Goal: Task Accomplishment & Management: Manage account settings

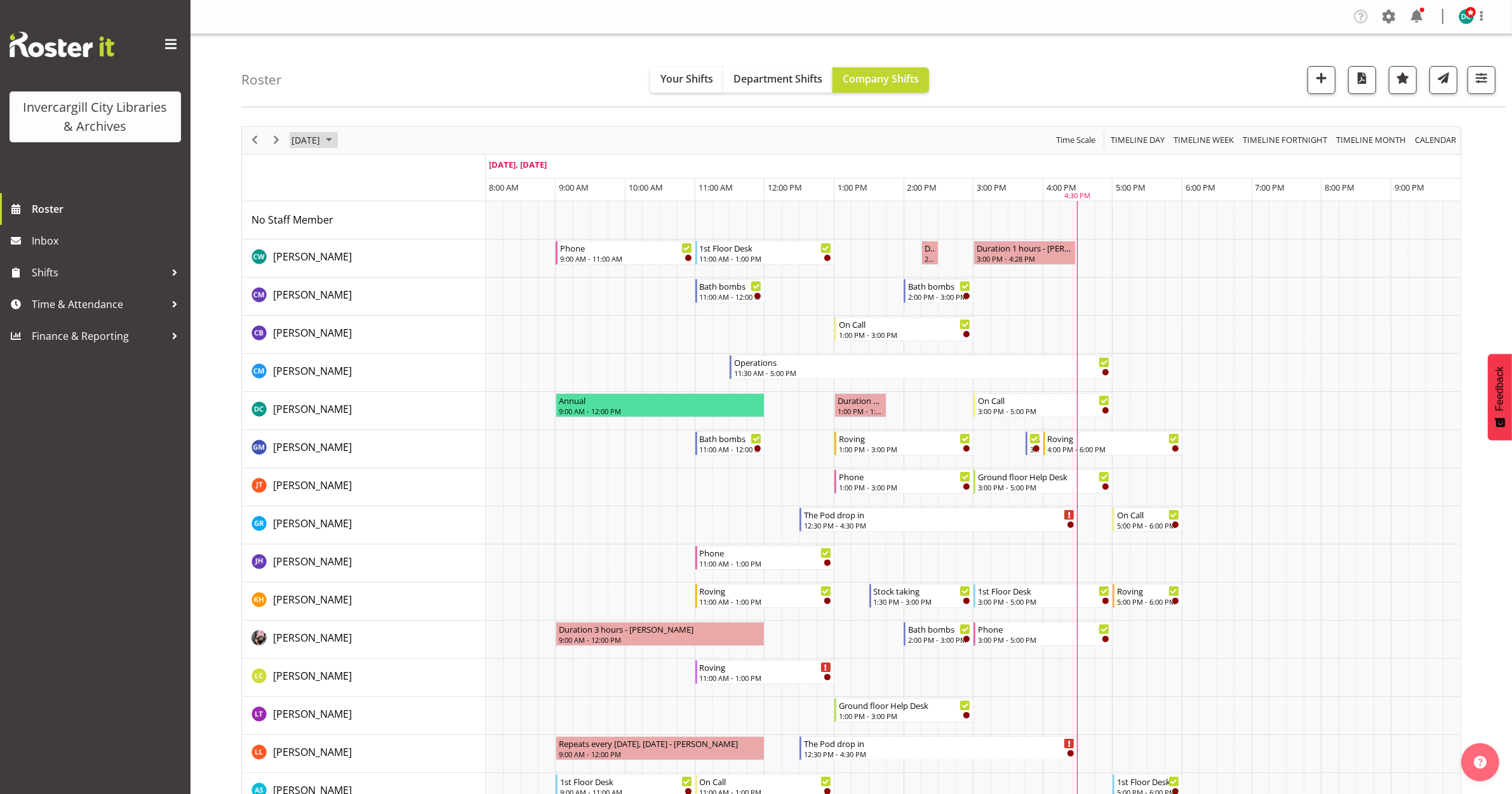
click at [293, 143] on span "[DATE]" at bounding box center [305, 140] width 31 height 16
click at [323, 239] on span "6" at bounding box center [325, 237] width 19 height 19
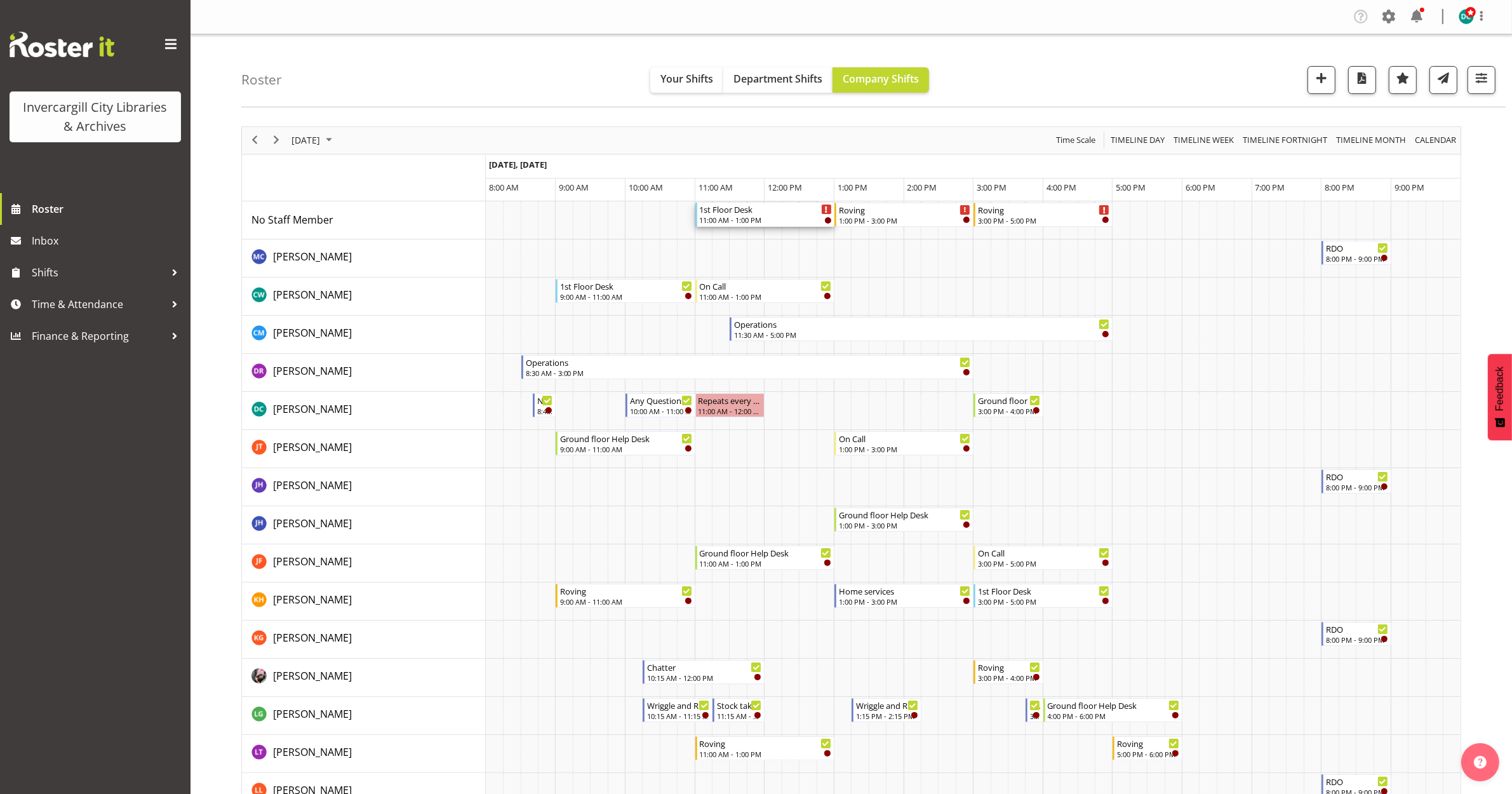
click at [760, 212] on div "1st Floor Desk" at bounding box center [765, 209] width 132 height 13
click at [0, 0] on div at bounding box center [0, 0] width 0 height 0
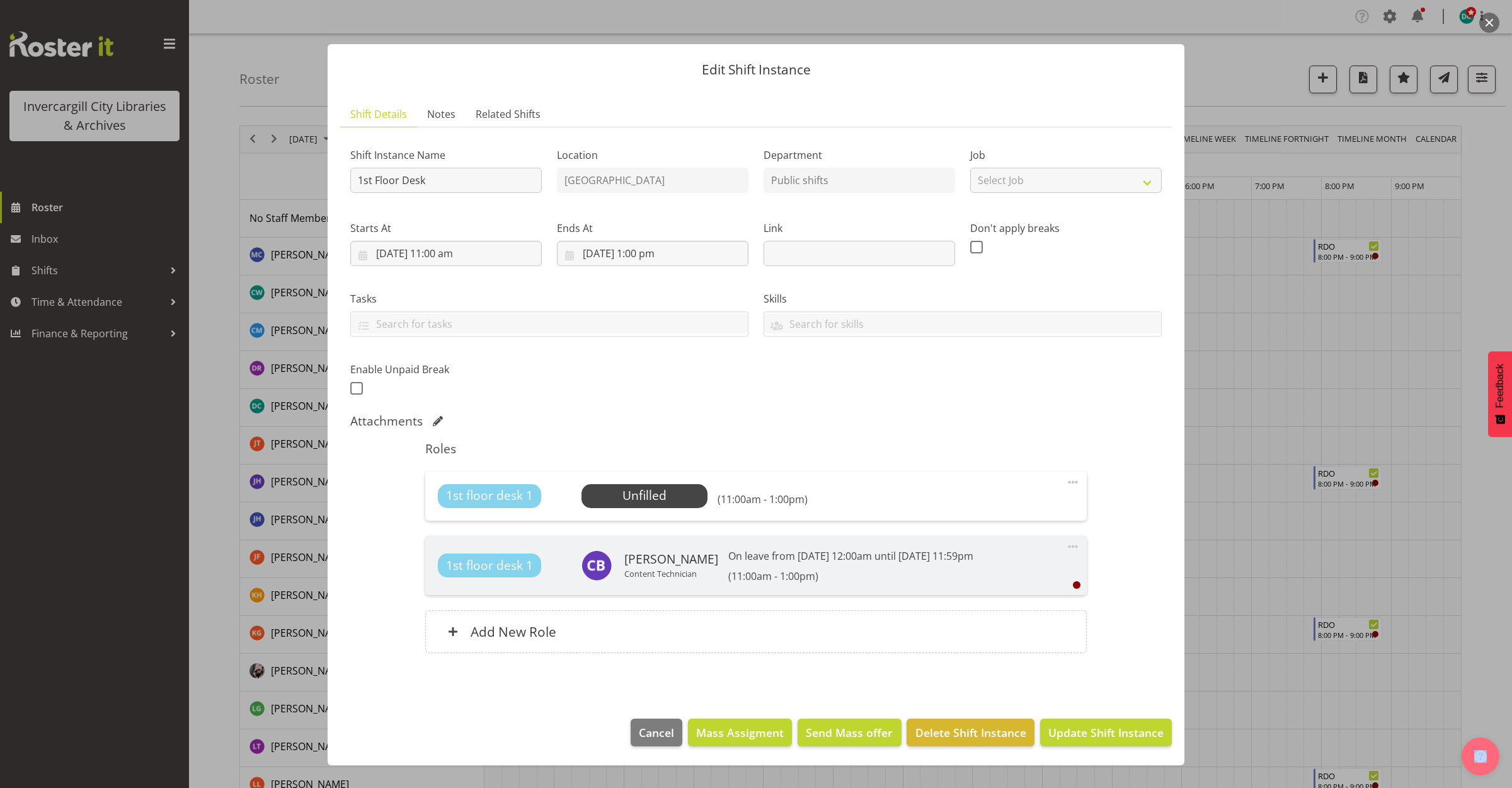
click at [1078, 481] on span at bounding box center [1072, 482] width 15 height 15
click at [1008, 511] on link "Edit" at bounding box center [1020, 510] width 121 height 23
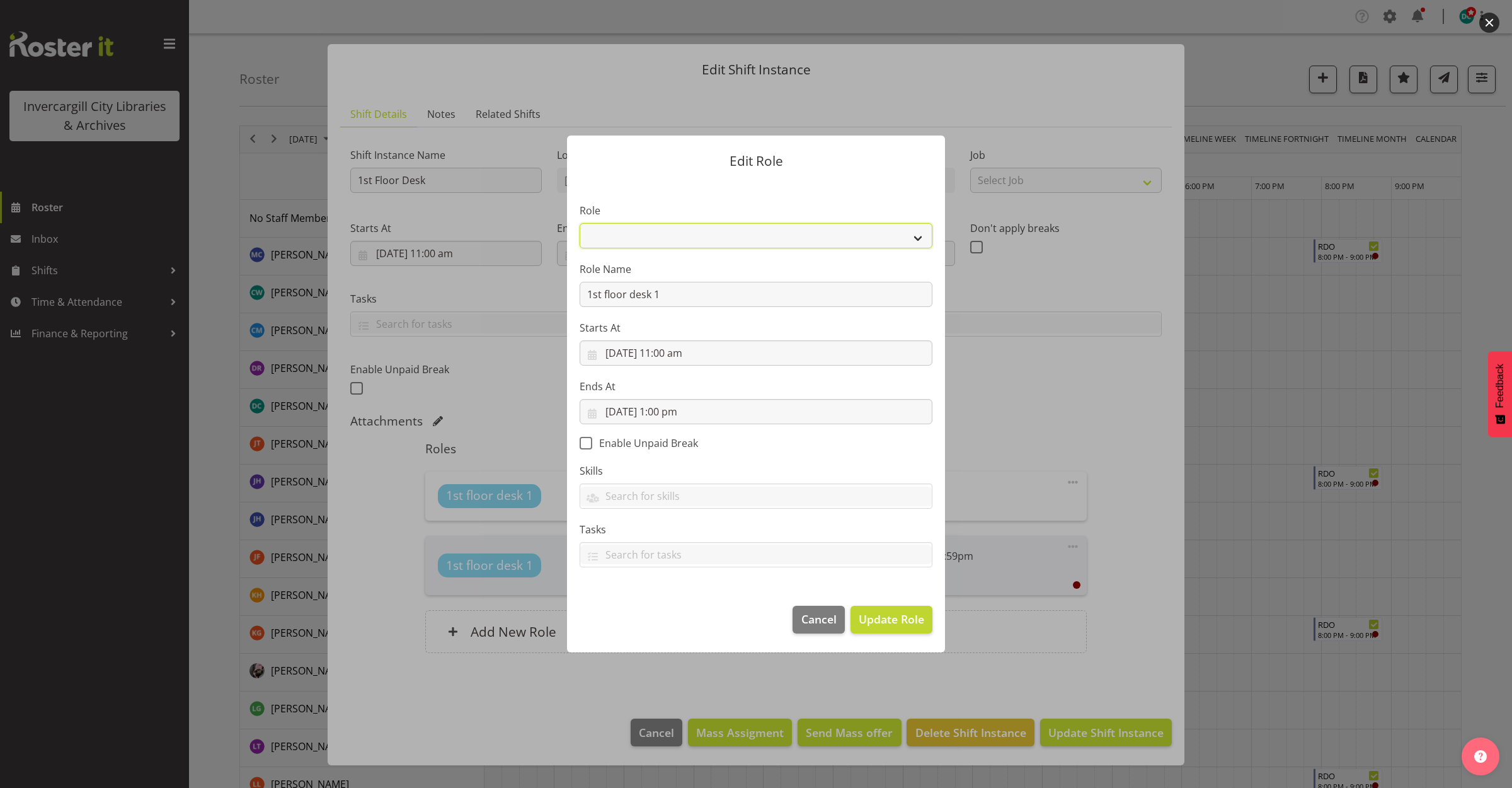
click at [773, 236] on select "1st floor desk AQ operator Business Support Team member Casual Customer Experie…" at bounding box center [755, 235] width 353 height 25
select select "1515"
click at [579, 223] on select "1st floor desk AQ operator Business Support Team member Casual Customer Experie…" at bounding box center [755, 235] width 353 height 25
click at [899, 620] on span "Update Role" at bounding box center [892, 618] width 66 height 17
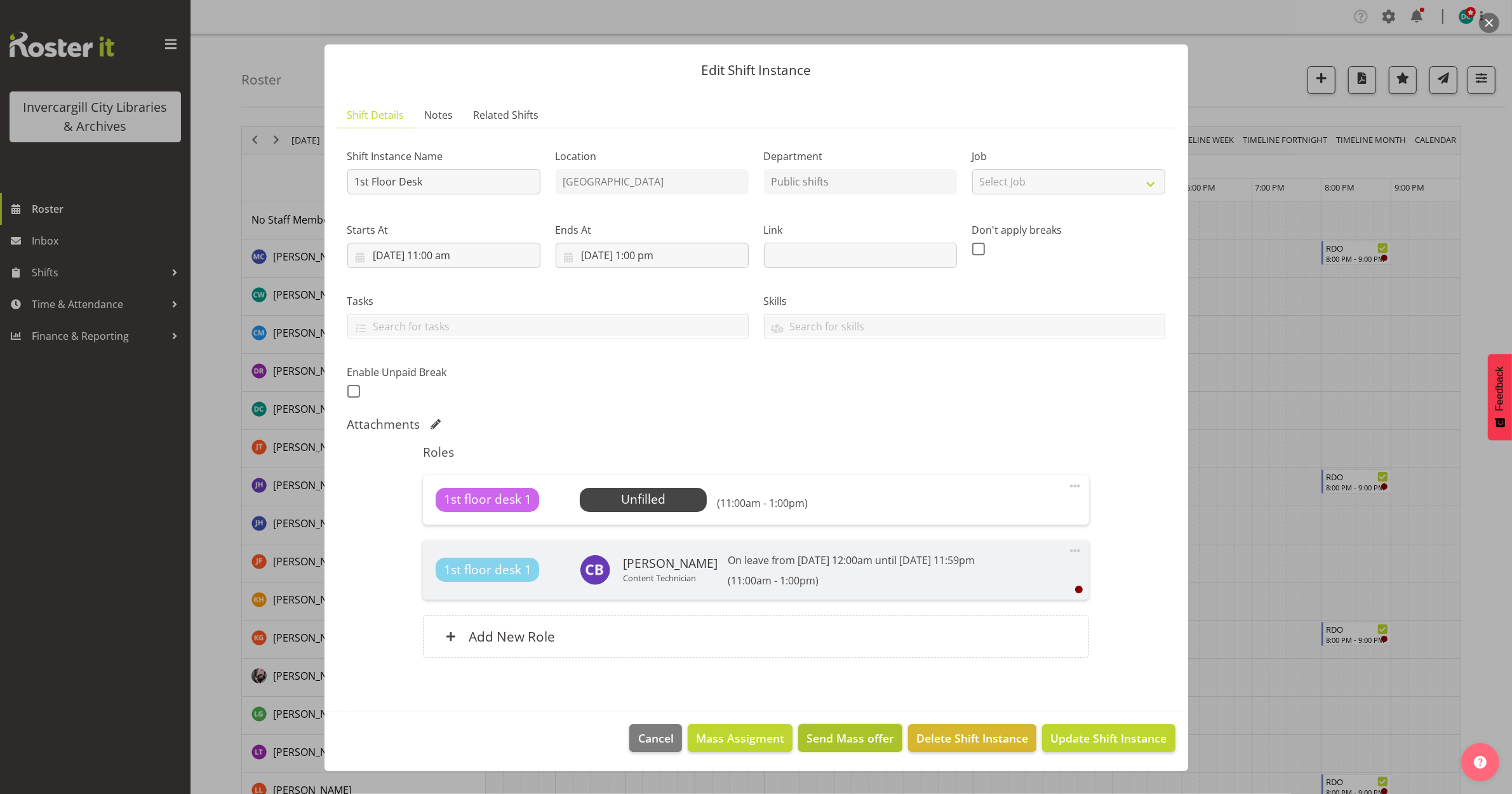
click at [817, 741] on span "Send Mass offer" at bounding box center [851, 738] width 88 height 17
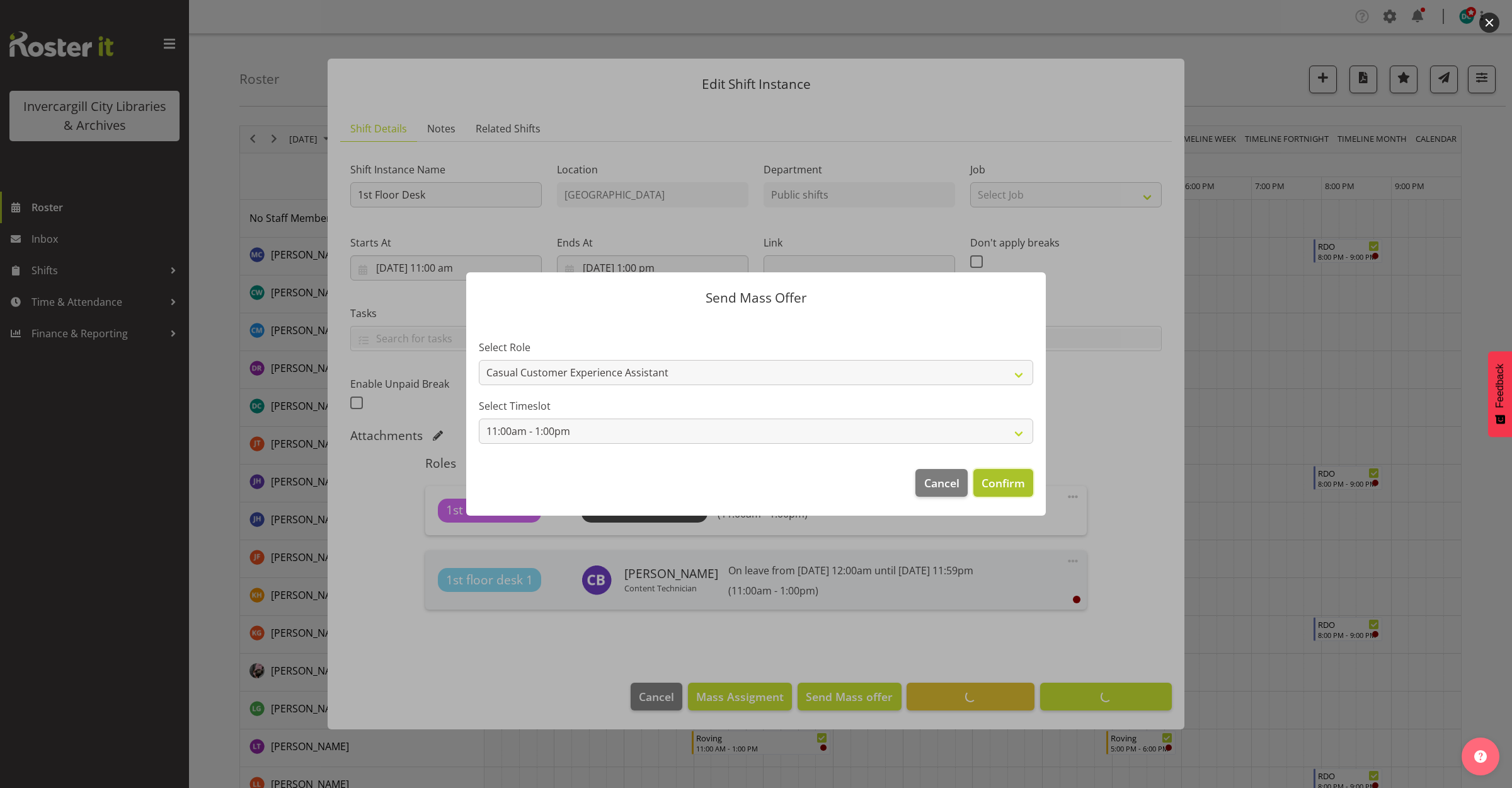
click at [1004, 476] on span "Confirm" at bounding box center [1003, 483] width 44 height 17
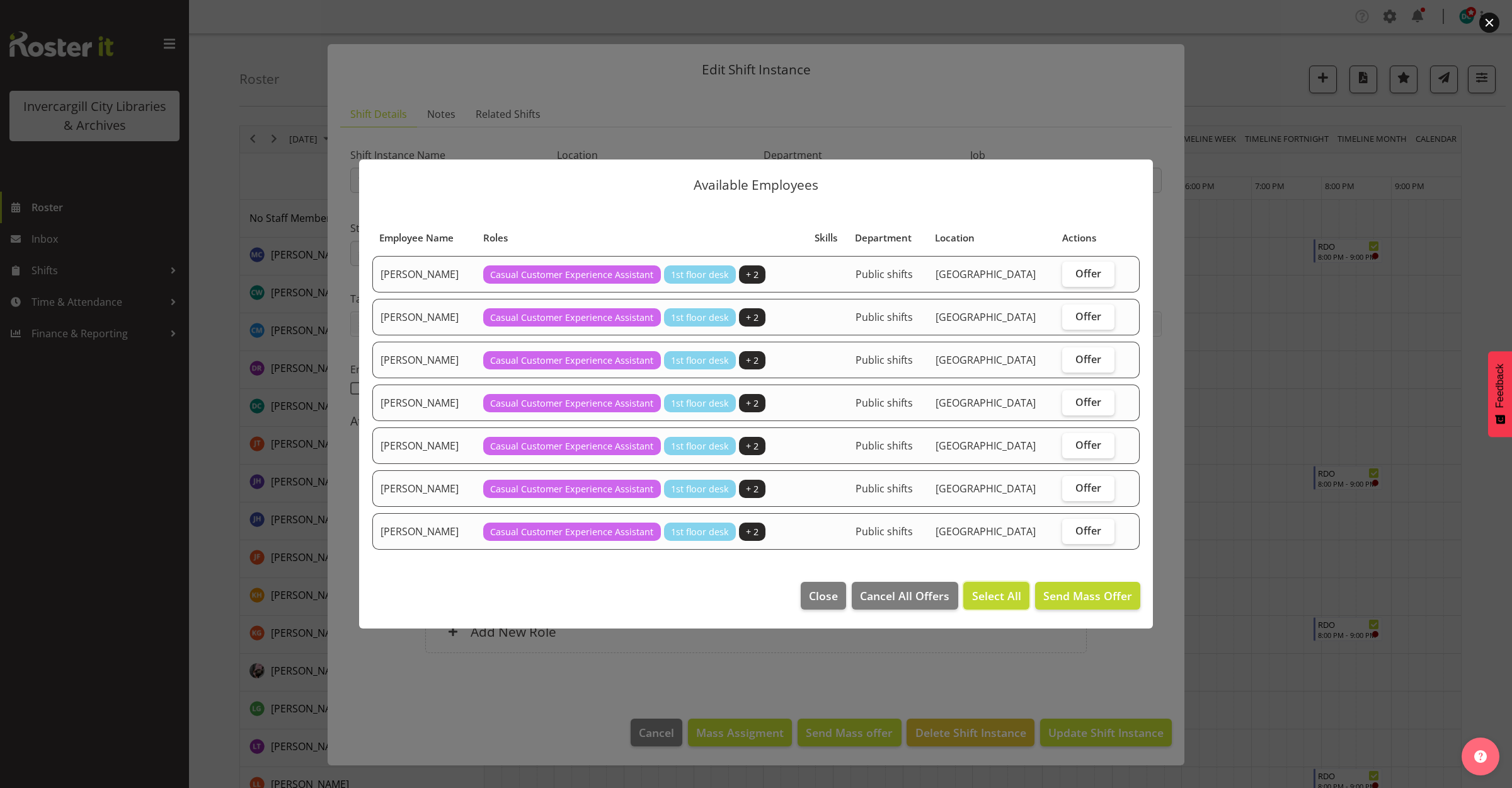
click at [1005, 595] on span "Select All" at bounding box center [997, 595] width 49 height 17
checkbox input "true"
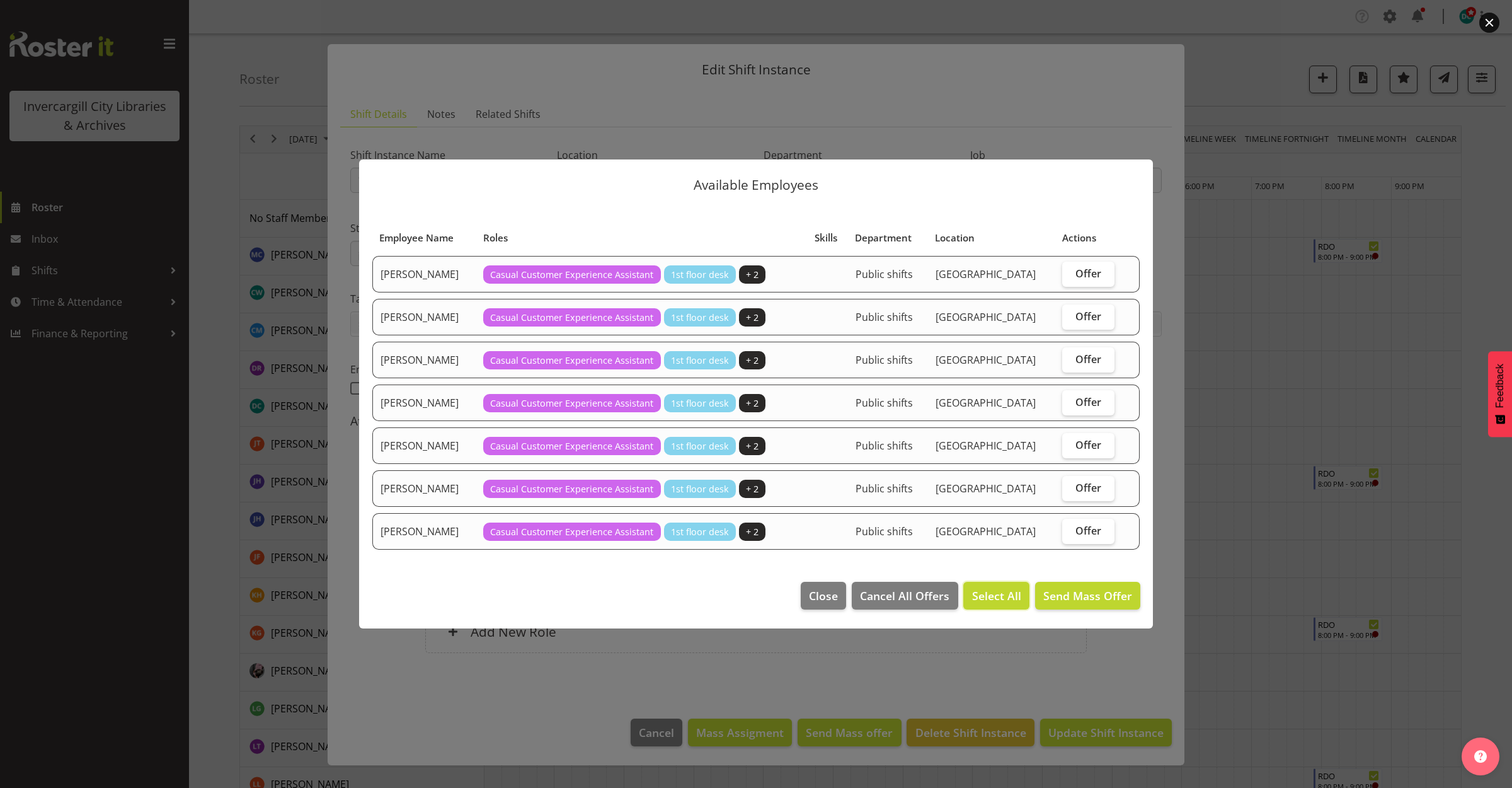
checkbox input "true"
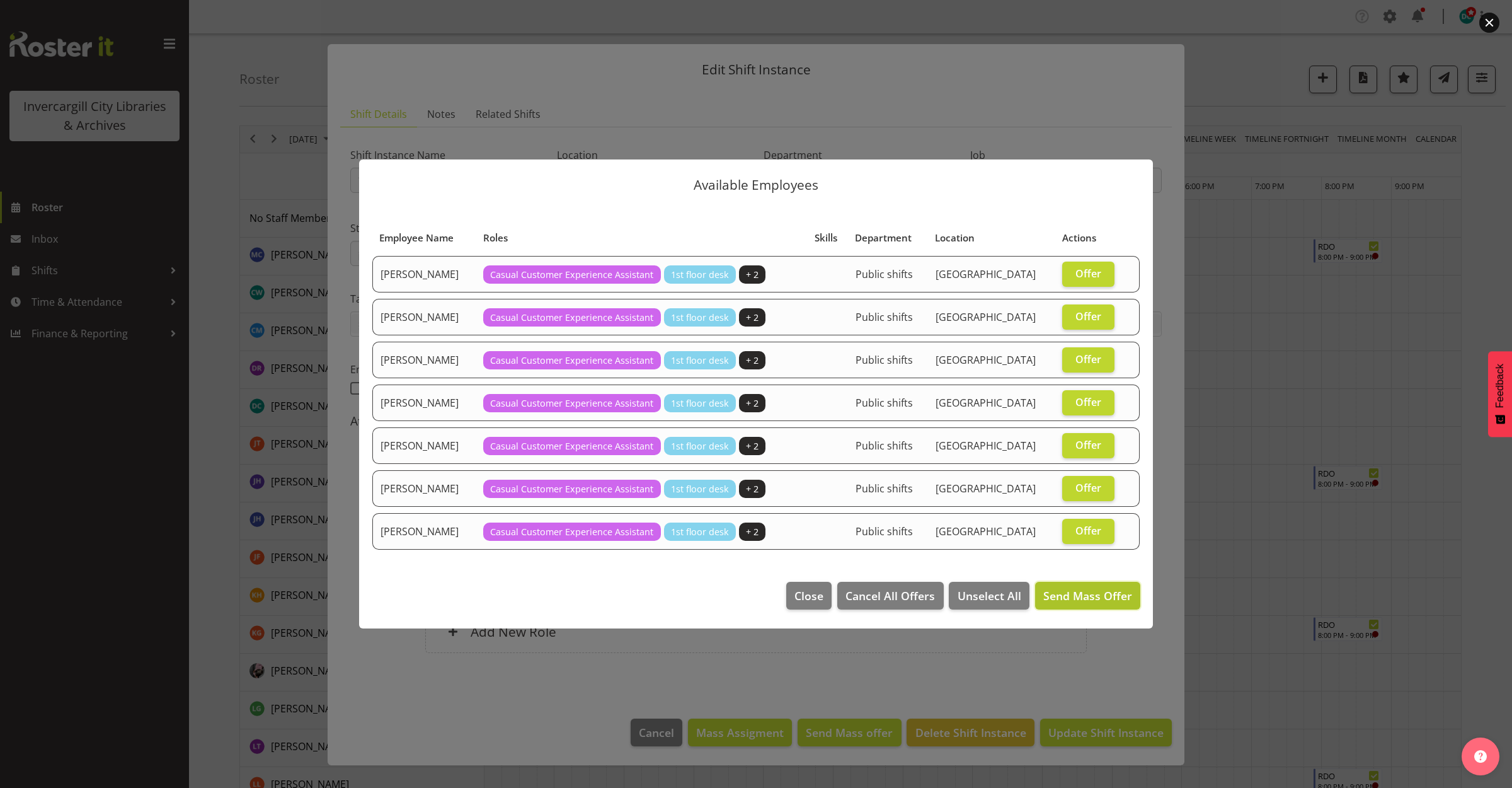
click at [1068, 602] on span "Send Mass Offer" at bounding box center [1088, 595] width 89 height 15
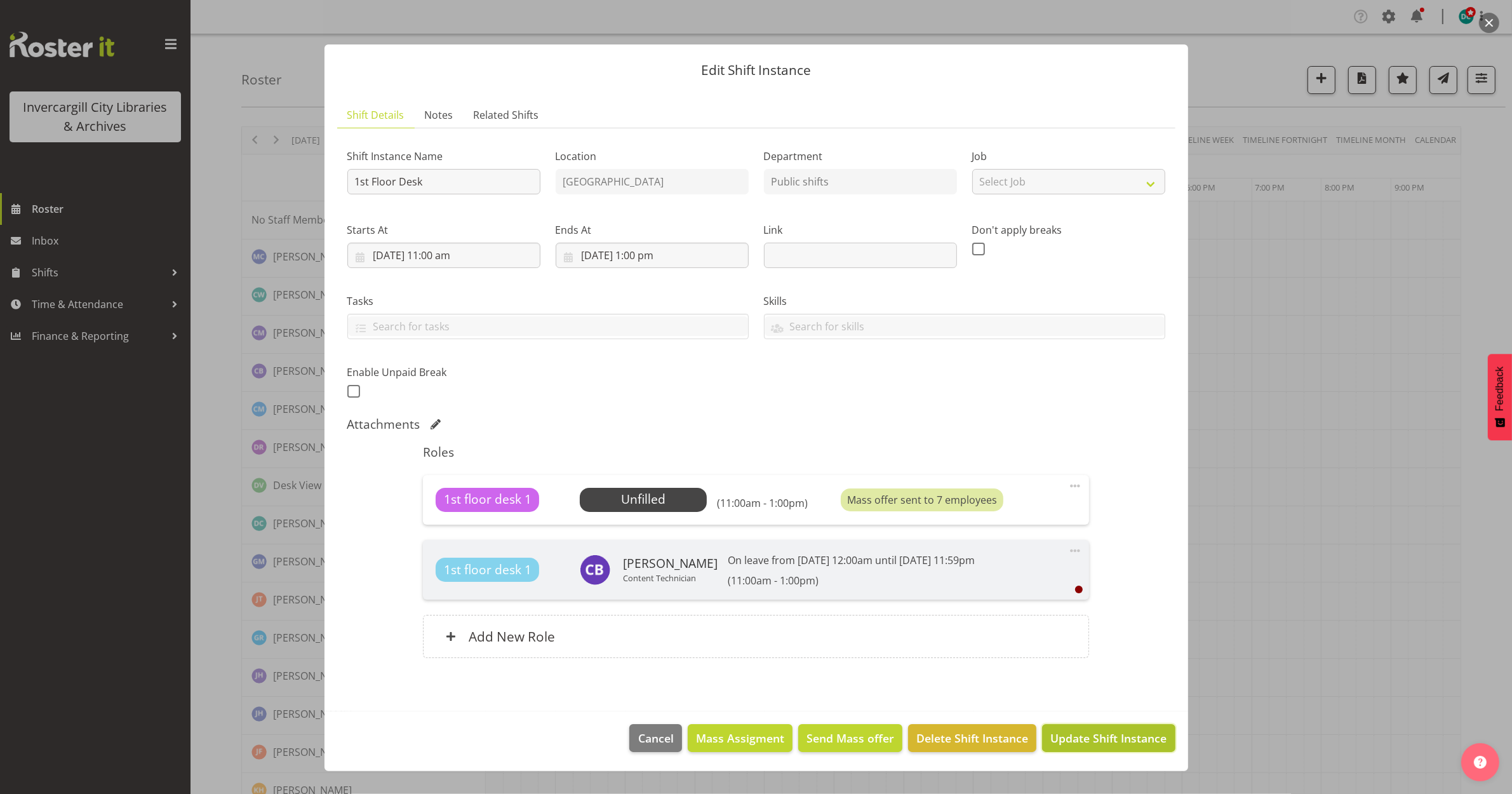
click at [1088, 739] on span "Update Shift Instance" at bounding box center [1109, 738] width 117 height 17
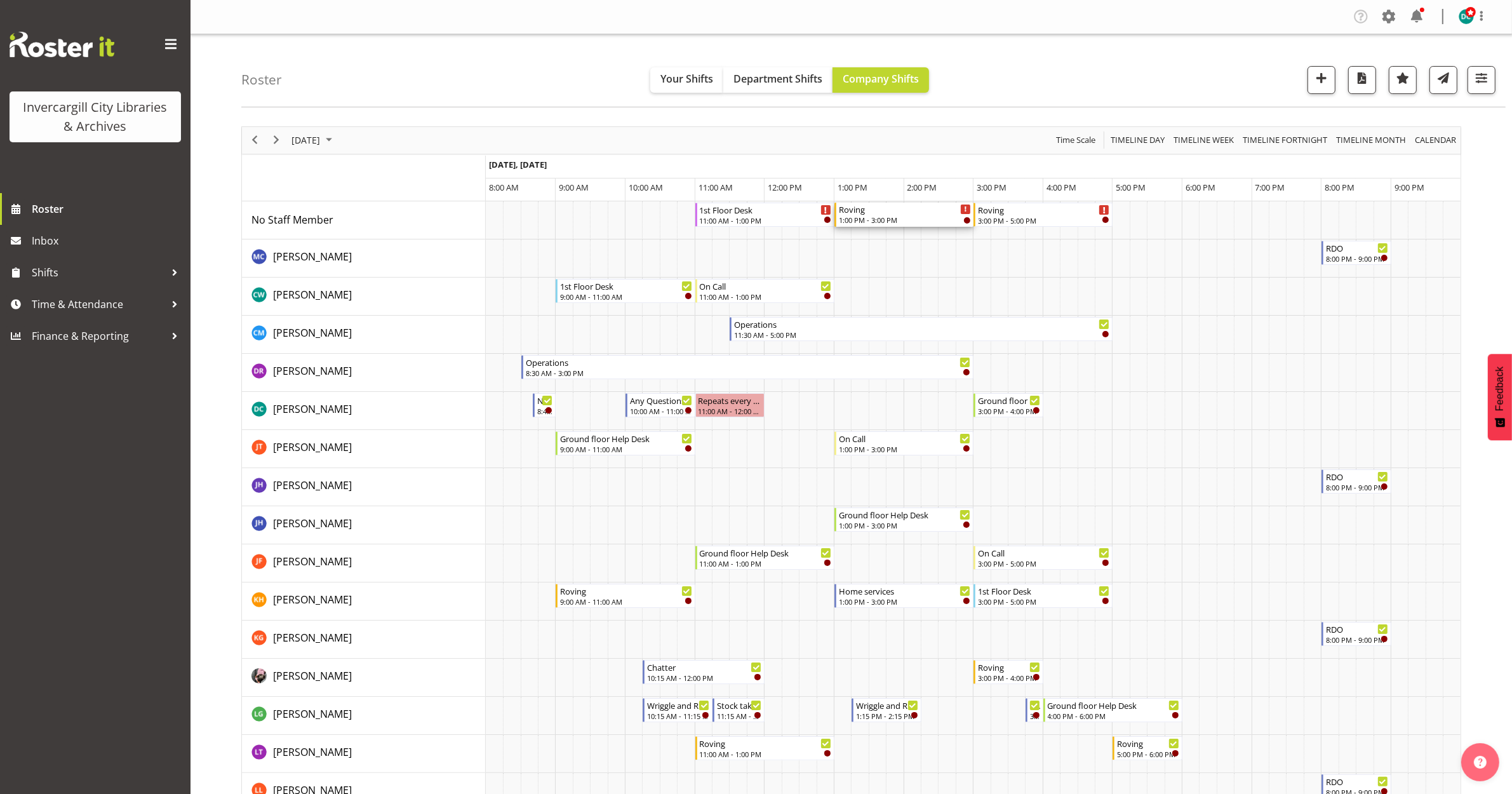
click at [897, 214] on div "Roving" at bounding box center [904, 209] width 132 height 13
click at [0, 0] on div at bounding box center [0, 0] width 0 height 0
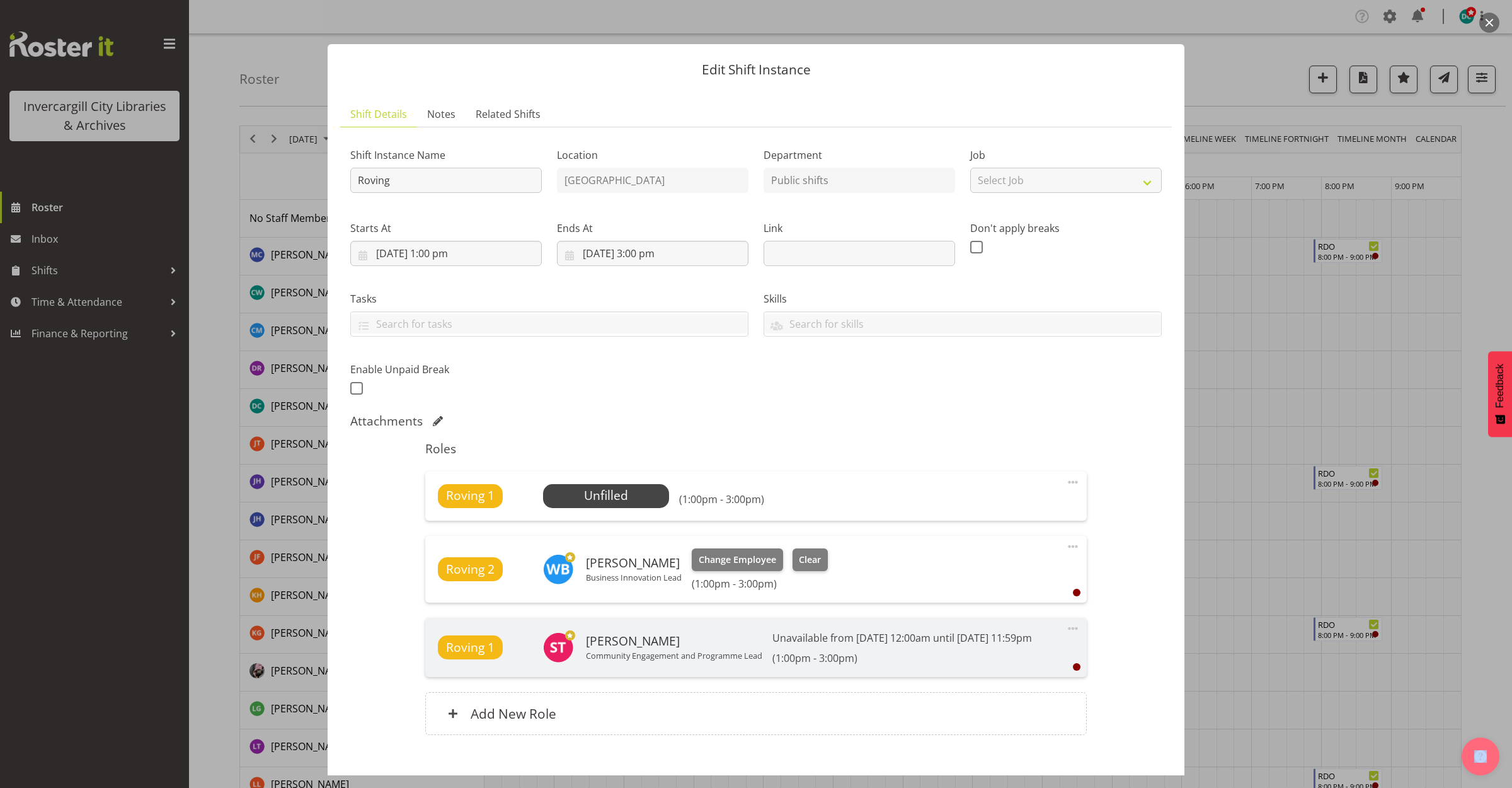
click at [1065, 481] on span at bounding box center [1072, 482] width 15 height 15
click at [979, 509] on link "Edit" at bounding box center [1020, 510] width 121 height 23
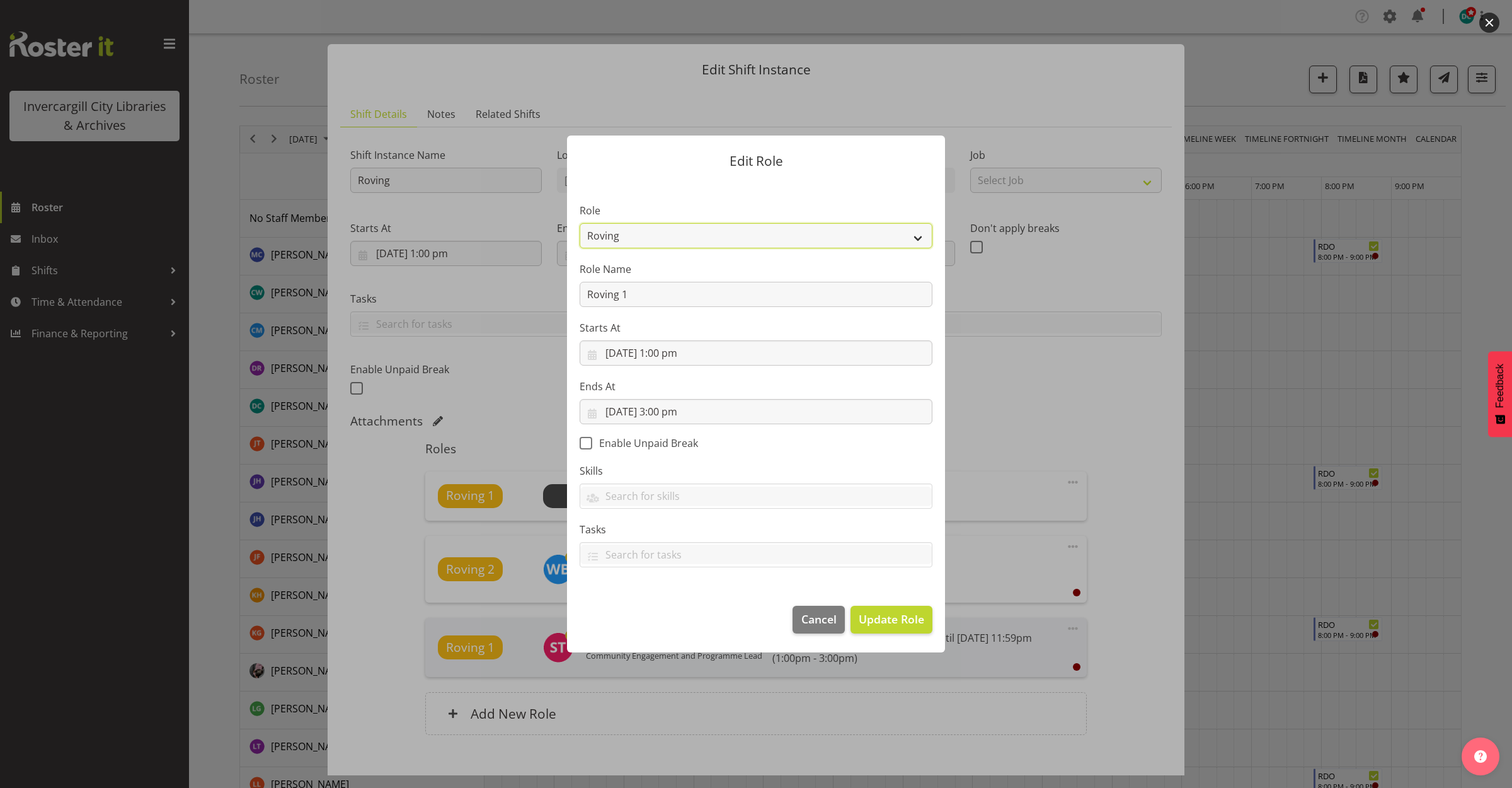
click at [850, 231] on select "1st floor desk AQ operator Business Support Team member Casual Customer Experie…" at bounding box center [755, 235] width 353 height 25
select select "1515"
click at [579, 223] on select "1st floor desk AQ operator Business Support Team member Casual Customer Experie…" at bounding box center [755, 235] width 353 height 25
click at [878, 627] on span "Update Role" at bounding box center [892, 618] width 66 height 17
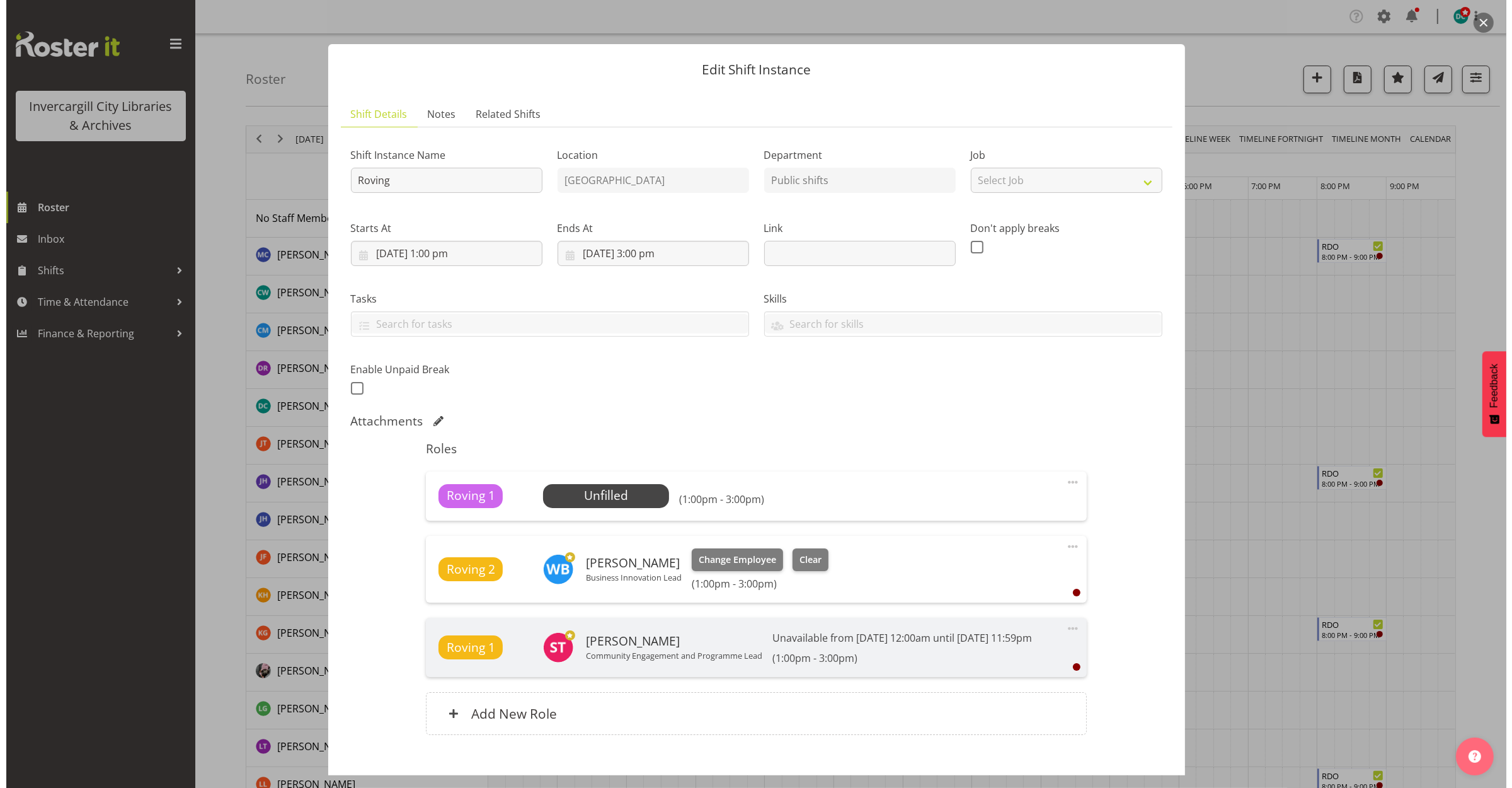
scroll to position [88, 0]
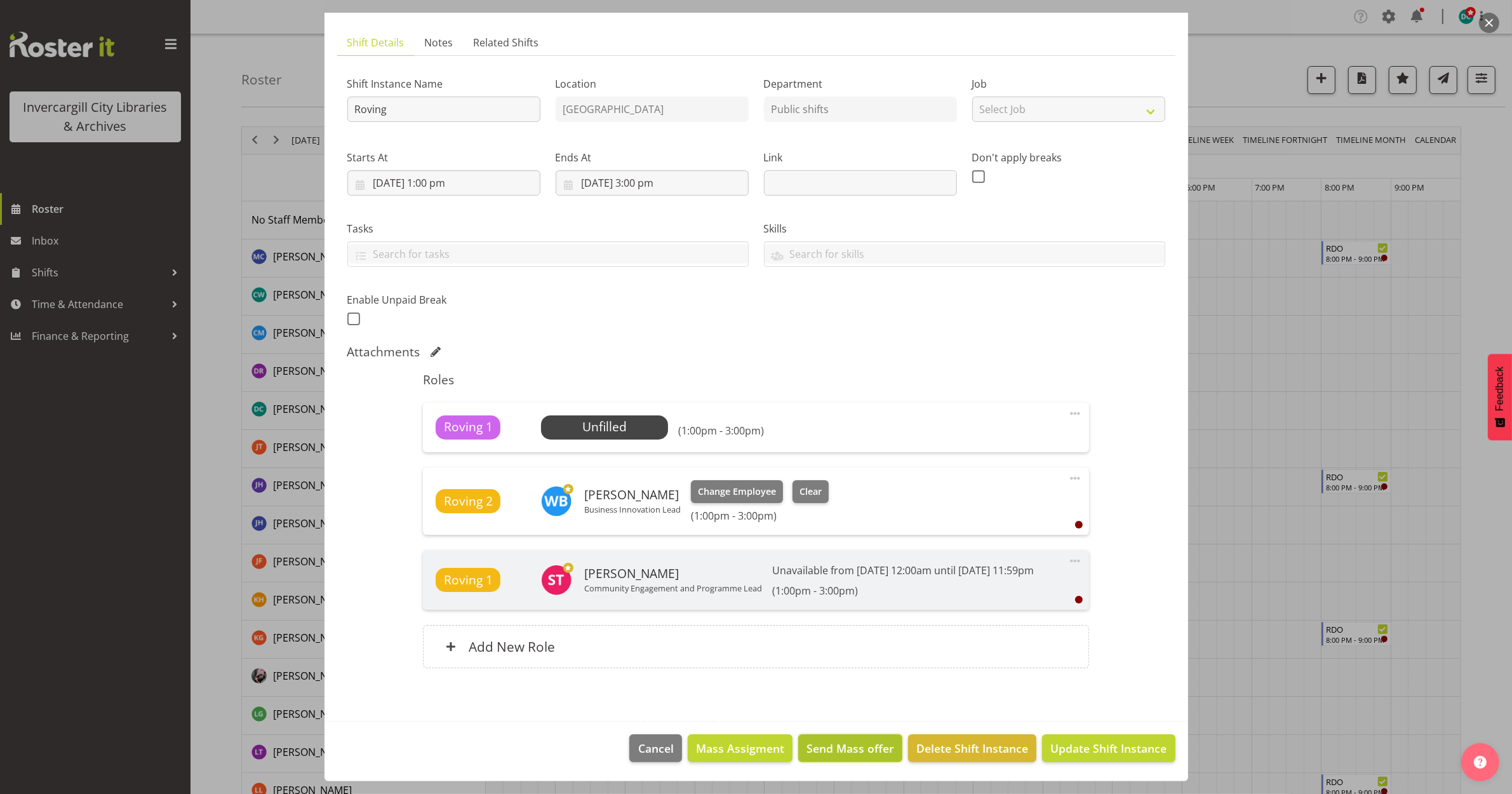
click at [836, 746] on span "Send Mass offer" at bounding box center [851, 748] width 88 height 17
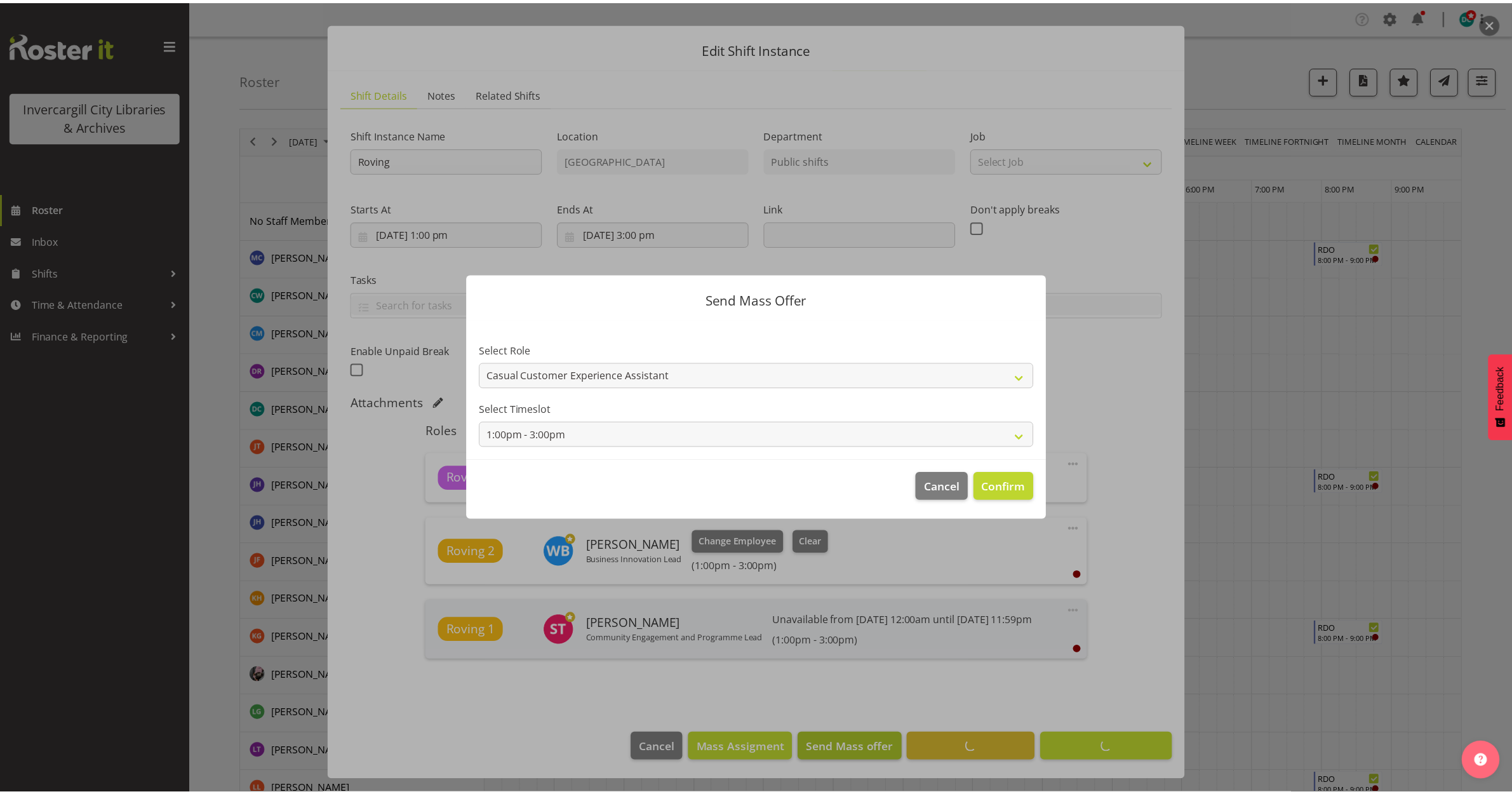
scroll to position [37, 0]
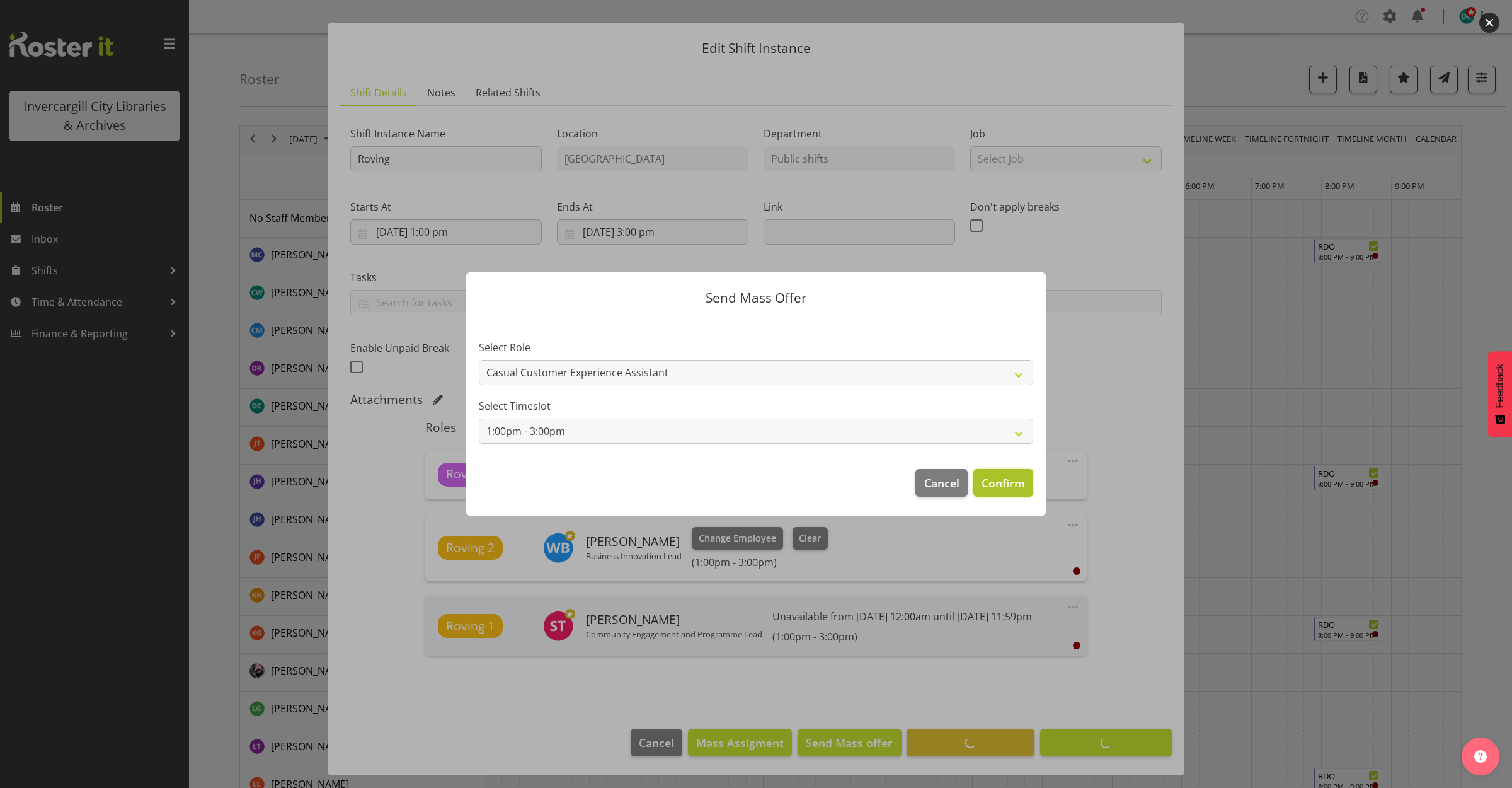
click at [991, 488] on span "Confirm" at bounding box center [1003, 483] width 44 height 17
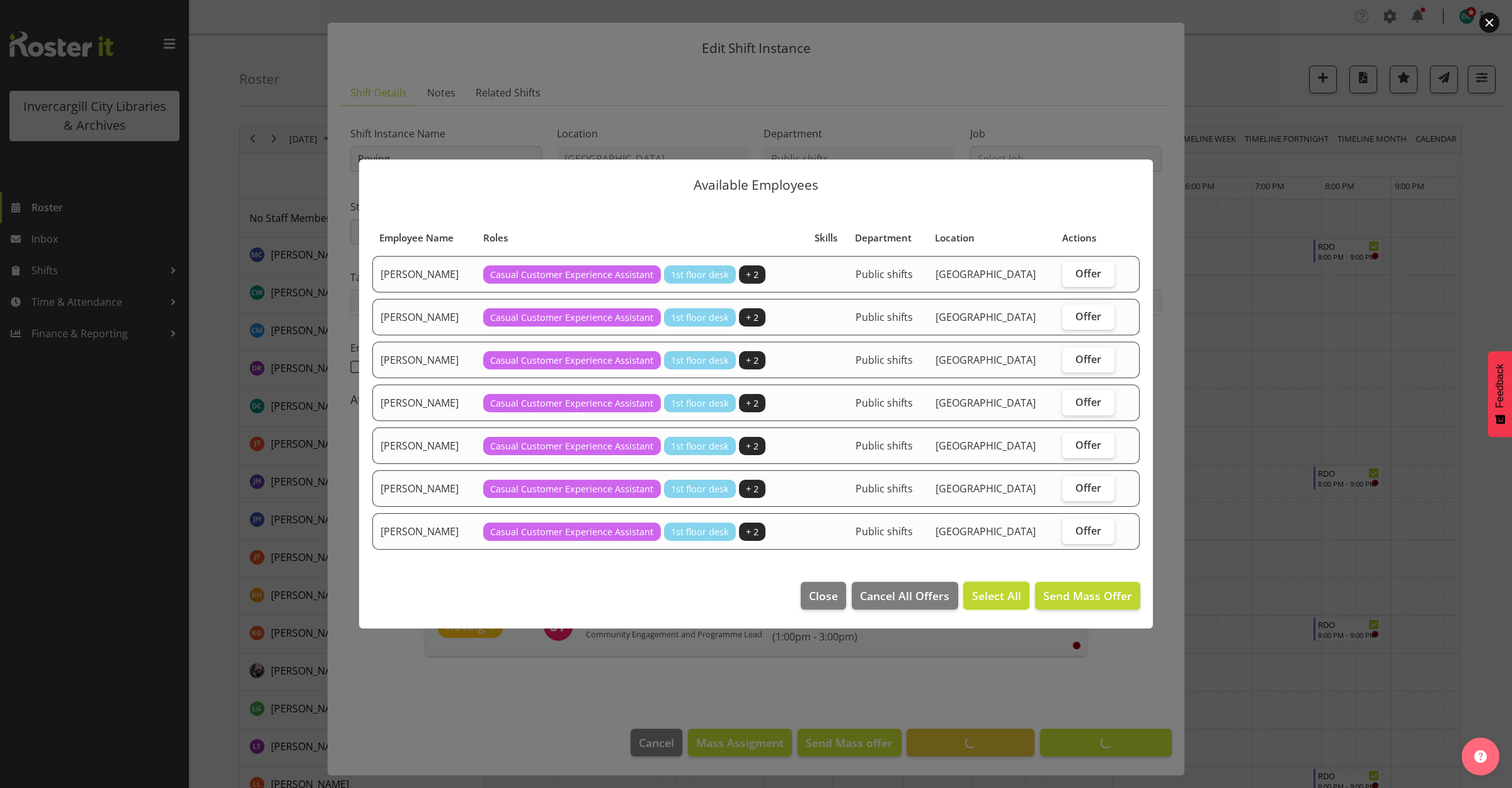
click at [997, 596] on span "Select All" at bounding box center [997, 595] width 49 height 17
checkbox input "true"
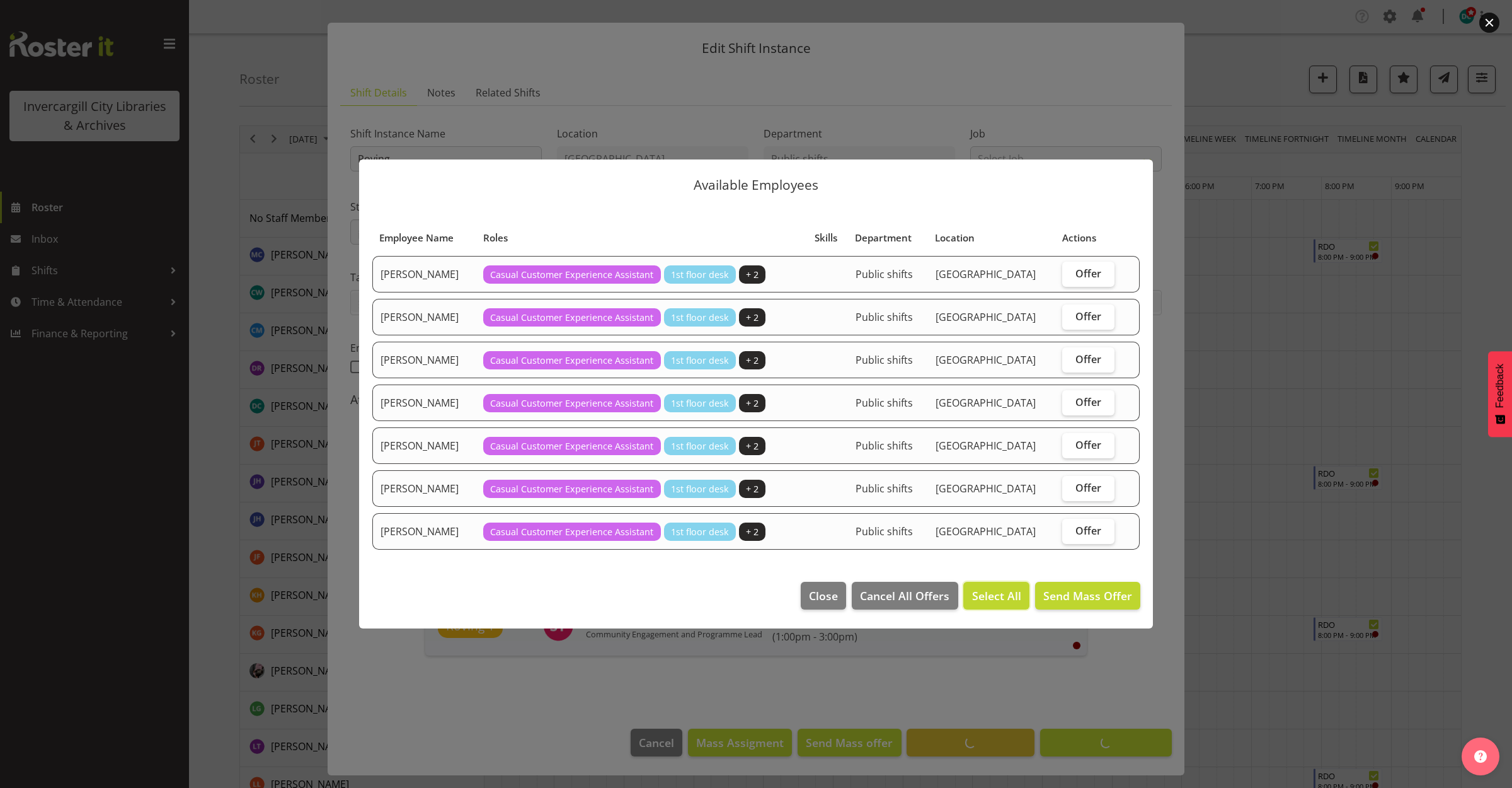
checkbox input "true"
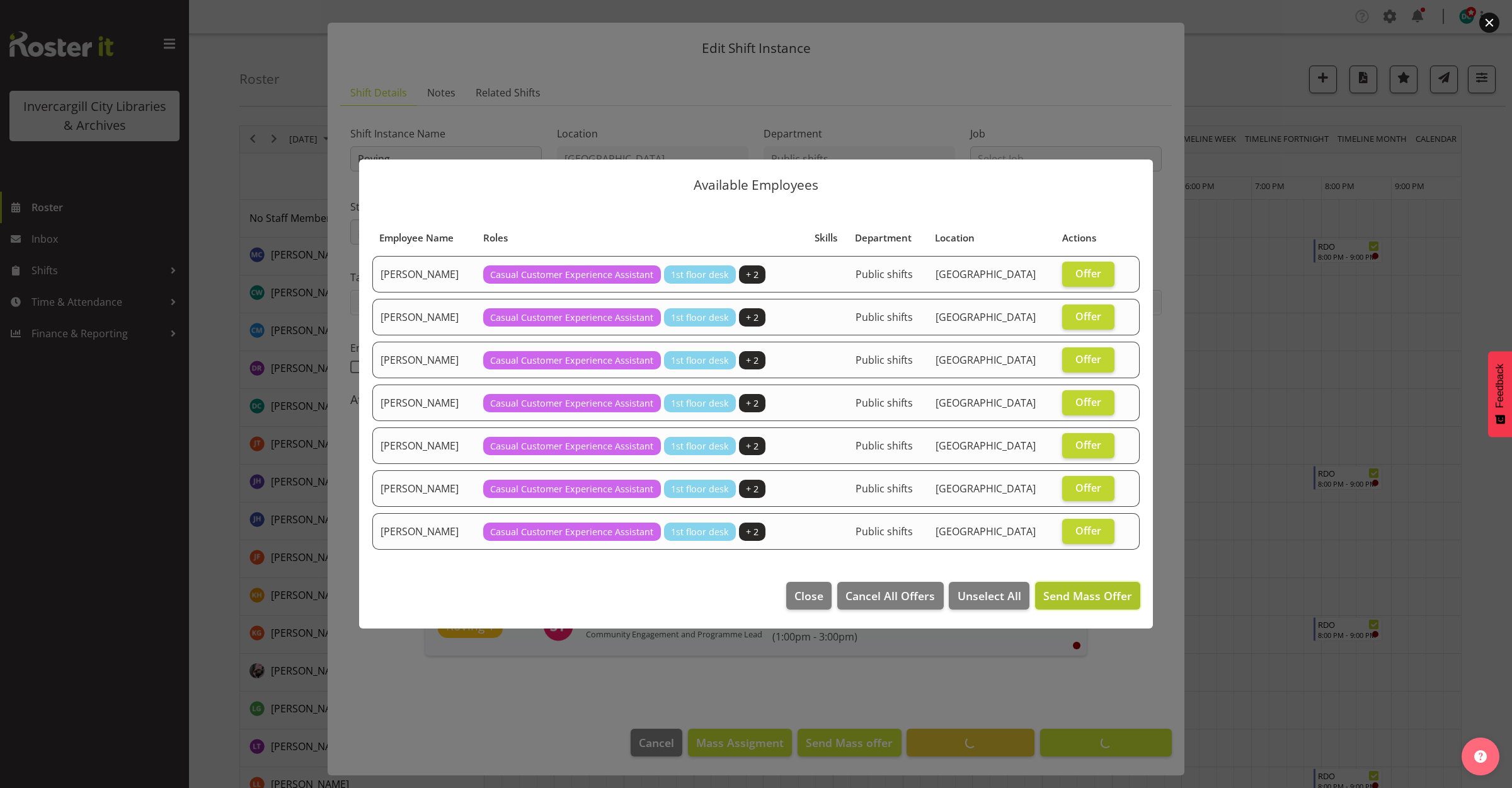
click at [1073, 593] on span "Send Mass Offer" at bounding box center [1088, 595] width 89 height 15
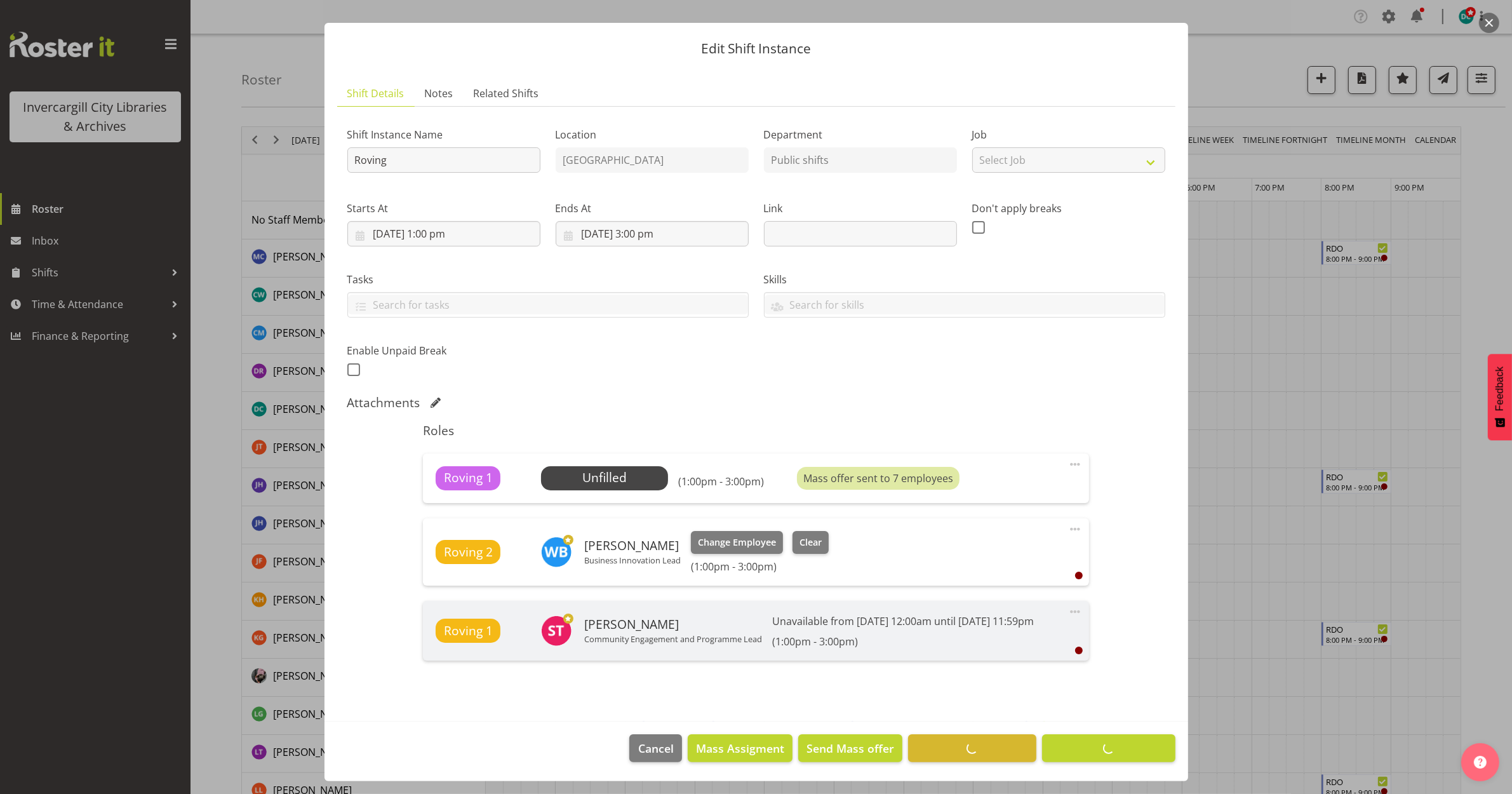
drag, startPoint x: 1263, startPoint y: 404, endPoint x: 1261, endPoint y: 411, distance: 7.3
click at [1261, 410] on div at bounding box center [756, 397] width 1512 height 794
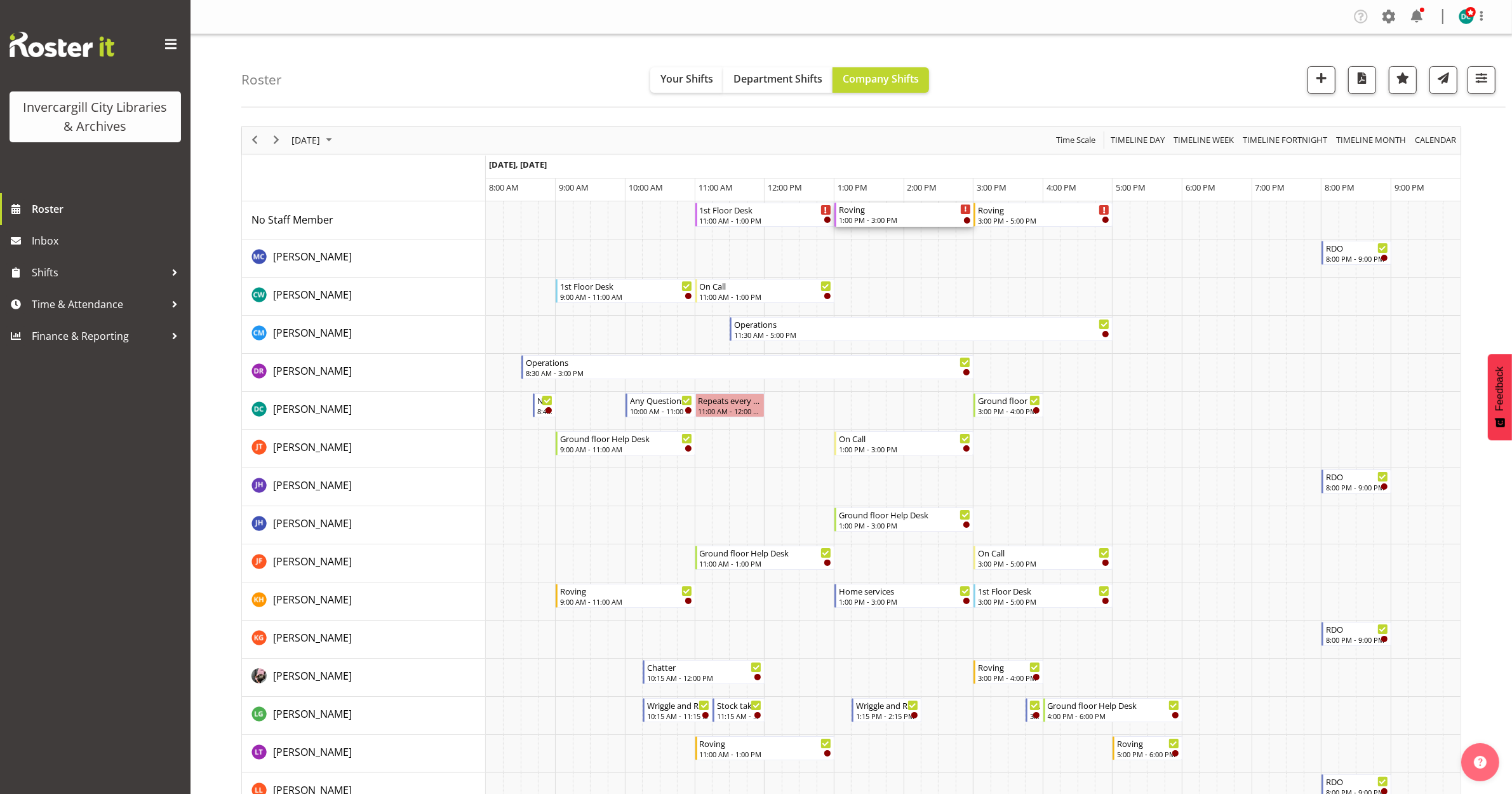
click at [875, 216] on div "1:00 PM - 3:00 PM" at bounding box center [904, 220] width 132 height 10
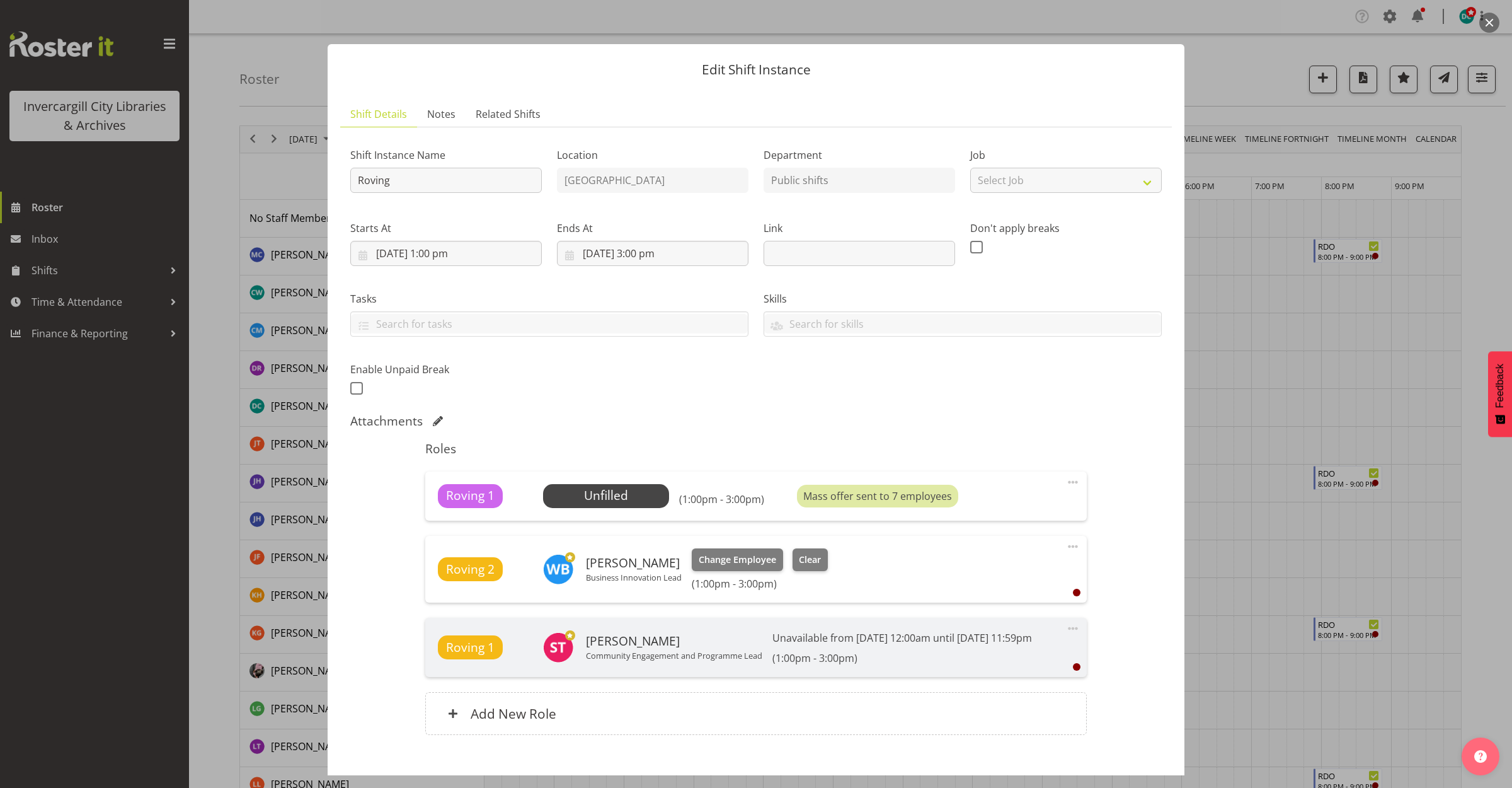
click at [1233, 435] on div at bounding box center [756, 394] width 1512 height 788
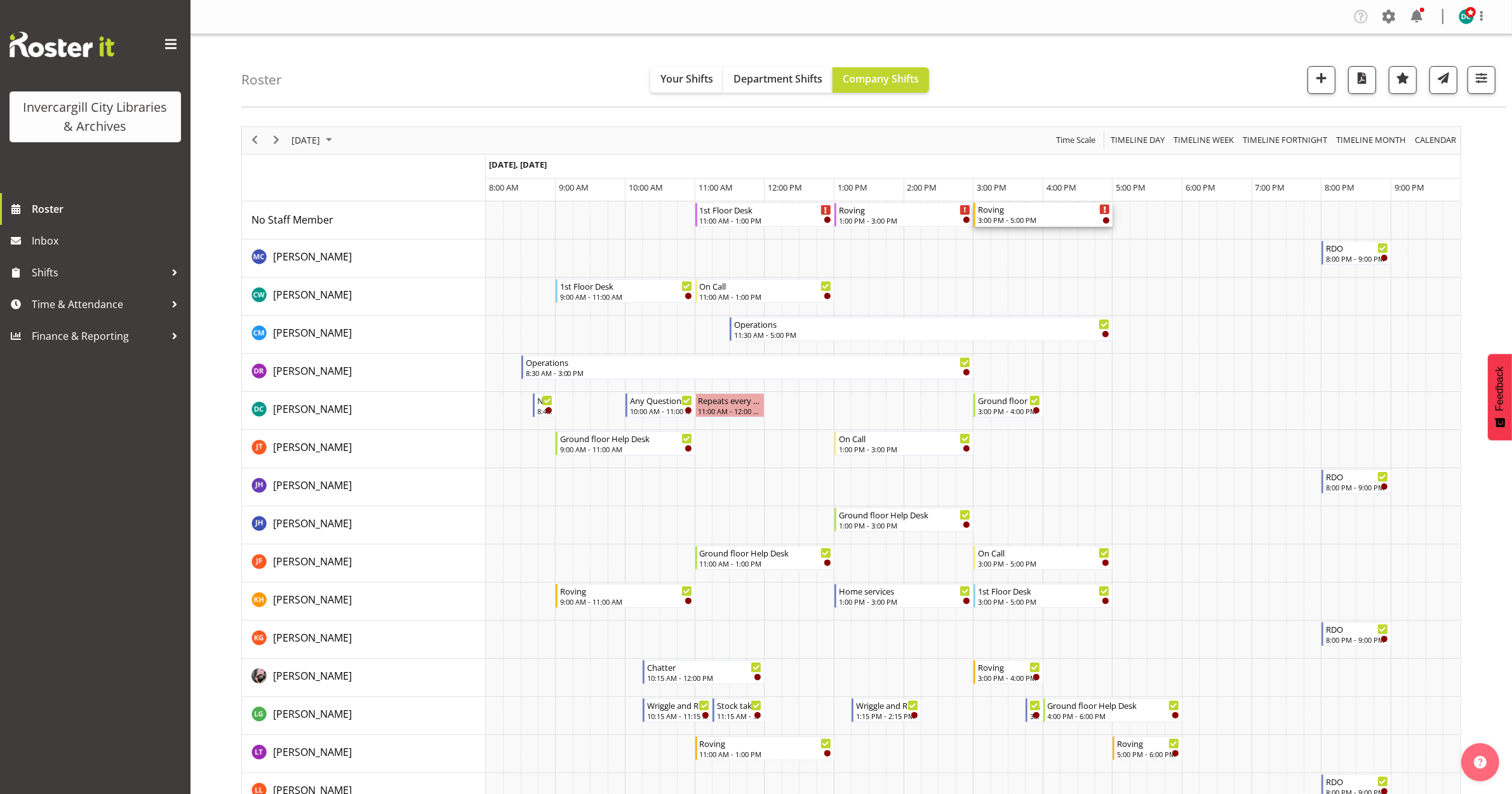
click at [1027, 218] on div "3:00 PM - 5:00 PM" at bounding box center [1043, 220] width 132 height 10
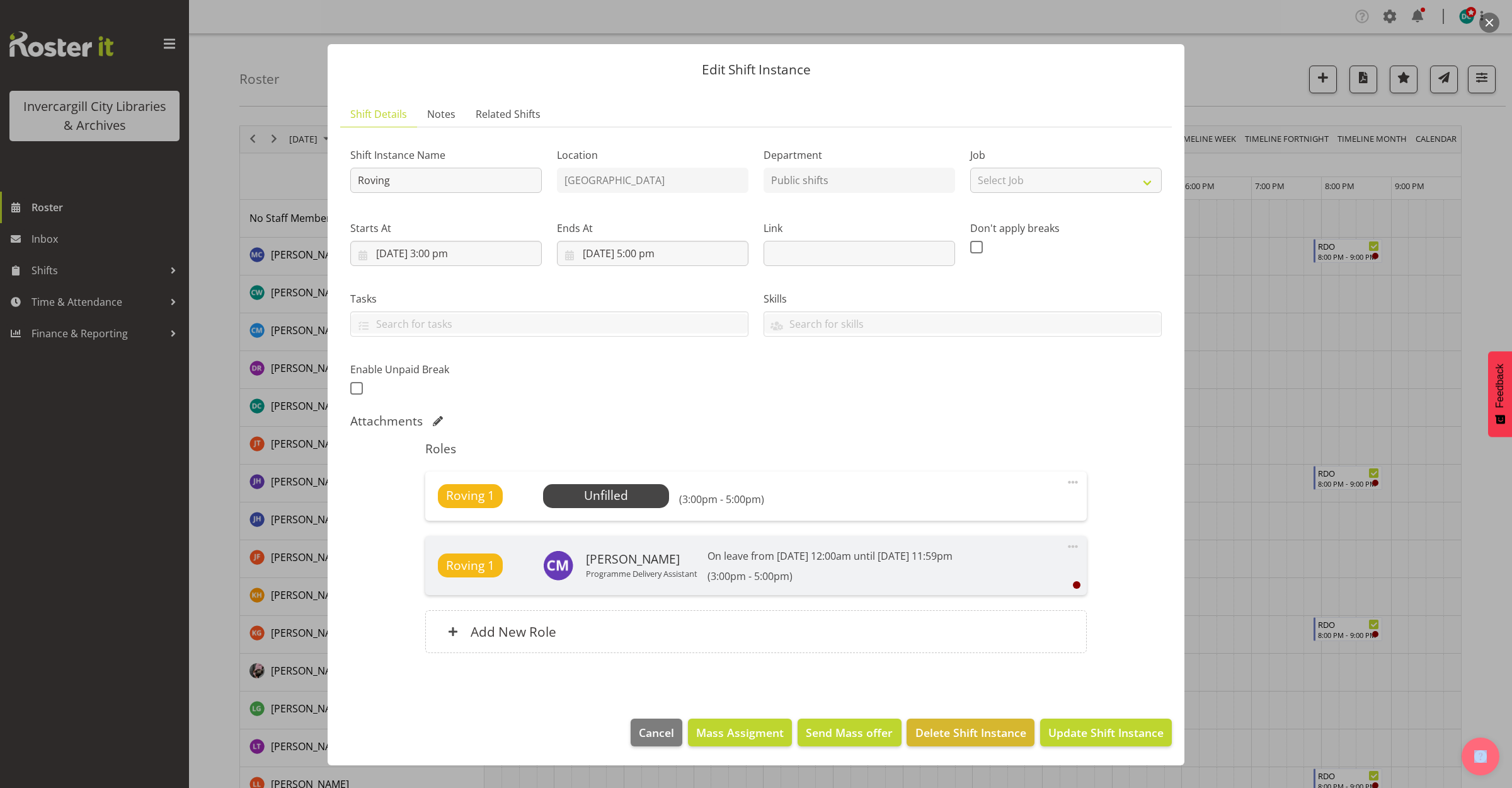
click at [1075, 484] on span at bounding box center [1072, 482] width 15 height 15
click at [979, 514] on link "Edit" at bounding box center [1020, 510] width 121 height 23
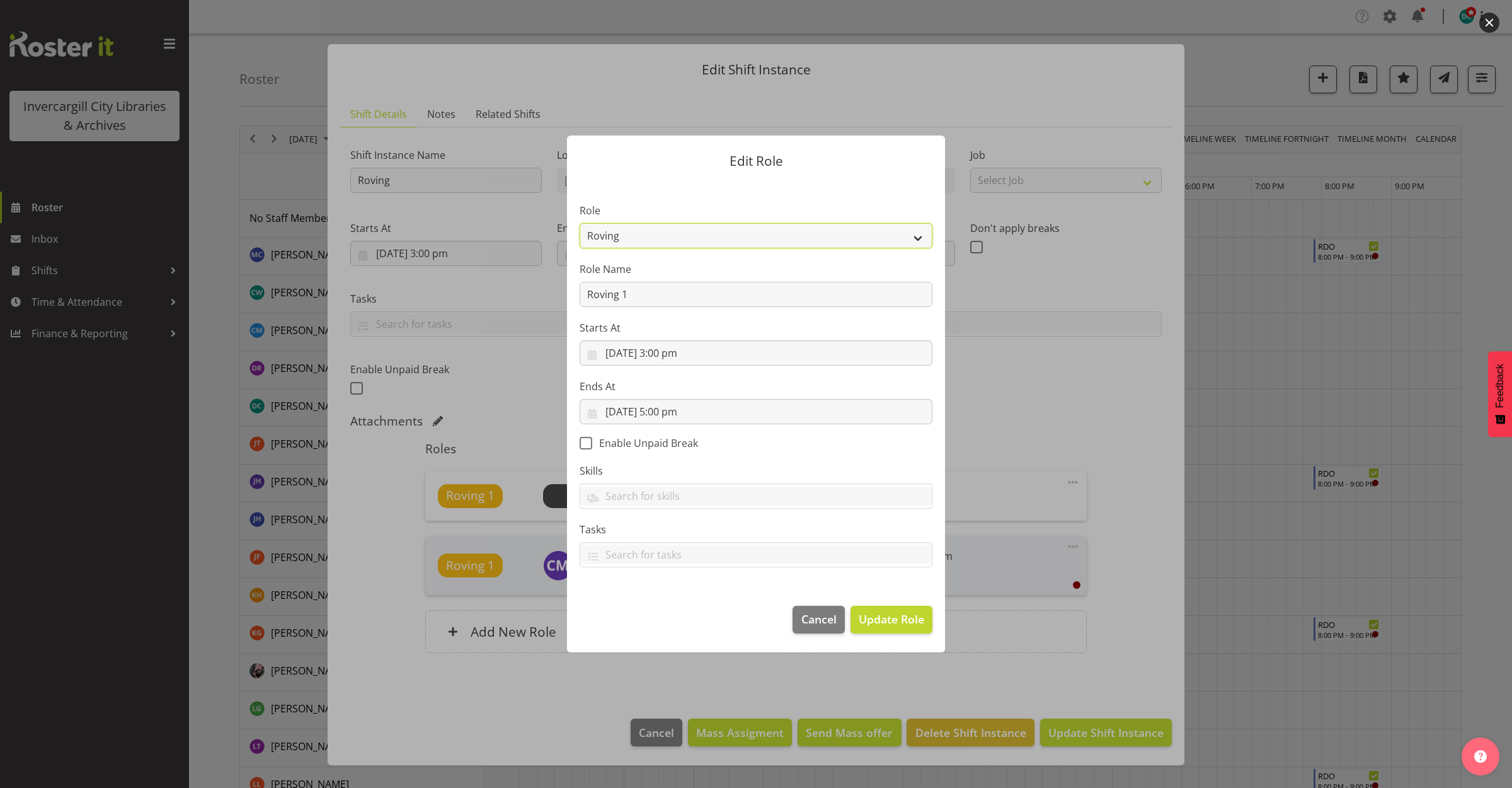
click at [763, 237] on select "1st floor desk AQ operator Business Support Team member Casual Customer Experie…" at bounding box center [755, 235] width 353 height 25
select select "1515"
click at [579, 223] on select "1st floor desk AQ operator Business Support Team member Casual Customer Experie…" at bounding box center [755, 235] width 353 height 25
click at [895, 624] on span "Update Role" at bounding box center [892, 618] width 66 height 17
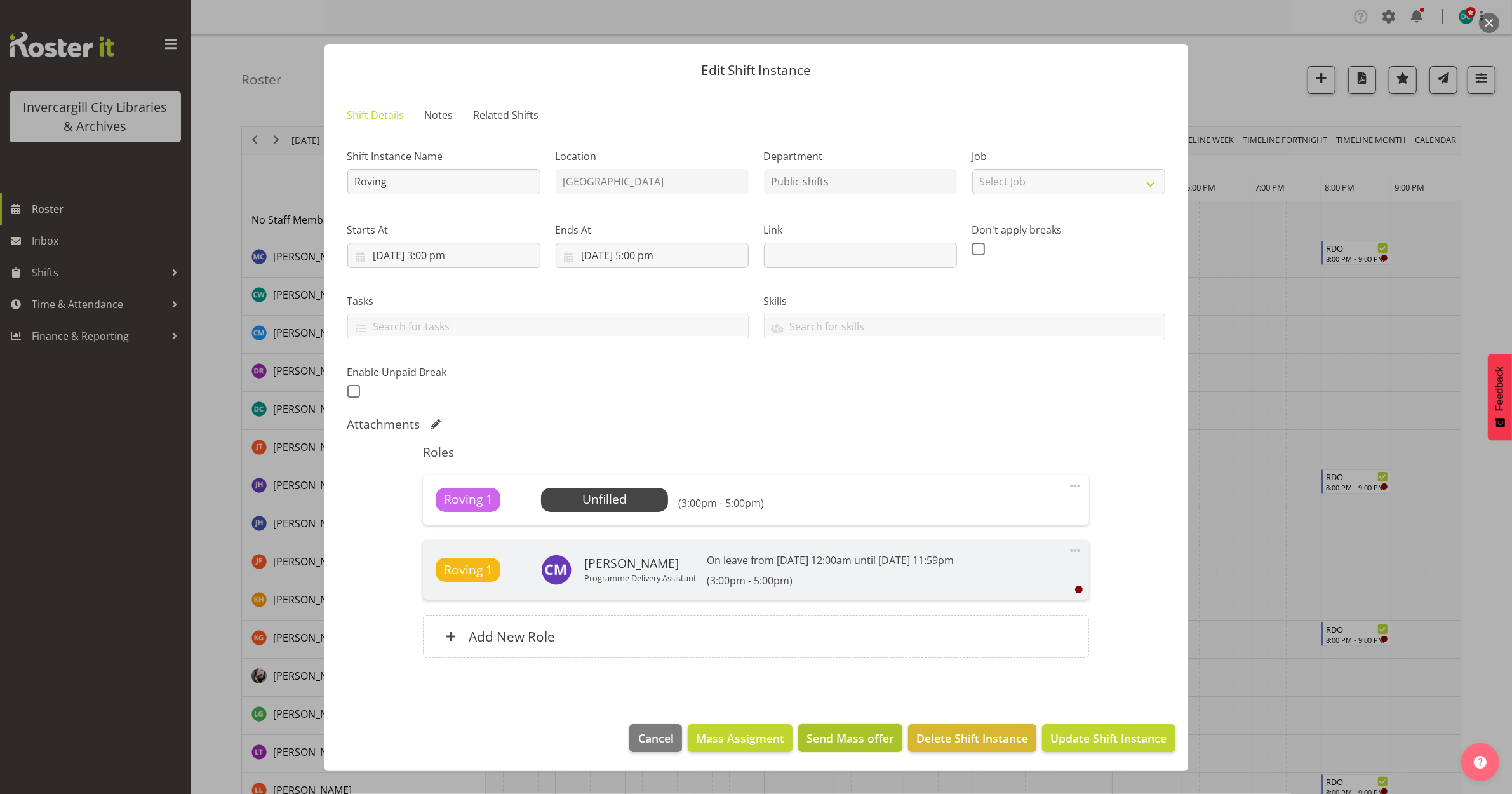
click at [848, 738] on span "Send Mass offer" at bounding box center [851, 738] width 88 height 17
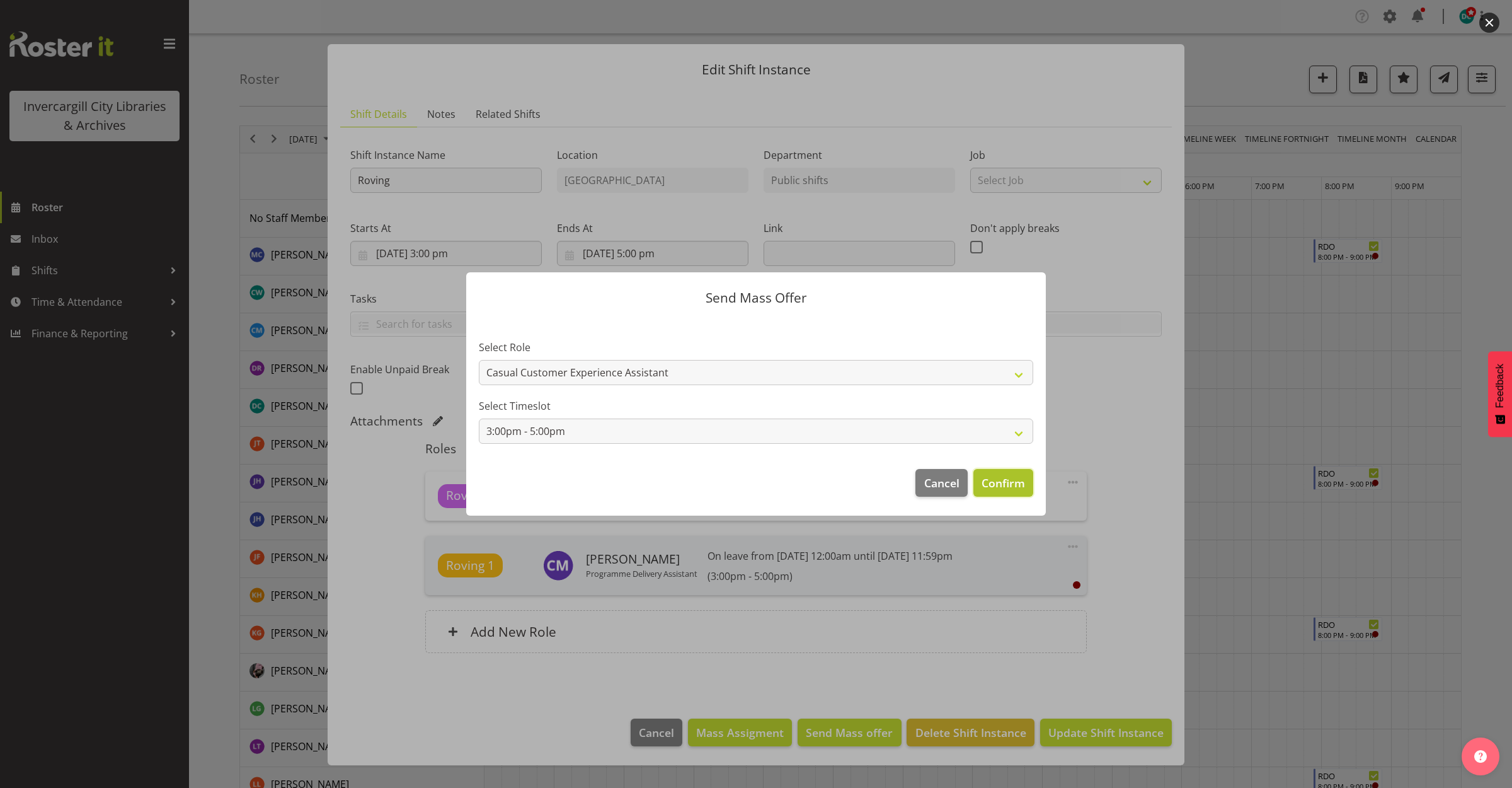
click at [1005, 476] on span "Confirm" at bounding box center [1003, 483] width 44 height 17
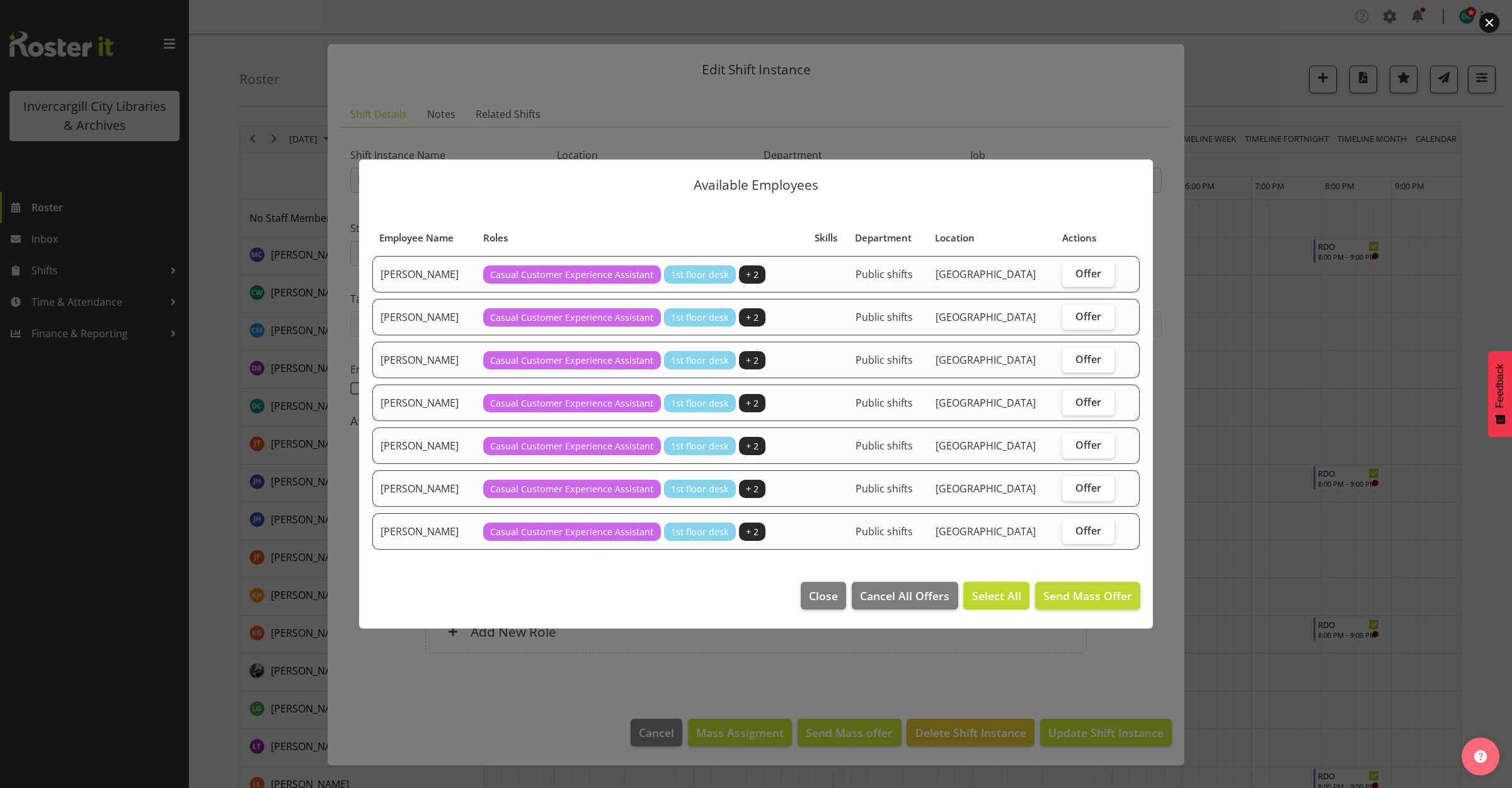
click at [997, 595] on span "Select All" at bounding box center [997, 595] width 49 height 17
checkbox input "true"
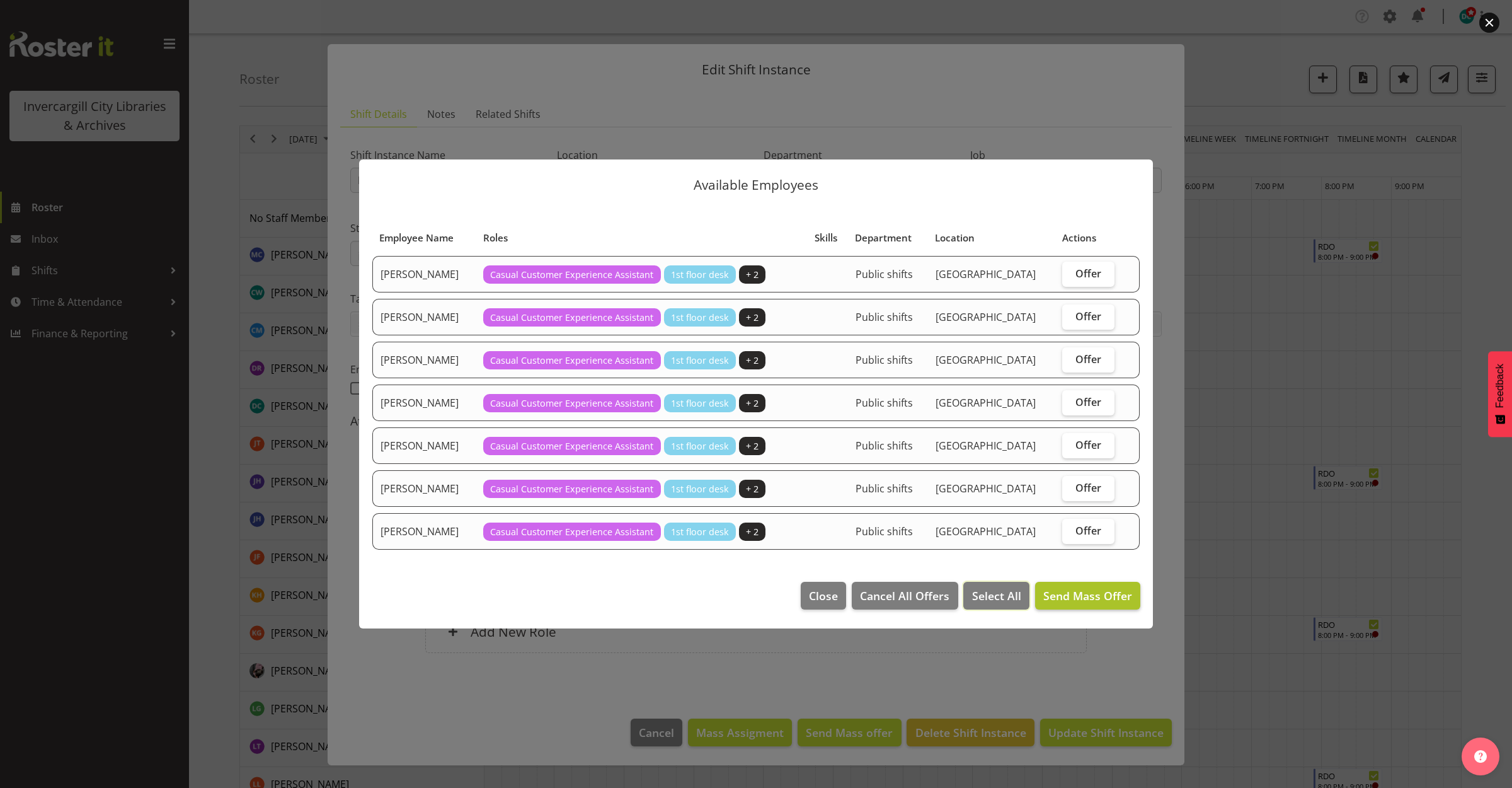
checkbox input "true"
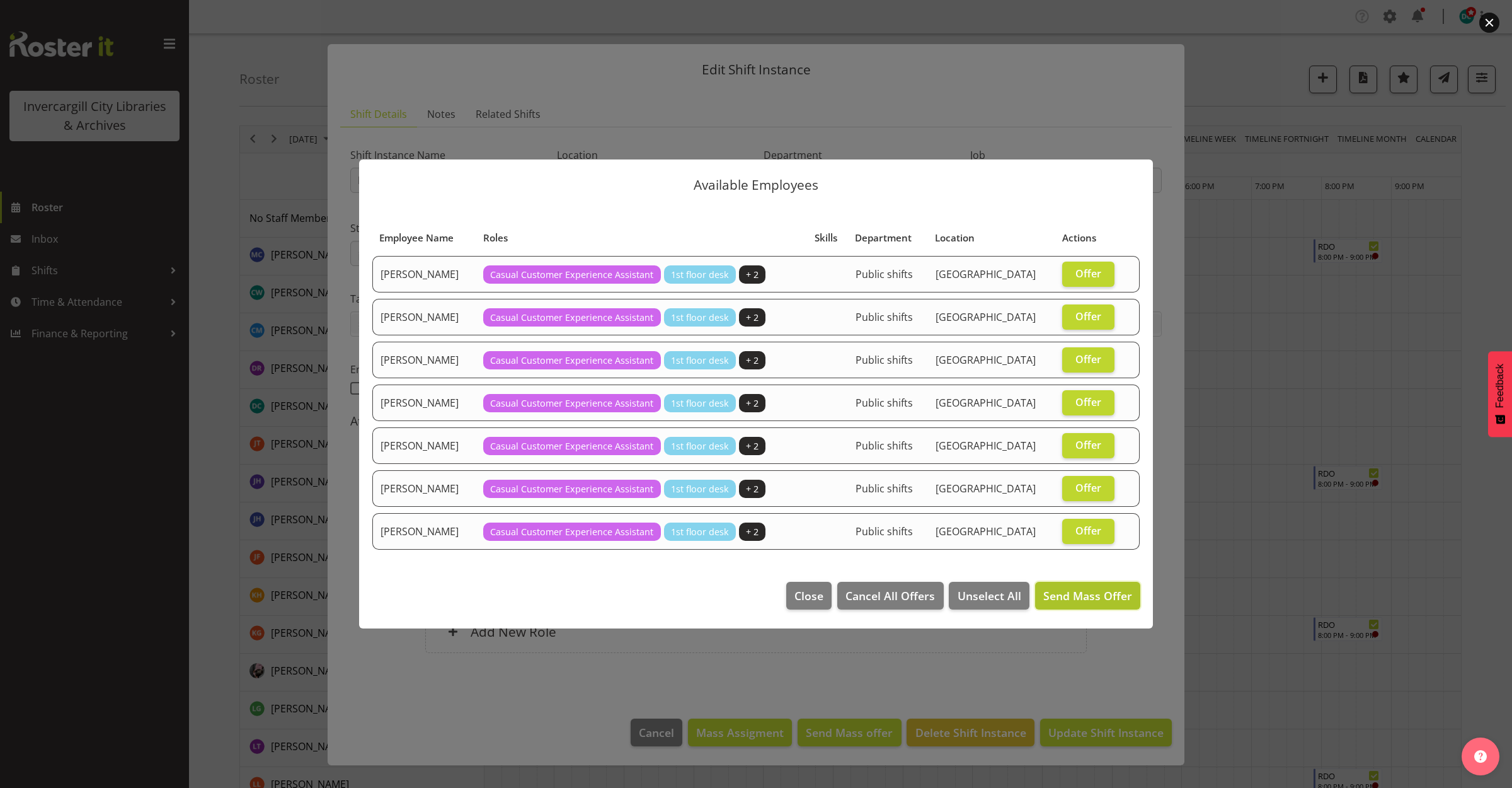
click at [1087, 586] on button "Send Mass Offer" at bounding box center [1087, 595] width 105 height 28
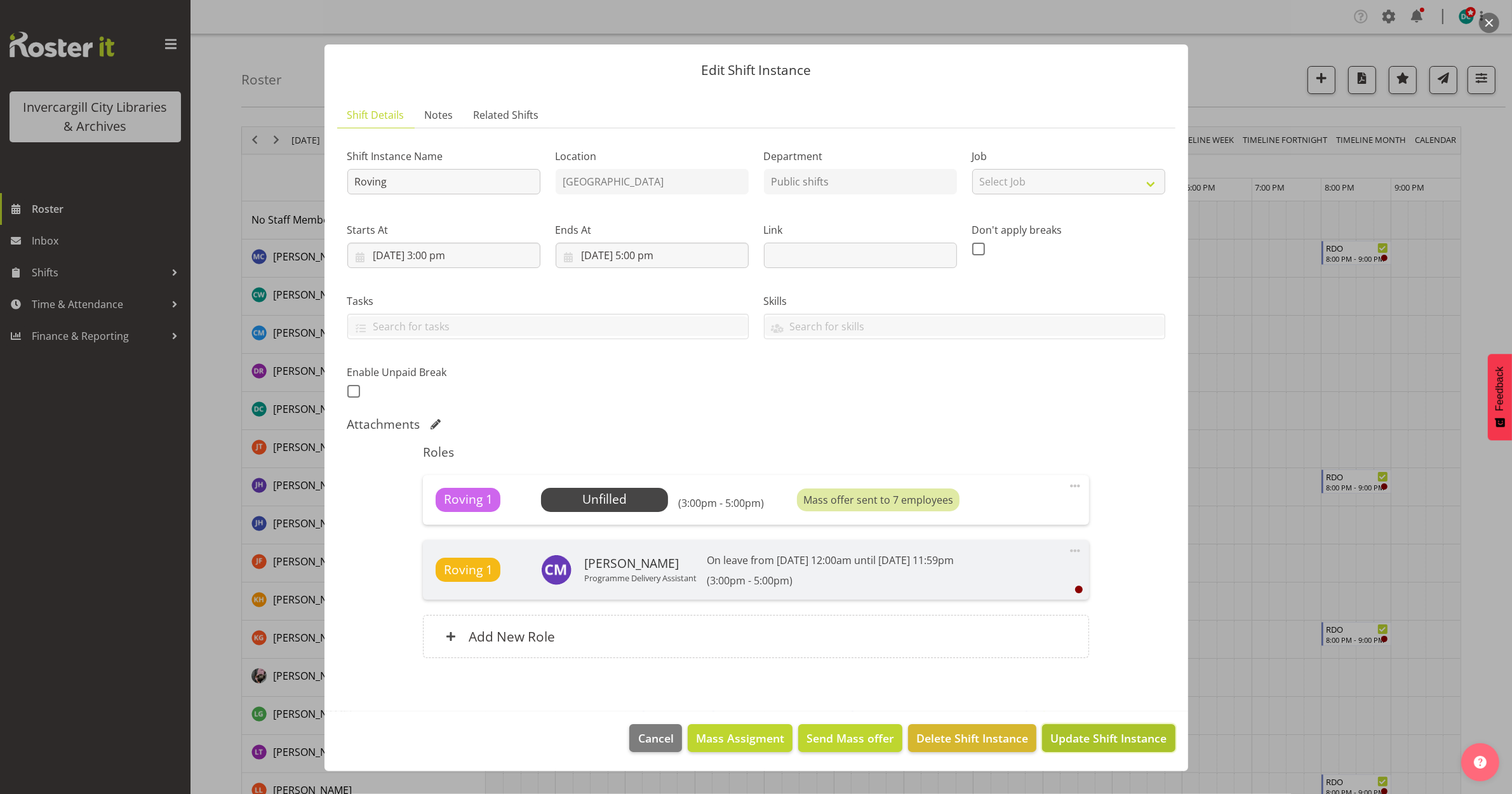
click at [1149, 734] on span "Update Shift Instance" at bounding box center [1109, 738] width 117 height 17
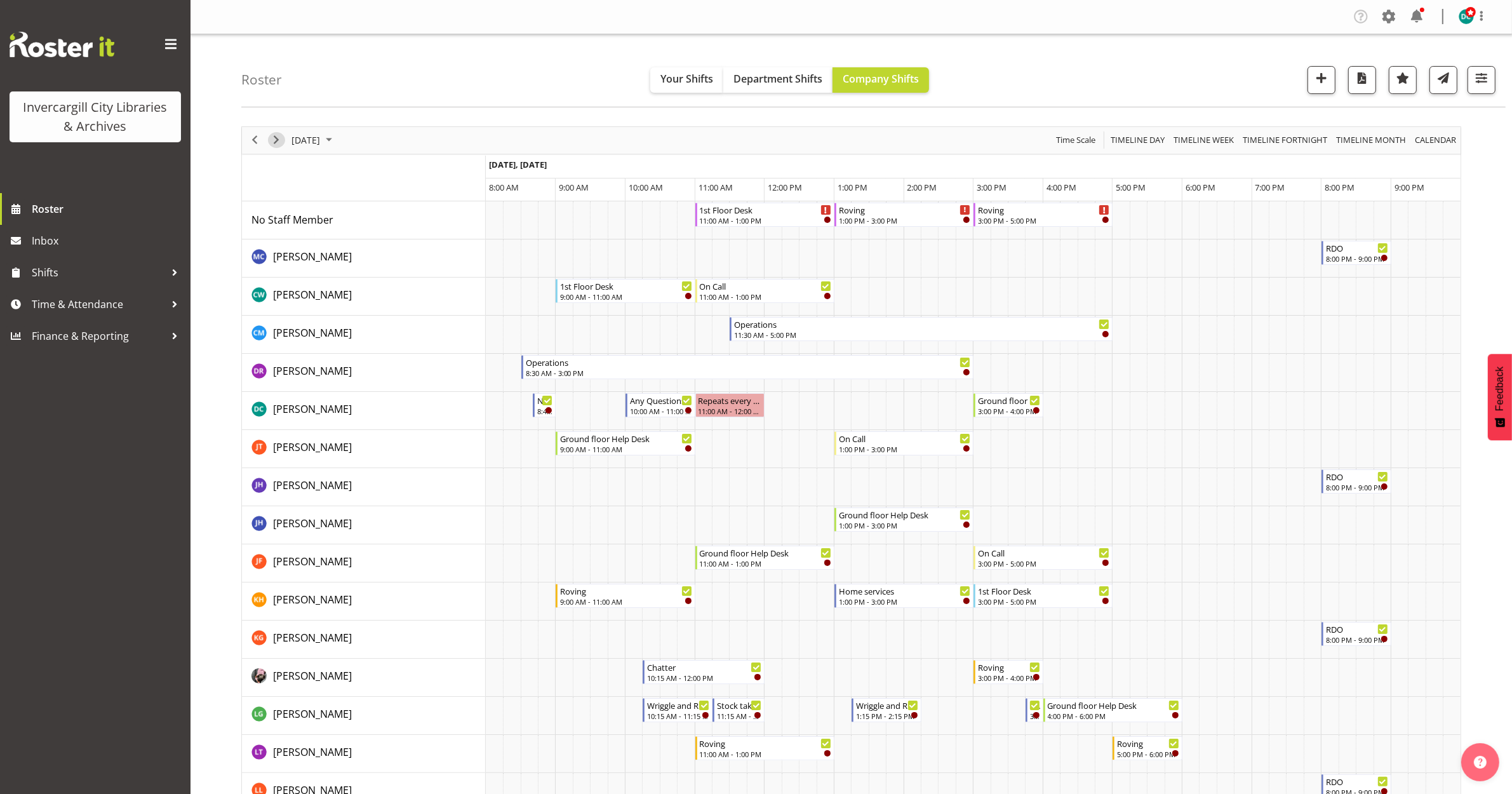
click at [273, 135] on span "Next" at bounding box center [276, 140] width 15 height 16
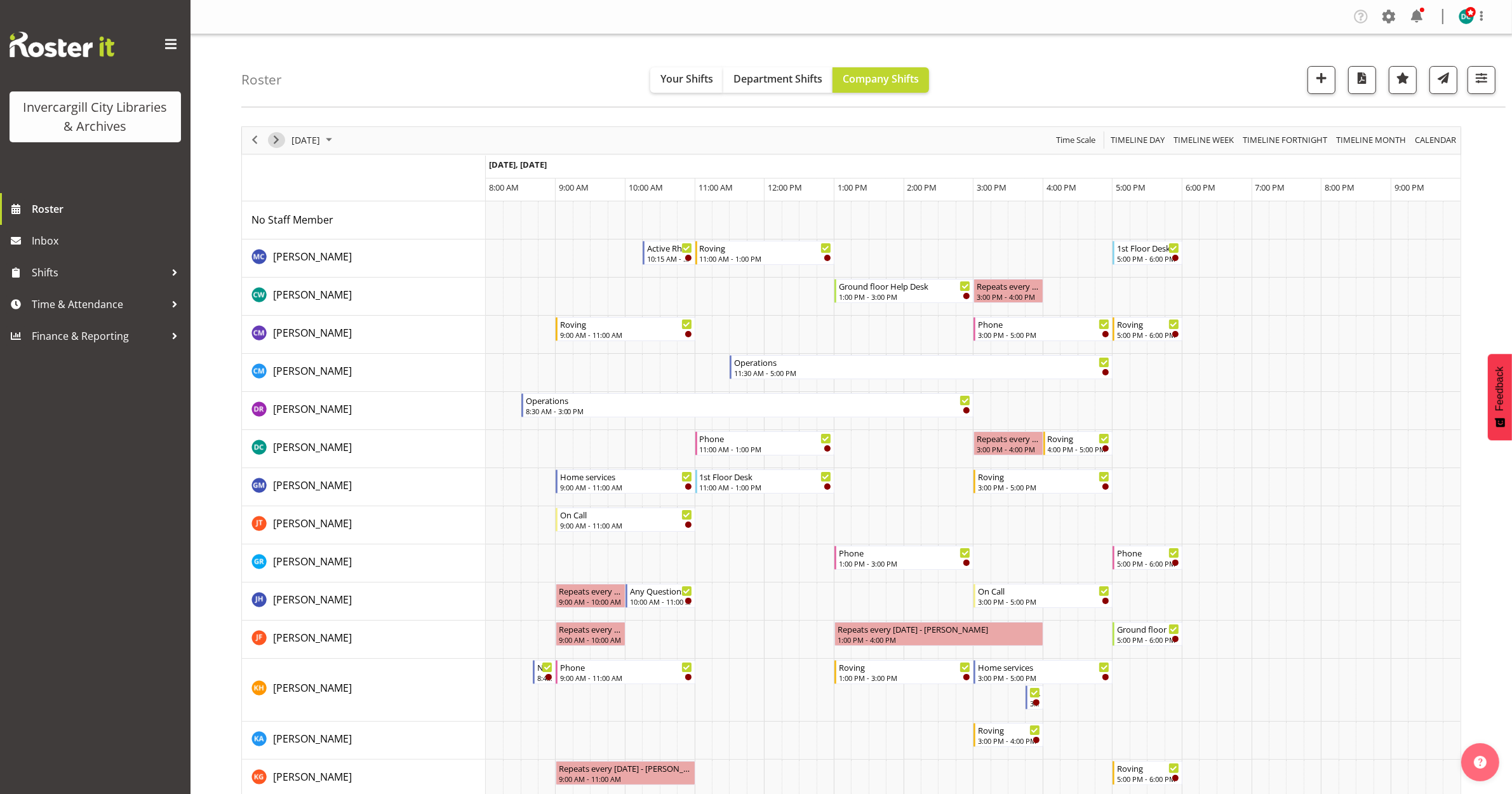
click at [271, 141] on span "Next" at bounding box center [276, 140] width 15 height 16
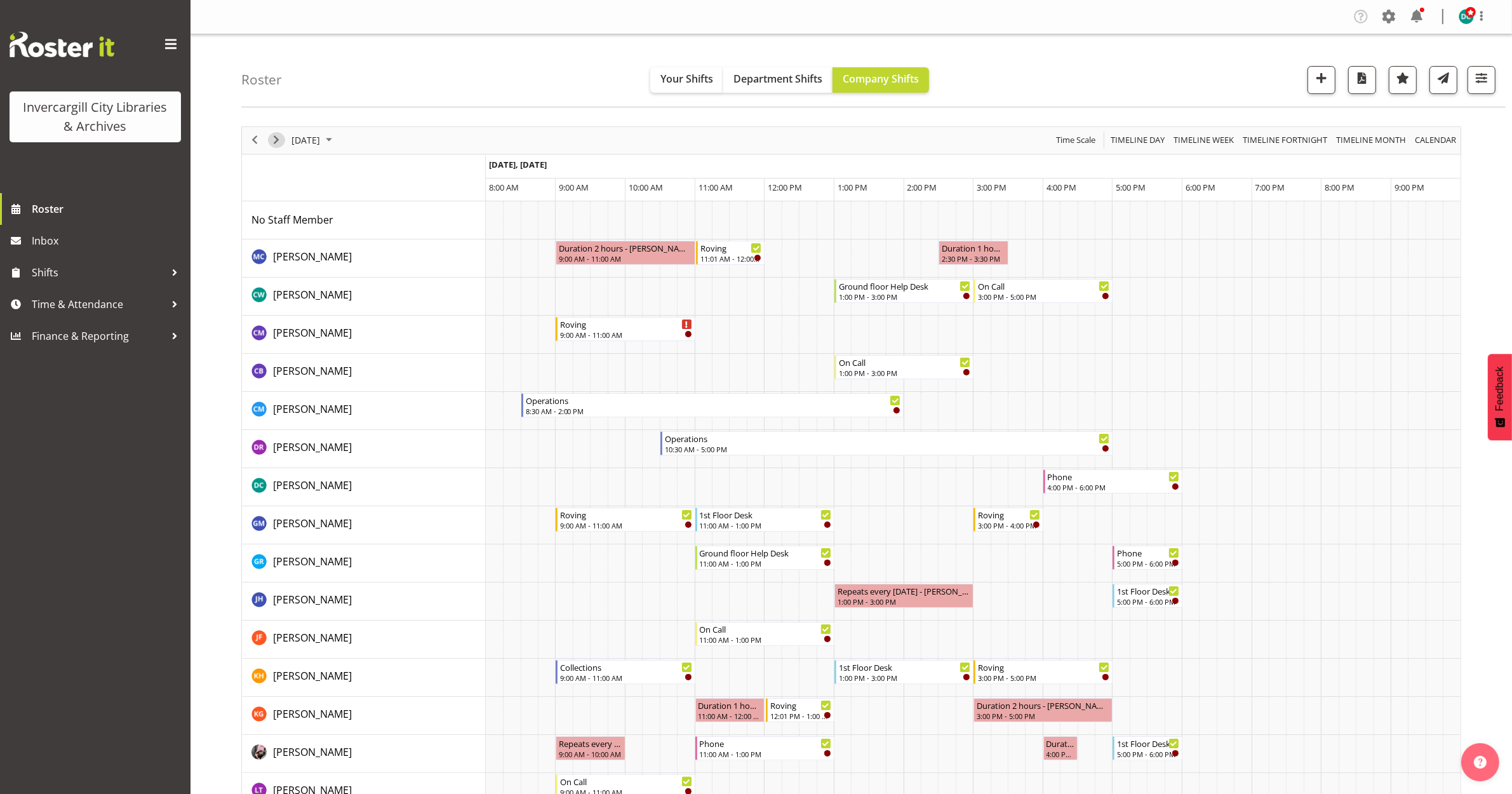
click at [272, 141] on span "Next" at bounding box center [276, 140] width 15 height 16
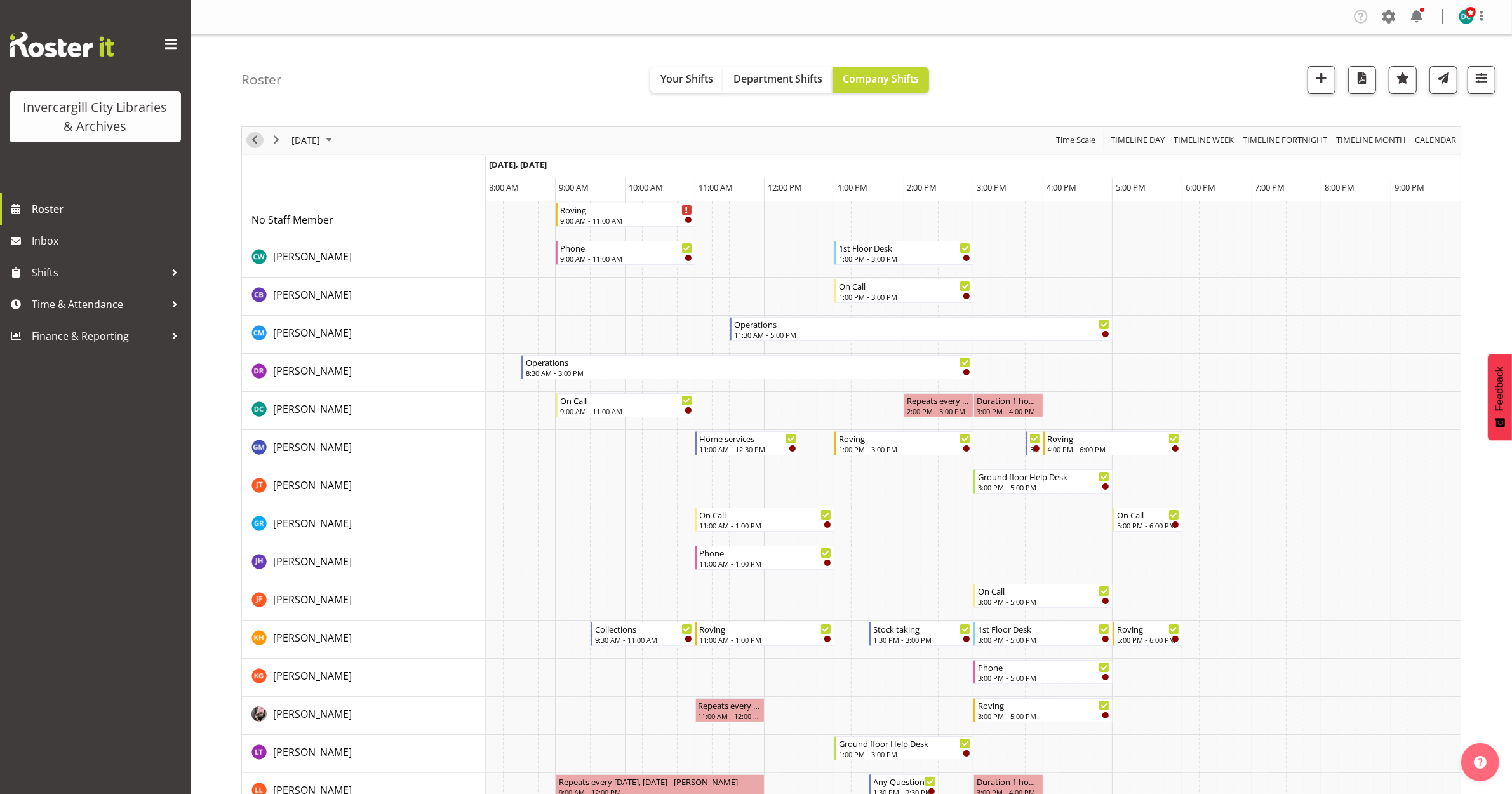
click at [252, 141] on span "Previous" at bounding box center [254, 140] width 15 height 16
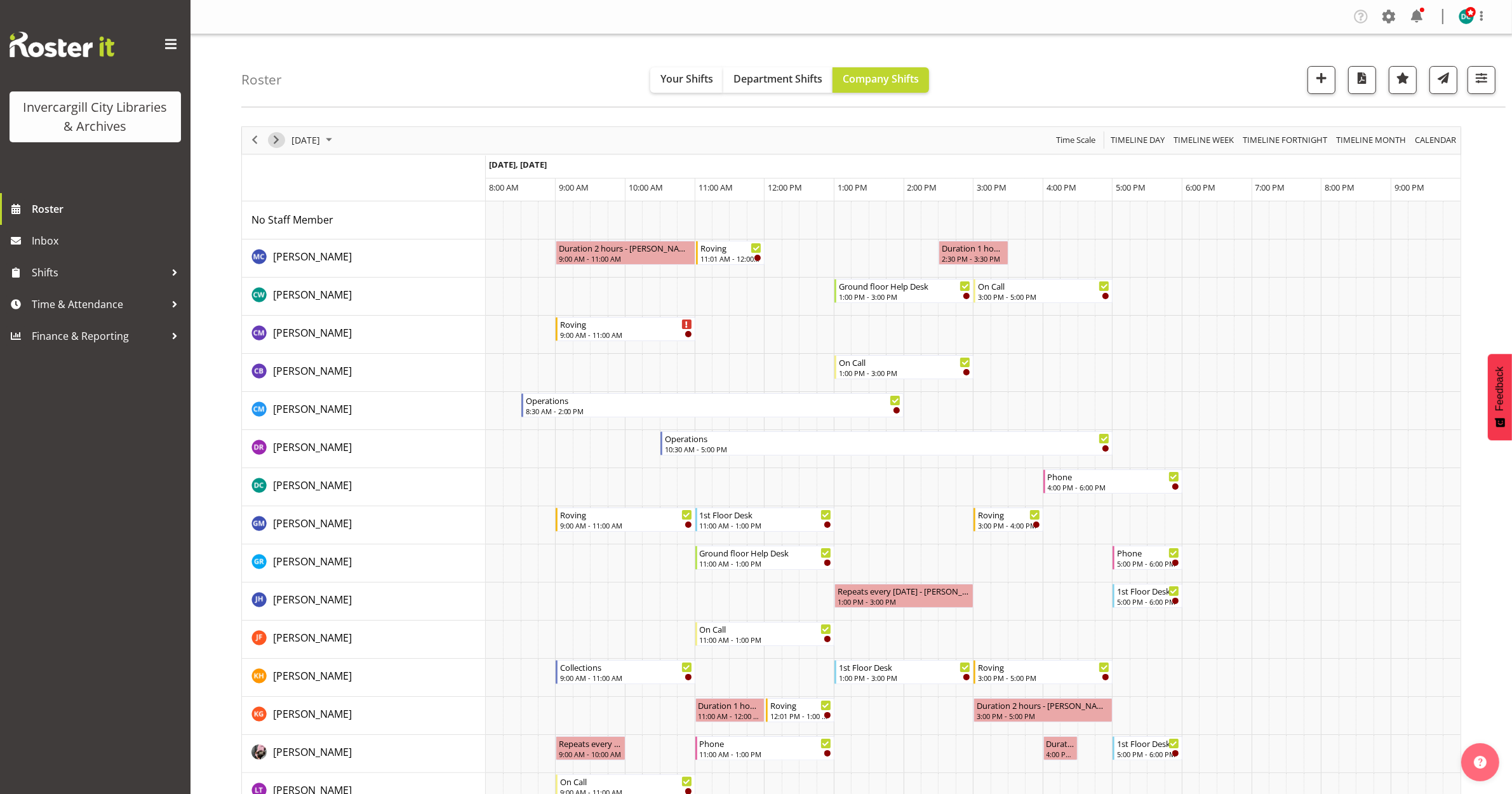
click at [277, 141] on span "Next" at bounding box center [276, 140] width 15 height 16
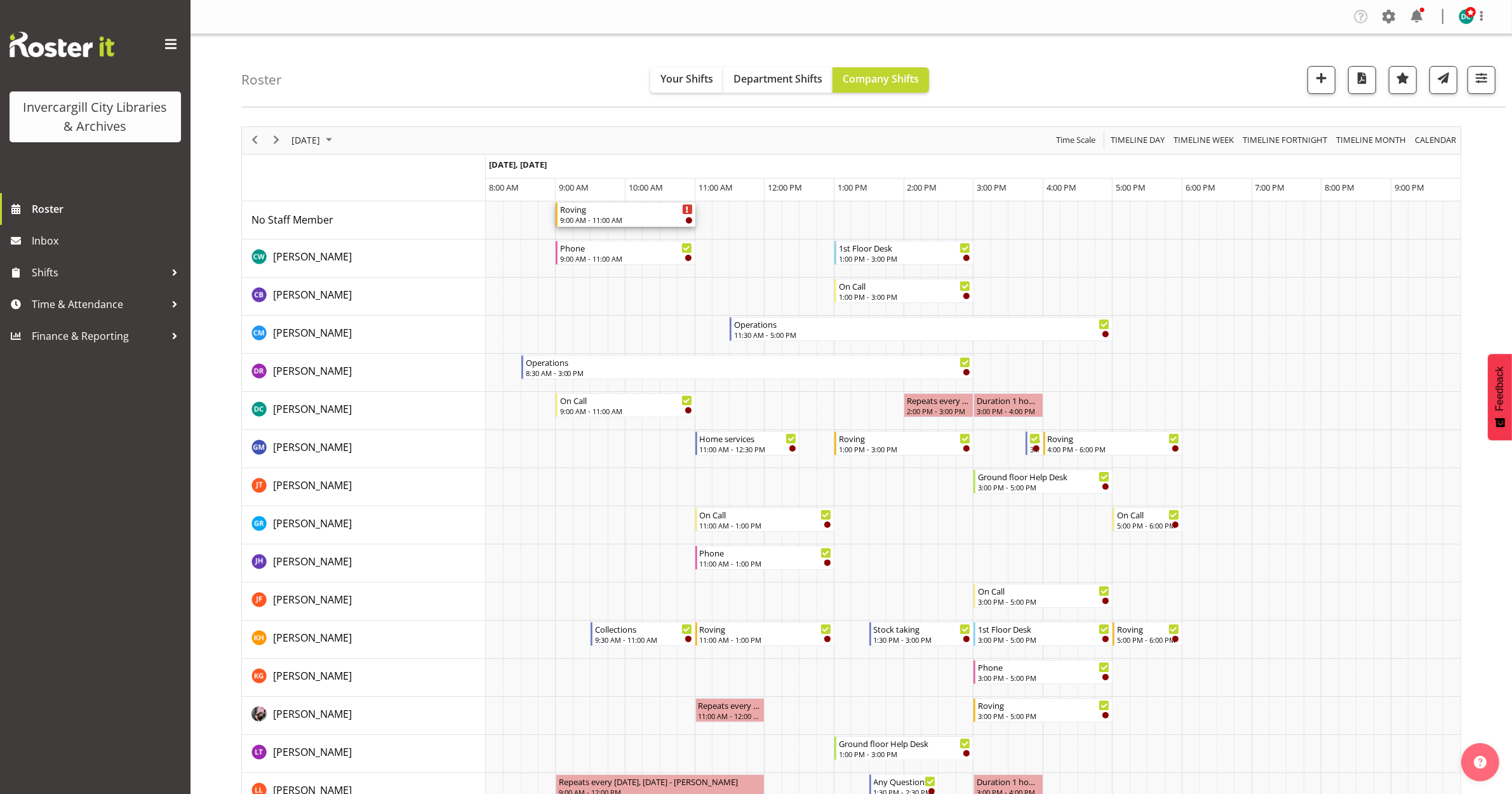
click at [617, 213] on div "Roving" at bounding box center [625, 209] width 132 height 13
click at [0, 0] on div at bounding box center [0, 0] width 0 height 0
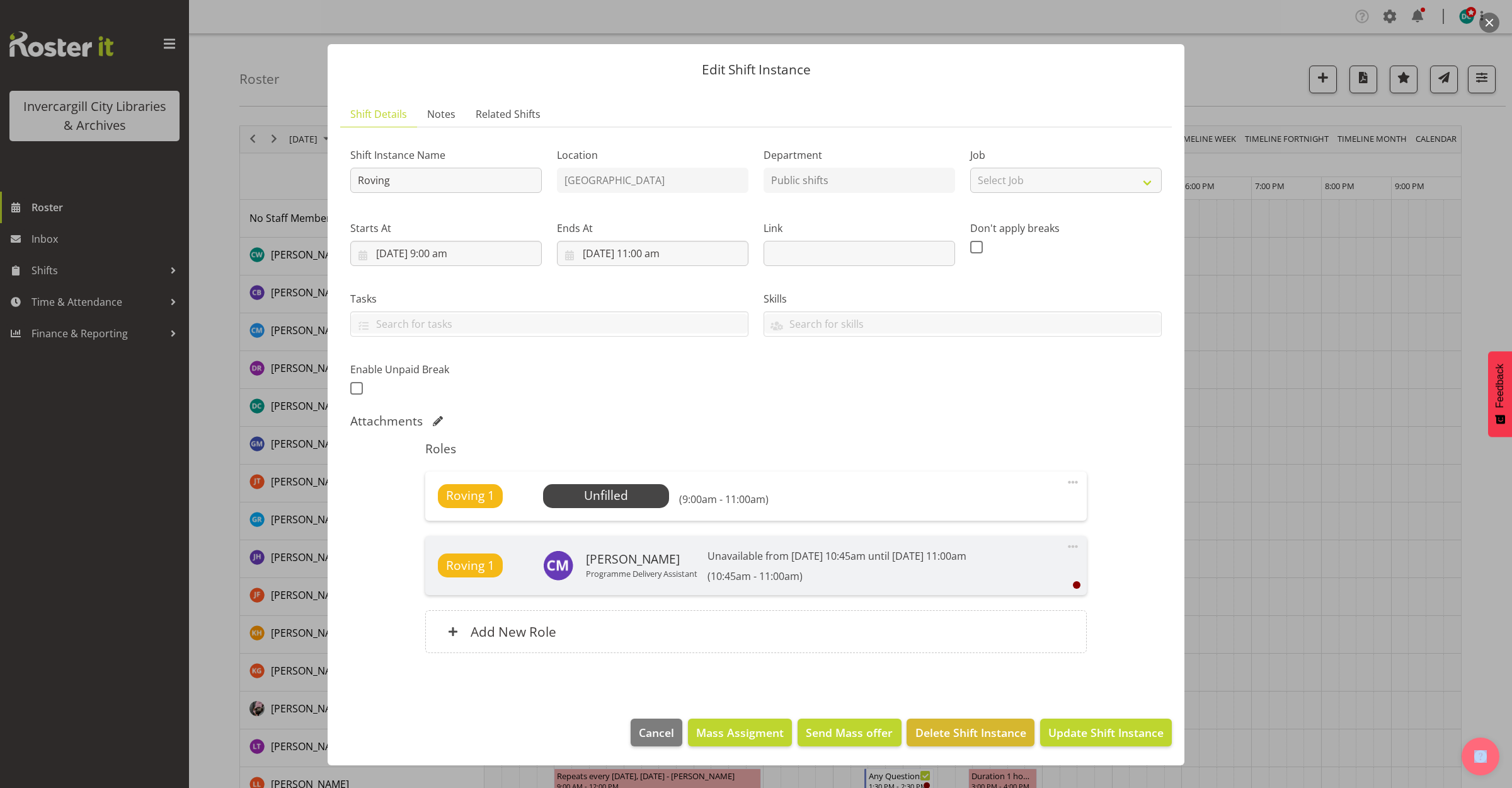
click at [1068, 484] on span at bounding box center [1072, 482] width 15 height 15
click at [983, 515] on link "Edit" at bounding box center [1020, 510] width 121 height 23
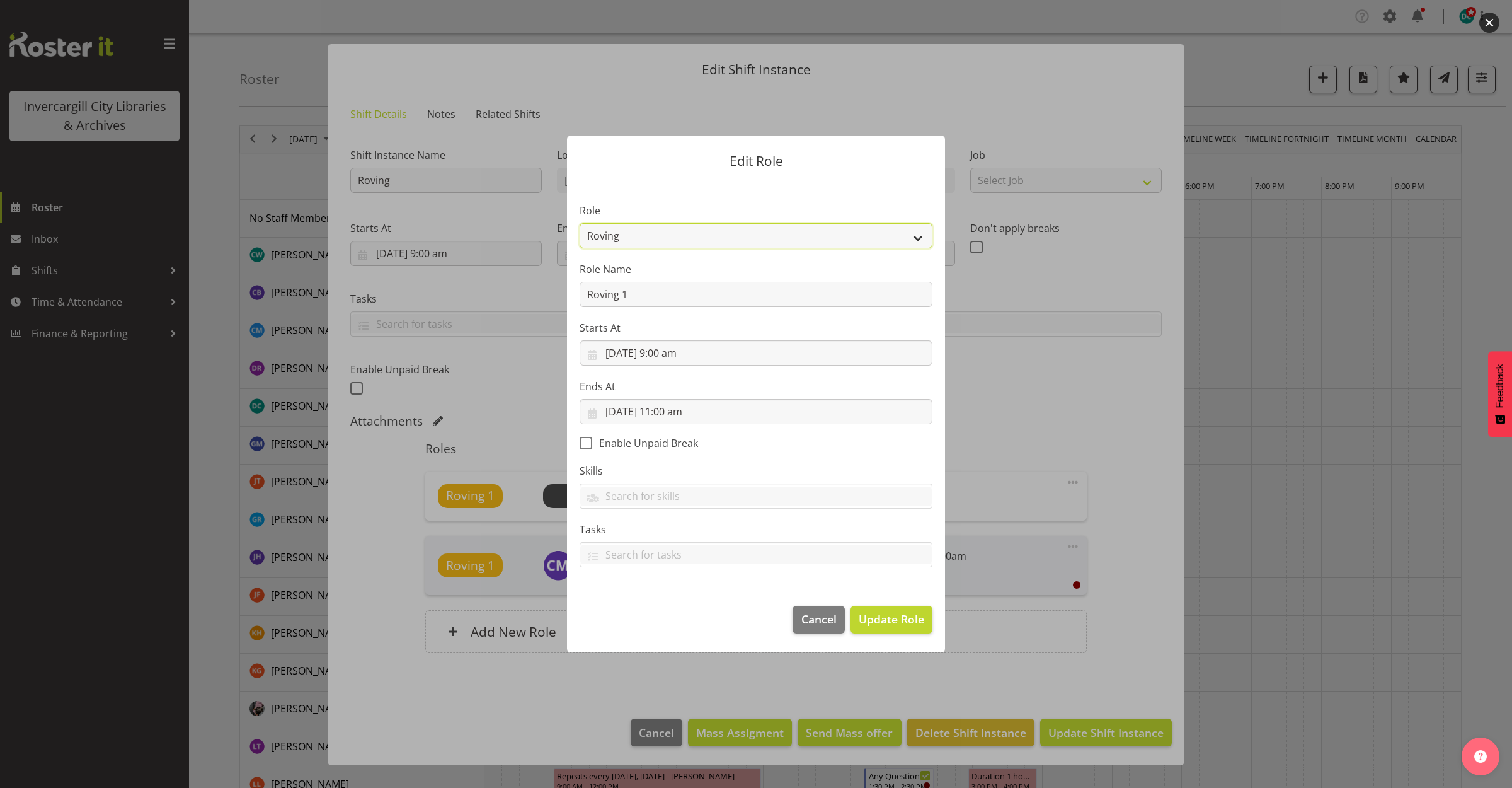
click at [707, 244] on select "1st floor desk AQ operator Business Support Team member Casual Customer Experie…" at bounding box center [755, 235] width 353 height 25
select select "1515"
click at [579, 223] on select "1st floor desk AQ operator Business Support Team member Casual Customer Experie…" at bounding box center [755, 235] width 353 height 25
click at [906, 617] on span "Update Role" at bounding box center [892, 618] width 66 height 17
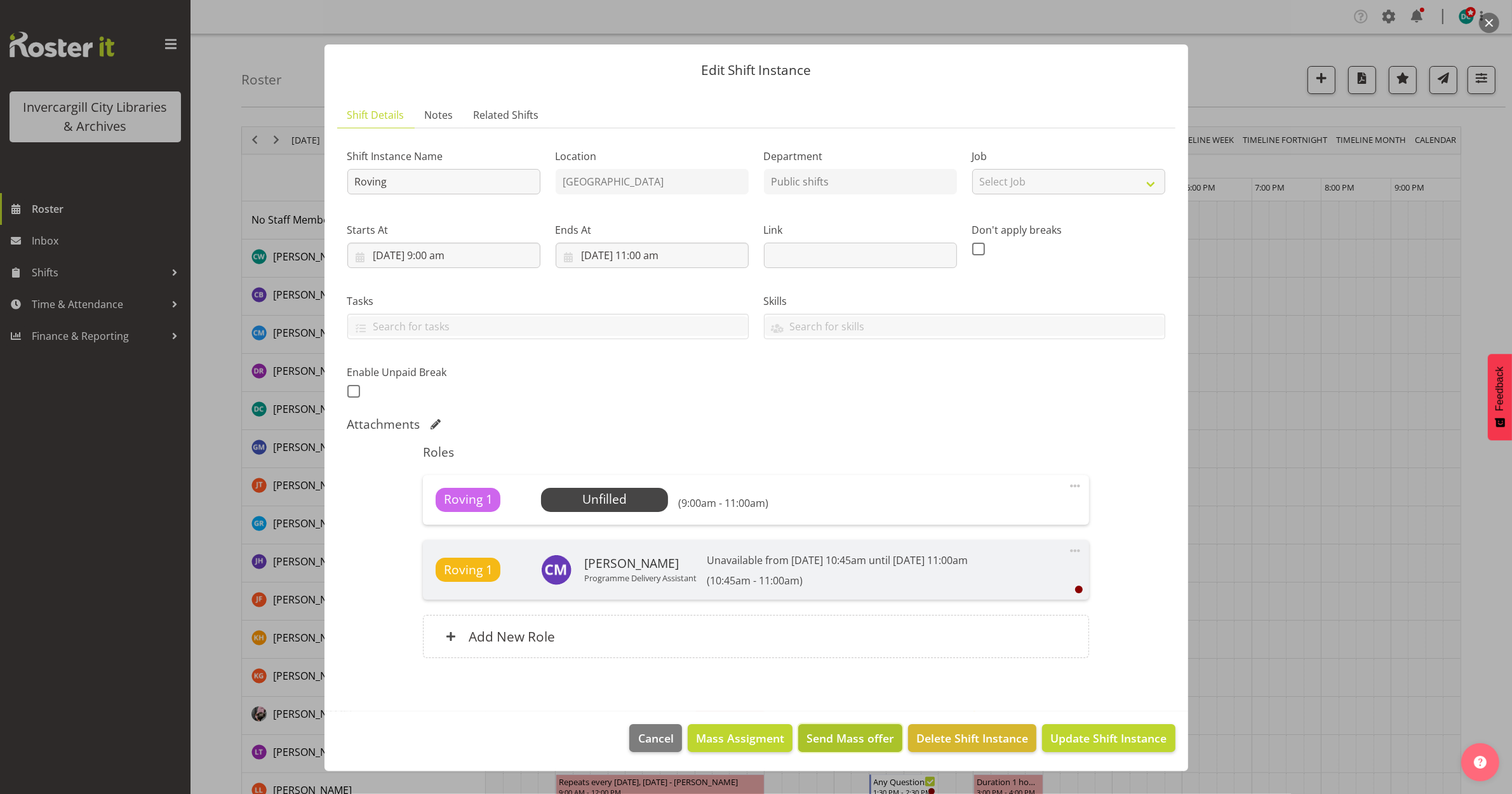
click at [871, 737] on span "Send Mass offer" at bounding box center [851, 738] width 88 height 17
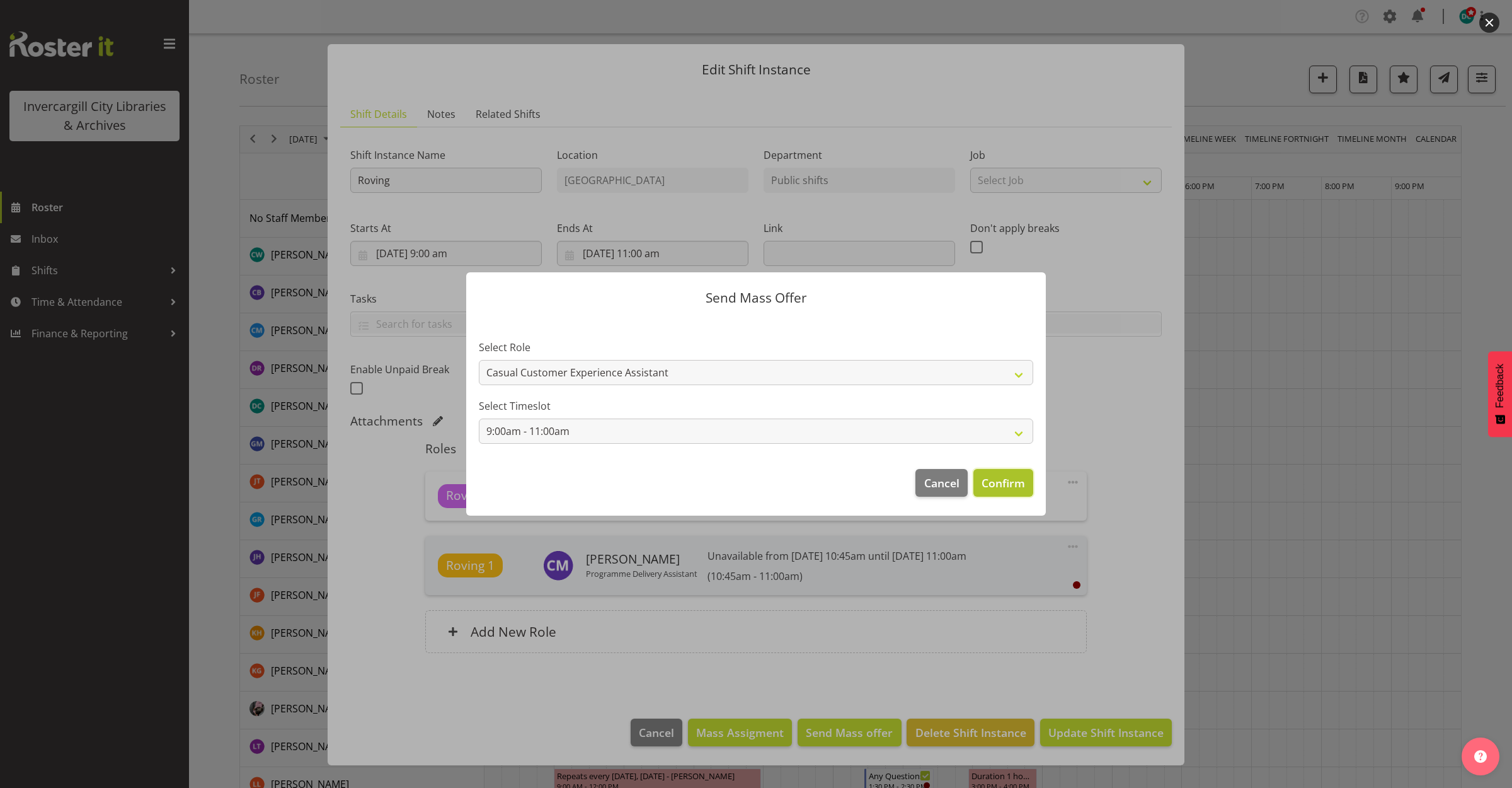
click at [1009, 484] on span "Confirm" at bounding box center [1003, 483] width 44 height 17
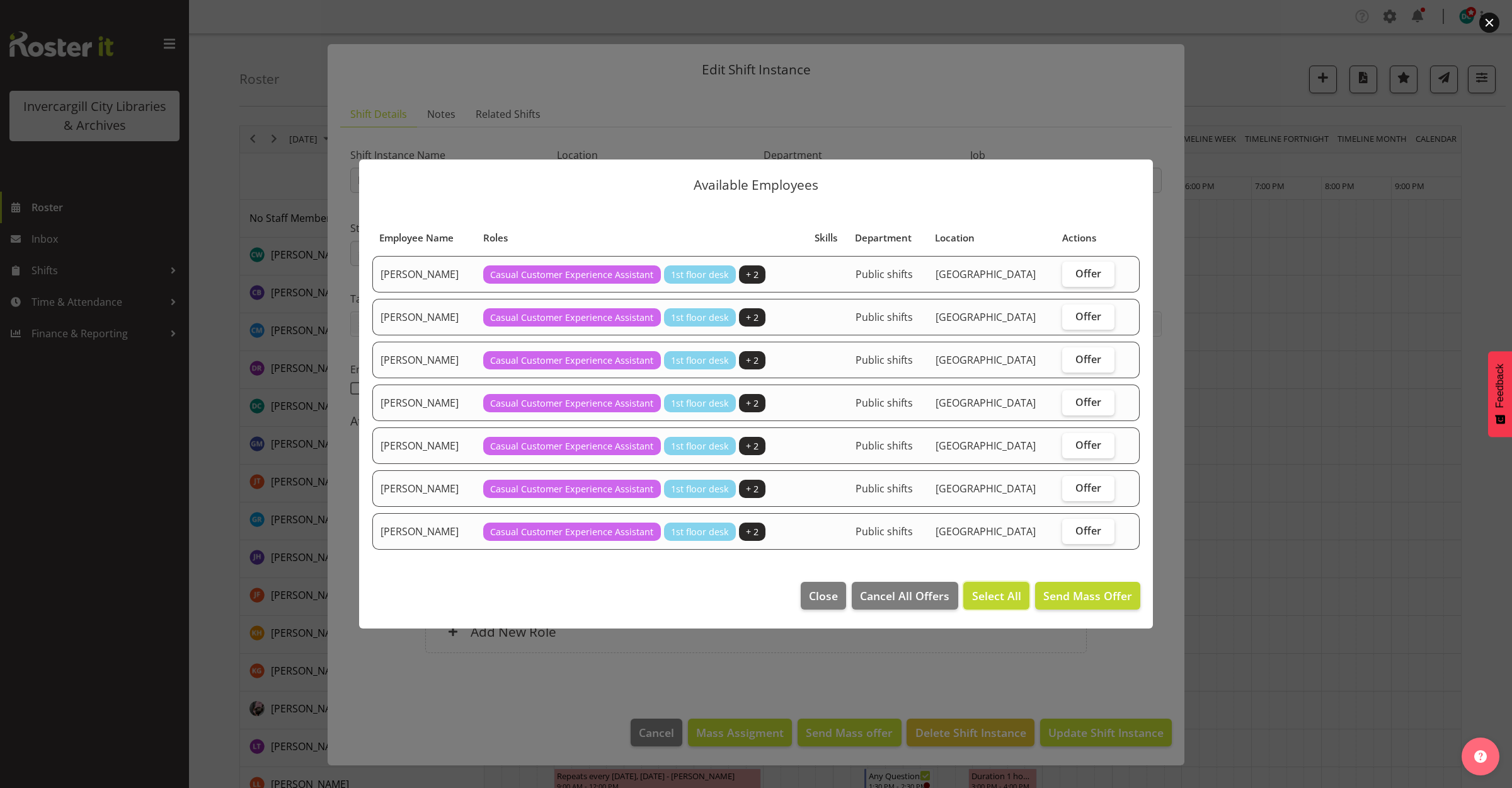
click at [991, 597] on span "Select All" at bounding box center [997, 595] width 49 height 17
checkbox input "true"
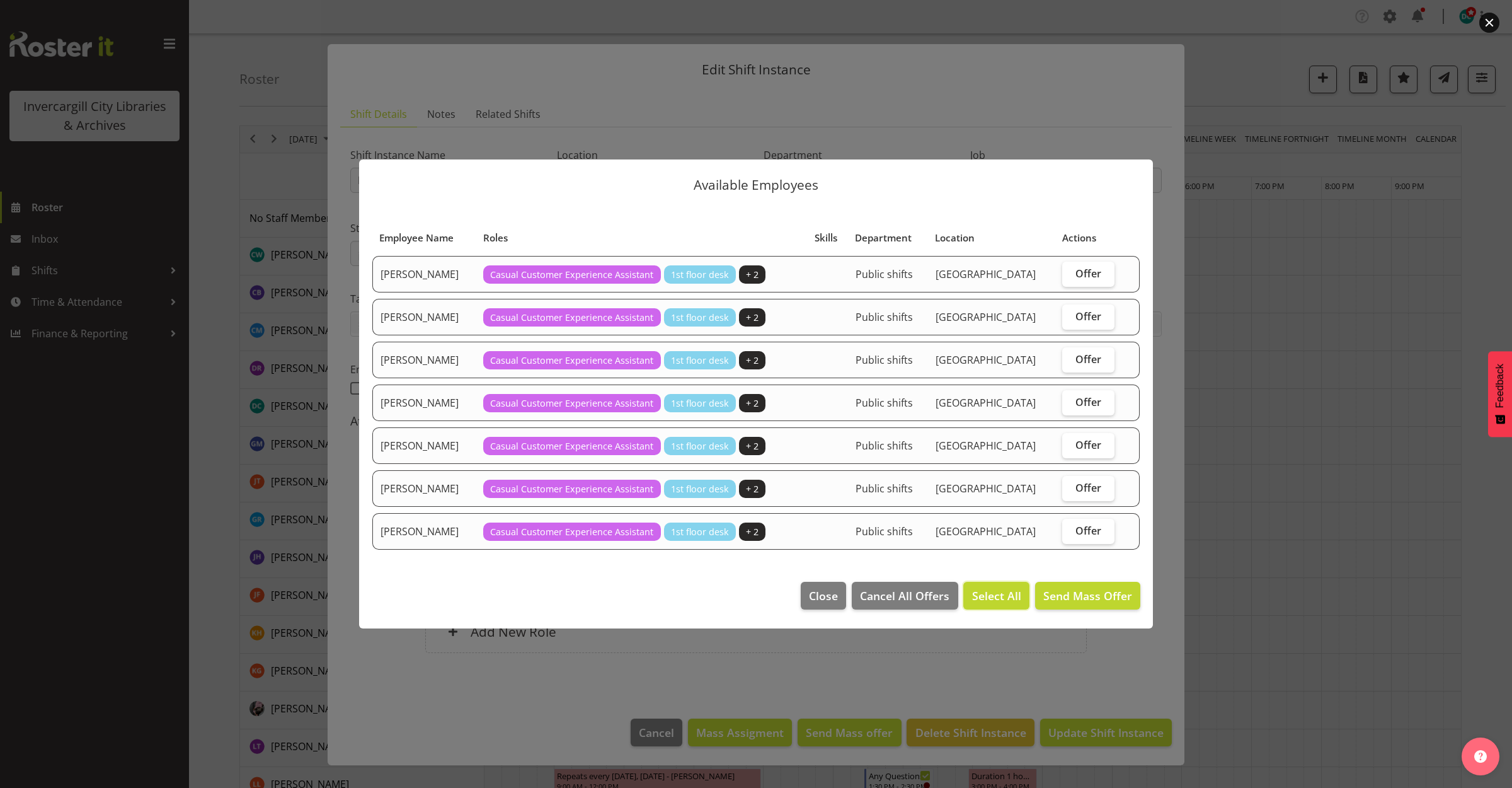
checkbox input "true"
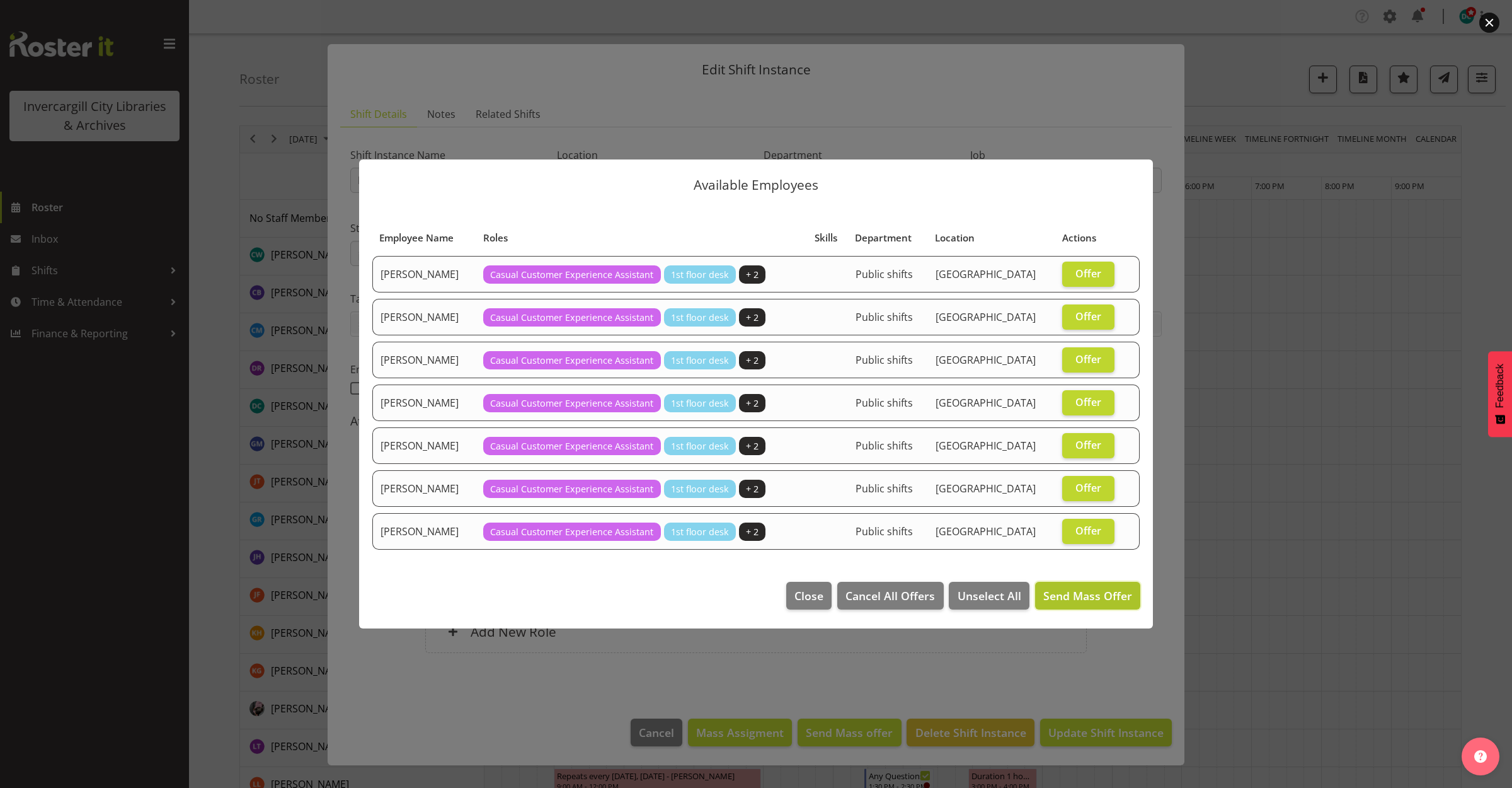
click at [1068, 593] on span "Send Mass Offer" at bounding box center [1088, 595] width 89 height 15
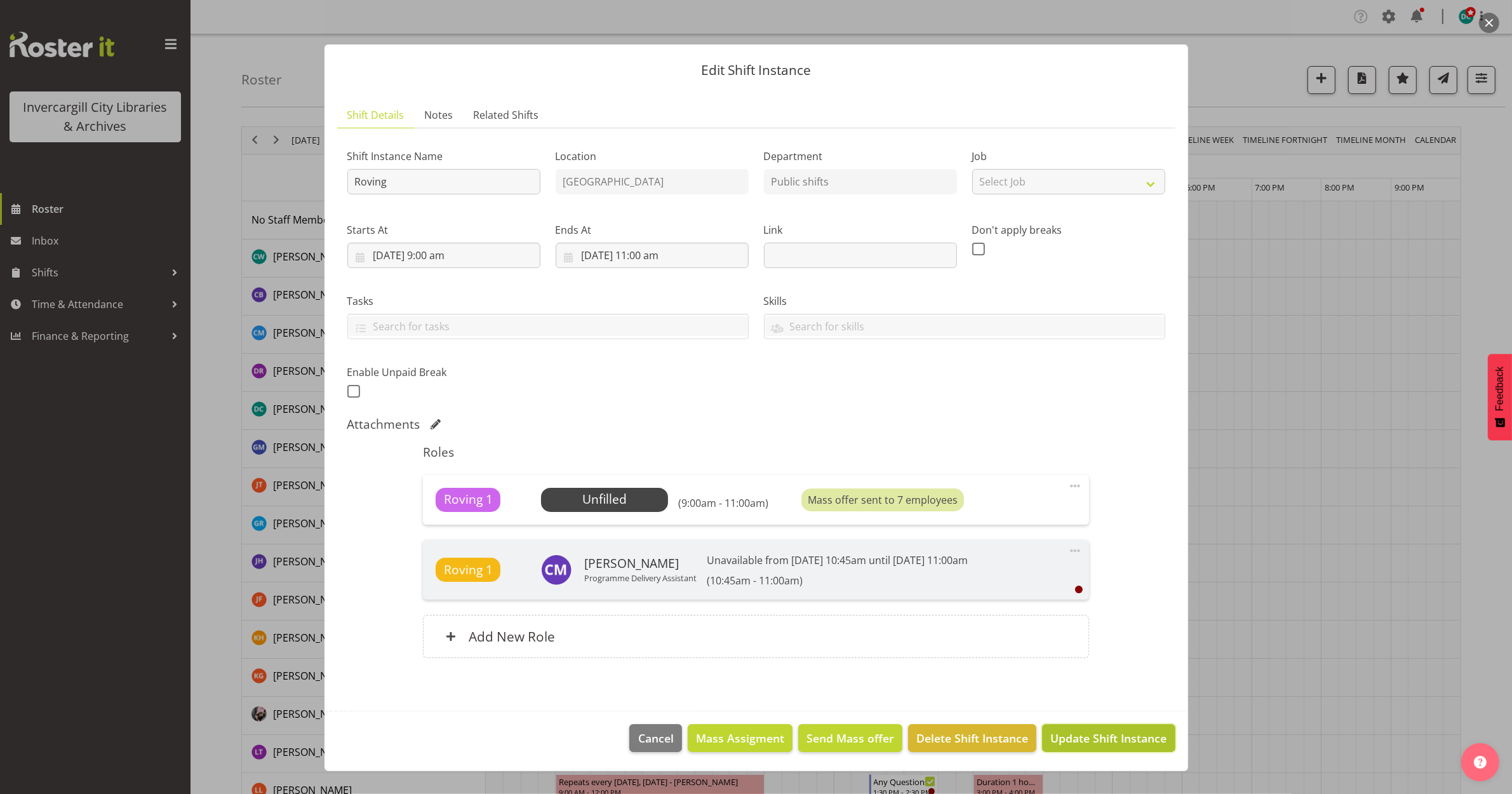
click at [1070, 740] on span "Update Shift Instance" at bounding box center [1109, 738] width 117 height 17
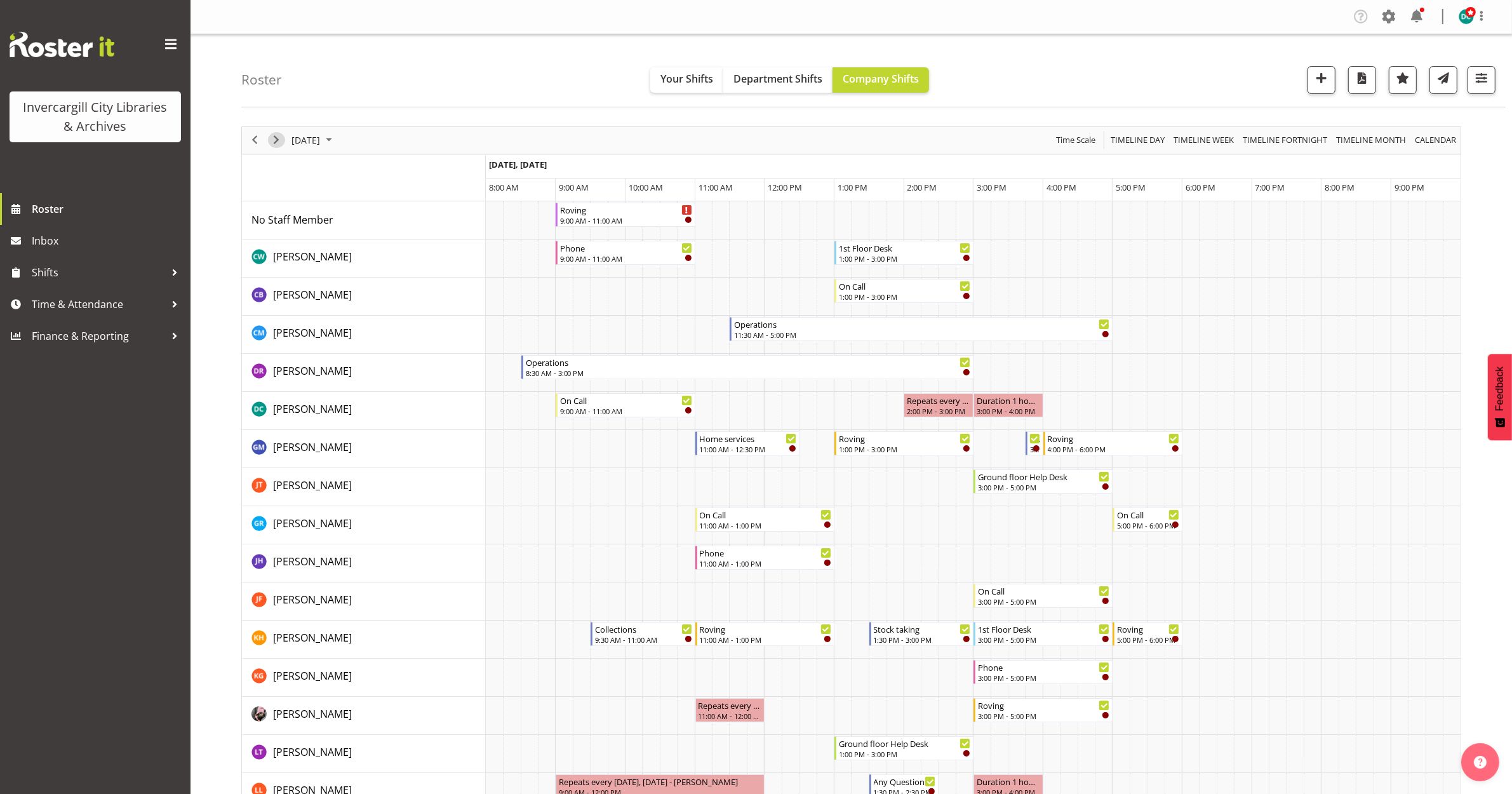
click at [275, 144] on span "Next" at bounding box center [276, 140] width 15 height 16
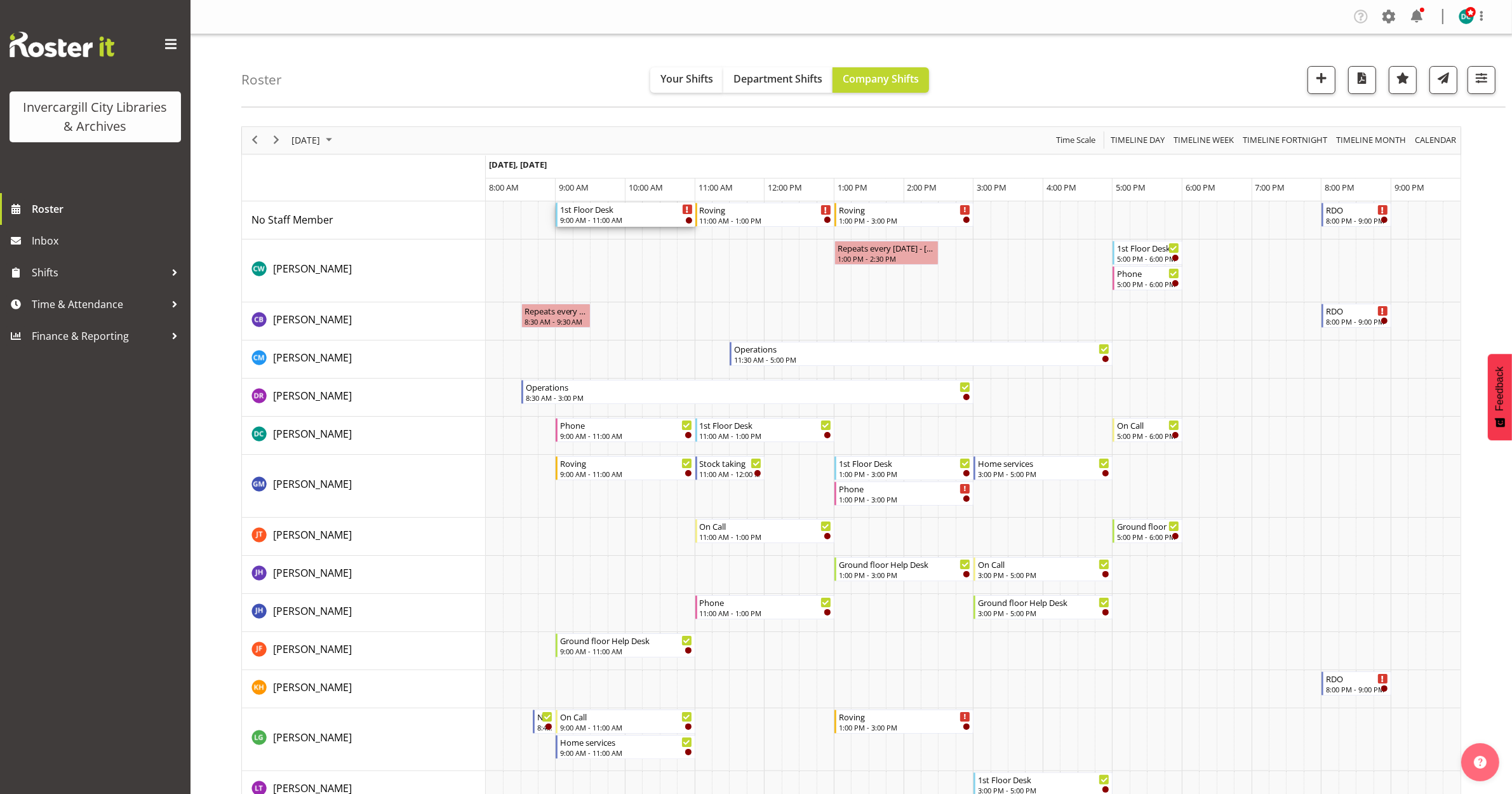
click at [627, 211] on div "1st Floor Desk" at bounding box center [625, 209] width 132 height 13
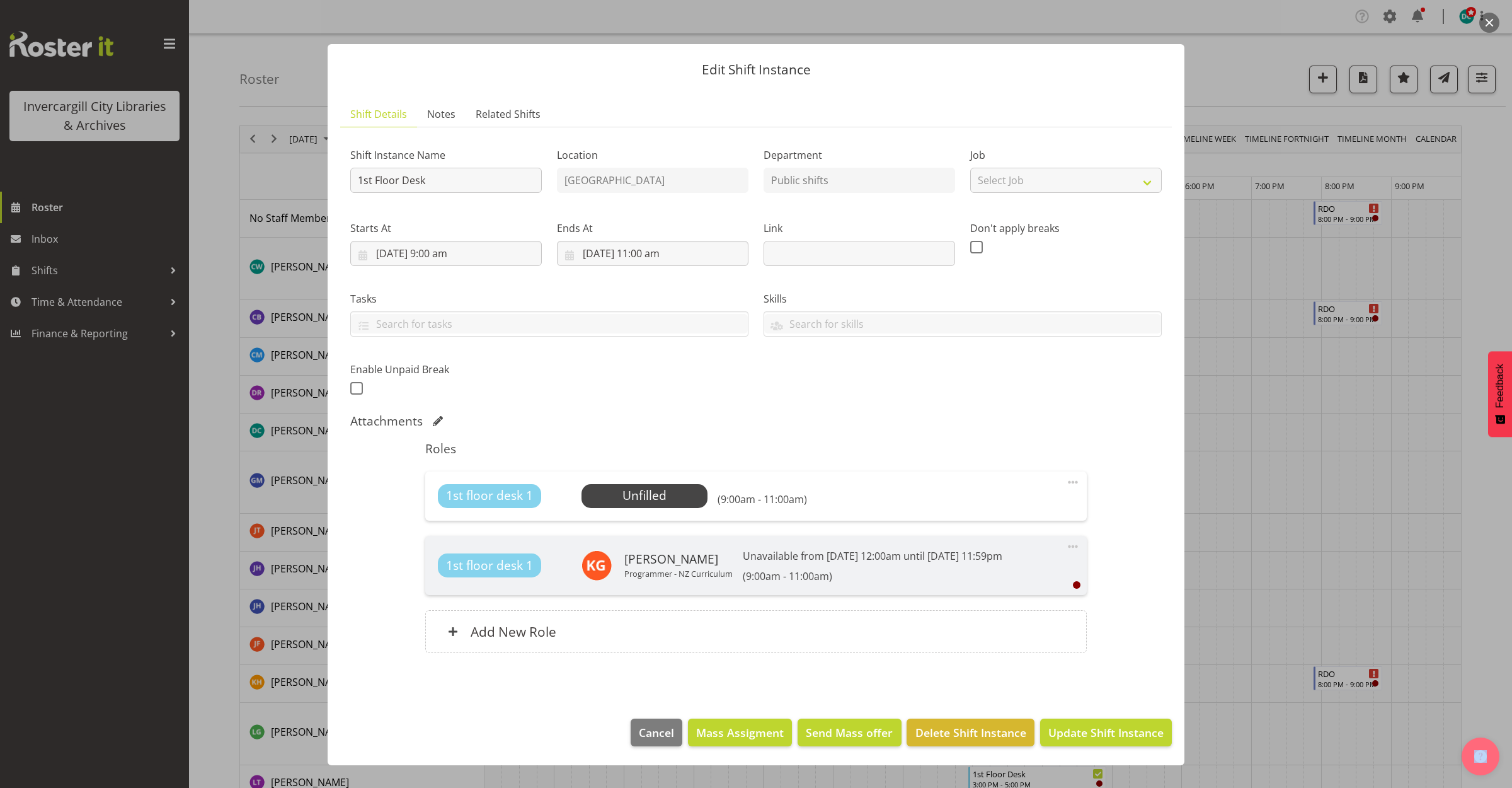
click at [1075, 475] on span at bounding box center [1072, 482] width 15 height 15
click at [977, 507] on link "Edit" at bounding box center [1020, 510] width 121 height 23
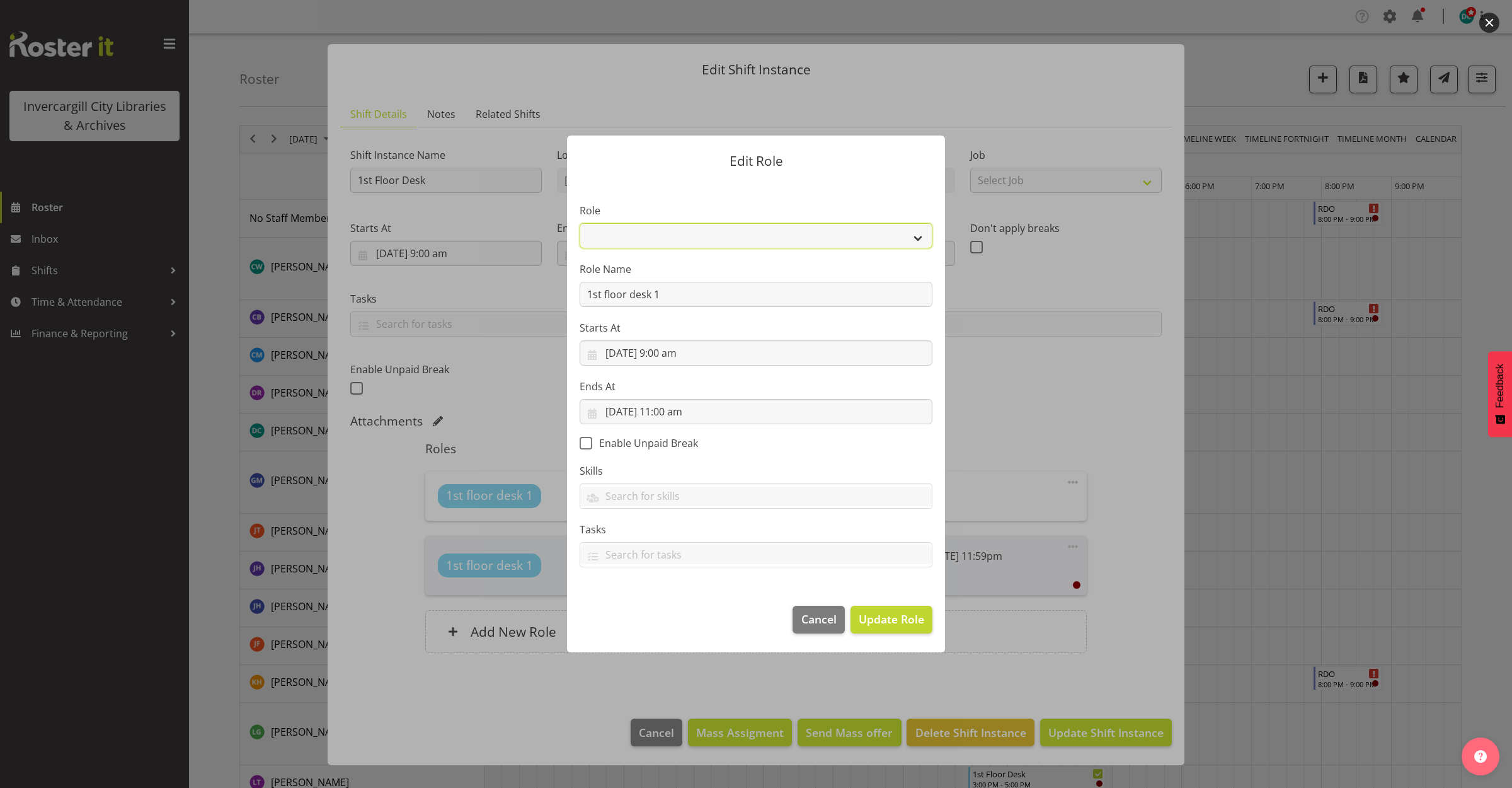
click at [684, 233] on select "1st floor desk AQ operator Business Support Team member Casual Customer Experie…" at bounding box center [755, 235] width 353 height 25
select select "1515"
click at [579, 223] on select "1st floor desk AQ operator Business Support Team member Casual Customer Experie…" at bounding box center [755, 235] width 353 height 25
click at [875, 620] on span "Update Role" at bounding box center [892, 618] width 66 height 17
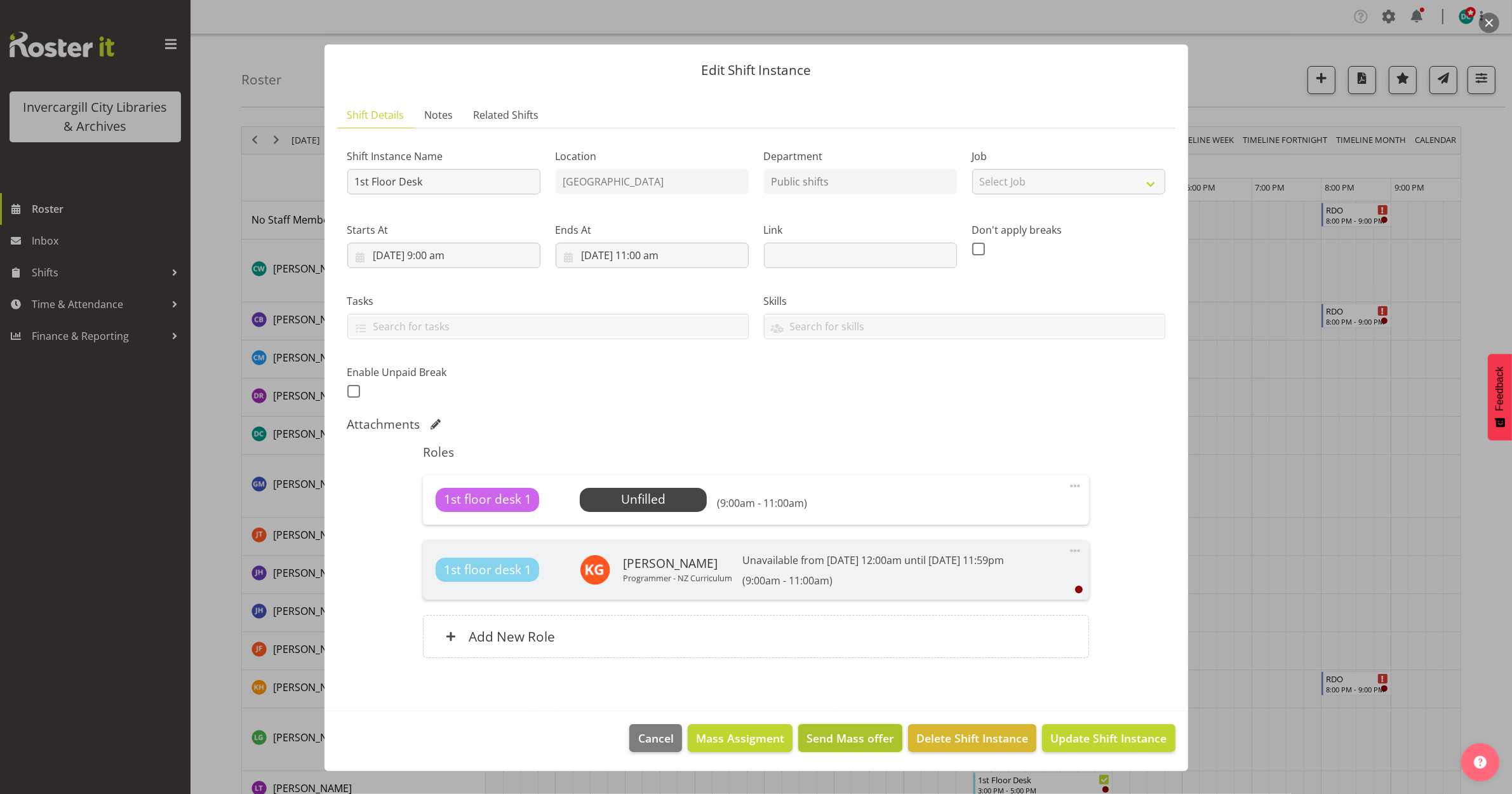
click at [862, 746] on span "Send Mass offer" at bounding box center [851, 738] width 88 height 17
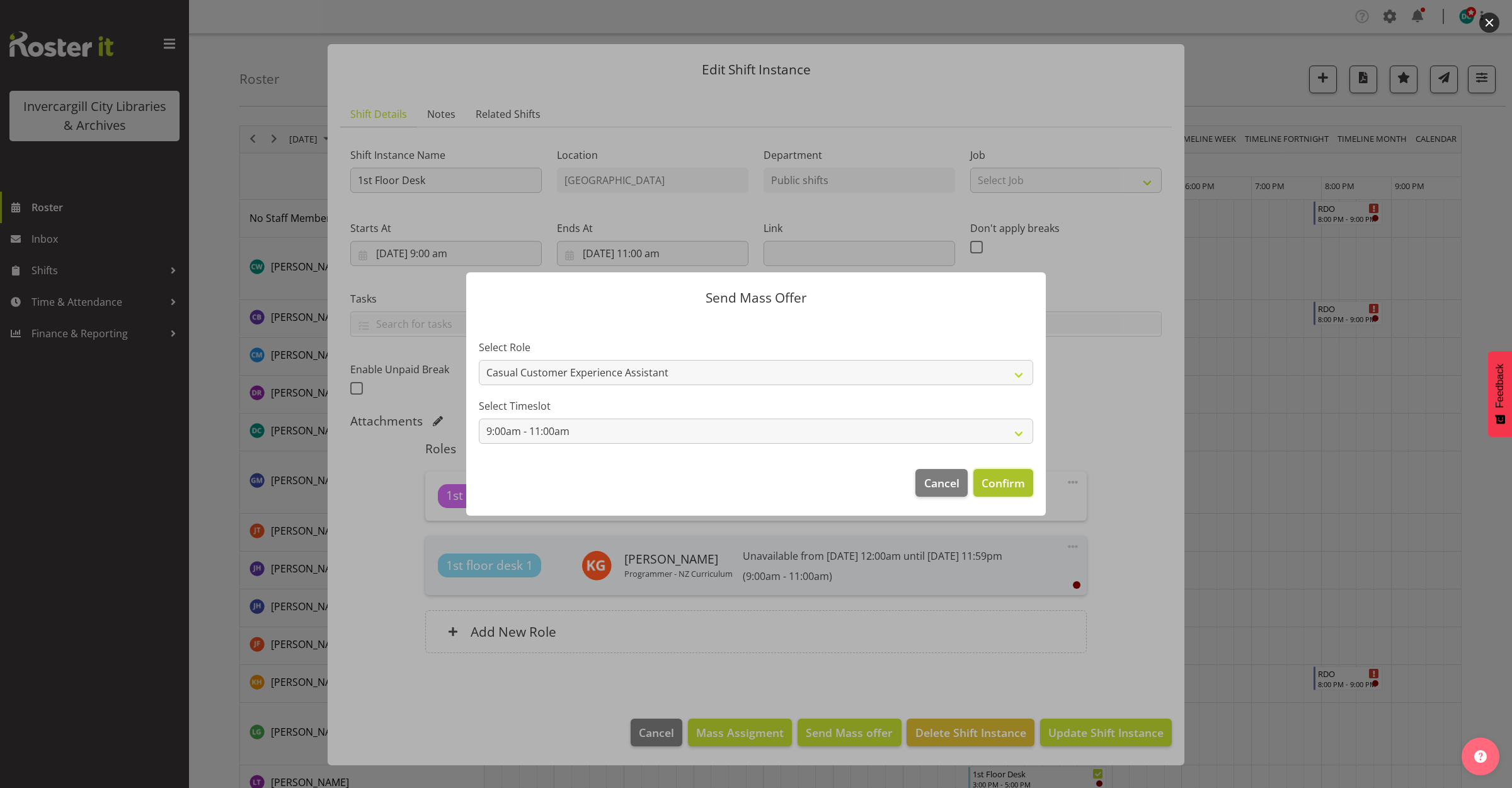
click at [1005, 472] on button "Confirm" at bounding box center [1003, 483] width 60 height 28
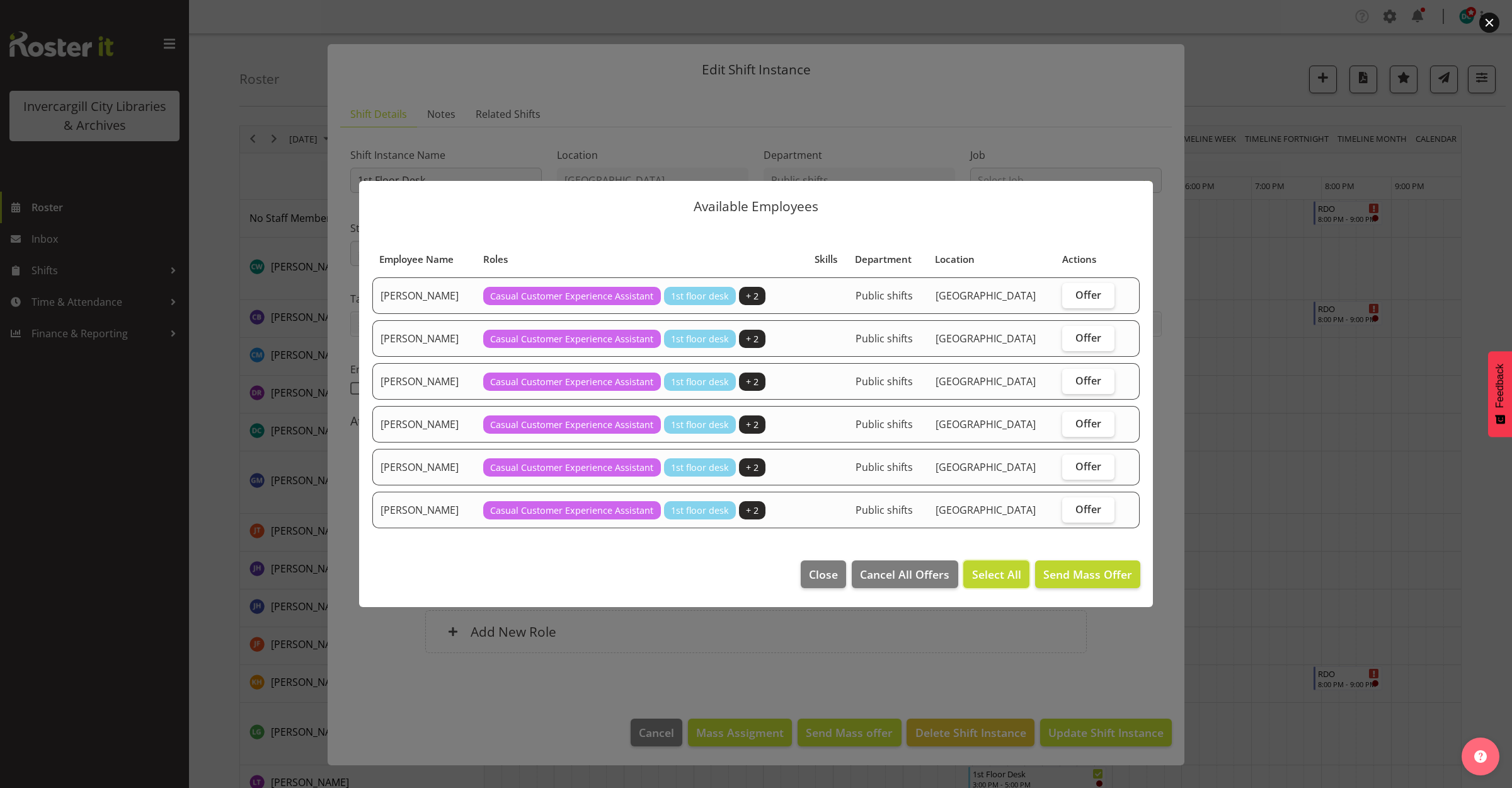
click at [1012, 576] on span "Select All" at bounding box center [997, 574] width 49 height 17
checkbox input "true"
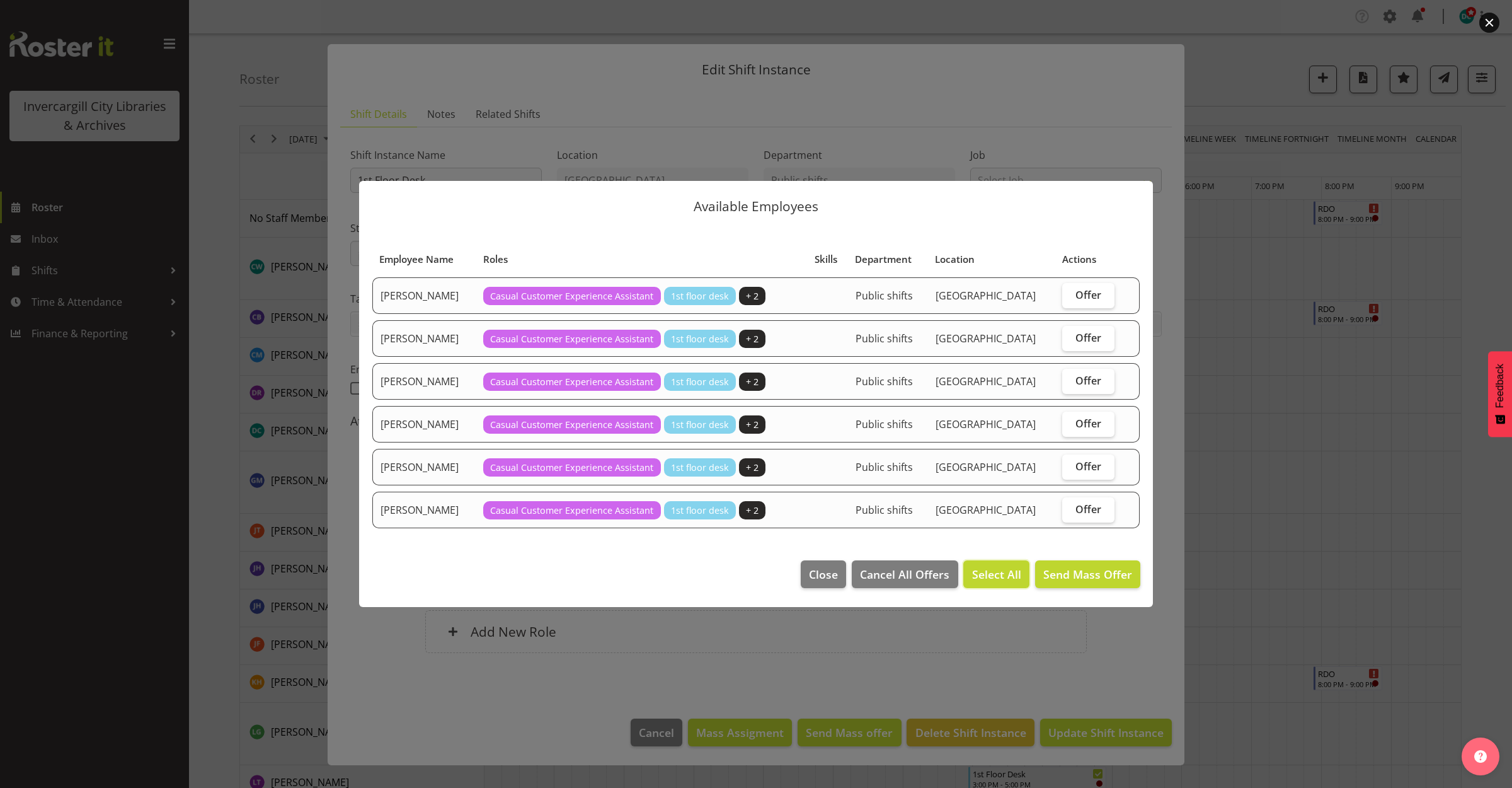
checkbox input "true"
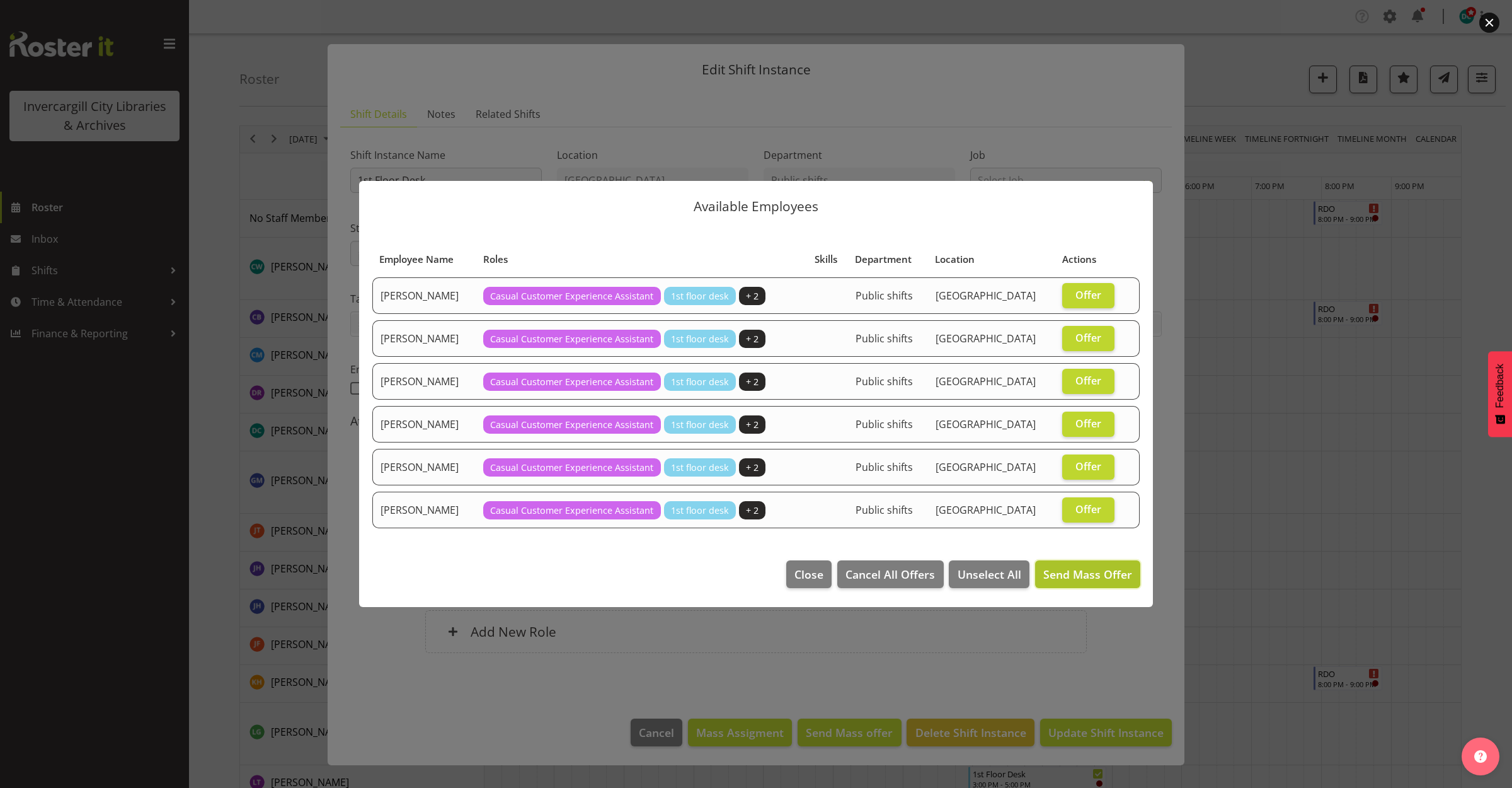
click at [1073, 571] on span "Send Mass Offer" at bounding box center [1088, 574] width 89 height 15
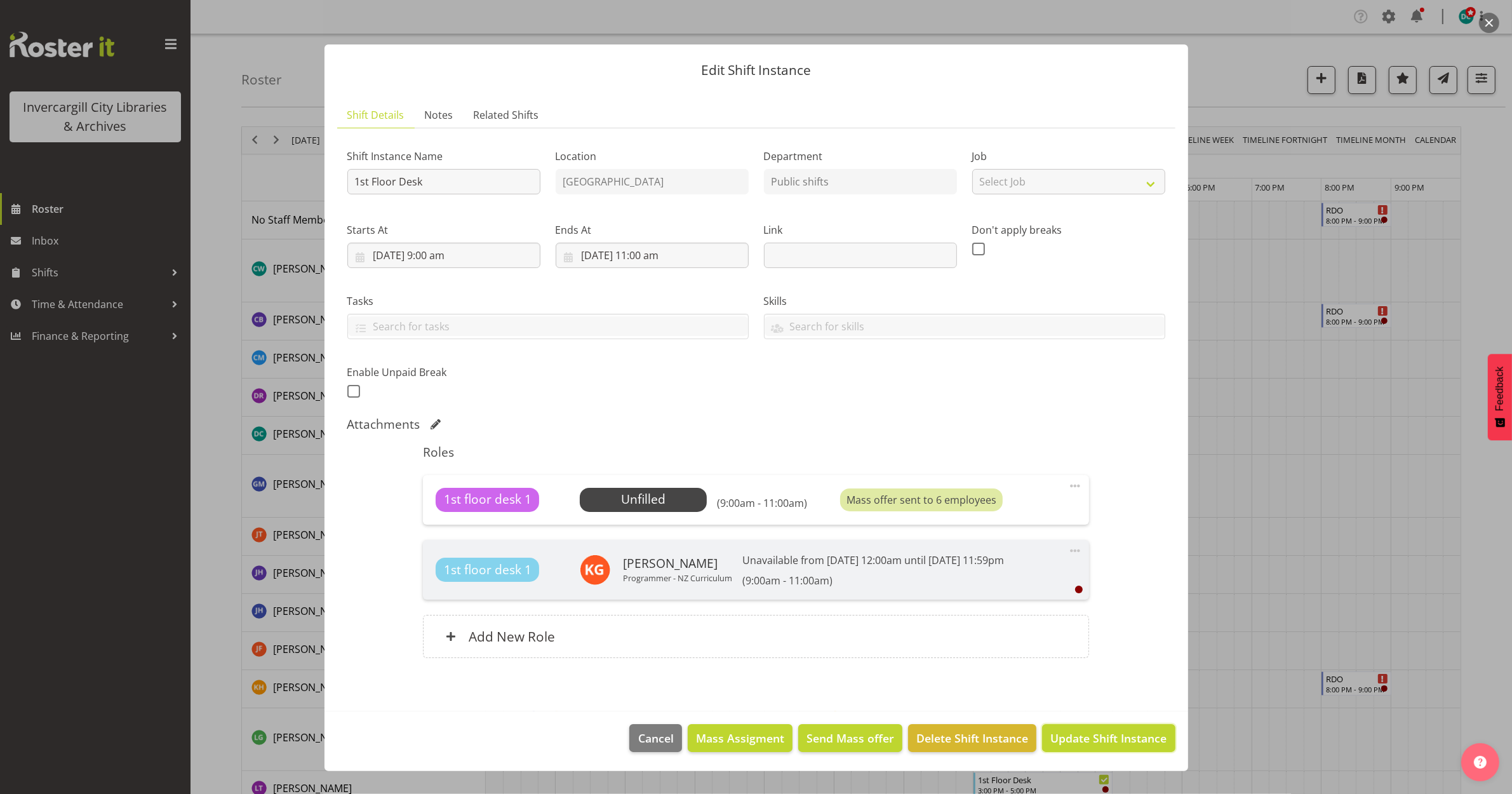
click at [1142, 733] on span "Update Shift Instance" at bounding box center [1109, 738] width 117 height 17
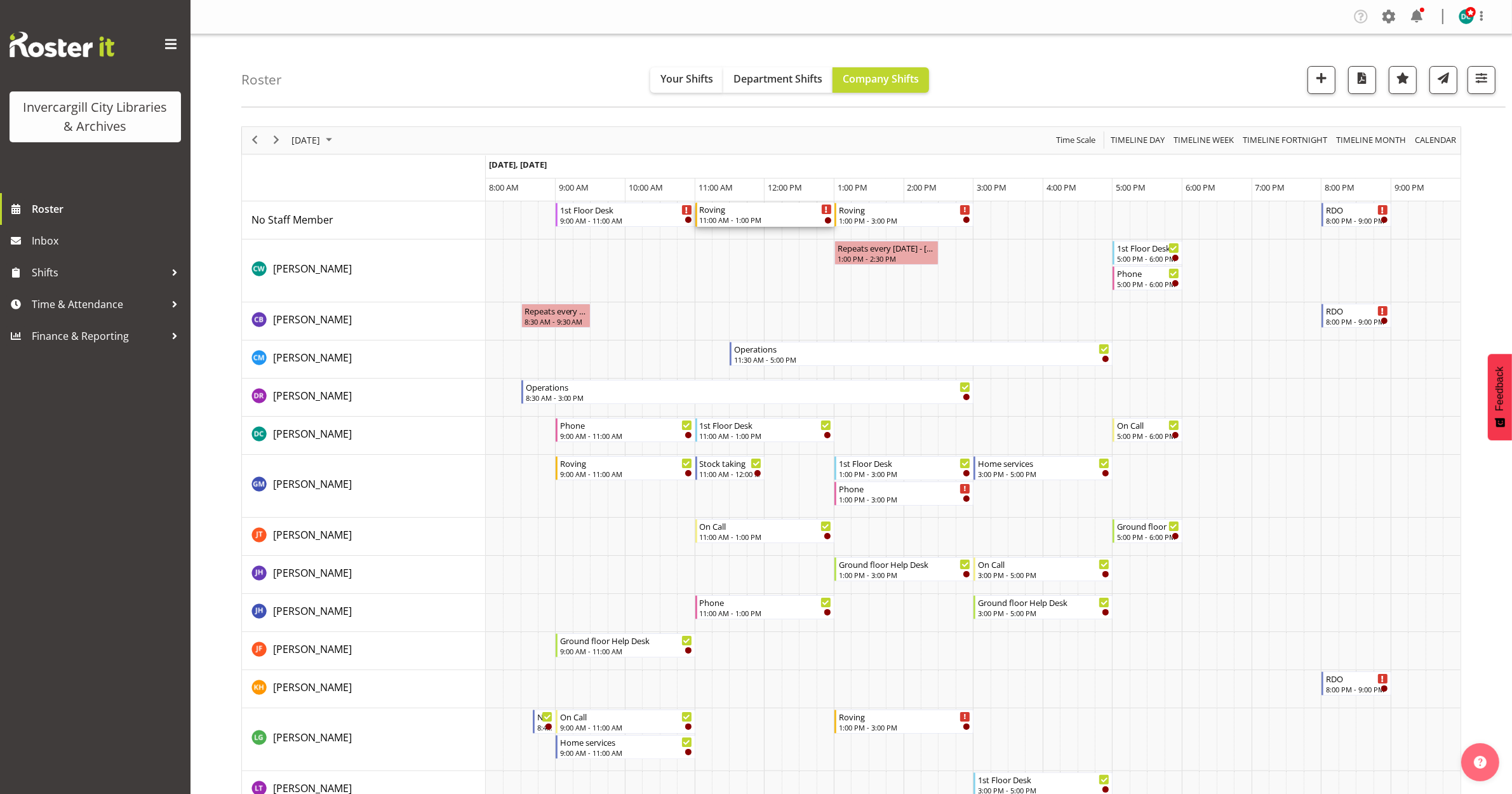
click at [757, 215] on div "11:00 AM - 1:00 PM" at bounding box center [765, 220] width 132 height 10
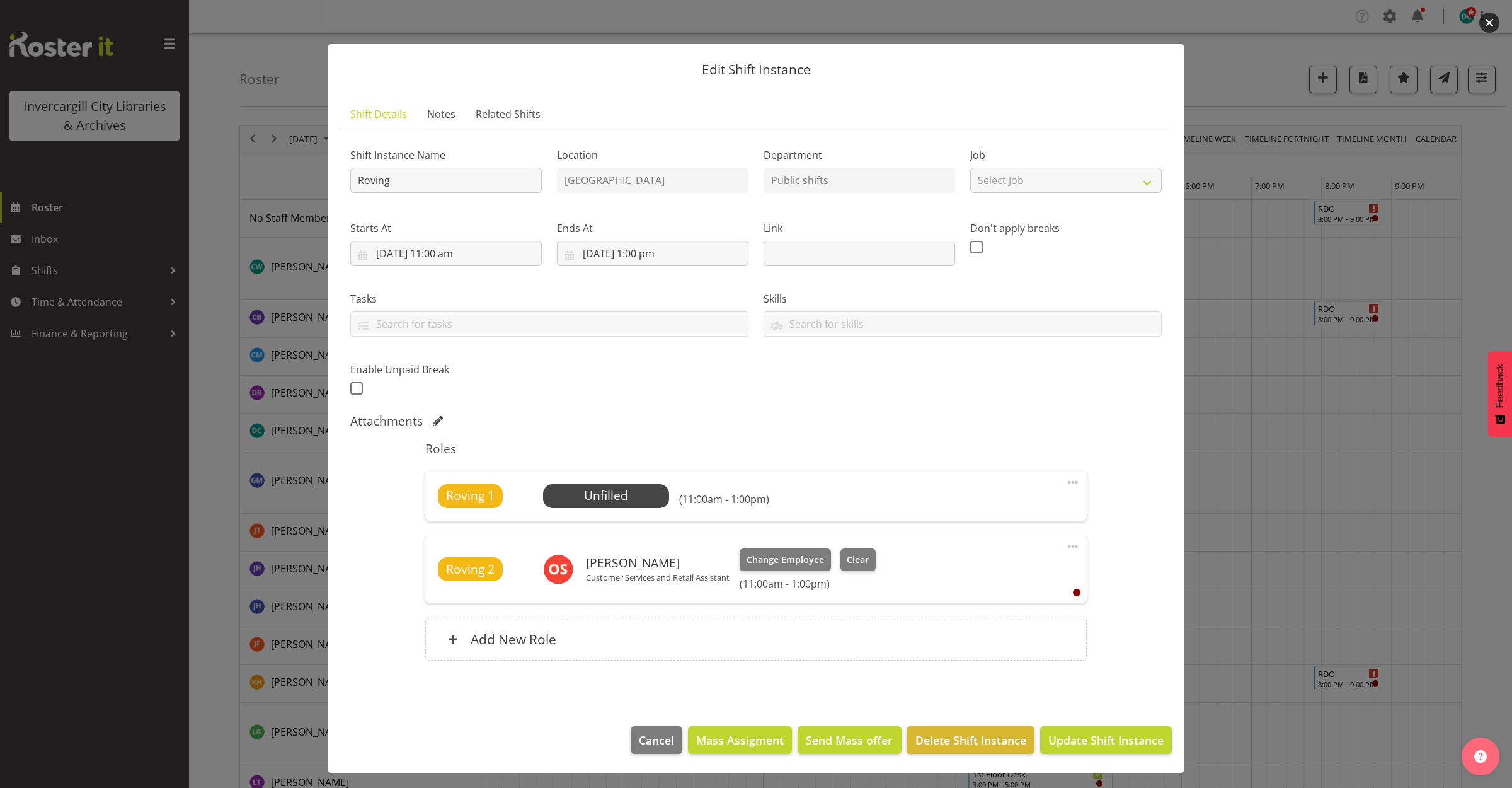
click at [1487, 20] on button "button" at bounding box center [1489, 22] width 20 height 20
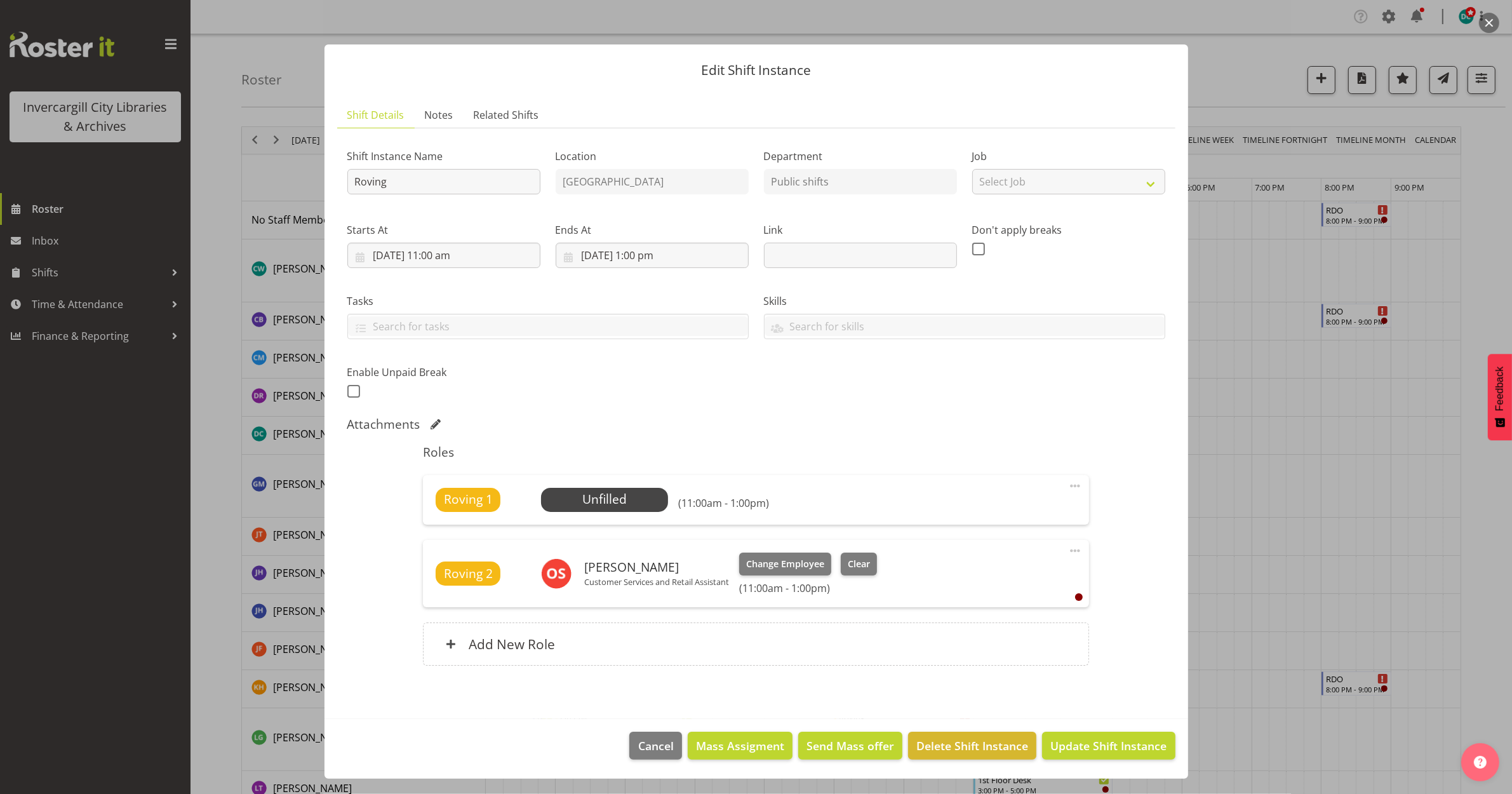
click at [1080, 481] on span at bounding box center [1075, 486] width 15 height 15
click at [1029, 515] on link "Edit" at bounding box center [1022, 514] width 122 height 23
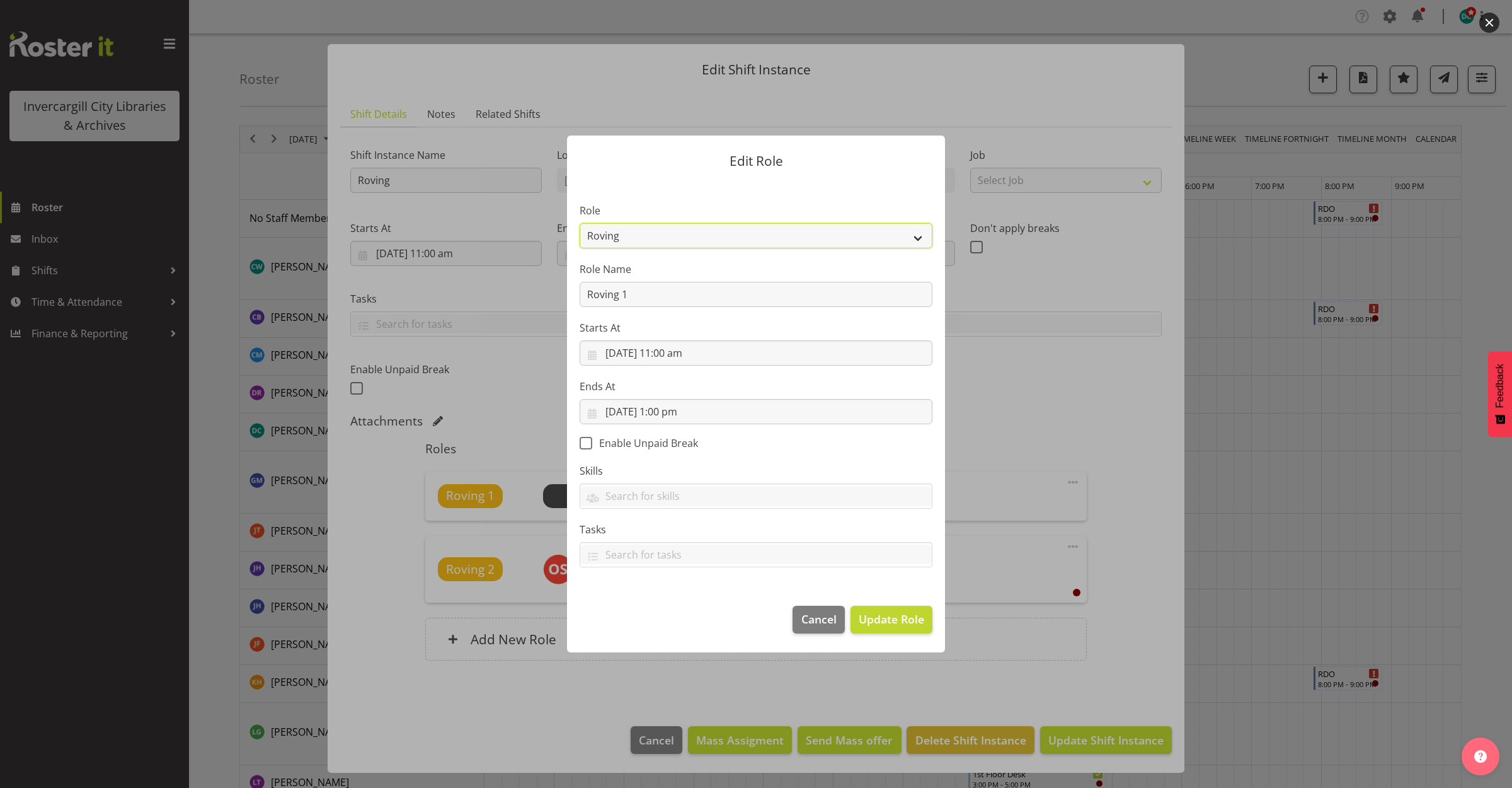
click at [697, 233] on select "1st floor desk AQ operator Business Support Team member Casual Customer Experie…" at bounding box center [755, 235] width 353 height 25
select select "1515"
click at [579, 223] on select "1st floor desk AQ operator Business Support Team member Casual Customer Experie…" at bounding box center [755, 235] width 353 height 25
click at [882, 614] on span "Update Role" at bounding box center [892, 618] width 66 height 17
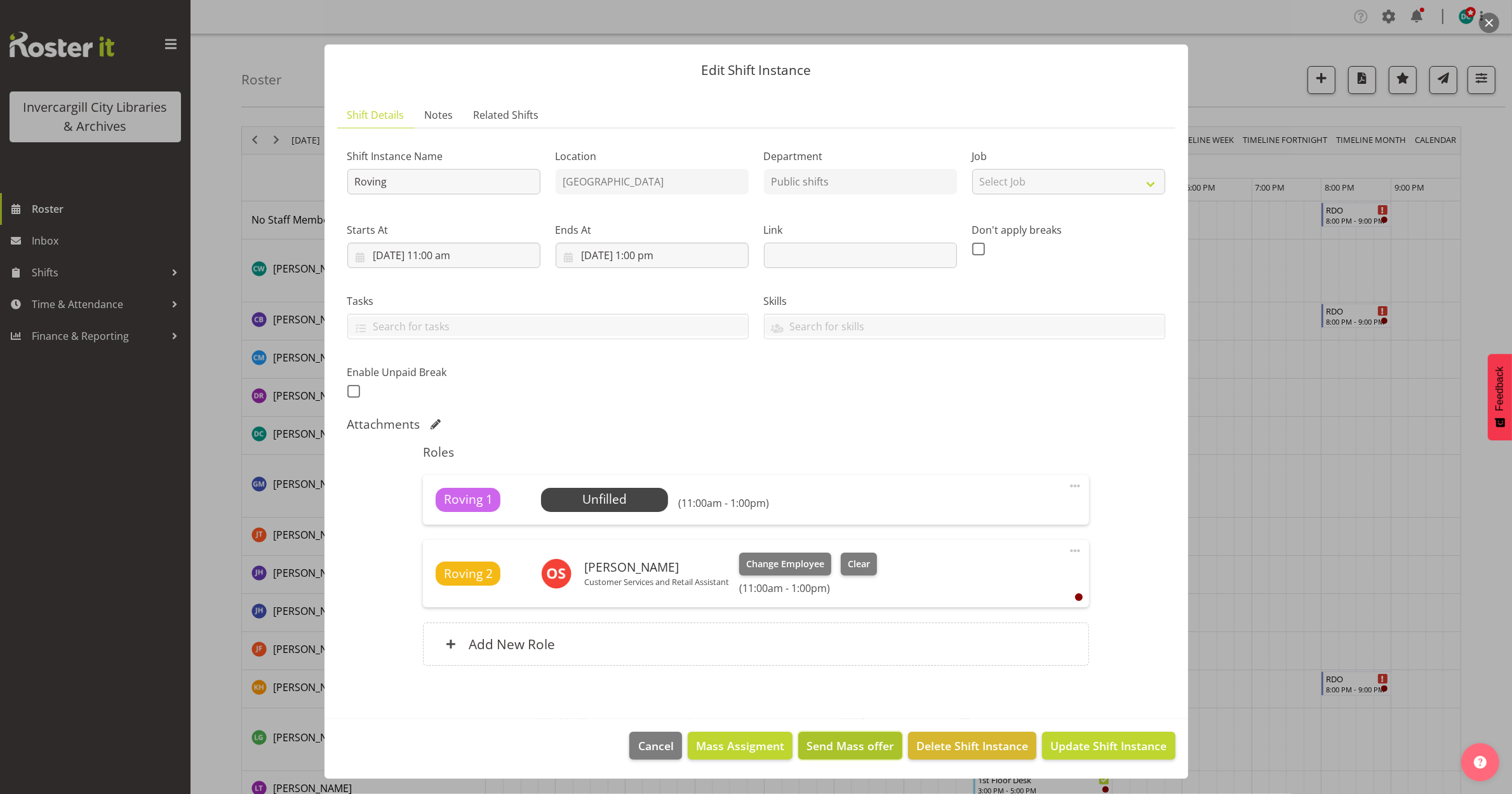
click at [836, 752] on span "Send Mass offer" at bounding box center [851, 745] width 88 height 17
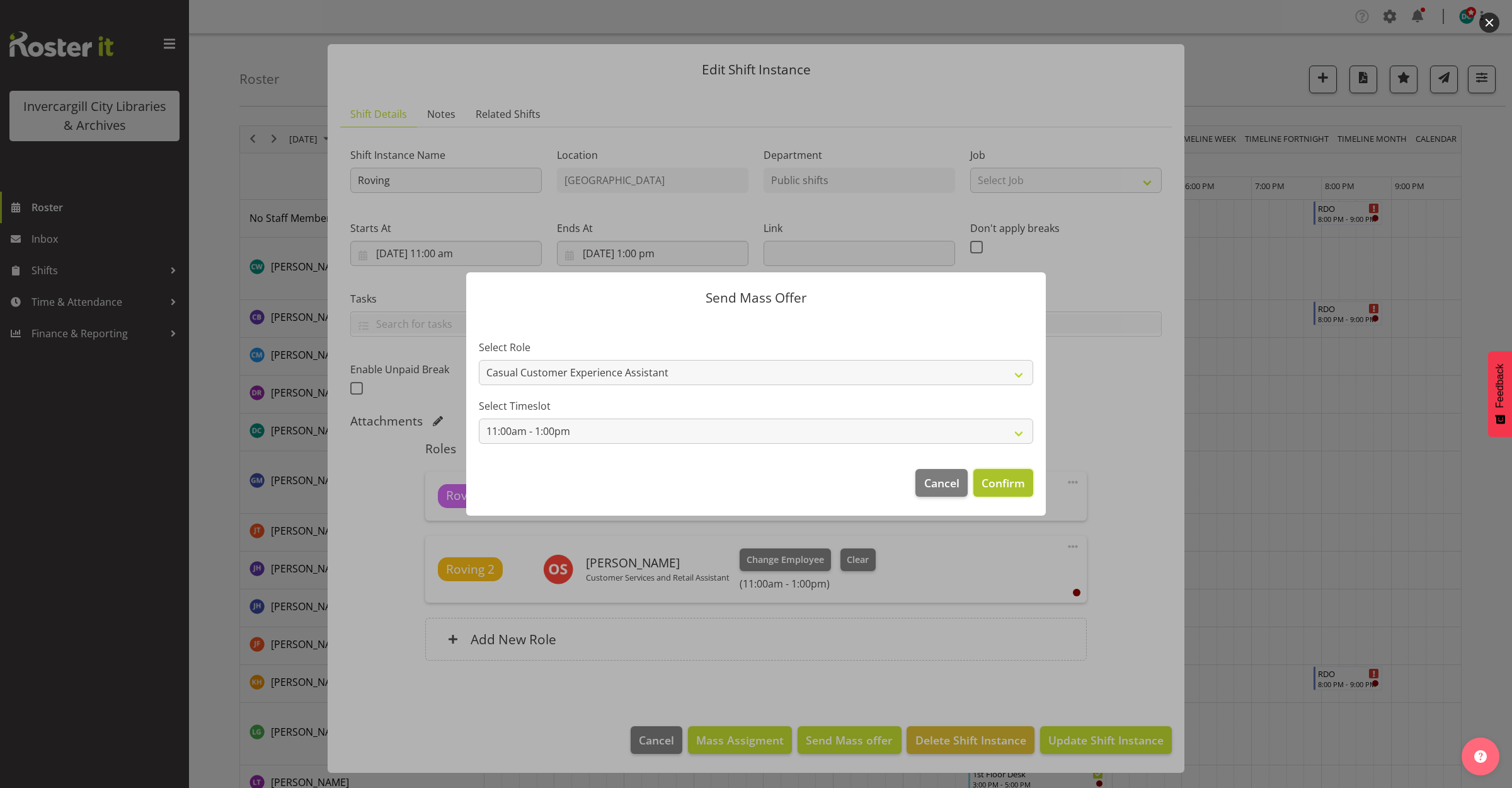
click at [1014, 481] on span "Confirm" at bounding box center [1003, 483] width 44 height 17
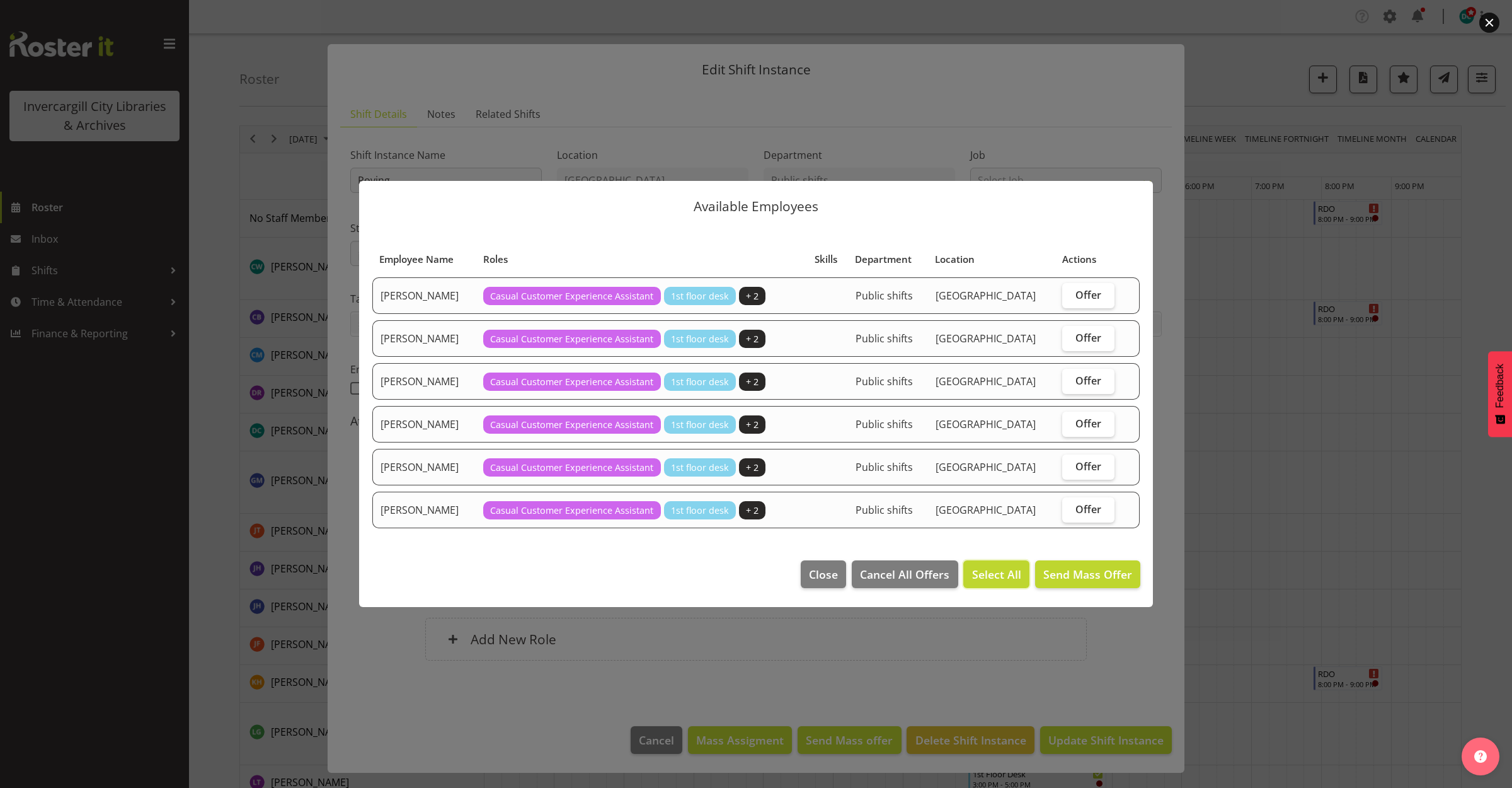
click at [981, 571] on span "Select All" at bounding box center [997, 574] width 49 height 17
checkbox input "true"
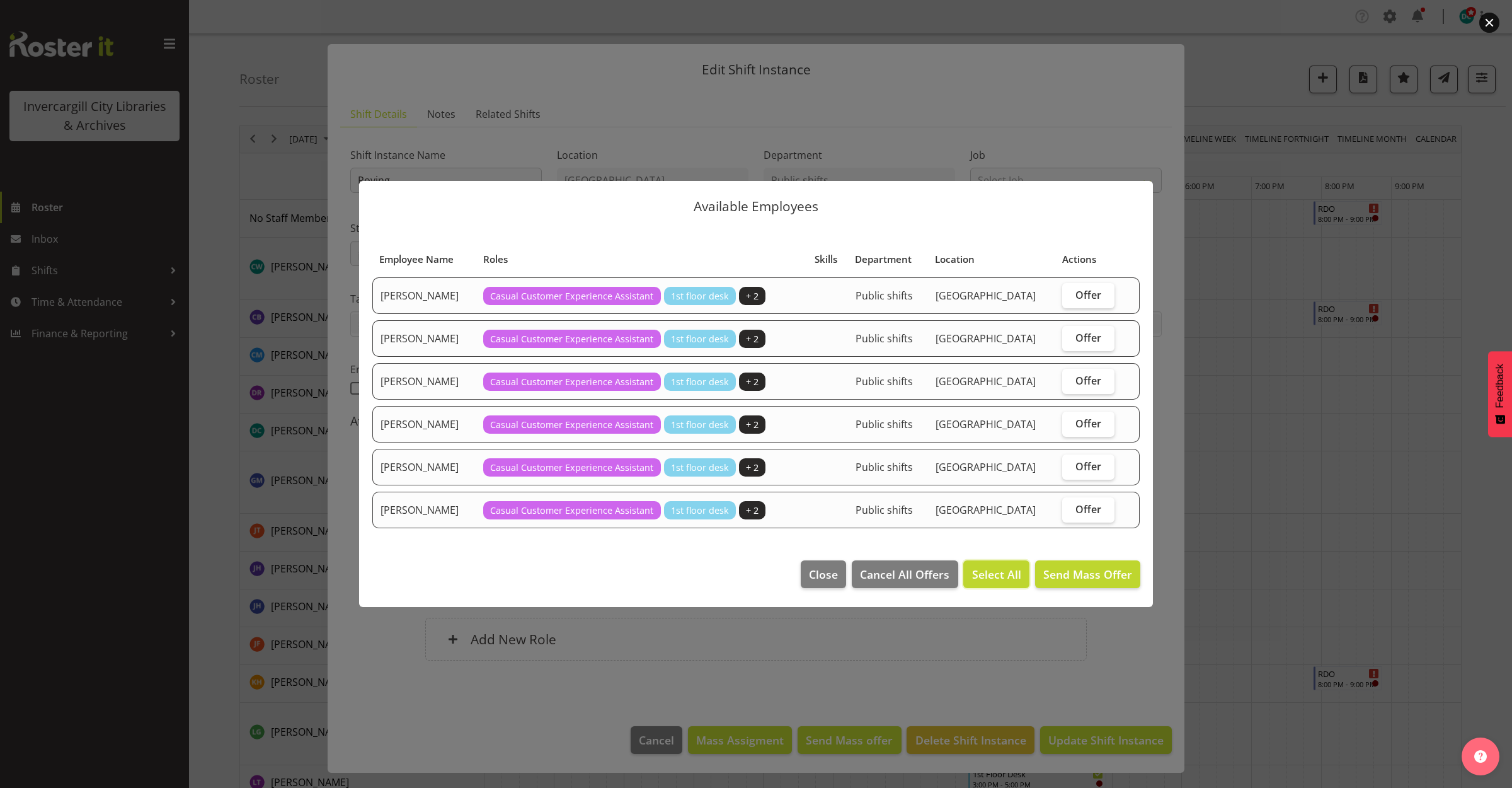
checkbox input "true"
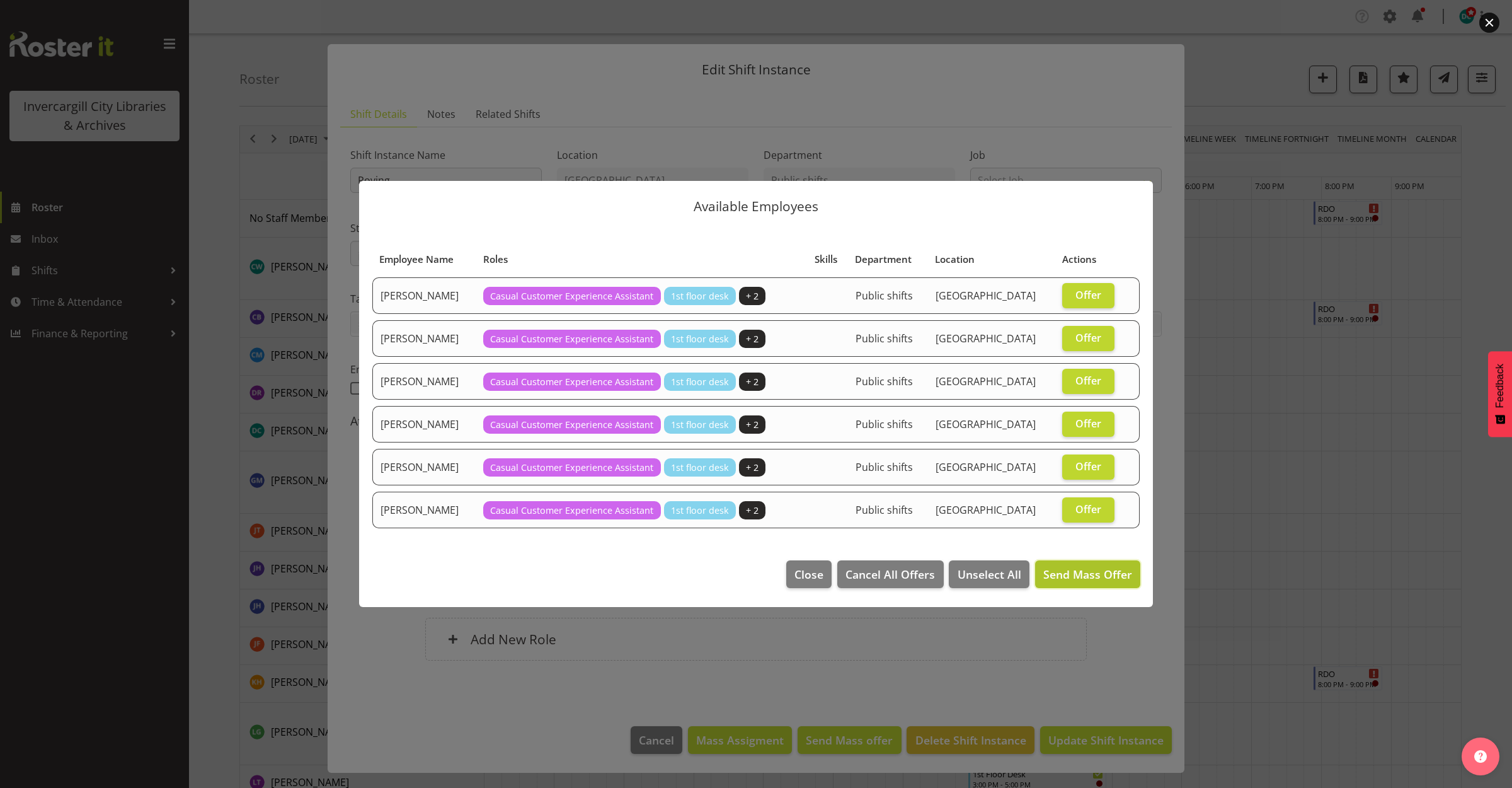
click at [1105, 564] on button "Send Mass Offer" at bounding box center [1087, 574] width 105 height 28
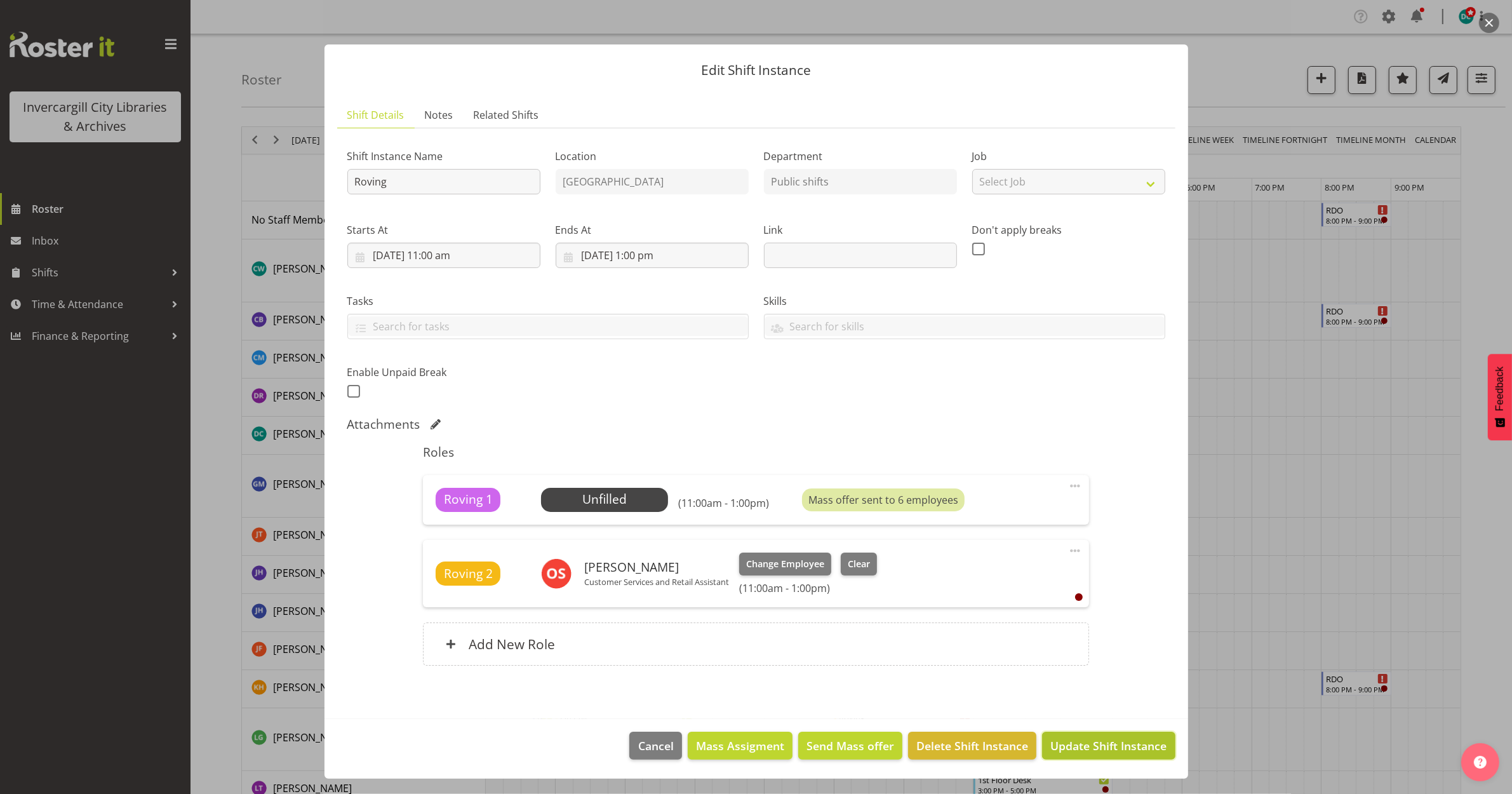
click at [1099, 744] on span "Update Shift Instance" at bounding box center [1109, 745] width 117 height 17
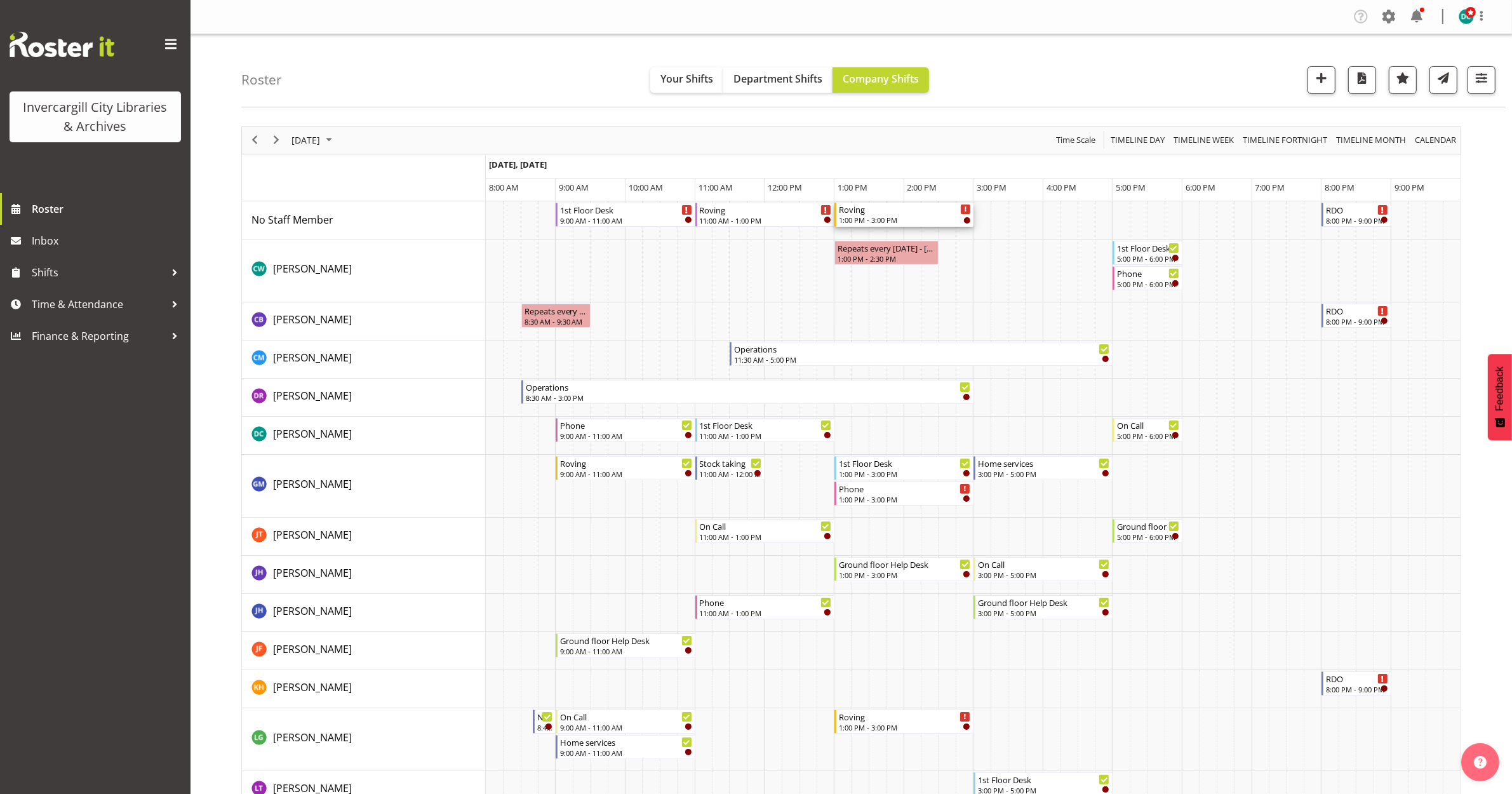
click at [876, 207] on div "Roving" at bounding box center [904, 209] width 132 height 13
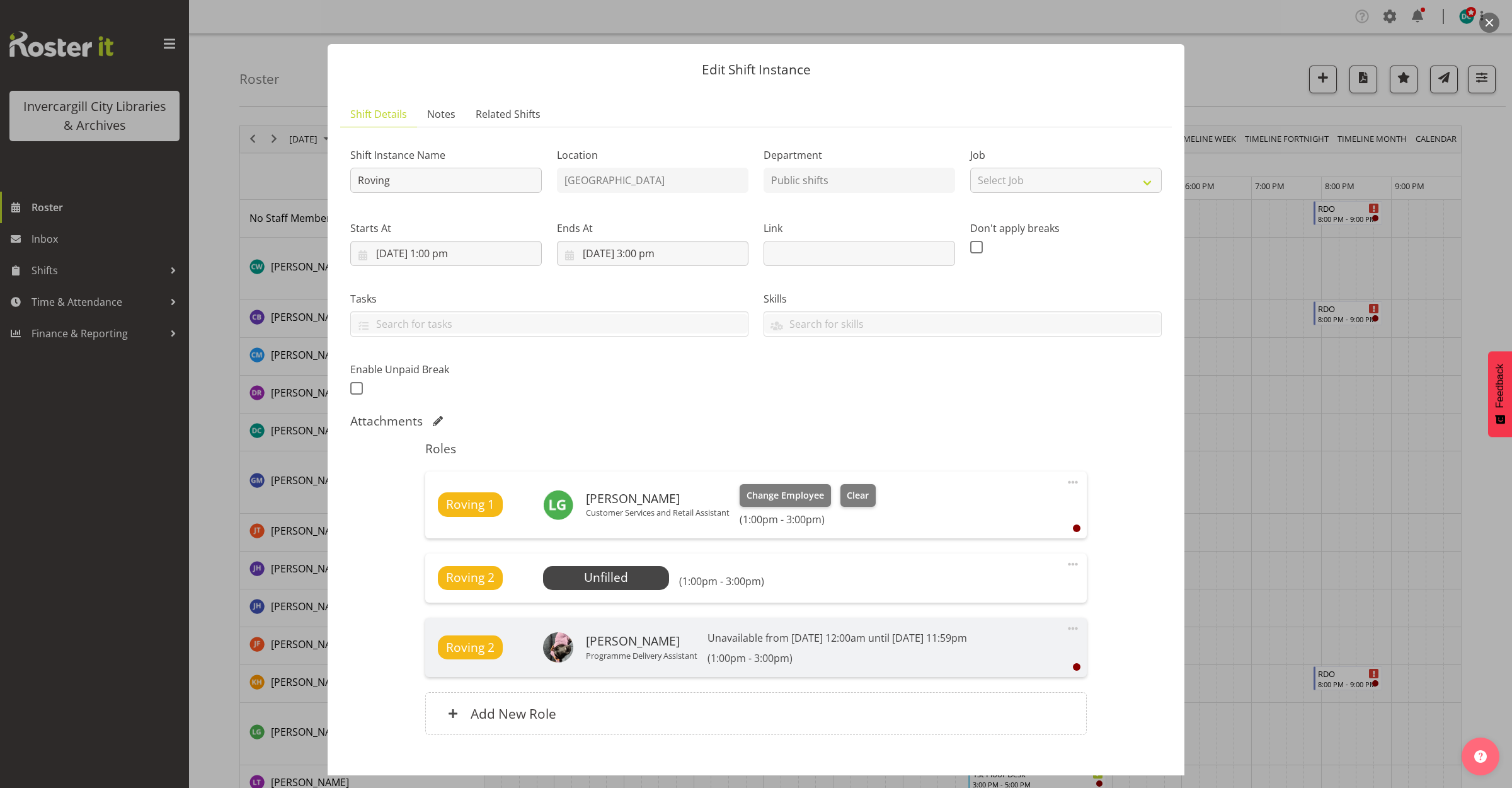
click at [1065, 563] on span at bounding box center [1072, 564] width 15 height 15
click at [982, 591] on link "Edit" at bounding box center [1020, 591] width 121 height 23
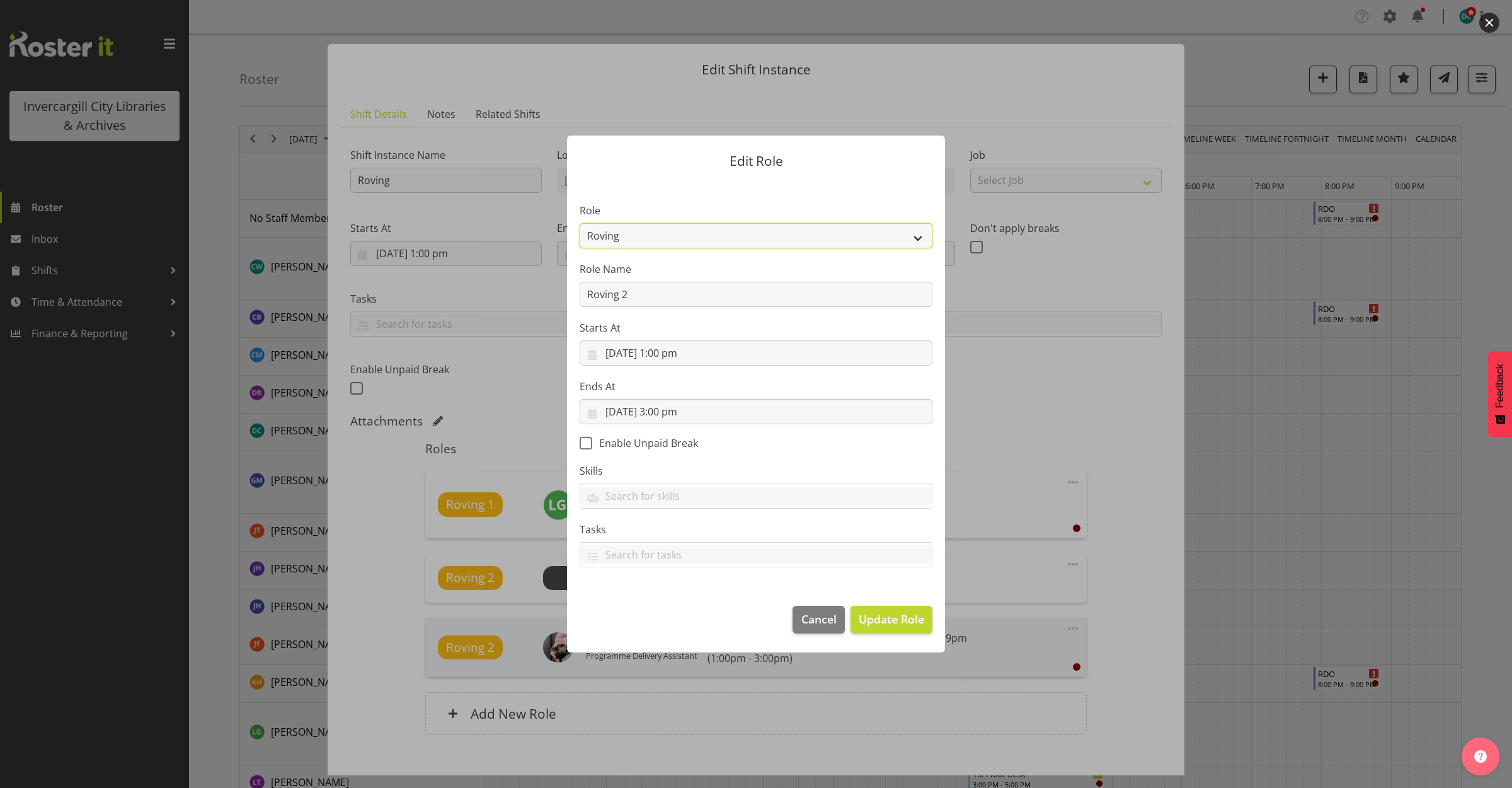
click at [651, 242] on select "1st floor desk AQ operator Business Support Team member Casual Customer Experie…" at bounding box center [755, 235] width 353 height 25
select select "1515"
click at [579, 223] on select "1st floor desk AQ operator Business Support Team member Casual Customer Experie…" at bounding box center [755, 235] width 353 height 25
click at [880, 612] on span "Update Role" at bounding box center [892, 618] width 66 height 17
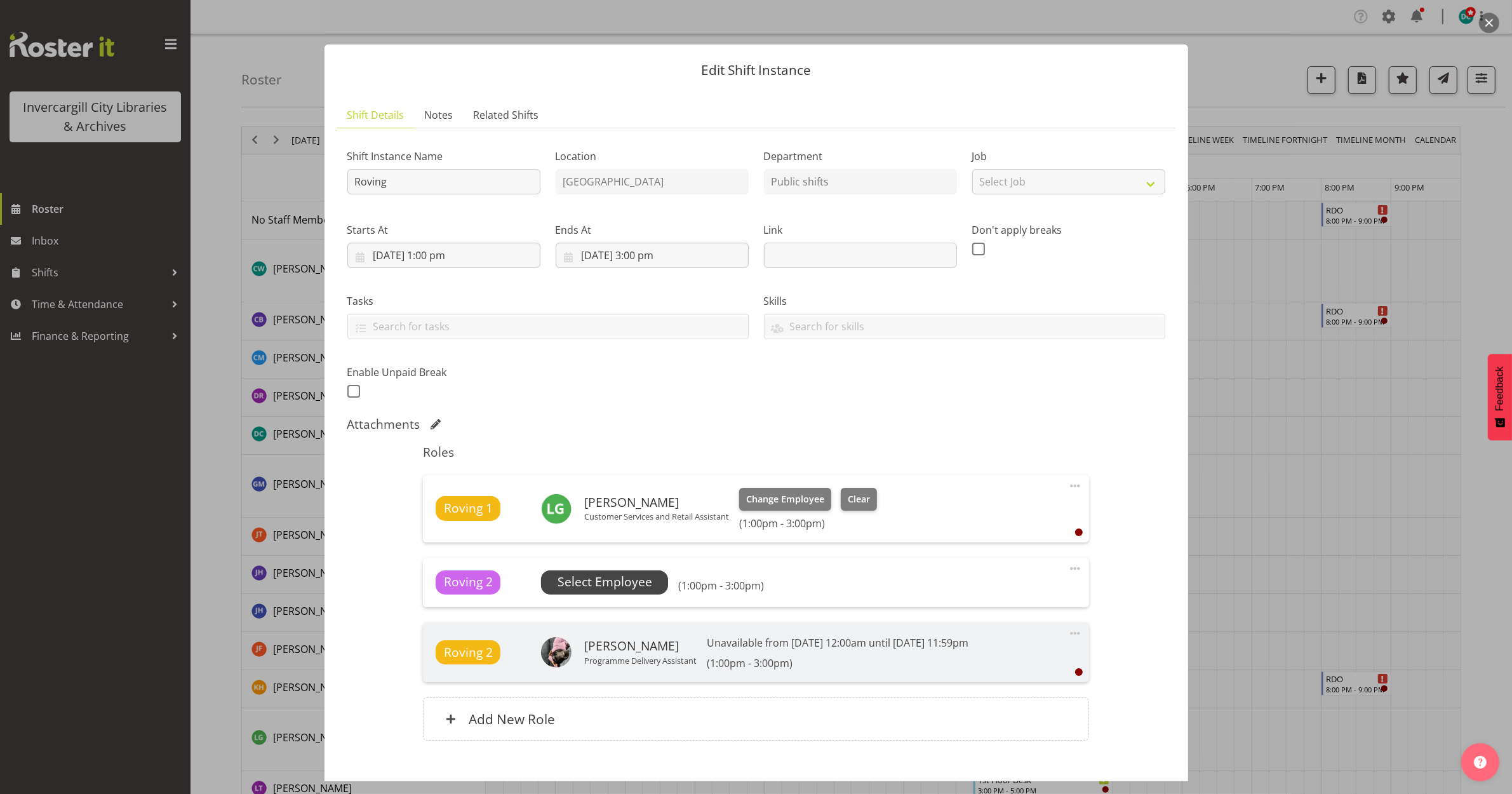
click at [637, 584] on span "Select Employee" at bounding box center [605, 582] width 94 height 18
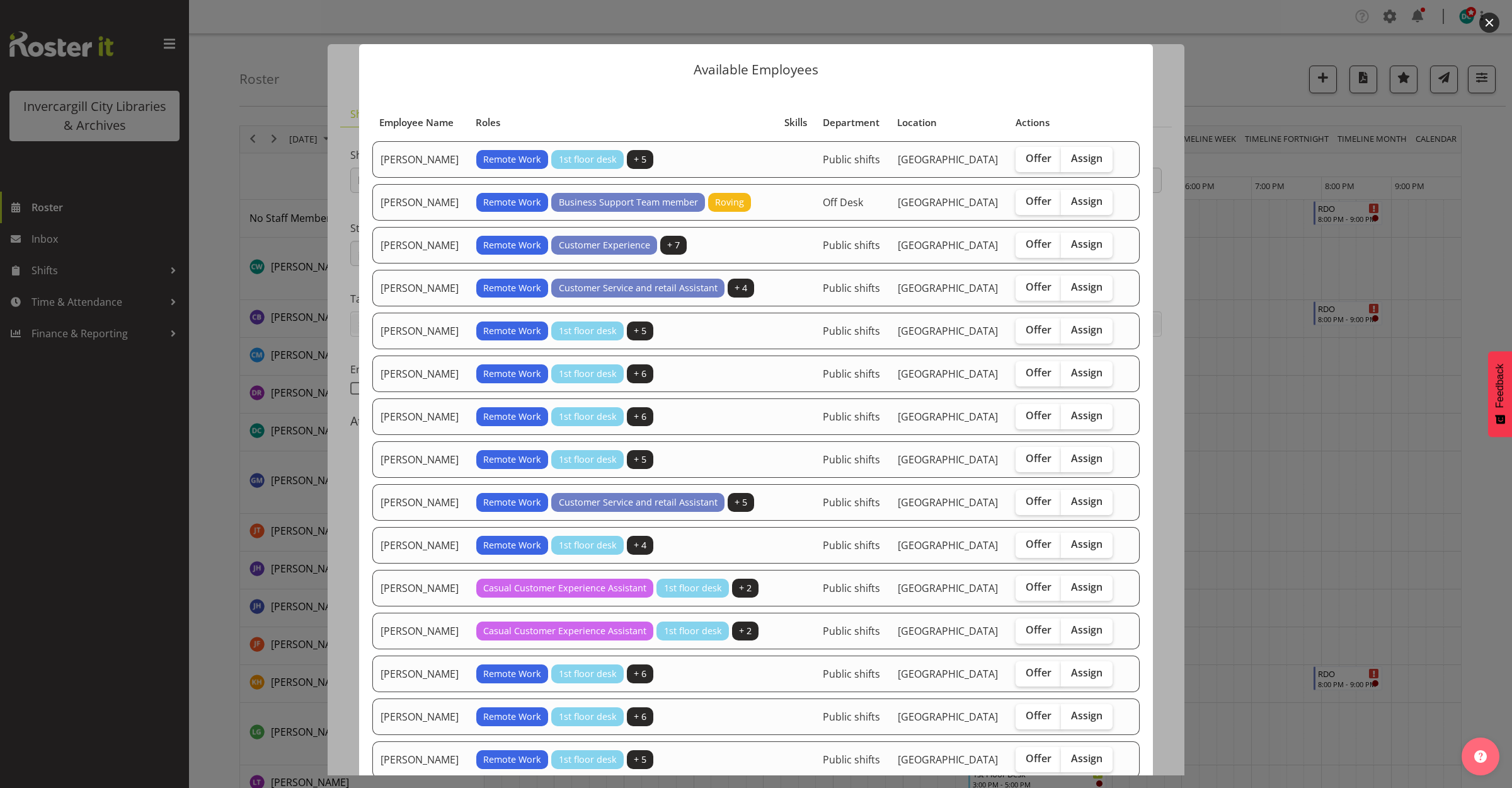
click at [1491, 16] on button "button" at bounding box center [1489, 22] width 20 height 20
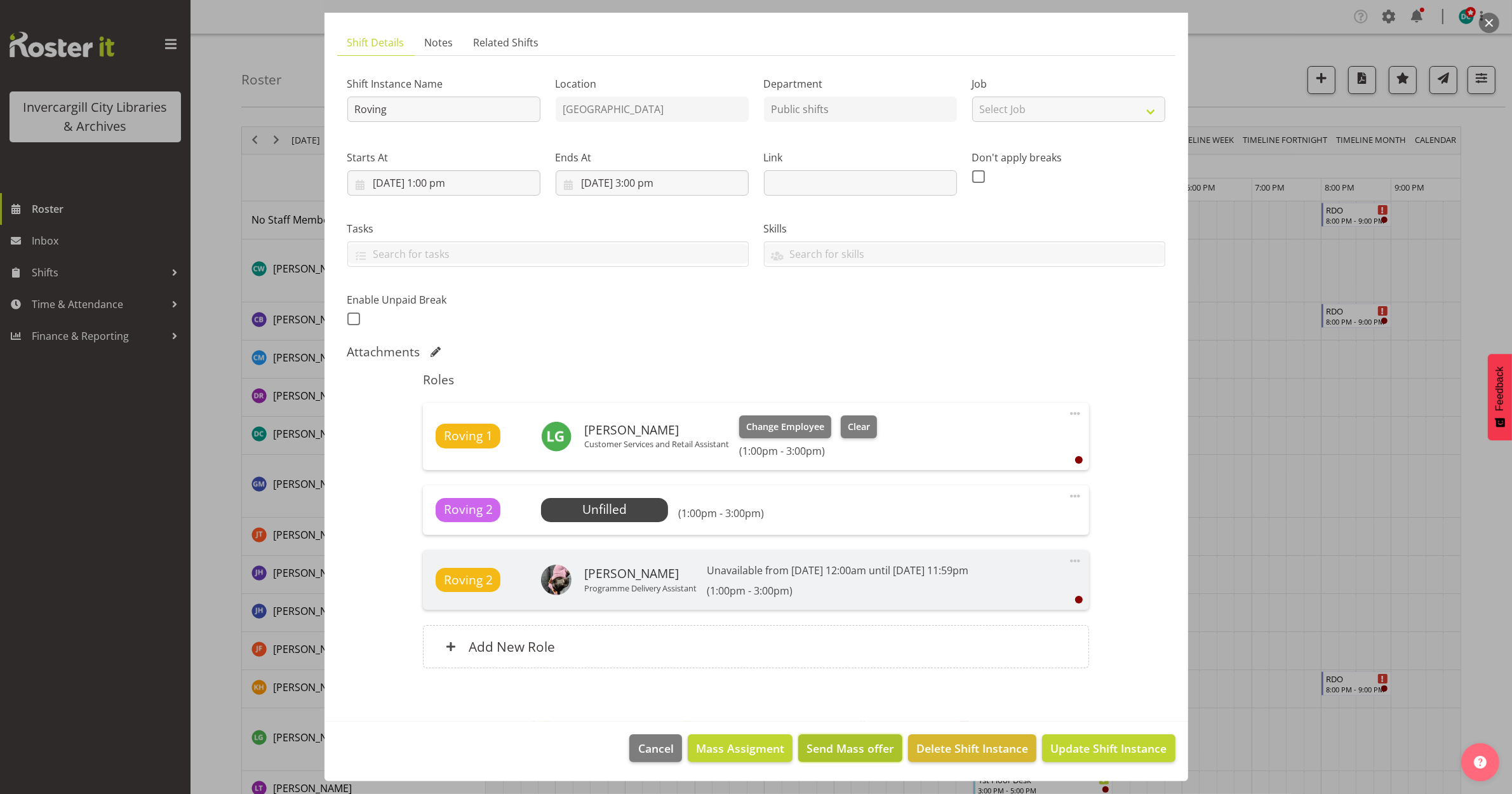
click at [851, 737] on button "Send Mass offer" at bounding box center [850, 748] width 104 height 28
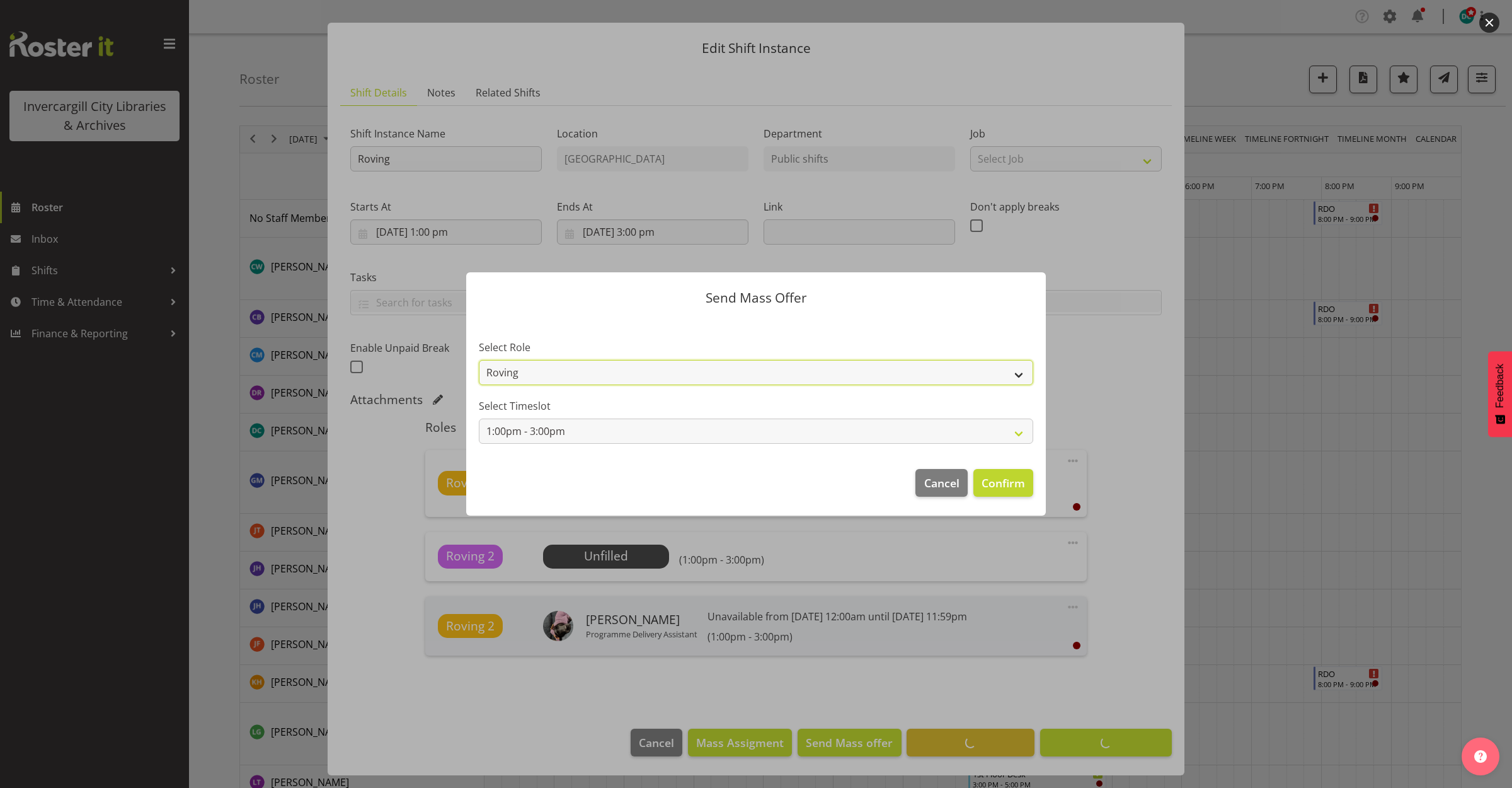
click at [1022, 366] on select "Roving Casual Customer Experience Assistant" at bounding box center [756, 373] width 555 height 25
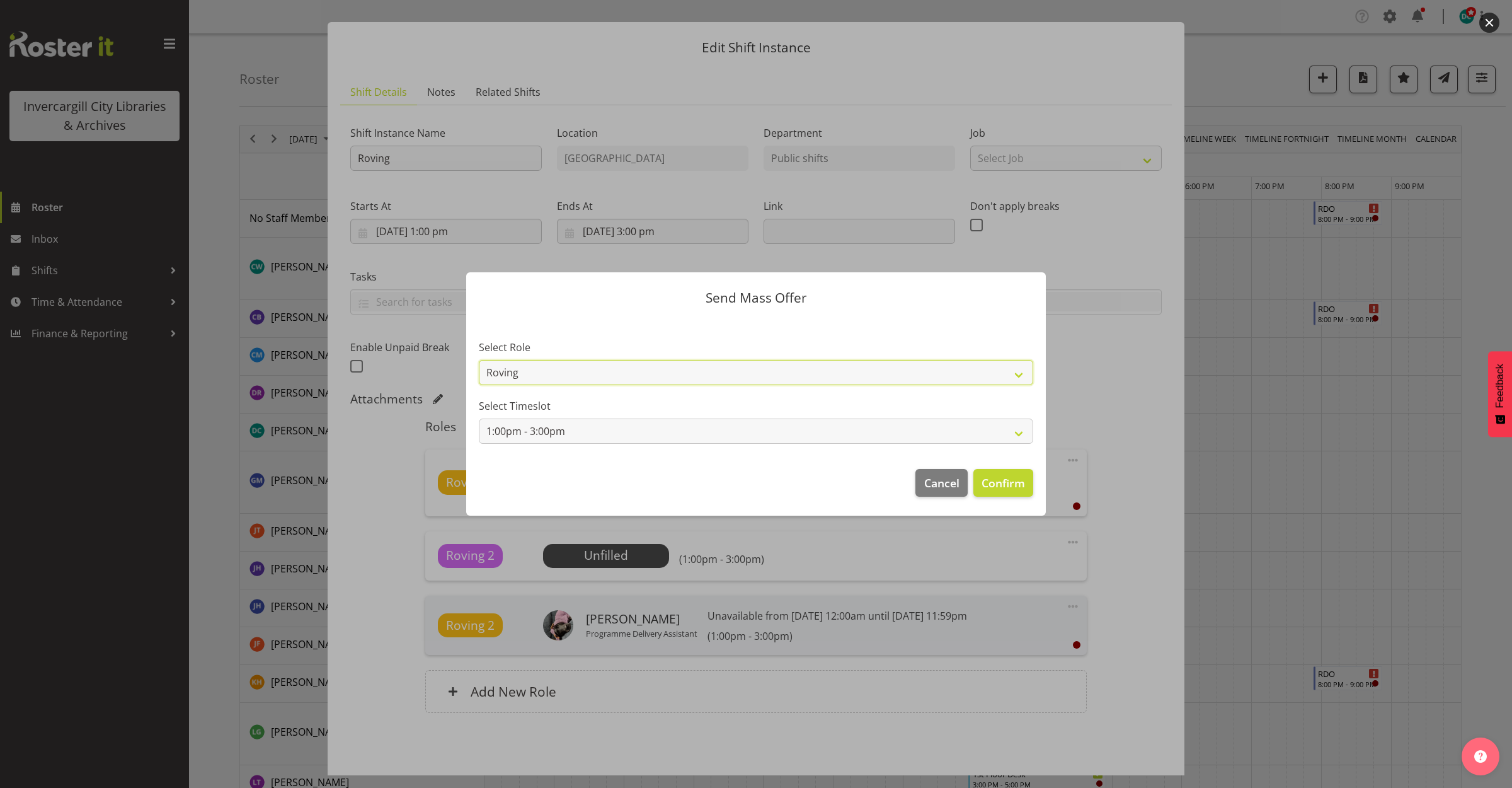
select select "1515"
click at [479, 360] on select "Roving Casual Customer Experience Assistant" at bounding box center [756, 373] width 555 height 25
click at [1014, 467] on footer "Cancel Confirm" at bounding box center [755, 486] width 579 height 59
click at [1013, 476] on span "Confirm" at bounding box center [1003, 483] width 44 height 17
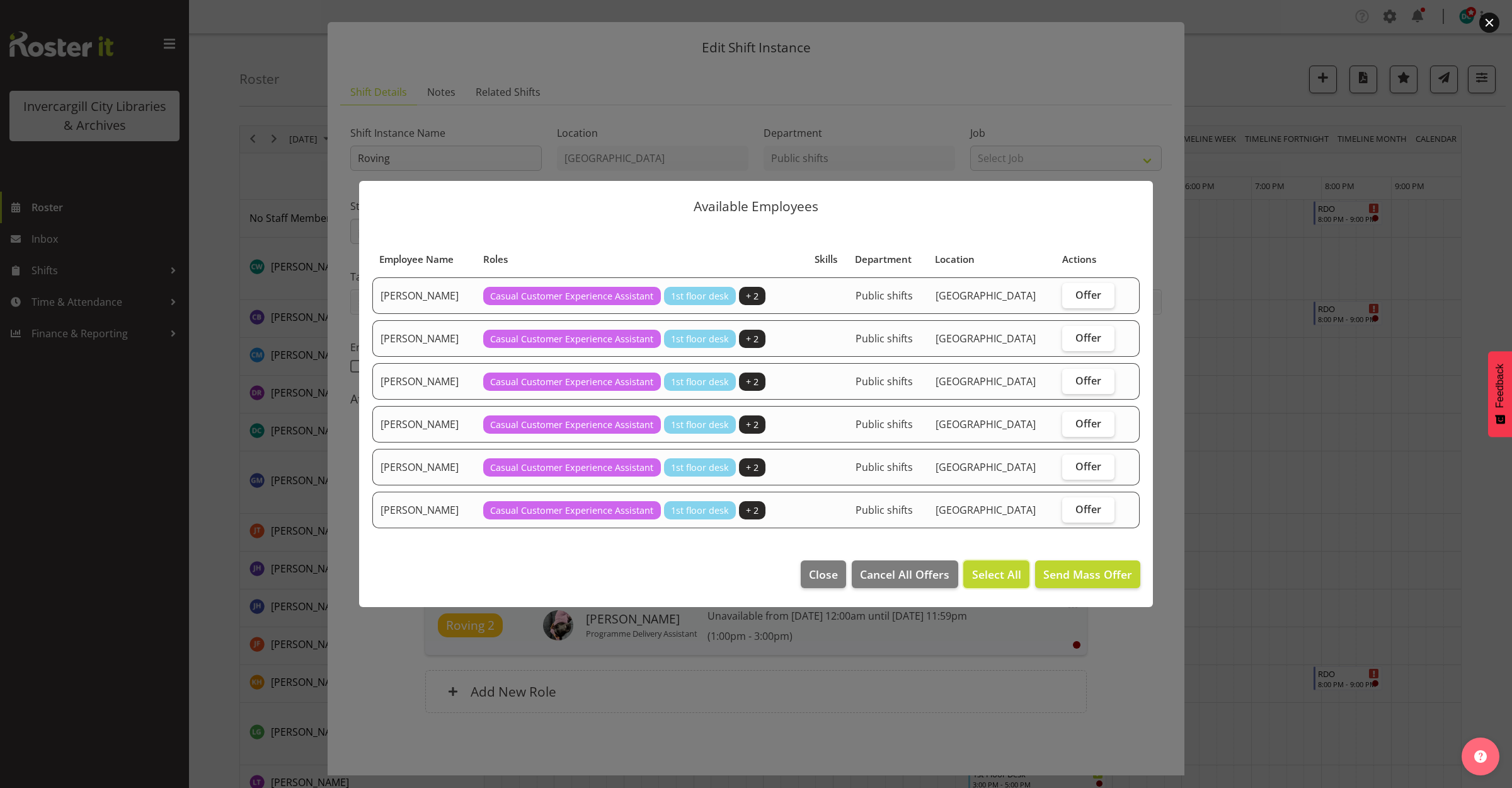
click at [998, 561] on button "Select All" at bounding box center [996, 574] width 66 height 28
checkbox input "true"
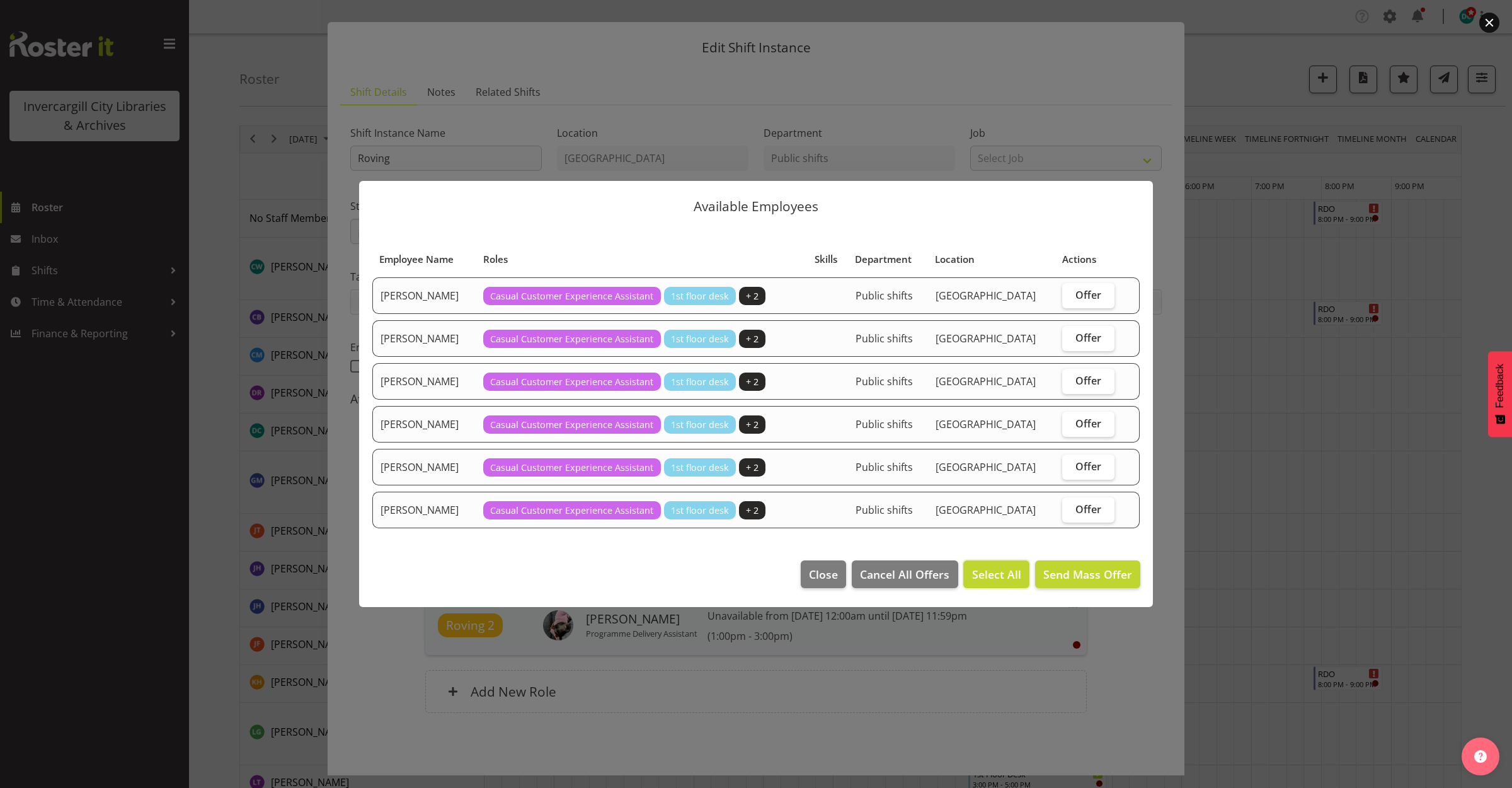
checkbox input "true"
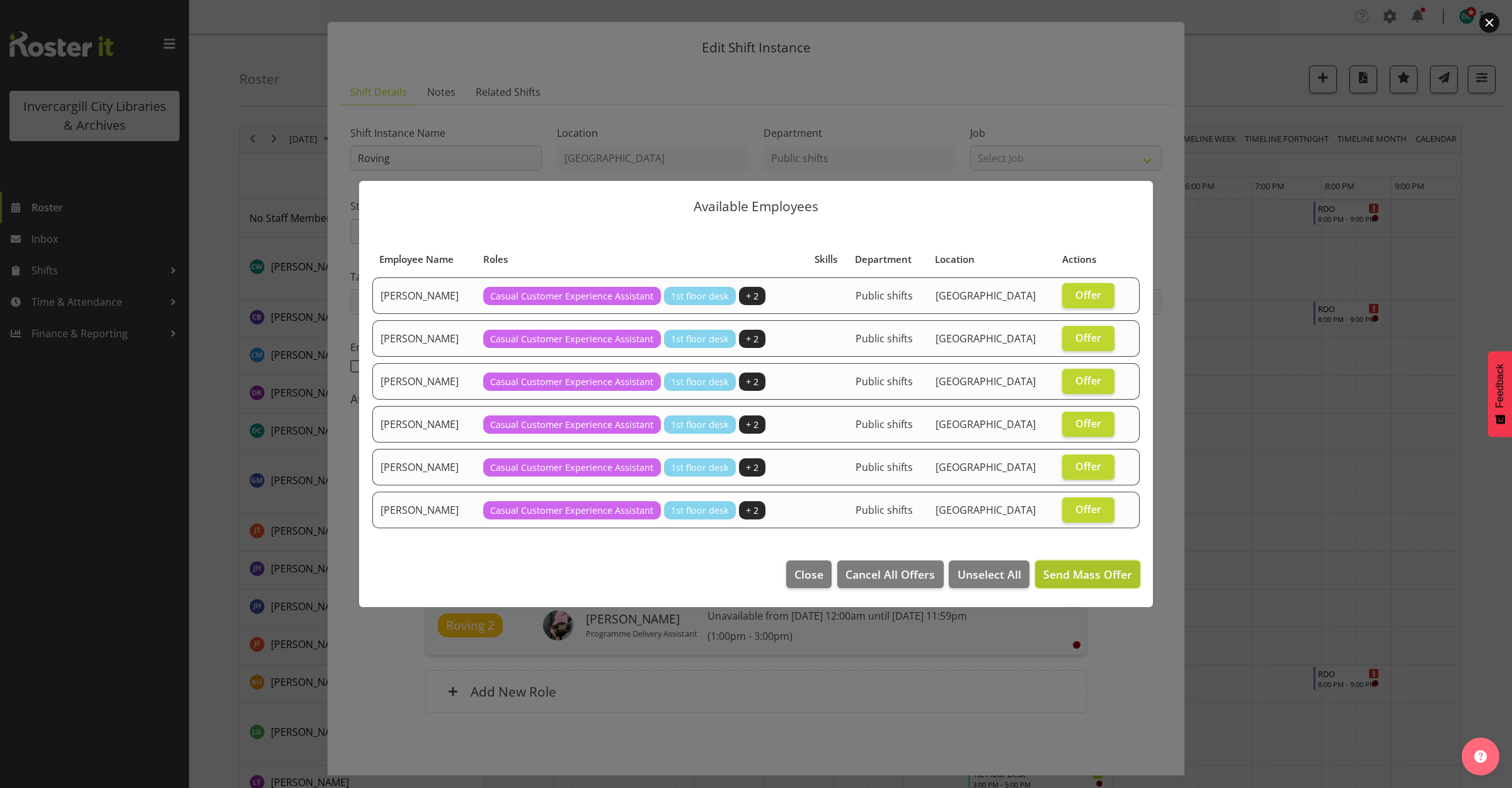
click at [1082, 571] on span "Send Mass Offer" at bounding box center [1088, 574] width 89 height 15
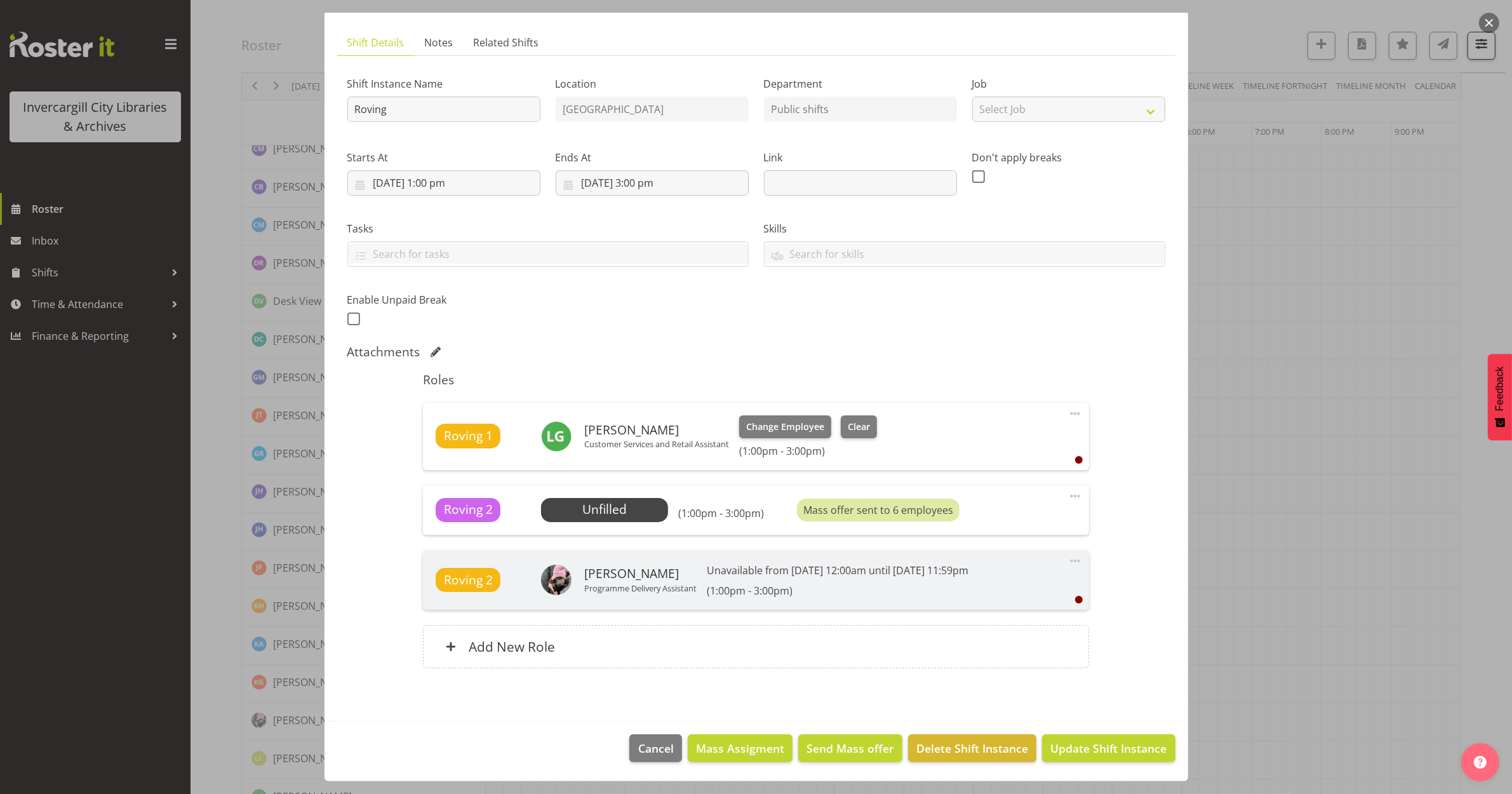
scroll to position [238, 0]
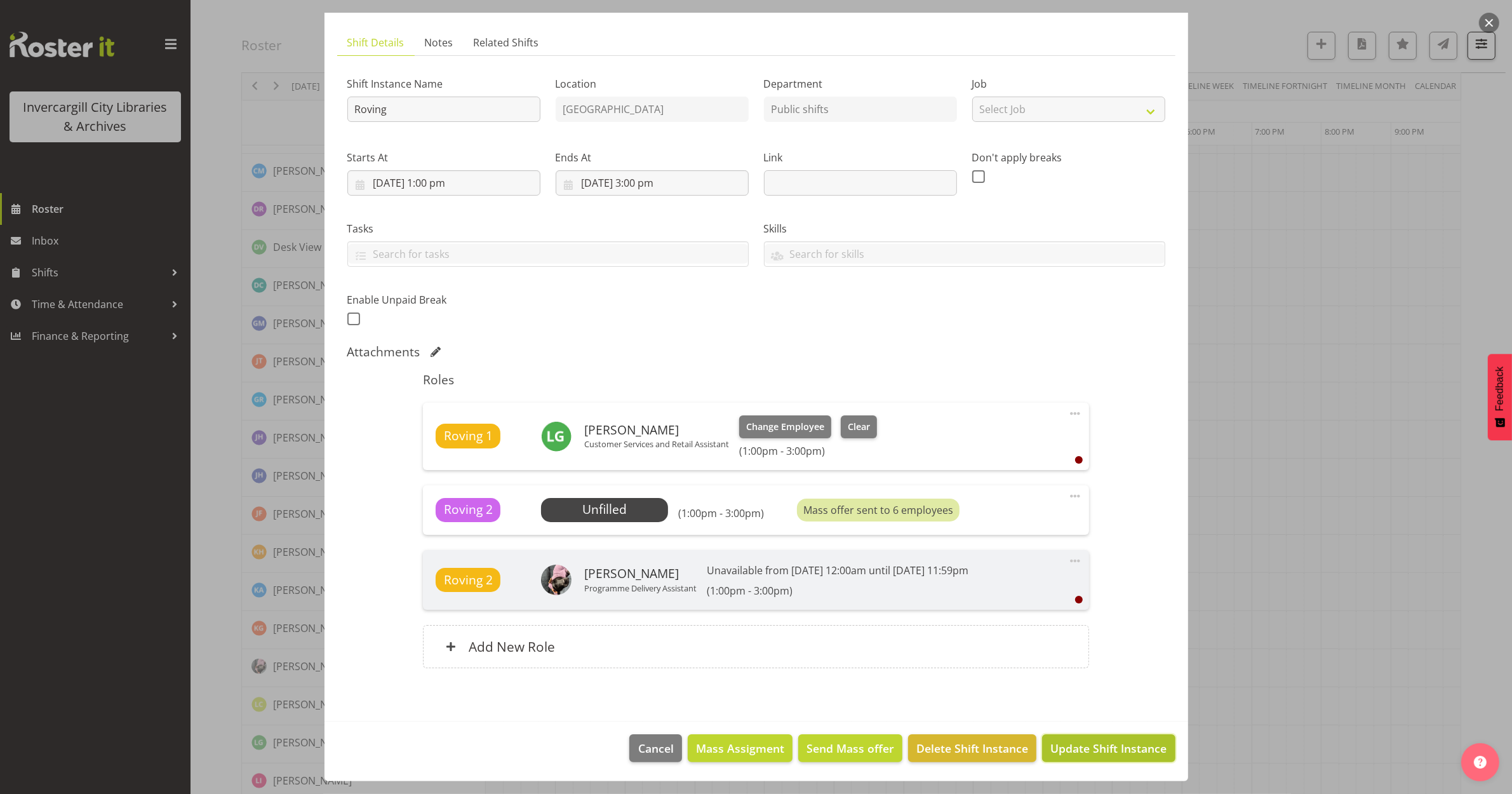
click at [1068, 749] on span "Update Shift Instance" at bounding box center [1109, 748] width 117 height 17
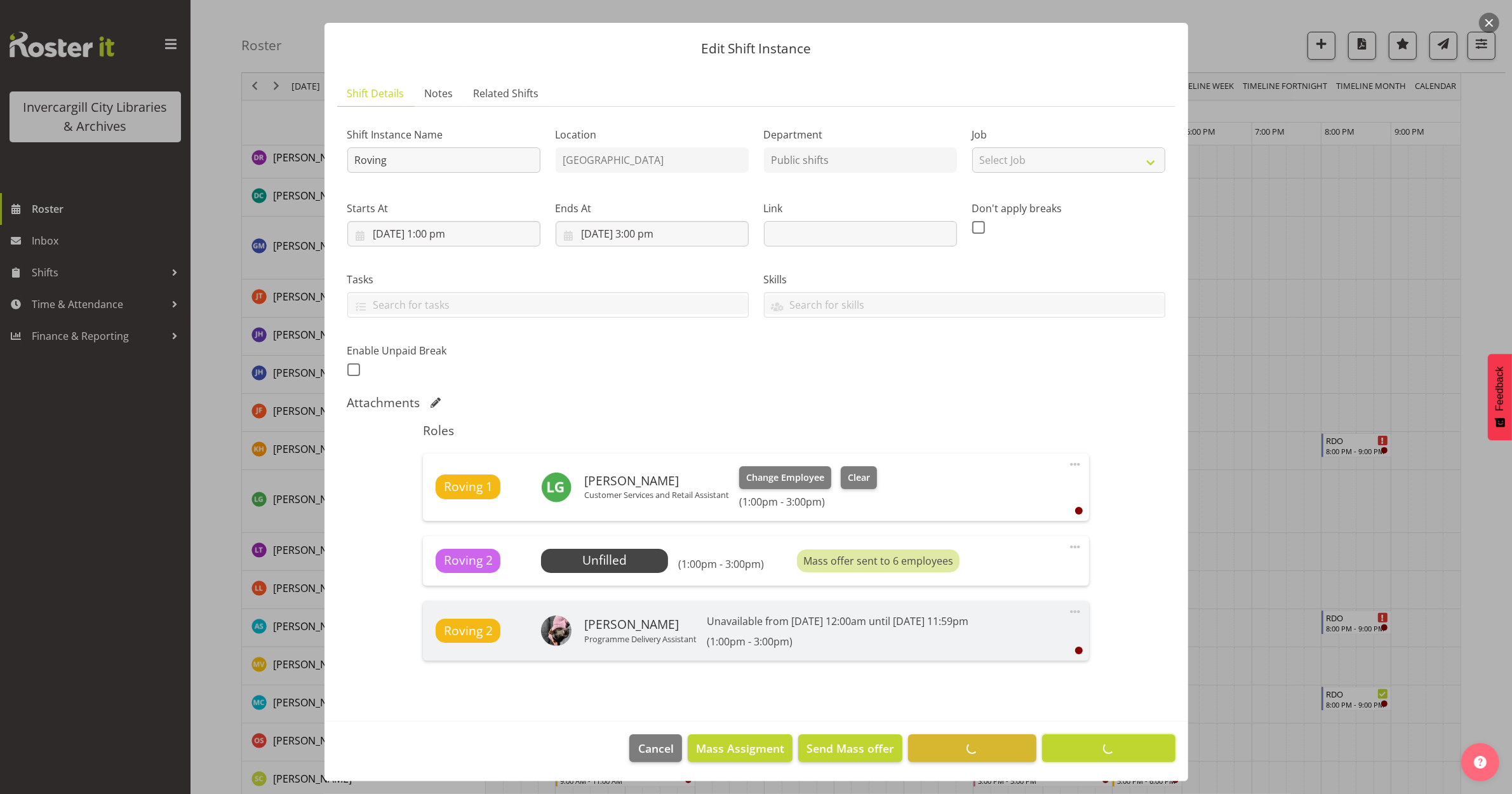
scroll to position [0, 0]
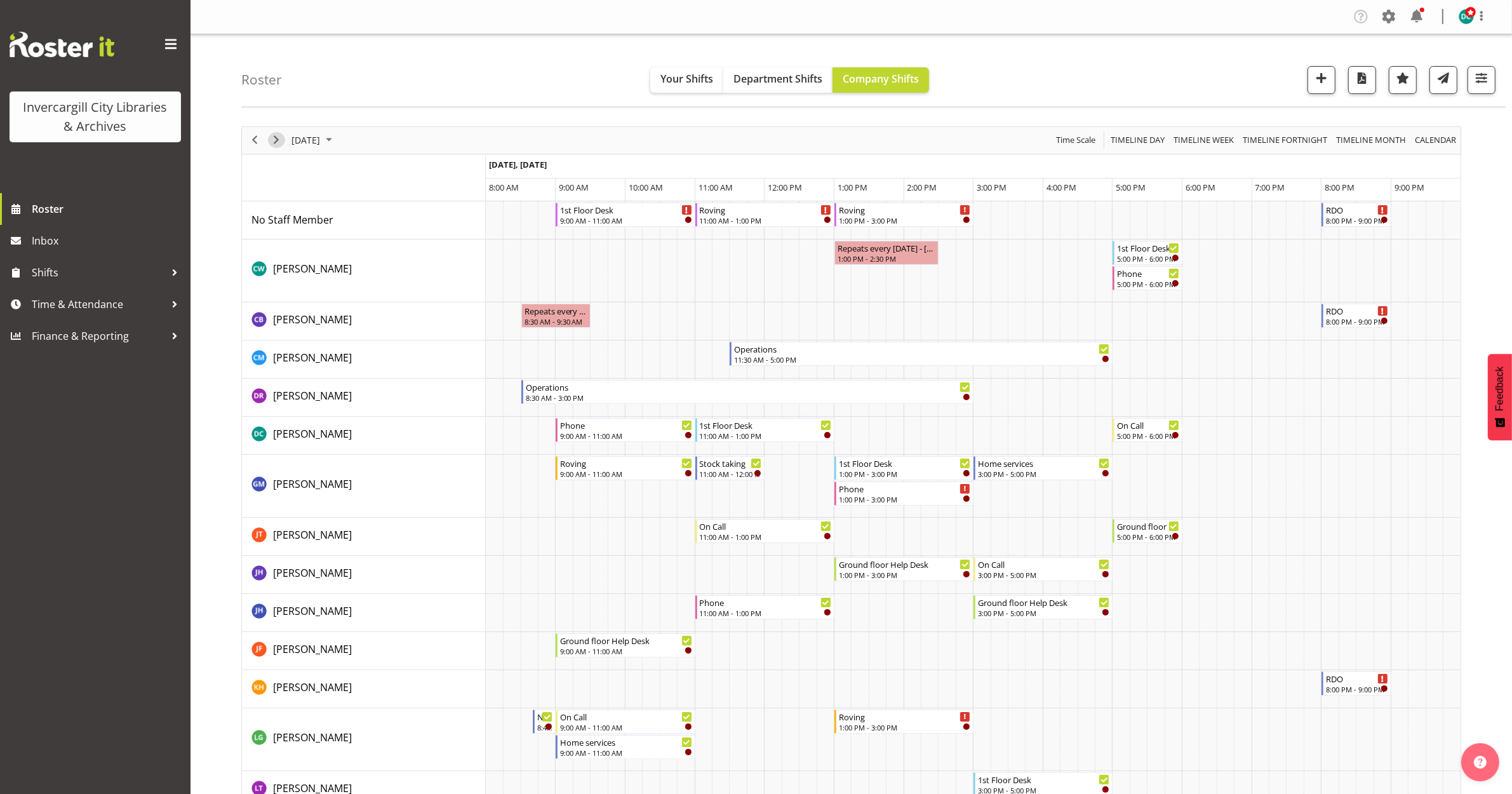
click at [277, 140] on span "Next" at bounding box center [276, 140] width 15 height 16
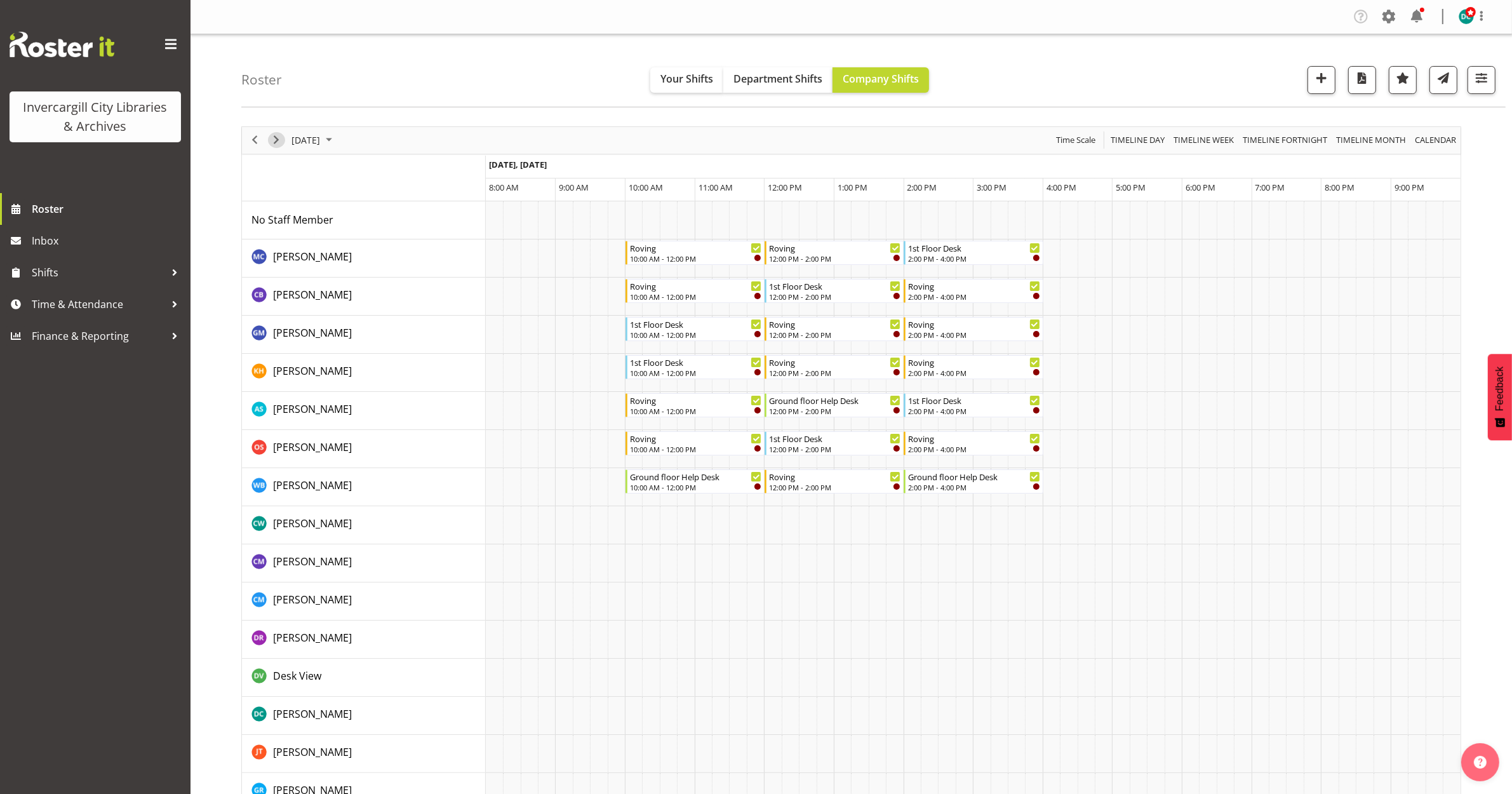
click at [272, 146] on span "Next" at bounding box center [276, 140] width 15 height 16
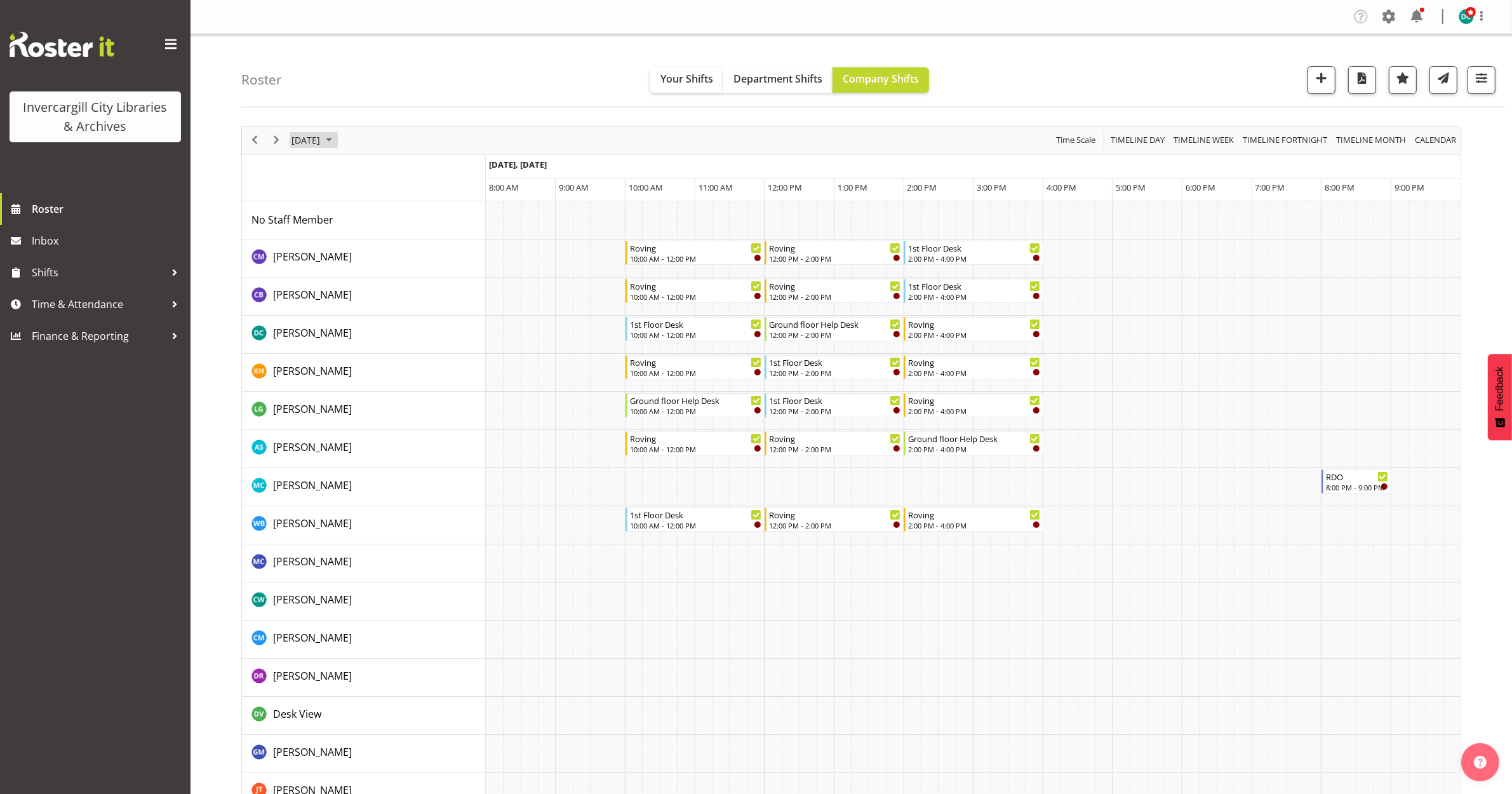
click at [330, 148] on div "October 12, 2025" at bounding box center [313, 140] width 53 height 26
click at [385, 218] on span "2" at bounding box center [386, 216] width 19 height 19
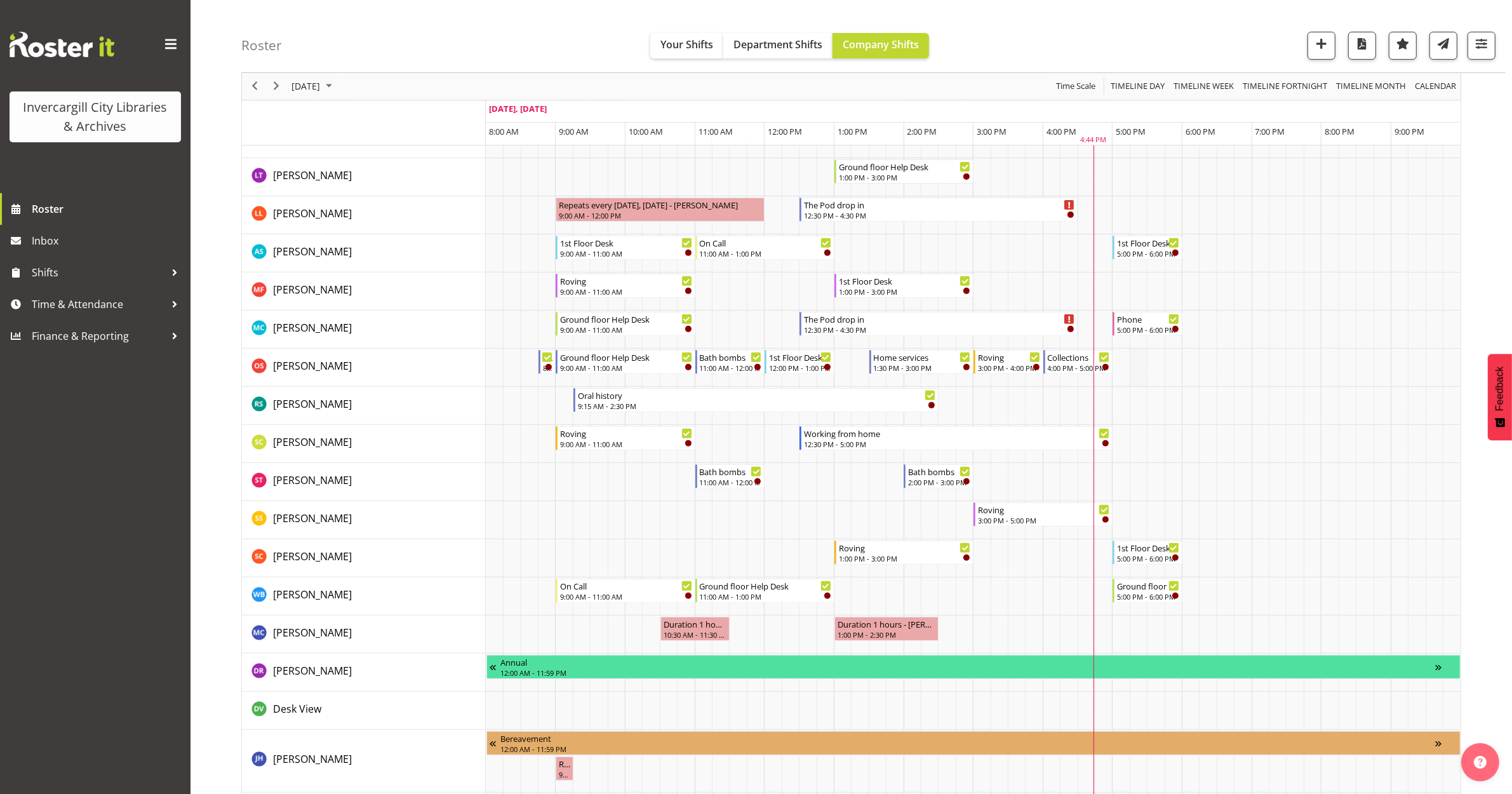
scroll to position [556, 0]
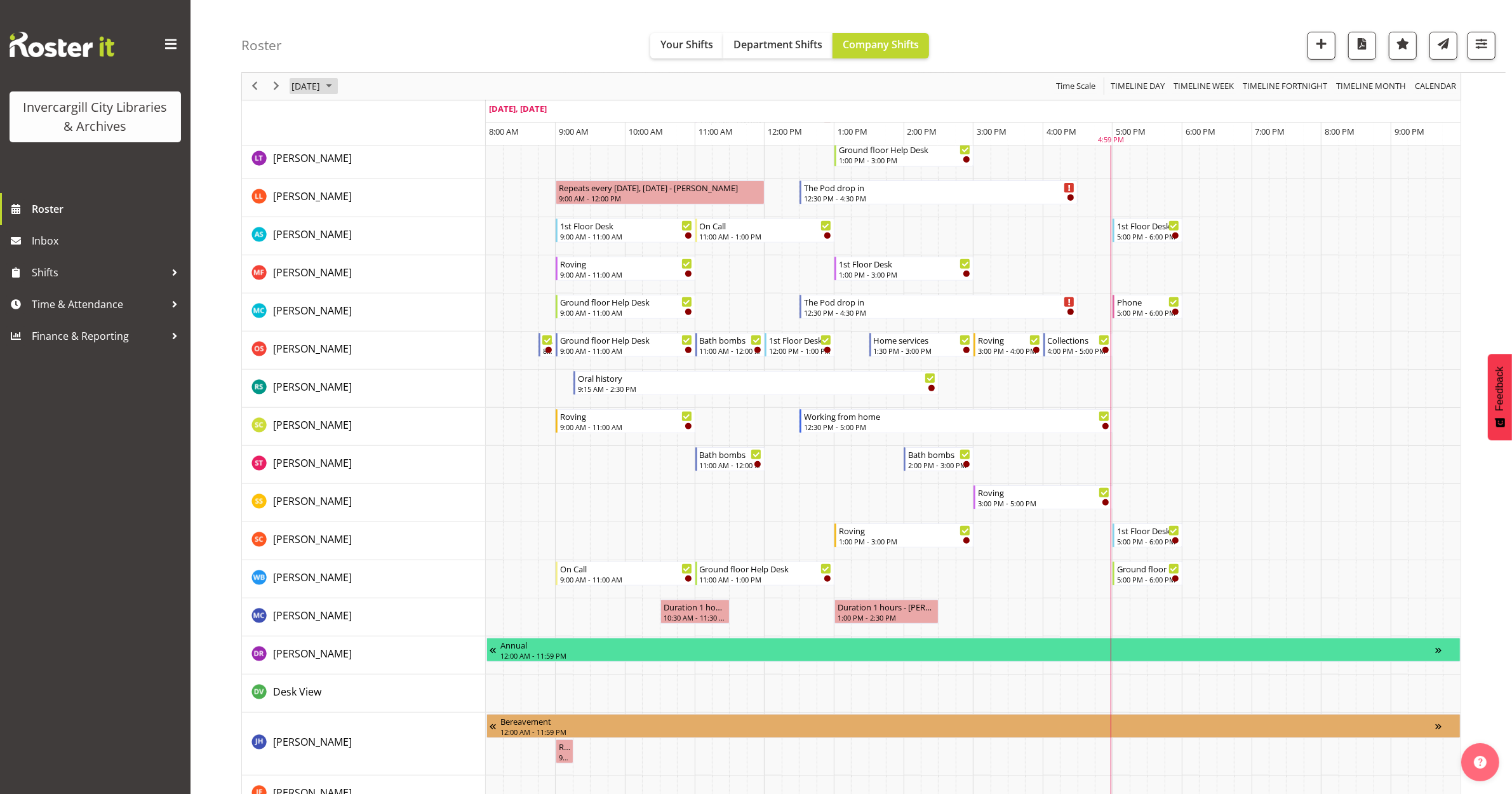
click at [315, 84] on span "[DATE]" at bounding box center [305, 87] width 31 height 16
click at [306, 208] on span "12" at bounding box center [305, 205] width 19 height 19
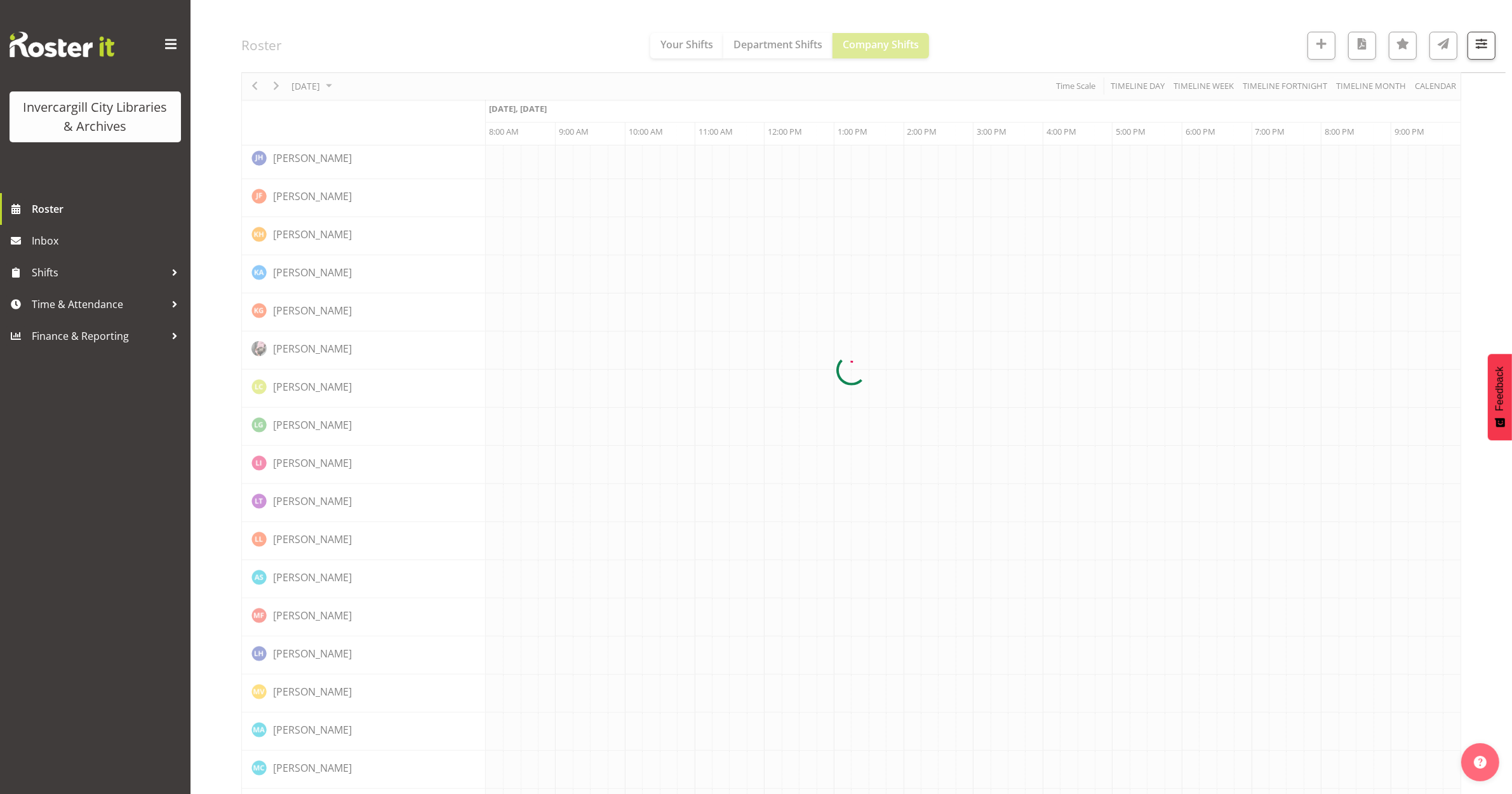
scroll to position [0, 0]
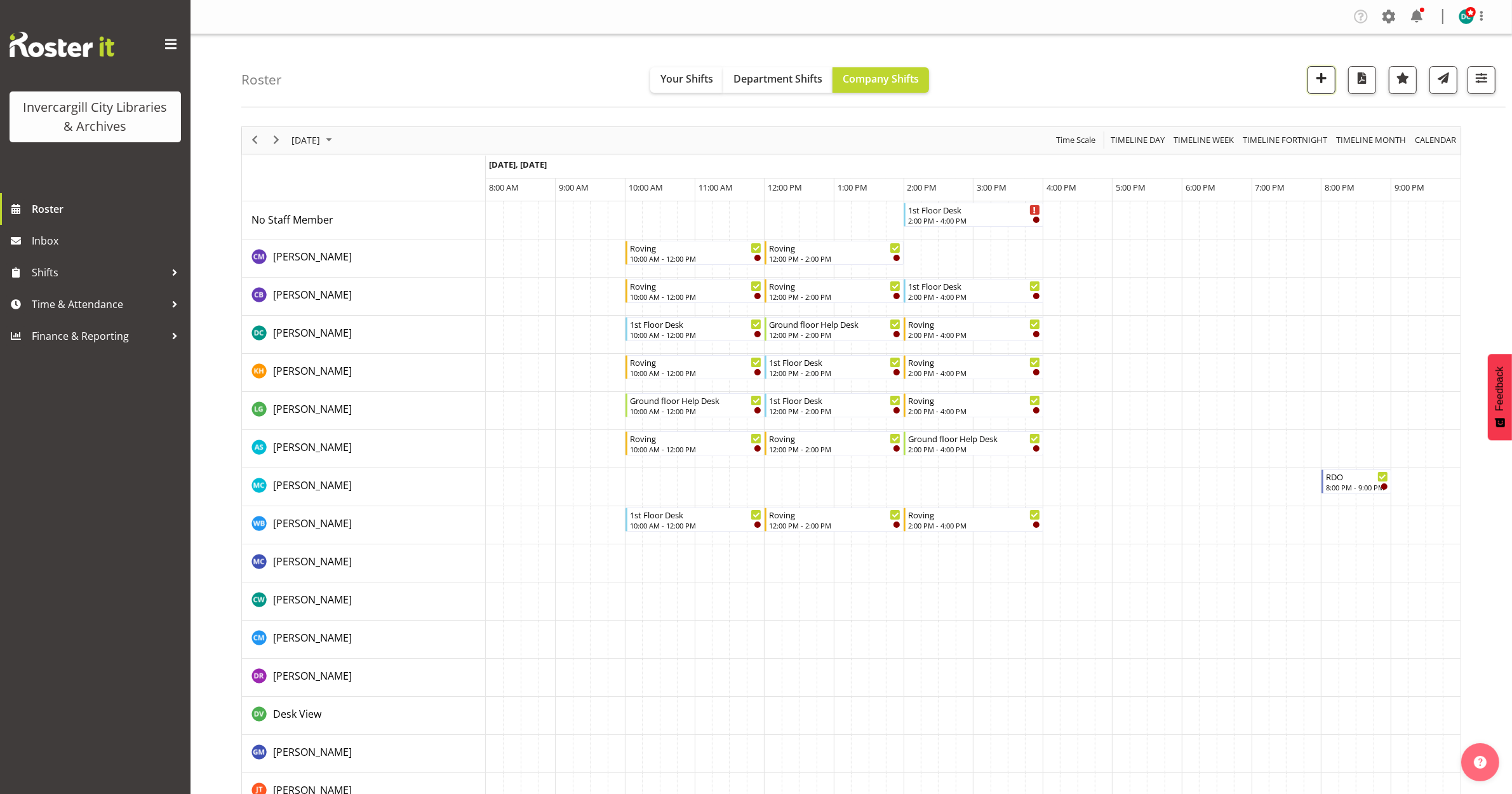
click at [1318, 79] on span "button" at bounding box center [1321, 77] width 17 height 17
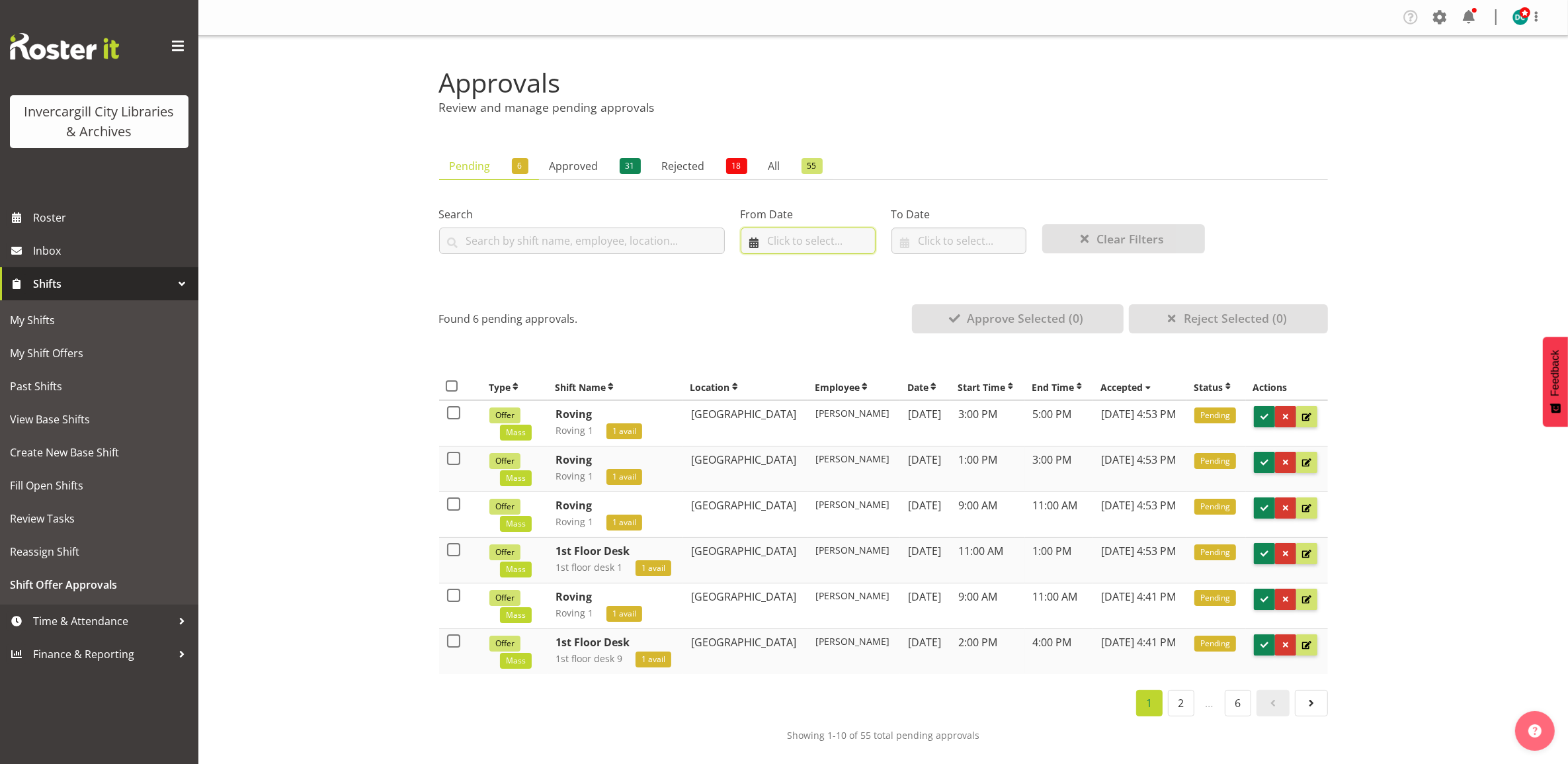
click at [815, 228] on input "text" at bounding box center [808, 241] width 135 height 27
click at [764, 380] on link "5" at bounding box center [767, 374] width 27 height 24
type input "05/10/2025"
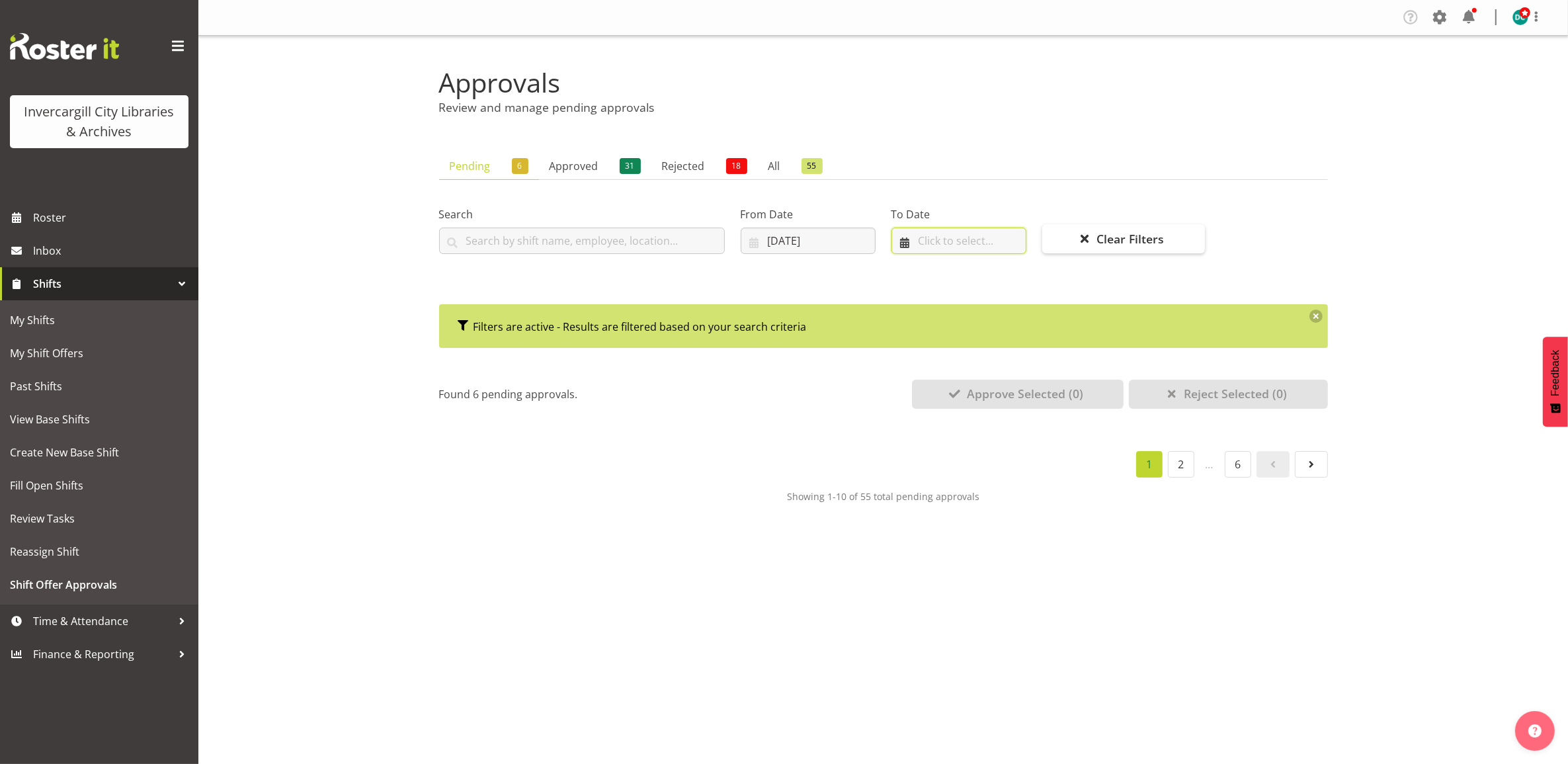
click at [959, 245] on input "text" at bounding box center [959, 241] width 135 height 27
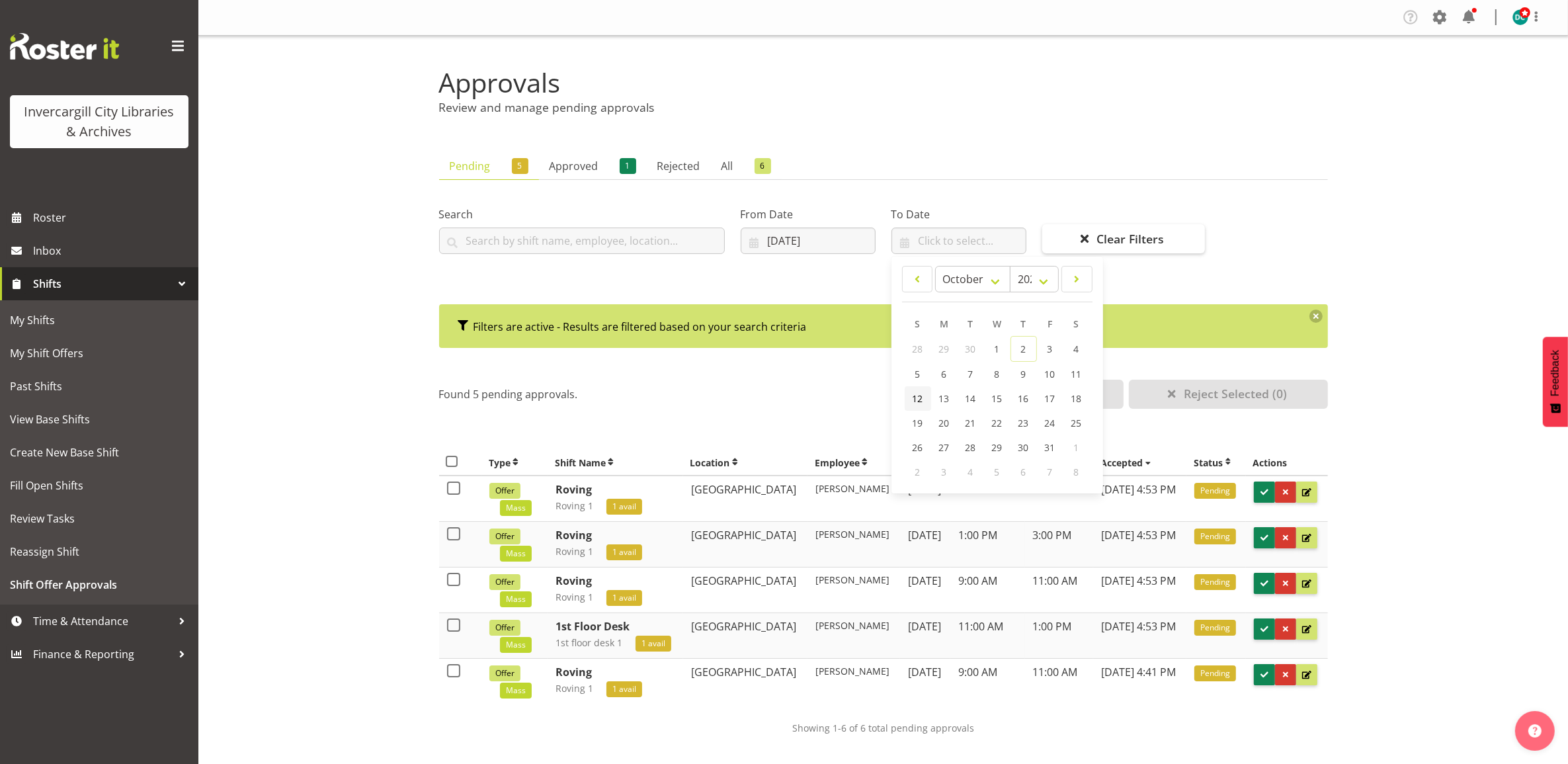
click at [918, 400] on span "12" at bounding box center [918, 398] width 11 height 12
type input "12/10/2025"
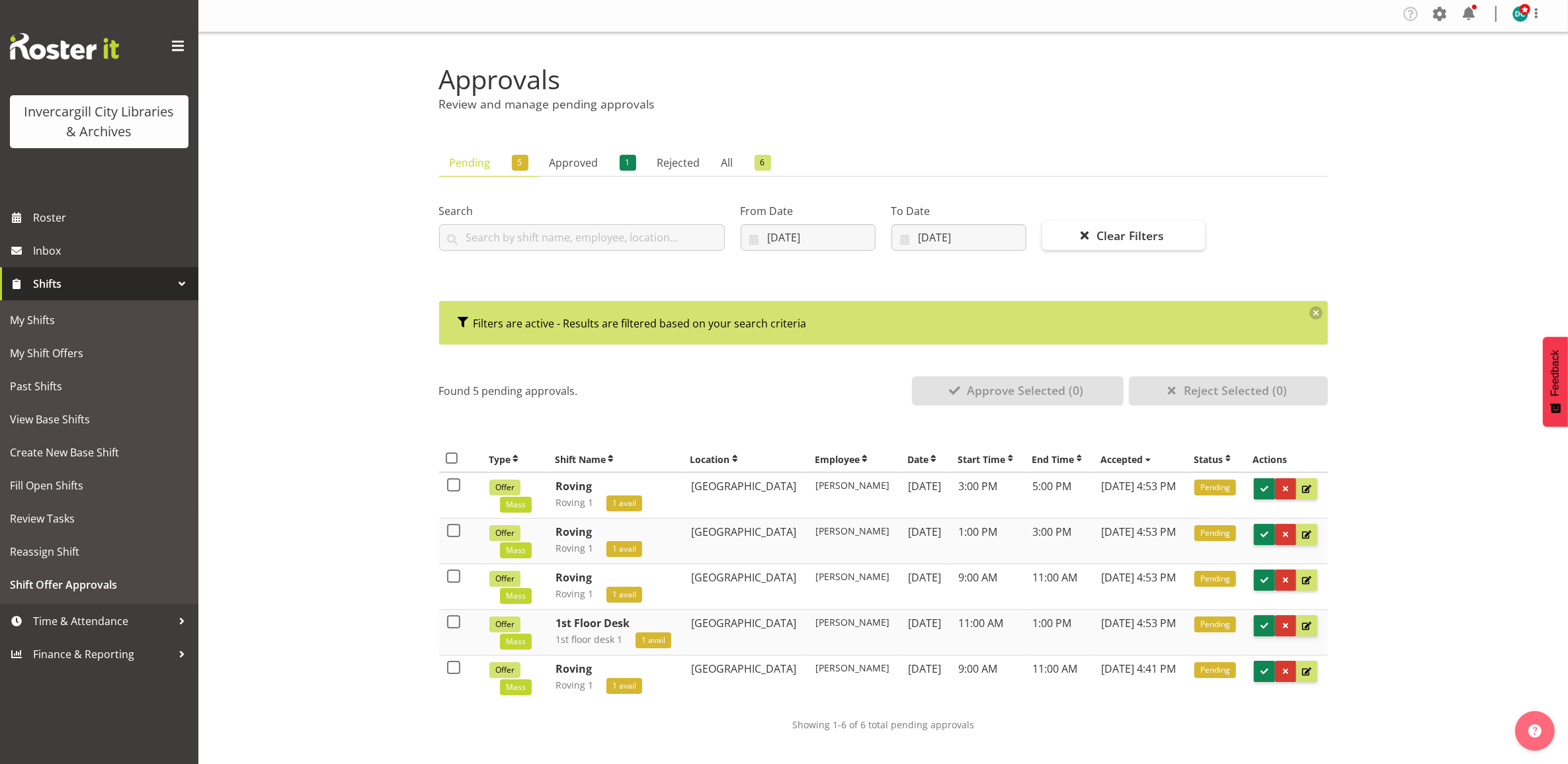
scroll to position [5, 0]
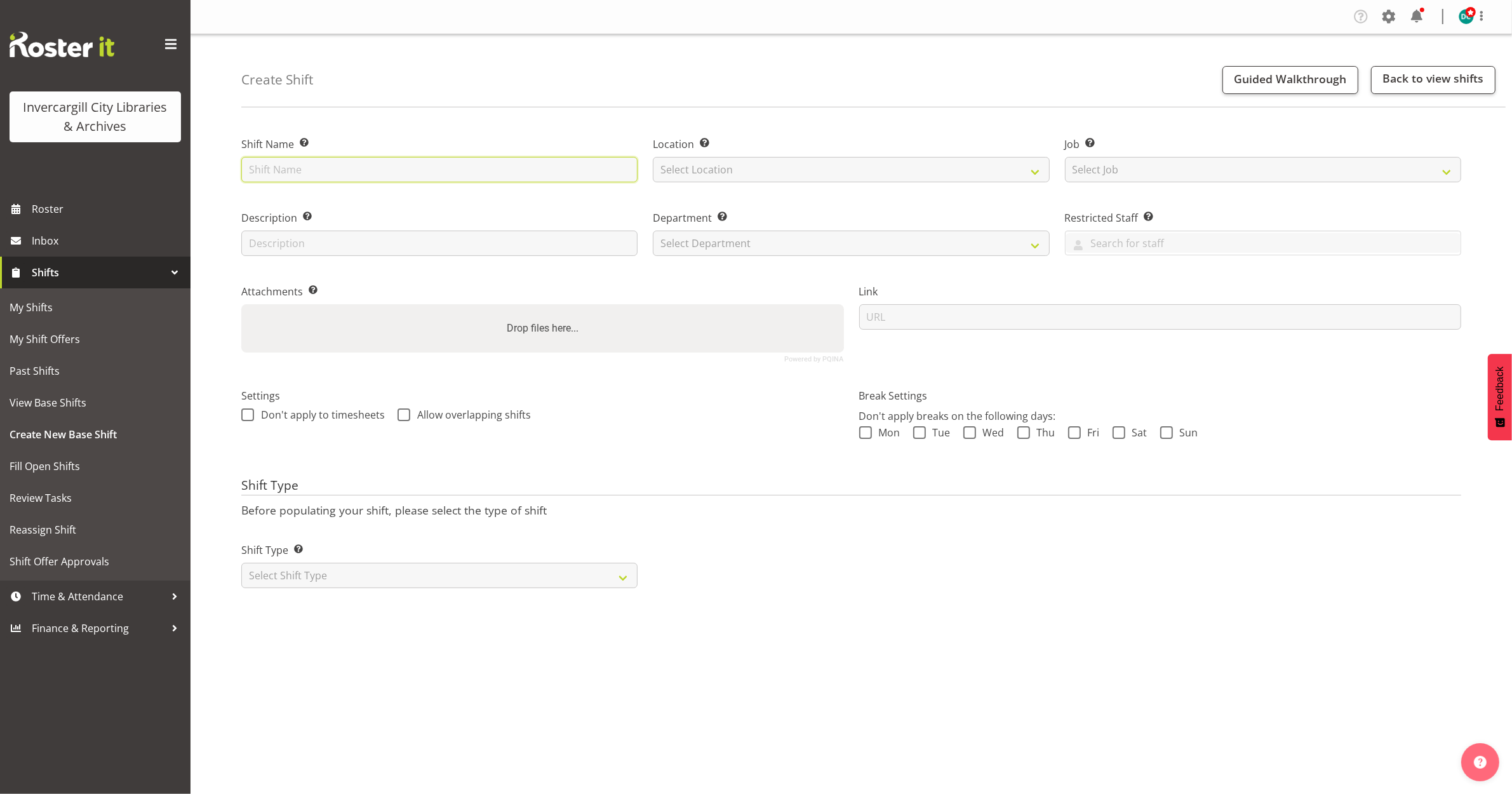
click at [275, 169] on input "text" at bounding box center [439, 169] width 396 height 26
type input "Vollunteens"
click at [677, 167] on select "Select Location Bluff Library Invercargill Library" at bounding box center [851, 169] width 396 height 26
select select "1276"
click at [653, 157] on select "Select Location Bluff Library Invercargill Library" at bounding box center [851, 169] width 396 height 26
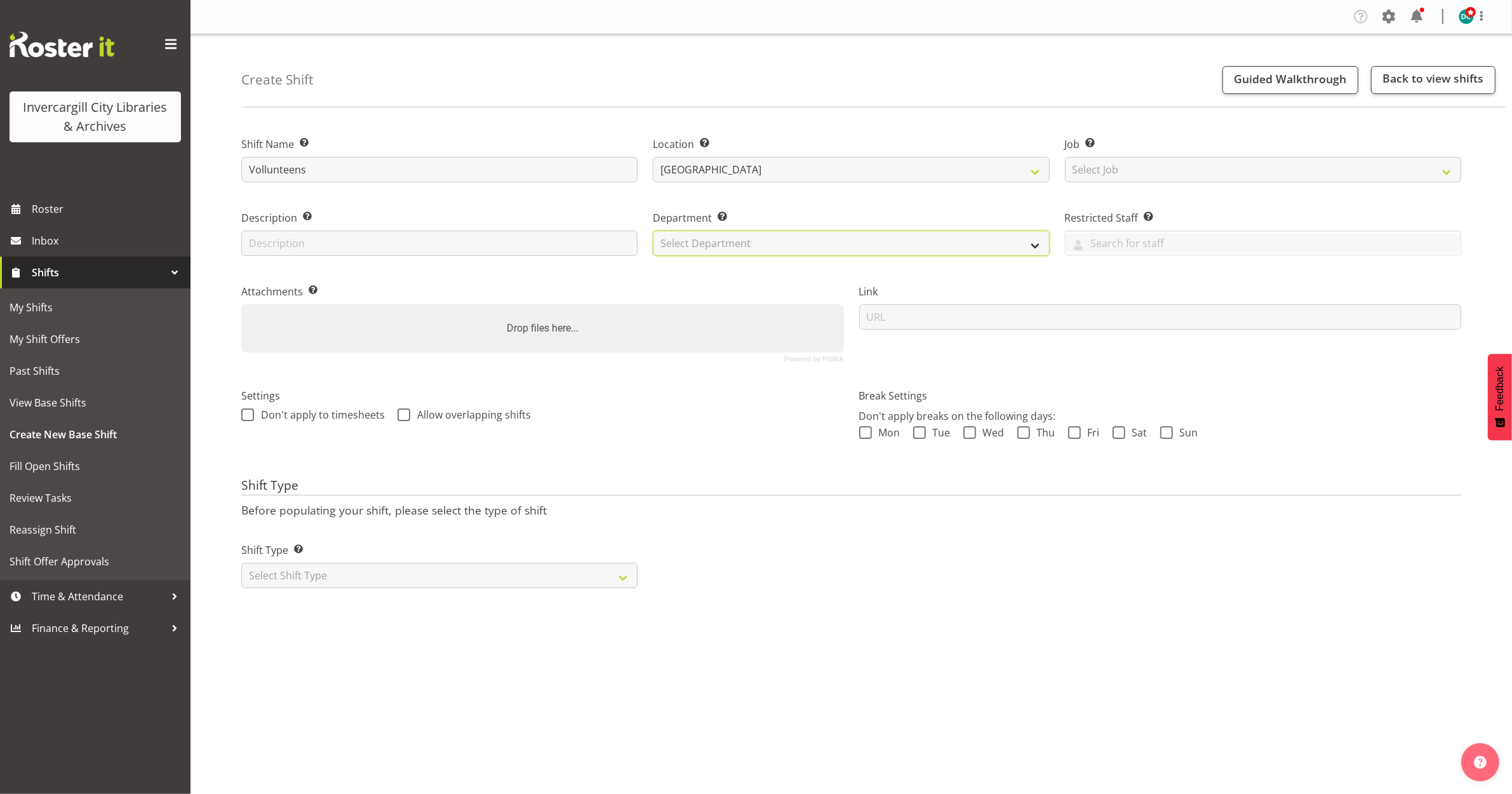
click at [708, 238] on select "Select Department Off Desk Public shifts" at bounding box center [851, 244] width 396 height 26
select select "921"
click at [653, 231] on select "Select Department Off Desk Public shifts" at bounding box center [851, 244] width 396 height 26
drag, startPoint x: 246, startPoint y: 408, endPoint x: 254, endPoint y: 407, distance: 8.1
click at [252, 408] on label "Don't apply to timesheets" at bounding box center [313, 415] width 144 height 13
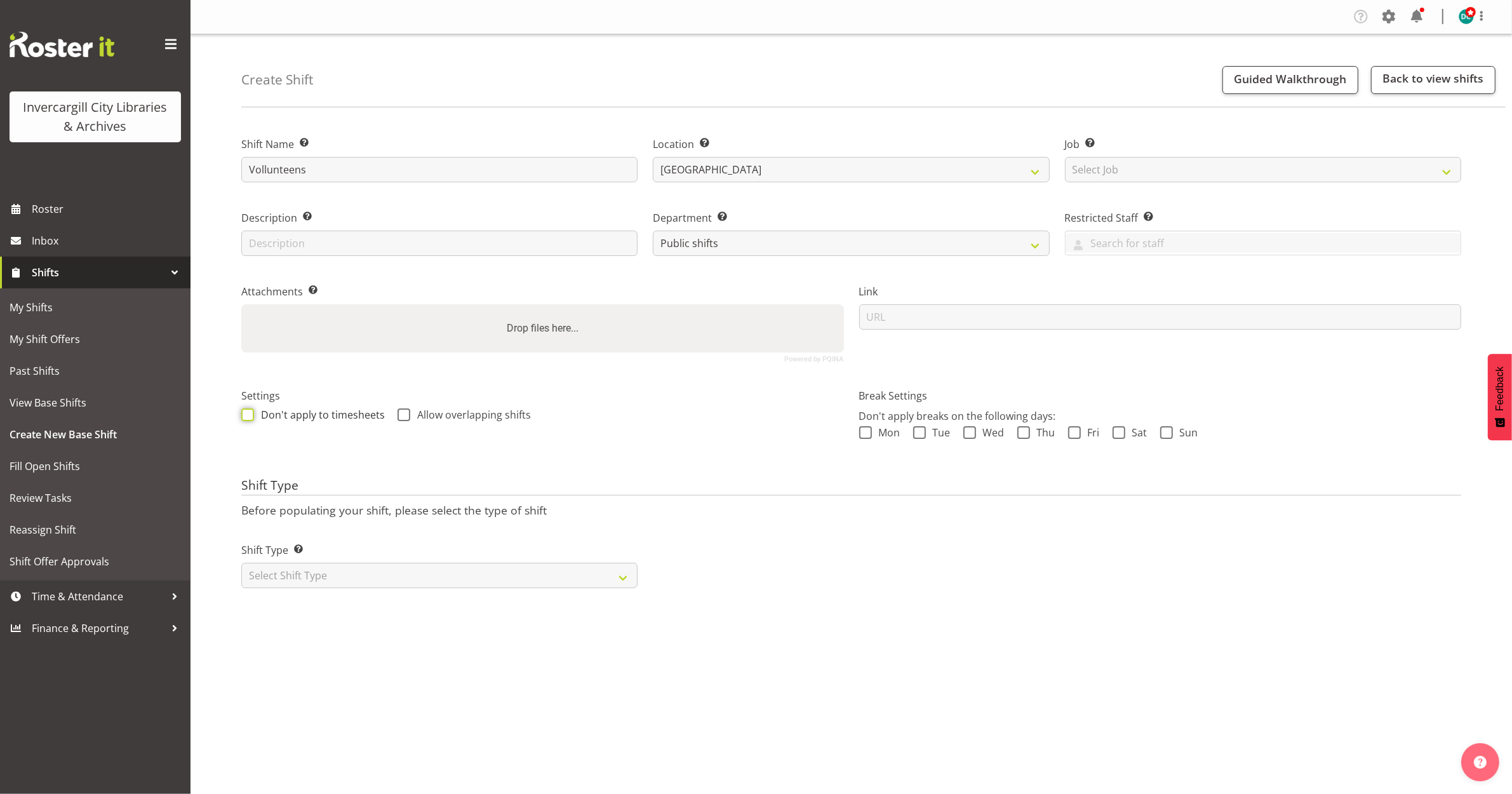
click at [249, 411] on input "Don't apply to timesheets" at bounding box center [245, 415] width 8 height 8
checkbox input "true"
click at [398, 416] on span at bounding box center [404, 415] width 13 height 13
click at [398, 416] on input "Allow overlapping shifts" at bounding box center [402, 415] width 8 height 8
checkbox input "true"
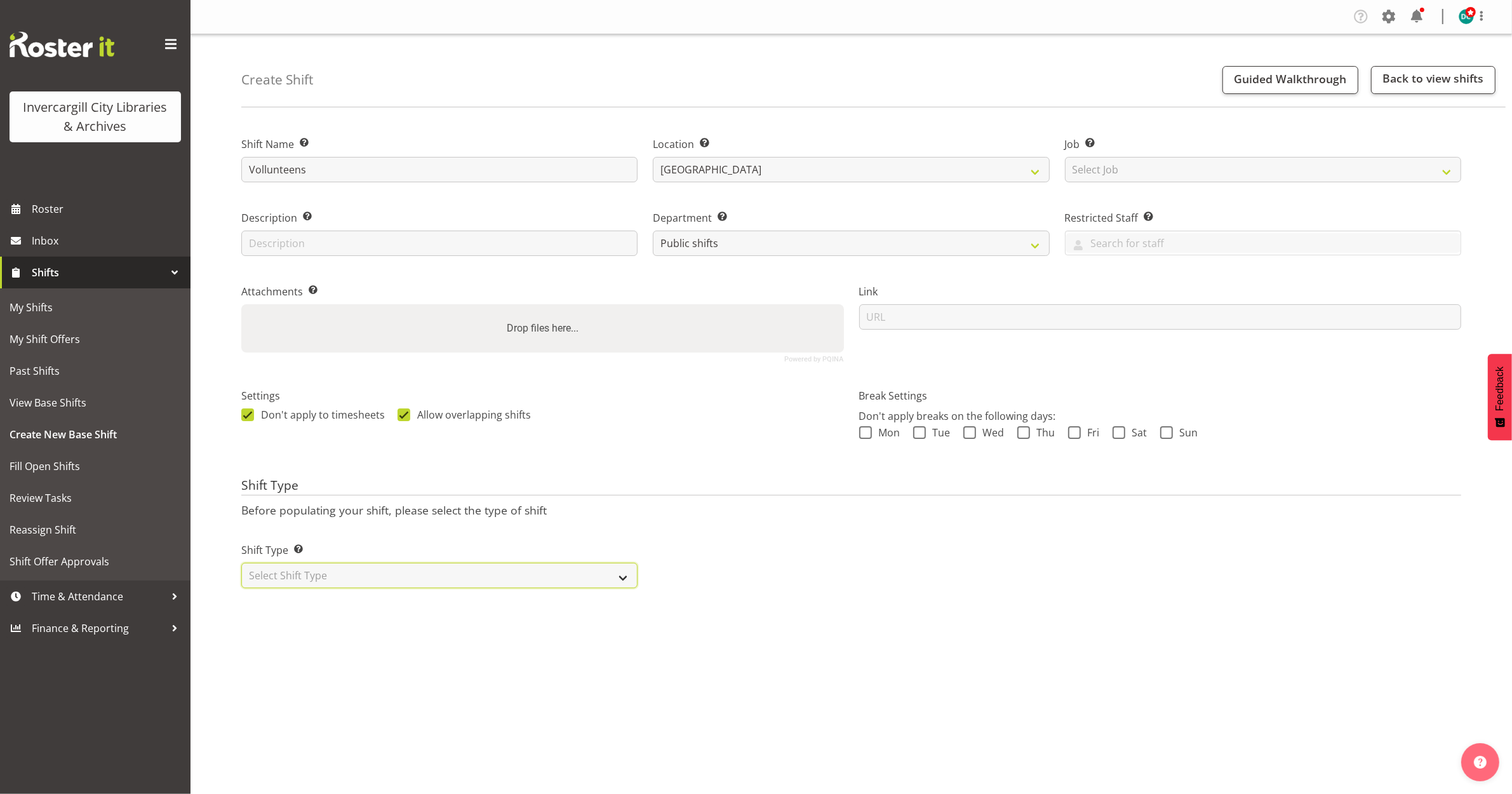
click at [355, 587] on select "Select Shift Type One Off Shift Recurring Shift Rotating Shift" at bounding box center [439, 575] width 396 height 26
click at [241, 563] on select "Select Shift Type One Off Shift Recurring Shift Rotating Shift" at bounding box center [439, 575] width 396 height 26
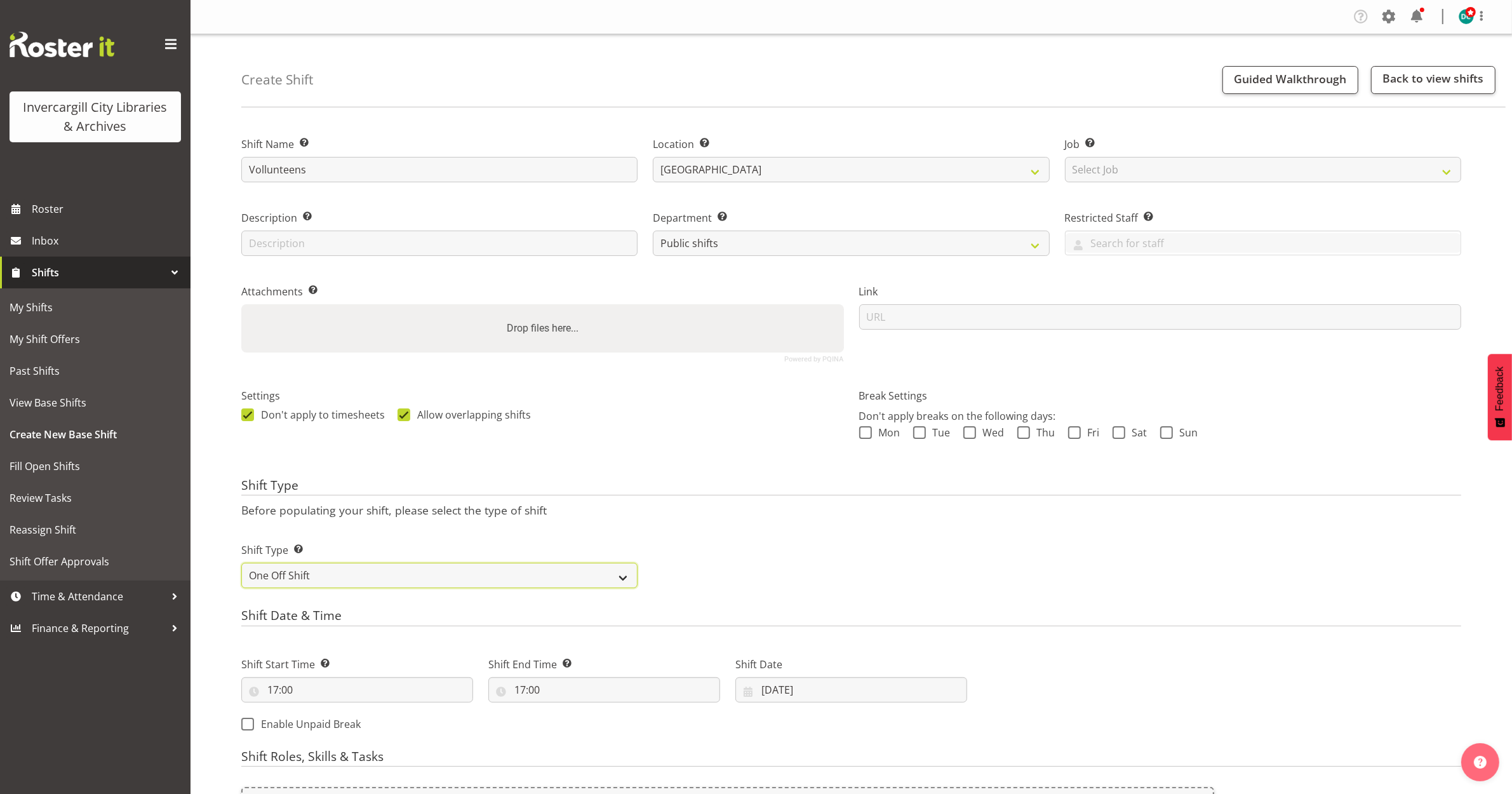
click at [411, 575] on select "One Off Shift Recurring Shift Rotating Shift" at bounding box center [439, 575] width 396 height 26
click at [404, 572] on select "One Off Shift Recurring Shift Rotating Shift" at bounding box center [439, 575] width 396 height 26
select select "recurring"
click at [241, 563] on select "One Off Shift Recurring Shift Rotating Shift" at bounding box center [439, 575] width 396 height 26
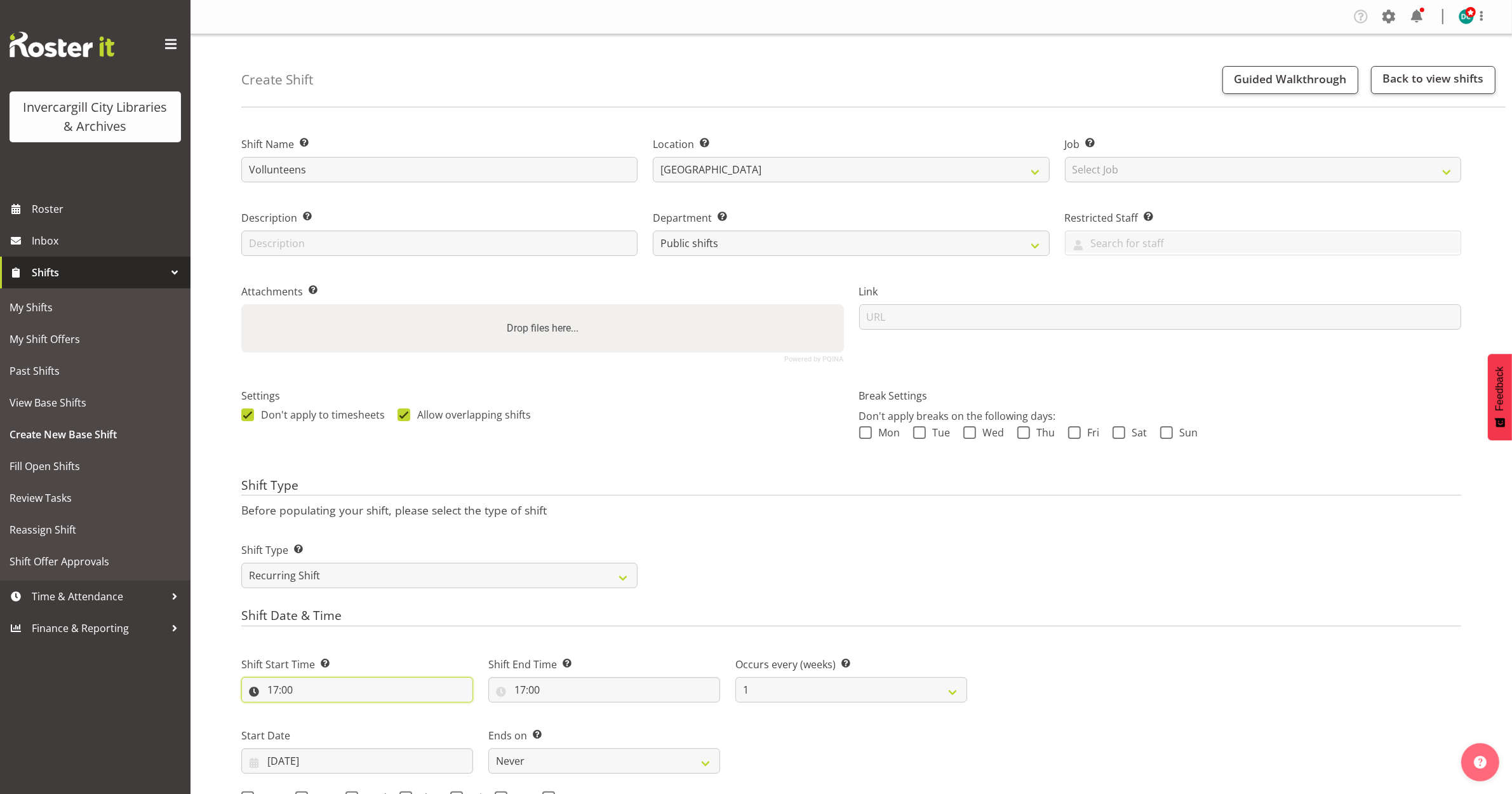
click at [288, 693] on input "17:00" at bounding box center [357, 690] width 232 height 26
click at [329, 721] on select "00 01 02 03 04 05 06 07 08 09 10 11 12 13 14 15 16 17 18 19 20 21 22 23" at bounding box center [328, 723] width 29 height 26
select select "15"
type input "15:00"
click at [413, 649] on div "Shift Start Time Set the time of the day you wish this shift to start 15:00 00 …" at bounding box center [357, 674] width 247 height 71
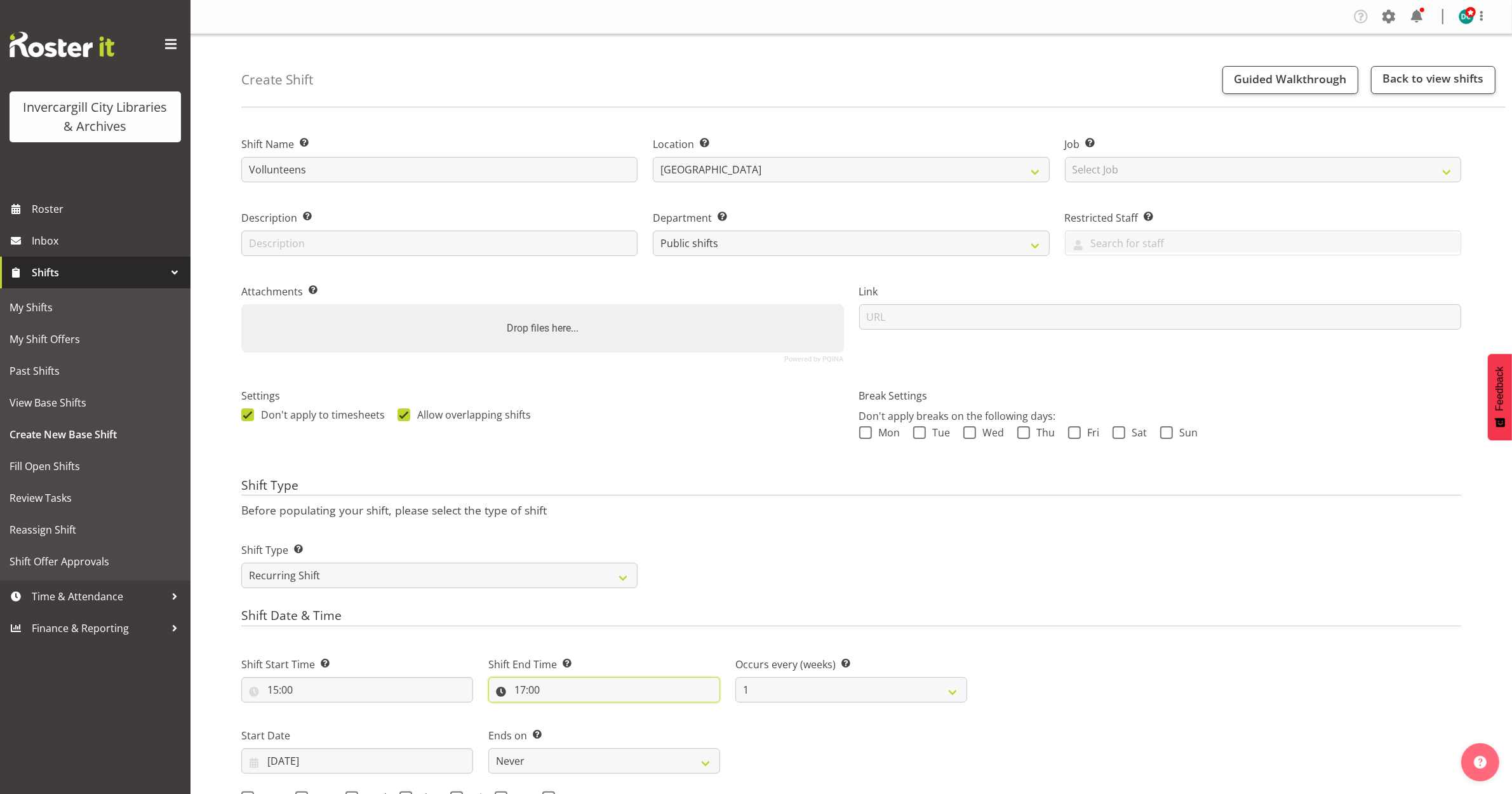
click at [531, 694] on input "17:00" at bounding box center [604, 690] width 232 height 26
click at [573, 724] on select "00 01 02 03 04 05 06 07 08 09 10 11 12 13 14 15 16 17 18 19 20 21 22 23" at bounding box center [575, 723] width 29 height 26
select select "16"
click at [561, 711] on select "00 01 02 03 04 05 06 07 08 09 10 11 12 13 14 15 16 17 18 19 20 21 22 23" at bounding box center [575, 723] width 29 height 26
type input "16:00"
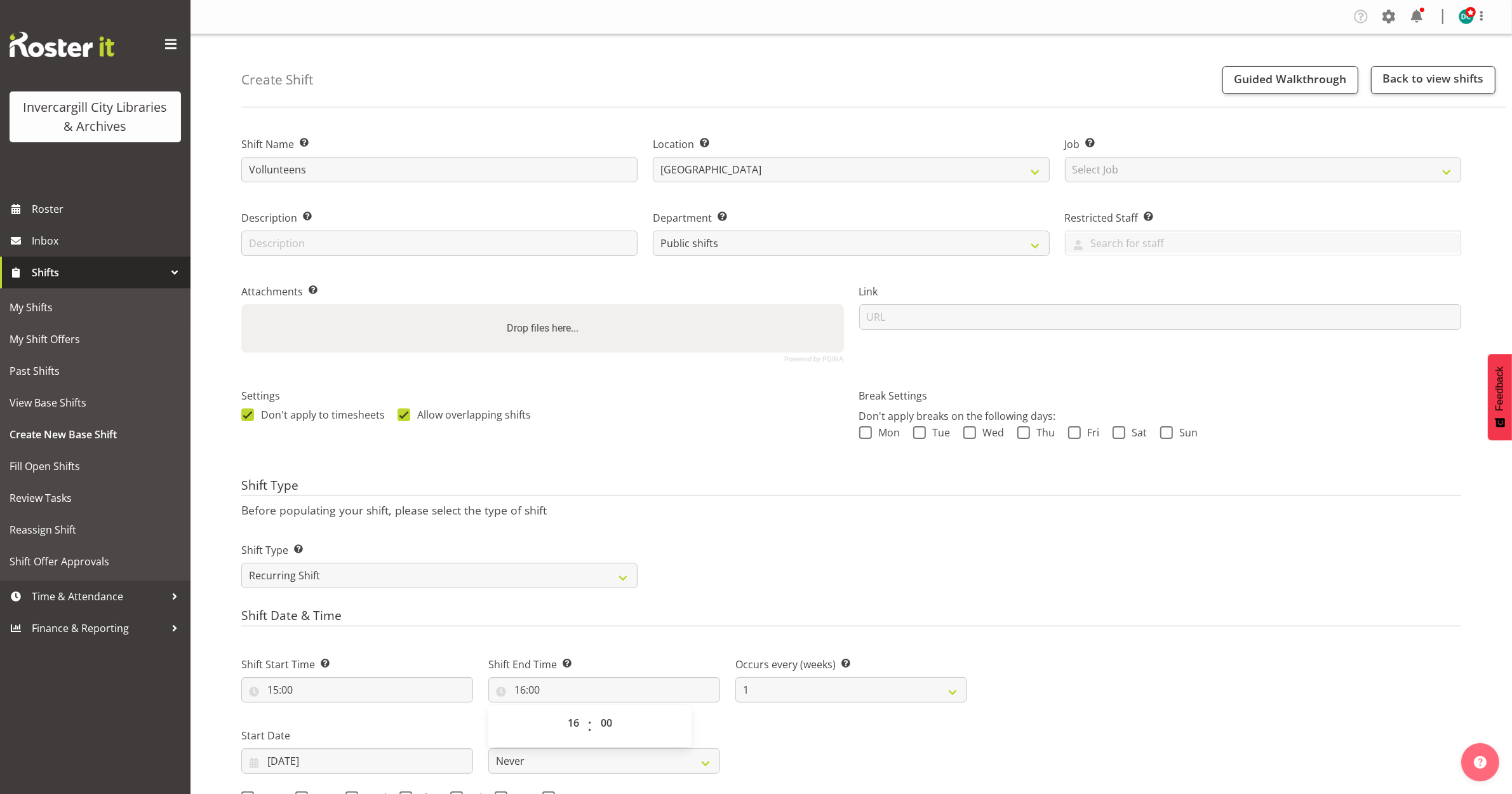
click at [744, 566] on div "Shift Type Shift Types: One Off – Select this if you would like a single shift …" at bounding box center [851, 560] width 1235 height 71
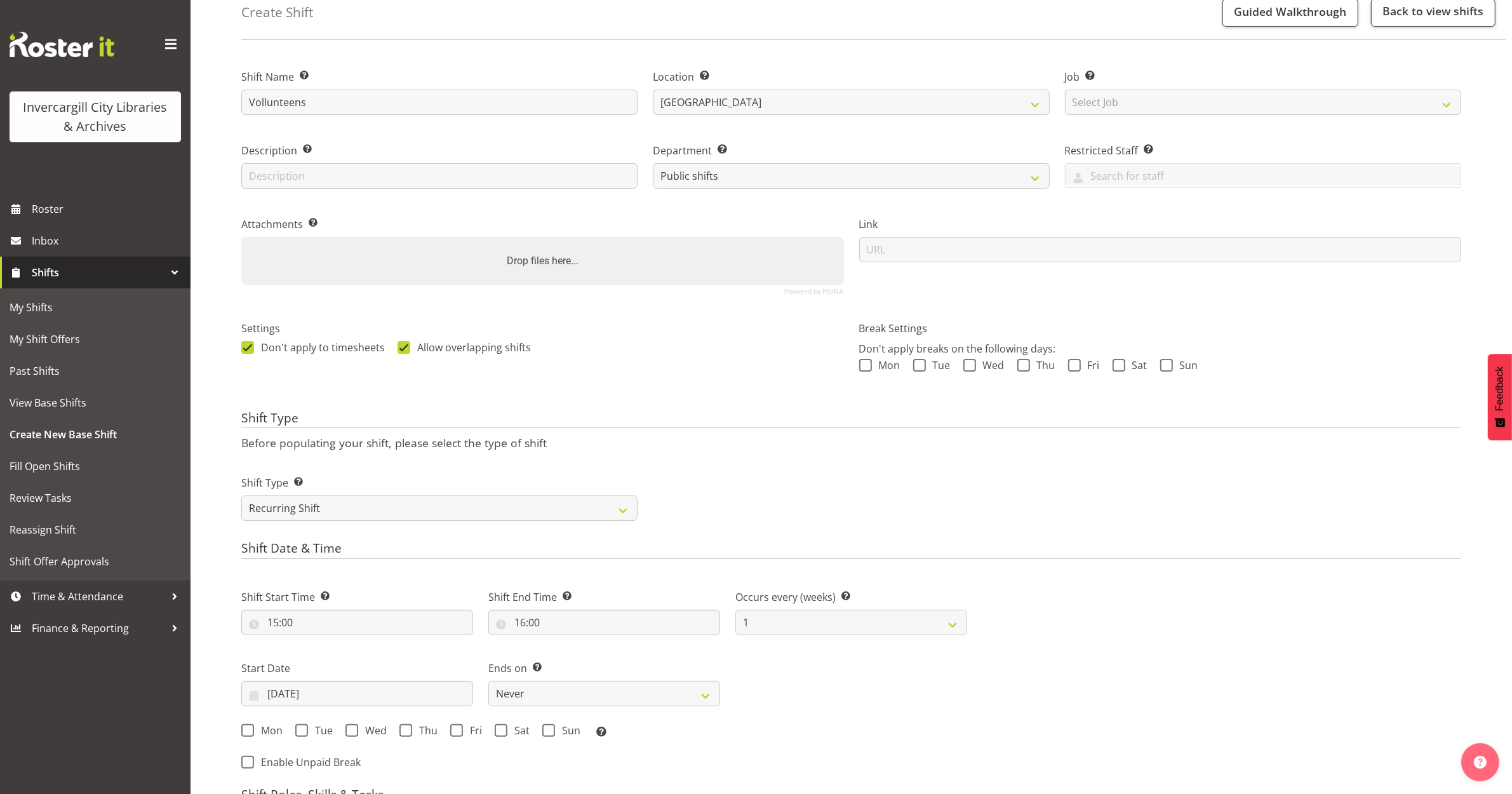
scroll to position [159, 0]
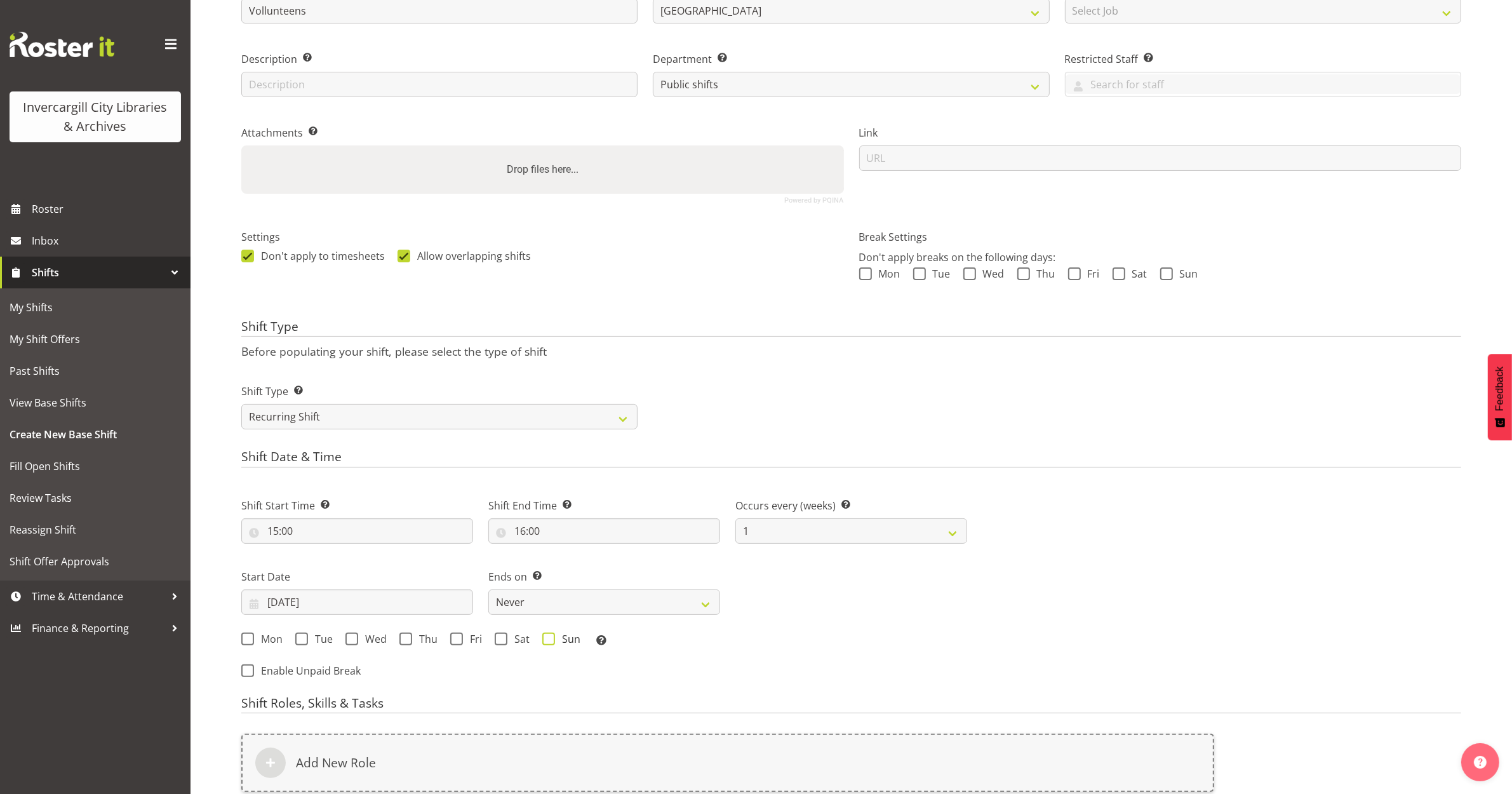
click at [545, 637] on span at bounding box center [549, 639] width 13 height 13
click at [545, 637] on input "Sun" at bounding box center [546, 638] width 8 height 8
checkbox input "true"
click at [863, 522] on select "1 2 3 4 5 6 7 8 9 10 11 12" at bounding box center [851, 531] width 232 height 26
select select "2"
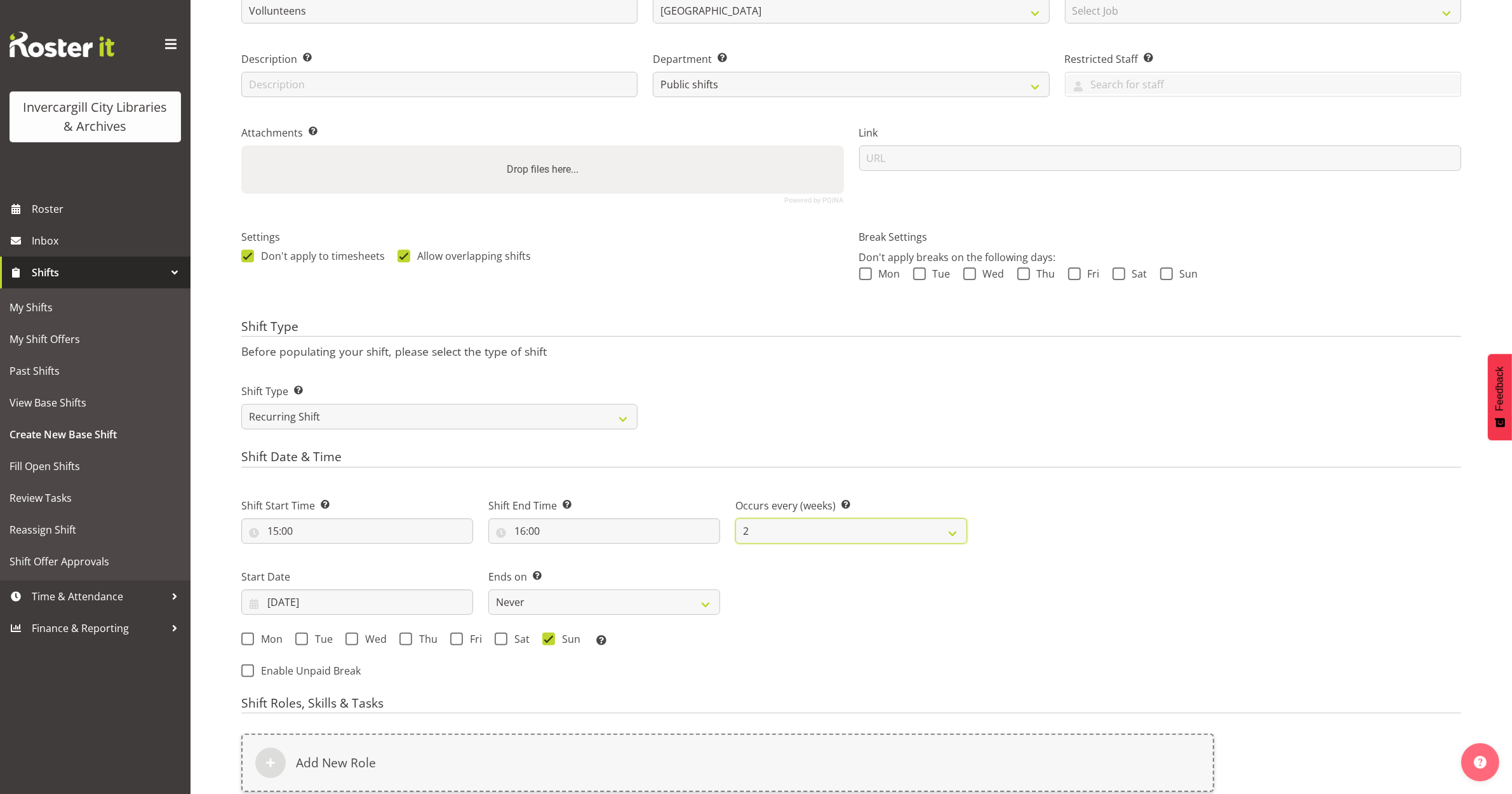
click at [736, 519] on select "1 2 3 4 5 6 7 8 9 10 11 12" at bounding box center [851, 531] width 232 height 26
click at [302, 601] on input "02/10/2025" at bounding box center [357, 602] width 232 height 26
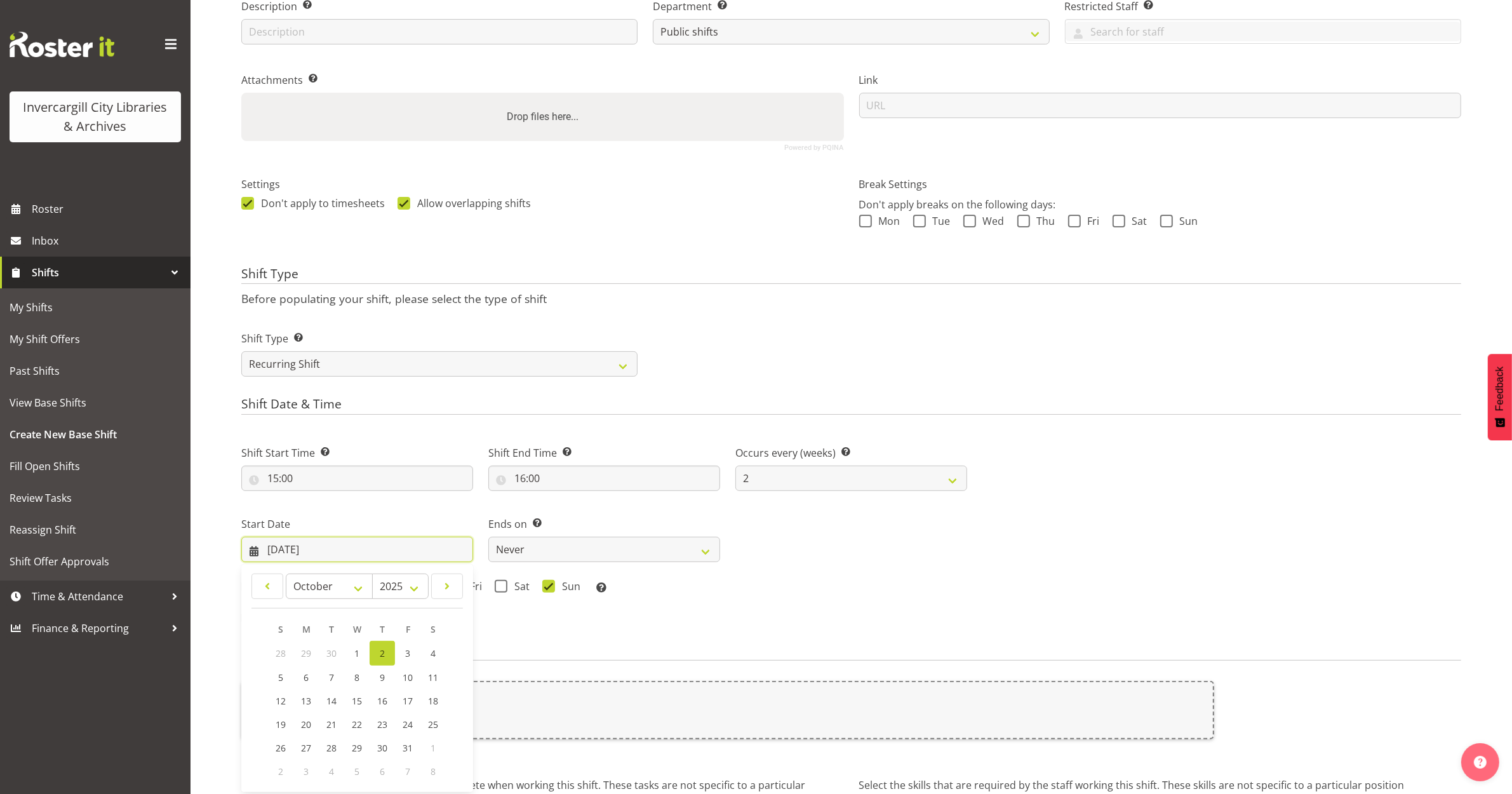
scroll to position [238, 0]
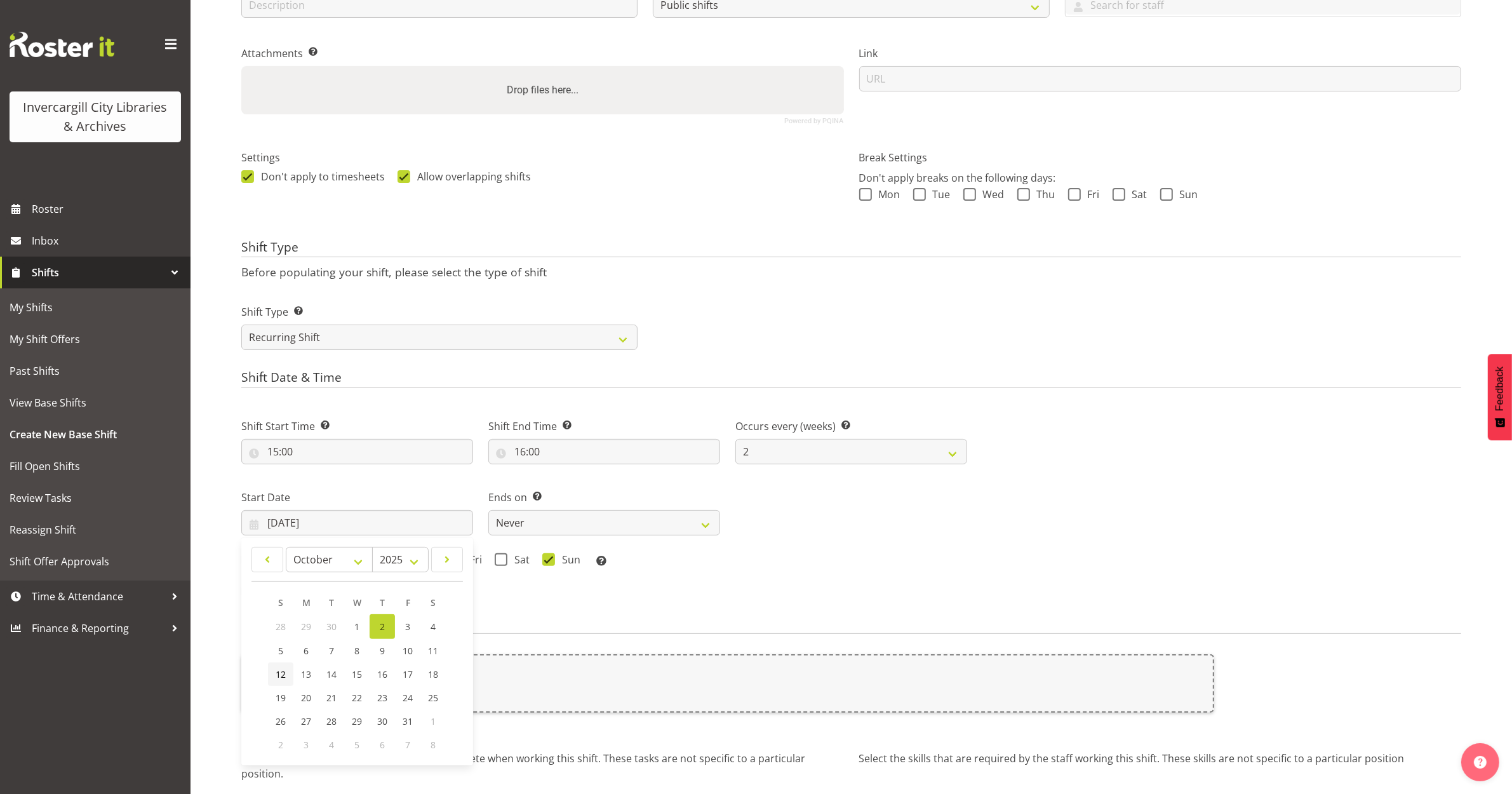
click at [277, 677] on span "12" at bounding box center [280, 673] width 10 height 12
type input "12/10/2025"
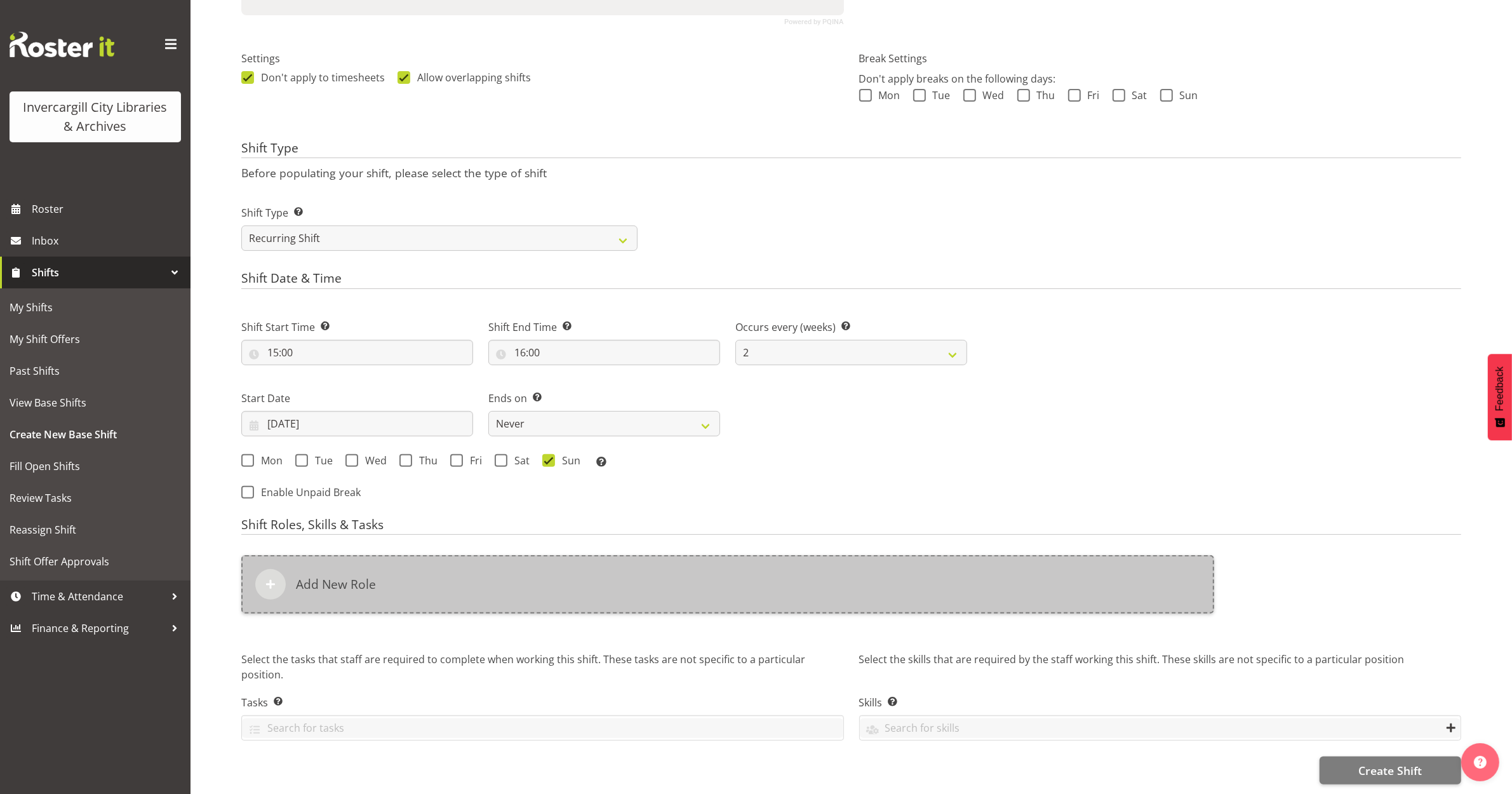
scroll to position [350, 0]
click at [470, 585] on div "Add New Role" at bounding box center [728, 584] width 973 height 58
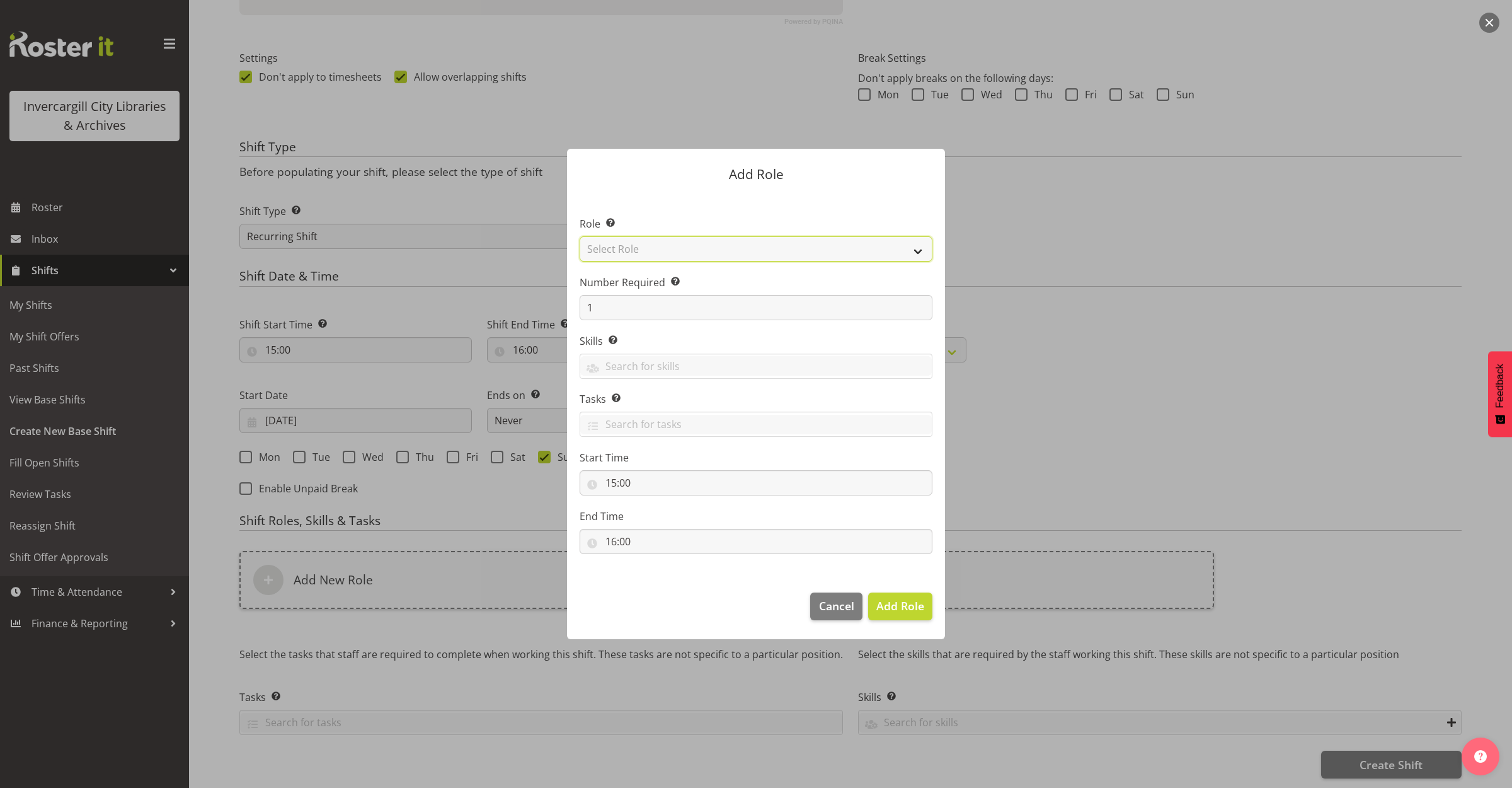
click at [767, 249] on select "Select Role 1st floor desk AQ operator Business Support Team member Casual Cust…" at bounding box center [755, 249] width 353 height 25
select select "1508"
click at [579, 236] on select "Select Role 1st floor desk AQ operator Business Support Team member Casual Cust…" at bounding box center [755, 249] width 353 height 25
drag, startPoint x: 911, startPoint y: 610, endPoint x: 903, endPoint y: 602, distance: 11.3
click at [909, 607] on span "Add Role" at bounding box center [900, 606] width 48 height 15
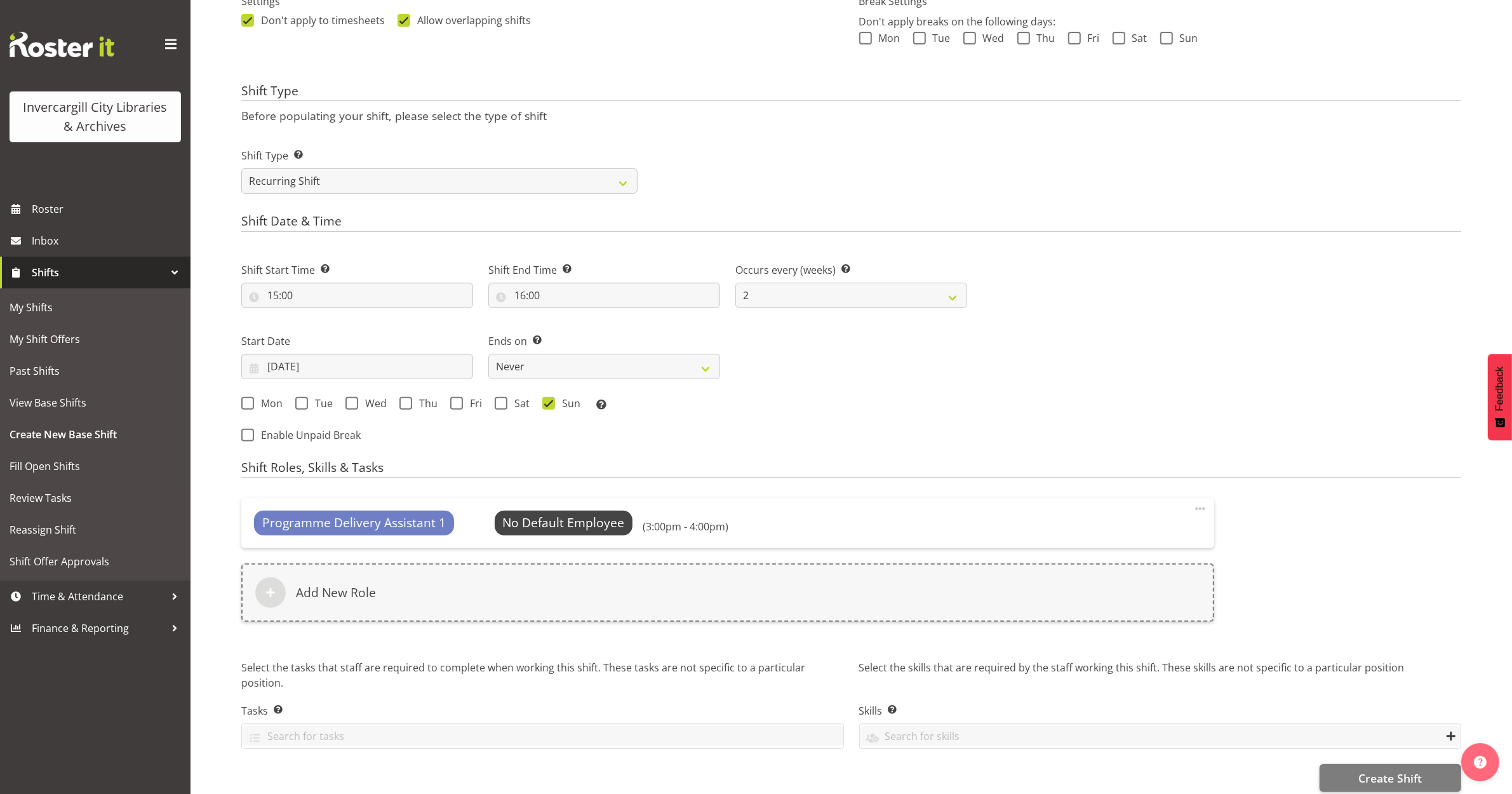
scroll to position [415, 0]
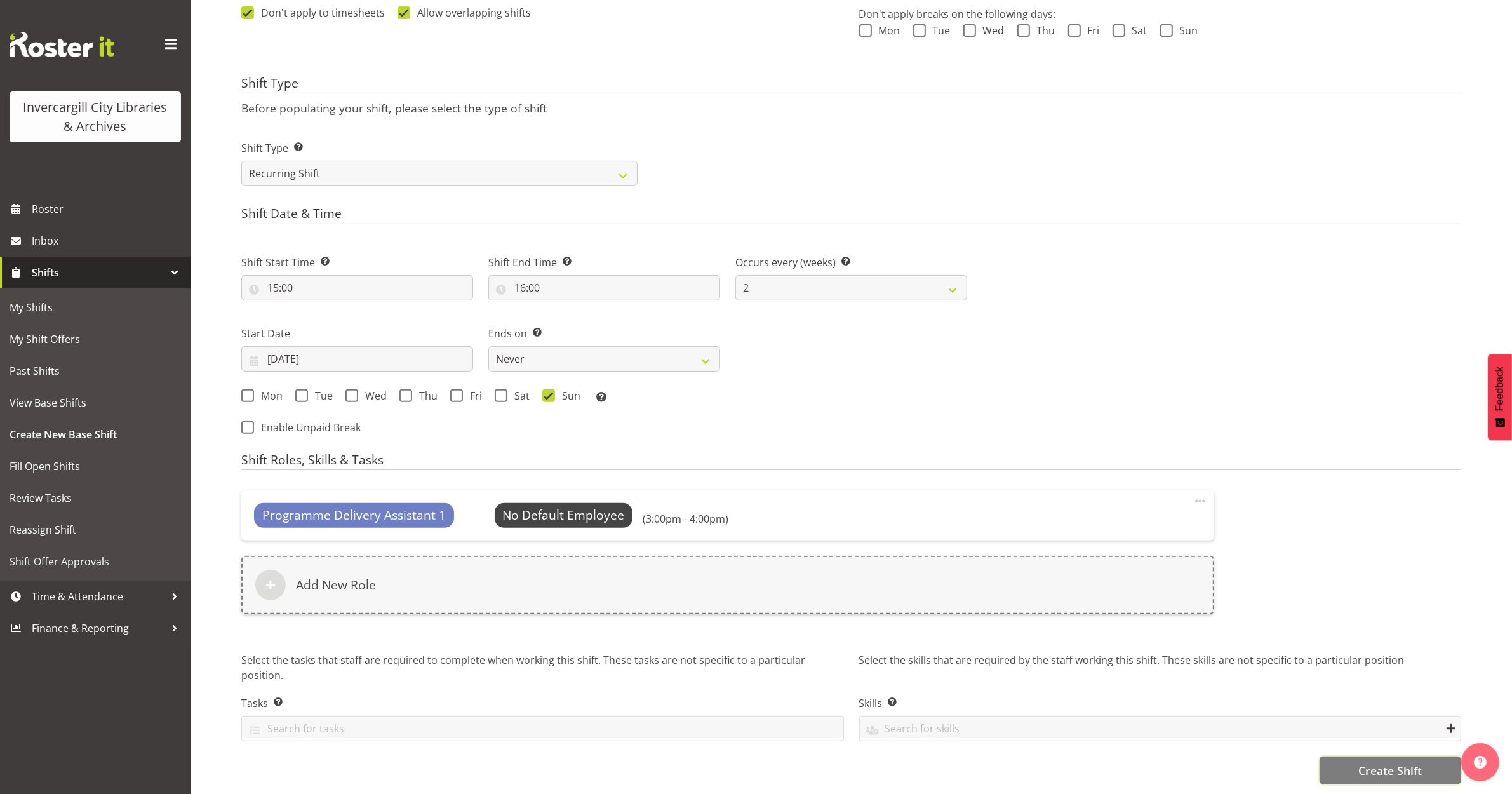
click at [1345, 756] on button "Create Shift" at bounding box center [1390, 770] width 141 height 28
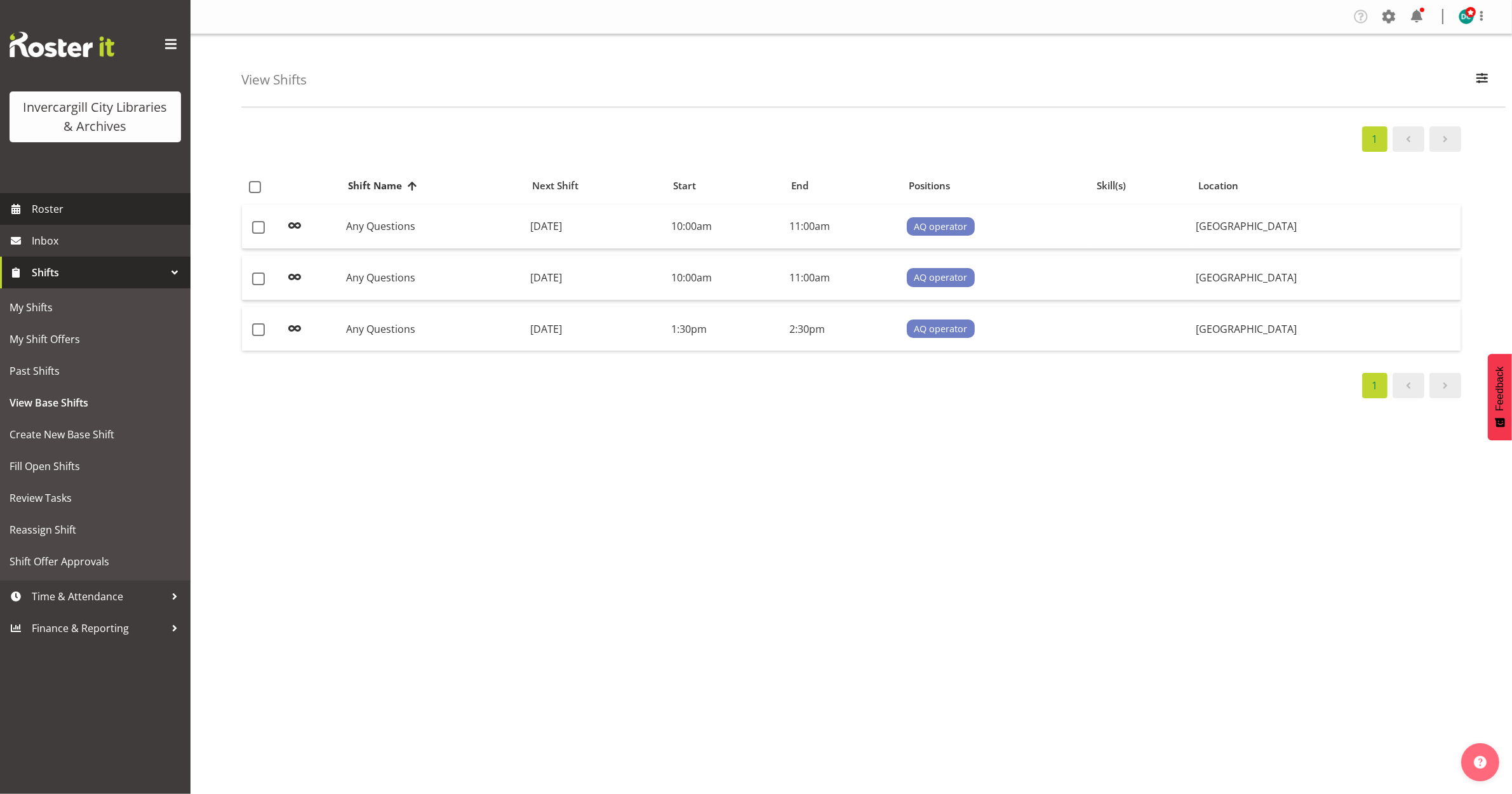
click at [61, 207] on span "Roster" at bounding box center [108, 209] width 153 height 19
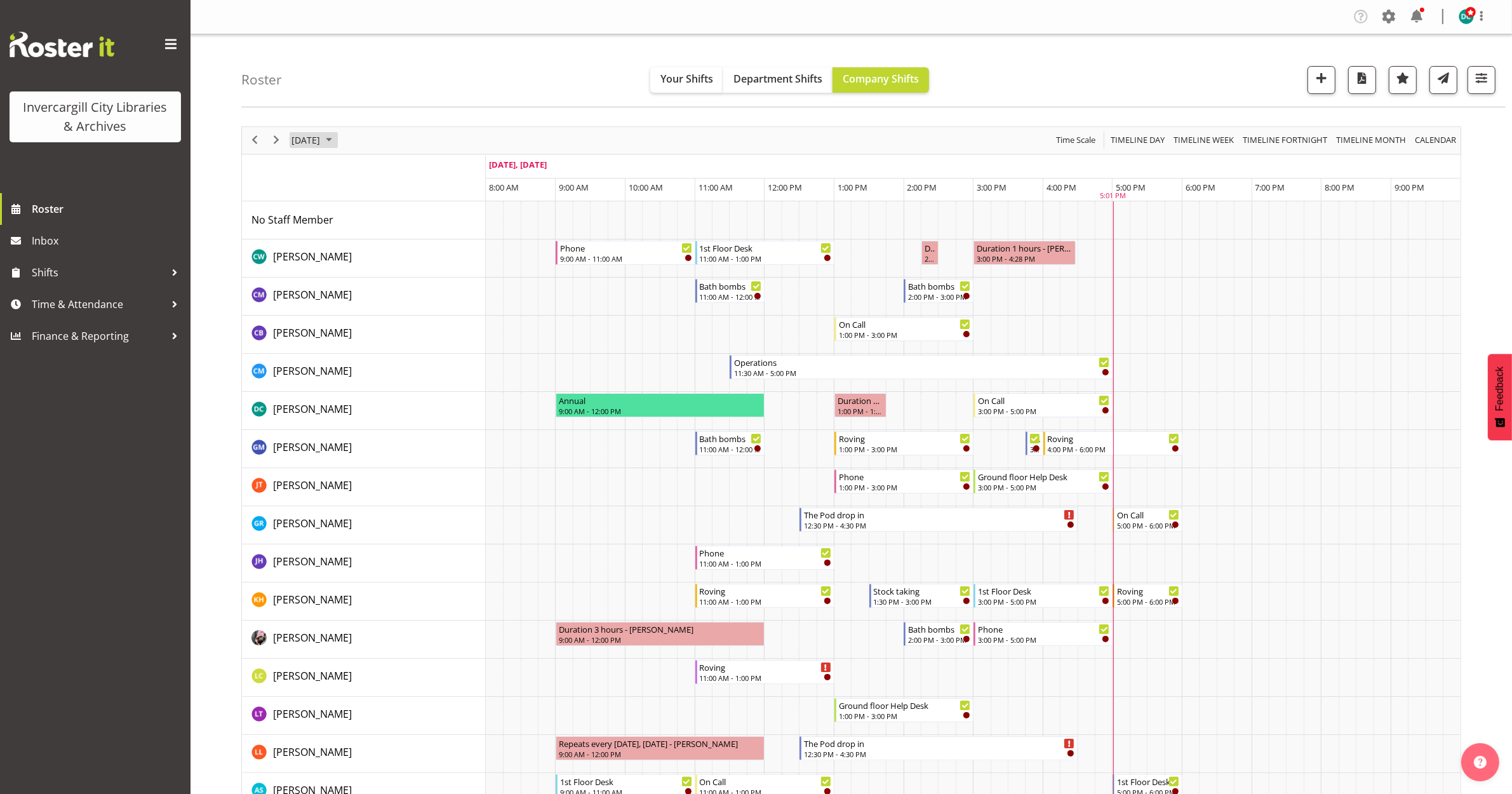
click at [321, 138] on span "[DATE]" at bounding box center [305, 140] width 31 height 16
click at [305, 262] on span "12" at bounding box center [305, 259] width 19 height 19
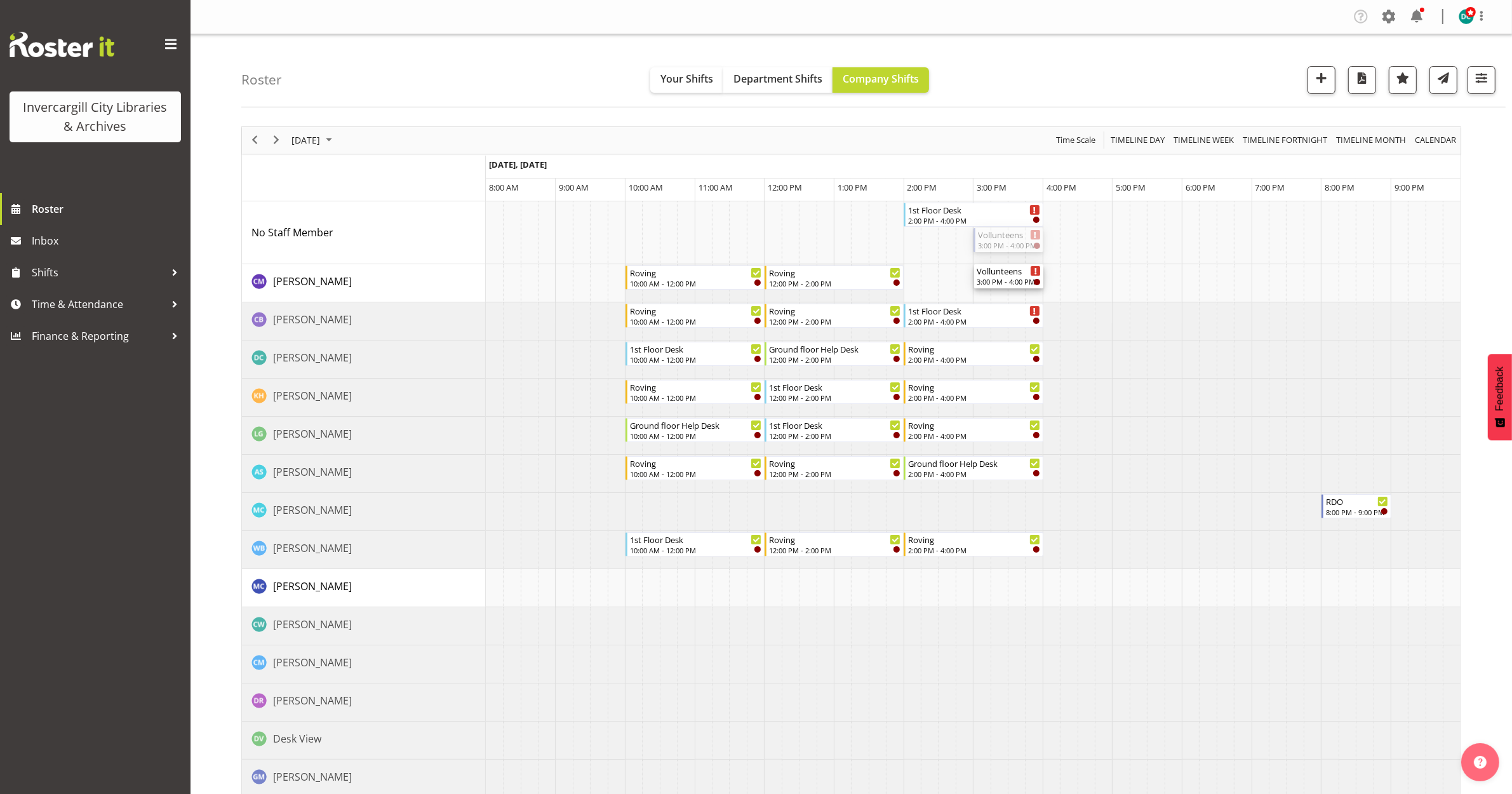
drag, startPoint x: 1010, startPoint y: 236, endPoint x: 1002, endPoint y: 286, distance: 50.6
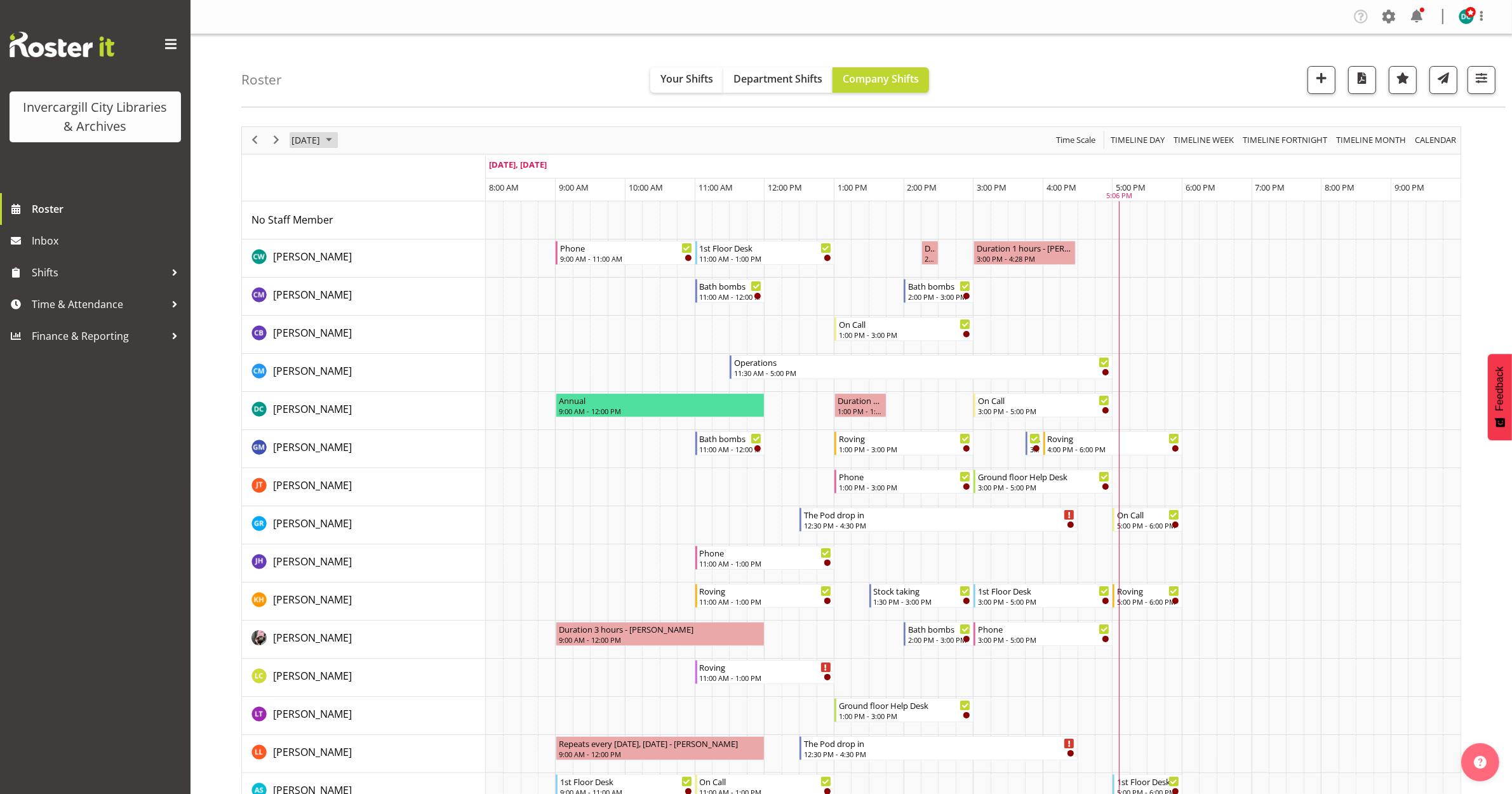
click at [321, 141] on span "[DATE]" at bounding box center [305, 140] width 31 height 16
click at [423, 214] on span "4" at bounding box center [427, 216] width 19 height 19
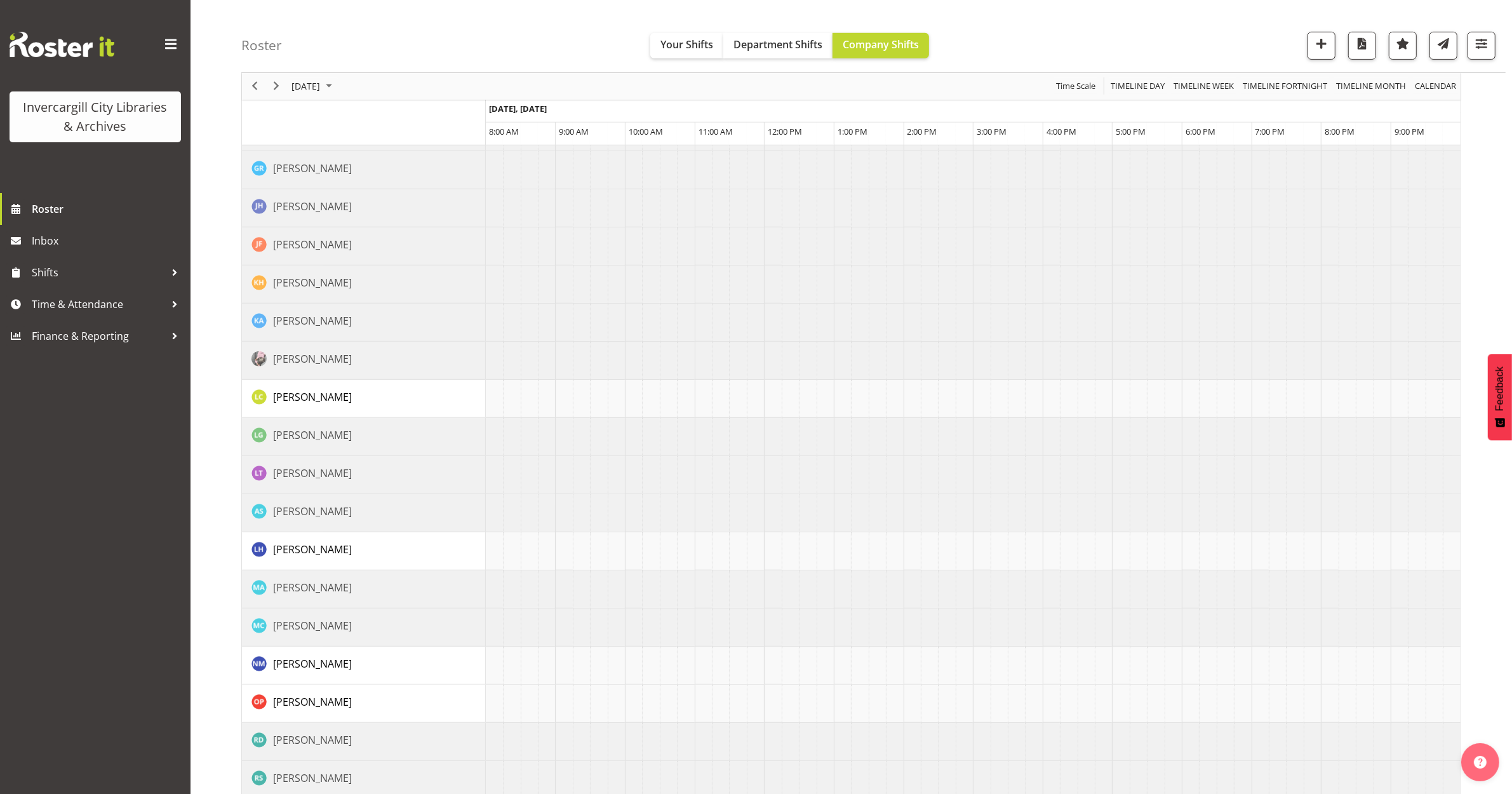
scroll to position [794, 0]
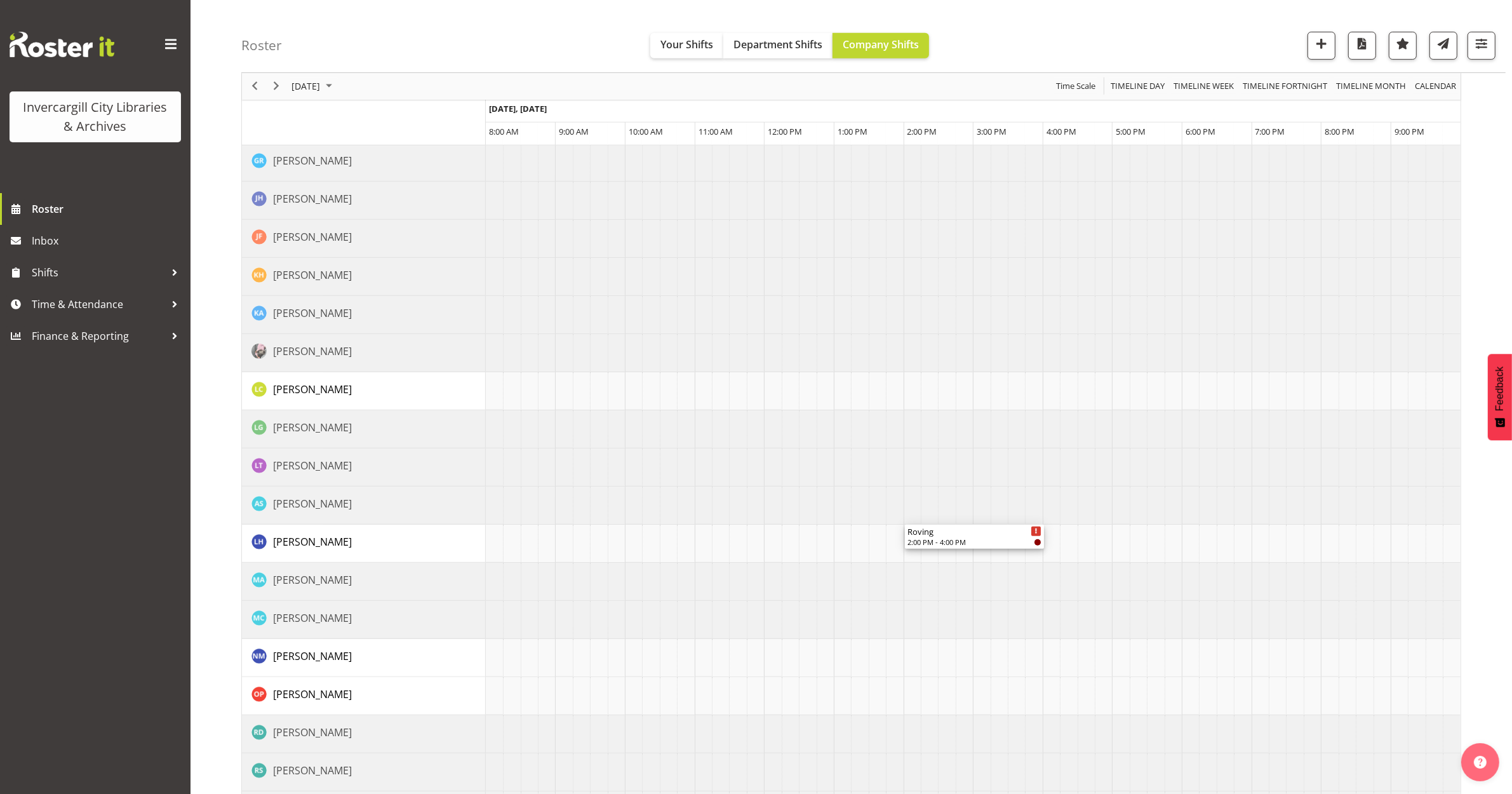
drag, startPoint x: 966, startPoint y: 237, endPoint x: 950, endPoint y: 550, distance: 313.4
click at [950, 550] on div "Roving 12:00 PM - 2:00 PM 1st Floor Desk 2:00 PM - 4:00 PM Roving 2:00 PM - 4:0…" at bounding box center [973, 194] width 974 height 1574
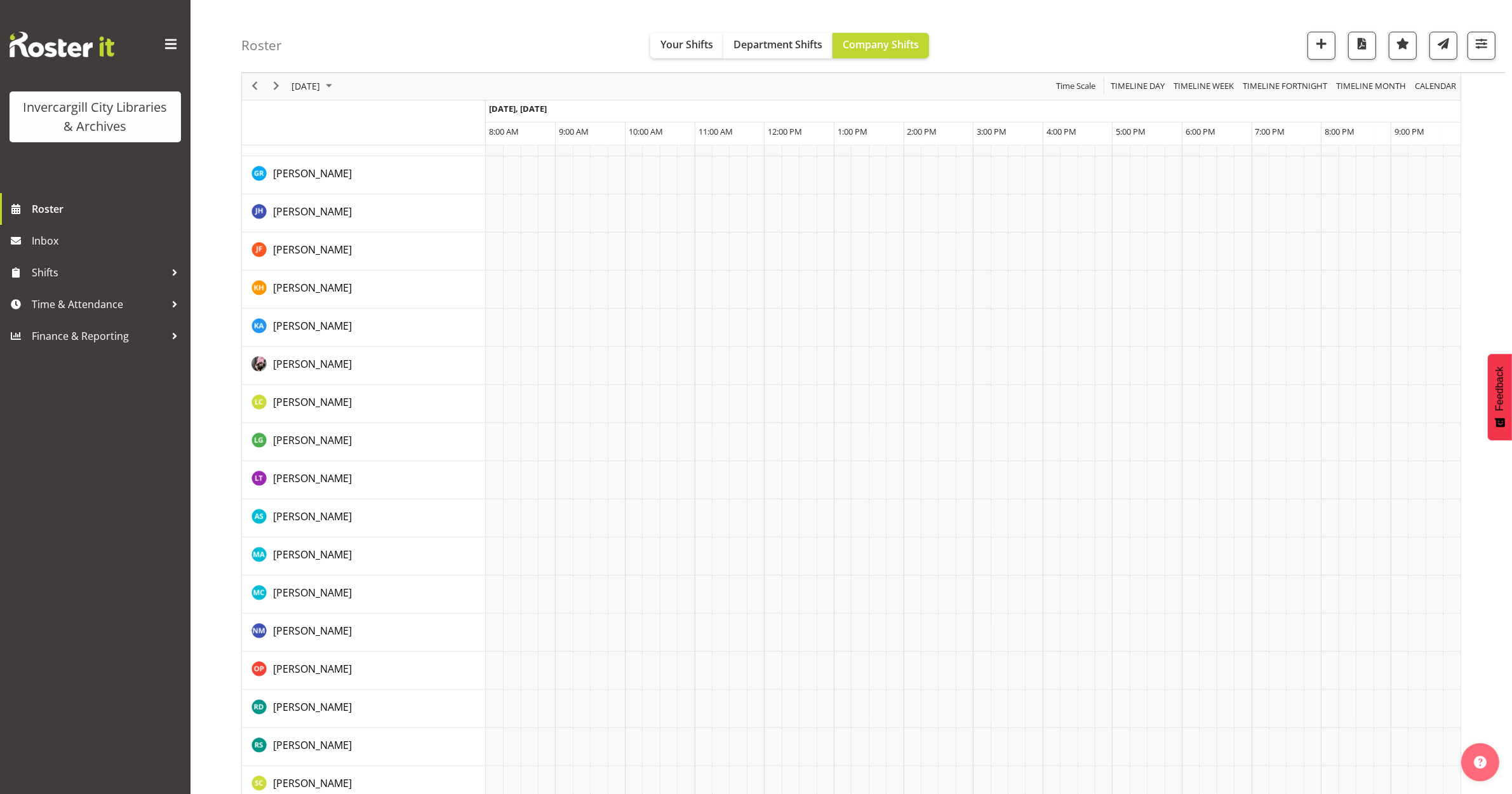
scroll to position [0, 0]
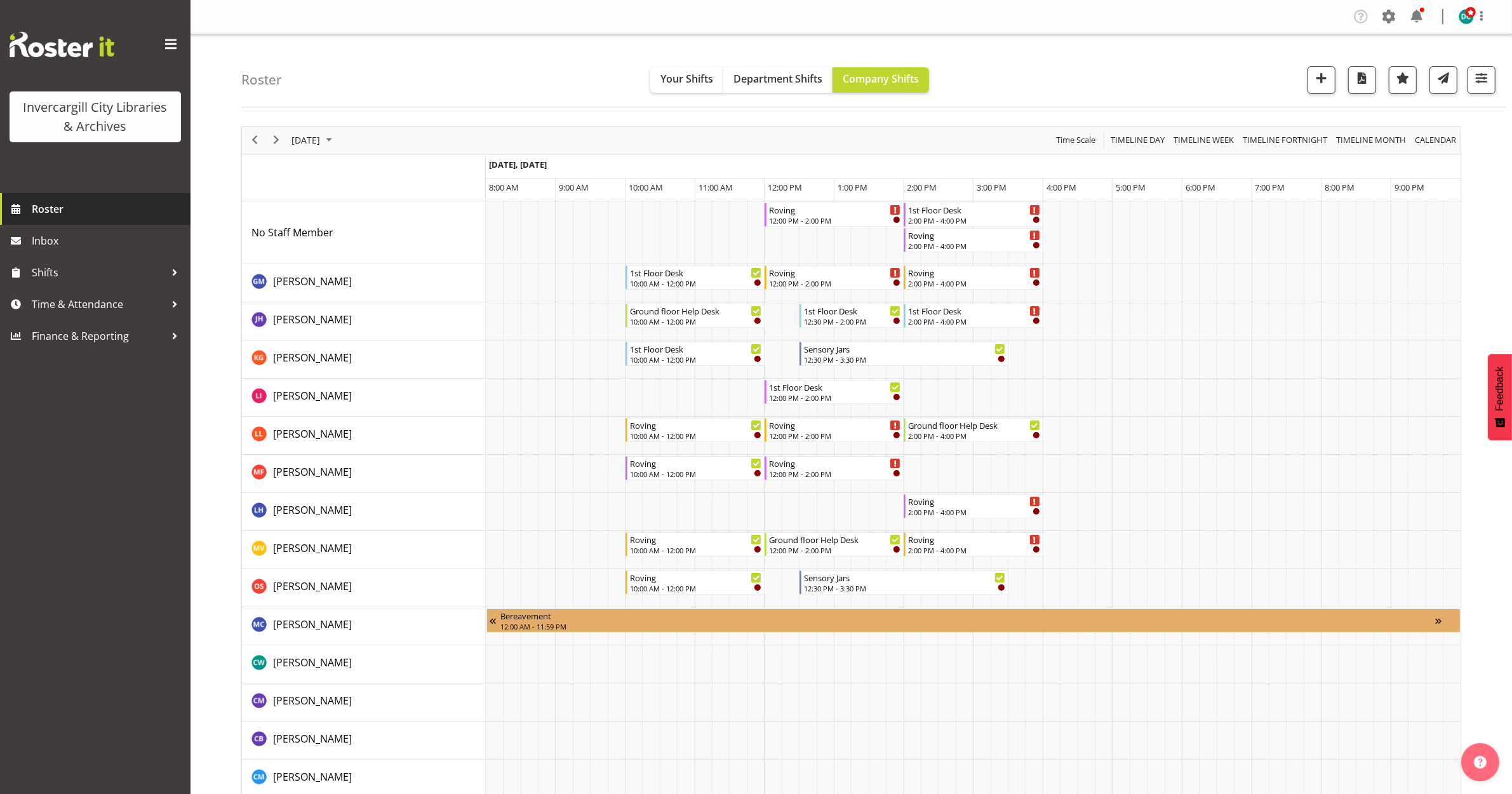
click at [67, 205] on span "Roster" at bounding box center [108, 209] width 153 height 19
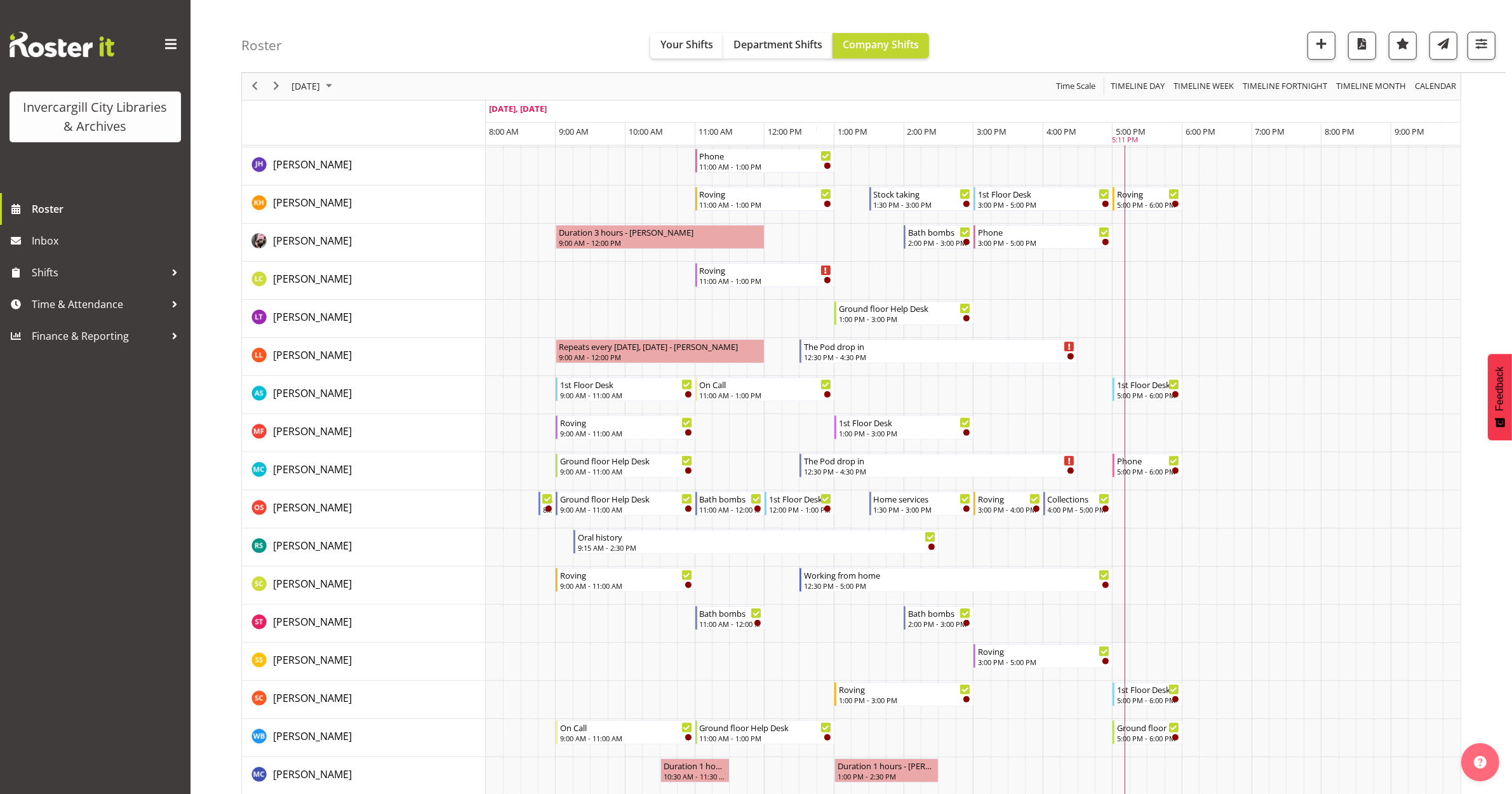
scroll to position [476, 0]
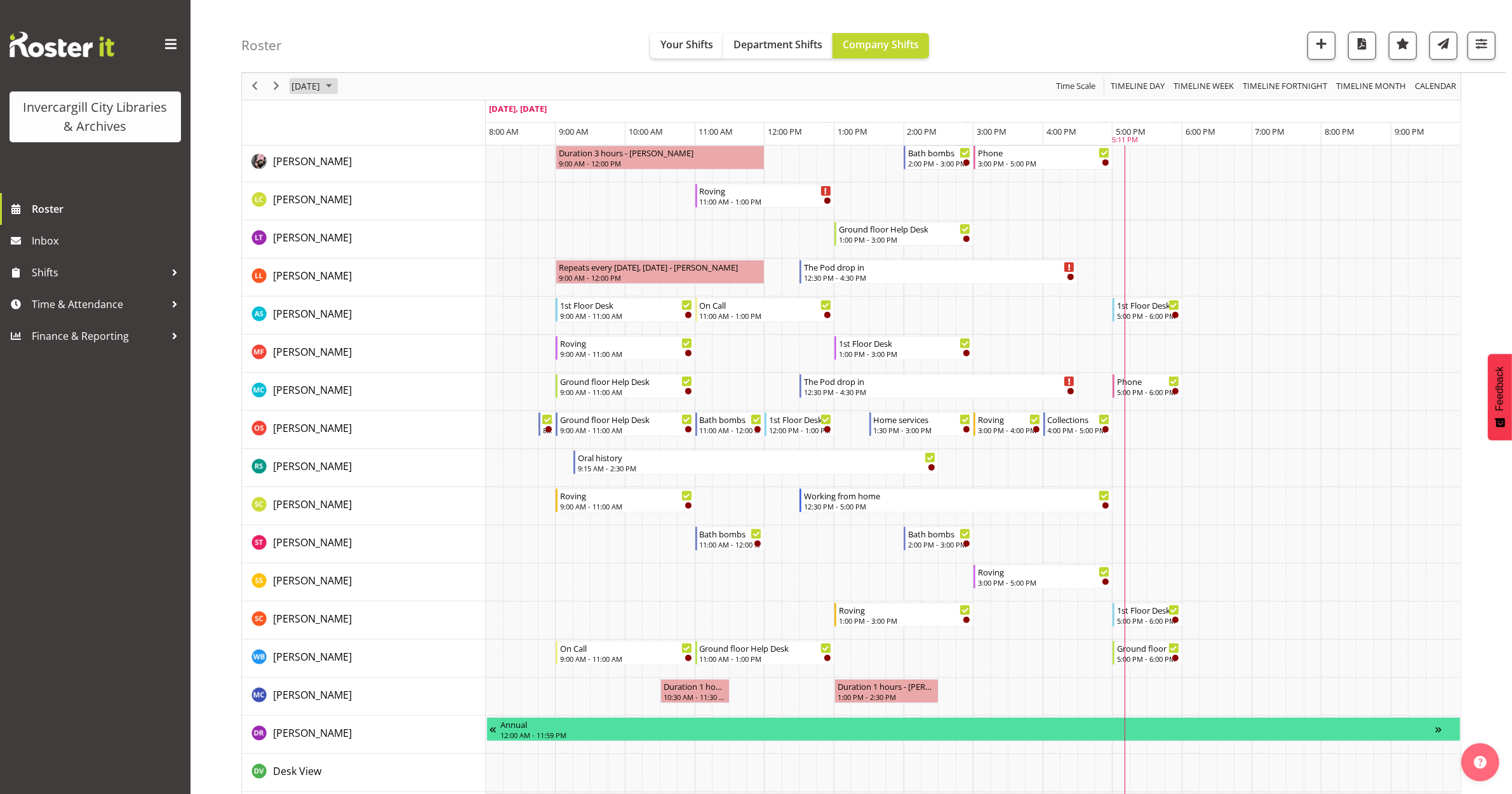
click at [321, 82] on span "[DATE]" at bounding box center [305, 87] width 31 height 16
click at [316, 183] on span "6" at bounding box center [325, 184] width 19 height 19
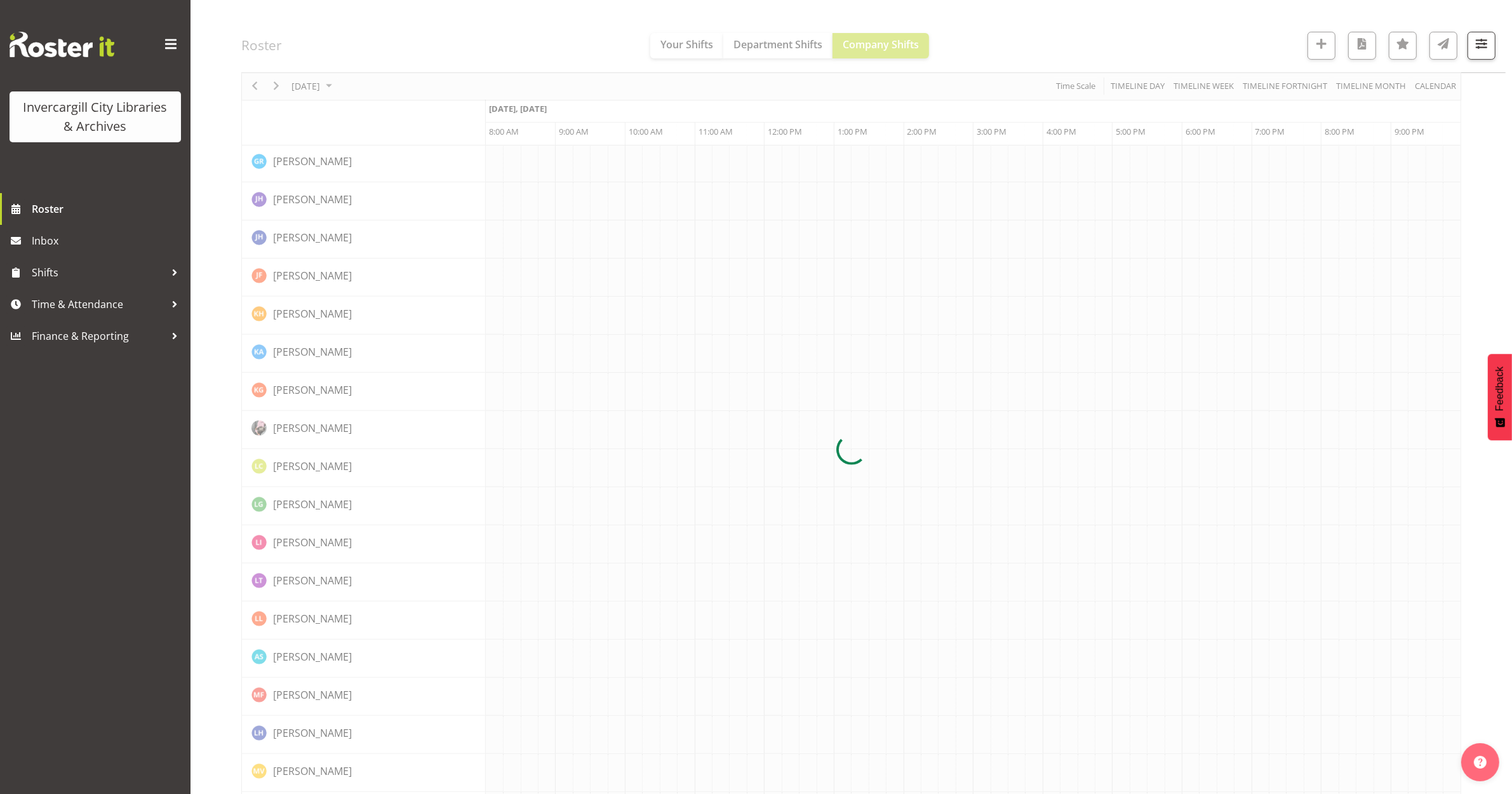
scroll to position [0, 0]
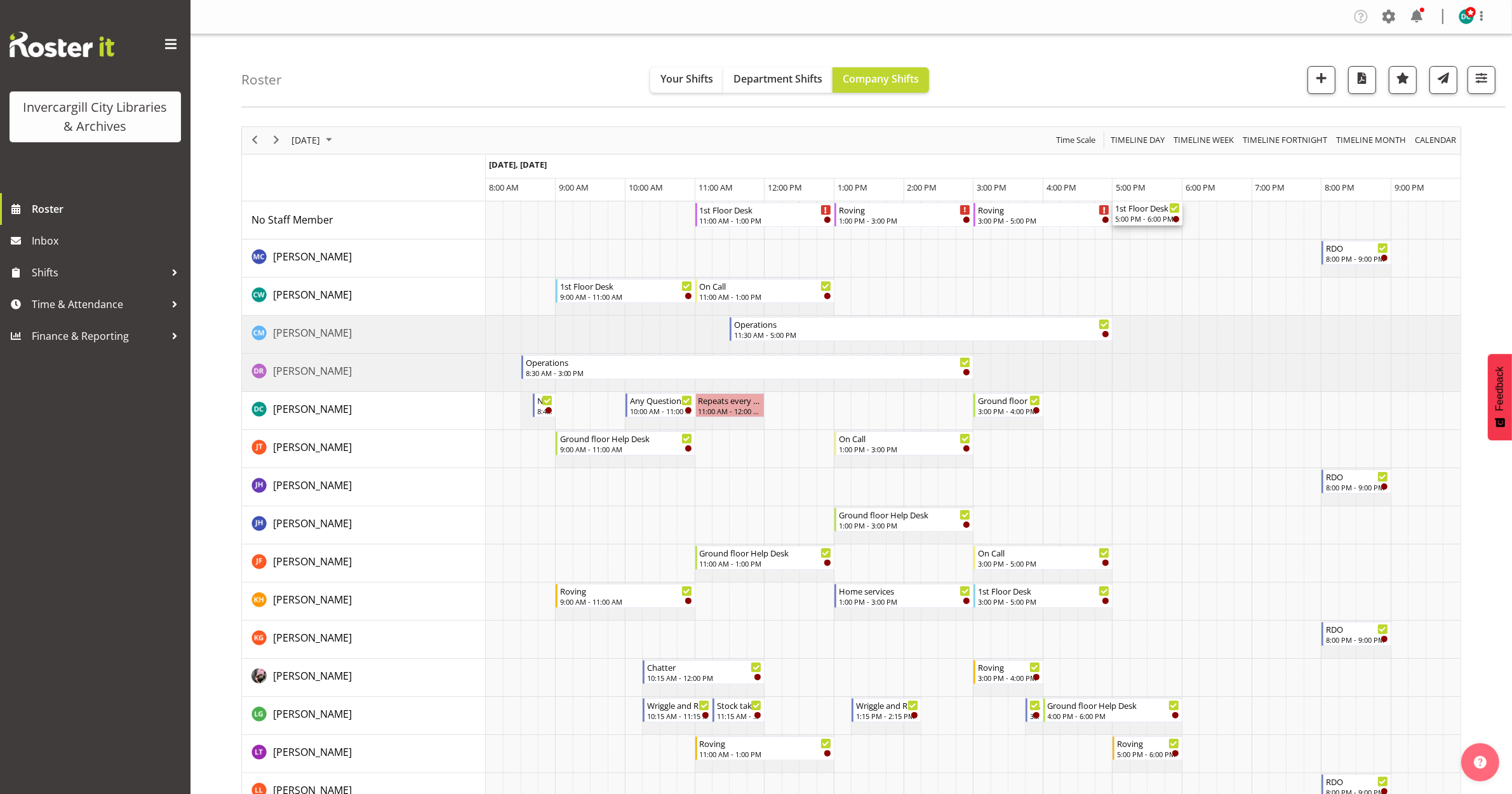
drag, startPoint x: 1143, startPoint y: 707, endPoint x: 1129, endPoint y: 215, distance: 492.2
drag, startPoint x: 1032, startPoint y: 357, endPoint x: 1020, endPoint y: 227, distance: 130.6
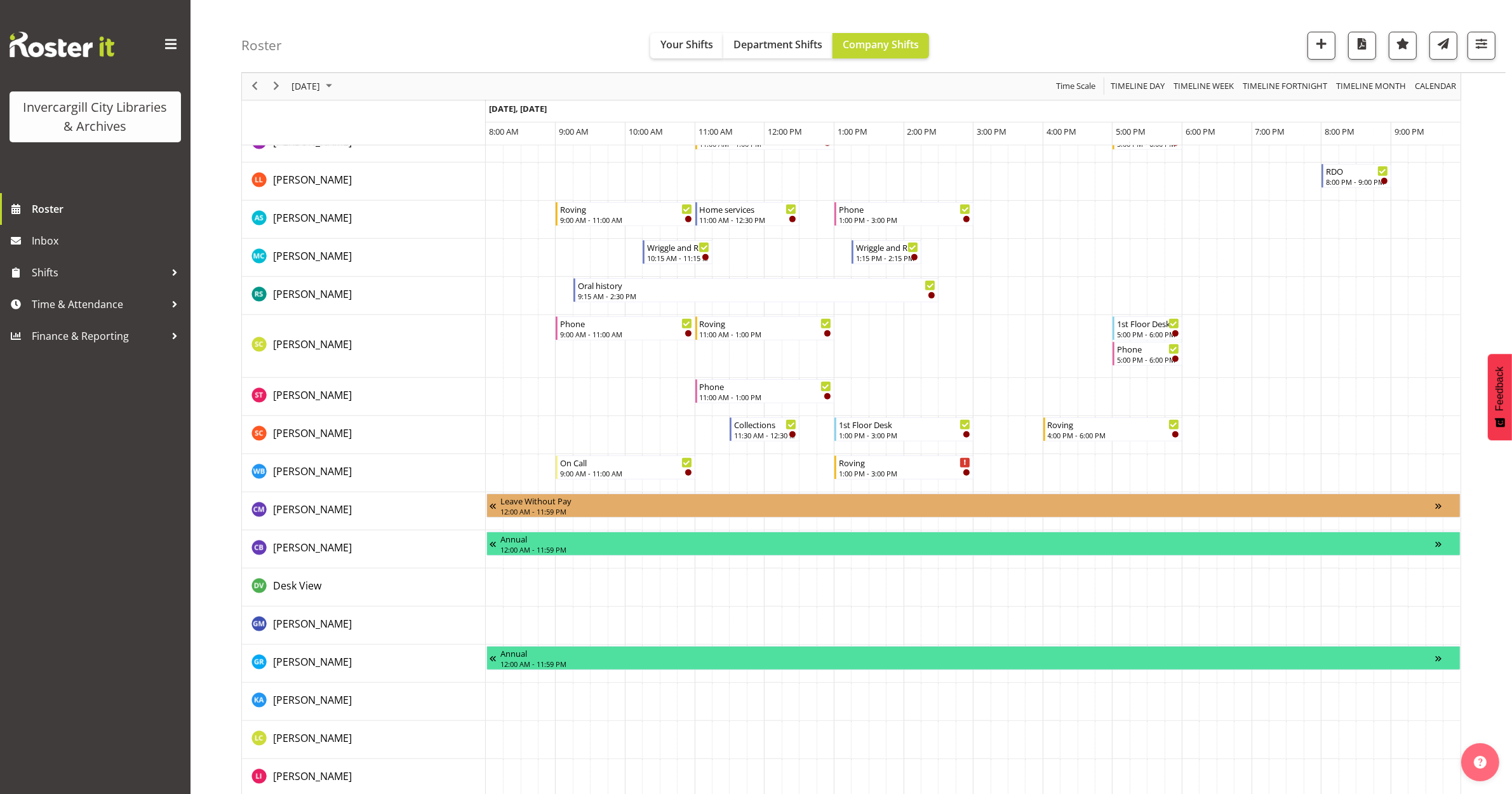
scroll to position [397, 0]
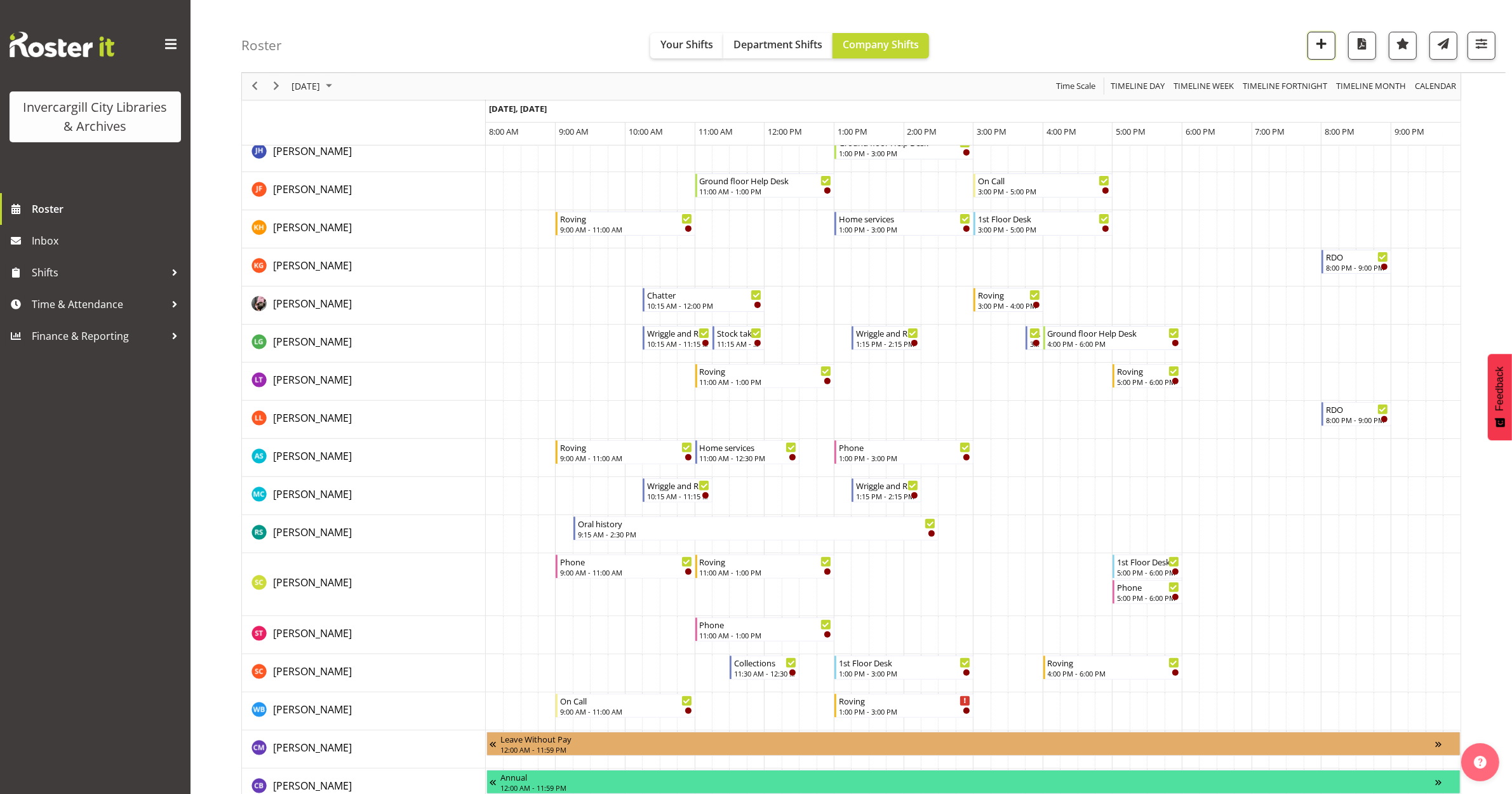
click at [1320, 42] on span "button" at bounding box center [1321, 44] width 17 height 17
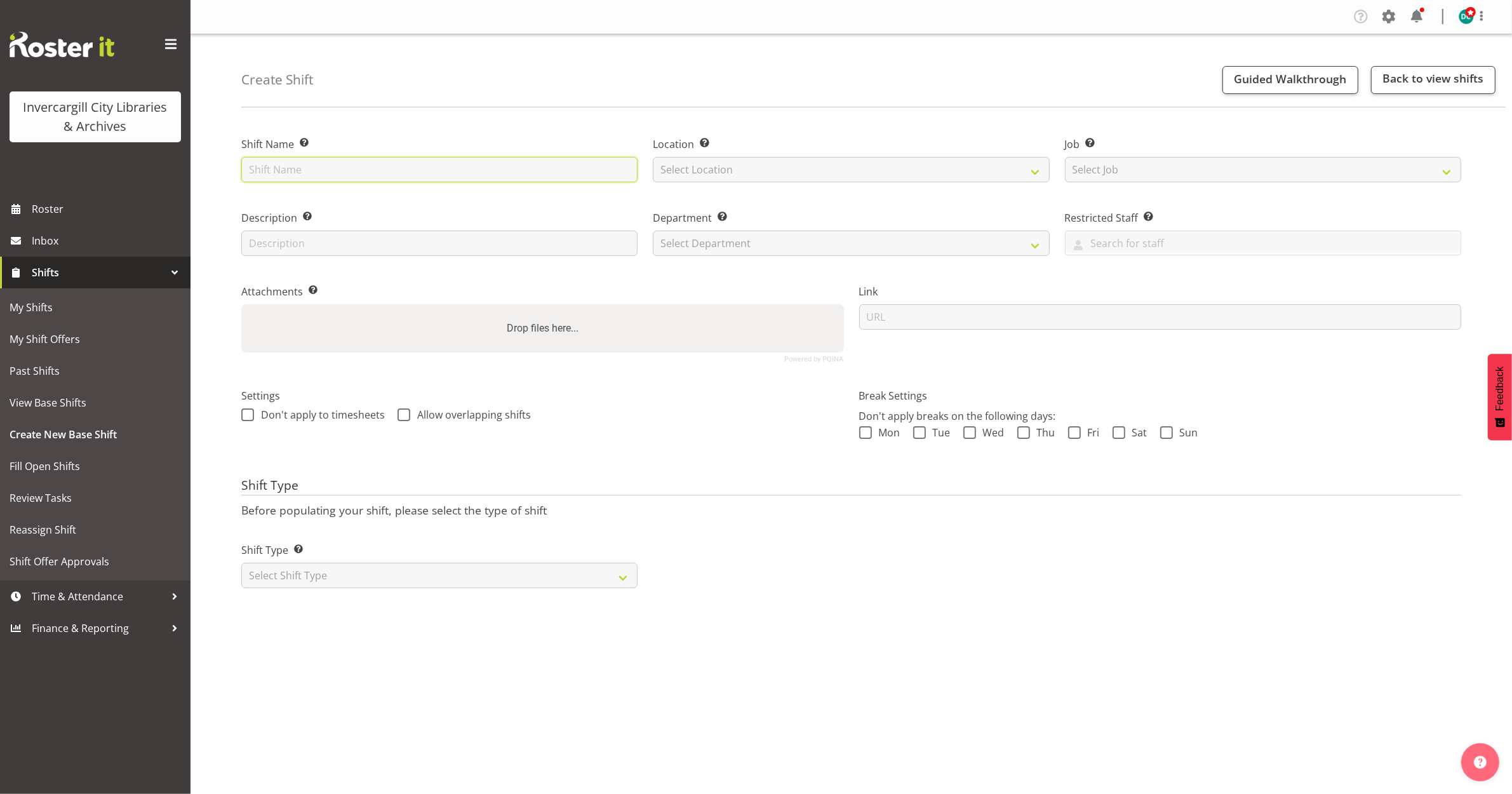
click at [382, 175] on input "text" at bounding box center [439, 169] width 396 height 26
type input "VR booking"
click at [761, 173] on select "Select Location [GEOGRAPHIC_DATA] [GEOGRAPHIC_DATA]" at bounding box center [851, 169] width 396 height 26
select select "1276"
click at [653, 157] on select "Select Location Bluff Library Invercargill Library" at bounding box center [851, 169] width 396 height 26
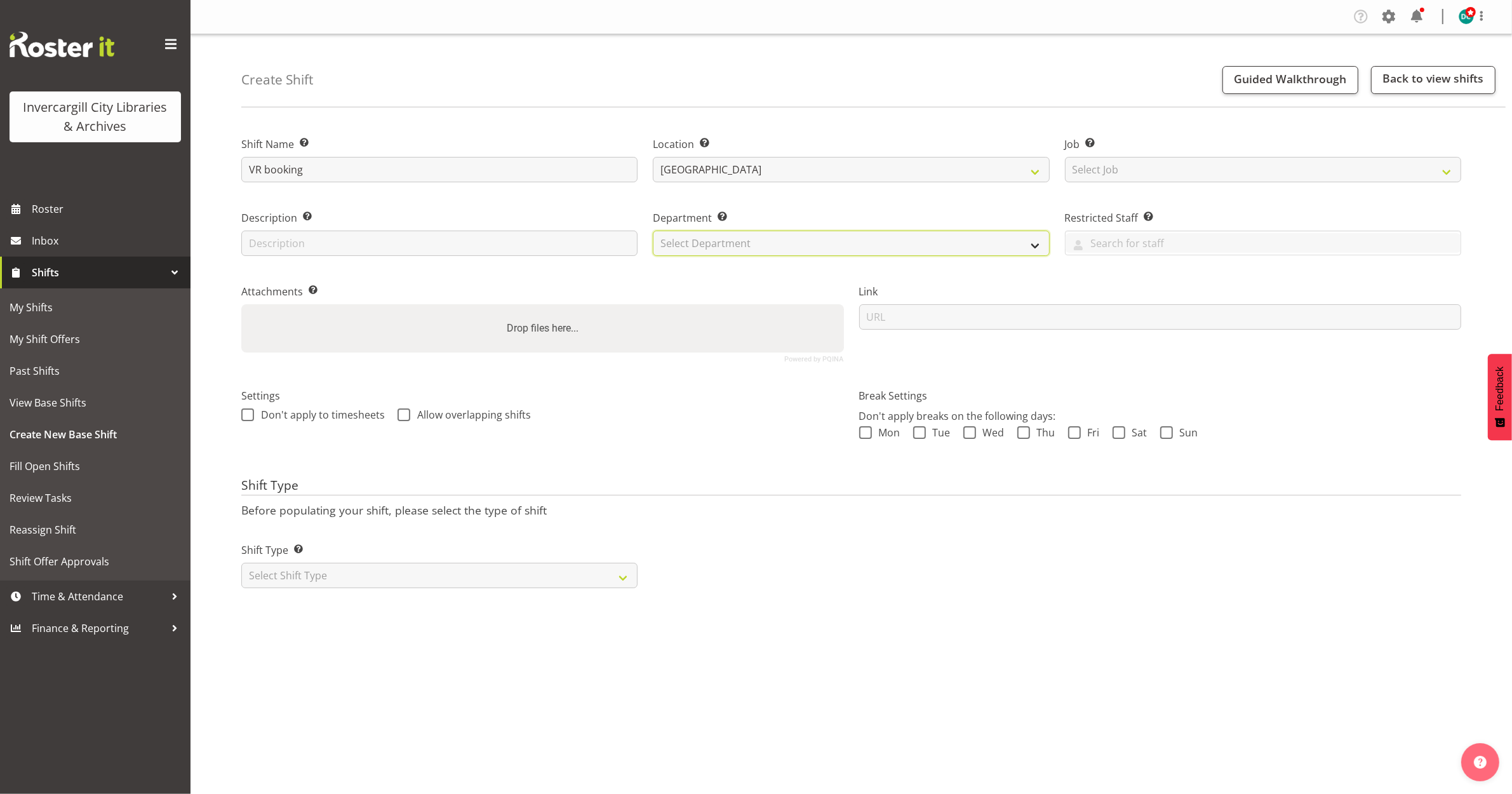
drag, startPoint x: 706, startPoint y: 233, endPoint x: 711, endPoint y: 246, distance: 13.9
click at [711, 246] on select "Select Department Off Desk Public shifts" at bounding box center [851, 244] width 396 height 26
select select "921"
click at [653, 231] on select "Select Department Off Desk Public shifts" at bounding box center [851, 244] width 396 height 26
click at [245, 417] on span at bounding box center [248, 415] width 13 height 13
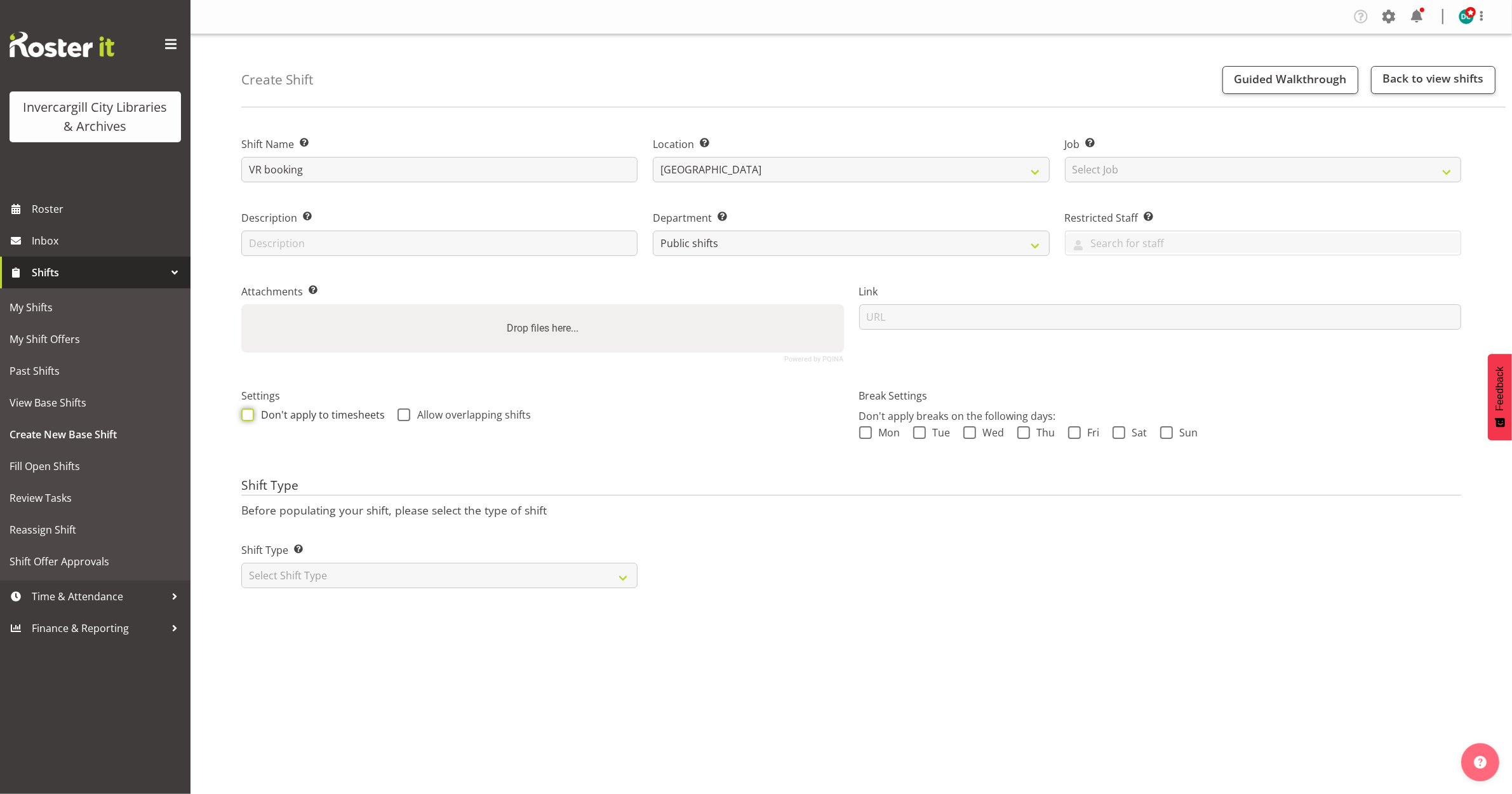
click at [245, 417] on input "Don't apply to timesheets" at bounding box center [245, 415] width 8 height 8
checkbox input "true"
click at [405, 411] on span at bounding box center [404, 415] width 13 height 13
click at [405, 411] on input "Allow overlapping shifts" at bounding box center [402, 415] width 8 height 8
checkbox input "true"
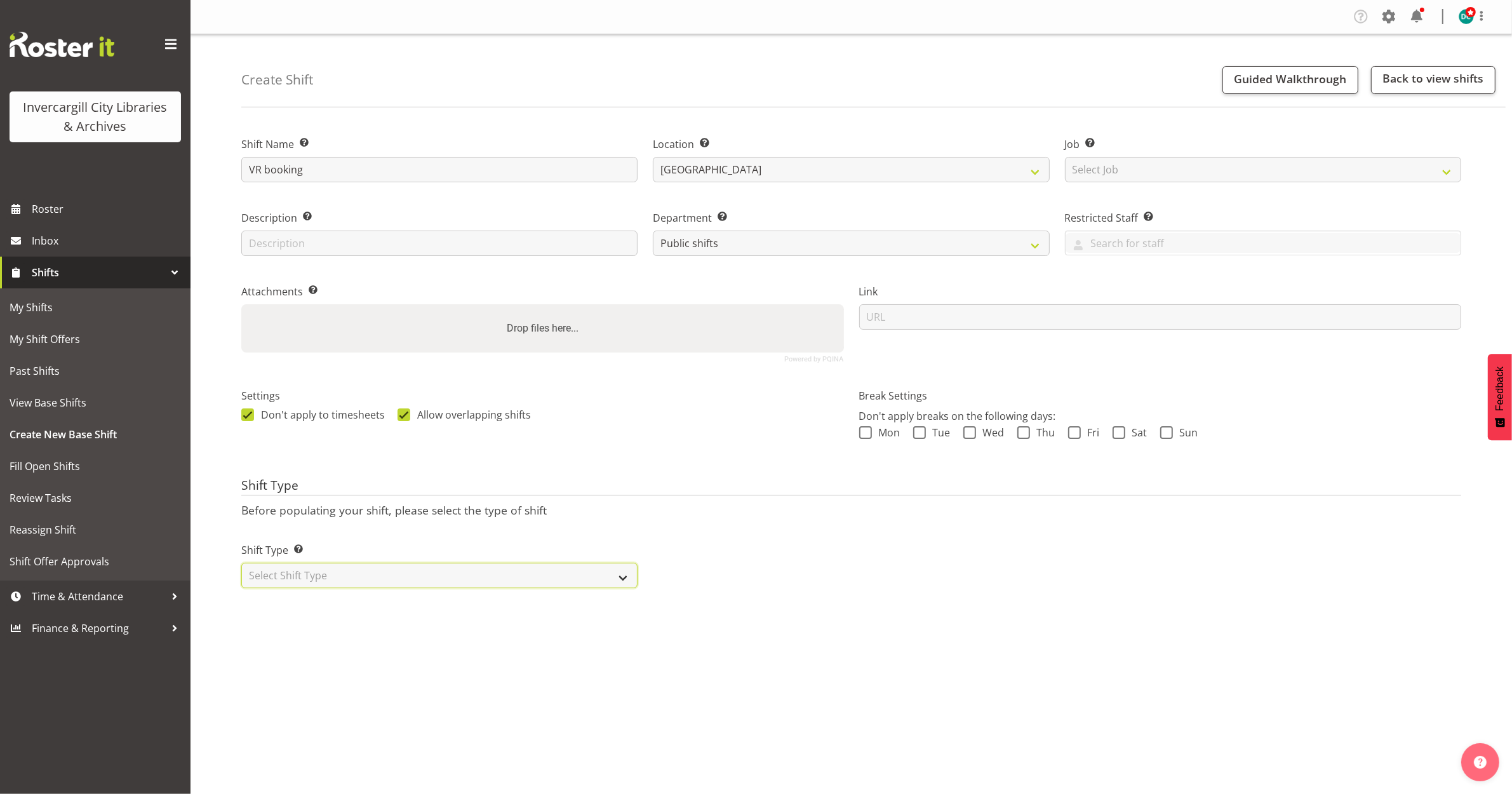
click at [404, 583] on select "Select Shift Type One Off Shift Recurring Shift Rotating Shift" at bounding box center [439, 575] width 396 height 26
select select "one_off"
click at [241, 563] on select "Select Shift Type One Off Shift Recurring Shift Rotating Shift" at bounding box center [439, 575] width 396 height 26
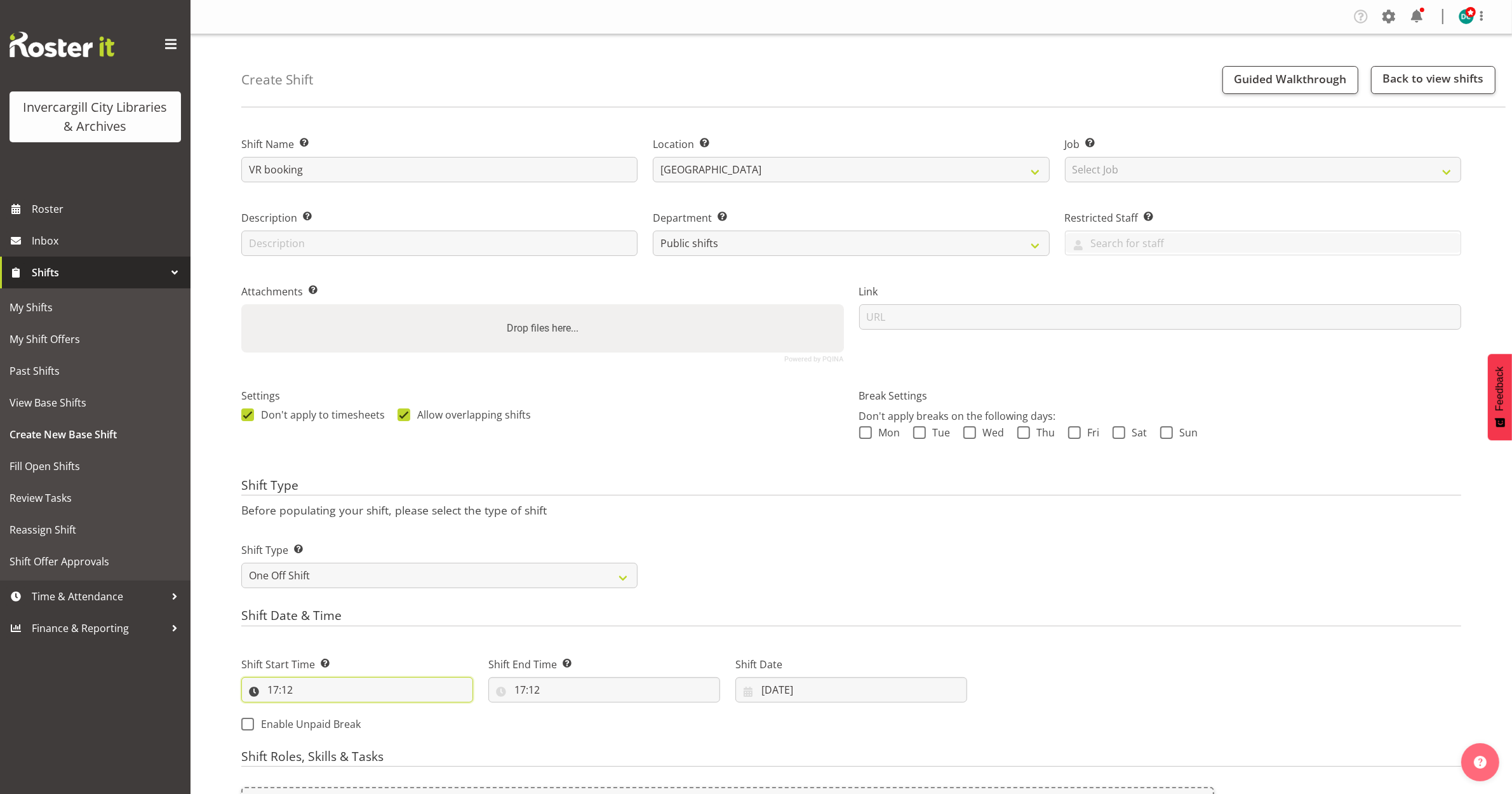
click at [277, 686] on input "17:12" at bounding box center [357, 690] width 232 height 26
click at [326, 717] on select "00 01 02 03 04 05 06 07 08 09 10 11 12 13 14 15 16 17 18 19 20 21 22 23" at bounding box center [328, 723] width 29 height 26
select select "15"
click at [314, 711] on select "00 01 02 03 04 05 06 07 08 09 10 11 12 13 14 15 16 17 18 19 20 21 22 23" at bounding box center [328, 723] width 29 height 26
type input "15:12"
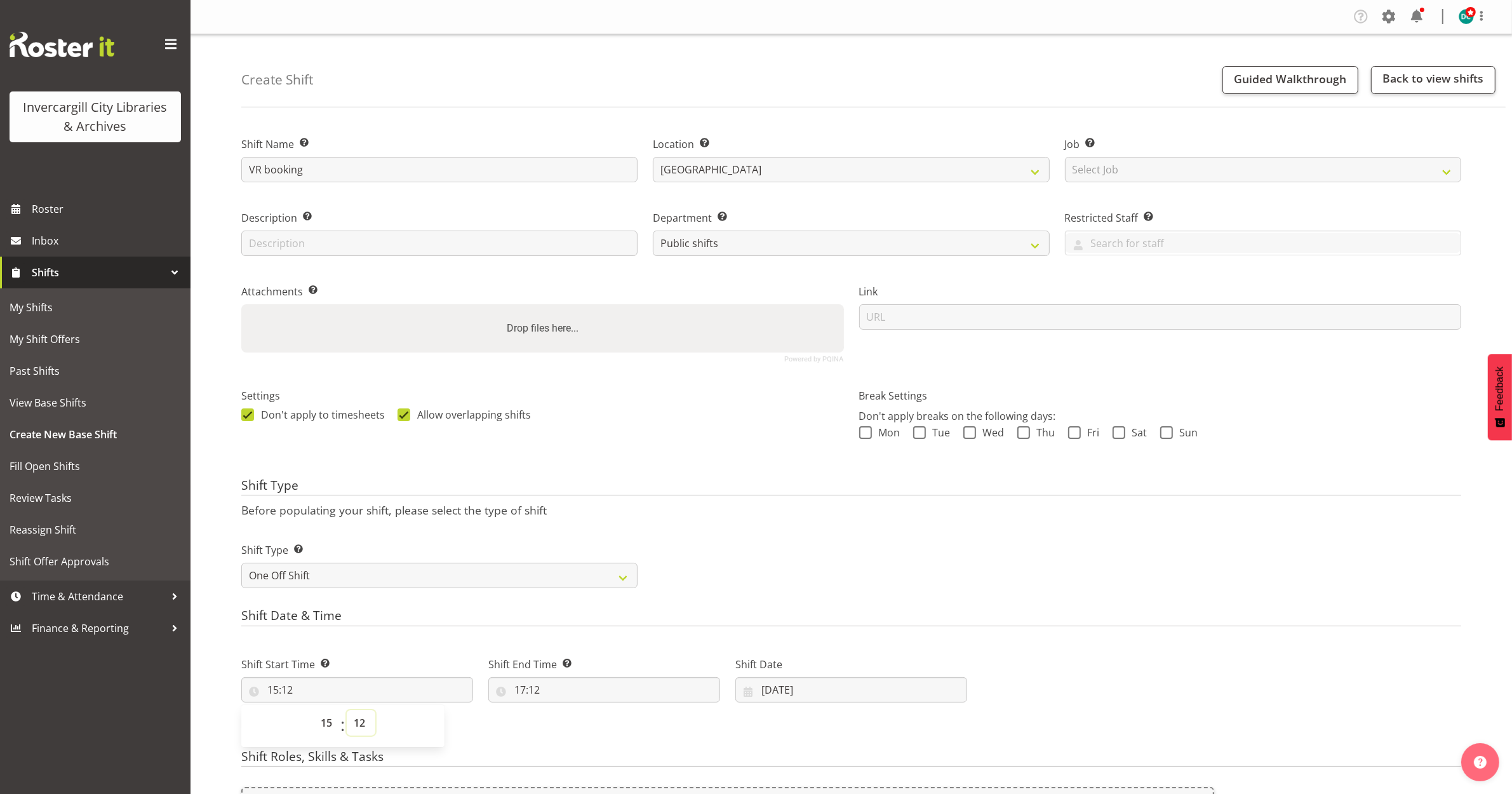
click at [367, 719] on select "00 01 02 03 04 05 06 07 08 09 10 11 12 13 14 15 16 17 18 19 20 21 22 23 24 25 2…" at bounding box center [361, 723] width 29 height 26
select select "45"
type input "15:45"
click at [516, 684] on input "17:12" at bounding box center [604, 690] width 232 height 26
click at [563, 724] on select "00 01 02 03 04 05 06 07 08 09 10 11 12 13 14 15 16 17 18 19 20 21 22 23" at bounding box center [575, 723] width 29 height 26
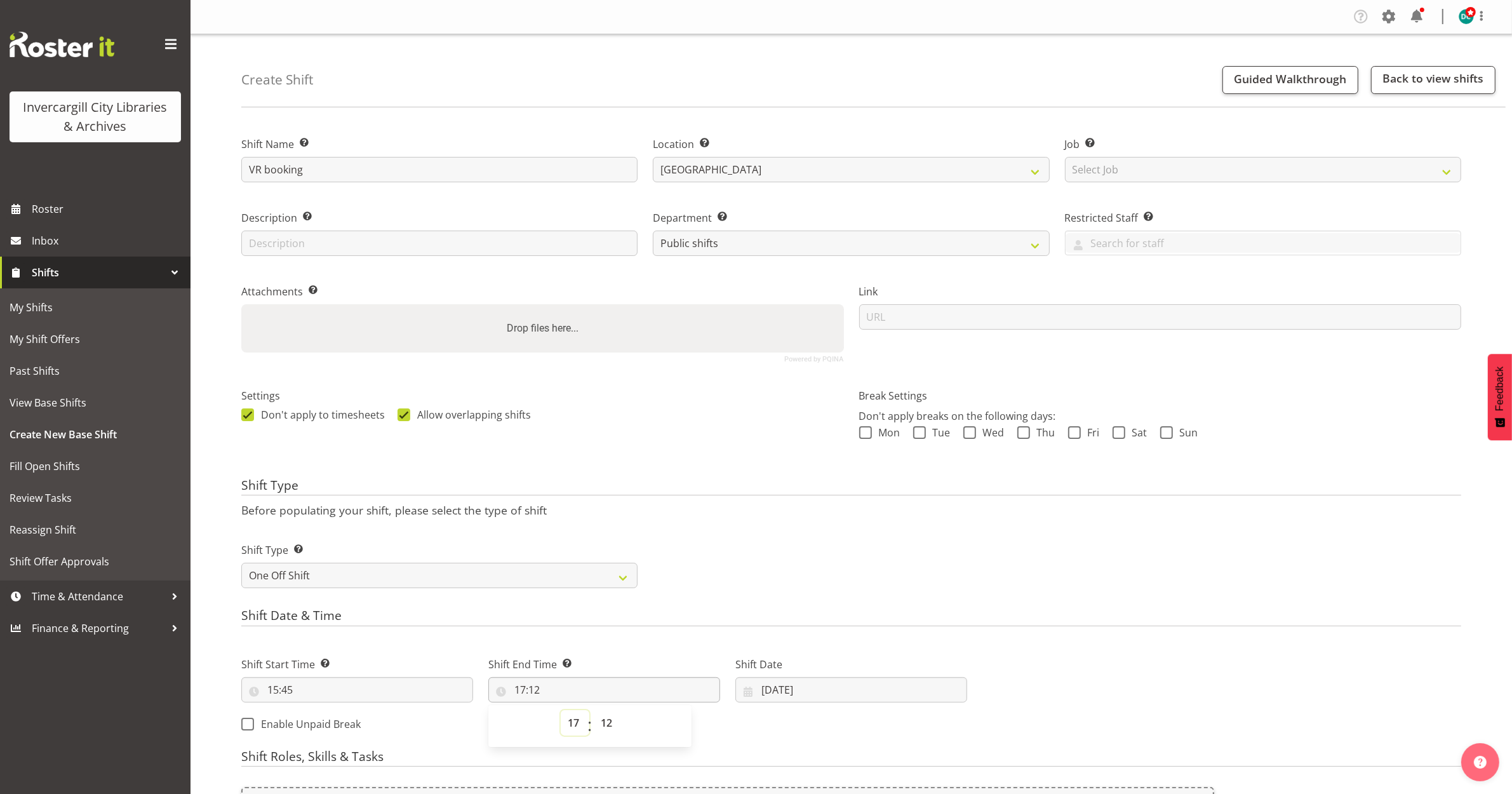
click at [561, 711] on select "00 01 02 03 04 05 06 07 08 09 10 11 12 13 14 15 16 17 18 19 20 21 22 23" at bounding box center [575, 723] width 29 height 26
click at [606, 726] on select "00 01 02 03 04 05 06 07 08 09 10 11 12 13 14 15 16 17 18 19 20 21 22 23 24 25 2…" at bounding box center [608, 723] width 29 height 26
select select "45"
click at [593, 711] on select "00 01 02 03 04 05 06 07 08 09 10 11 12 13 14 15 16 17 18 19 20 21 22 23 24 25 2…" at bounding box center [608, 723] width 29 height 26
type input "17:45"
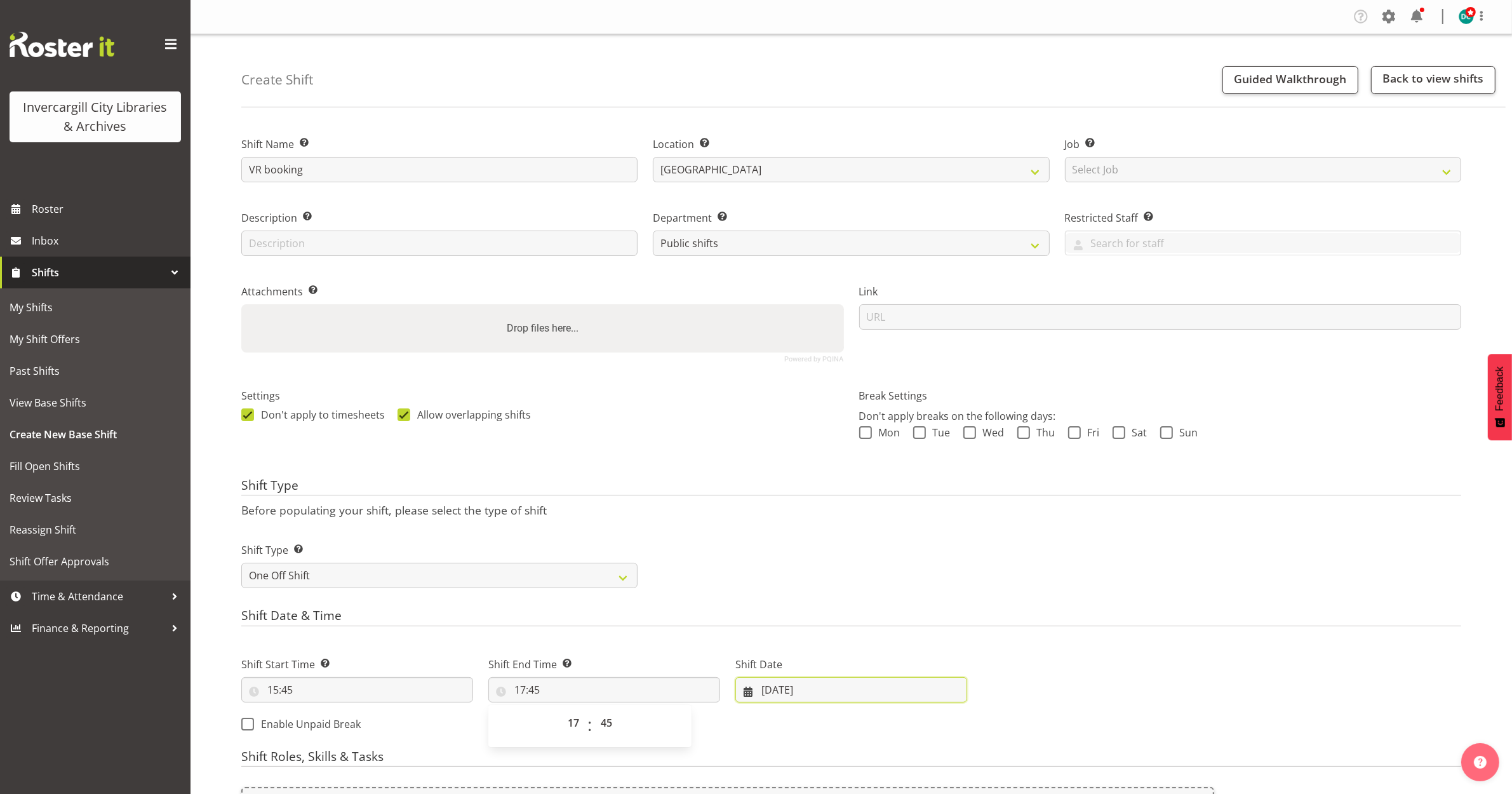
click at [776, 696] on input "02/10/2025" at bounding box center [851, 690] width 232 height 26
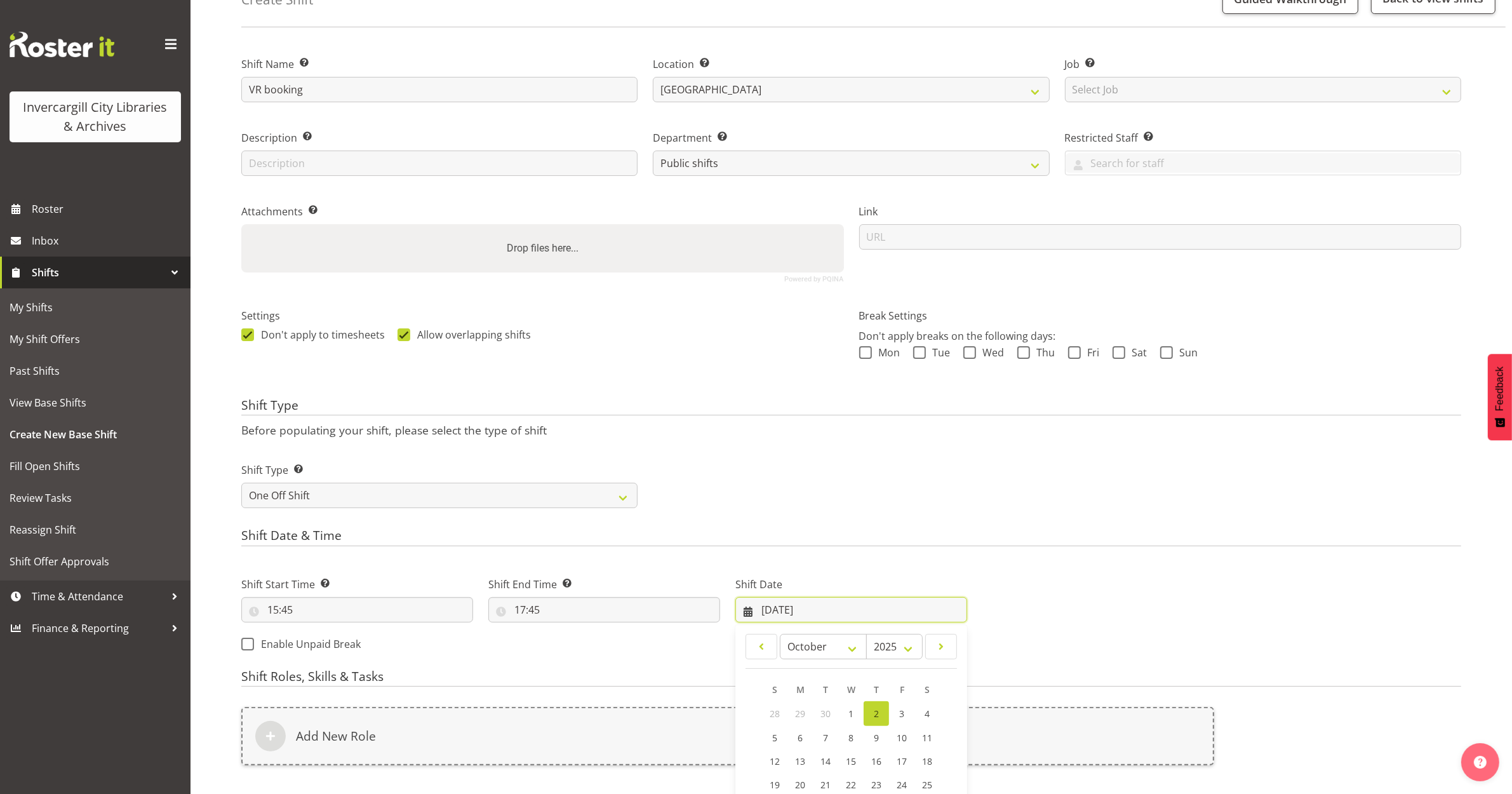
scroll to position [244, 0]
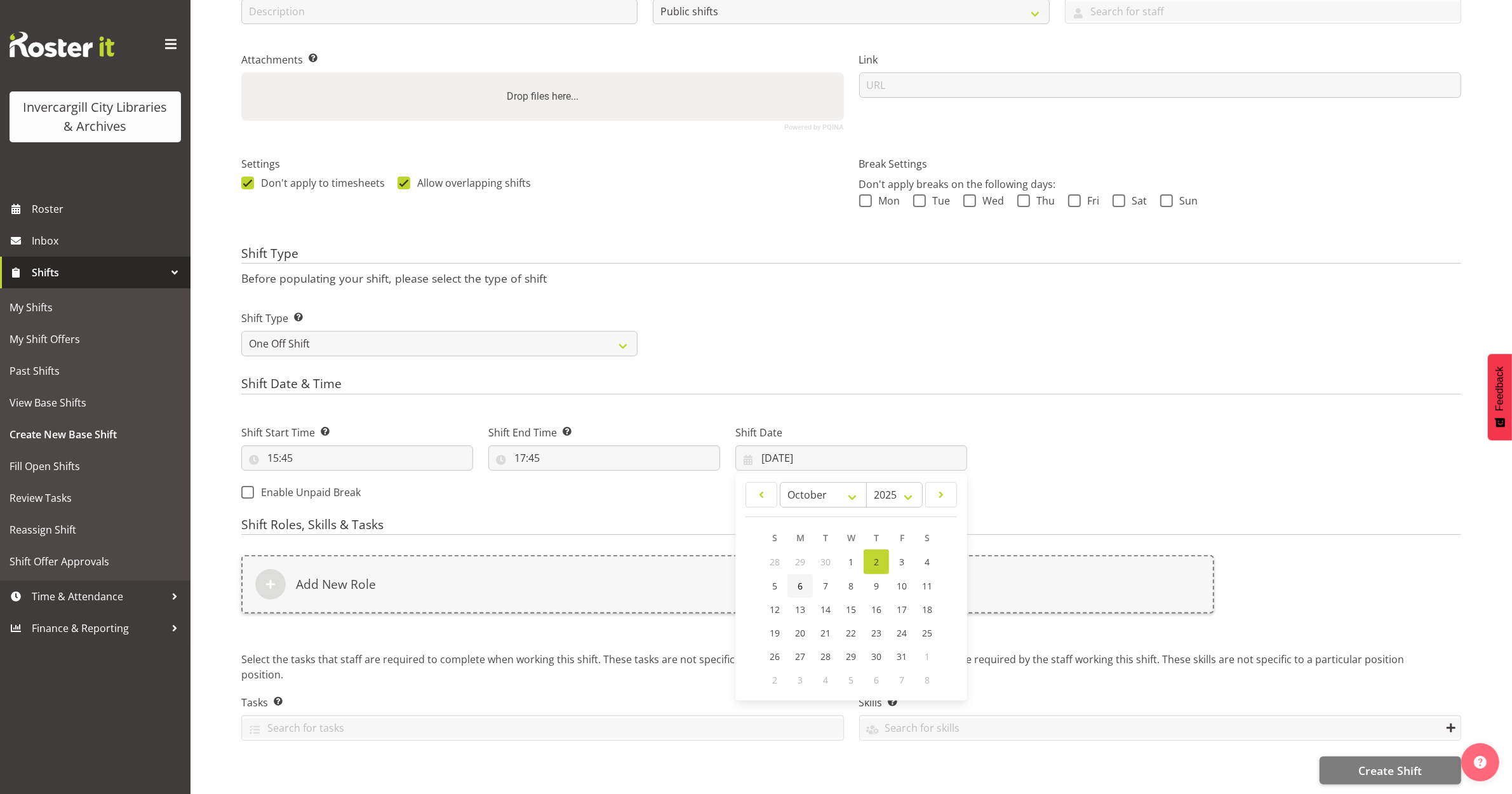
click at [792, 578] on link "6" at bounding box center [800, 586] width 26 height 23
type input "06/10/2025"
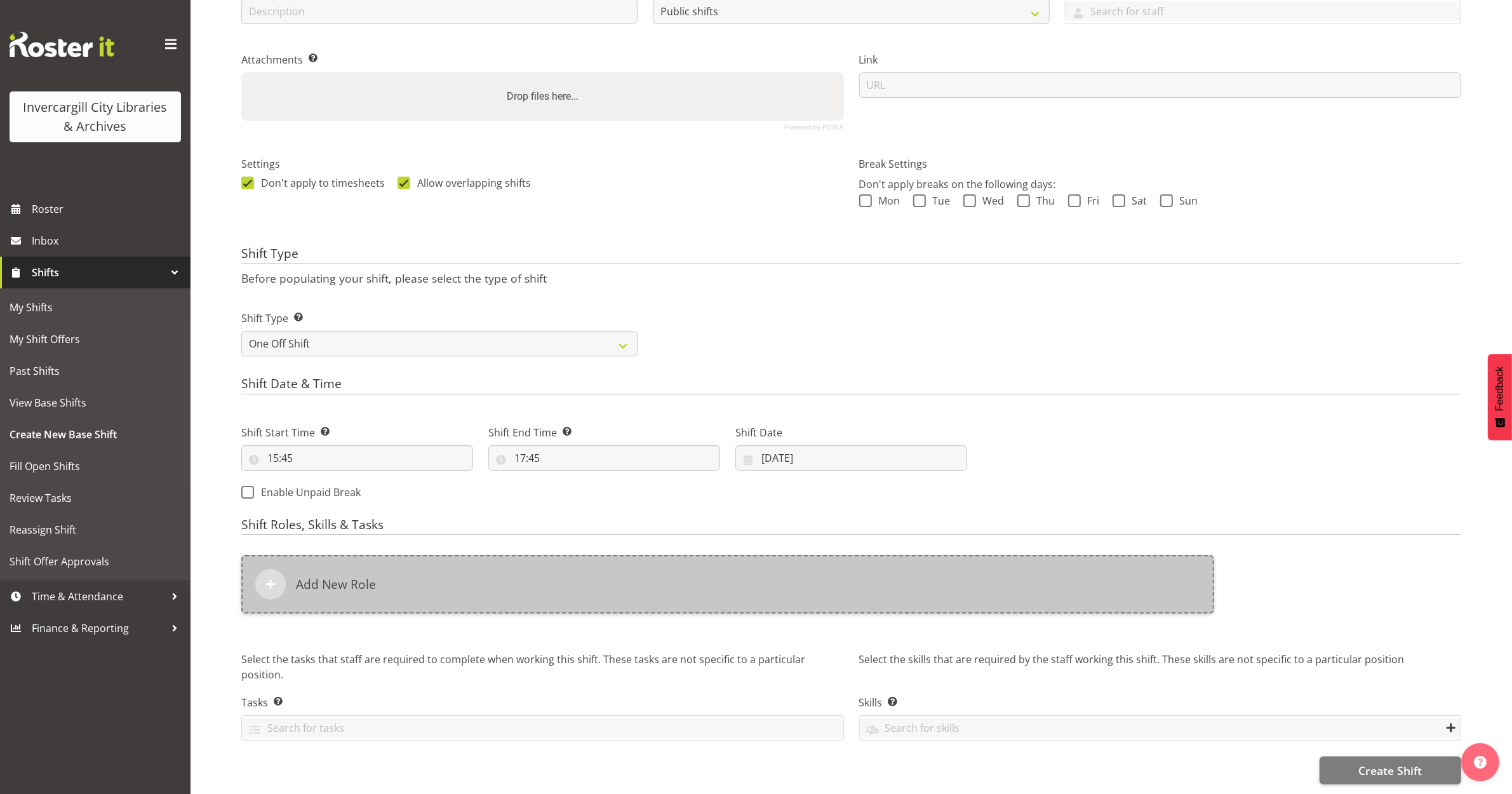
click at [526, 582] on div "Add New Role" at bounding box center [728, 584] width 973 height 58
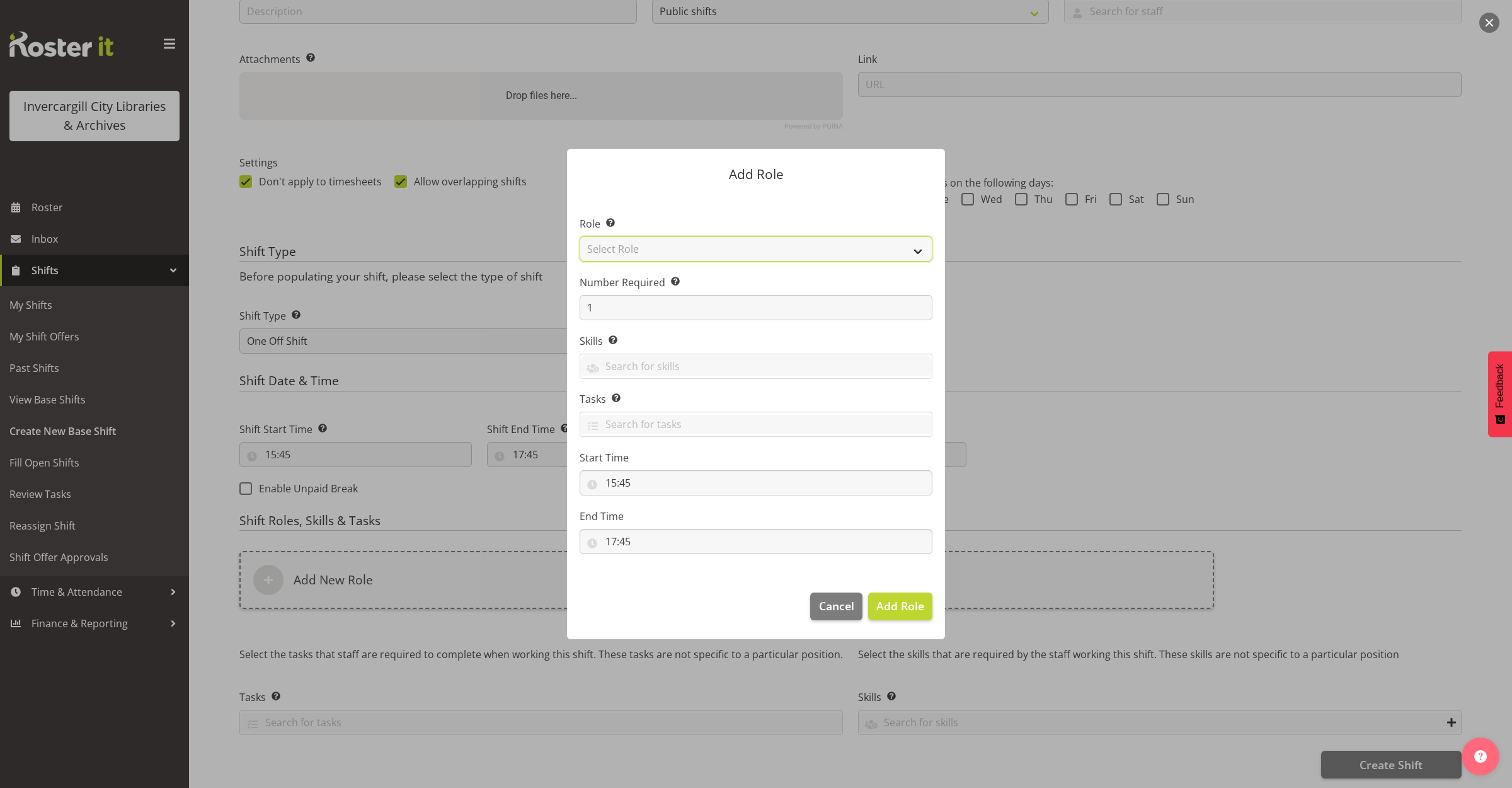
click at [697, 251] on select "Select Role 1st floor desk AQ operator Business Support Team member Casual Cust…" at bounding box center [755, 249] width 353 height 25
select select "1553"
click at [579, 236] on select "Select Role 1st floor desk AQ operator Business Support Team member Casual Cust…" at bounding box center [755, 249] width 353 height 25
click at [883, 610] on span "Add Role" at bounding box center [900, 606] width 48 height 15
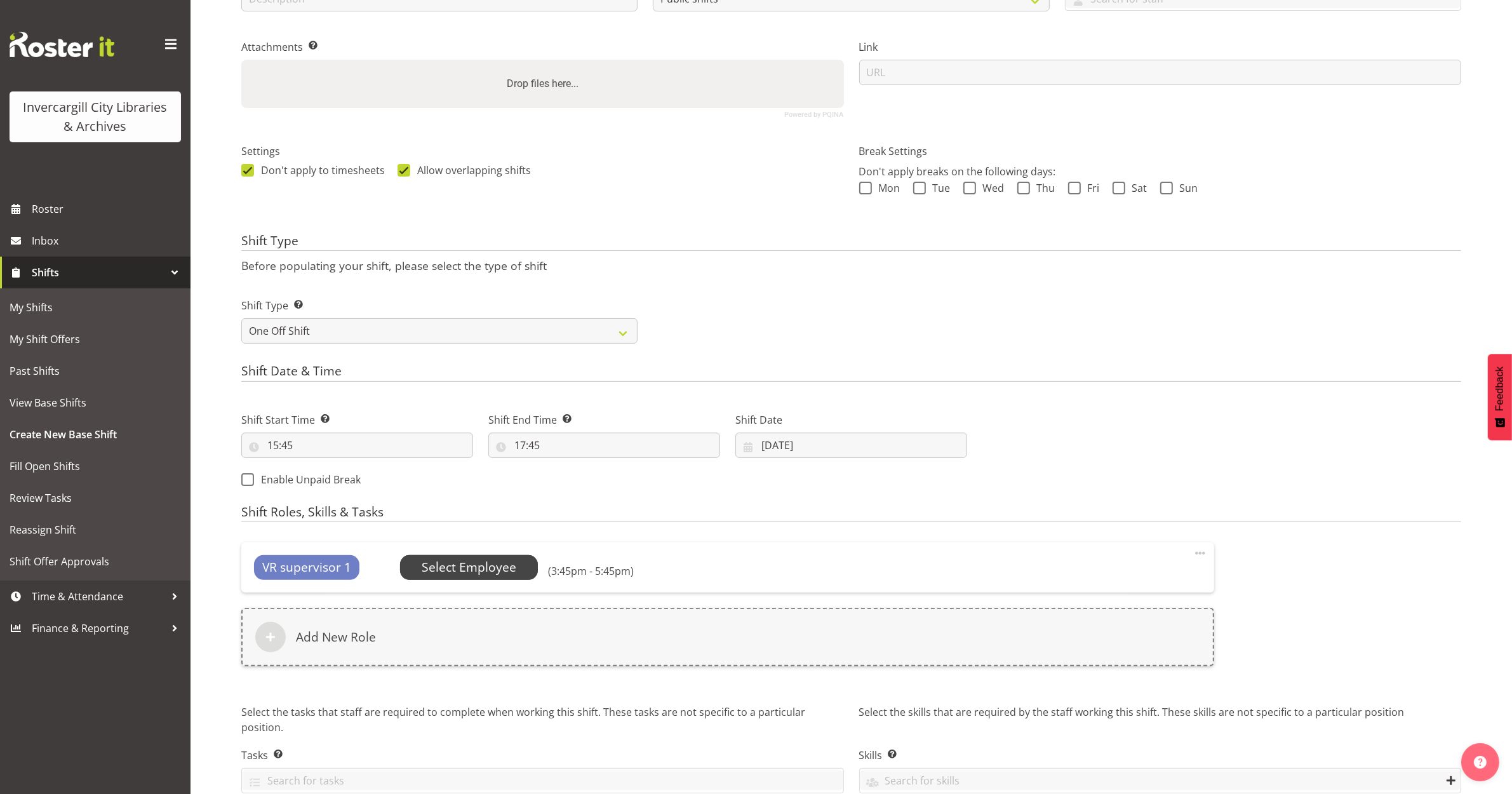
click at [450, 566] on span "Select Employee" at bounding box center [469, 567] width 94 height 18
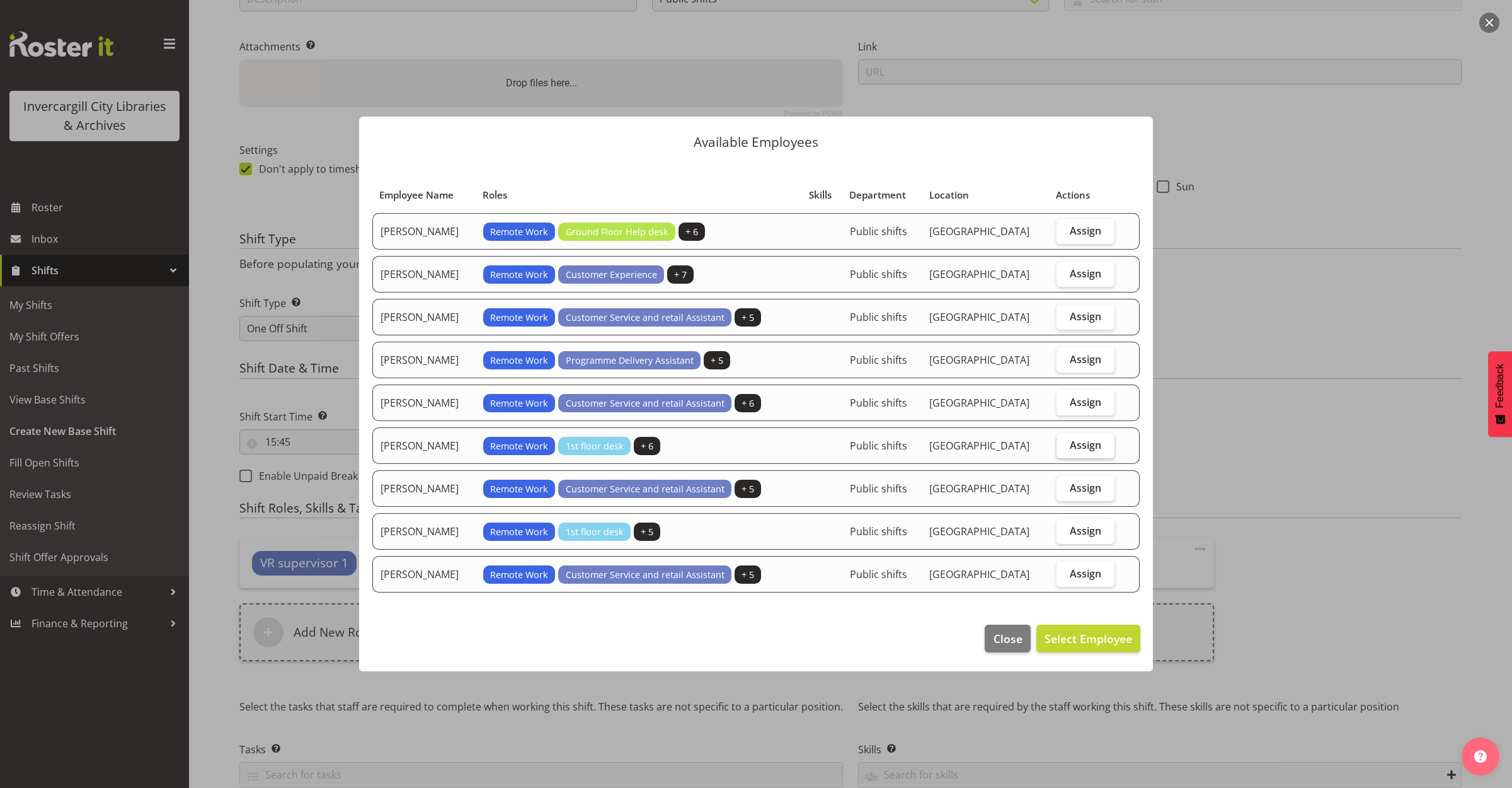
click at [1087, 438] on span "Assign" at bounding box center [1086, 445] width 32 height 13
click at [1065, 441] on input "Assign" at bounding box center [1060, 445] width 8 height 8
checkbox input "true"
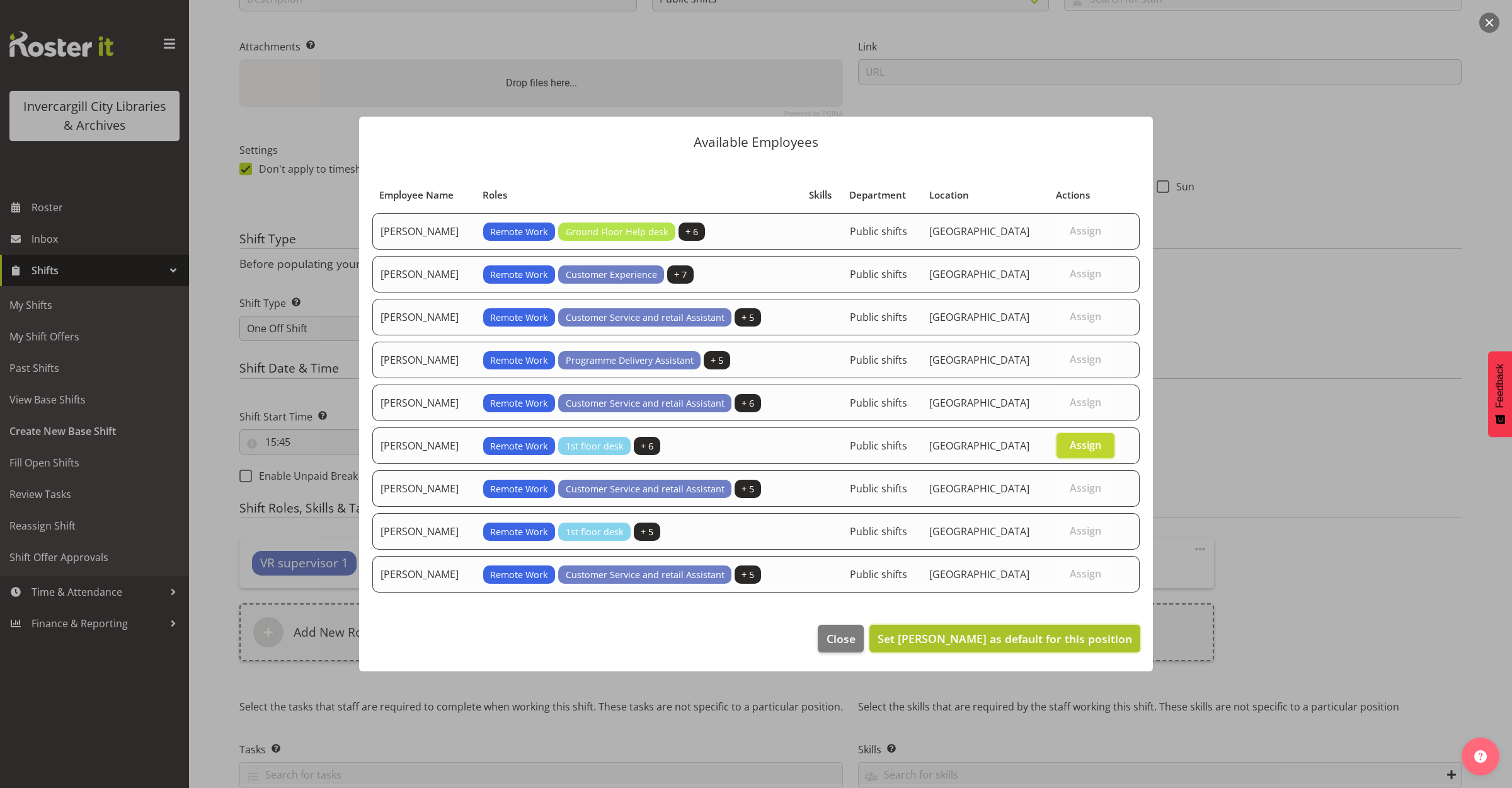
click at [1048, 651] on button "Set Michelle Cunningham as default for this position" at bounding box center [1005, 638] width 271 height 28
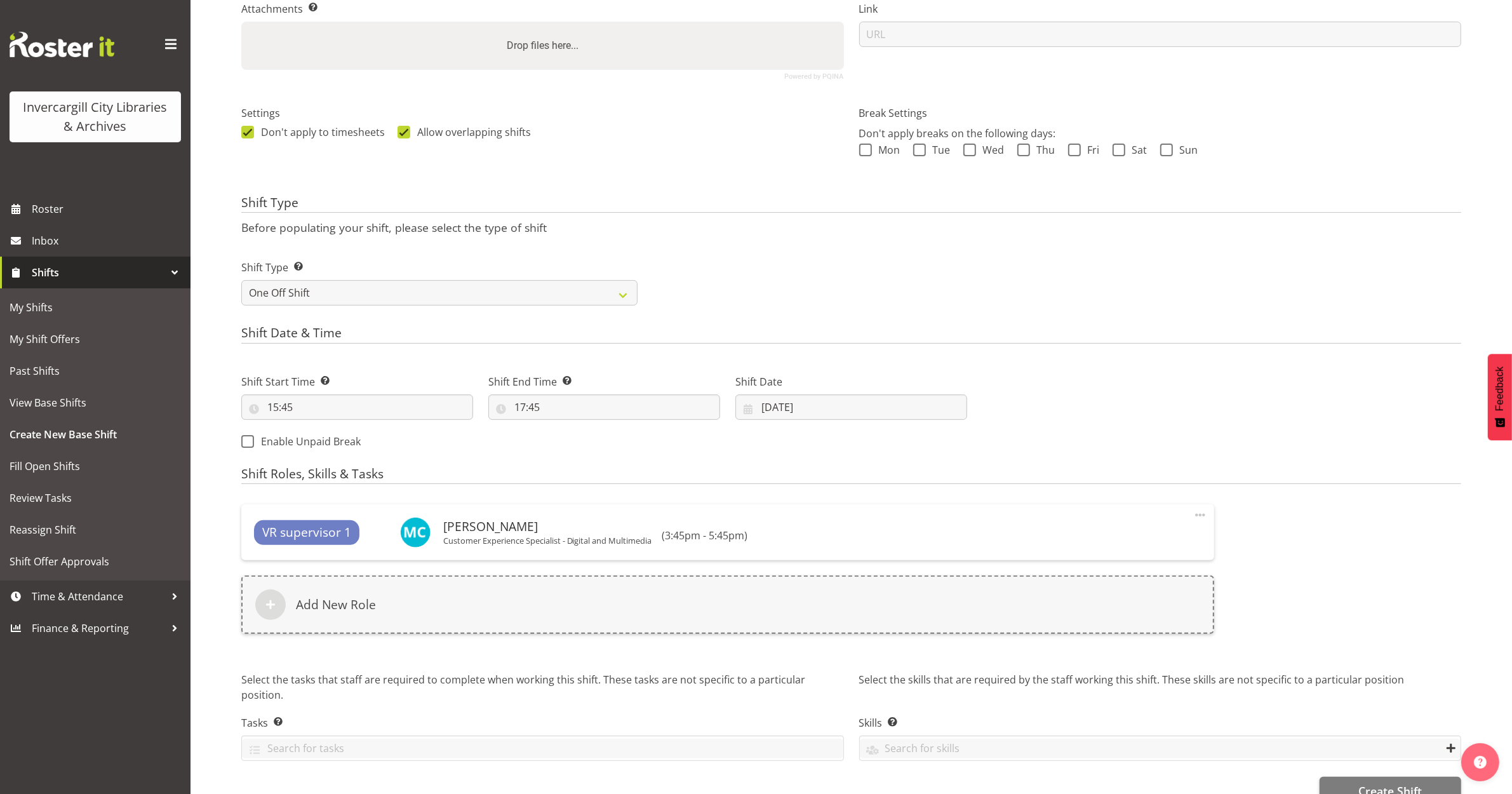
scroll to position [315, 0]
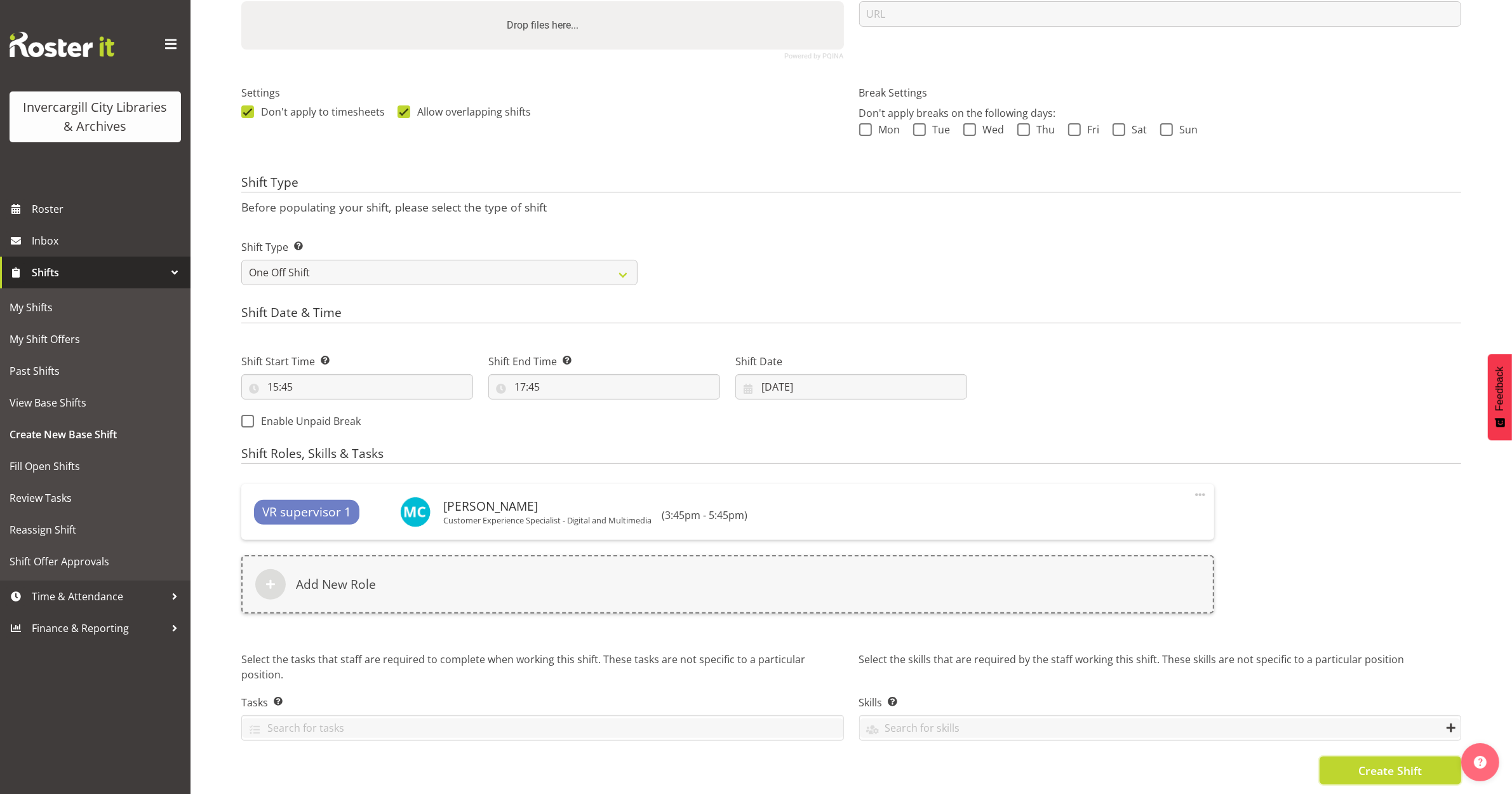
click at [1416, 756] on button "Create Shift" at bounding box center [1390, 770] width 141 height 28
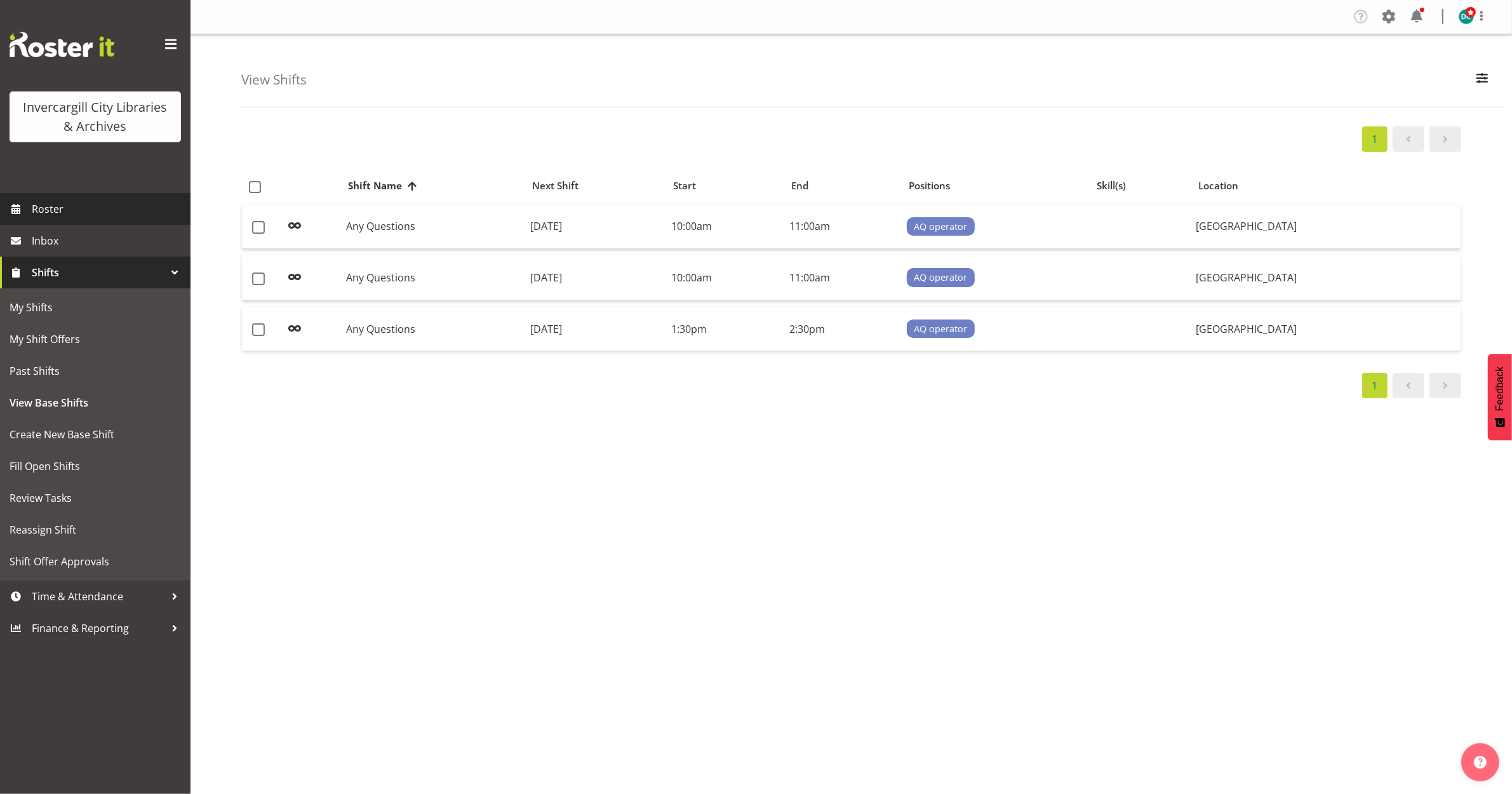
click at [58, 218] on span "Roster" at bounding box center [108, 209] width 153 height 19
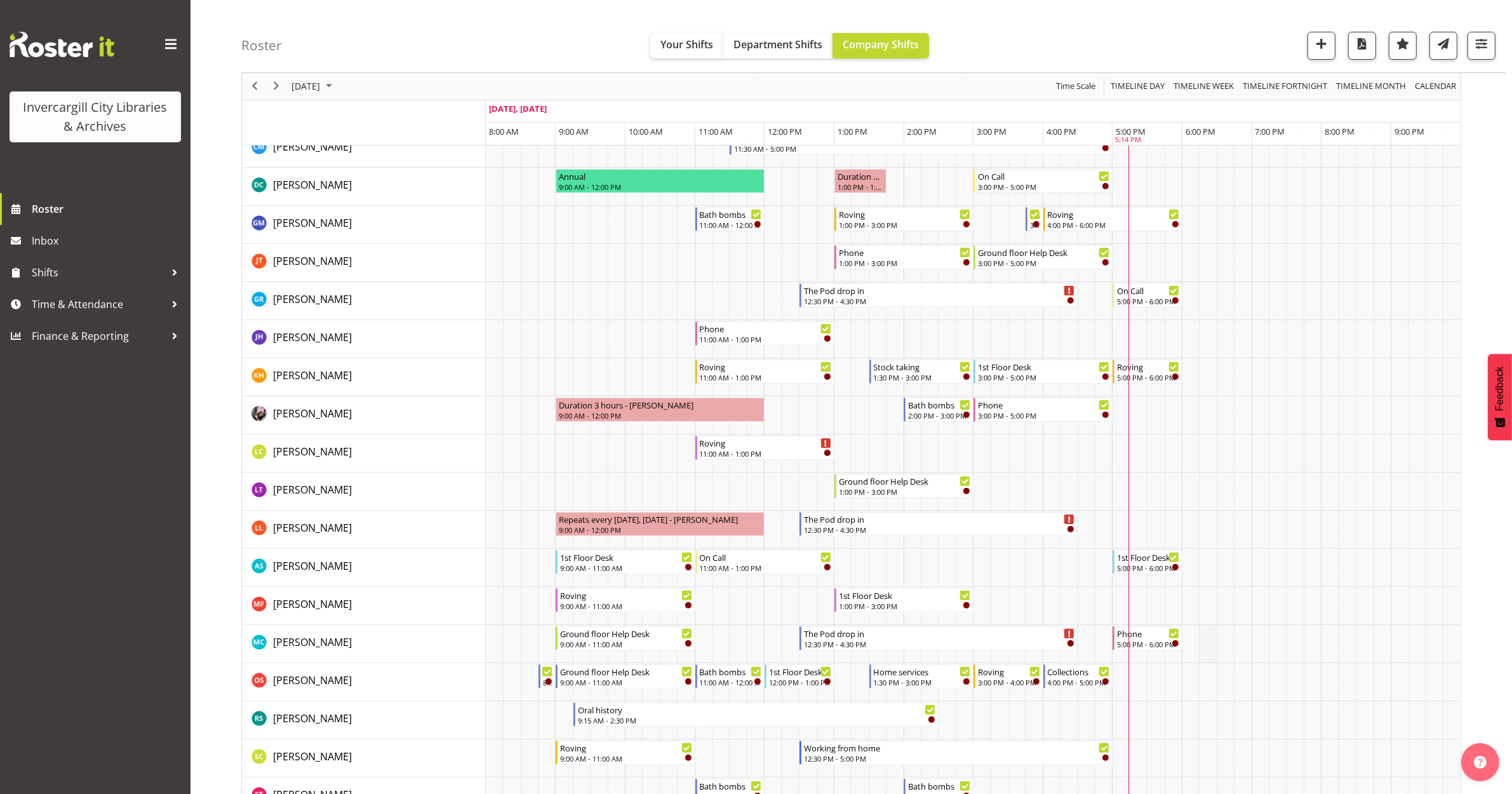
scroll to position [318, 0]
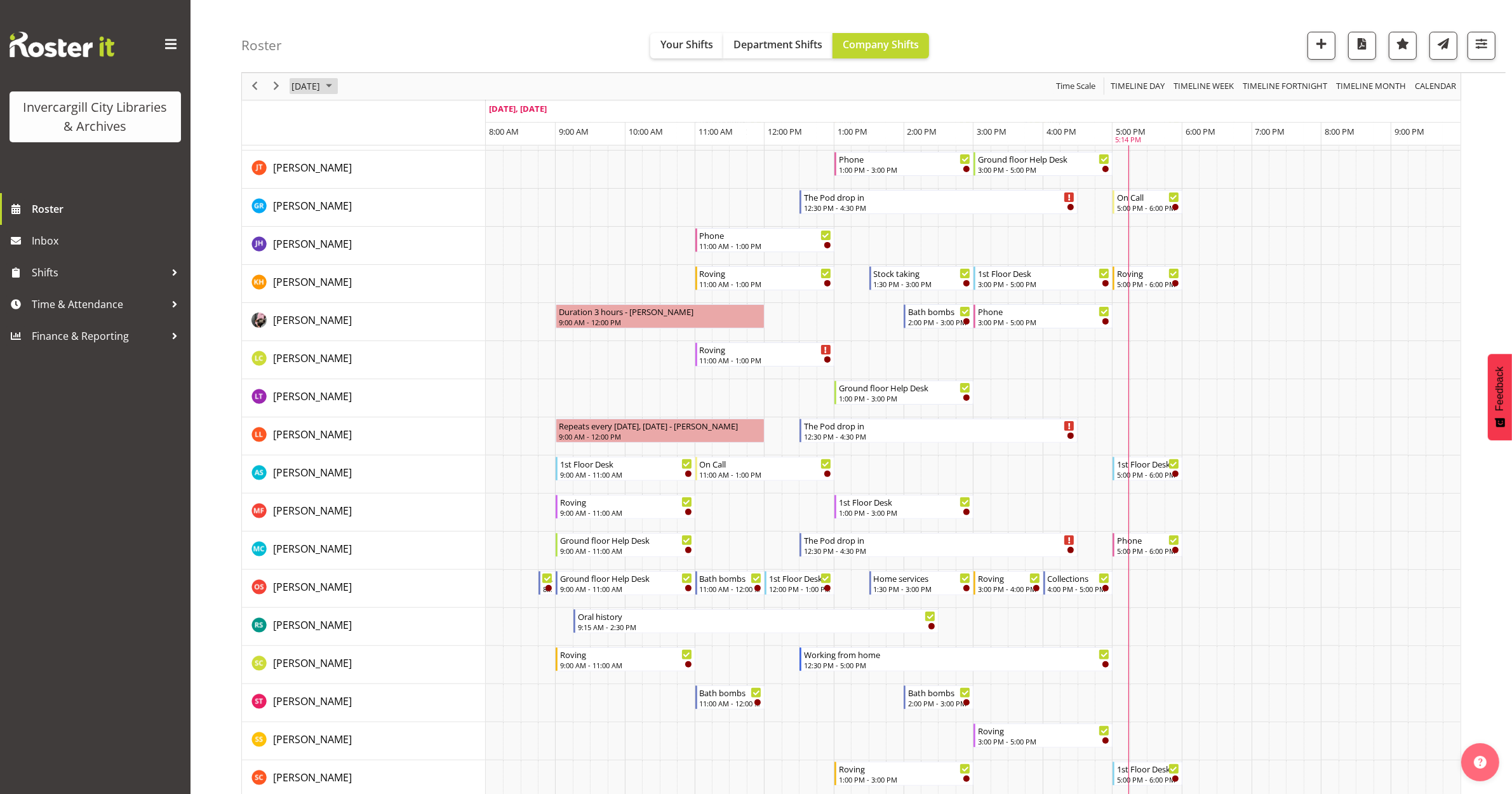
click at [321, 81] on span "[DATE]" at bounding box center [305, 87] width 31 height 16
click at [327, 185] on span "6" at bounding box center [325, 184] width 19 height 19
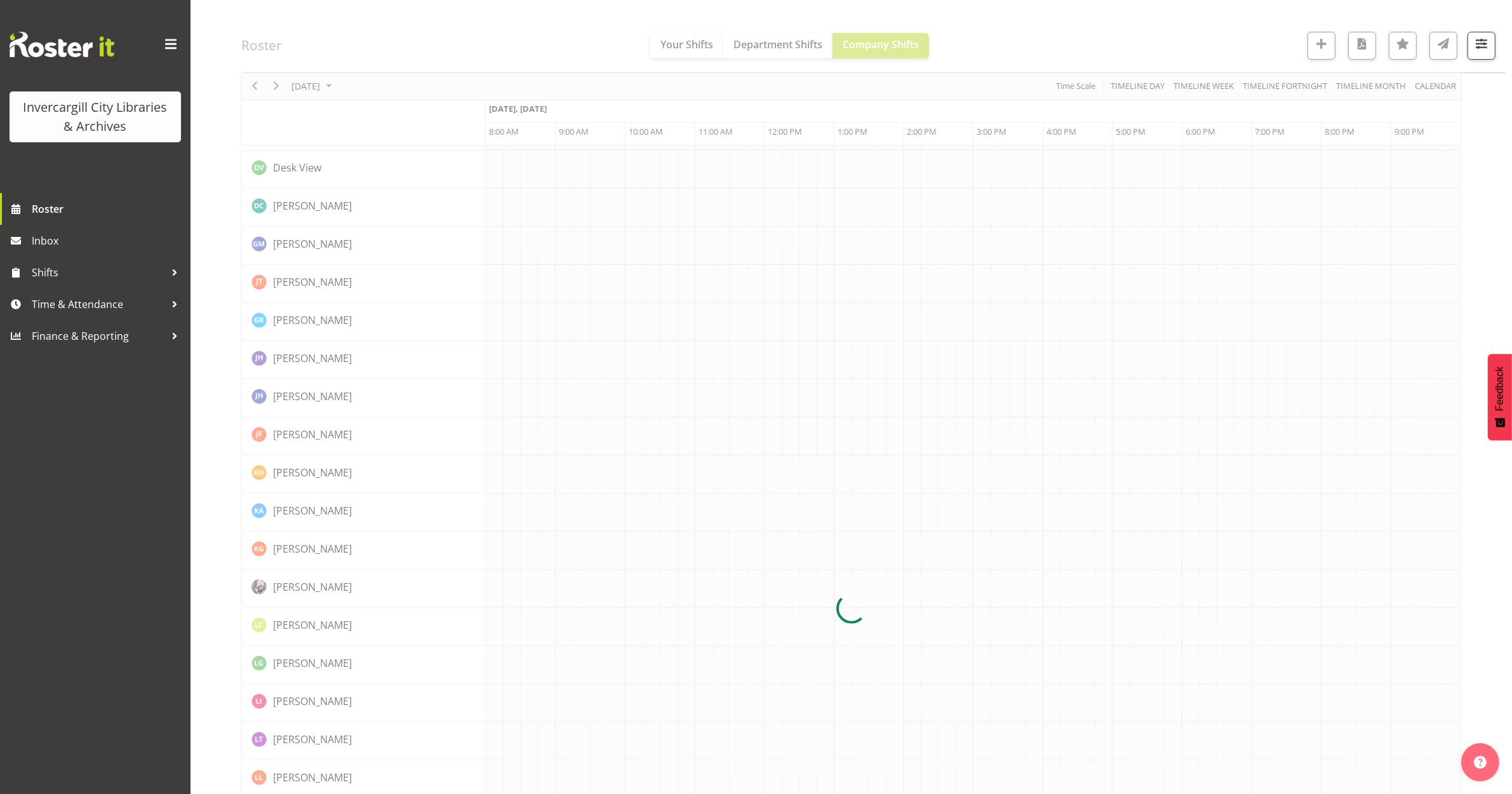
scroll to position [0, 0]
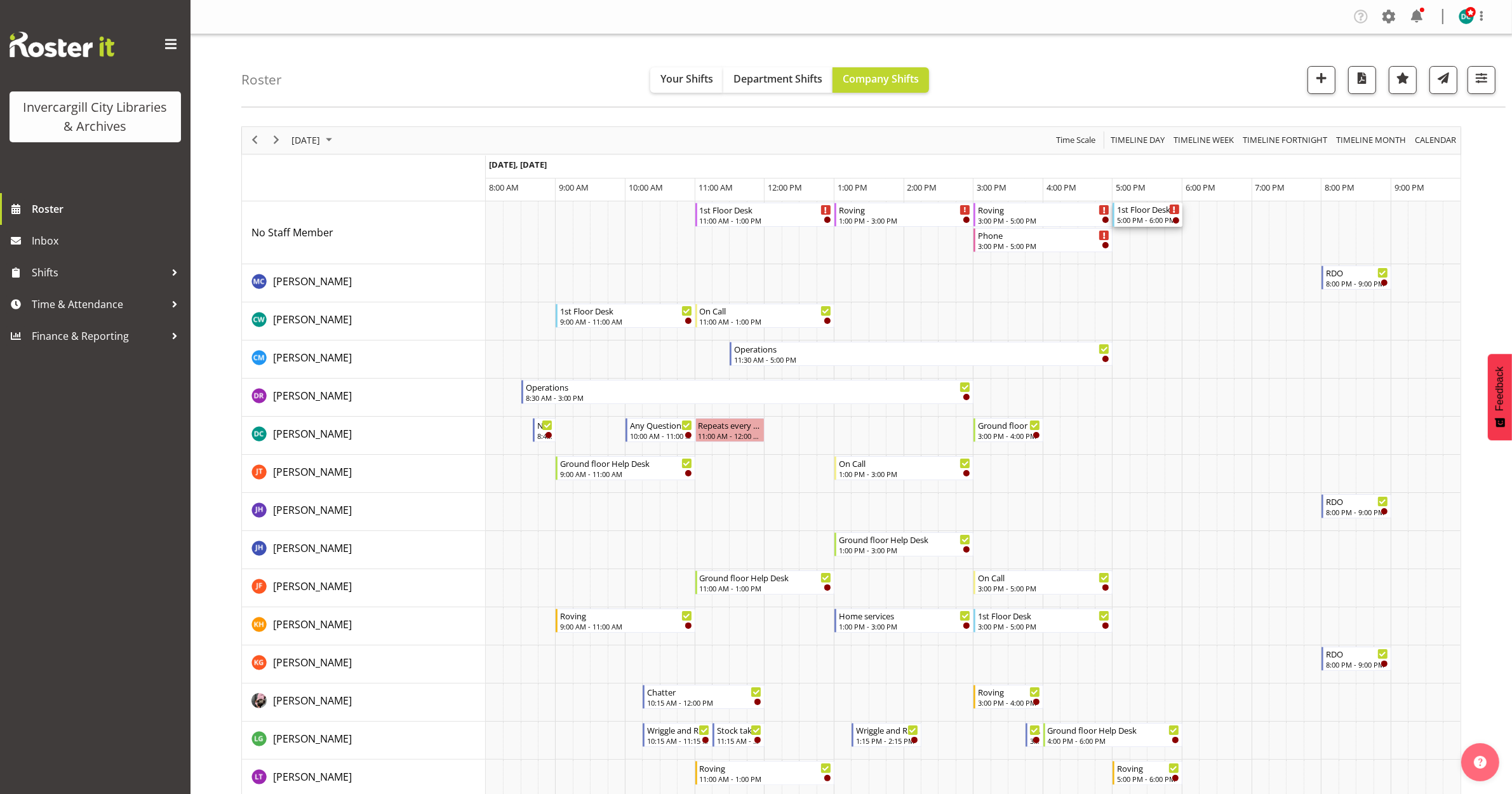
click at [1145, 207] on div "1st Floor Desk" at bounding box center [1149, 209] width 63 height 13
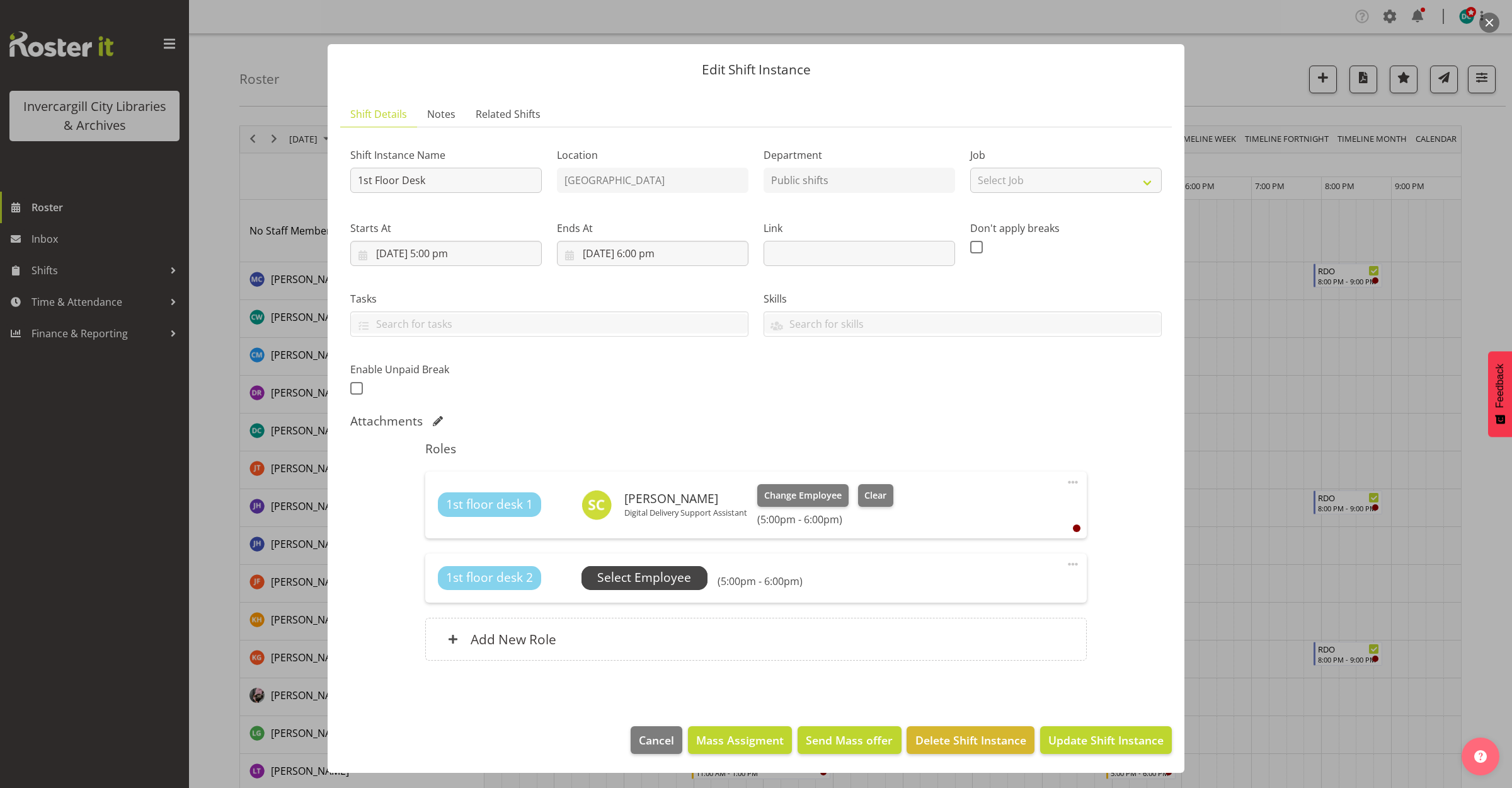
click at [644, 576] on span "Select Employee" at bounding box center [644, 577] width 94 height 18
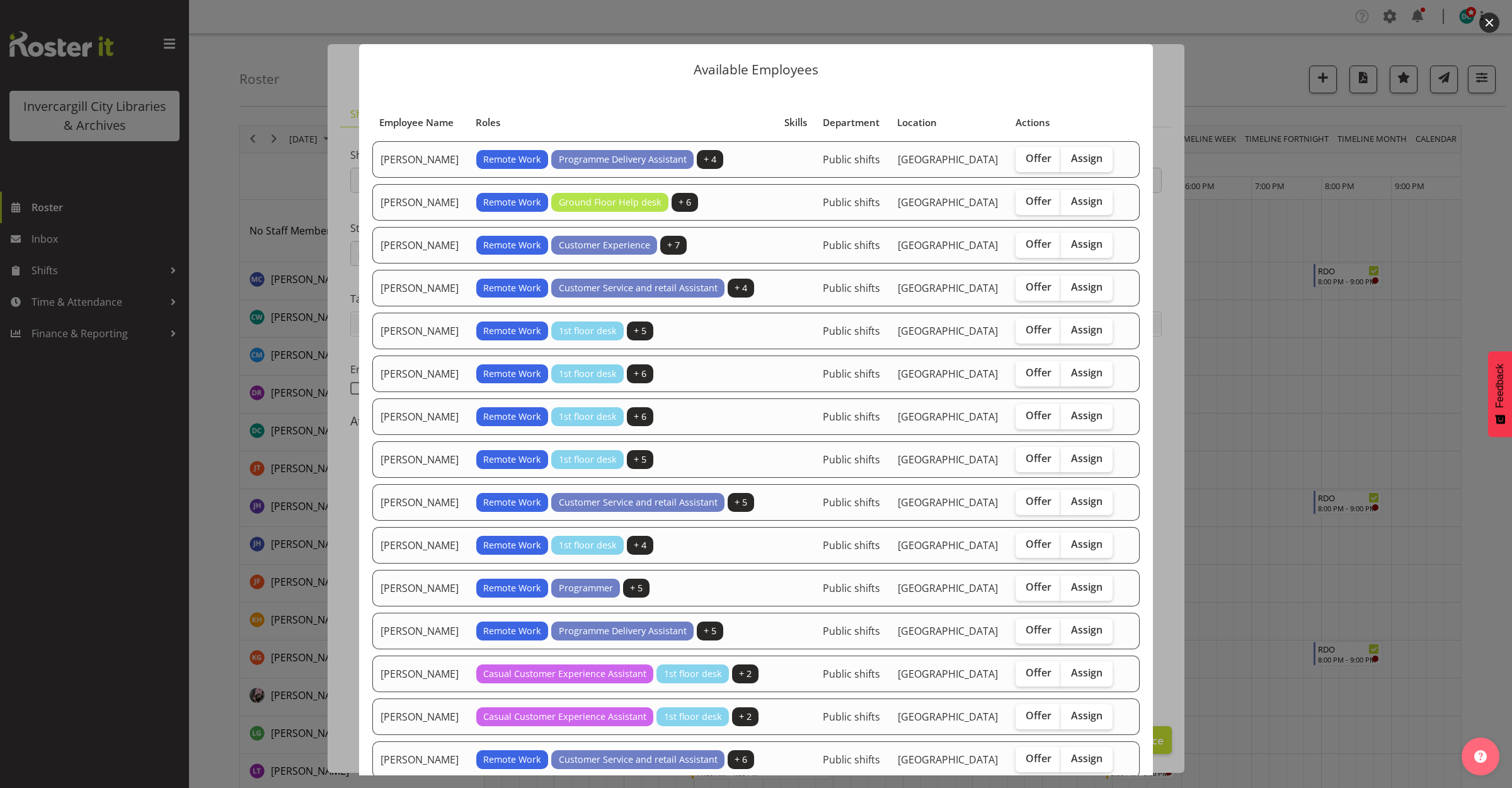
click at [1485, 22] on button "button" at bounding box center [1489, 22] width 20 height 20
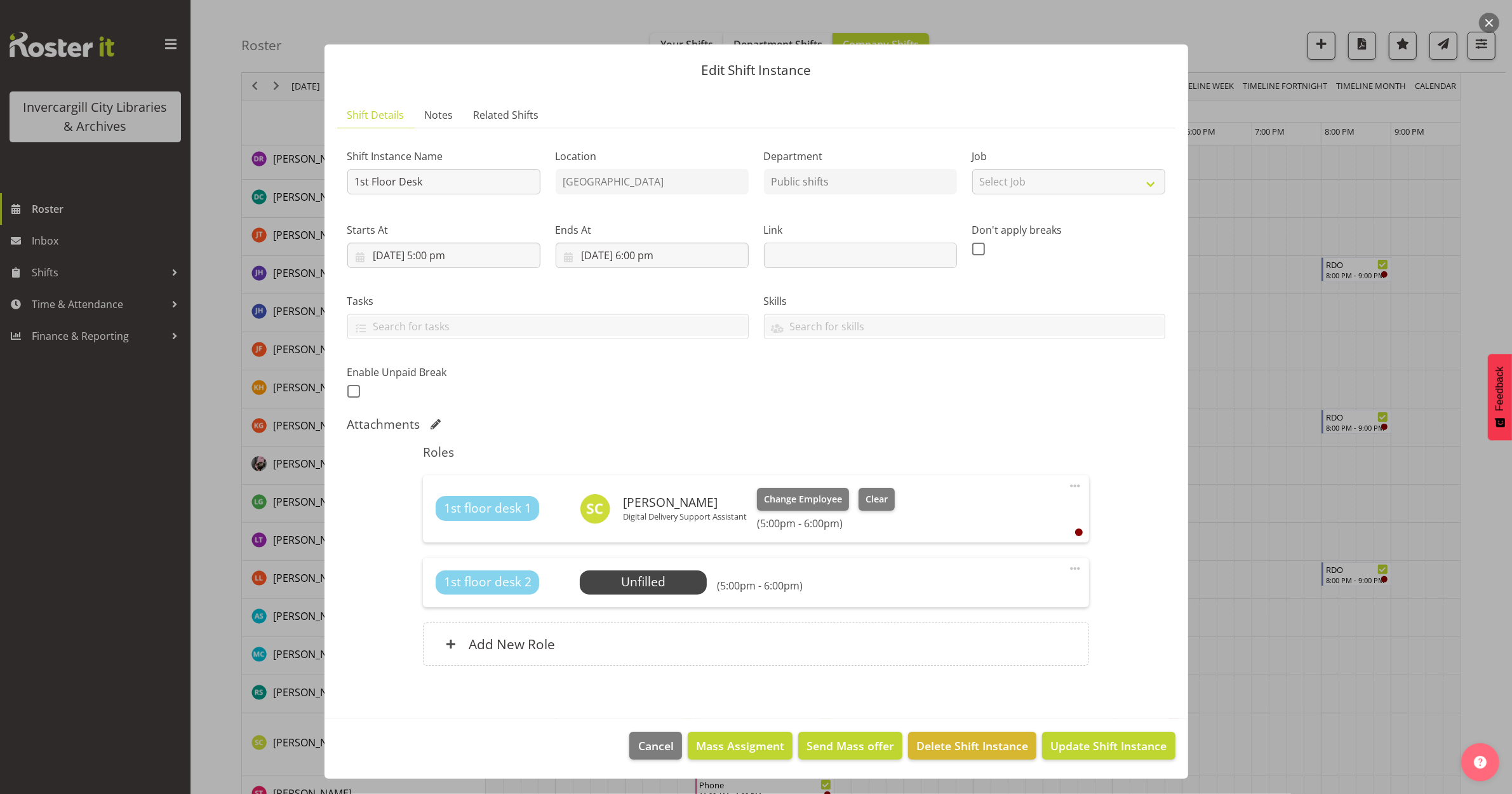
scroll to position [238, 0]
click at [1077, 563] on span at bounding box center [1075, 568] width 15 height 15
click at [1006, 599] on link "Edit" at bounding box center [1022, 596] width 122 height 23
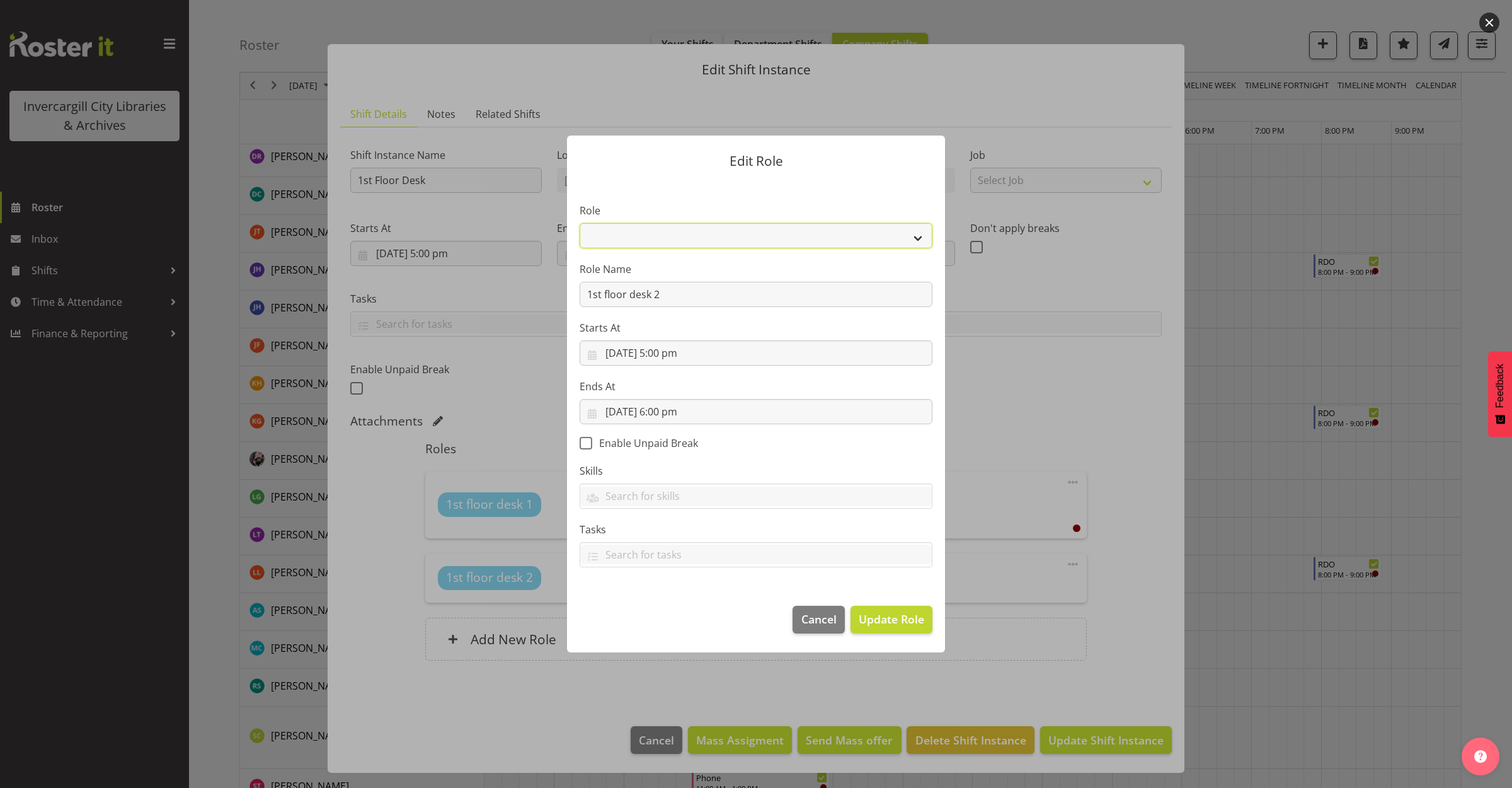
click at [684, 230] on select "1st floor desk AQ operator Business Support Team member Casual Customer Experie…" at bounding box center [755, 235] width 353 height 25
select select "1515"
click at [579, 223] on select "1st floor desk AQ operator Business Support Team member Casual Customer Experie…" at bounding box center [755, 235] width 353 height 25
click at [896, 607] on button "Update Role" at bounding box center [891, 619] width 82 height 28
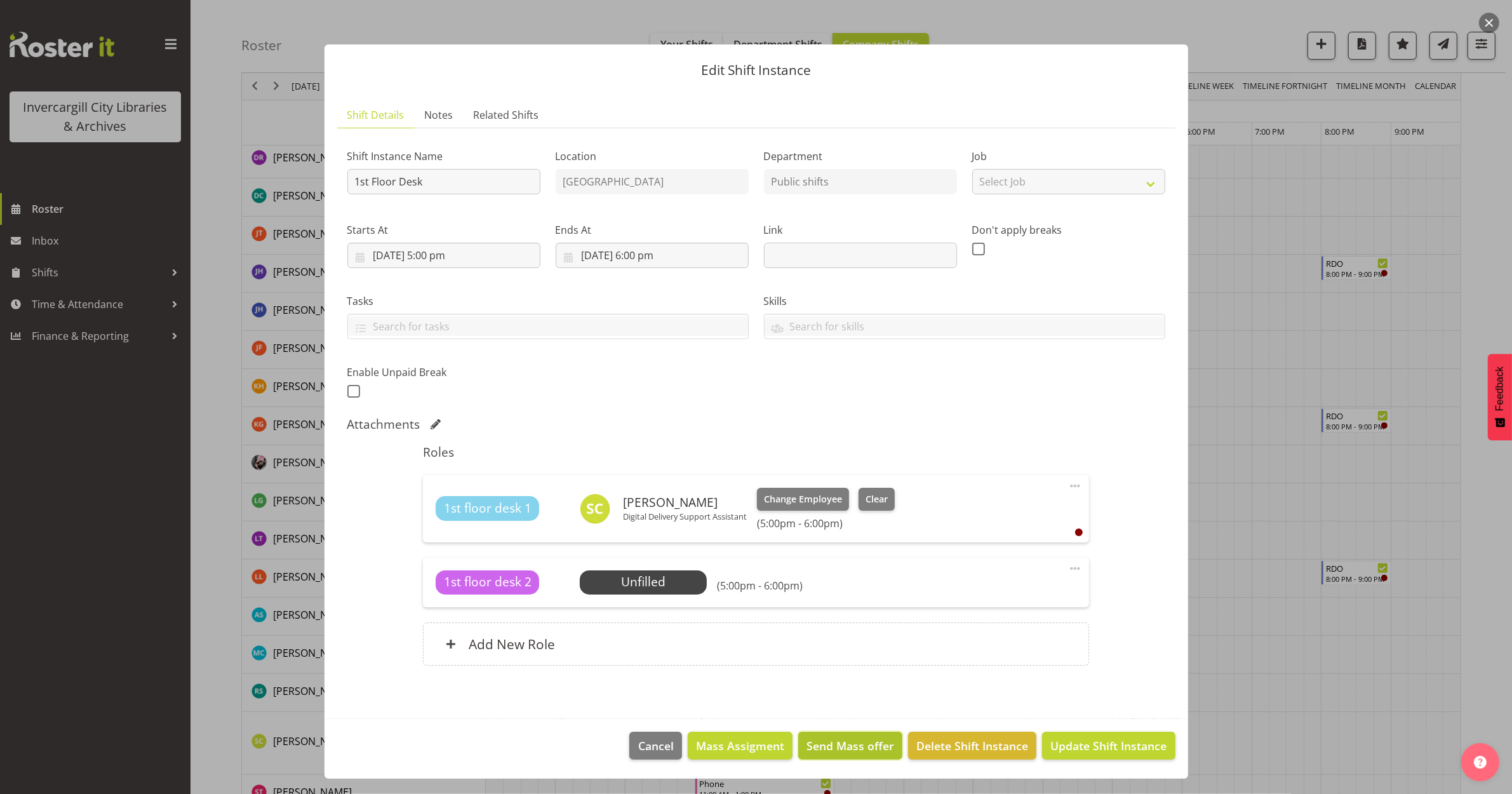
click at [839, 746] on span "Send Mass offer" at bounding box center [851, 745] width 88 height 17
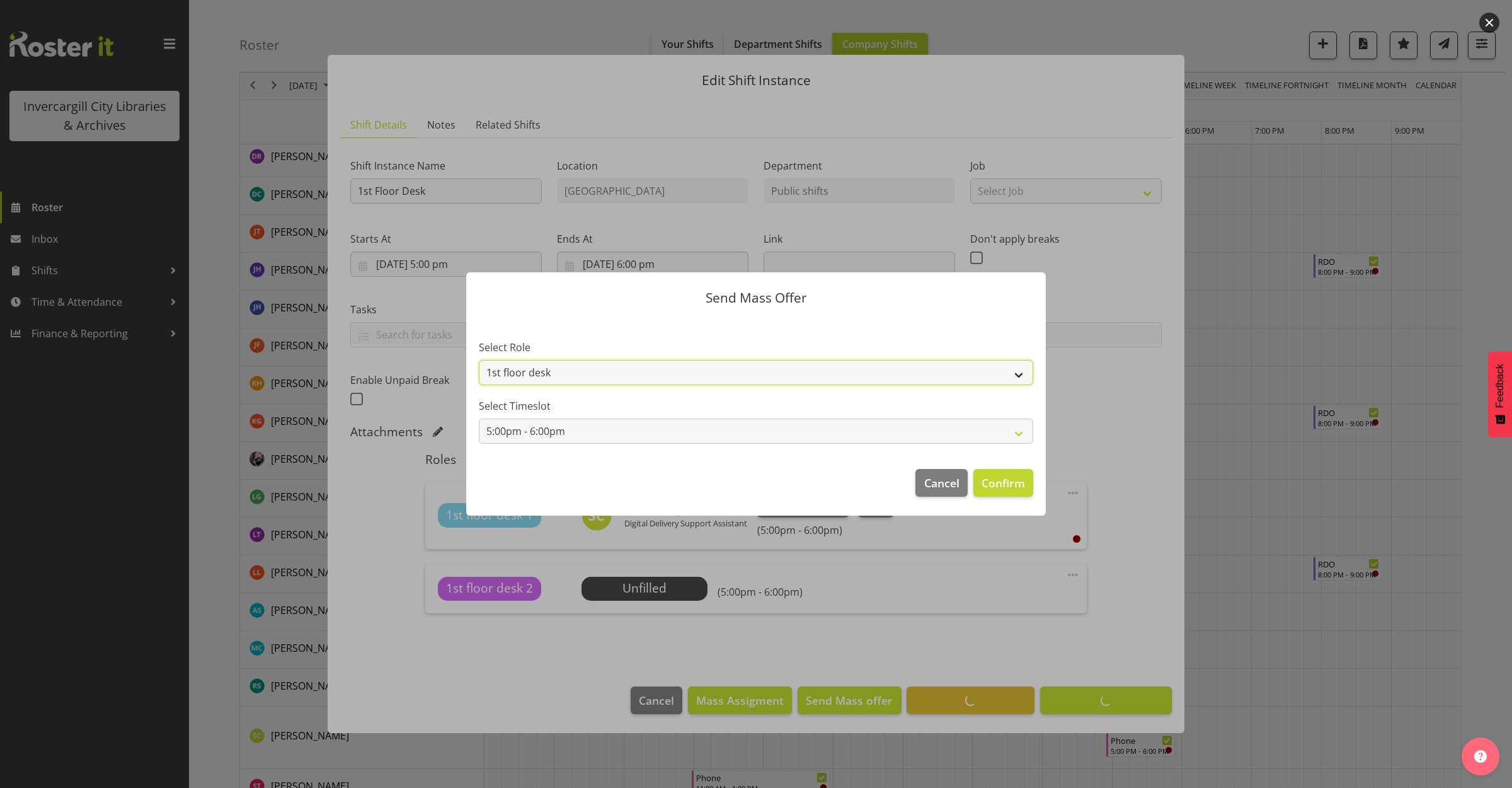
click at [976, 372] on select "1st floor desk Casual Customer Experience Assistant" at bounding box center [756, 373] width 555 height 25
select select "1515"
click at [479, 360] on select "1st floor desk Casual Customer Experience Assistant" at bounding box center [756, 373] width 555 height 25
click at [1018, 483] on span "Confirm" at bounding box center [1003, 483] width 44 height 17
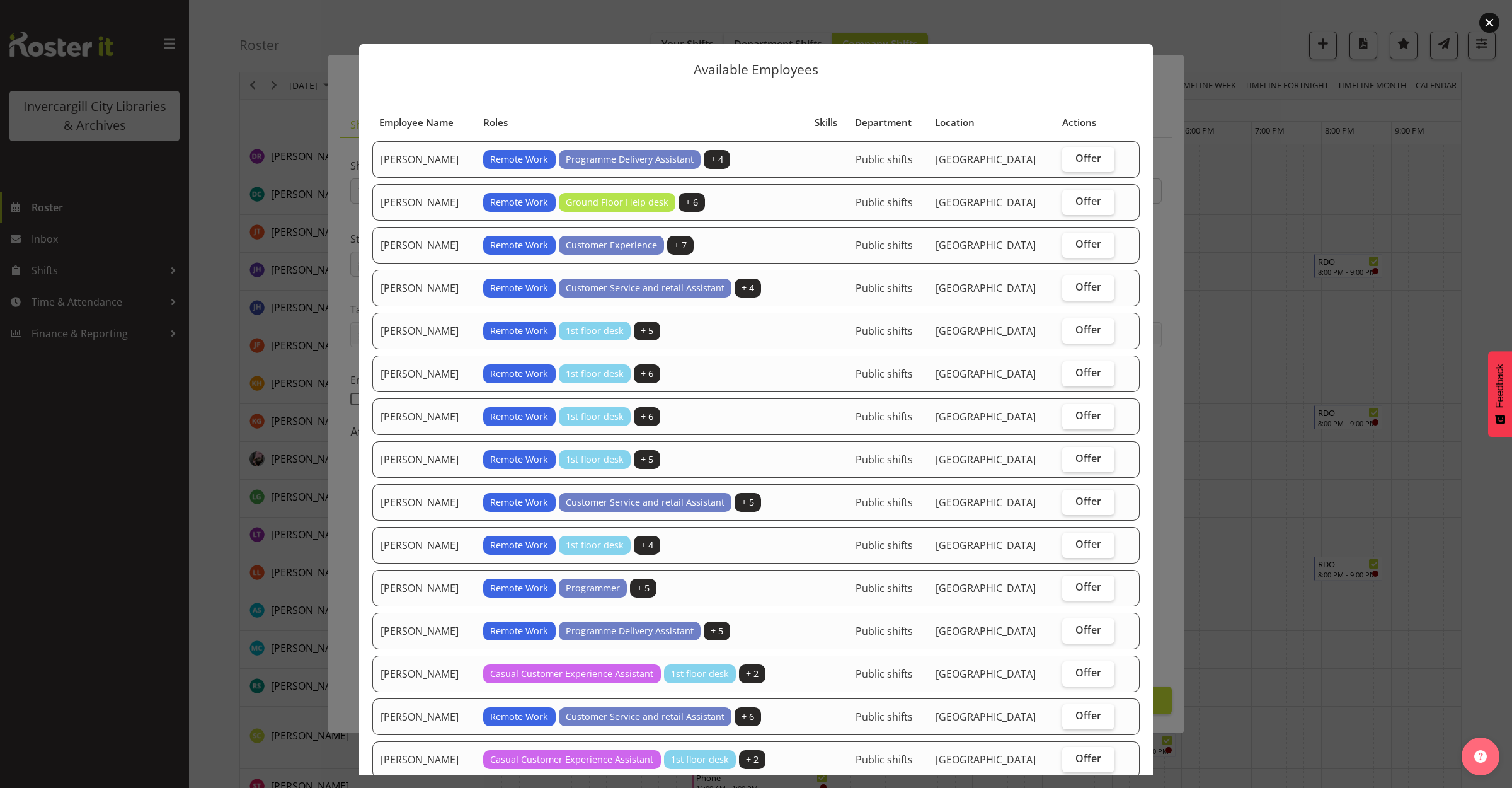
drag, startPoint x: 1501, startPoint y: 17, endPoint x: 1495, endPoint y: 17, distance: 6.0
click at [1495, 17] on div "Available Employees Employee Name Roles Skills Department Location Actions Auro…" at bounding box center [756, 394] width 1512 height 788
click at [1481, 23] on button "button" at bounding box center [1489, 22] width 20 height 20
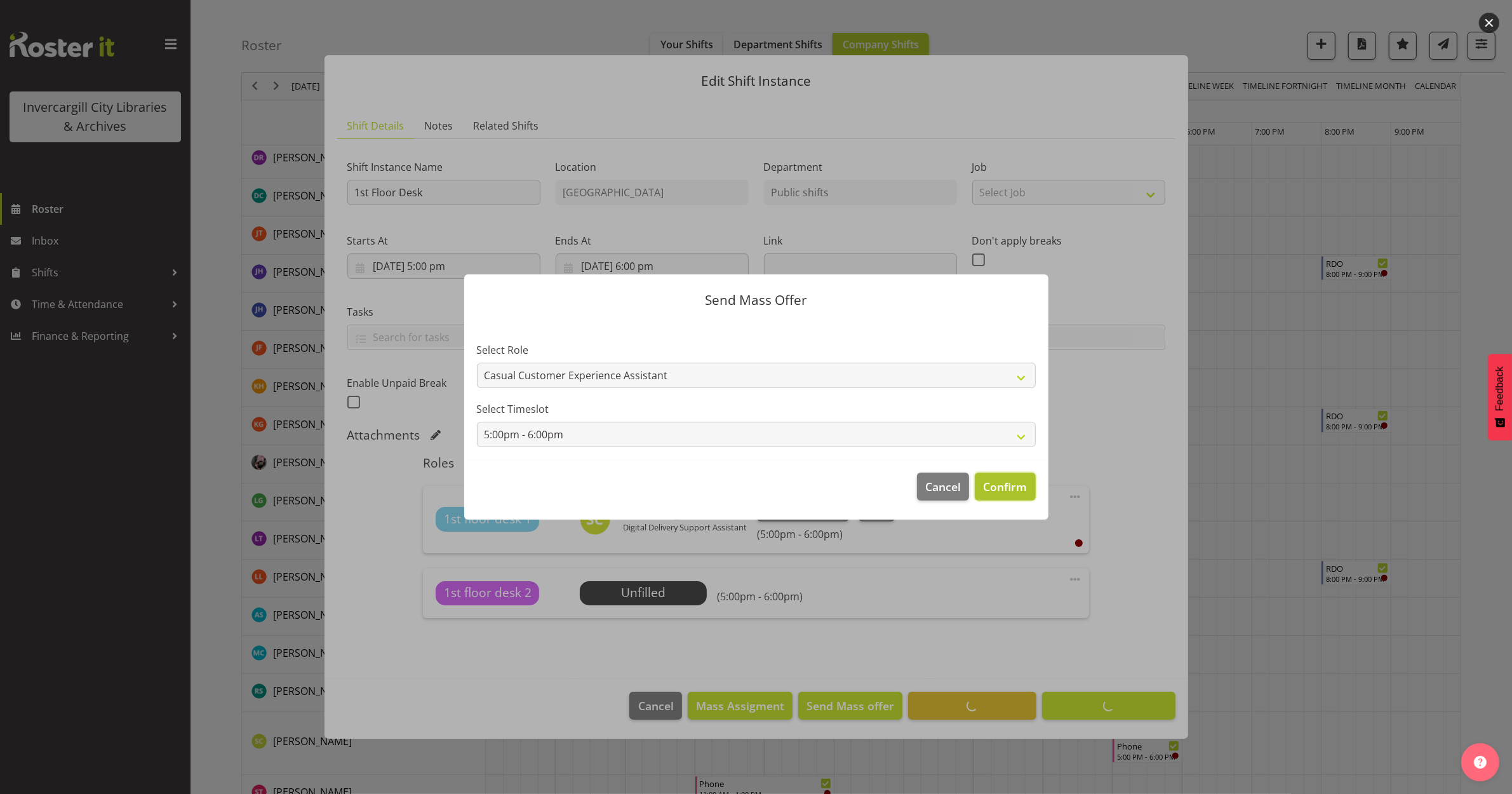
click at [992, 480] on span "Confirm" at bounding box center [1005, 486] width 44 height 17
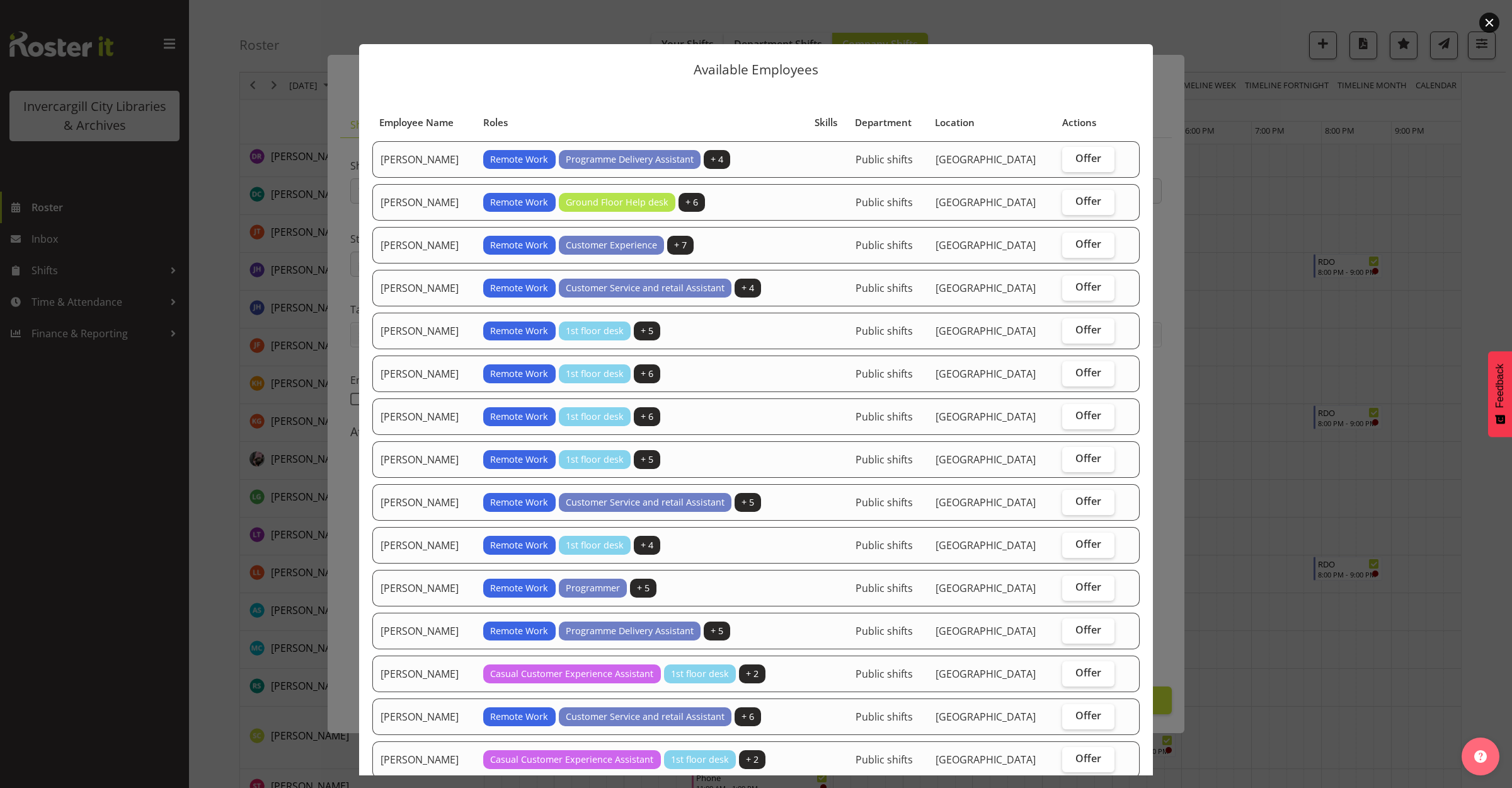
click at [1488, 20] on button "button" at bounding box center [1489, 22] width 20 height 20
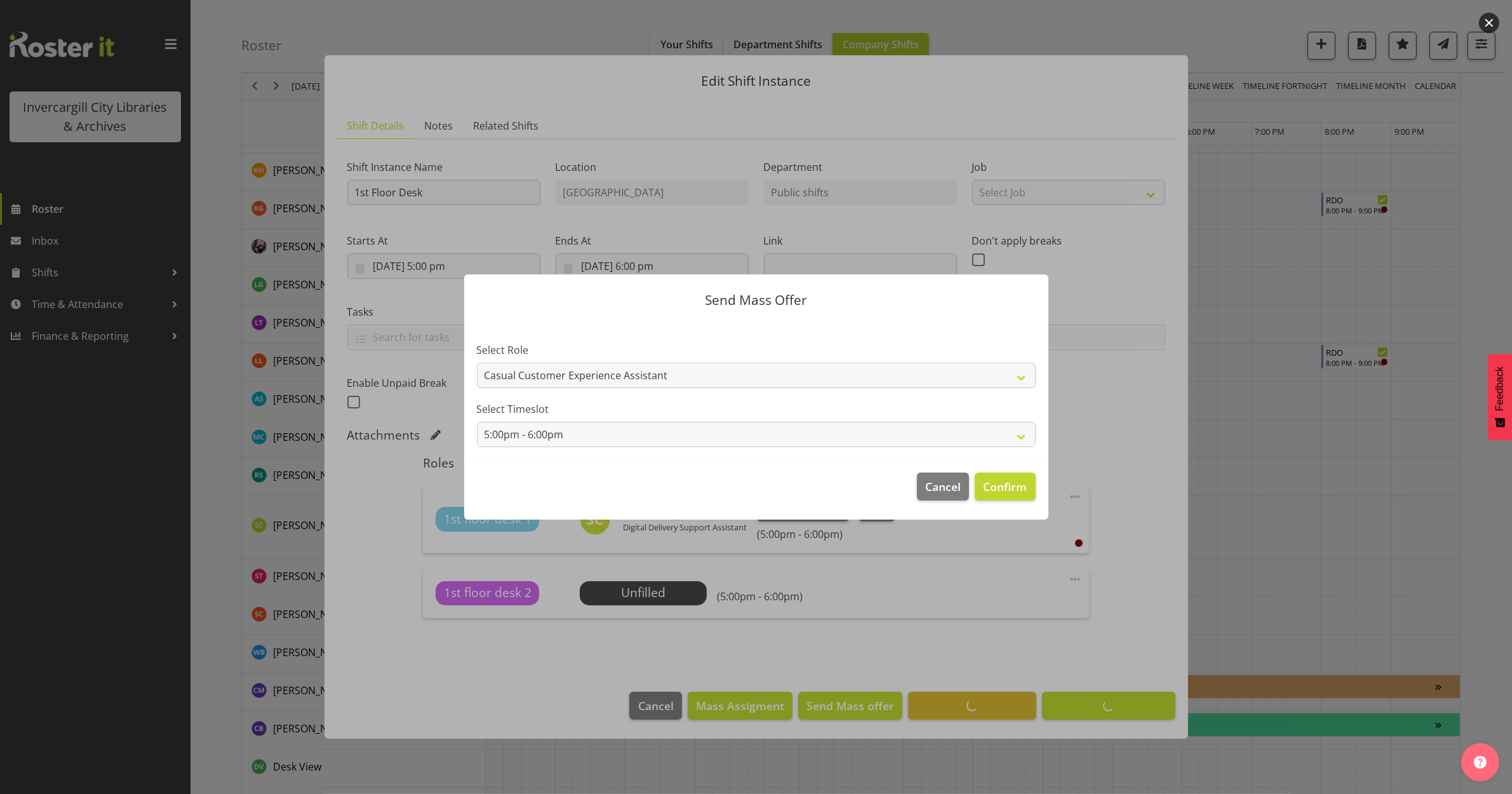
scroll to position [476, 0]
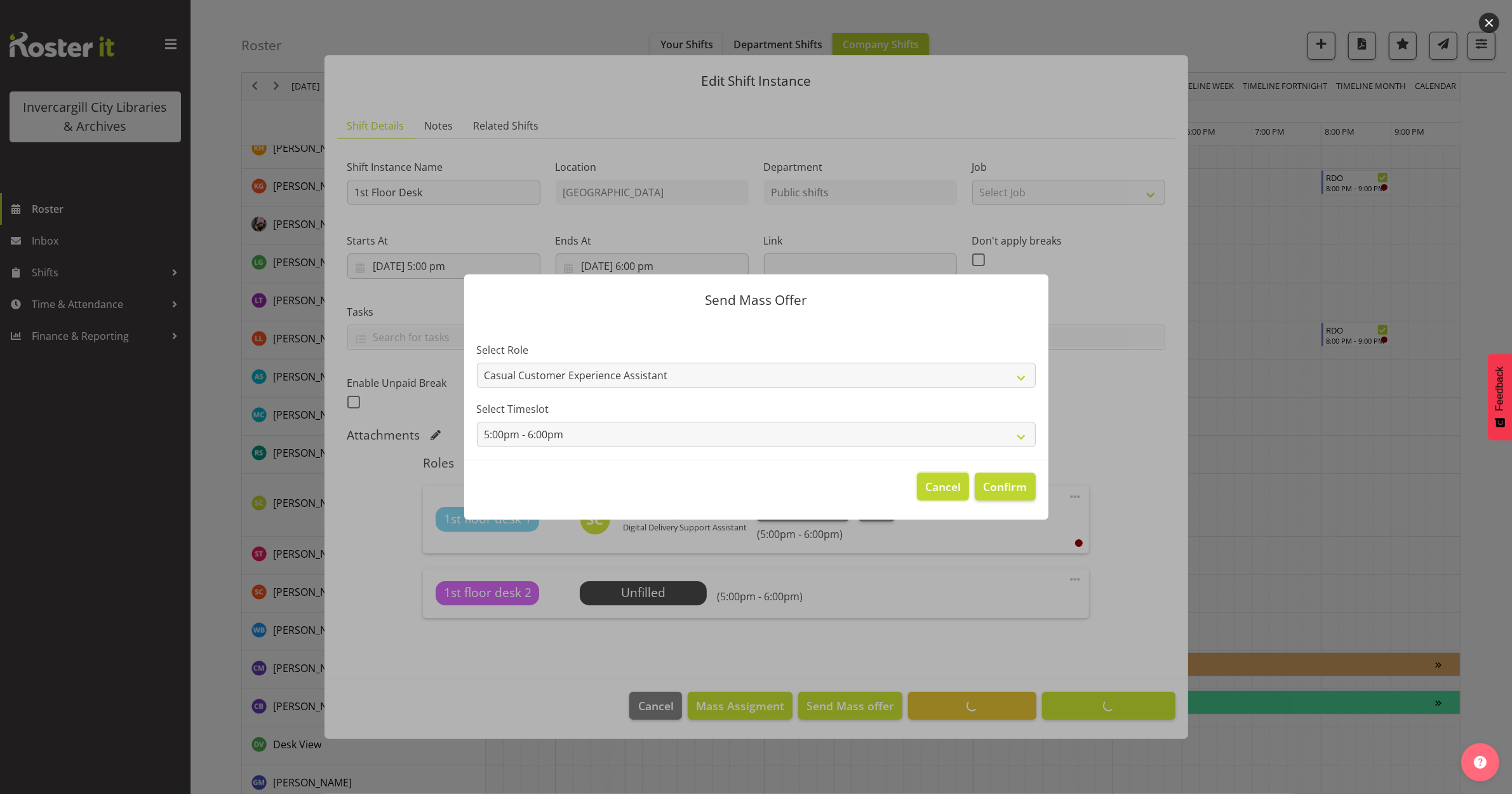
click at [953, 478] on span "Cancel" at bounding box center [943, 486] width 36 height 17
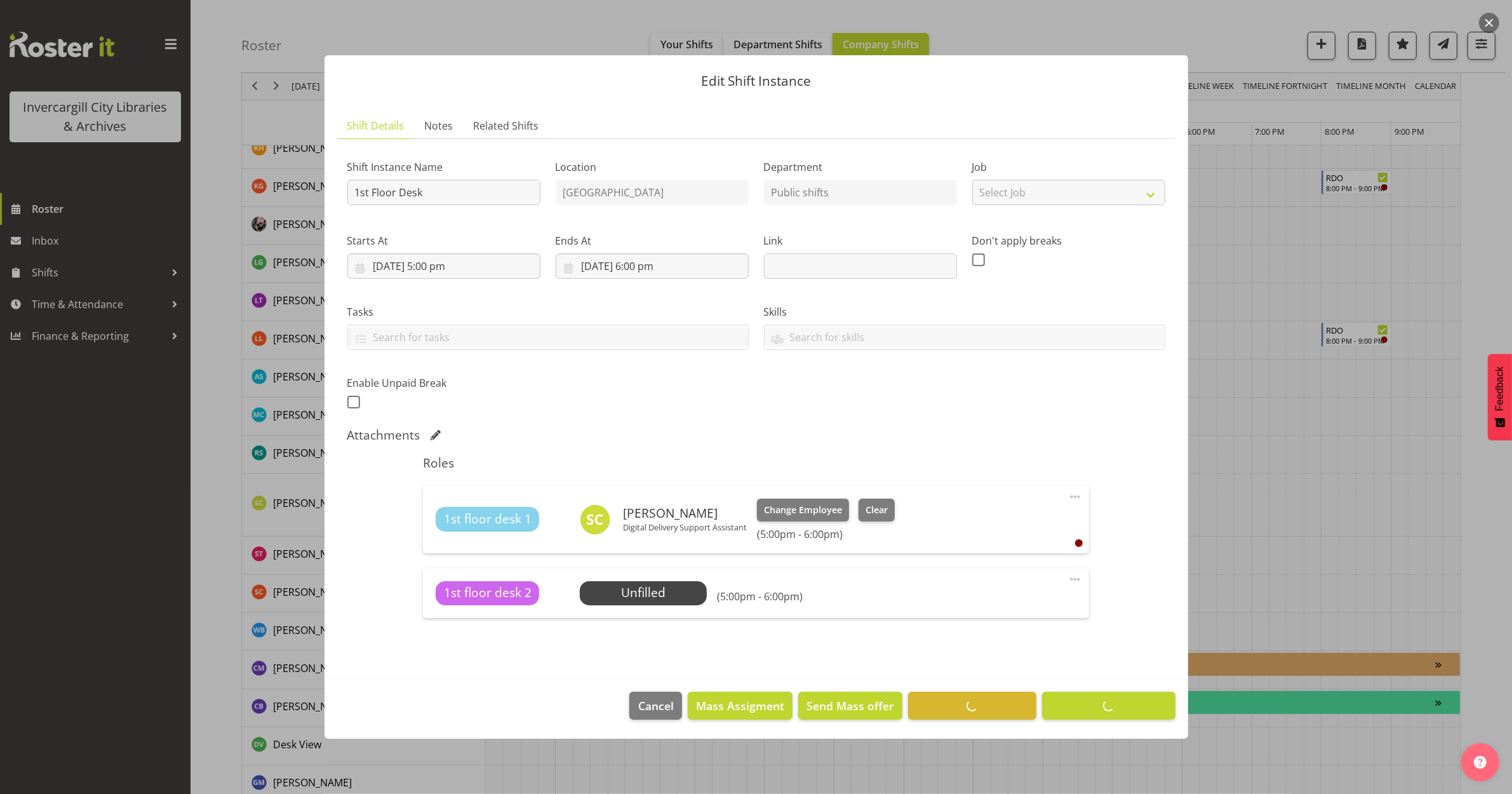
click at [1258, 532] on div at bounding box center [756, 397] width 1512 height 794
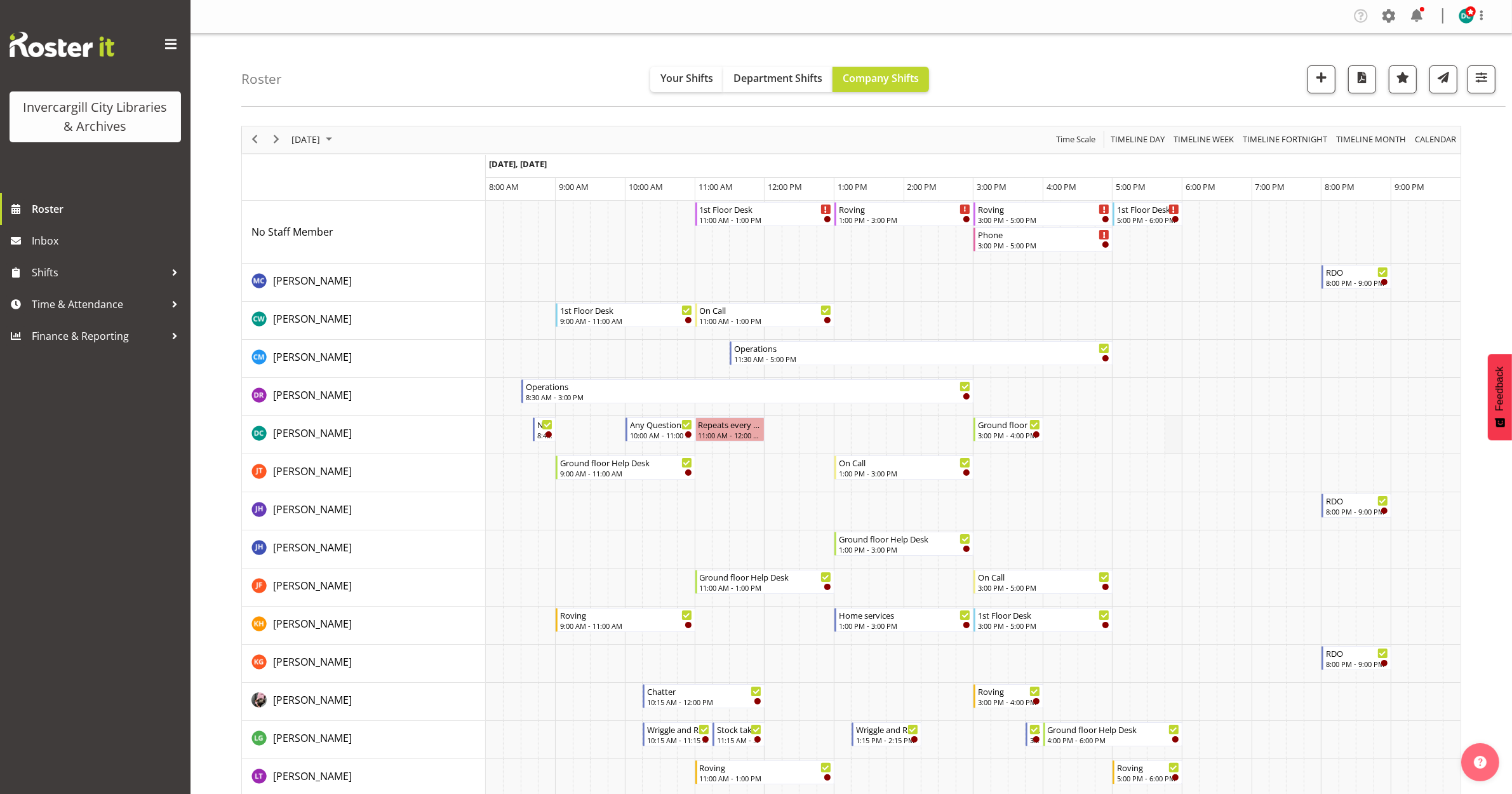
scroll to position [0, 0]
click at [1139, 216] on div "5:00 PM - 6:00 PM" at bounding box center [1149, 220] width 63 height 10
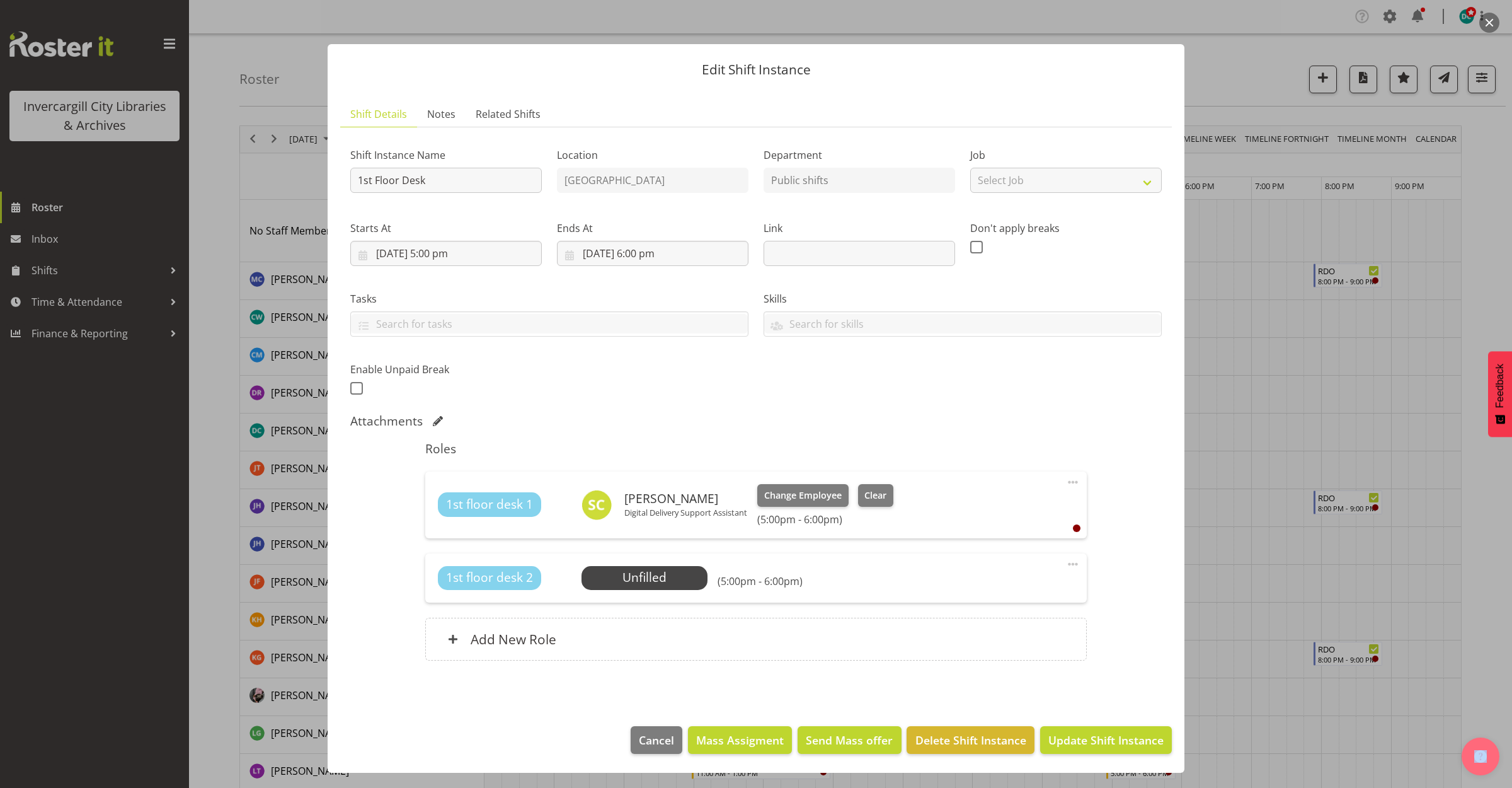
click at [1069, 563] on span at bounding box center [1072, 564] width 15 height 15
click at [976, 596] on link "Edit" at bounding box center [1020, 591] width 121 height 23
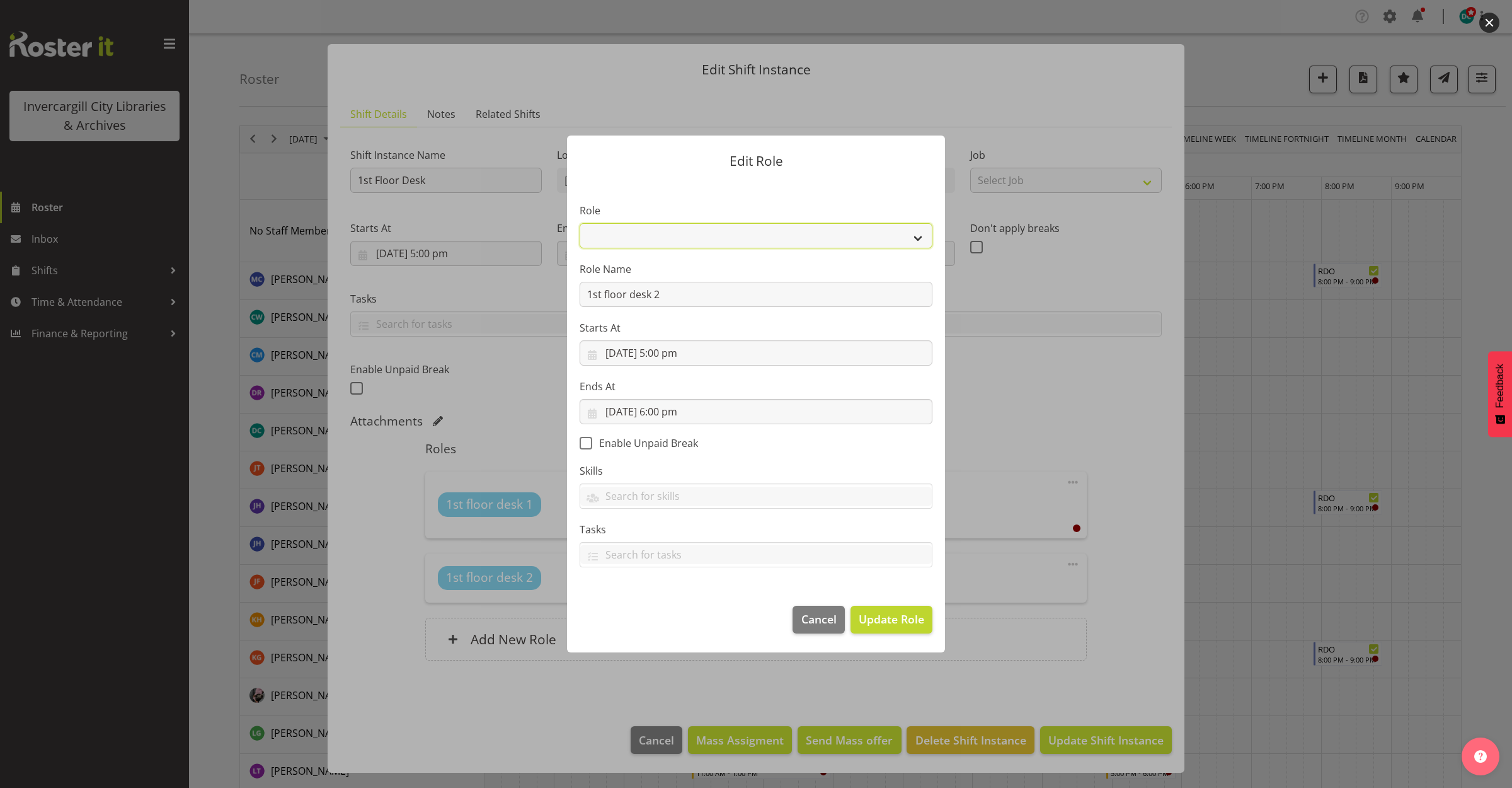
click at [764, 231] on select "1st floor desk AQ operator Business Support Team member Casual Customer Experie…" at bounding box center [755, 235] width 353 height 25
select select "1515"
click at [579, 223] on select "1st floor desk AQ operator Business Support Team member Casual Customer Experie…" at bounding box center [755, 235] width 353 height 25
click at [875, 624] on span "Update Role" at bounding box center [892, 618] width 66 height 17
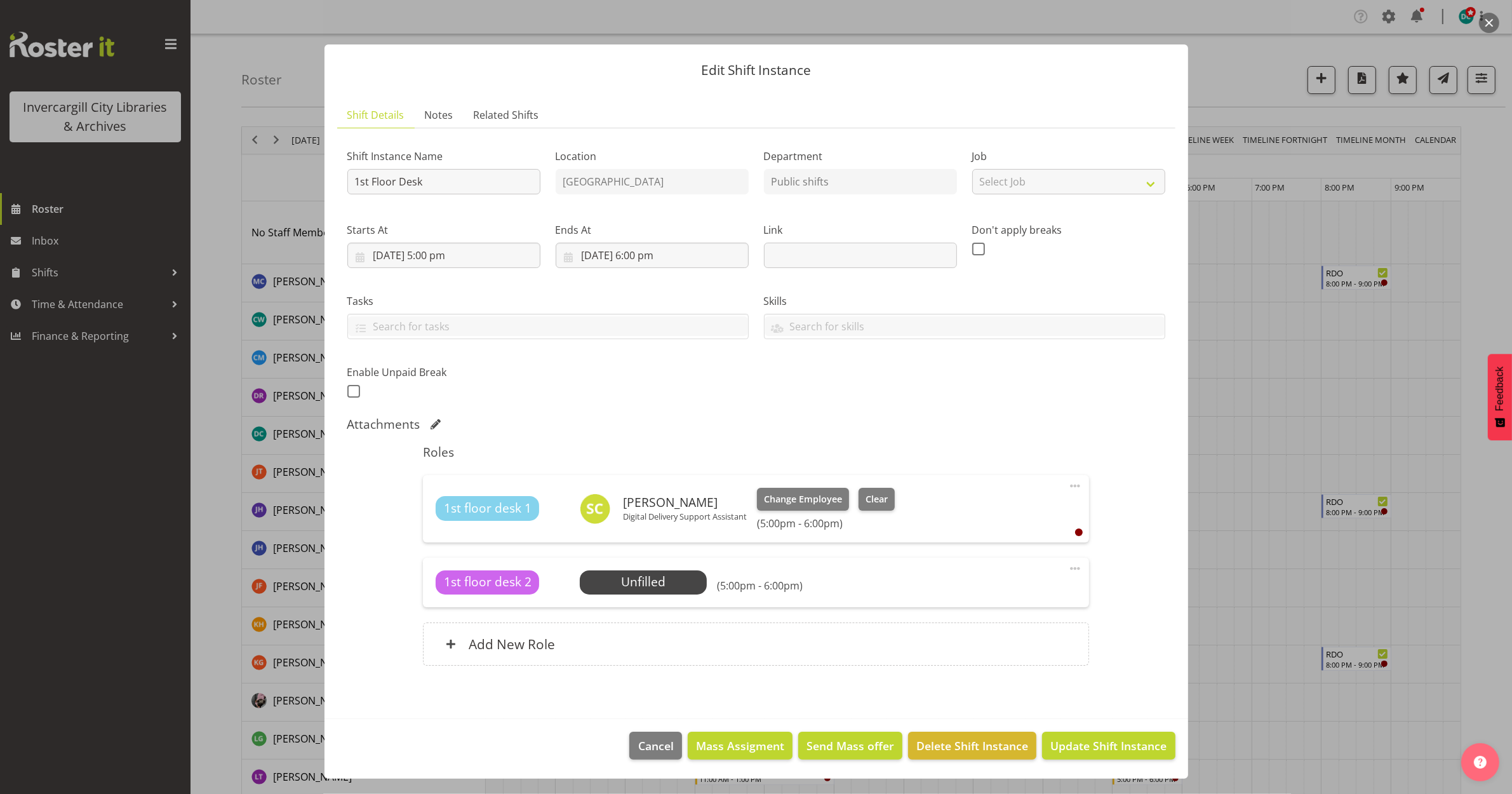
click at [1077, 569] on span at bounding box center [1075, 568] width 15 height 15
click at [910, 628] on div "Add New Role" at bounding box center [756, 644] width 666 height 43
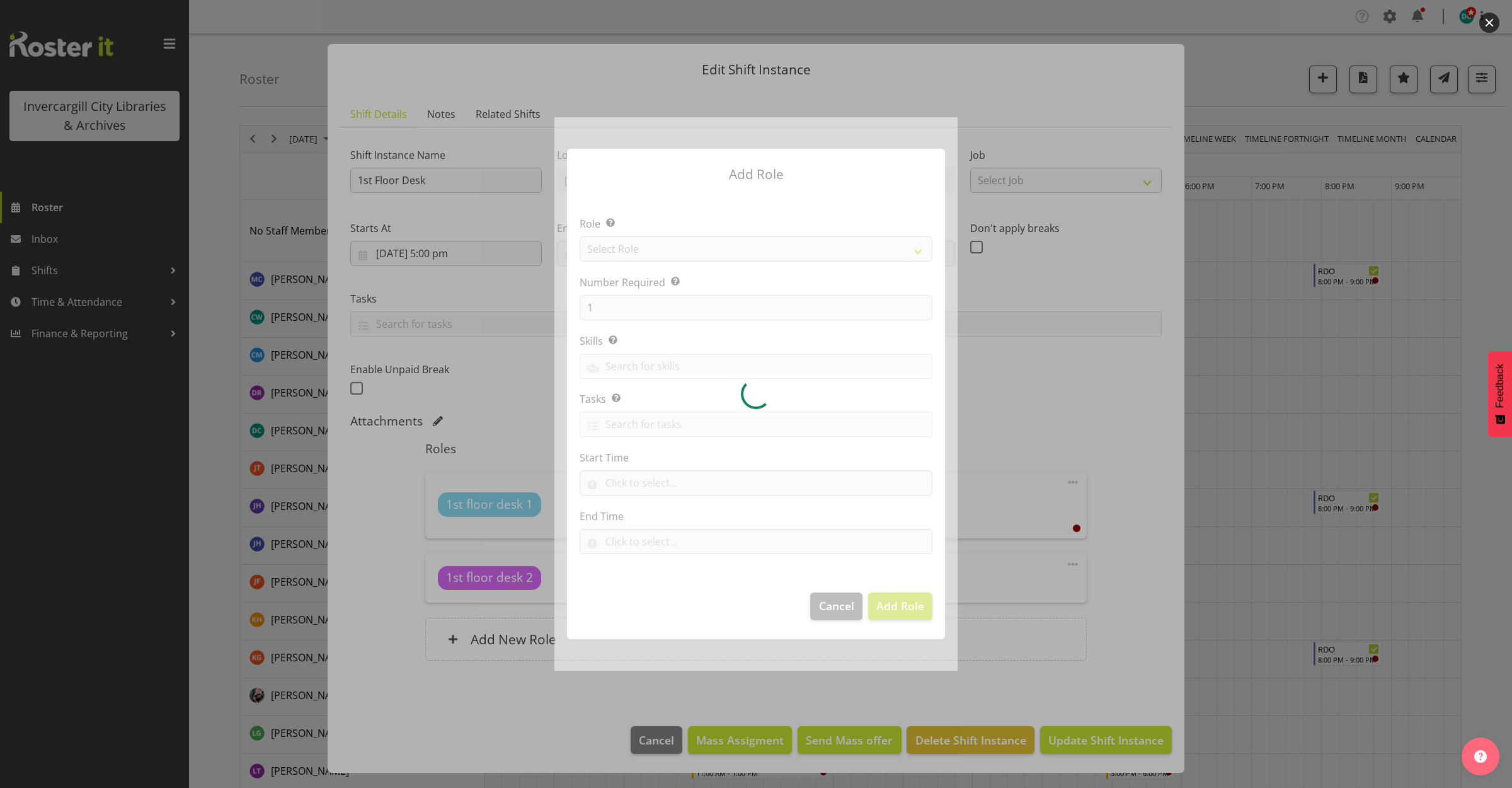
click at [832, 740] on div at bounding box center [756, 394] width 1512 height 788
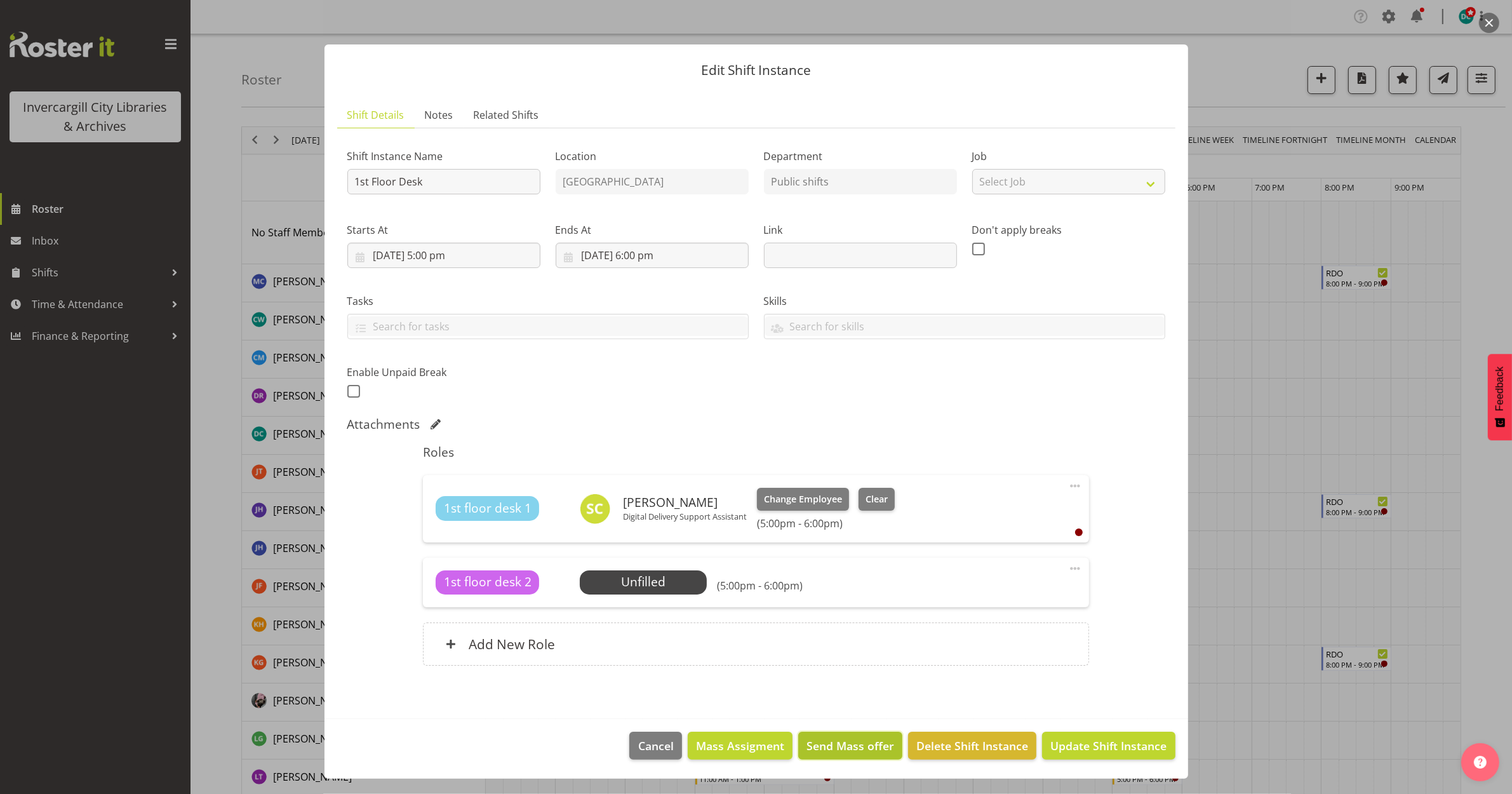
click at [840, 744] on span "Send Mass offer" at bounding box center [851, 745] width 88 height 17
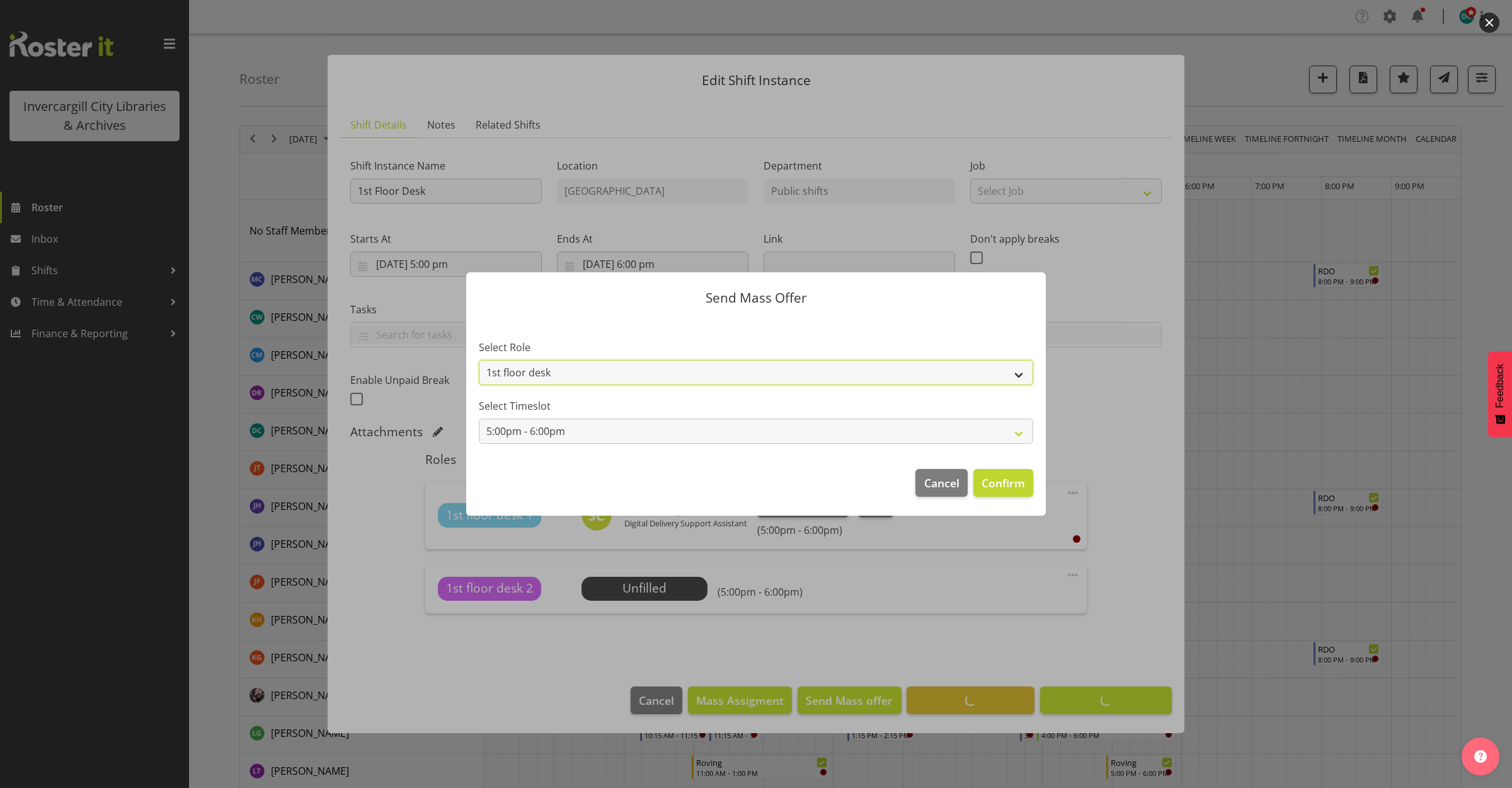
click at [776, 372] on select "1st floor desk Casual Customer Experience Assistant" at bounding box center [756, 373] width 555 height 25
select select "1515"
click at [479, 360] on select "1st floor desk Casual Customer Experience Assistant" at bounding box center [756, 373] width 555 height 25
click at [1006, 481] on span "Confirm" at bounding box center [1003, 483] width 44 height 17
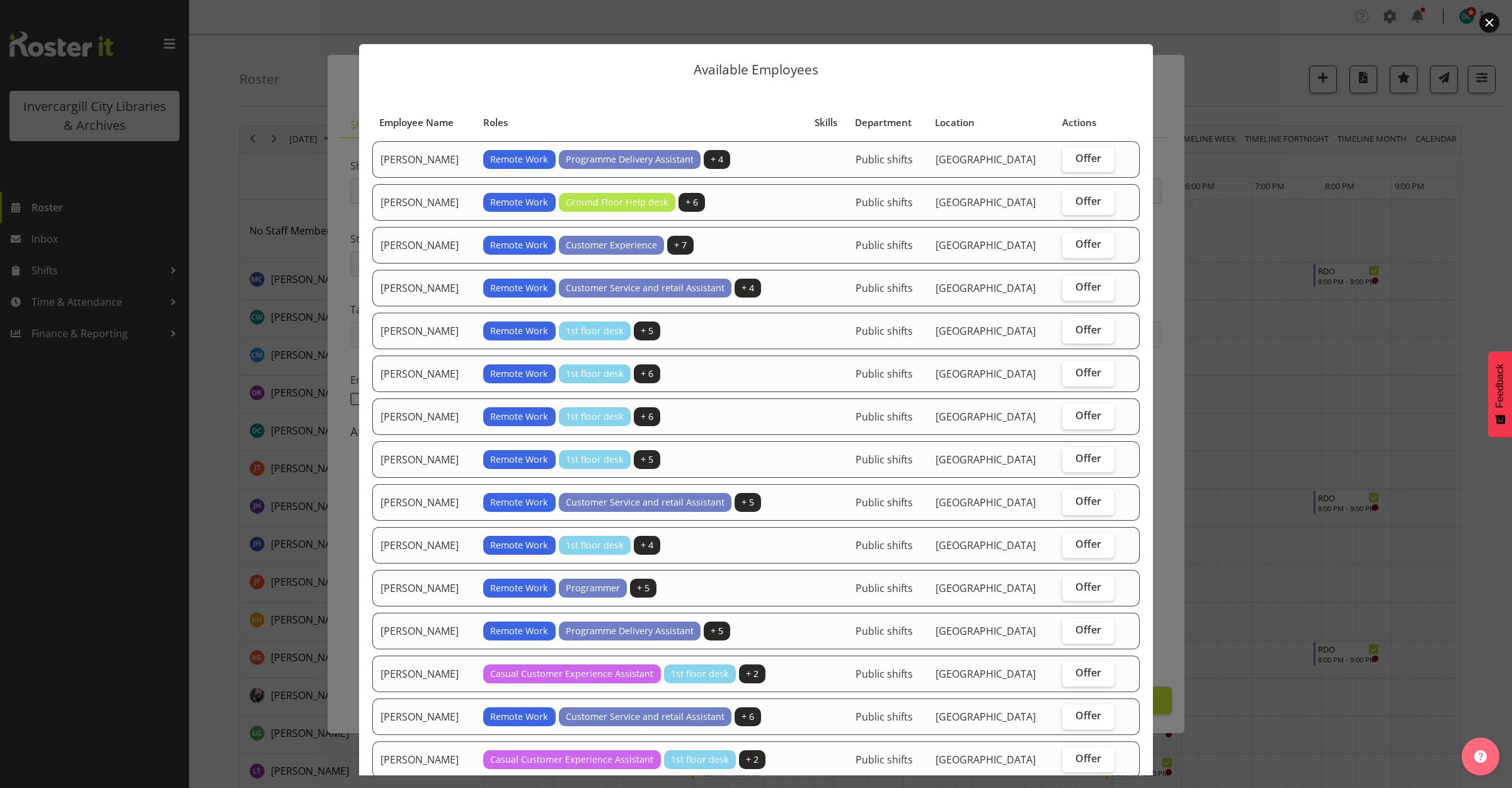
click at [1482, 21] on button "button" at bounding box center [1489, 22] width 20 height 20
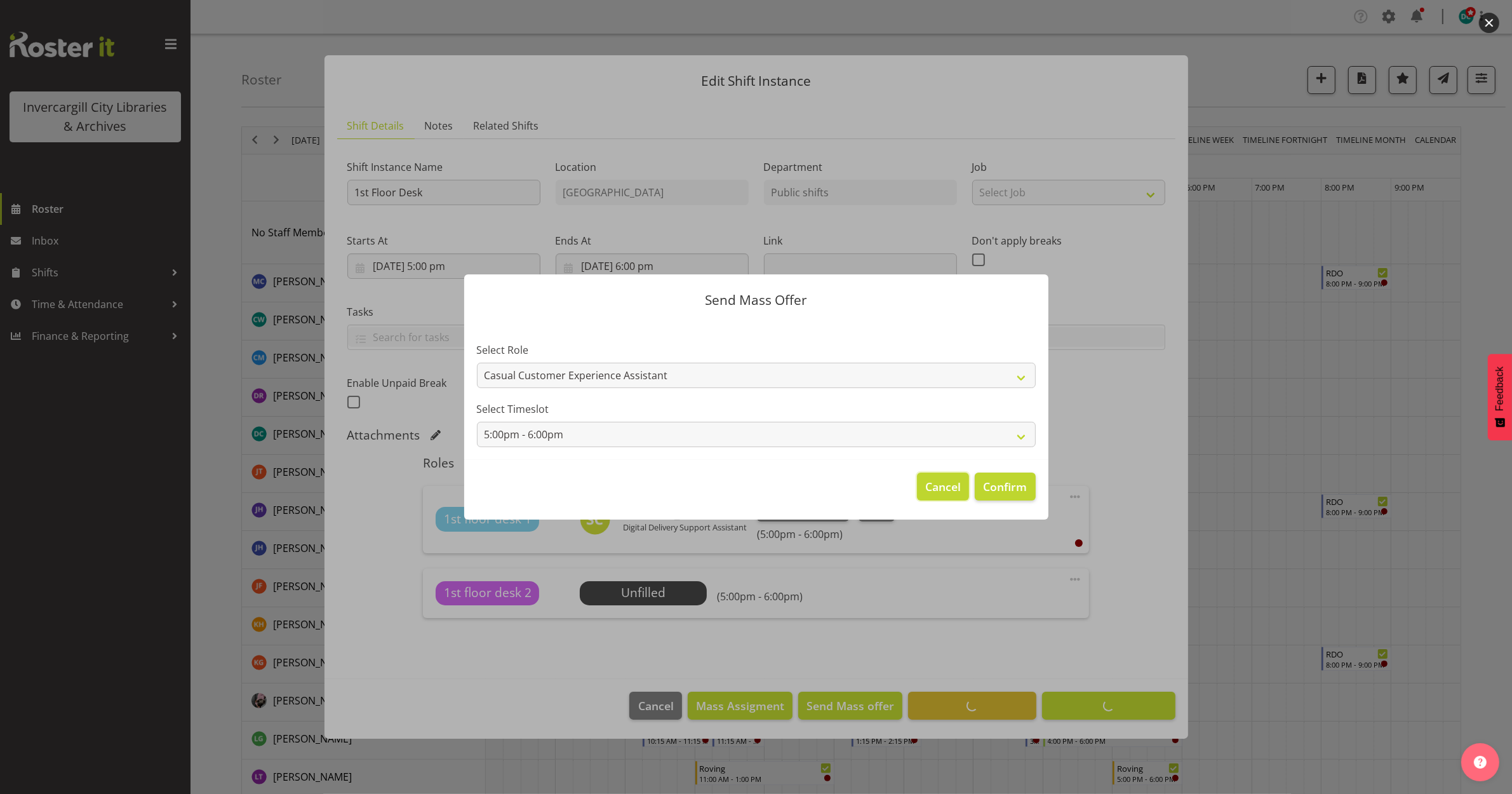
click at [939, 498] on button "Cancel" at bounding box center [943, 486] width 52 height 28
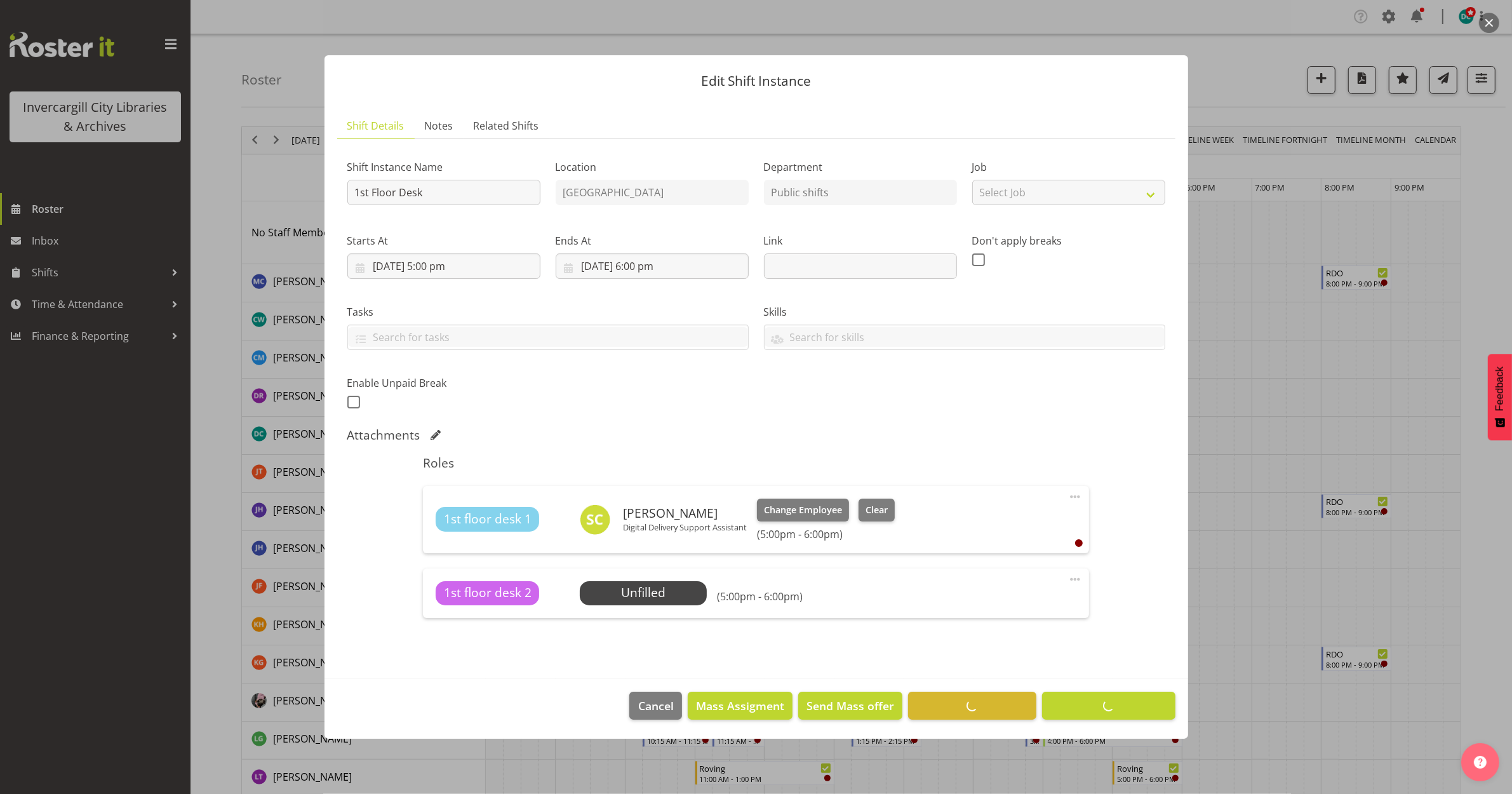
click at [1055, 701] on footer "Cancel Mass Assigment Send Mass offer Delete Shift Instance Update Shift Instan…" at bounding box center [756, 709] width 863 height 60
click at [1249, 327] on div at bounding box center [756, 397] width 1512 height 794
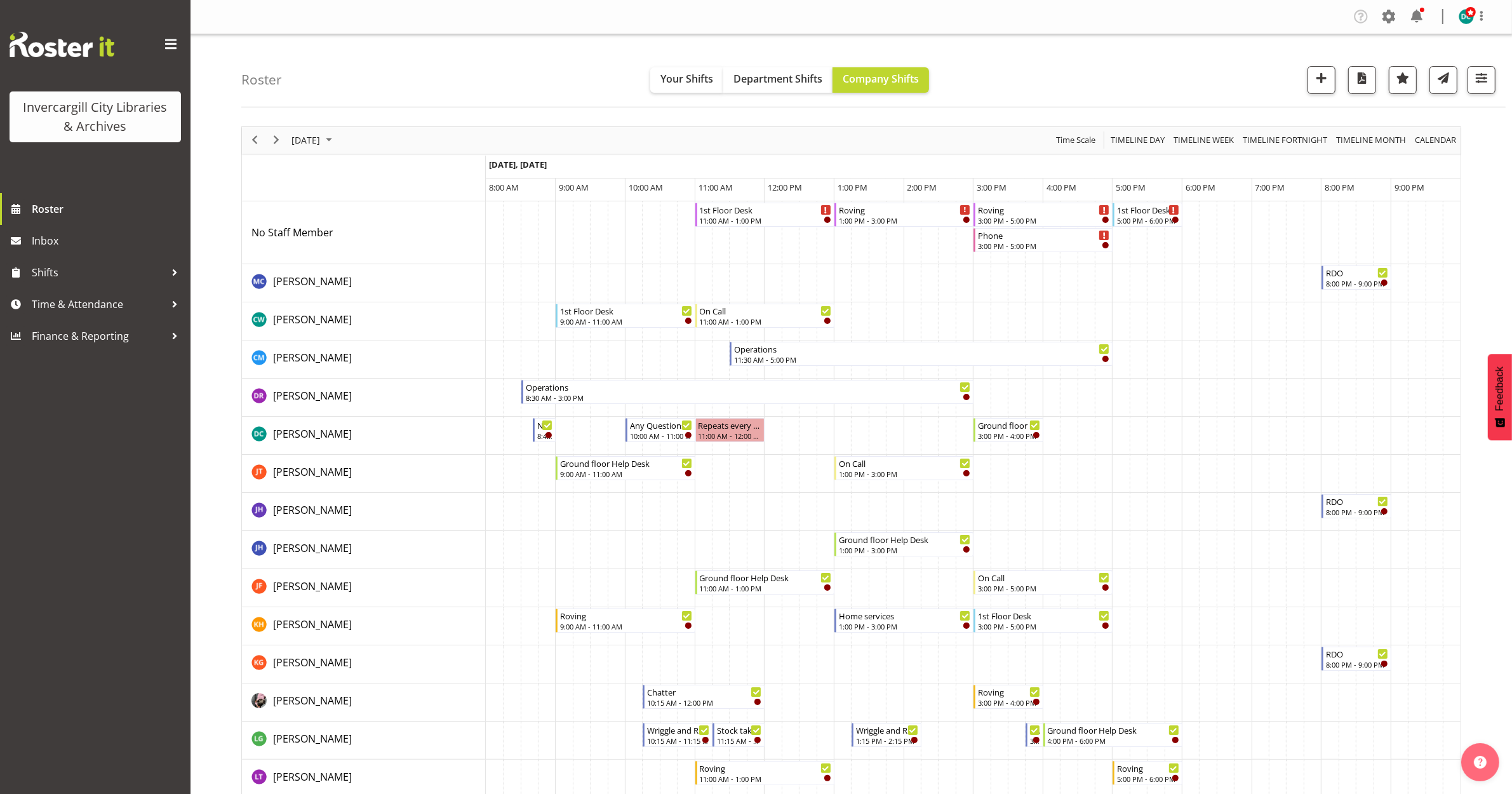
click at [1141, 220] on td "Timeline Day of October 6, 2025" at bounding box center [1137, 232] width 17 height 63
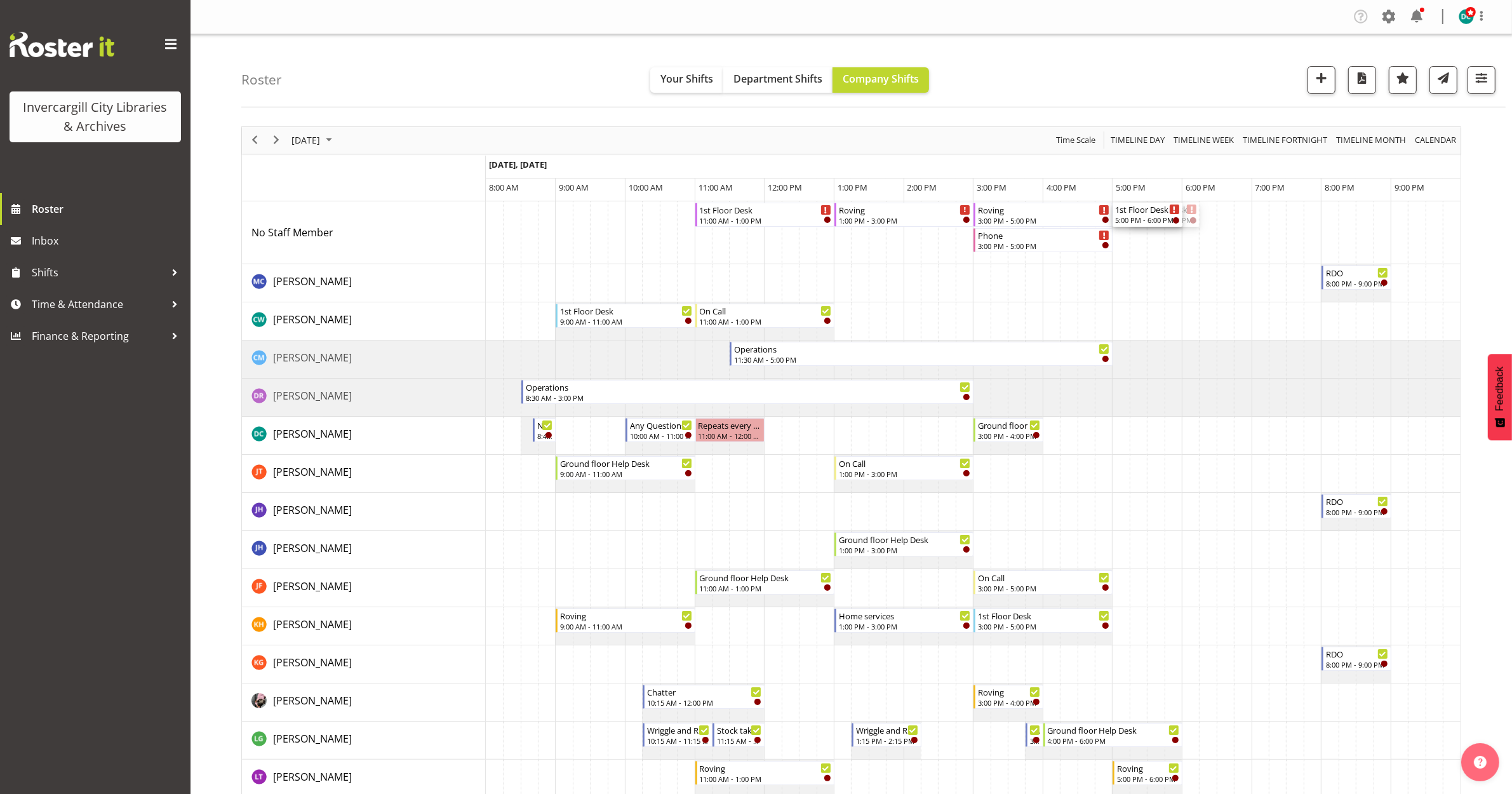
drag, startPoint x: 1147, startPoint y: 220, endPoint x: 1114, endPoint y: 215, distance: 33.4
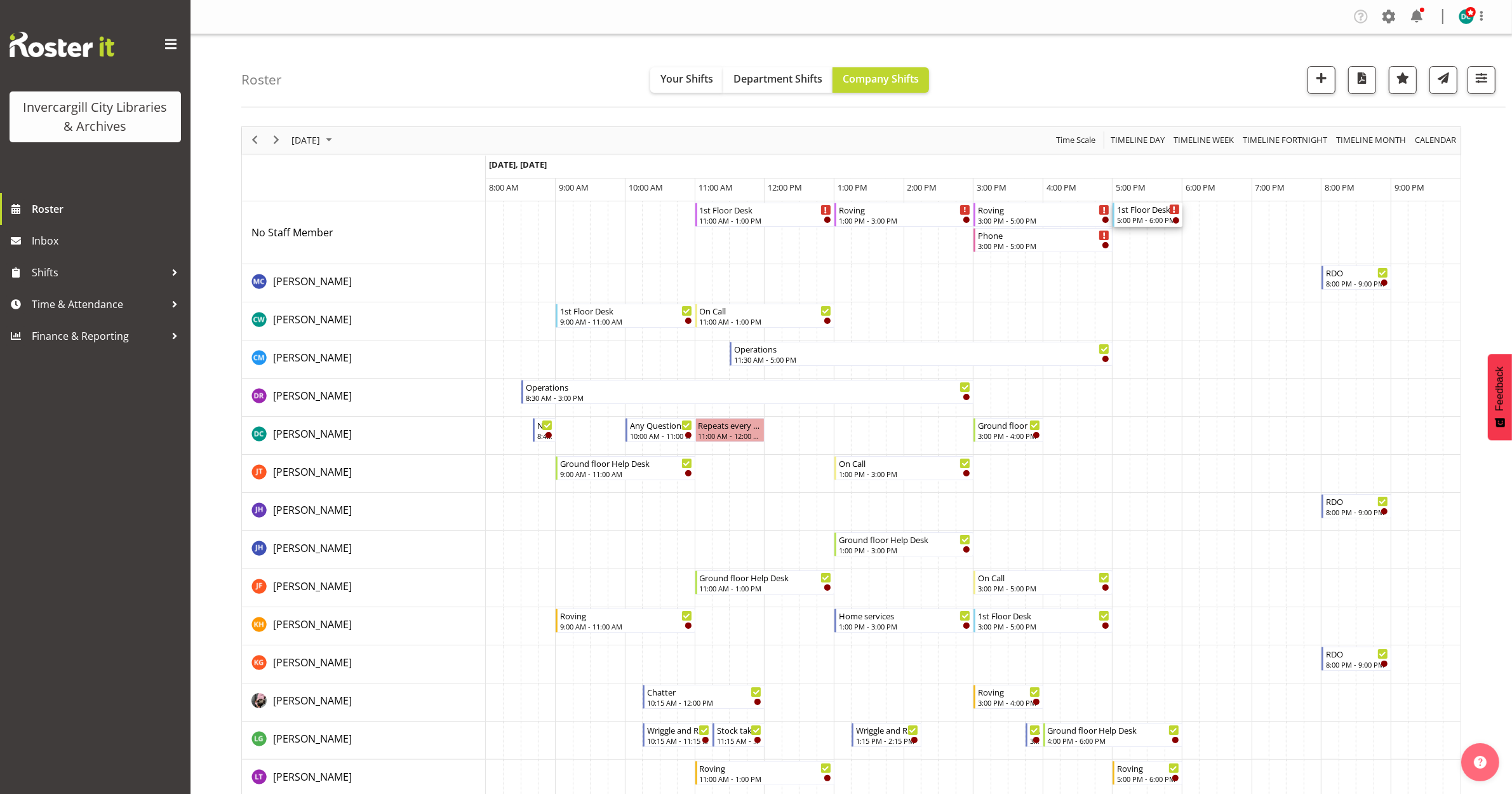
click at [1139, 217] on div "5:00 PM - 6:00 PM" at bounding box center [1149, 220] width 63 height 10
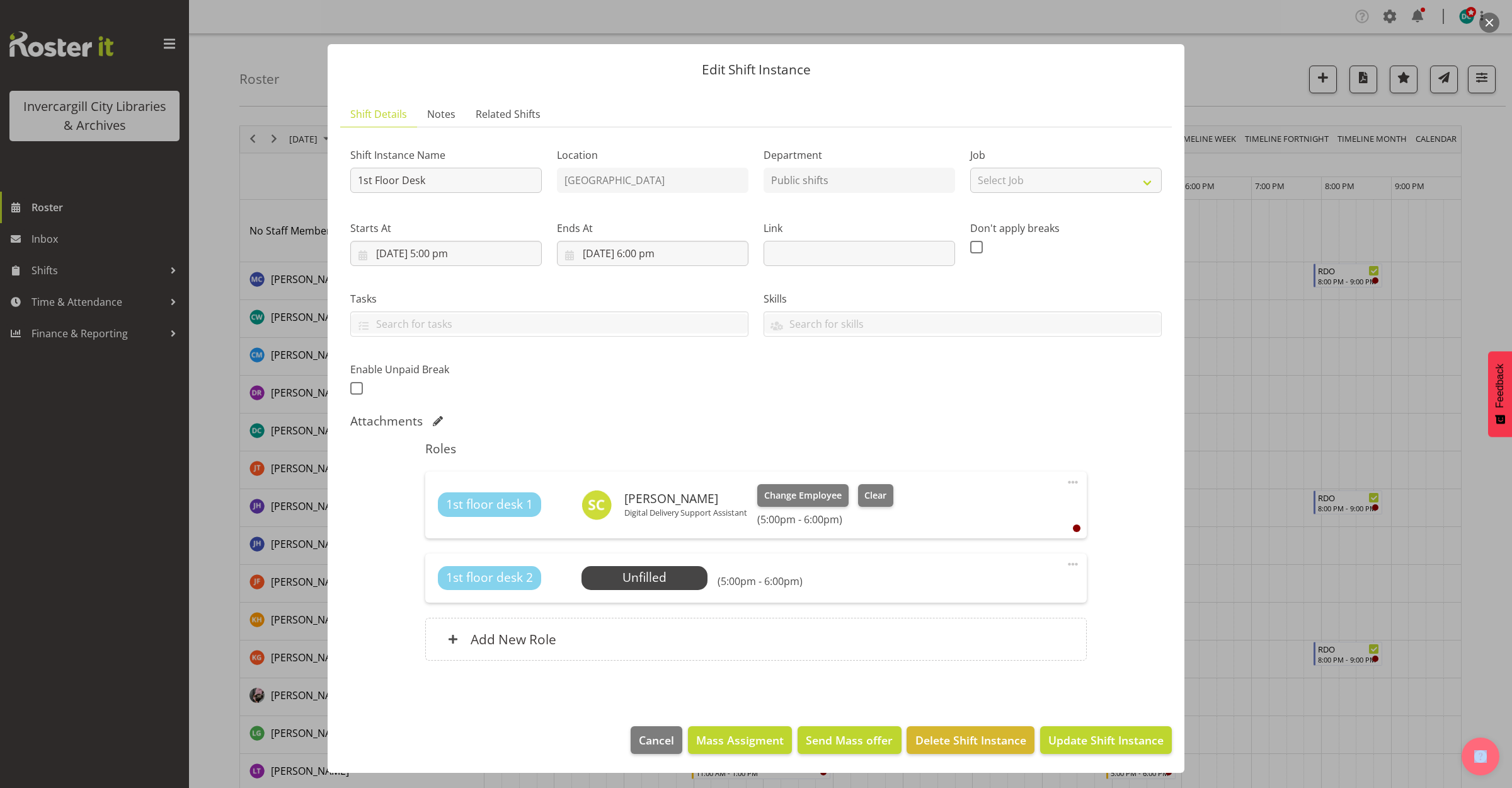
click at [1075, 560] on span at bounding box center [1072, 564] width 15 height 15
click at [982, 599] on link "Edit" at bounding box center [1020, 591] width 121 height 23
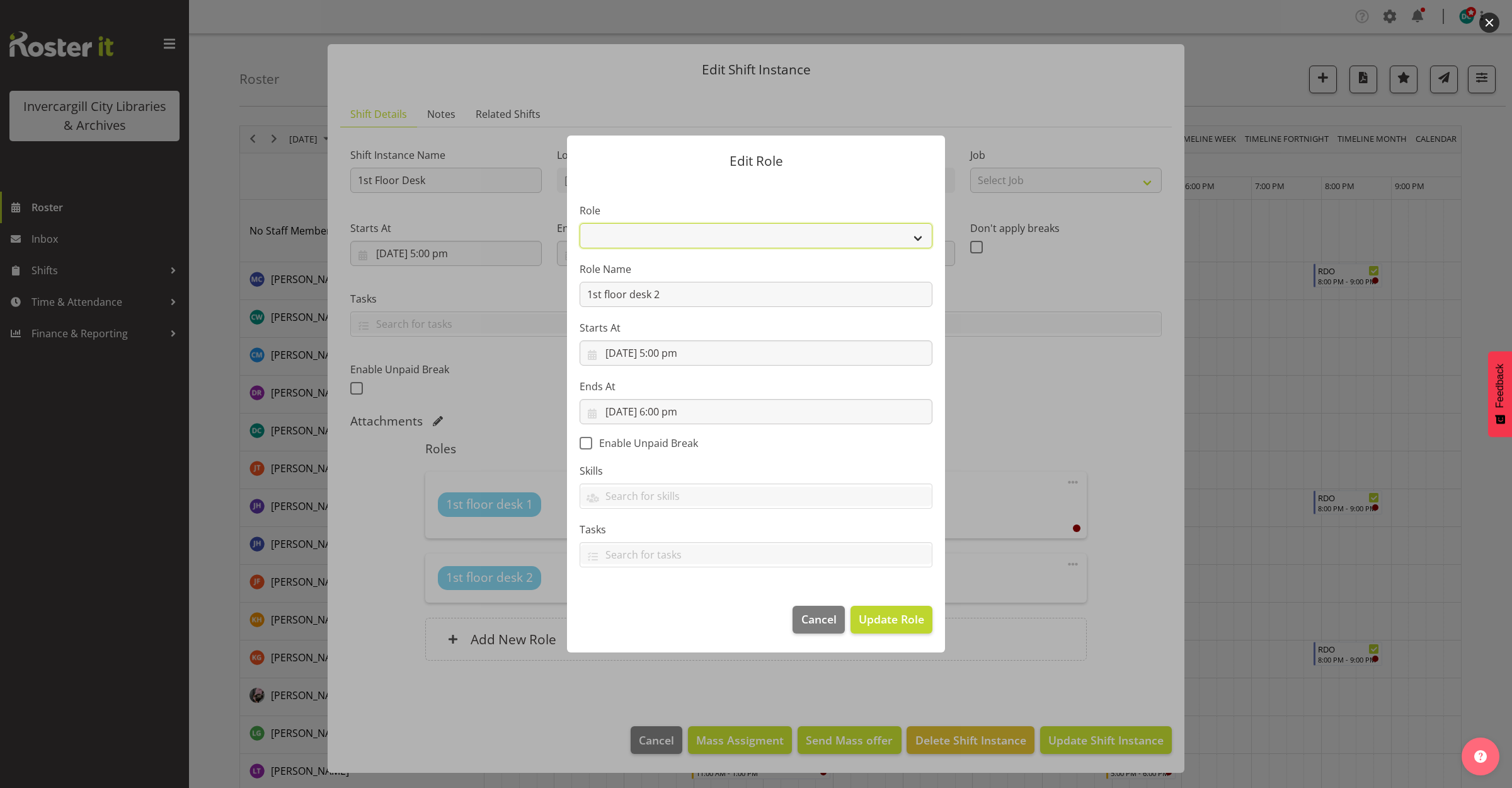
click at [741, 238] on select "1st floor desk AQ operator Business Support Team member Casual Customer Experie…" at bounding box center [755, 235] width 353 height 25
select select "1515"
click at [579, 223] on select "1st floor desk AQ operator Business Support Team member Casual Customer Experie…" at bounding box center [755, 235] width 353 height 25
click at [887, 614] on span "Update Role" at bounding box center [892, 618] width 66 height 17
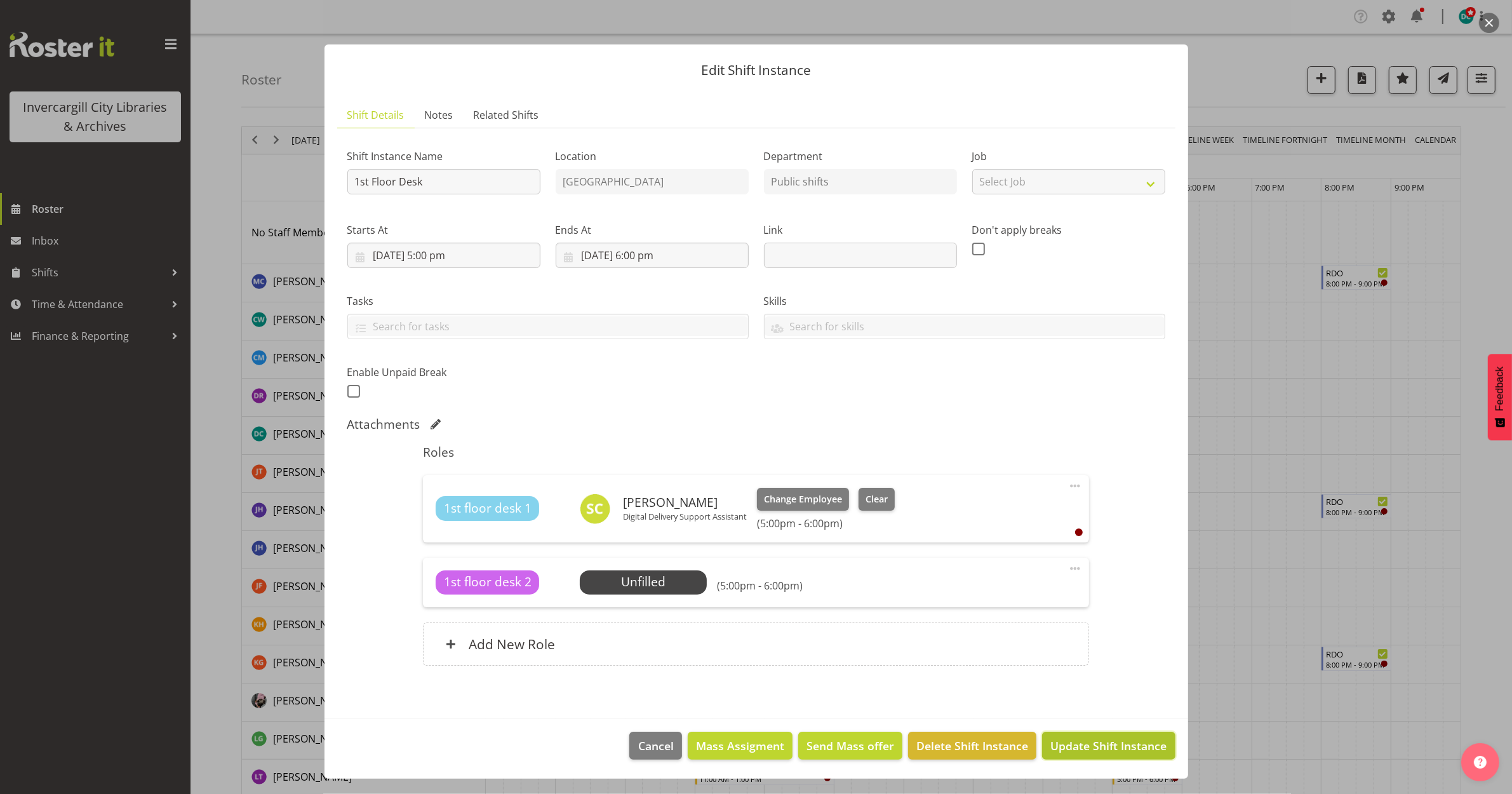
click at [1113, 751] on span "Update Shift Instance" at bounding box center [1109, 745] width 117 height 17
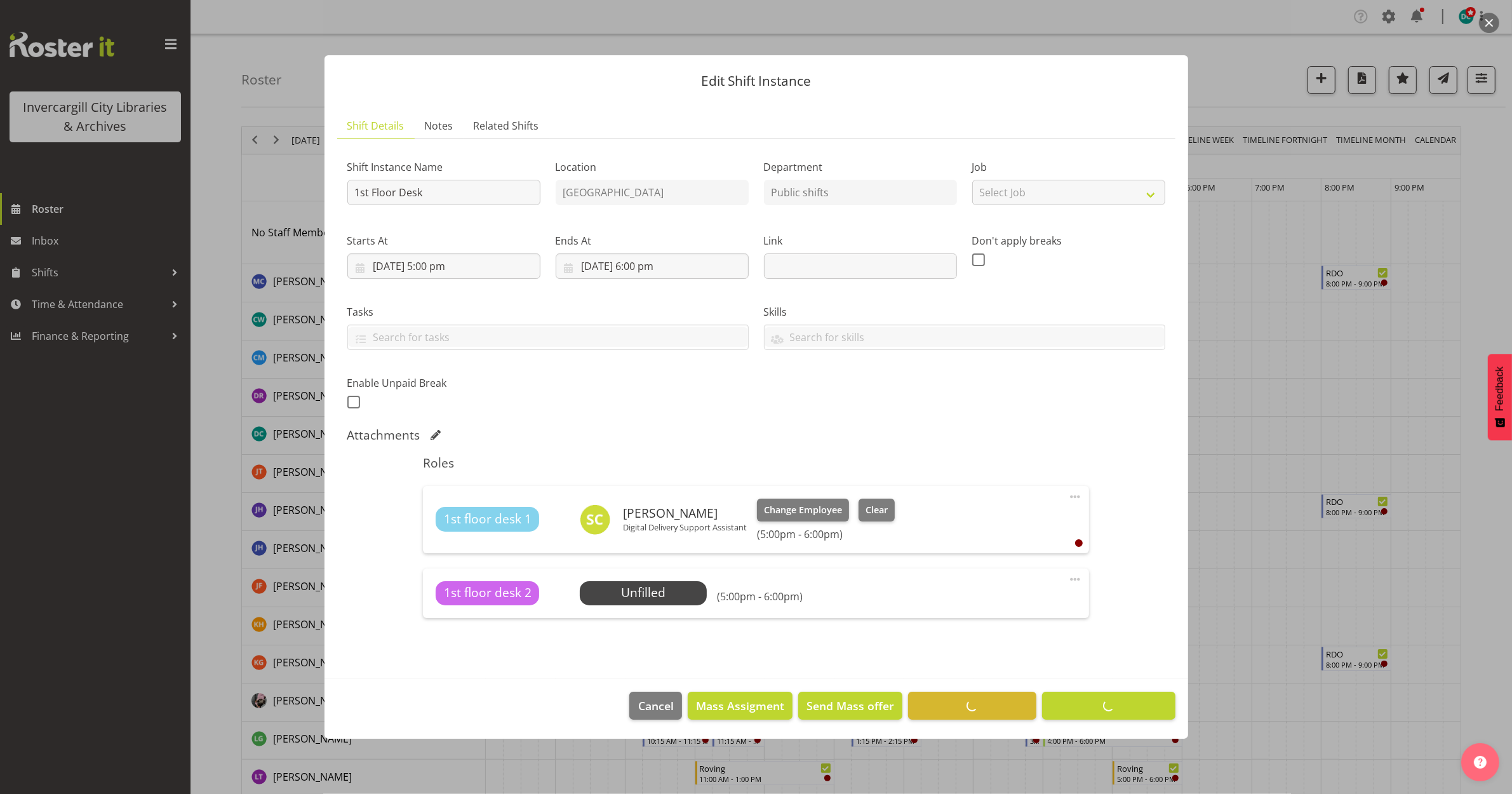
click at [1255, 395] on div at bounding box center [756, 397] width 1512 height 794
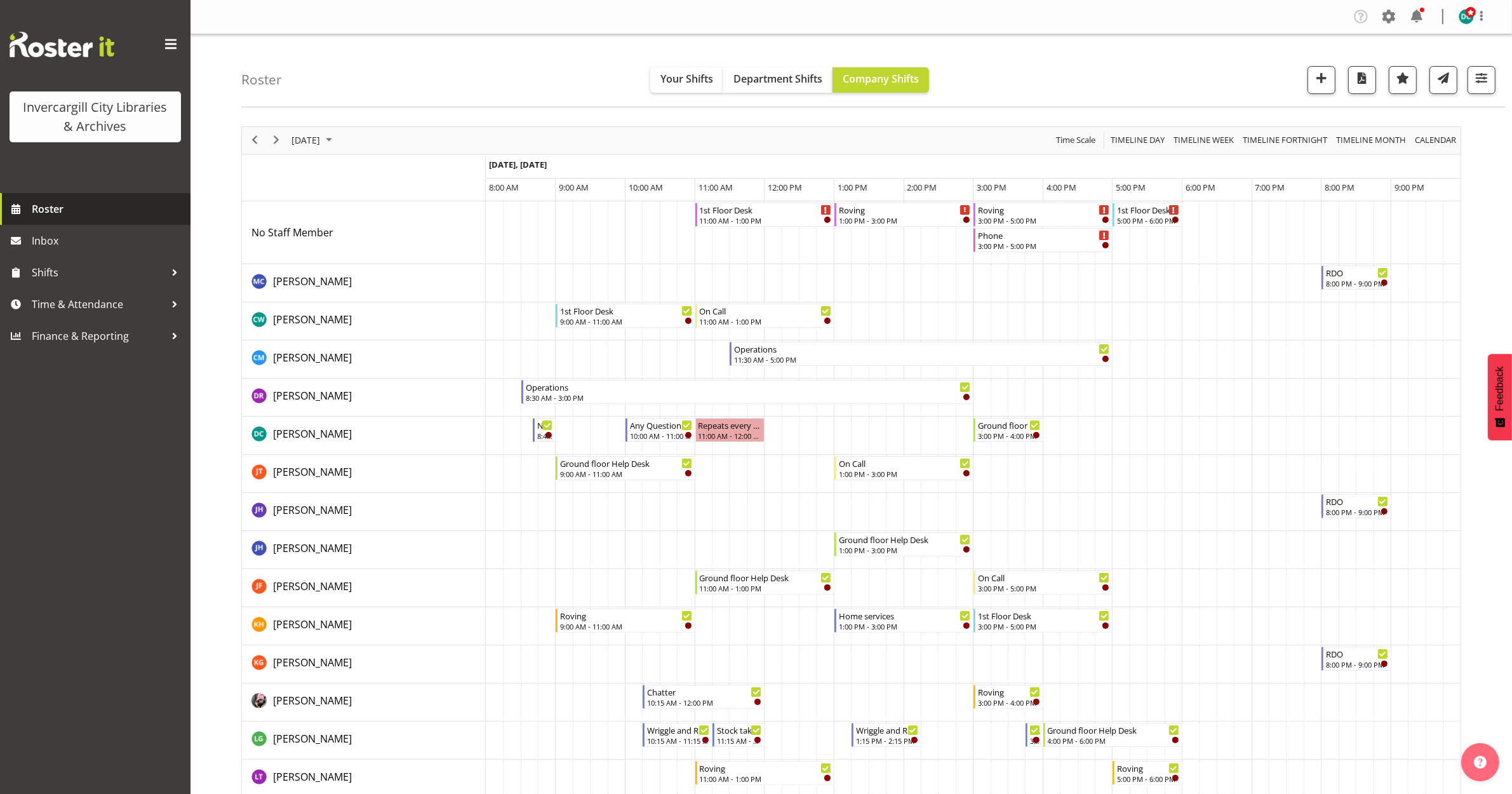
click at [64, 212] on span "Roster" at bounding box center [108, 209] width 153 height 19
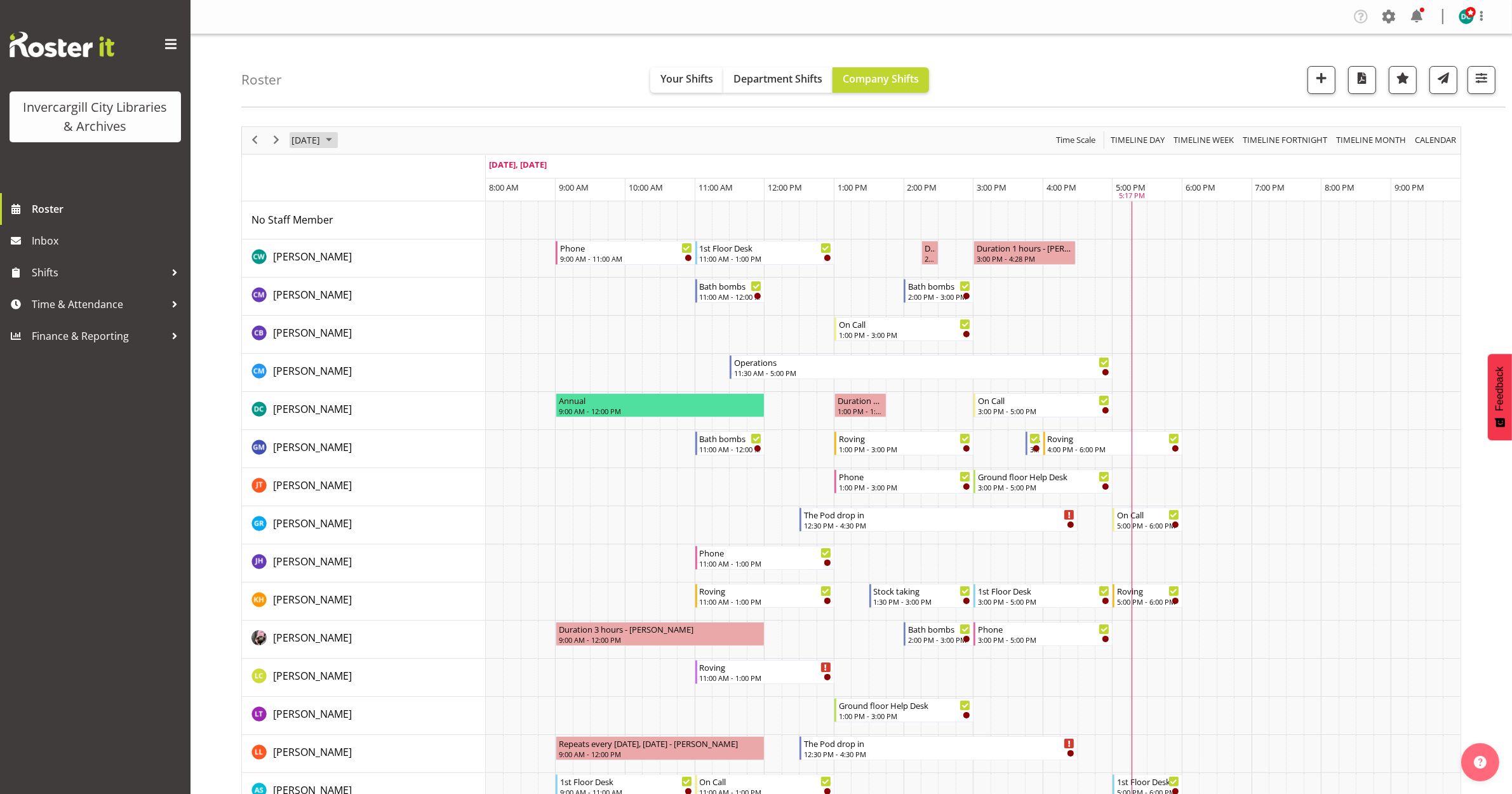
click at [321, 140] on span "[DATE]" at bounding box center [305, 140] width 31 height 16
click at [326, 235] on span "6" at bounding box center [325, 237] width 19 height 19
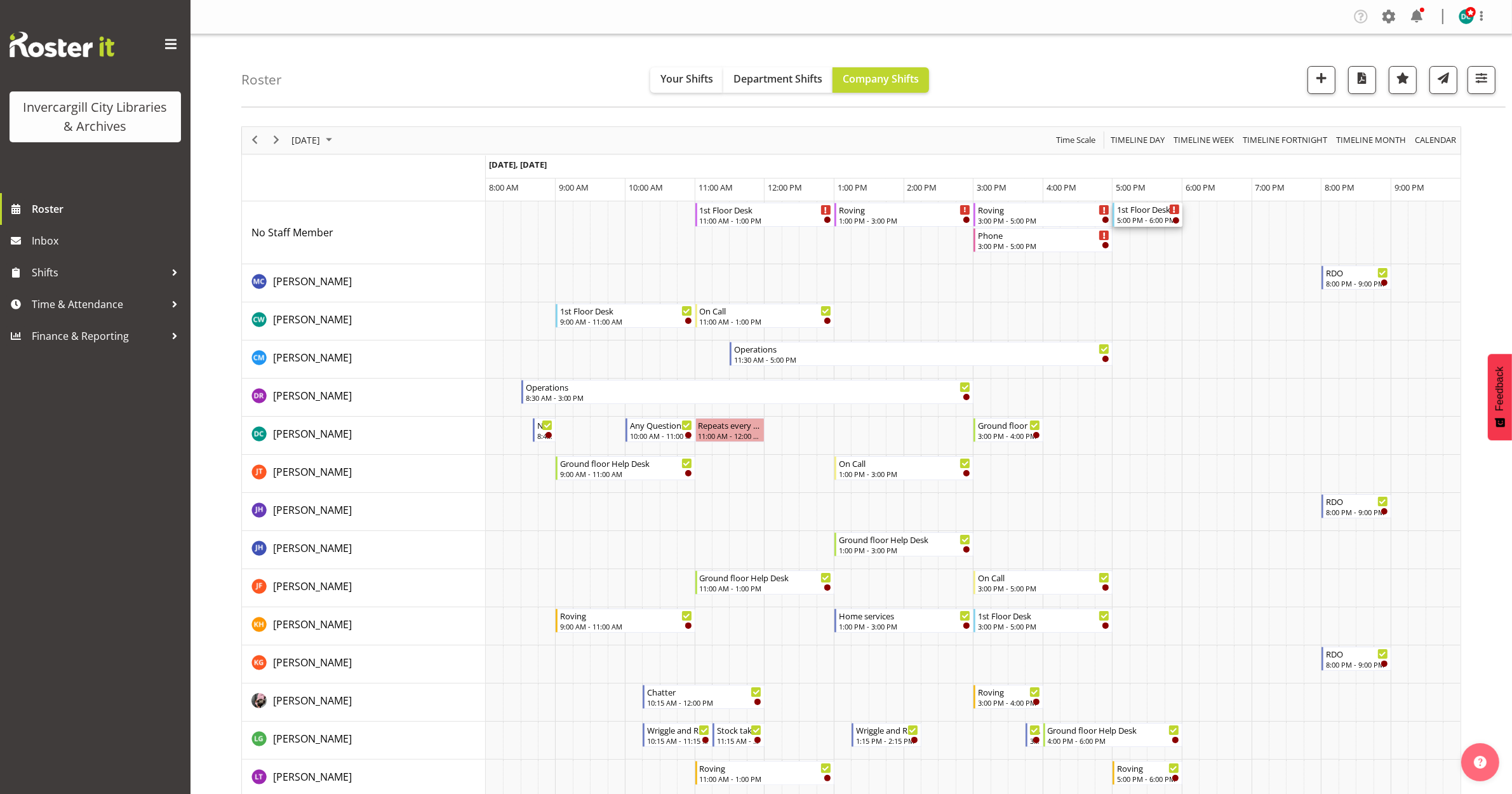
click at [1139, 207] on div "1st Floor Desk" at bounding box center [1149, 209] width 63 height 13
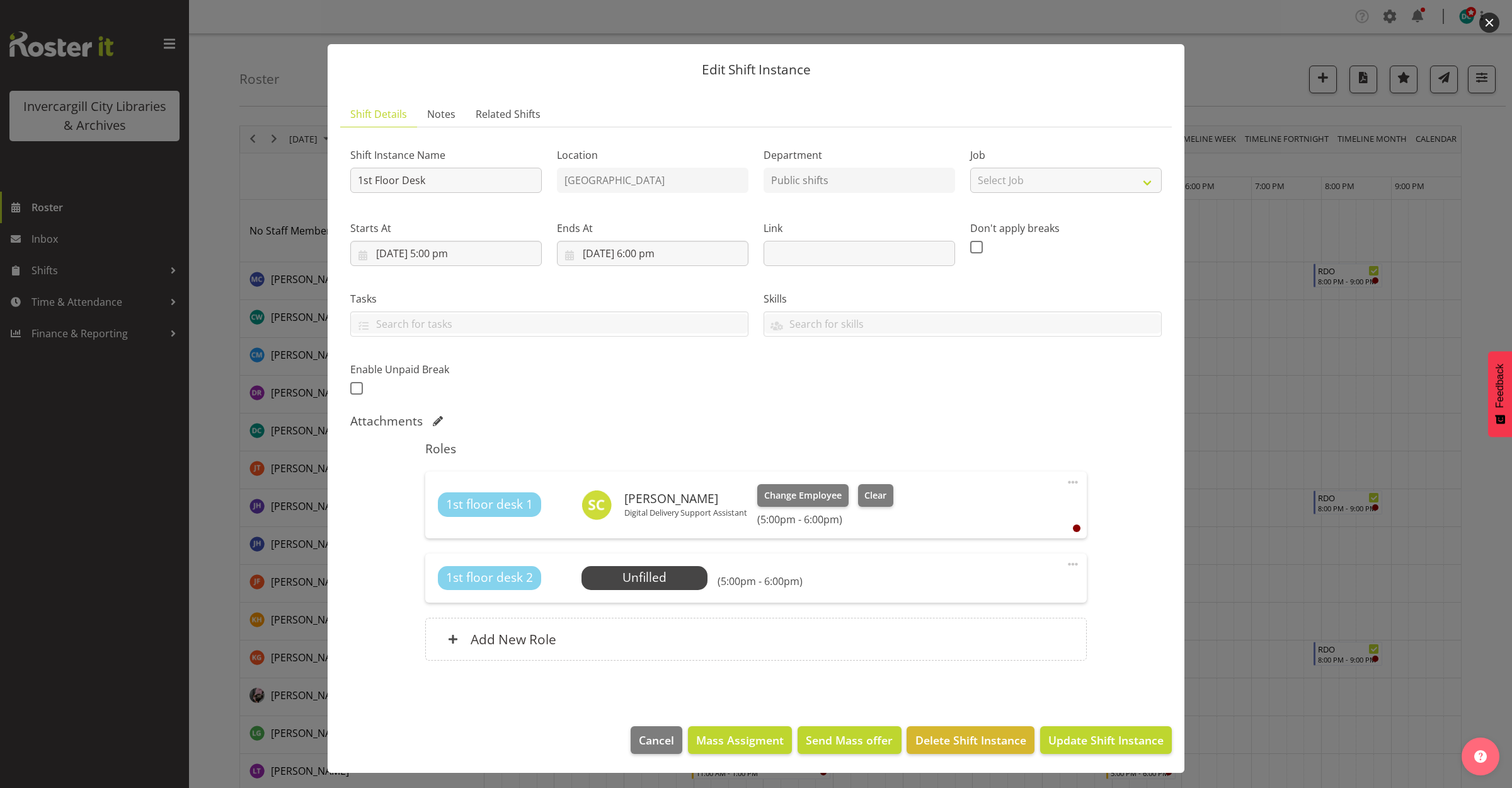
click at [1065, 564] on span at bounding box center [1072, 564] width 15 height 15
click at [764, 637] on div "Add New Role" at bounding box center [756, 639] width 661 height 43
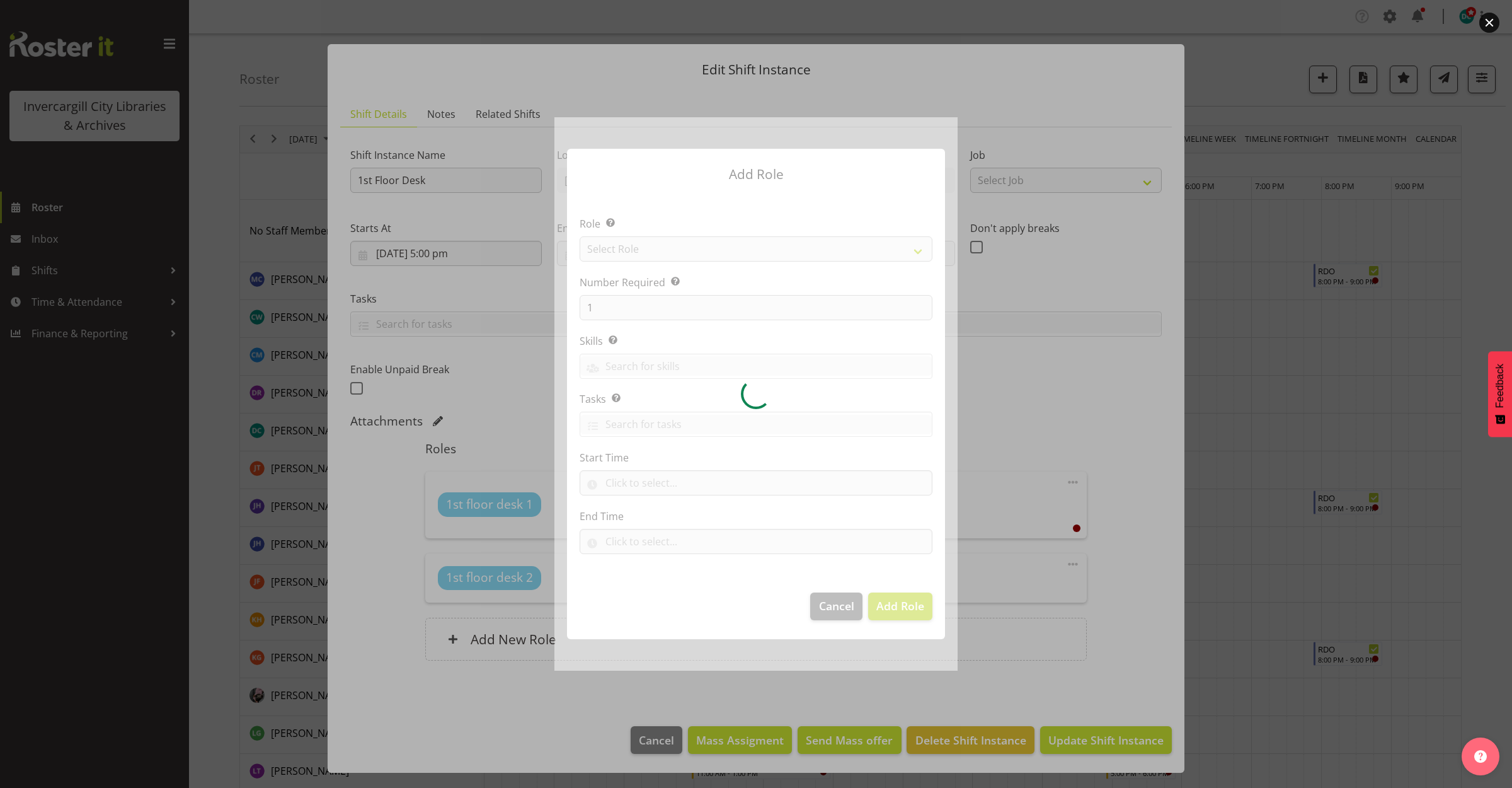
click at [823, 610] on div at bounding box center [756, 393] width 403 height 553
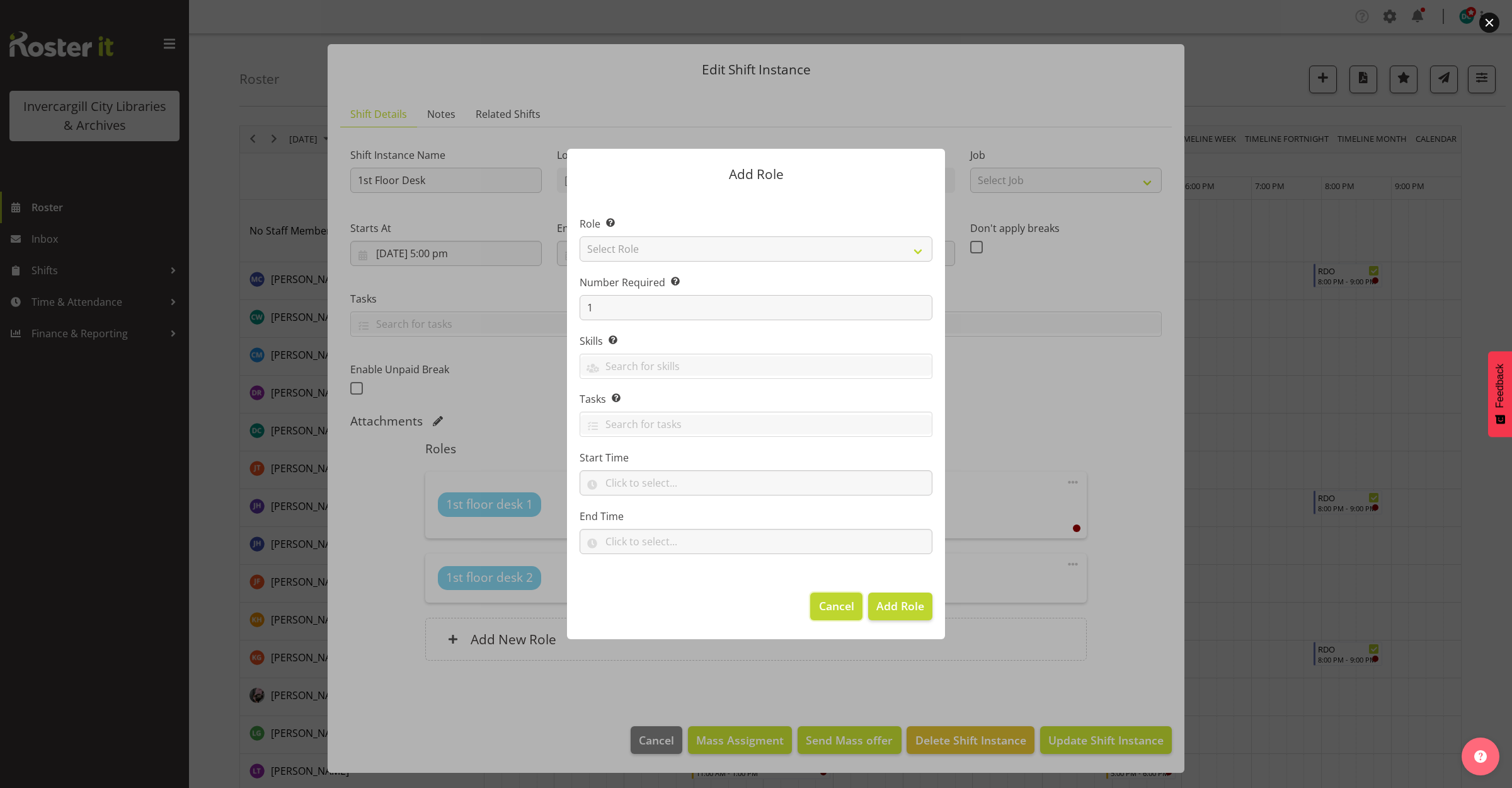
click at [834, 601] on span "Cancel" at bounding box center [837, 606] width 36 height 17
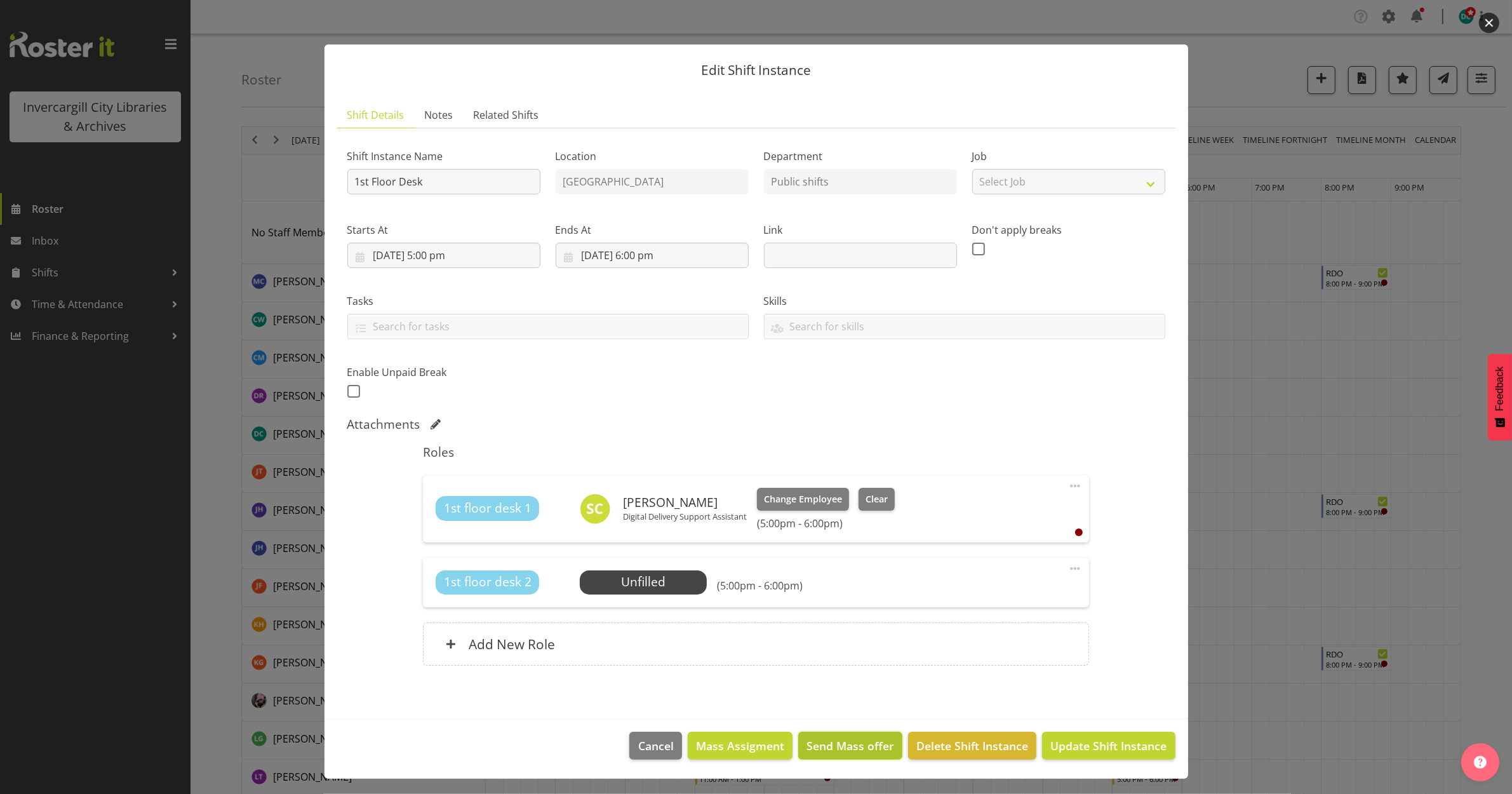
click at [833, 746] on span "Send Mass offer" at bounding box center [851, 745] width 88 height 17
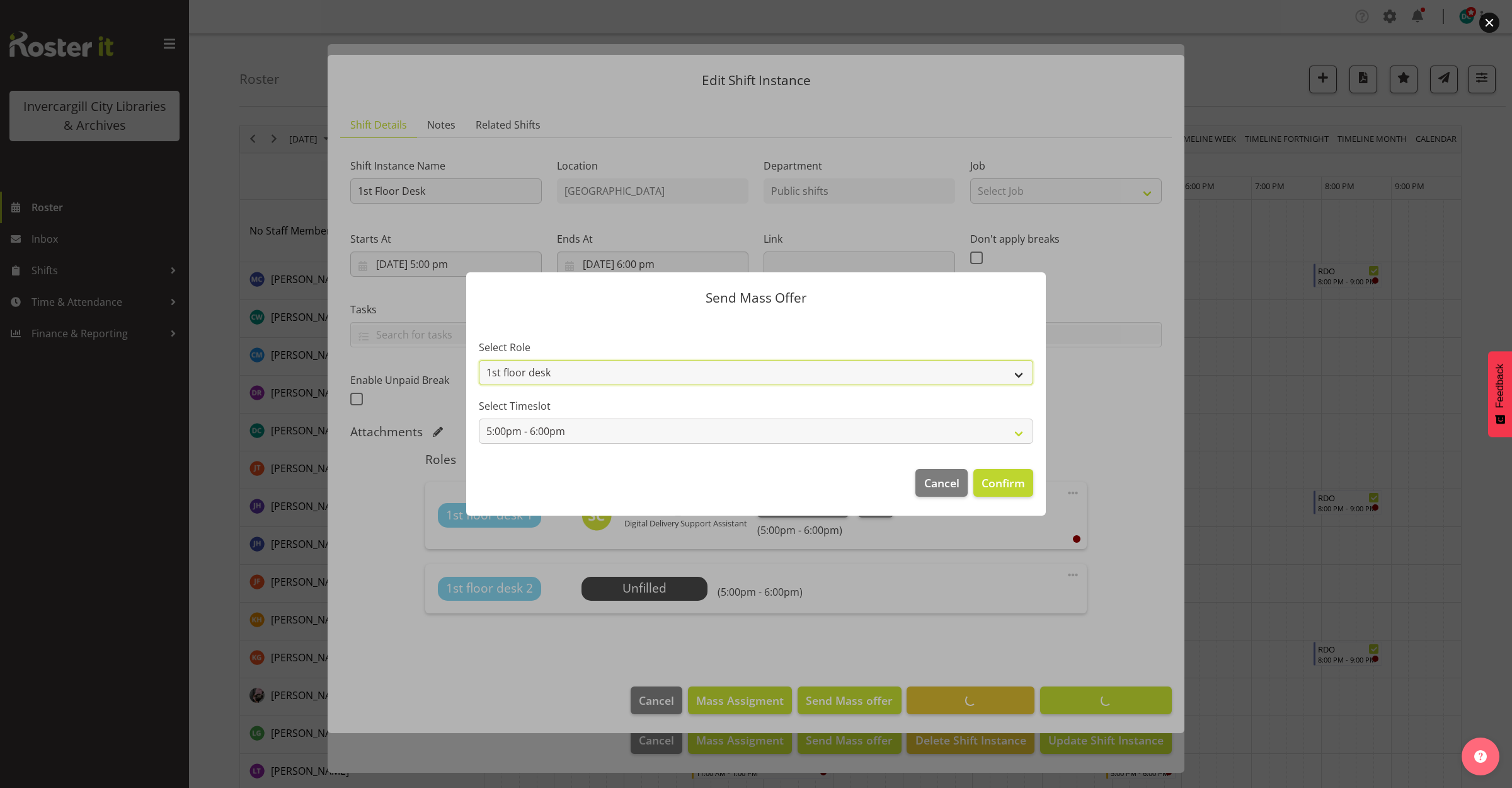
click at [662, 373] on select "1st floor desk" at bounding box center [756, 373] width 555 height 25
click at [988, 483] on span "Confirm" at bounding box center [1003, 483] width 44 height 17
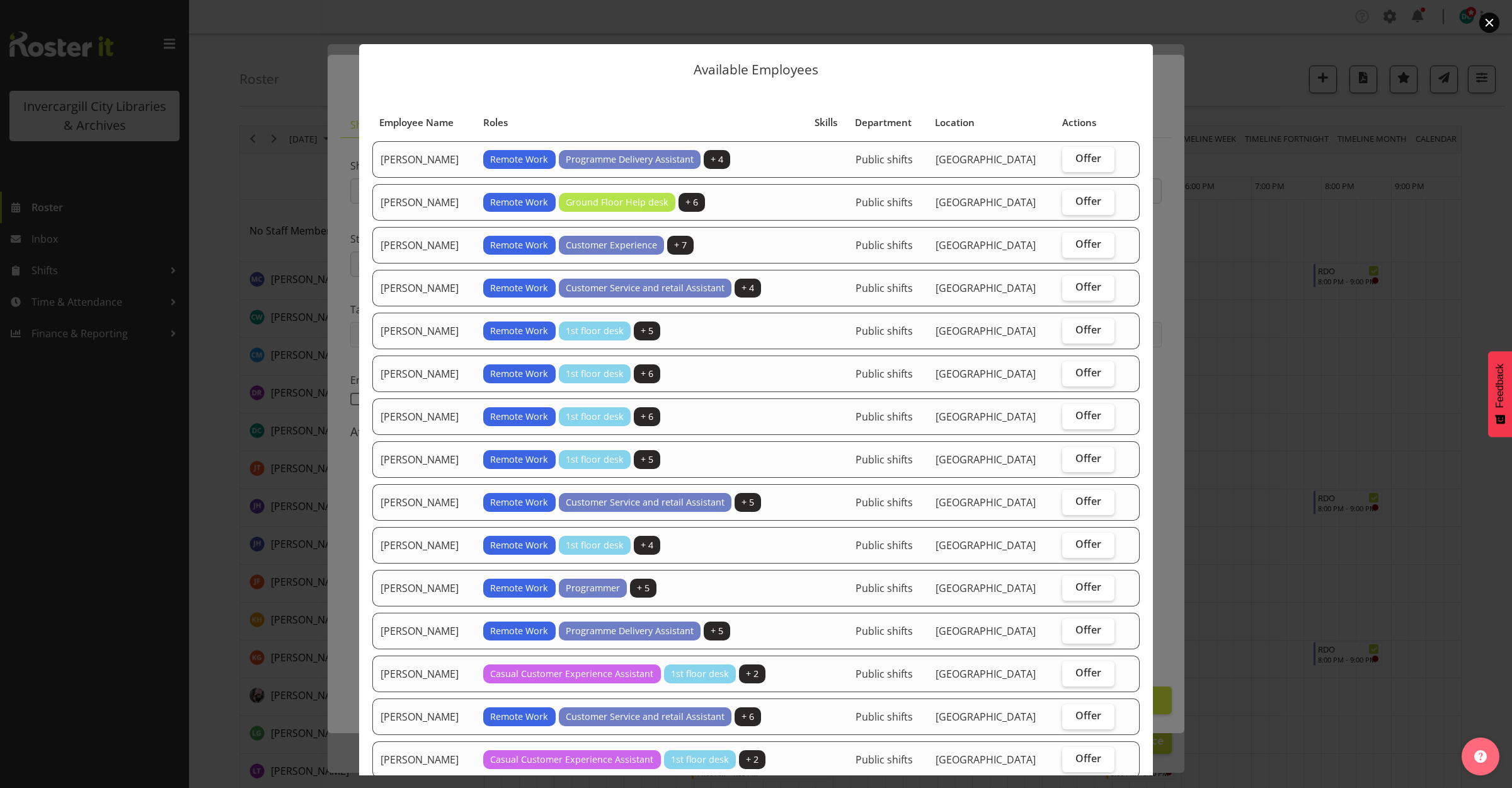
click at [1488, 26] on button "button" at bounding box center [1489, 22] width 20 height 20
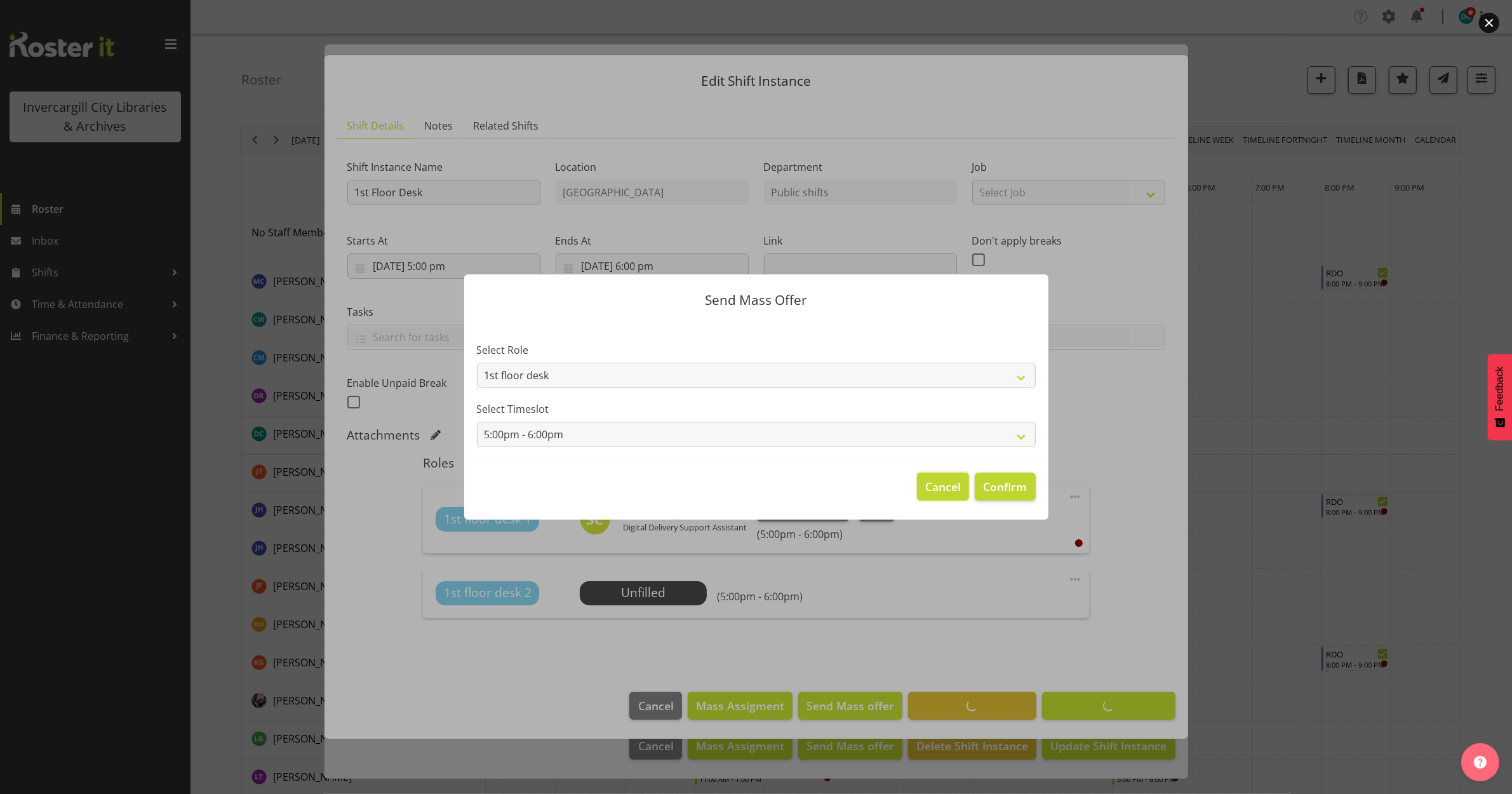
click at [951, 493] on span "Cancel" at bounding box center [943, 486] width 36 height 17
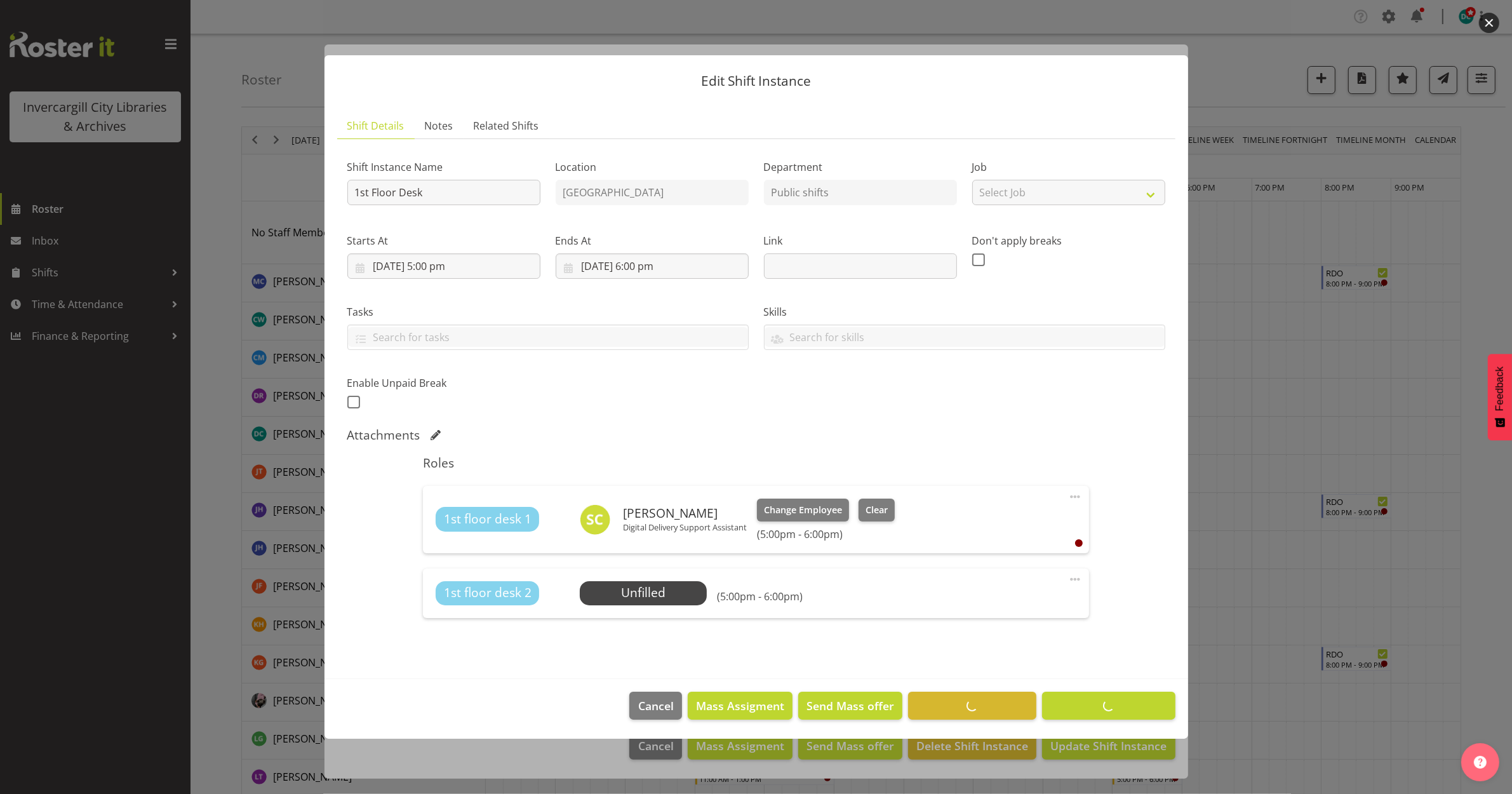
click at [1072, 576] on span at bounding box center [1075, 579] width 15 height 15
click at [1006, 614] on link "Edit" at bounding box center [1022, 607] width 122 height 23
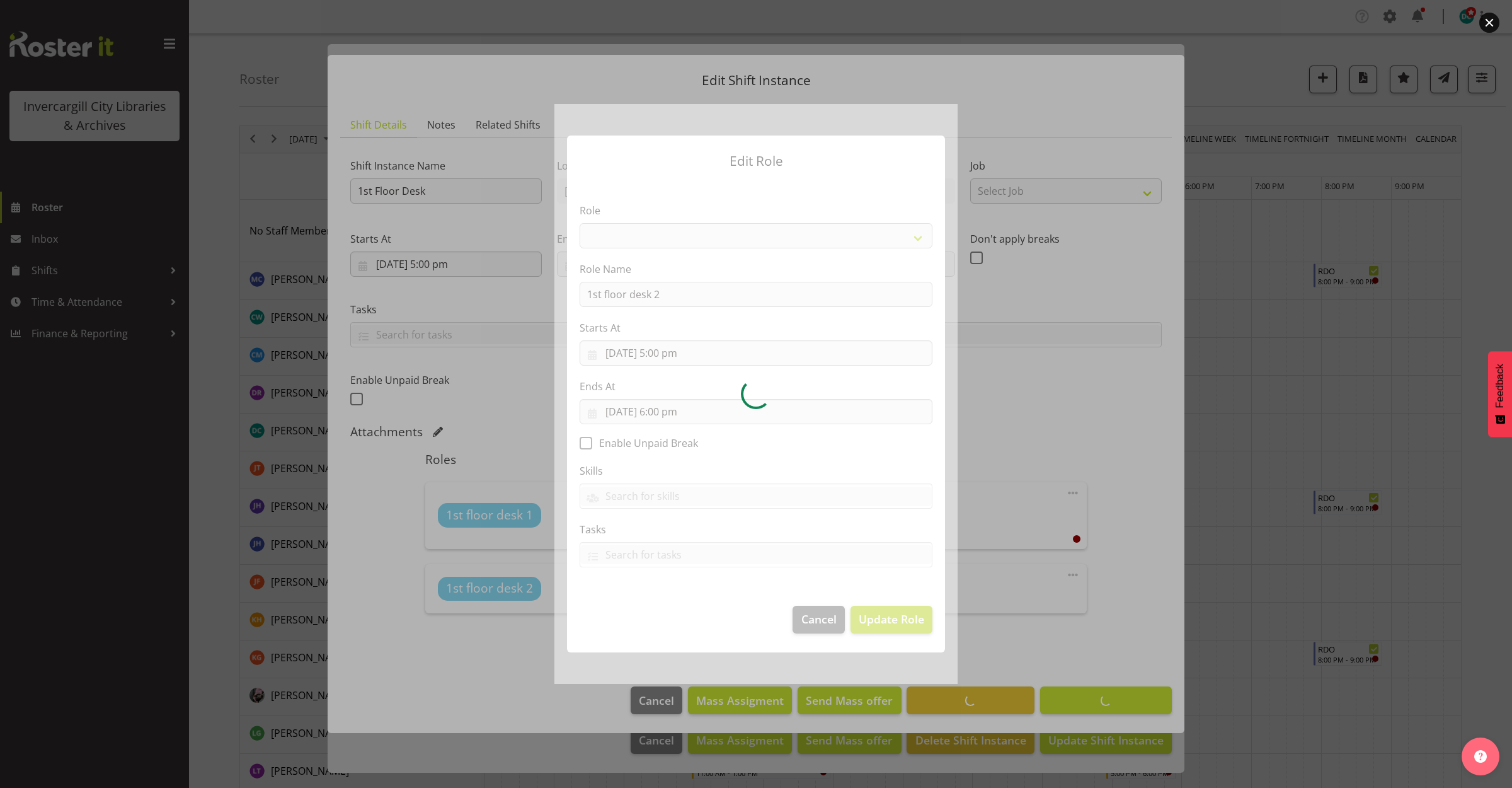
select select
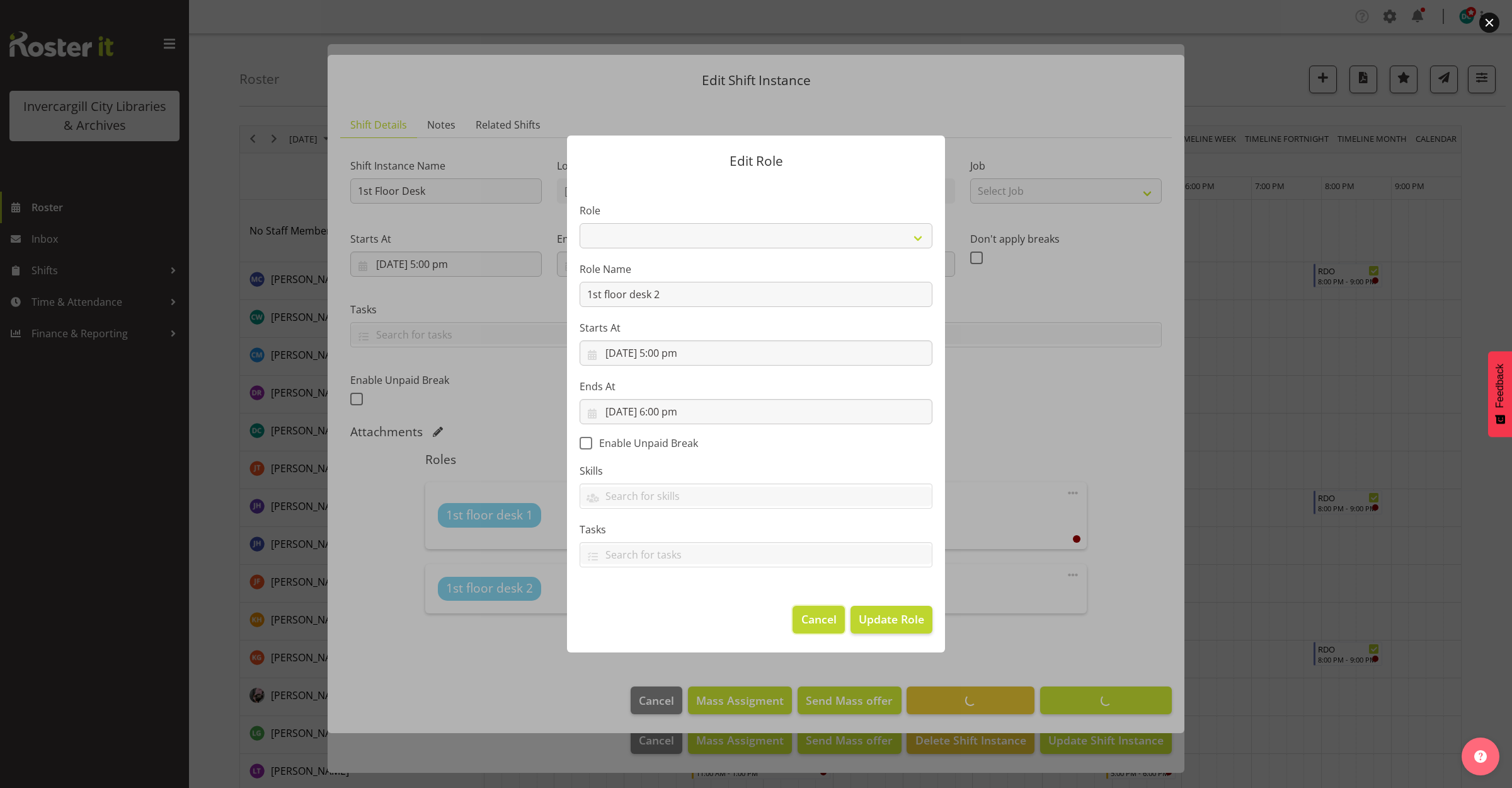
click at [824, 610] on button "Cancel" at bounding box center [818, 619] width 52 height 28
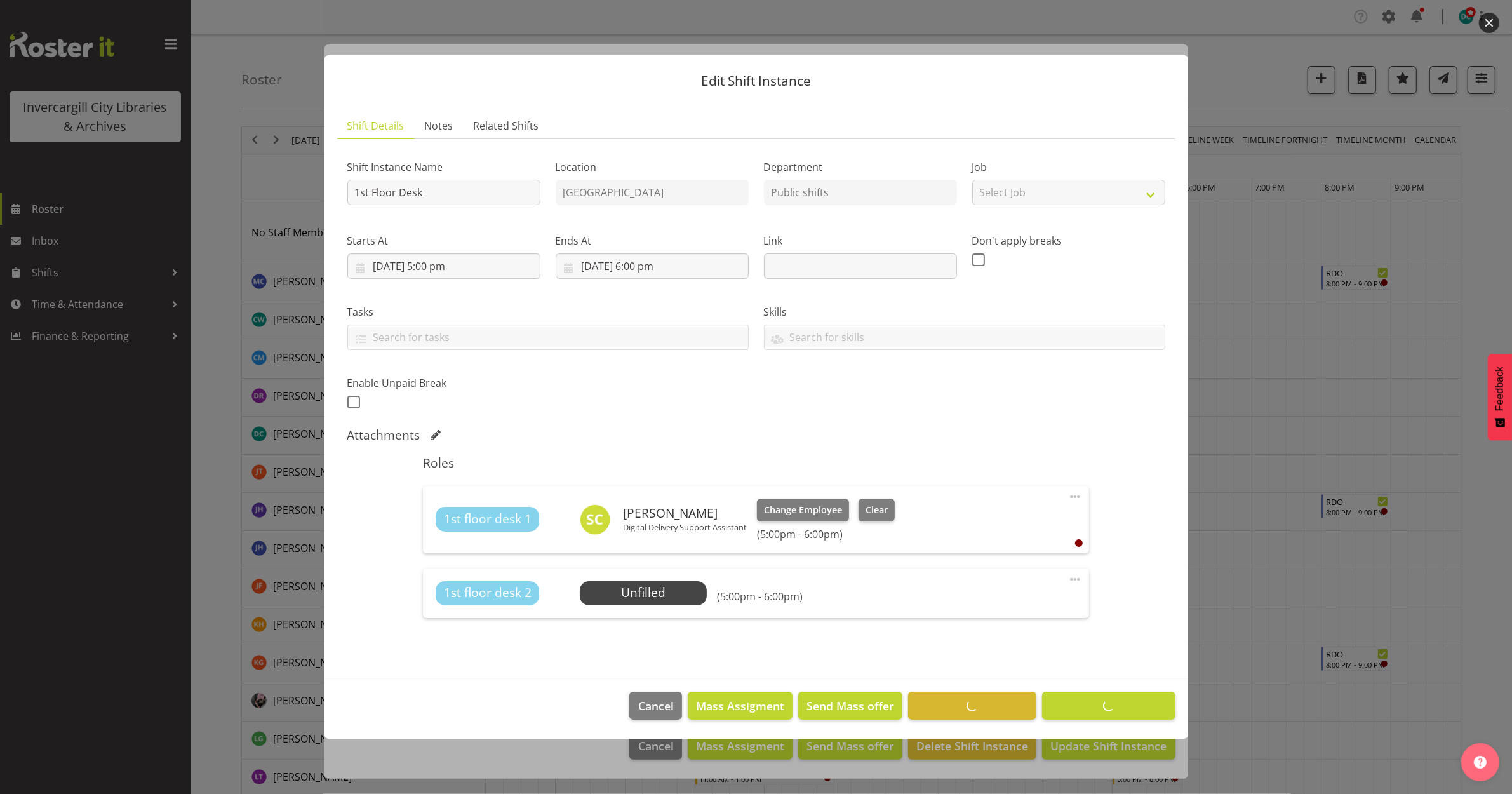
click at [1274, 470] on div at bounding box center [756, 397] width 1512 height 794
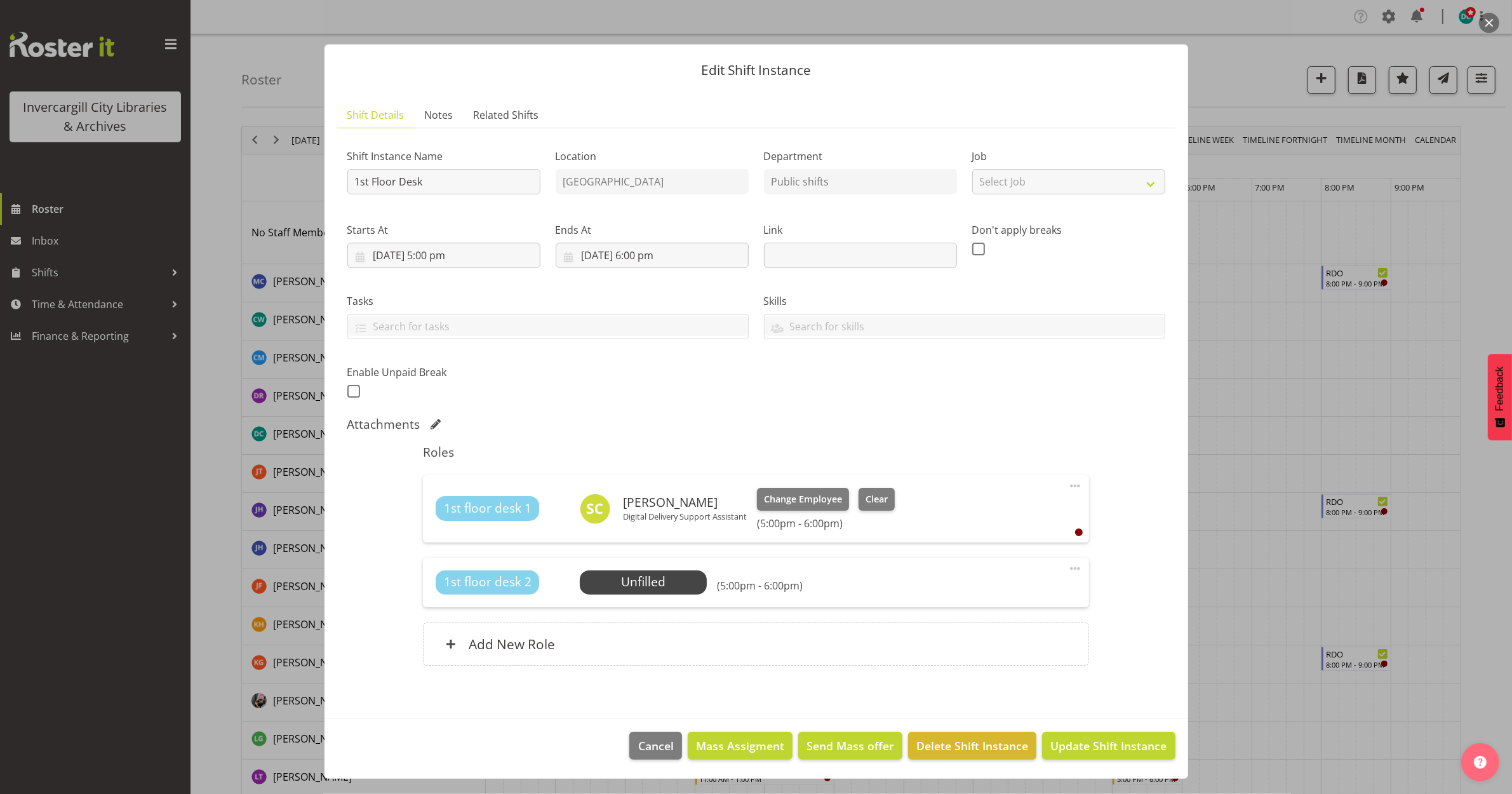
click at [1259, 454] on div at bounding box center [756, 397] width 1512 height 794
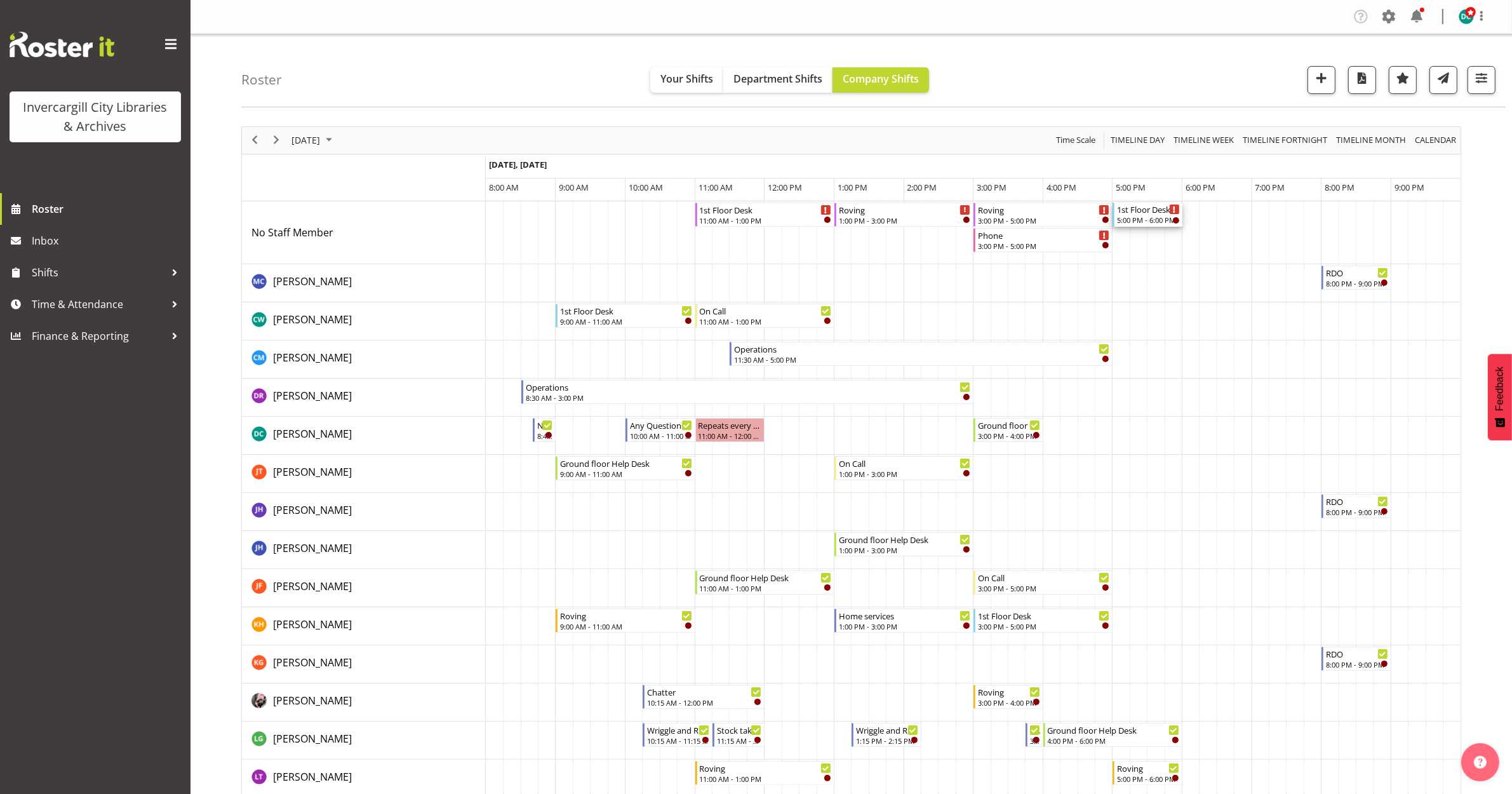
click at [1137, 212] on div "1st Floor Desk" at bounding box center [1149, 209] width 63 height 13
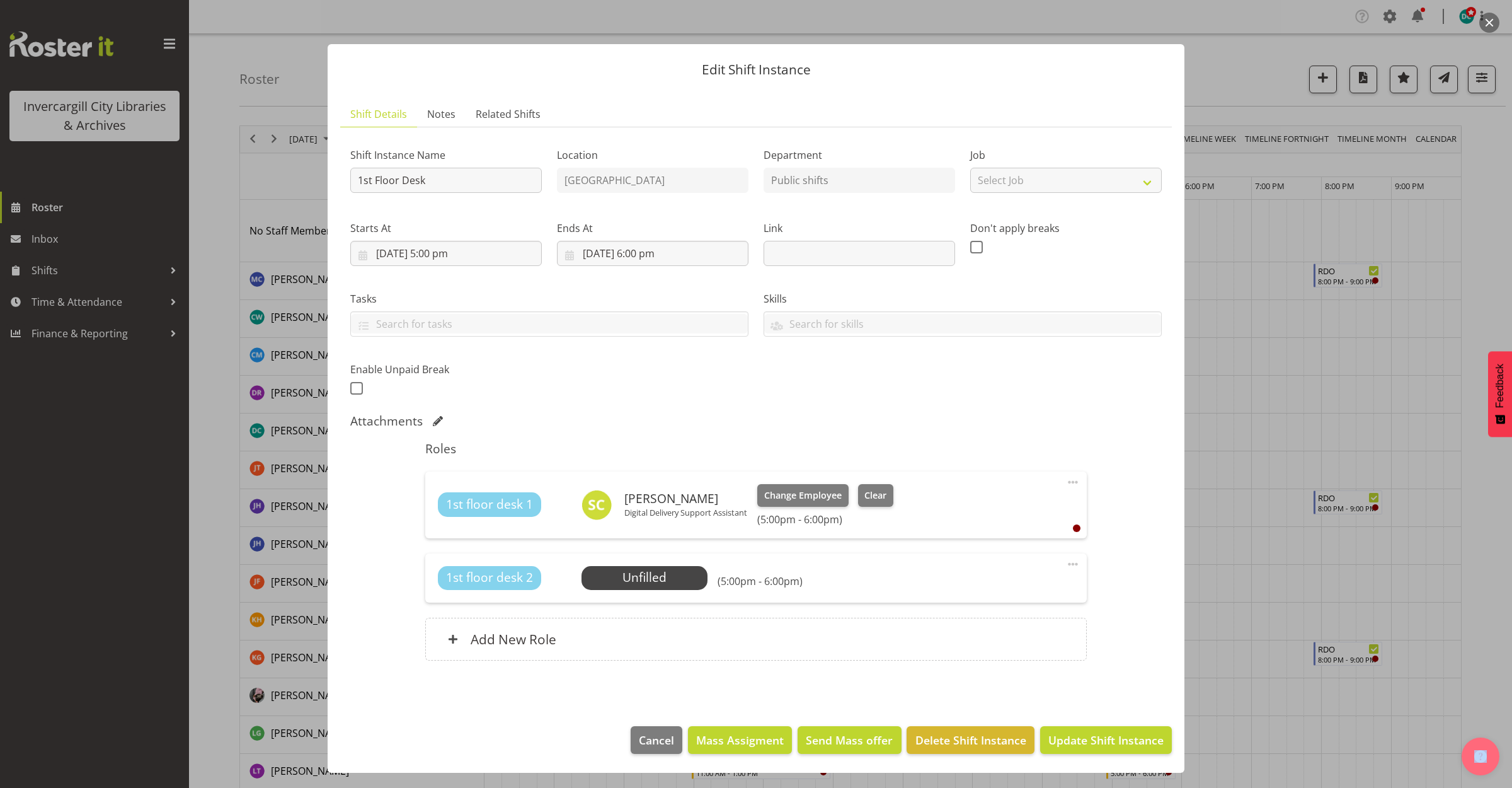
click at [1067, 563] on span at bounding box center [1072, 564] width 15 height 15
click at [1031, 585] on link "Edit" at bounding box center [1020, 591] width 121 height 23
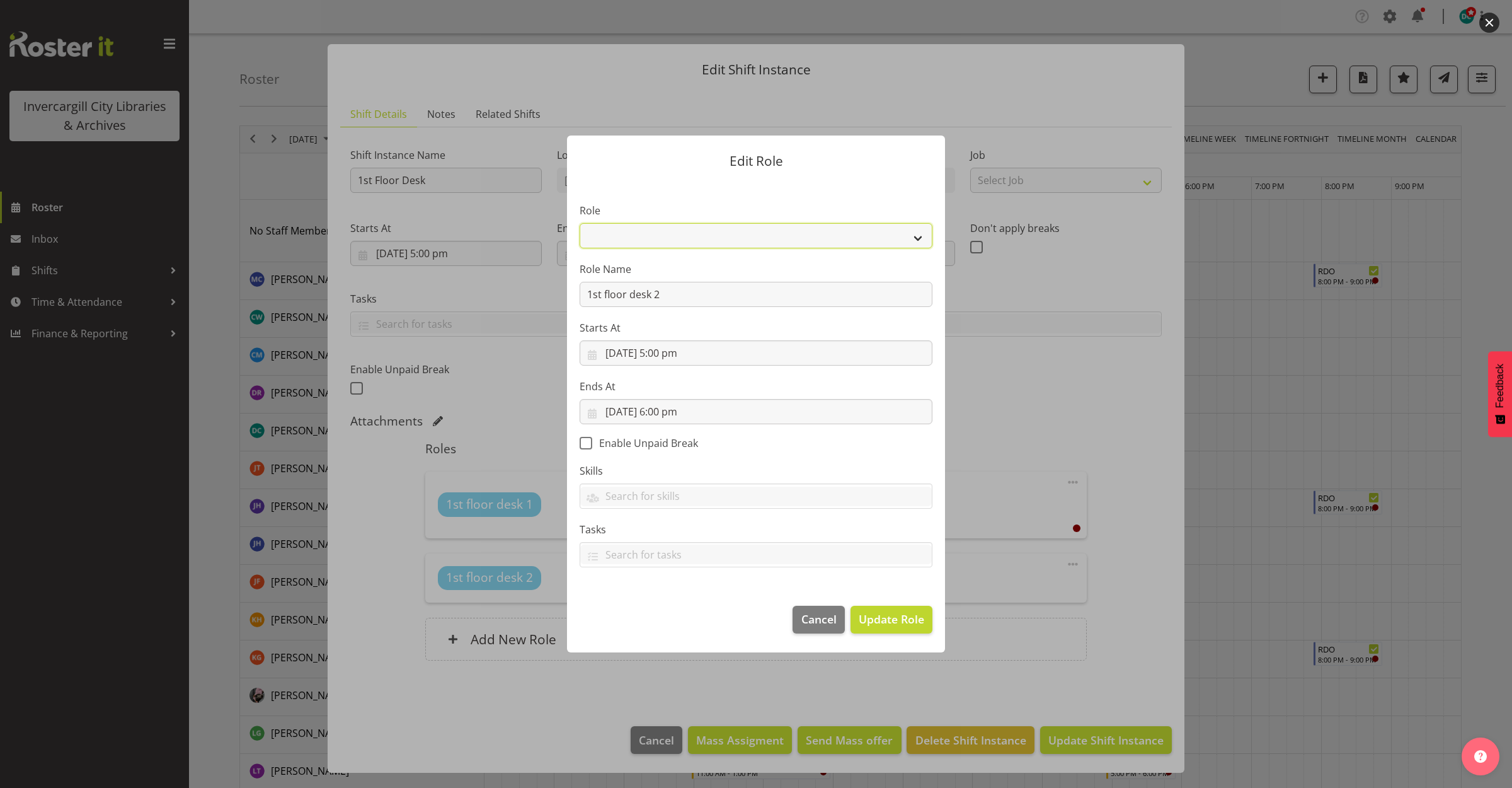
click at [675, 233] on select "1st floor desk AQ operator Business Support Team member Casual Customer Experie…" at bounding box center [755, 235] width 353 height 25
select select "1515"
click at [579, 223] on select "1st floor desk AQ operator Business Support Team member Casual Customer Experie…" at bounding box center [755, 235] width 353 height 25
click at [866, 609] on button "Update Role" at bounding box center [891, 619] width 82 height 28
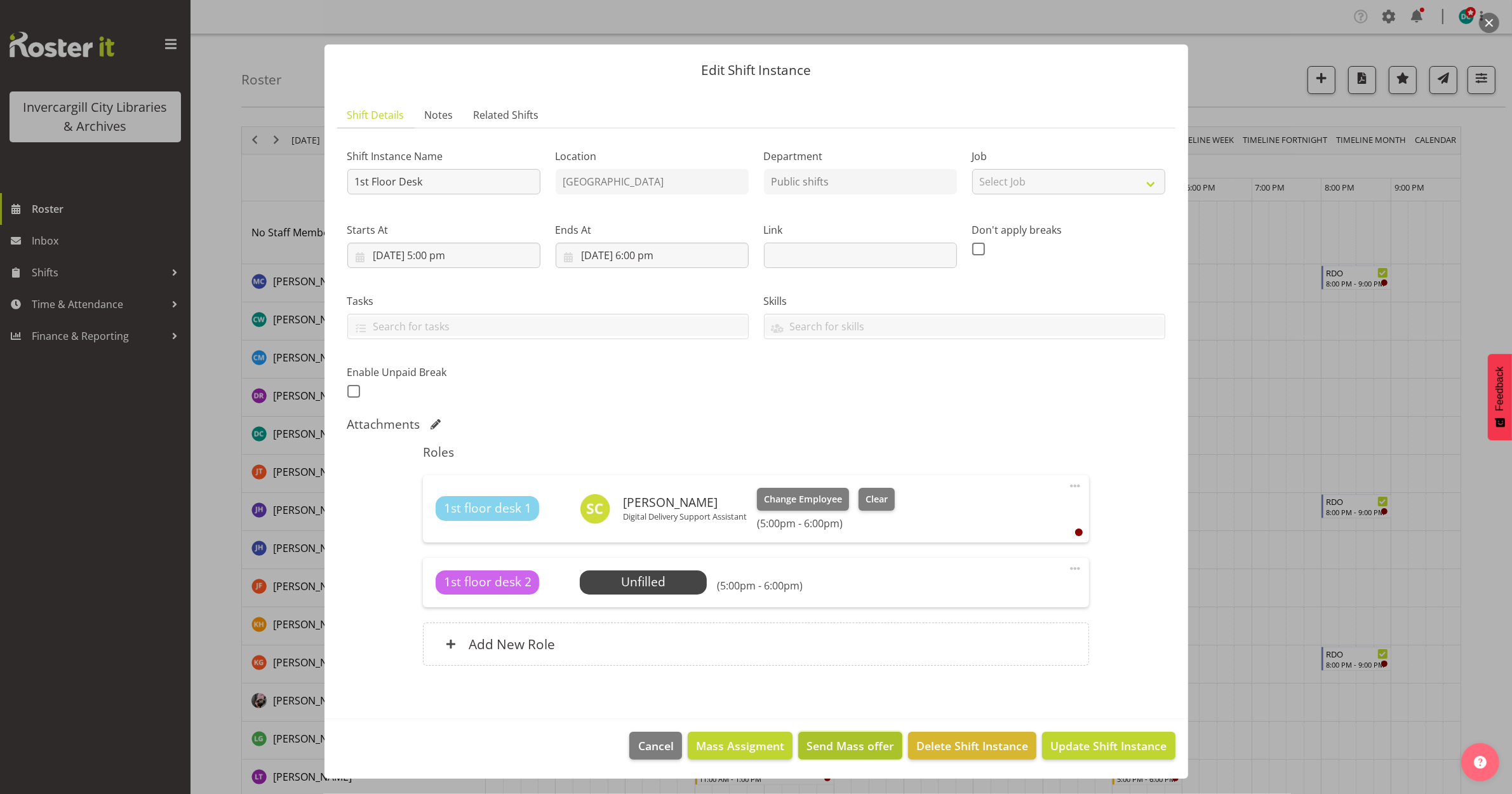
click at [867, 752] on span "Send Mass offer" at bounding box center [851, 745] width 88 height 17
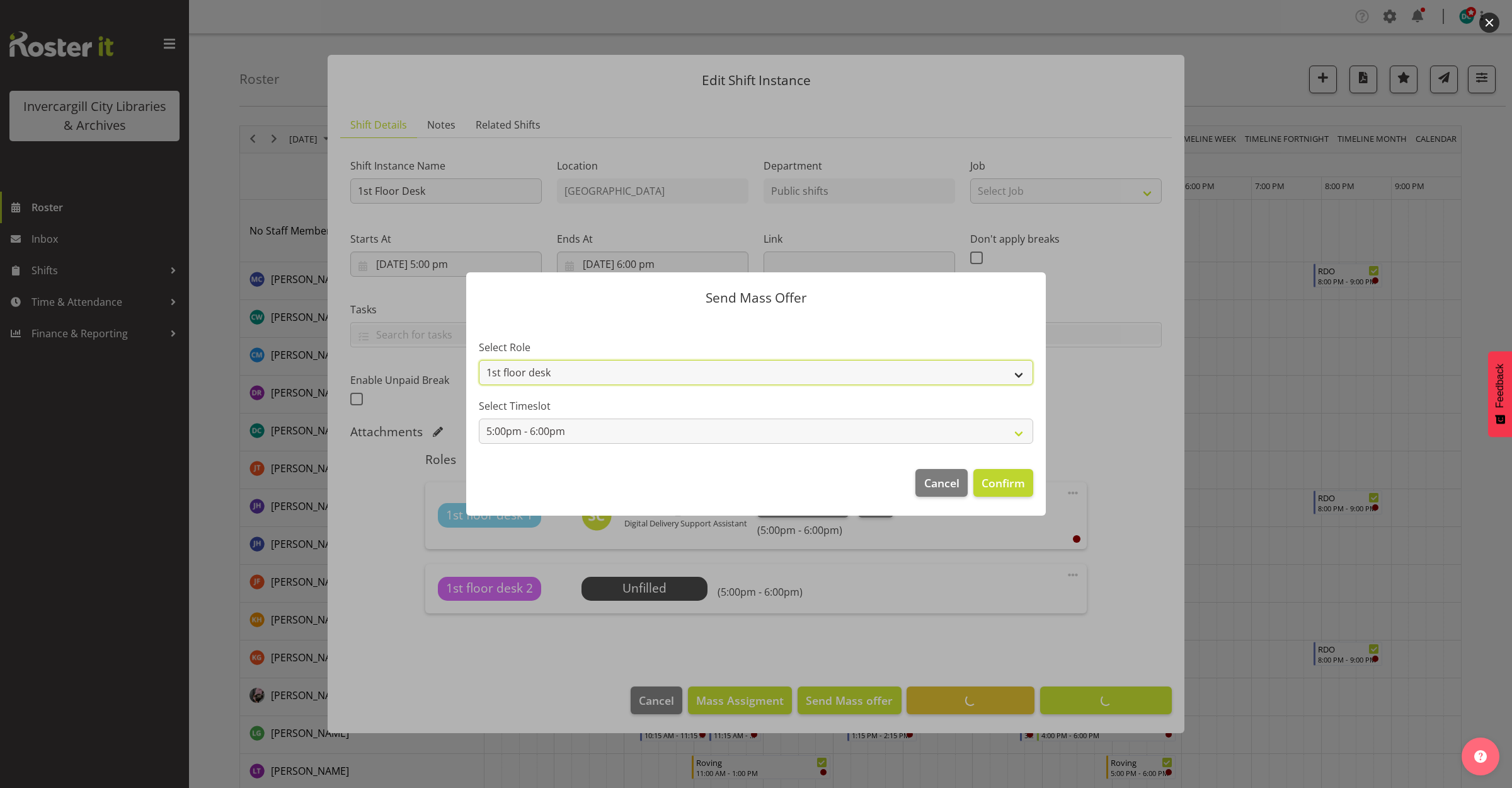
click at [995, 370] on select "1st floor desk Casual Customer Experience Assistant" at bounding box center [756, 373] width 555 height 25
select select "1515"
click at [479, 360] on select "1st floor desk Casual Customer Experience Assistant" at bounding box center [756, 373] width 555 height 25
click at [1007, 487] on span "Confirm" at bounding box center [1003, 483] width 44 height 17
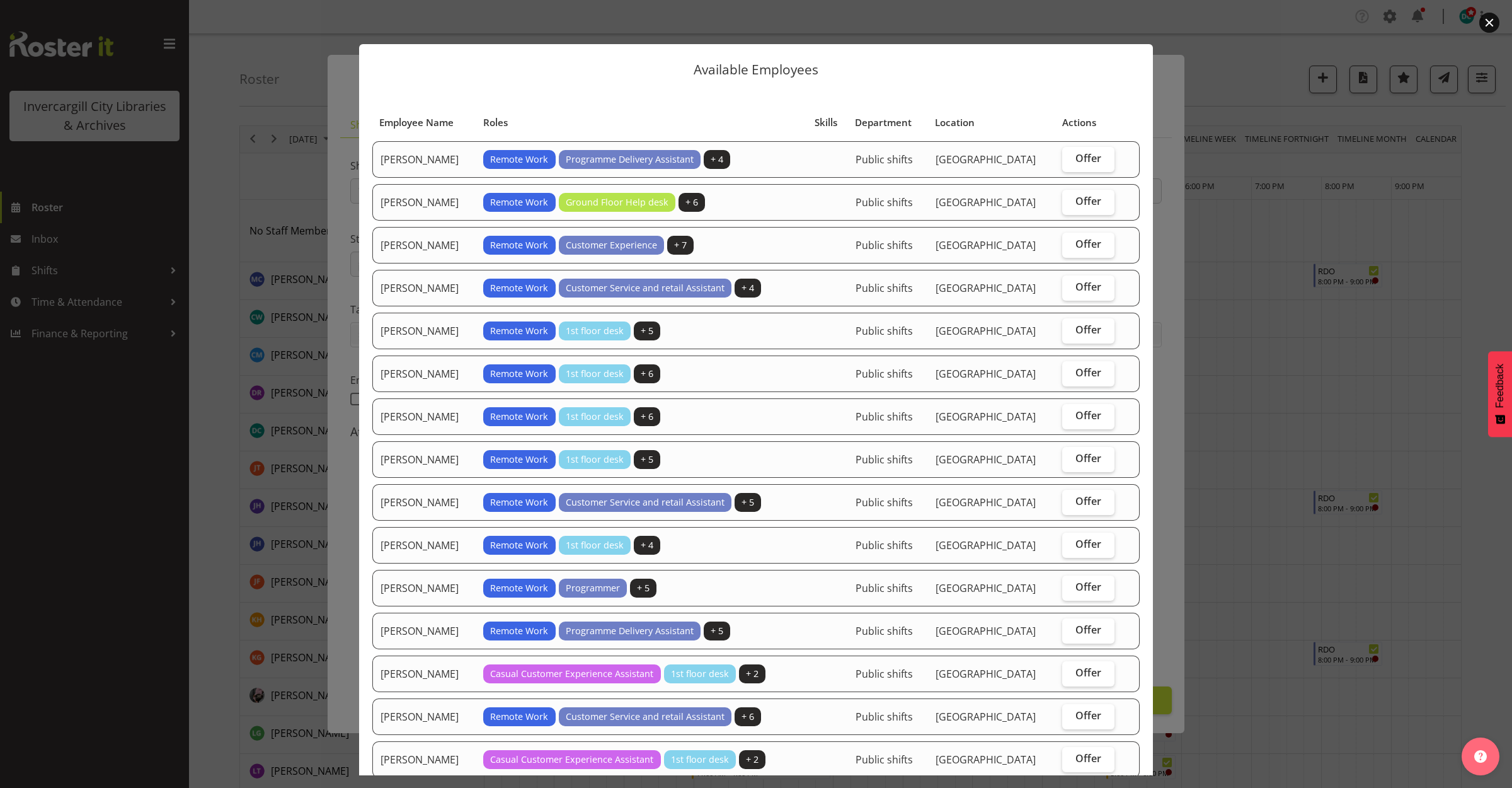
click at [1491, 20] on button "button" at bounding box center [1489, 22] width 20 height 20
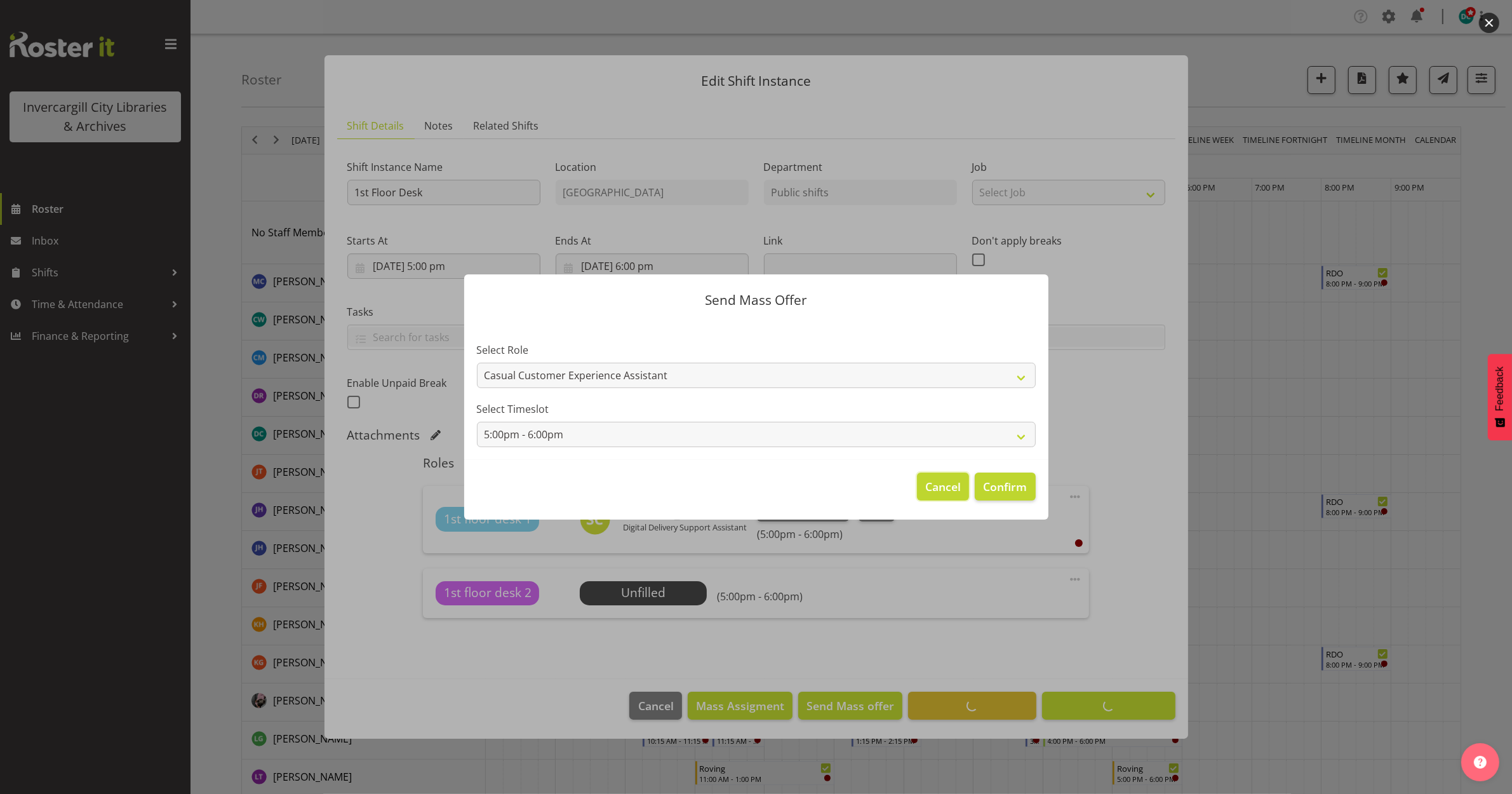
click at [934, 486] on span "Cancel" at bounding box center [943, 486] width 36 height 17
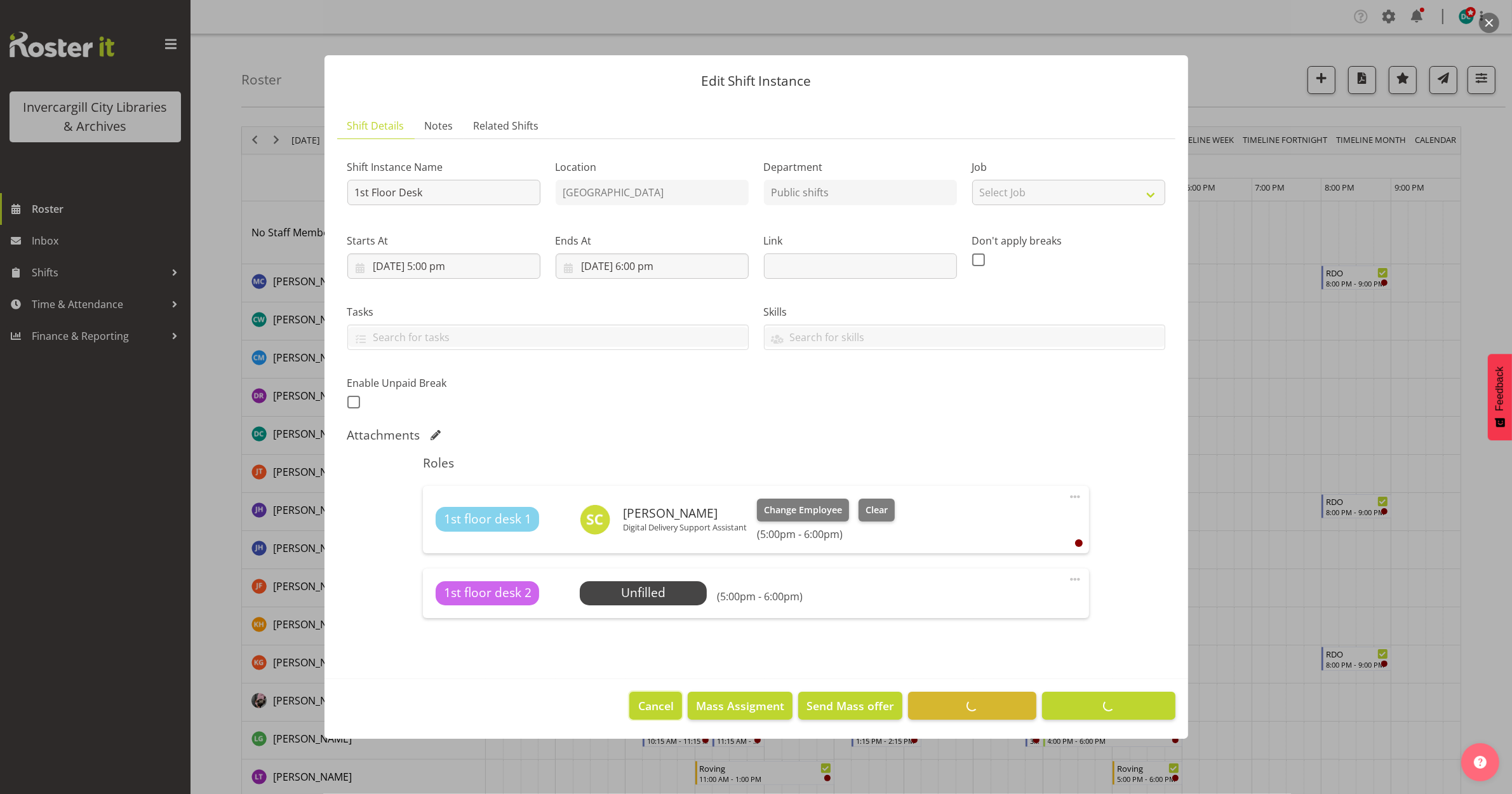
click at [652, 714] on button "Cancel" at bounding box center [655, 705] width 52 height 28
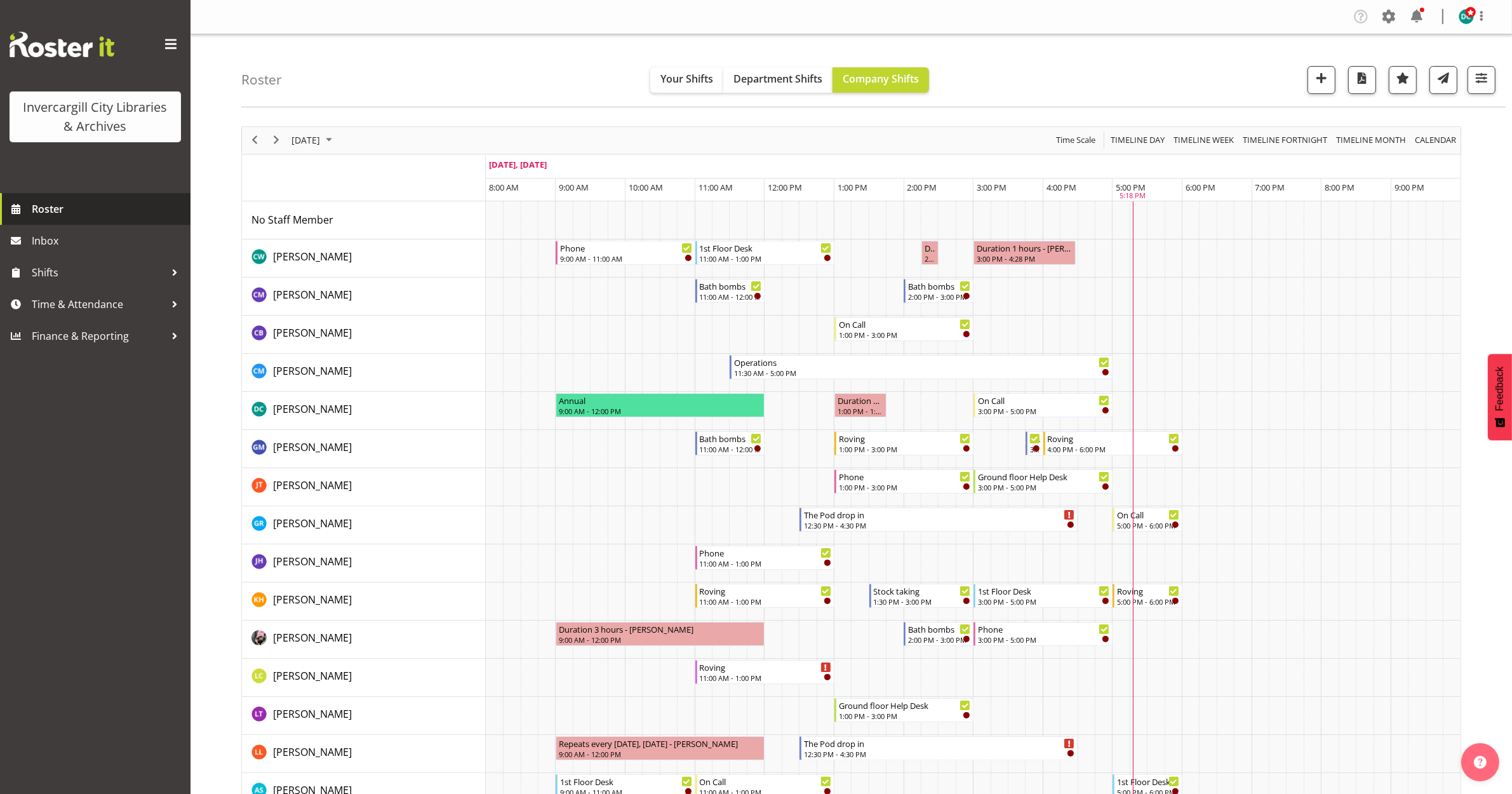
click at [85, 198] on link "Roster" at bounding box center [95, 209] width 191 height 32
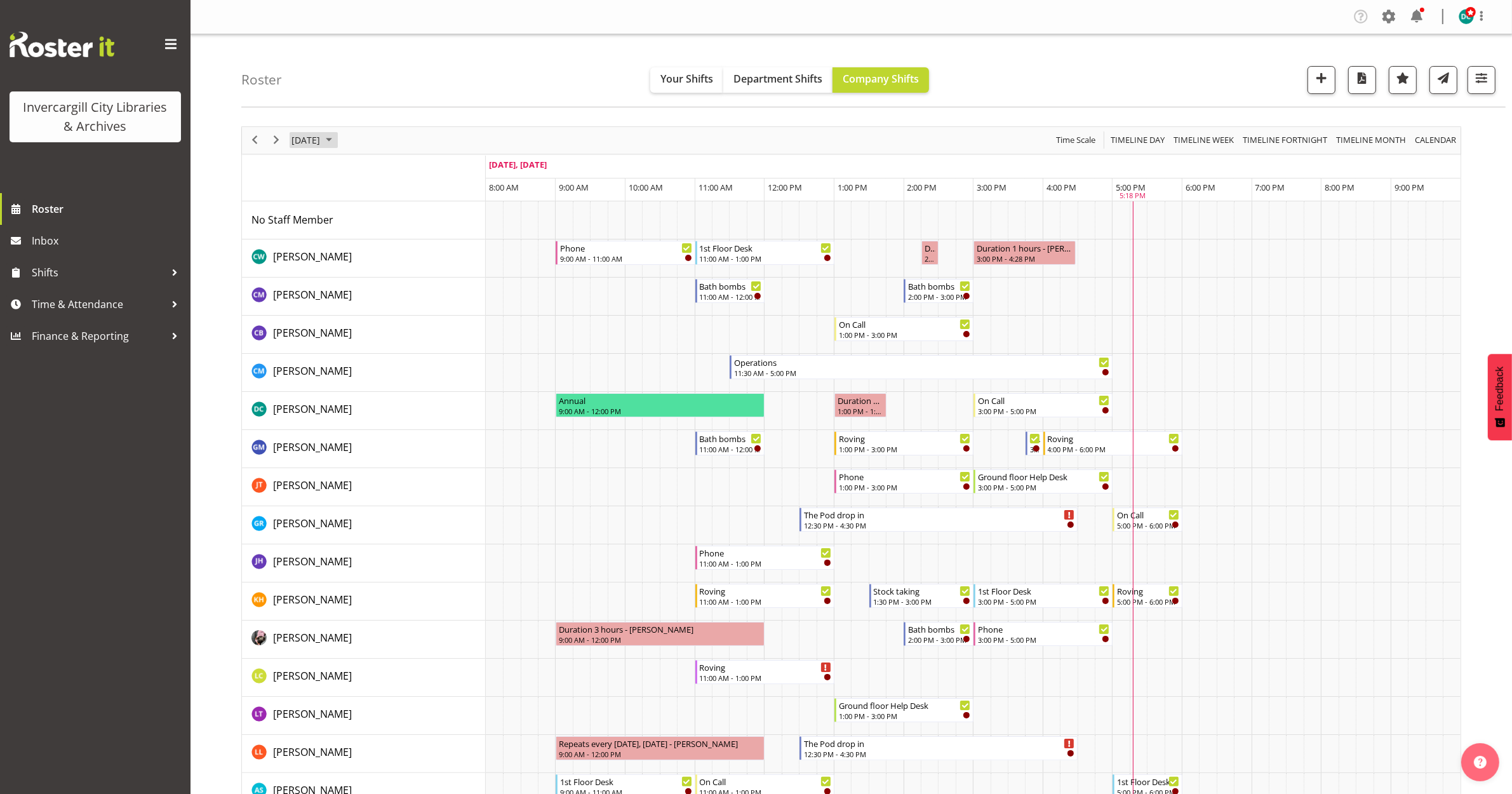
click at [321, 144] on span "[DATE]" at bounding box center [305, 140] width 31 height 16
click at [323, 240] on span "6" at bounding box center [325, 237] width 19 height 19
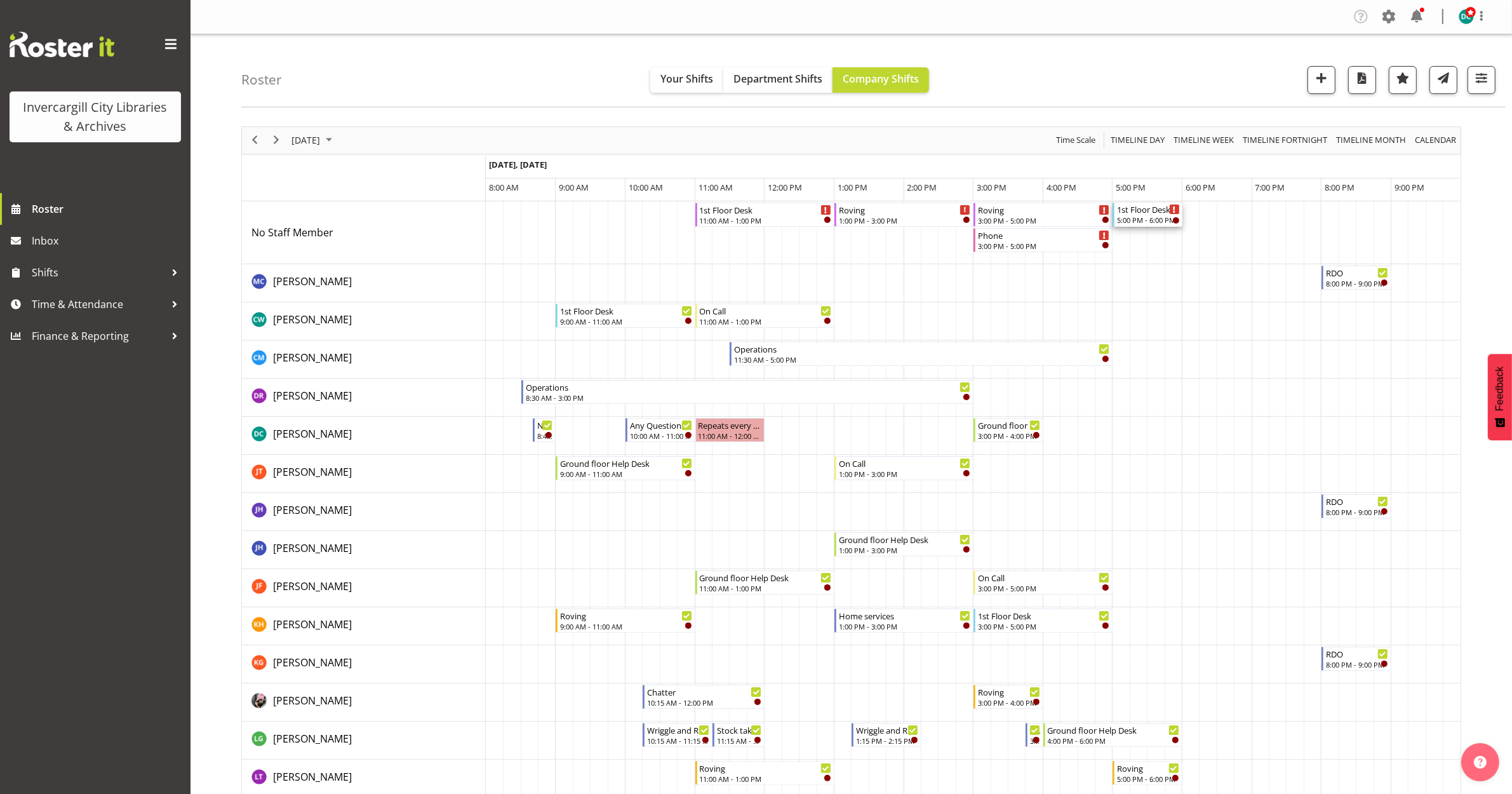
click at [1142, 215] on div "1st Floor Desk" at bounding box center [1149, 209] width 63 height 13
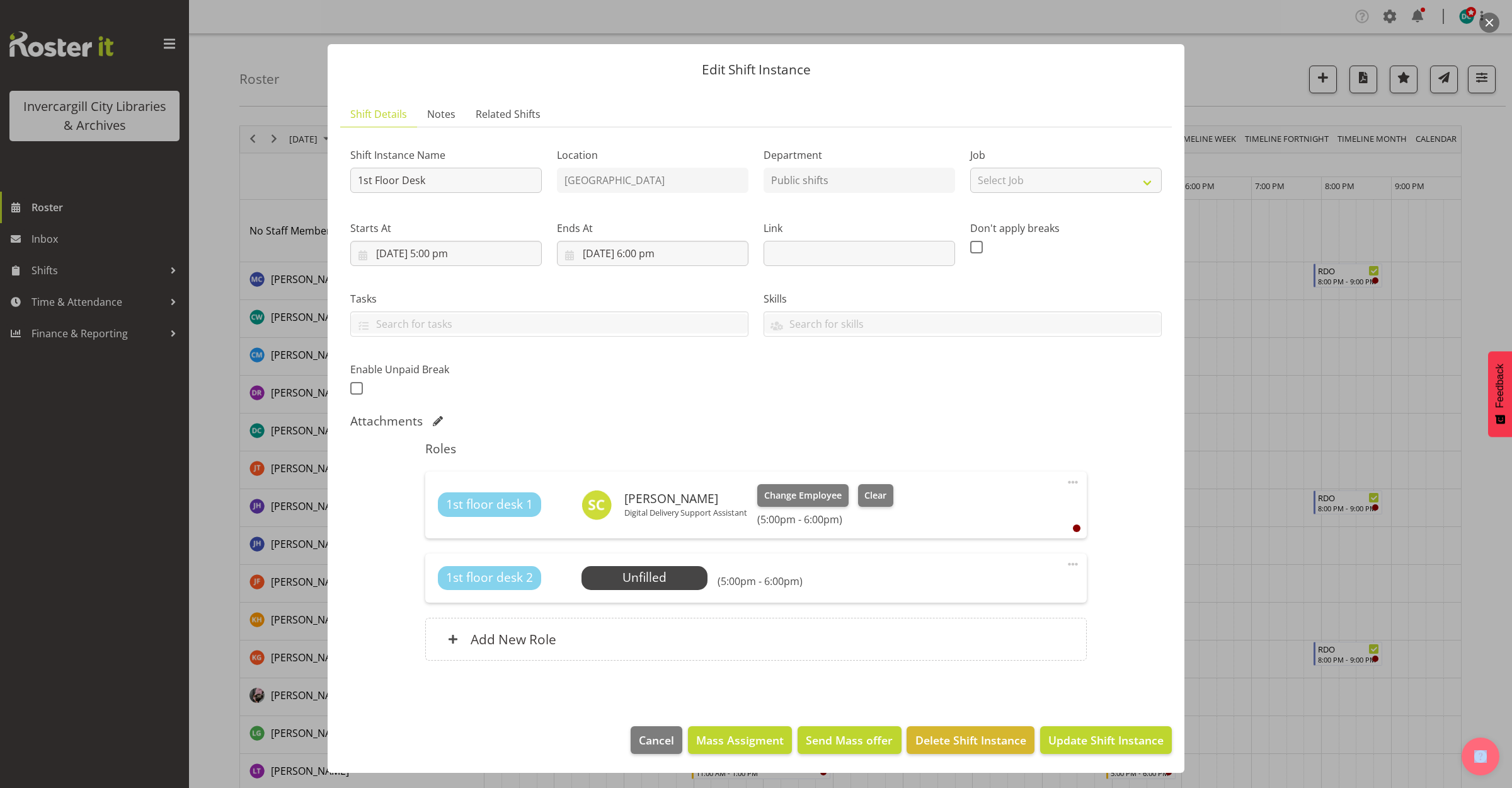
click at [1071, 565] on span at bounding box center [1072, 564] width 15 height 15
click at [982, 596] on link "Edit" at bounding box center [1020, 591] width 121 height 23
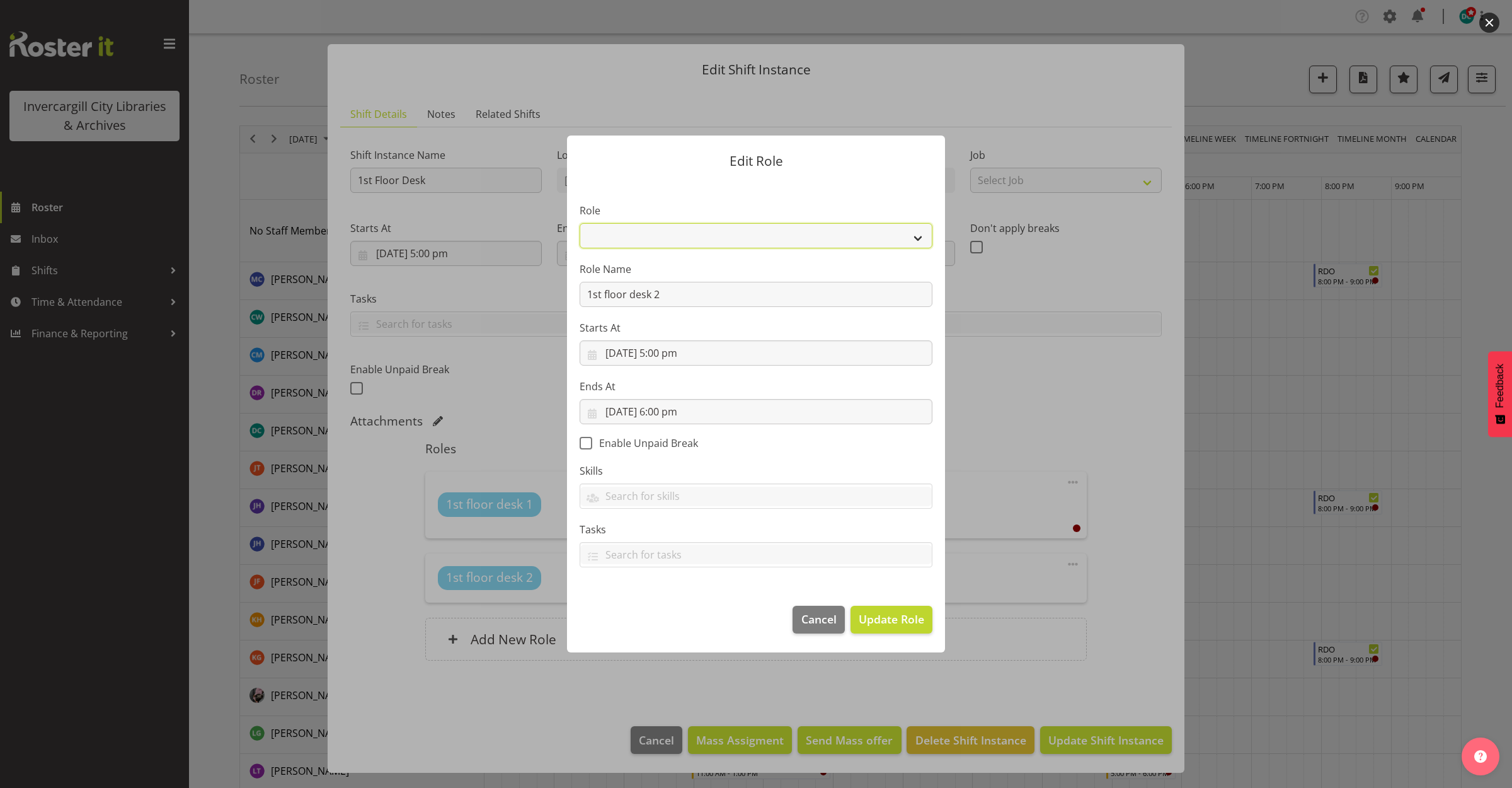
click at [706, 236] on select "1st floor desk AQ operator Business Support Team member Casual Customer Experie…" at bounding box center [755, 235] width 353 height 25
select select "1515"
click at [579, 223] on select "1st floor desk AQ operator Business Support Team member Casual Customer Experie…" at bounding box center [755, 235] width 353 height 25
click at [877, 618] on span "Update Role" at bounding box center [892, 618] width 66 height 17
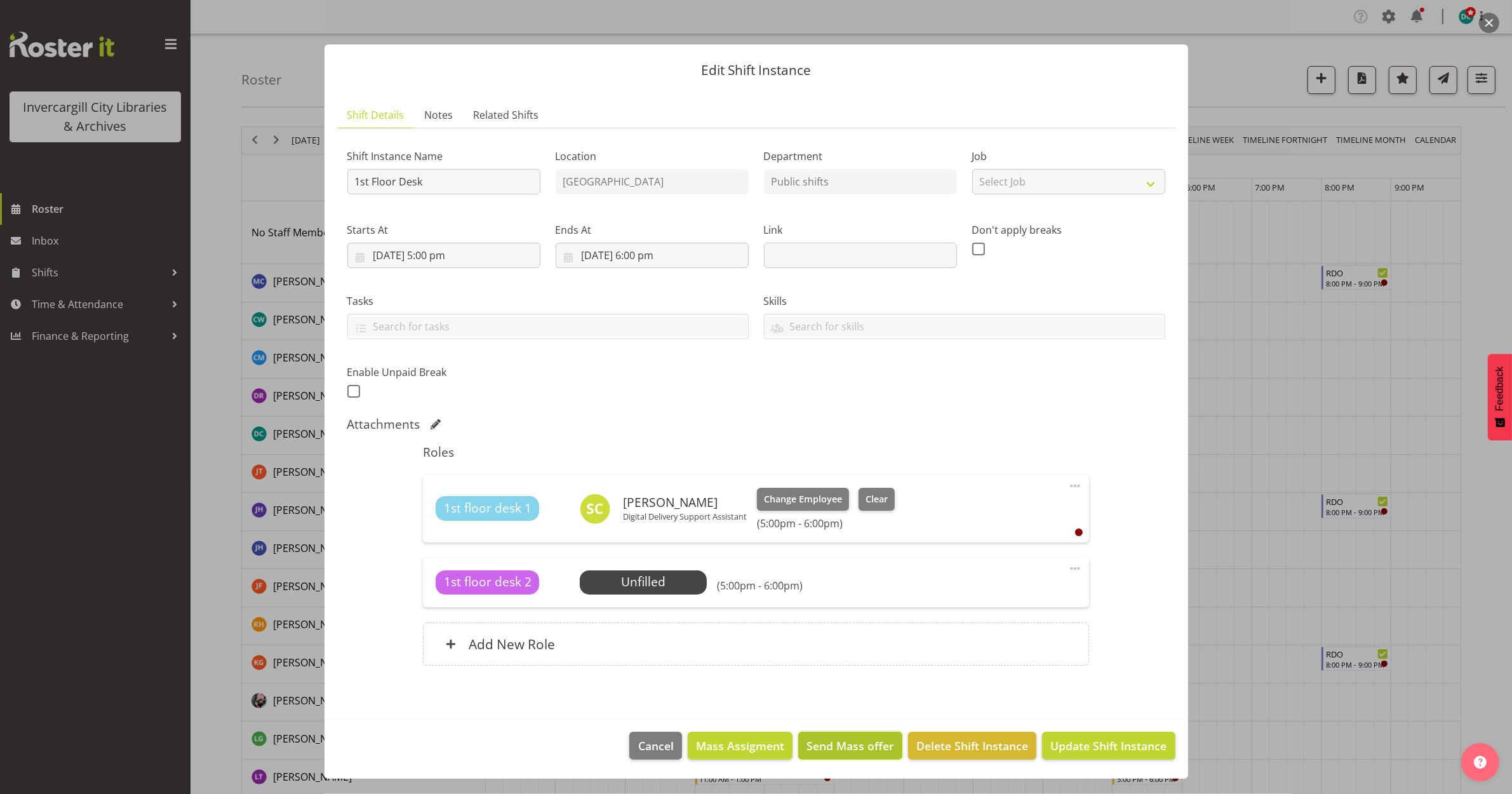
click at [863, 740] on span "Send Mass offer" at bounding box center [851, 745] width 88 height 17
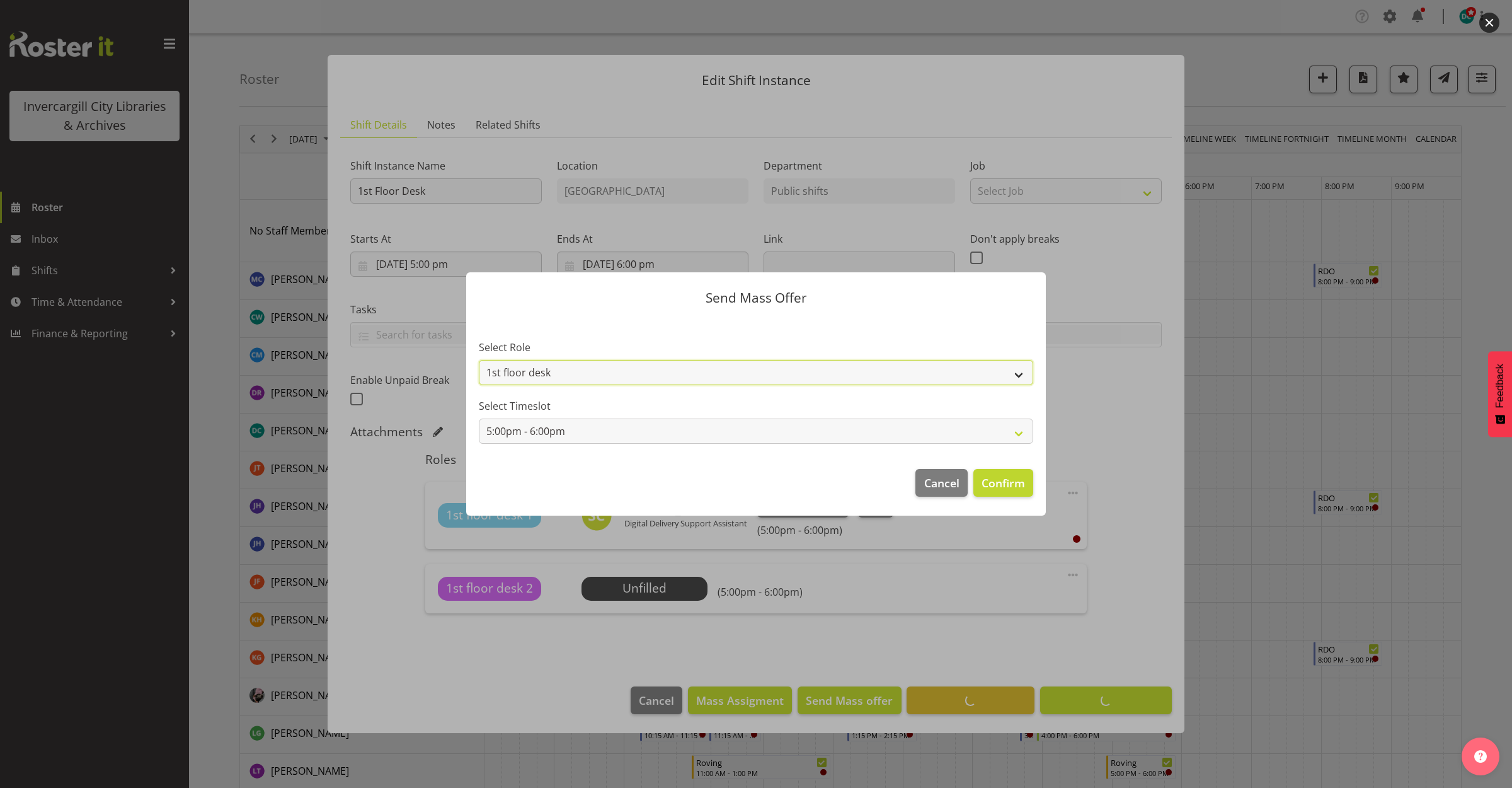
click at [618, 380] on select "1st floor desk Casual Customer Experience Assistant" at bounding box center [756, 373] width 555 height 25
select select "1515"
click at [479, 360] on select "1st floor desk Casual Customer Experience Assistant" at bounding box center [756, 373] width 555 height 25
click at [995, 473] on button "Confirm" at bounding box center [1003, 483] width 60 height 28
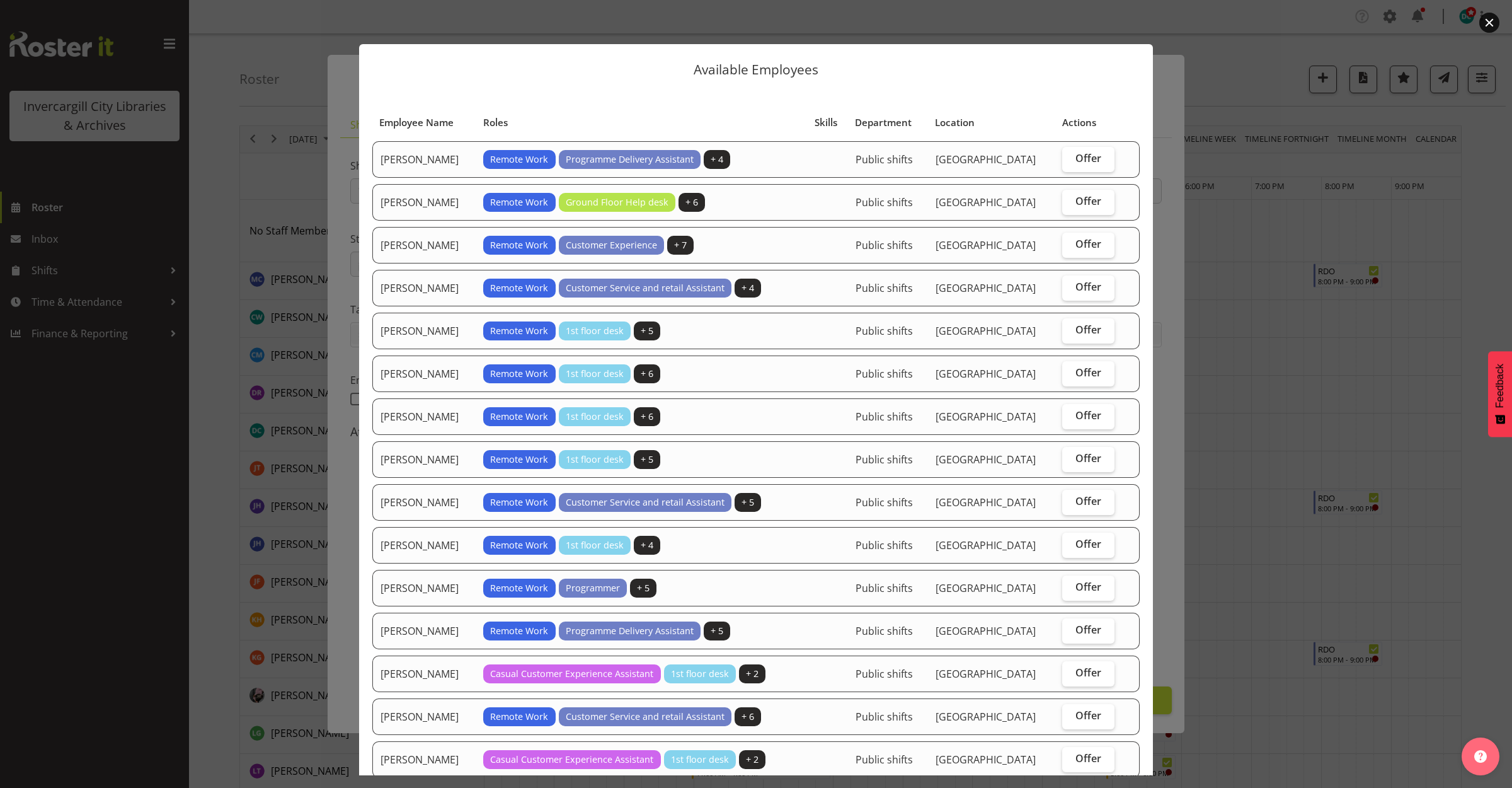
click at [1491, 17] on button "button" at bounding box center [1489, 22] width 20 height 20
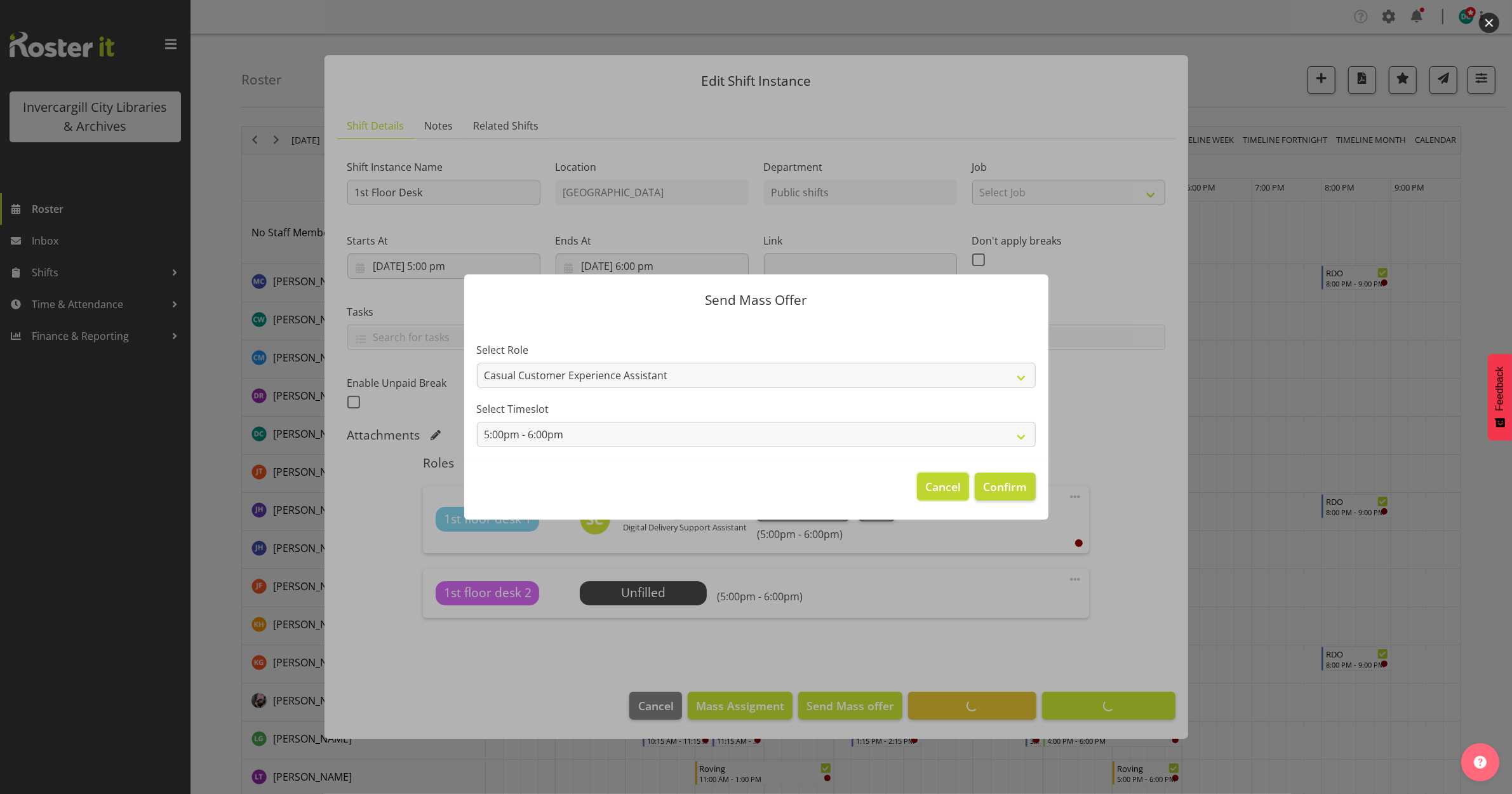
click at [950, 489] on span "Cancel" at bounding box center [943, 486] width 36 height 17
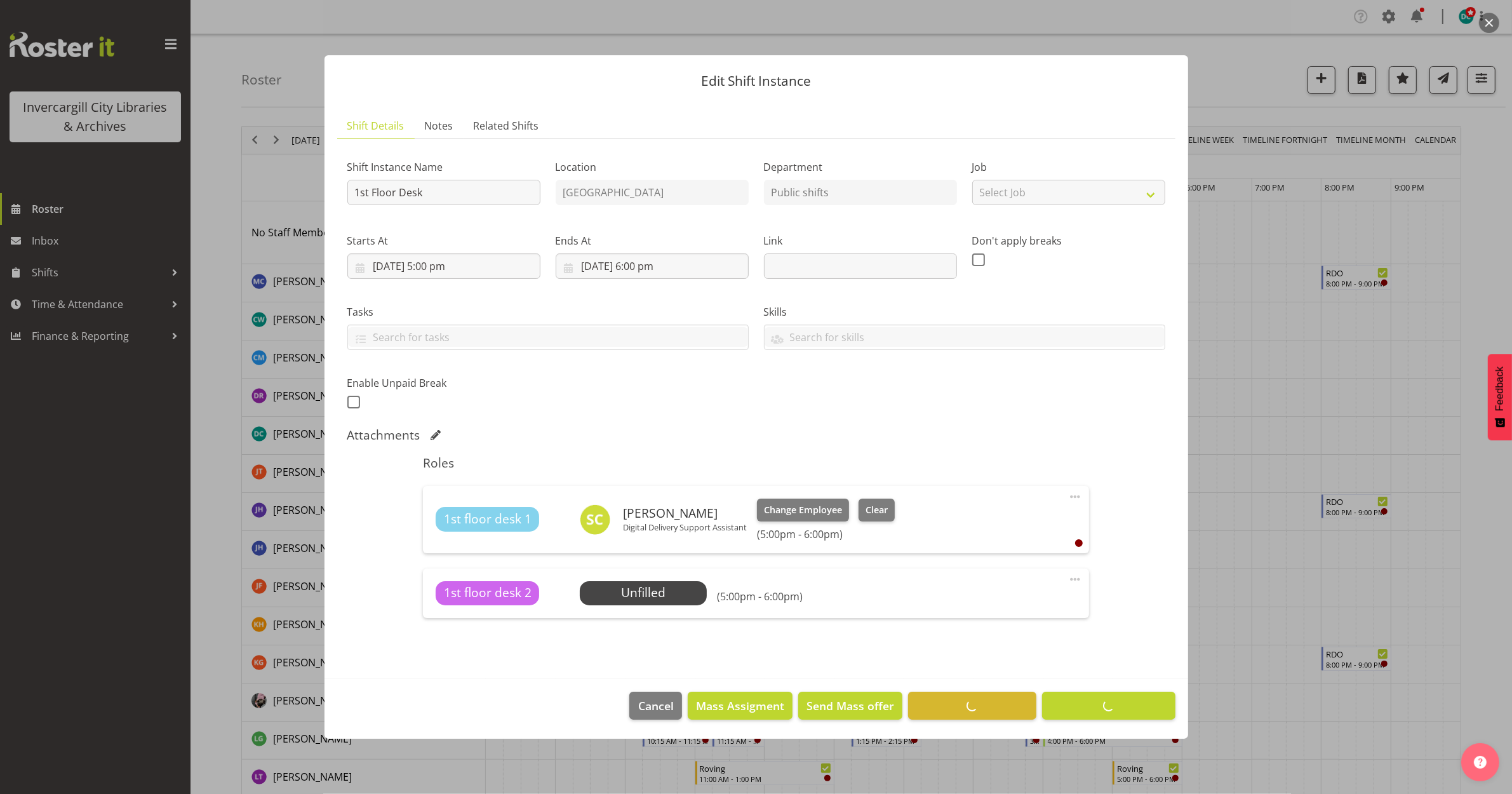
click at [1073, 578] on span at bounding box center [1075, 579] width 15 height 15
click at [1000, 645] on link "Delete" at bounding box center [1022, 653] width 122 height 23
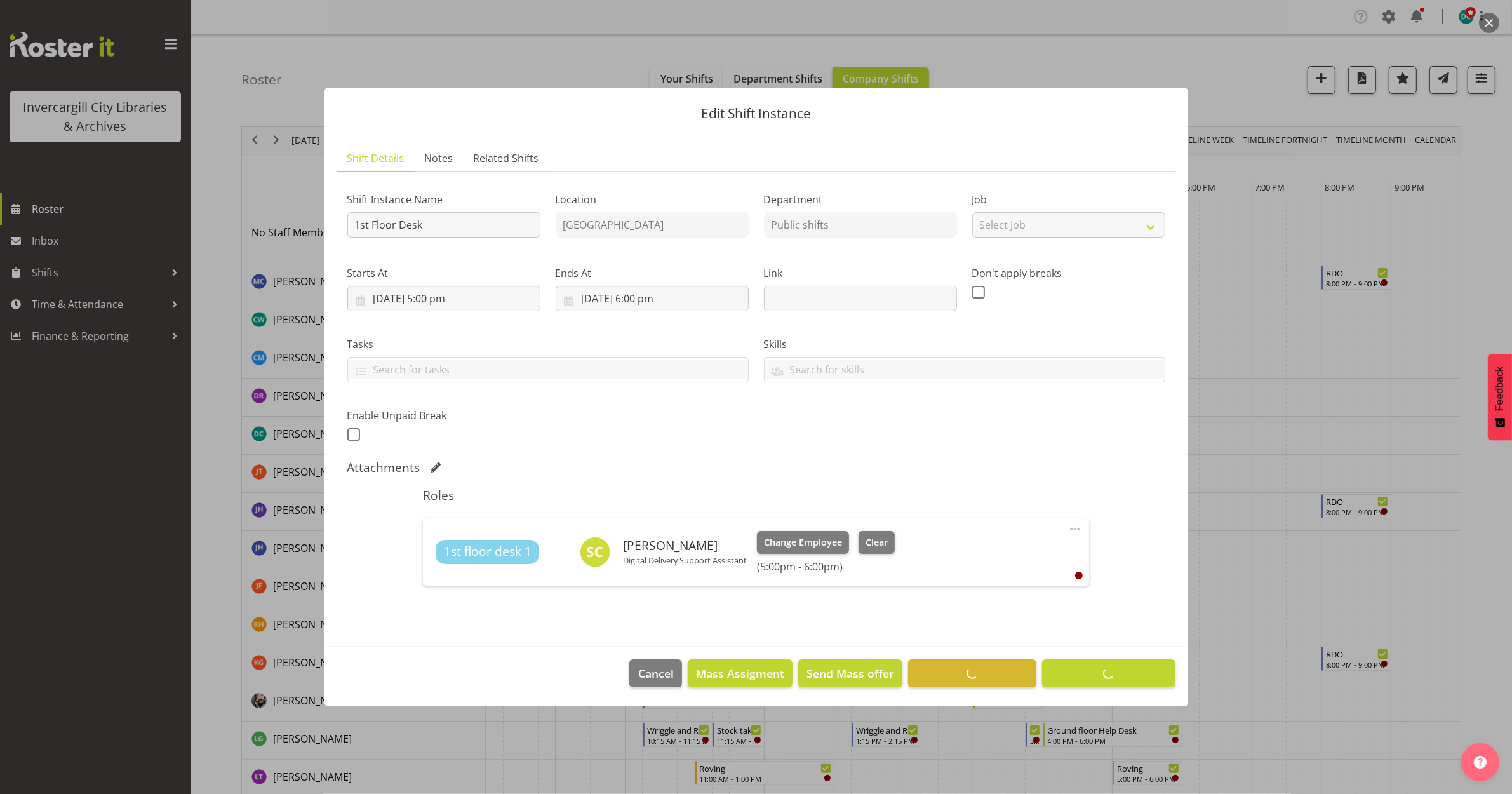
drag, startPoint x: 1302, startPoint y: 496, endPoint x: 1293, endPoint y: 493, distance: 9.5
click at [1297, 494] on div at bounding box center [756, 397] width 1512 height 794
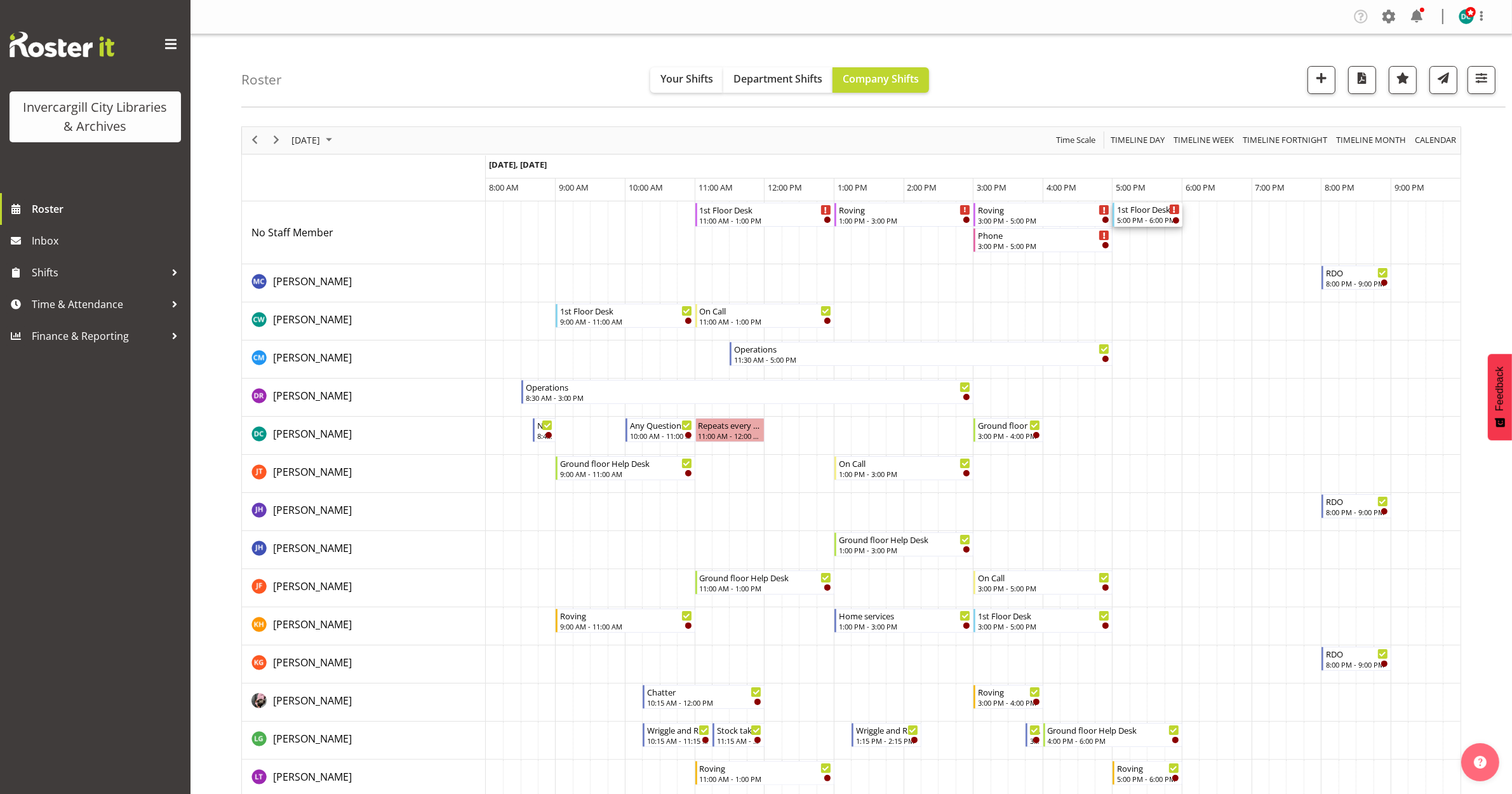
click at [1142, 208] on div "1st Floor Desk" at bounding box center [1149, 209] width 63 height 13
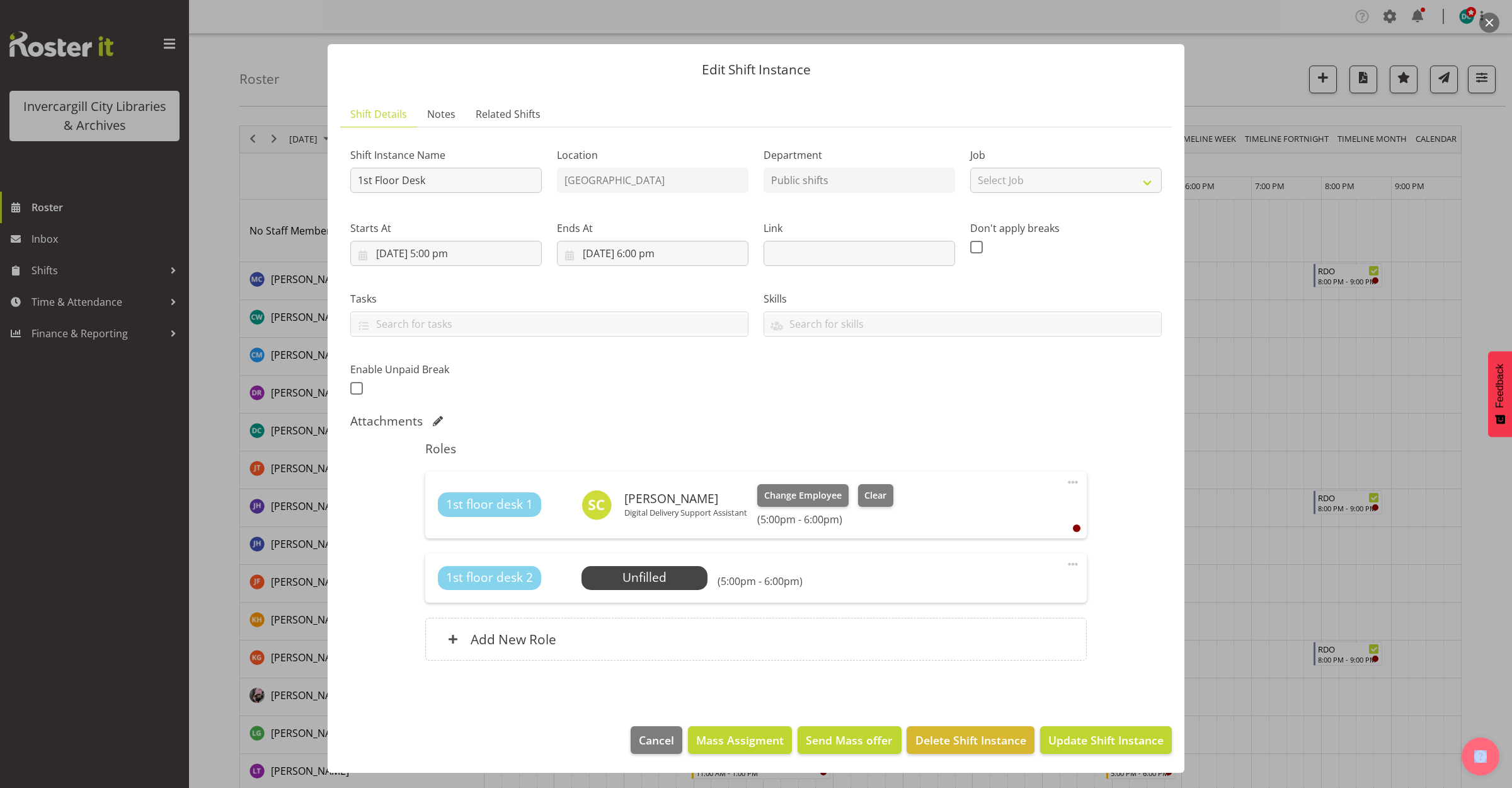
click at [1076, 565] on span at bounding box center [1072, 564] width 15 height 15
click at [993, 635] on link "Delete" at bounding box center [1020, 637] width 121 height 23
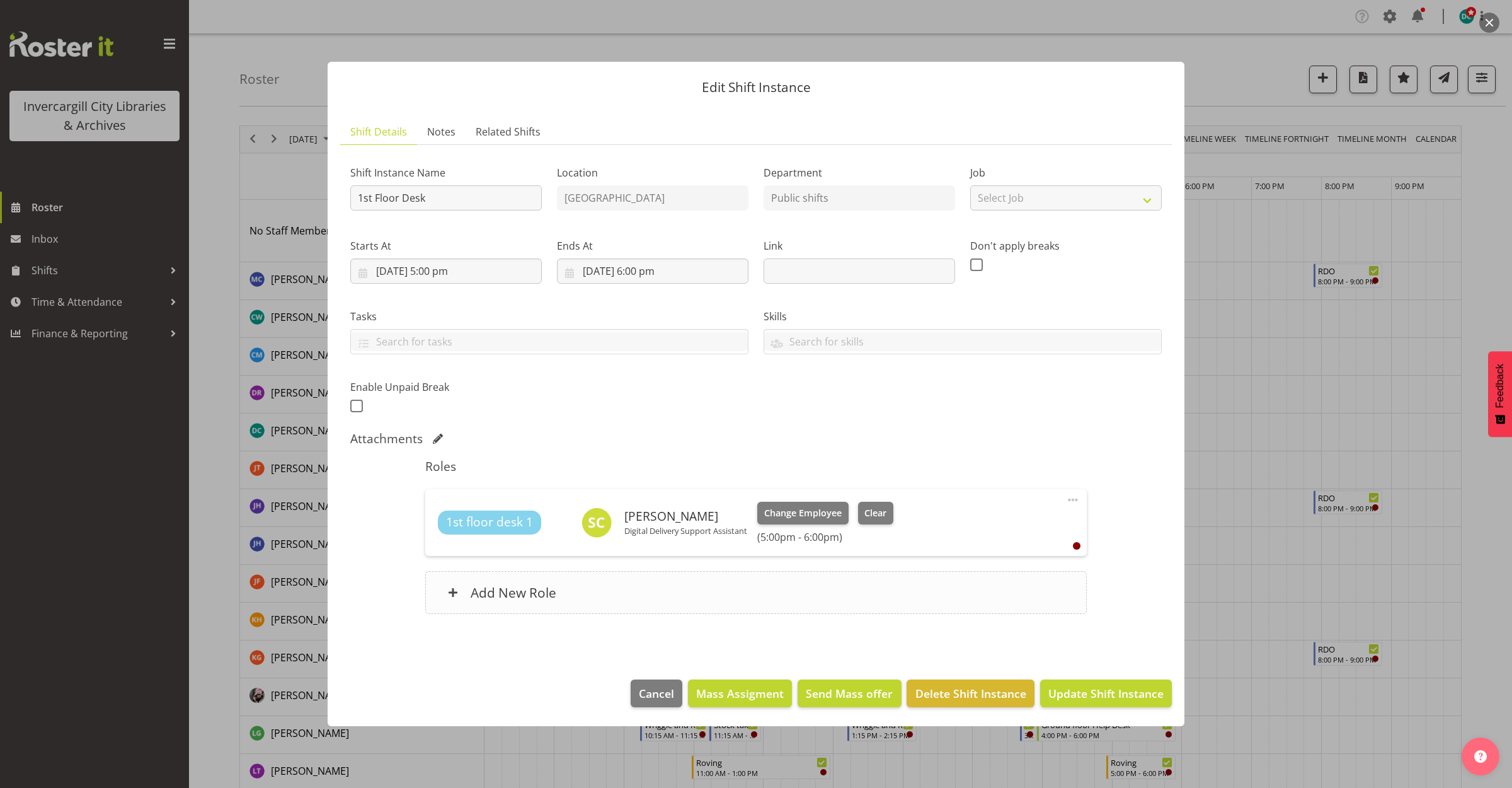
click at [741, 591] on div "Add New Role" at bounding box center [756, 592] width 661 height 43
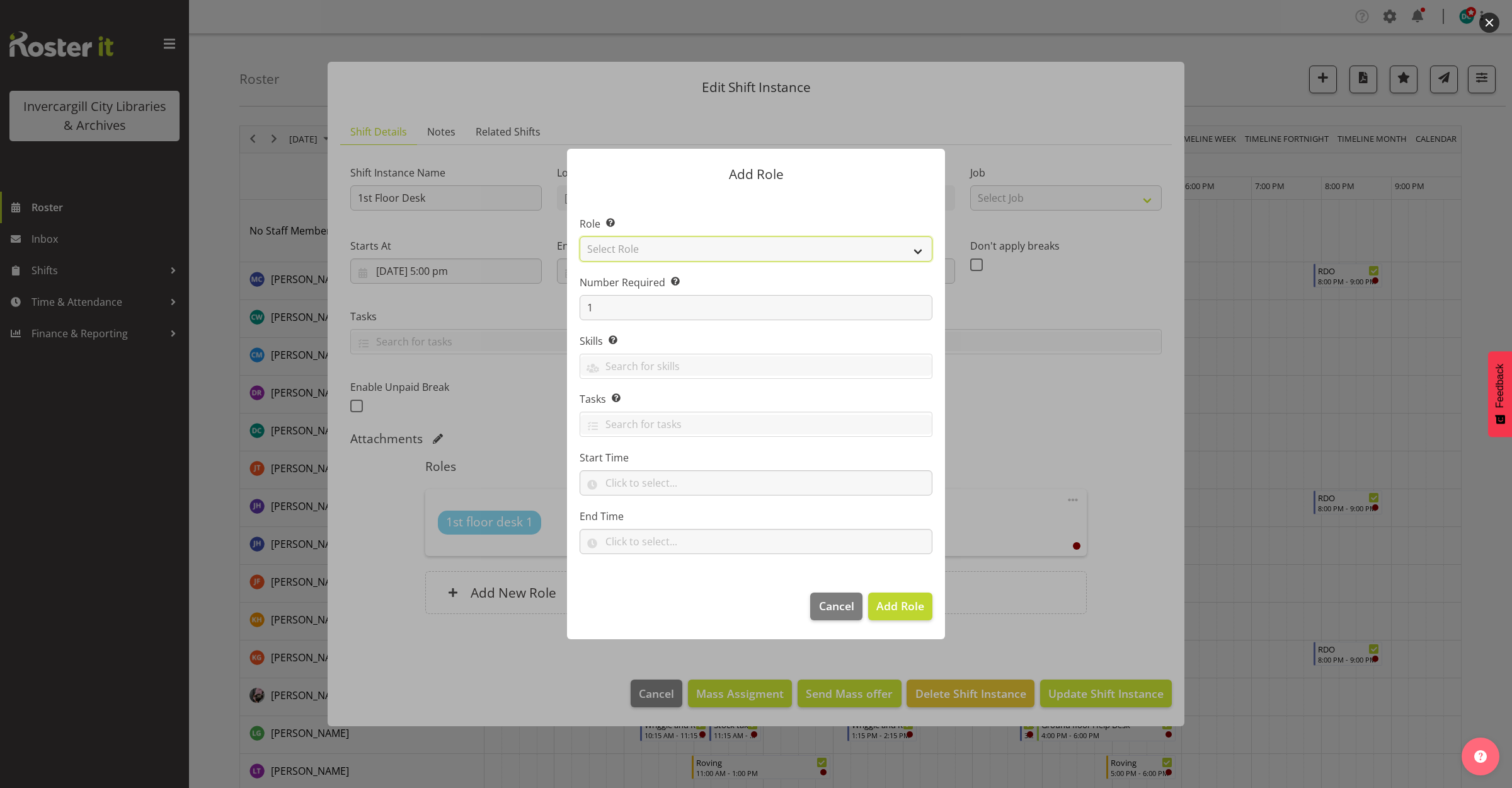
click at [656, 237] on select "Select Role 1st floor desk AQ operator Business Support Team member Casual Cust…" at bounding box center [755, 249] width 353 height 25
select select "1515"
click at [579, 236] on select "Select Role 1st floor desk AQ operator Business Support Team member Casual Cust…" at bounding box center [755, 249] width 353 height 25
click at [890, 592] on button "Add Role" at bounding box center [900, 606] width 64 height 28
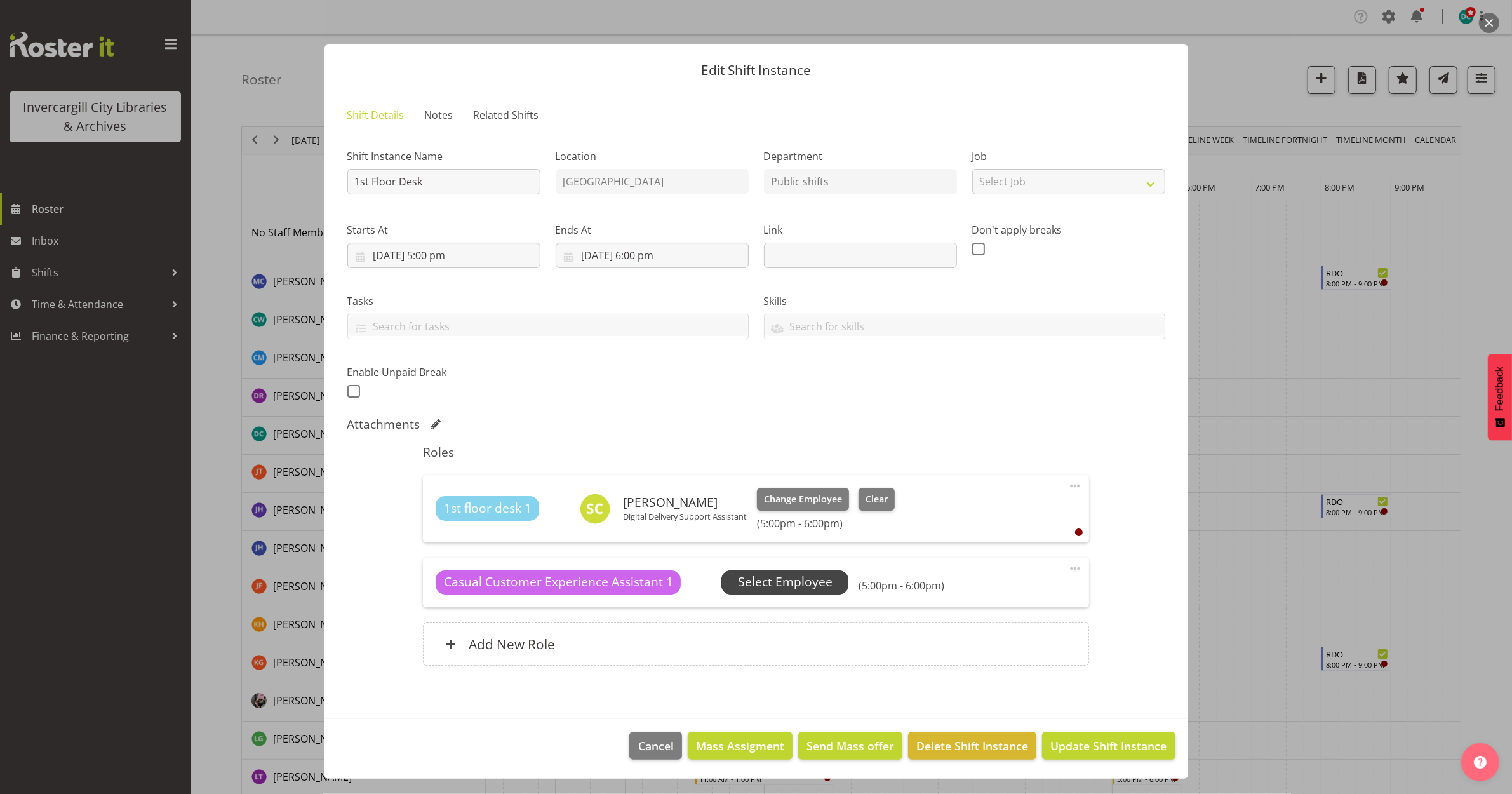
click at [763, 579] on span "Select Employee" at bounding box center [785, 582] width 94 height 18
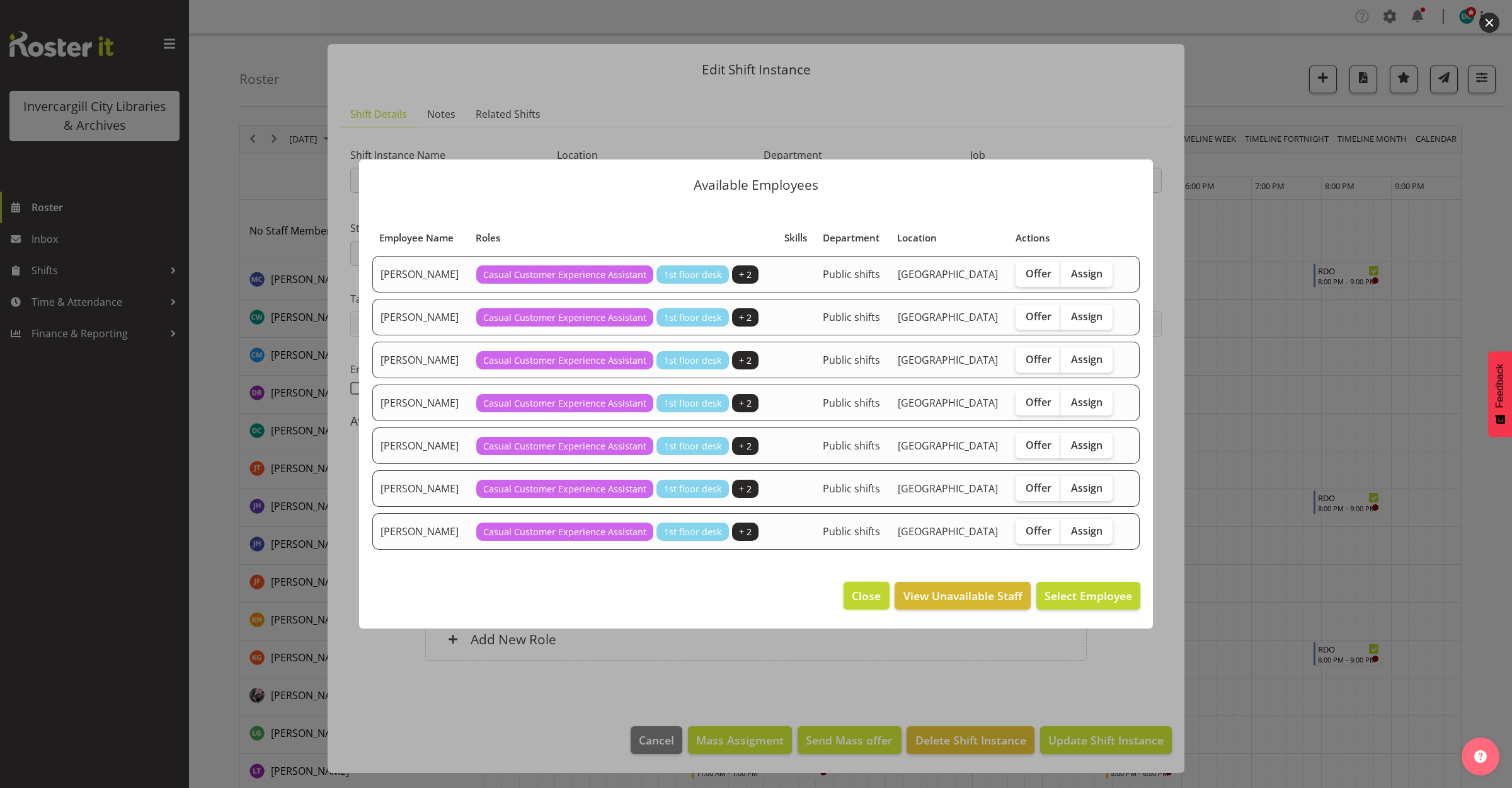
click at [852, 591] on span "Close" at bounding box center [866, 595] width 29 height 17
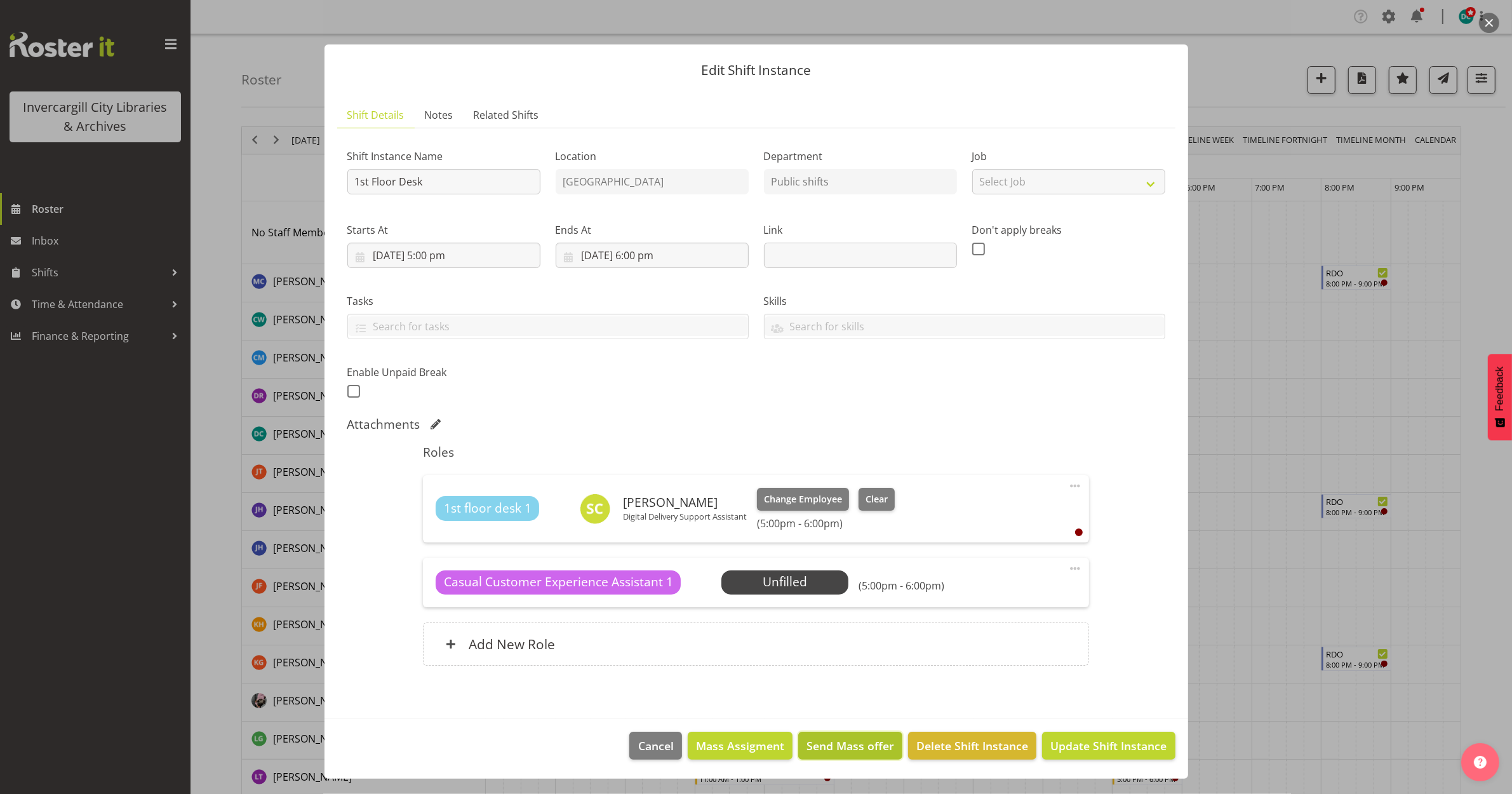
click at [855, 742] on span "Send Mass offer" at bounding box center [851, 745] width 88 height 17
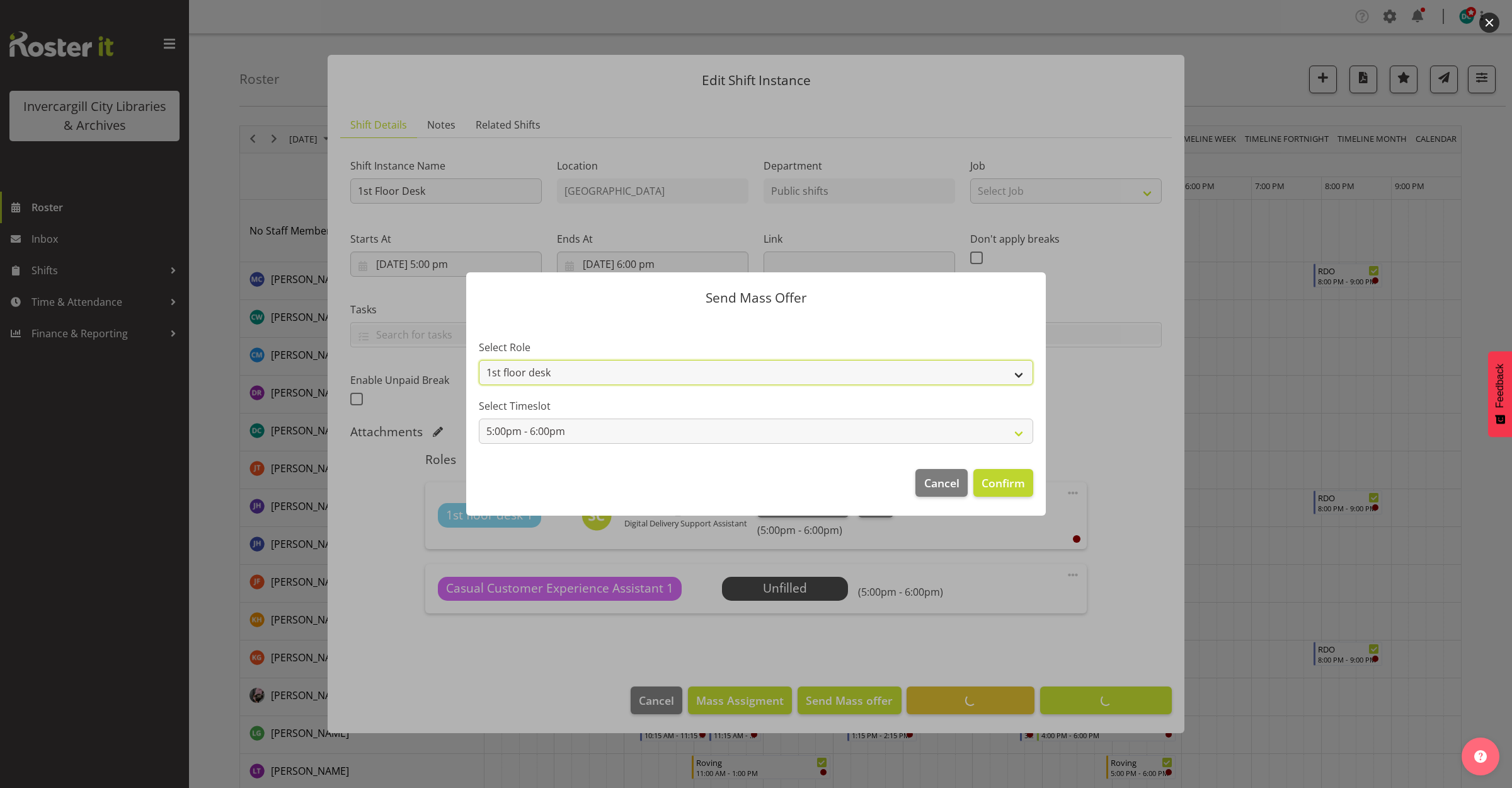
click at [961, 360] on select "1st floor desk Casual Customer Experience Assistant" at bounding box center [756, 373] width 555 height 25
select select "1515"
click at [479, 360] on select "1st floor desk Casual Customer Experience Assistant" at bounding box center [756, 373] width 555 height 25
click at [991, 482] on span "Confirm" at bounding box center [1003, 483] width 44 height 17
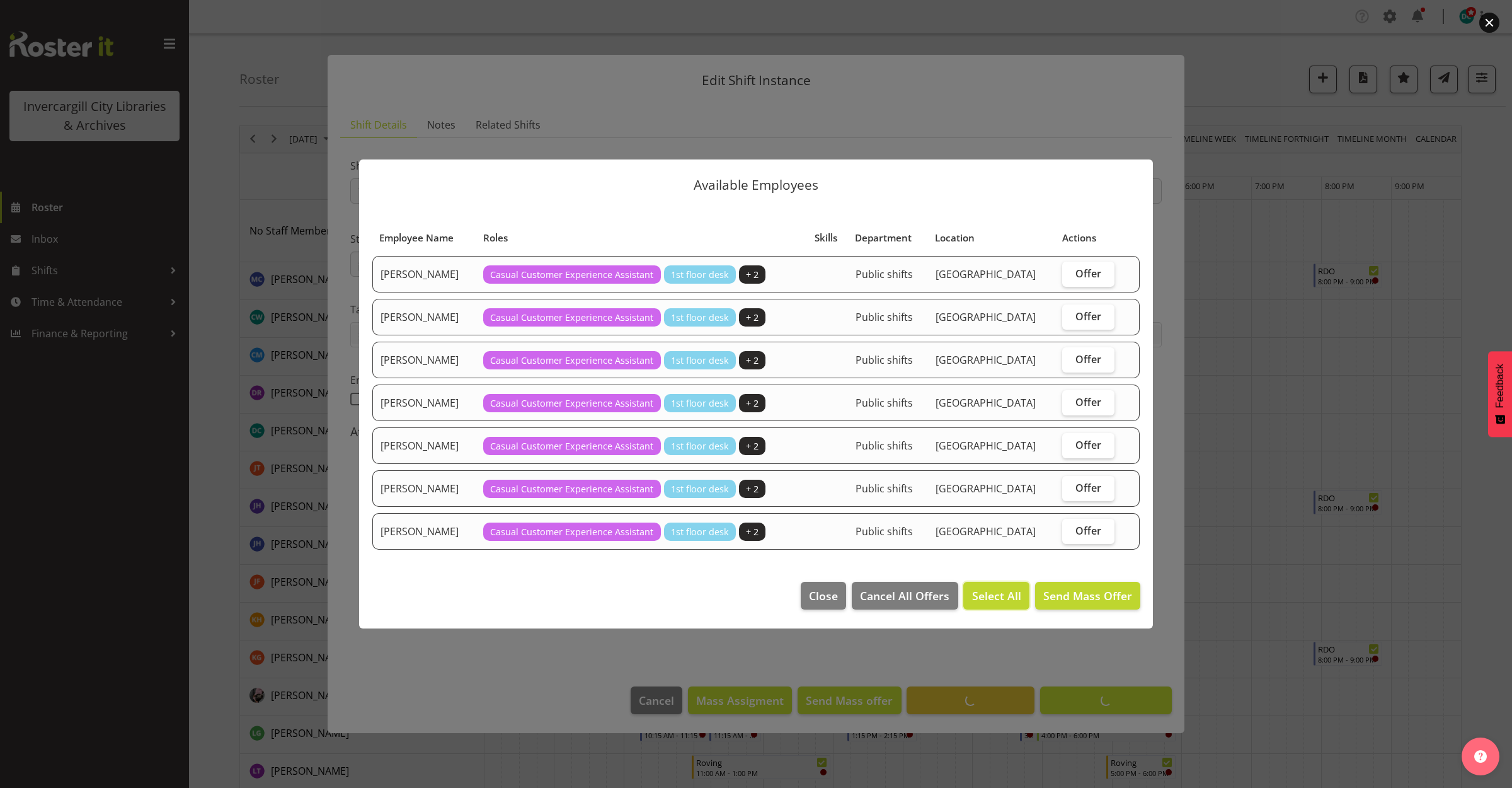
click at [983, 585] on button "Select All" at bounding box center [996, 595] width 66 height 28
checkbox input "true"
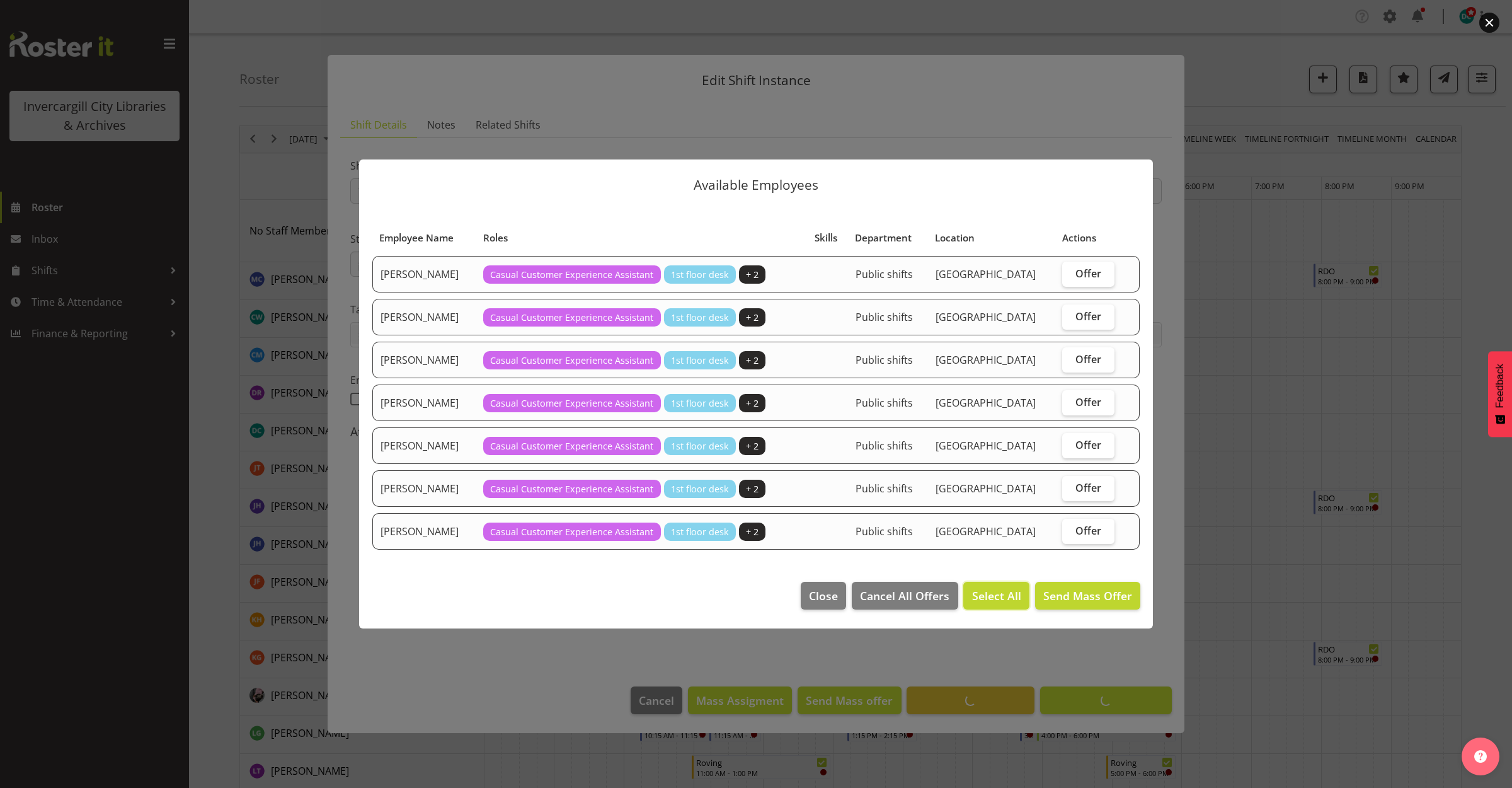
checkbox input "true"
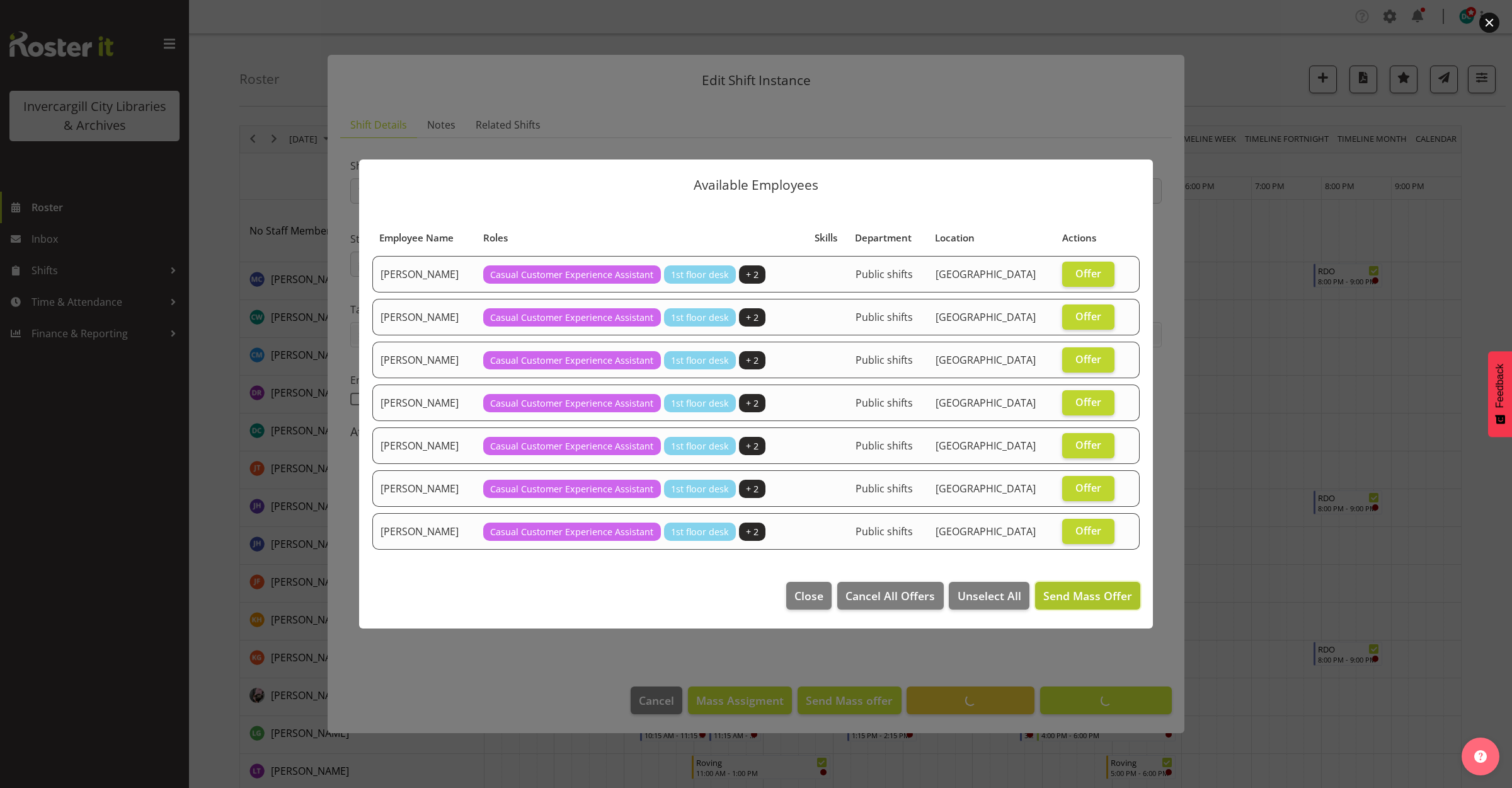
click at [1079, 596] on span "Send Mass Offer" at bounding box center [1088, 595] width 89 height 15
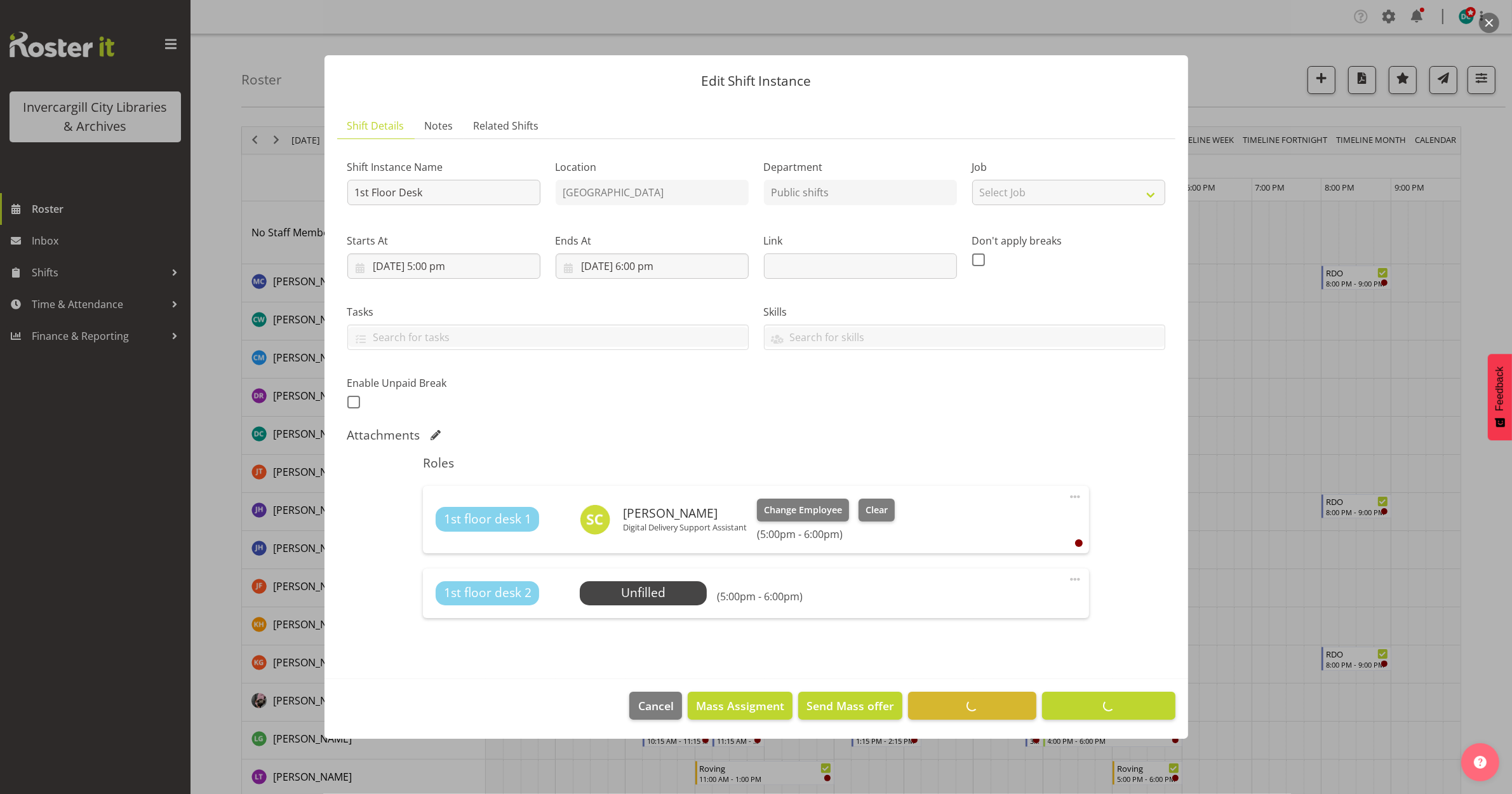
click at [1239, 492] on div at bounding box center [756, 397] width 1512 height 794
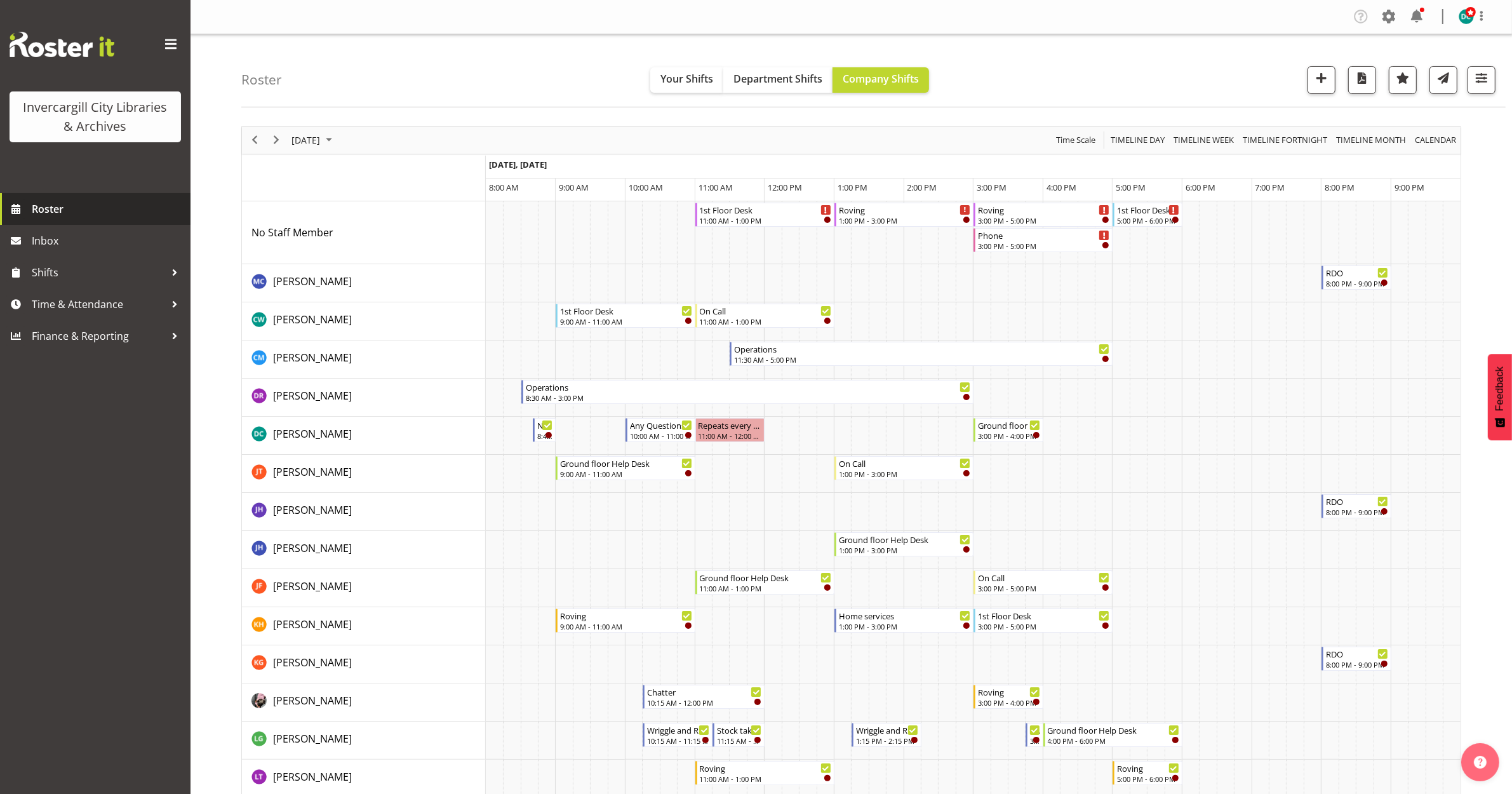
click at [38, 212] on span "Roster" at bounding box center [108, 209] width 153 height 19
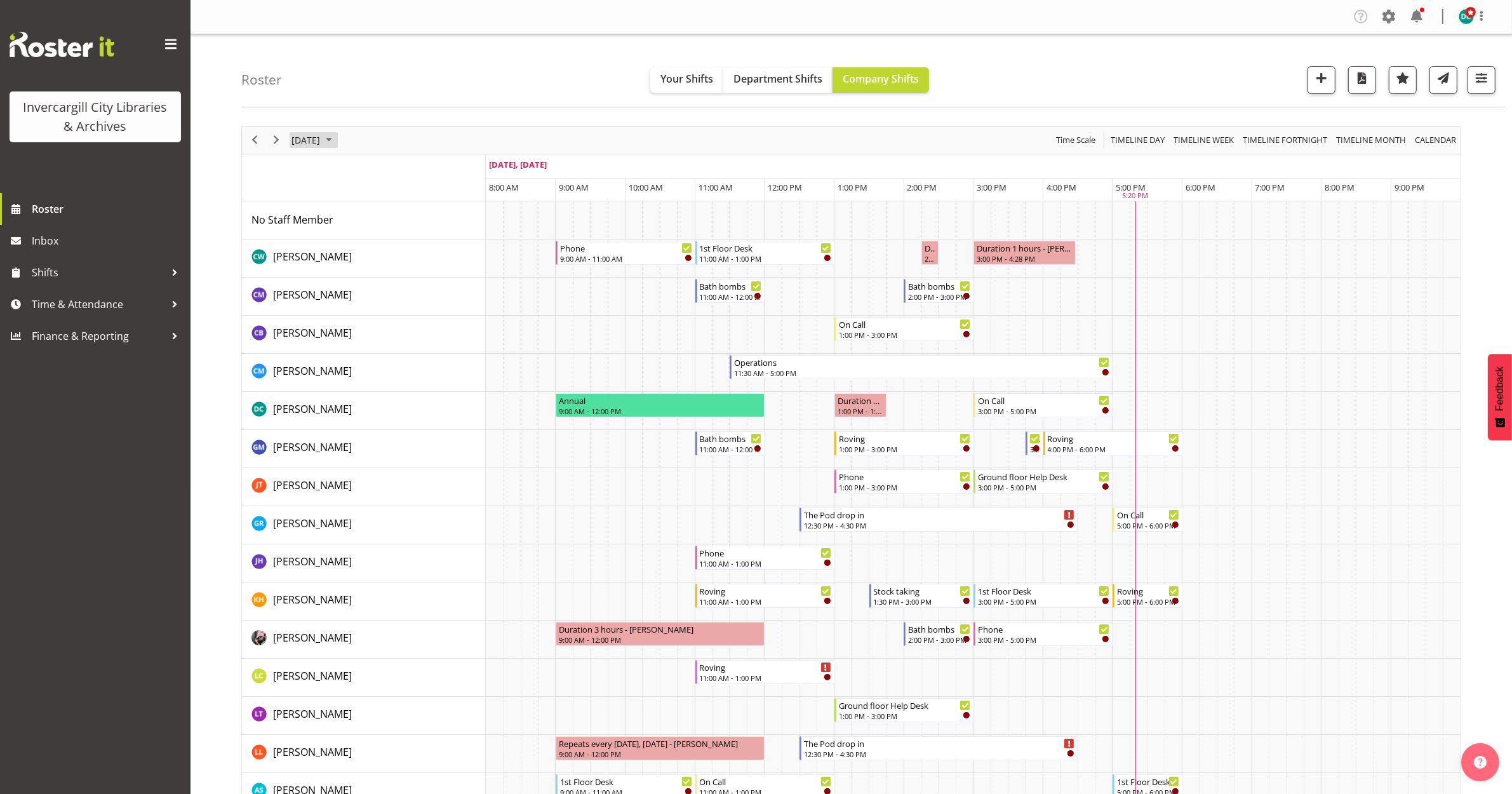
click at [303, 134] on span "[DATE]" at bounding box center [305, 140] width 31 height 16
click at [318, 237] on span "6" at bounding box center [325, 237] width 19 height 19
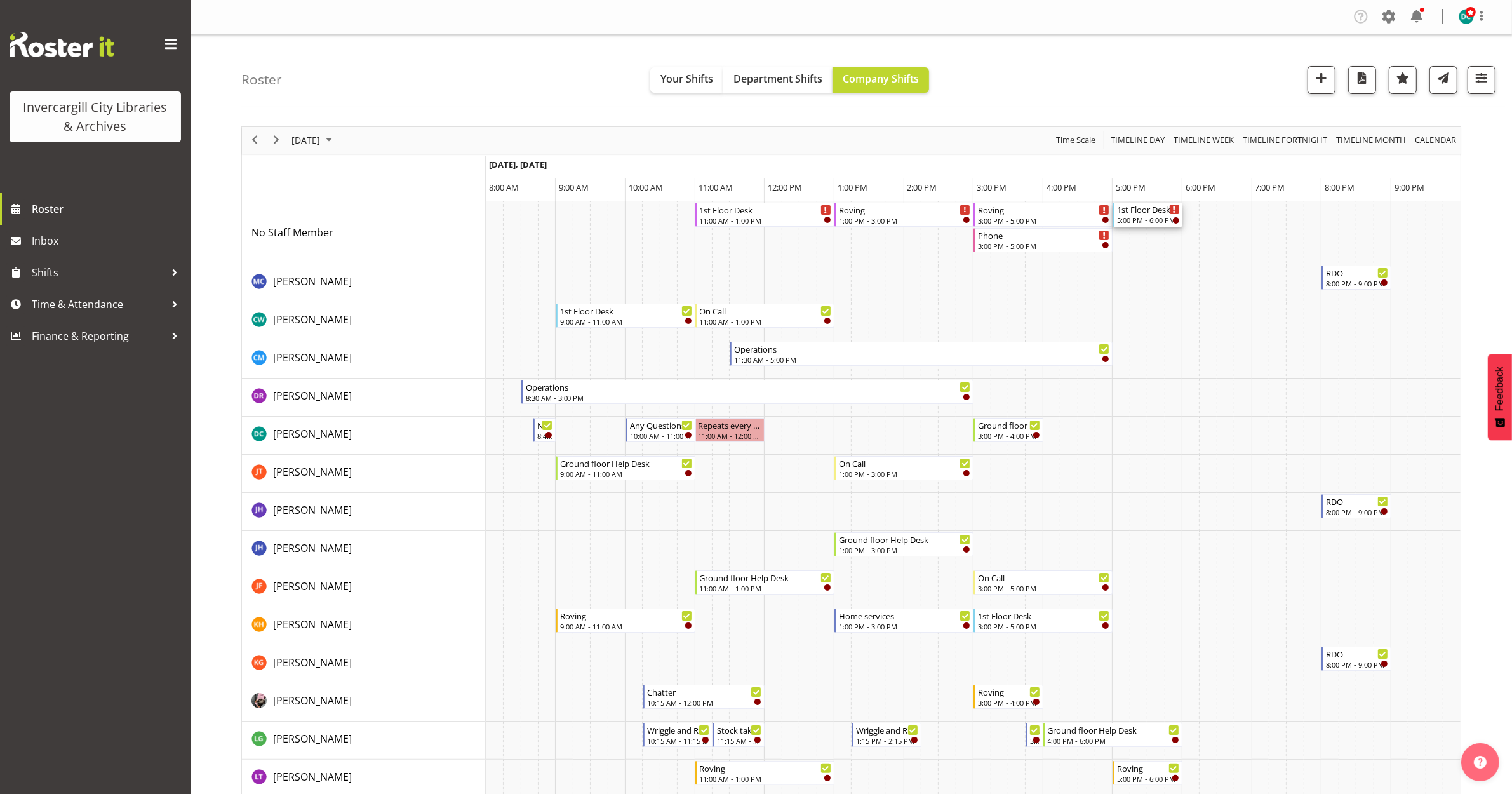
click at [1140, 208] on div "1st Floor Desk" at bounding box center [1149, 209] width 63 height 13
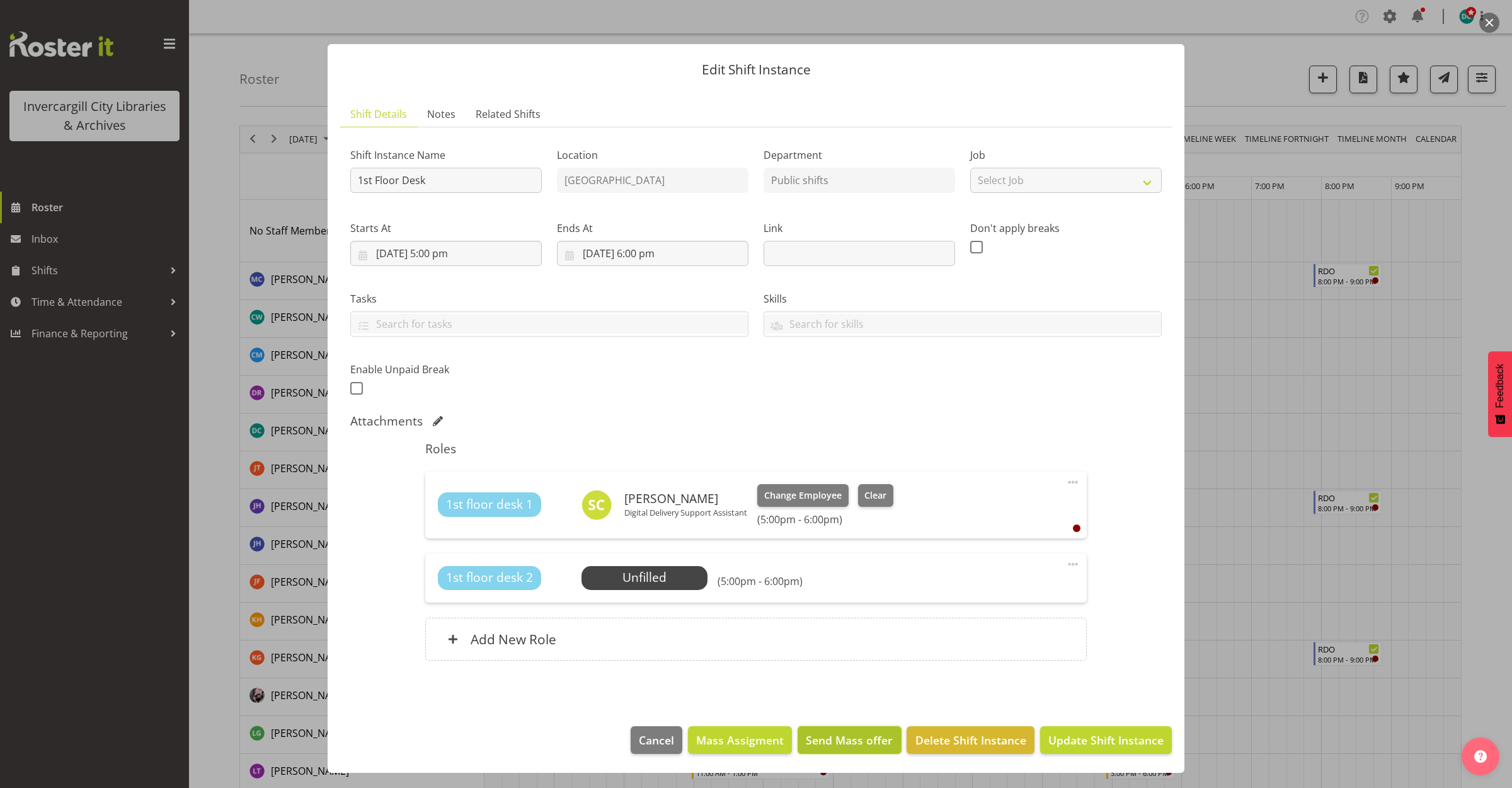
click at [832, 741] on span "Send Mass offer" at bounding box center [850, 740] width 87 height 17
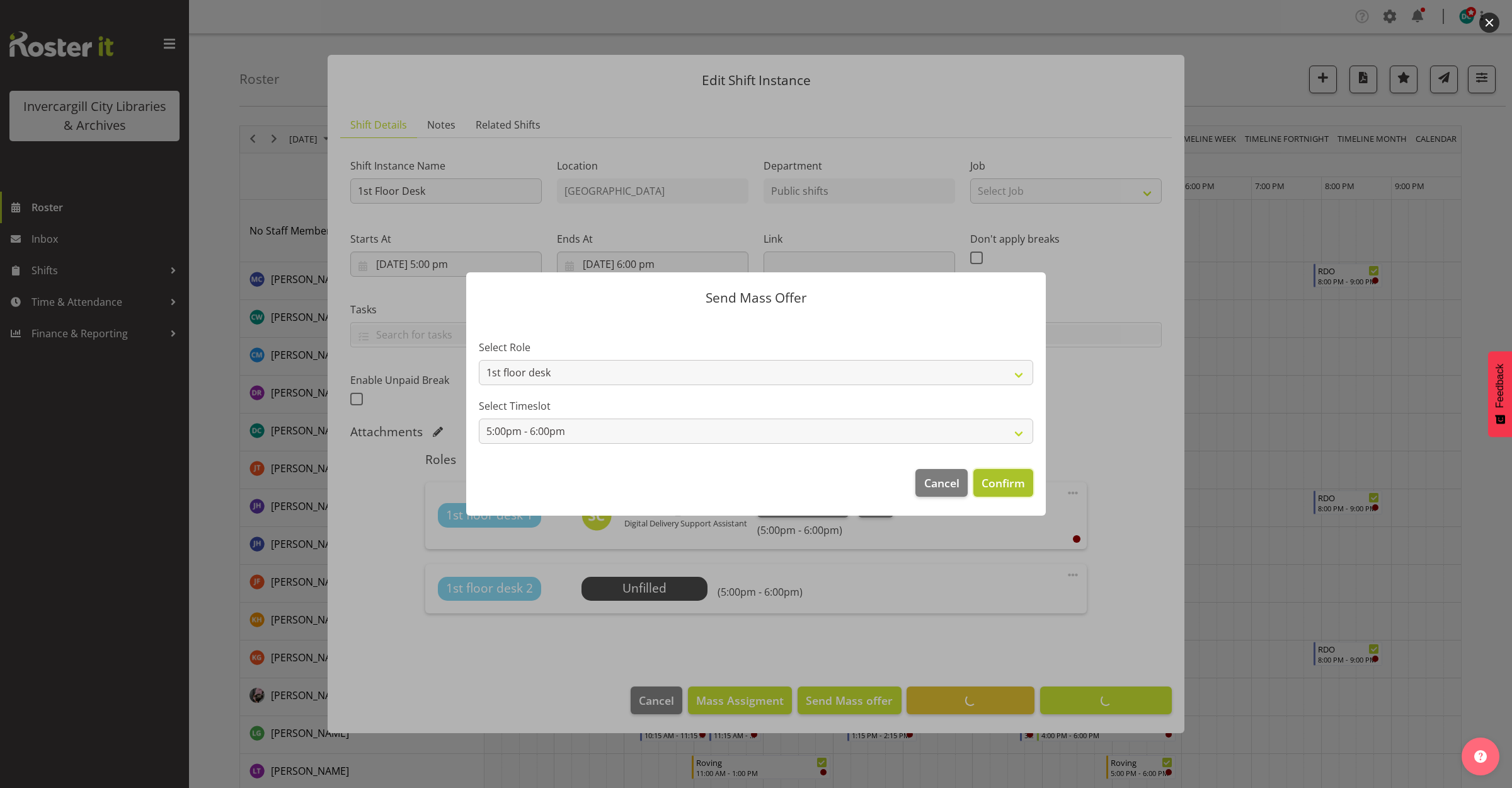
click at [983, 483] on span "Confirm" at bounding box center [1003, 483] width 44 height 17
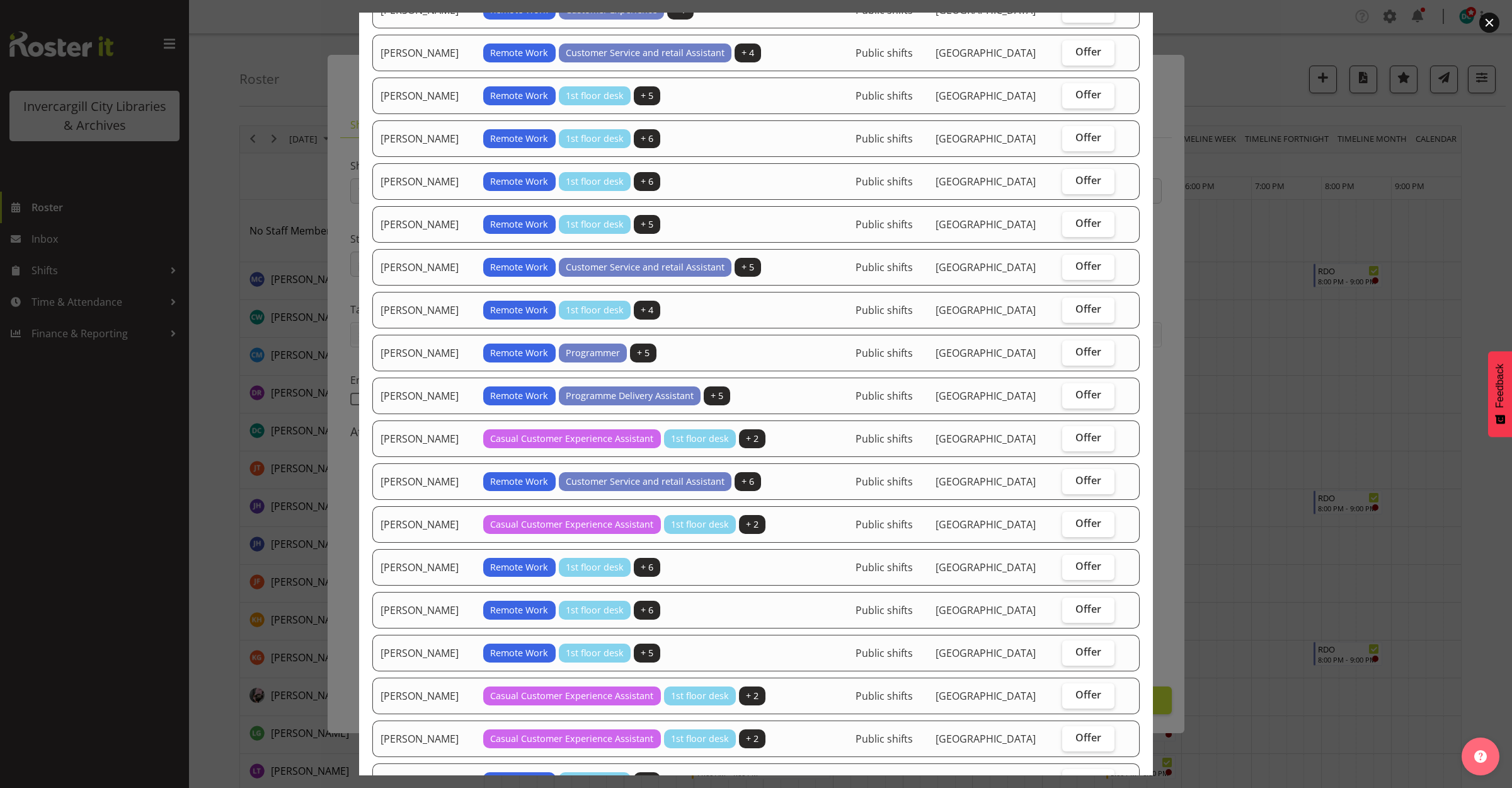
scroll to position [236, 0]
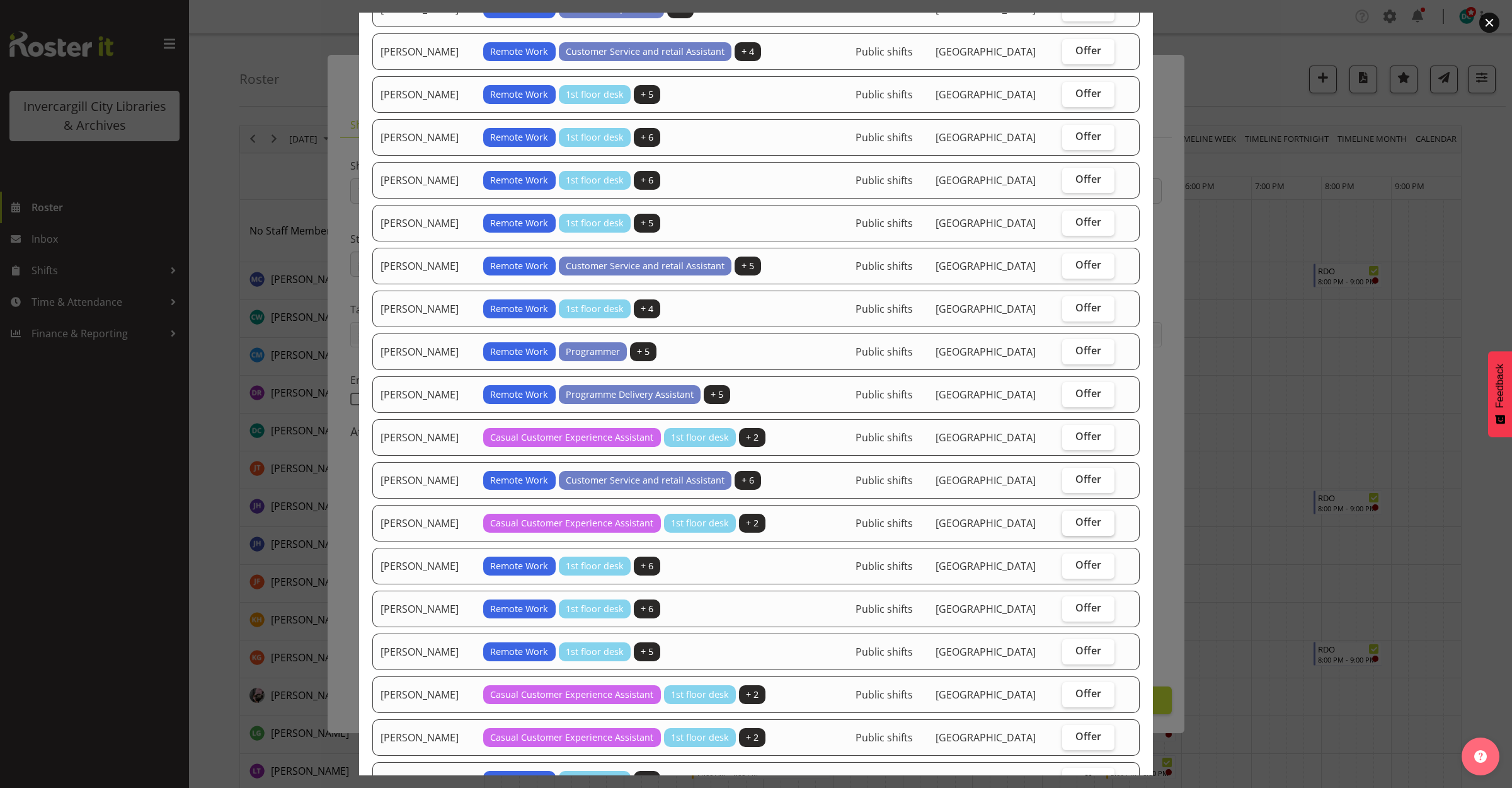
click at [1082, 524] on span "Offer" at bounding box center [1088, 522] width 26 height 13
click at [1071, 524] on input "Offer" at bounding box center [1067, 522] width 8 height 8
checkbox input "true"
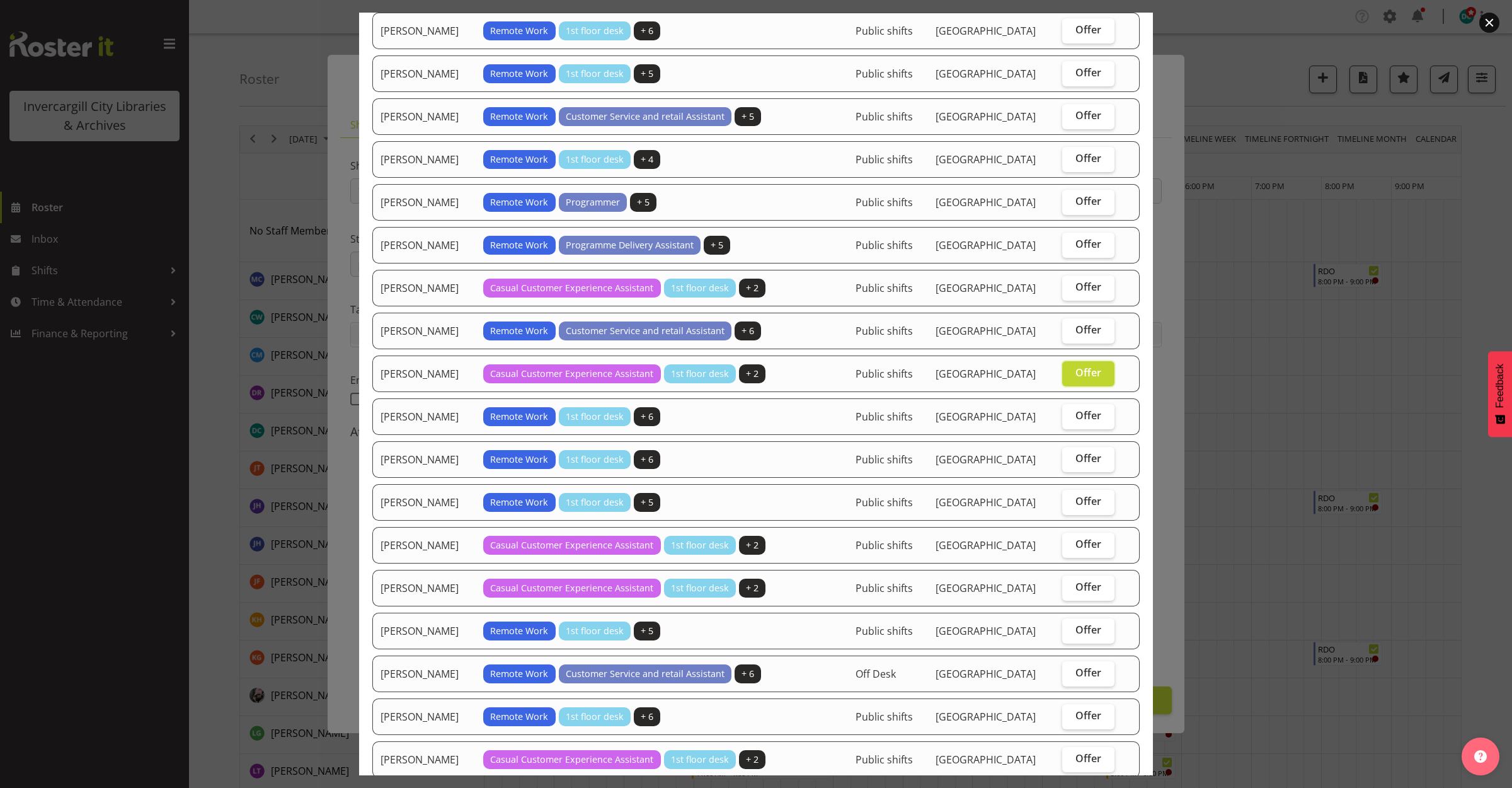
scroll to position [472, 0]
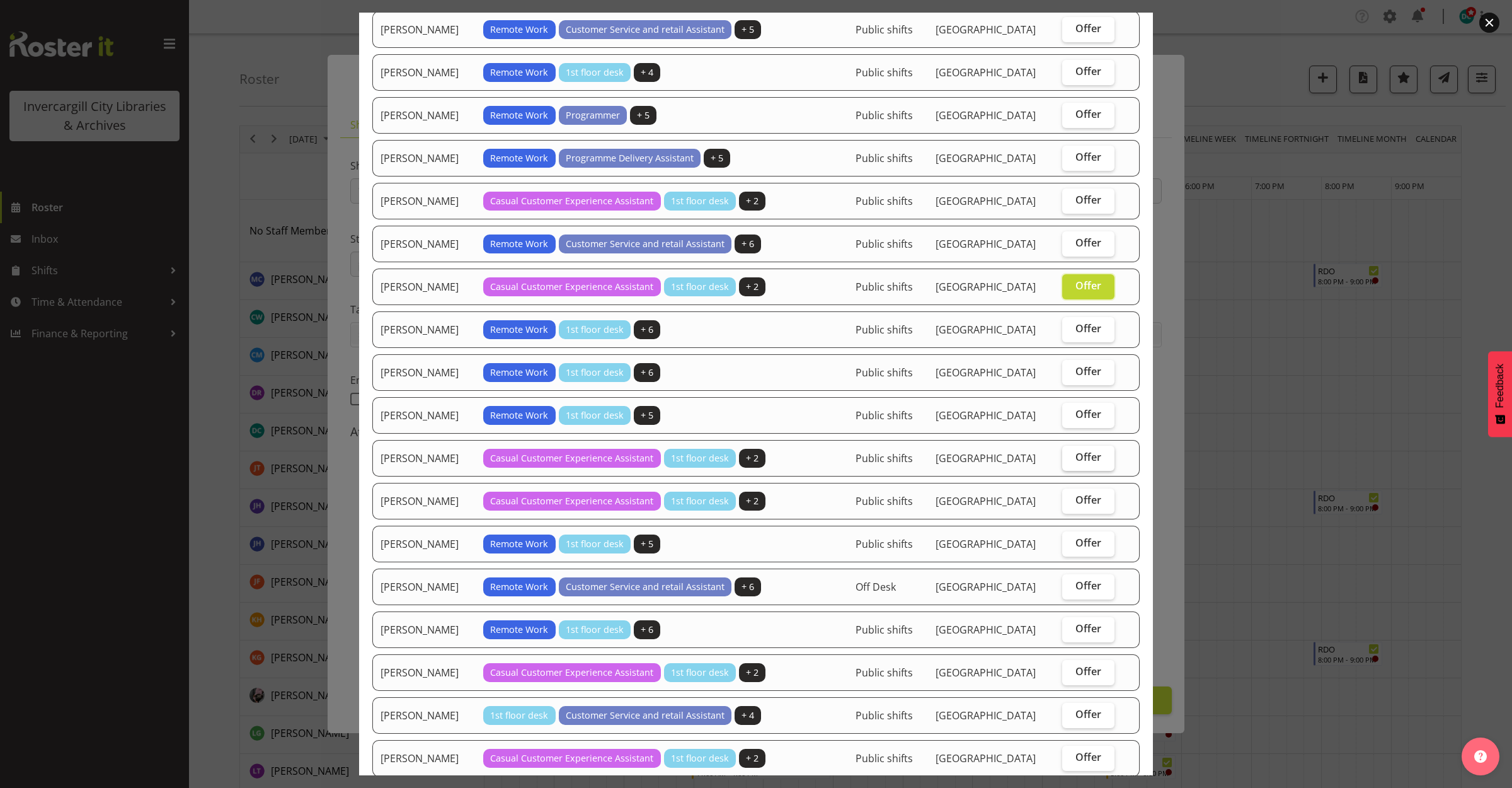
click at [1084, 456] on label "Offer" at bounding box center [1089, 458] width 52 height 25
click at [1071, 456] on input "Offer" at bounding box center [1067, 457] width 8 height 8
checkbox input "true"
click at [1075, 505] on span "Offer" at bounding box center [1088, 500] width 26 height 13
click at [1071, 504] on input "Offer" at bounding box center [1067, 500] width 8 height 8
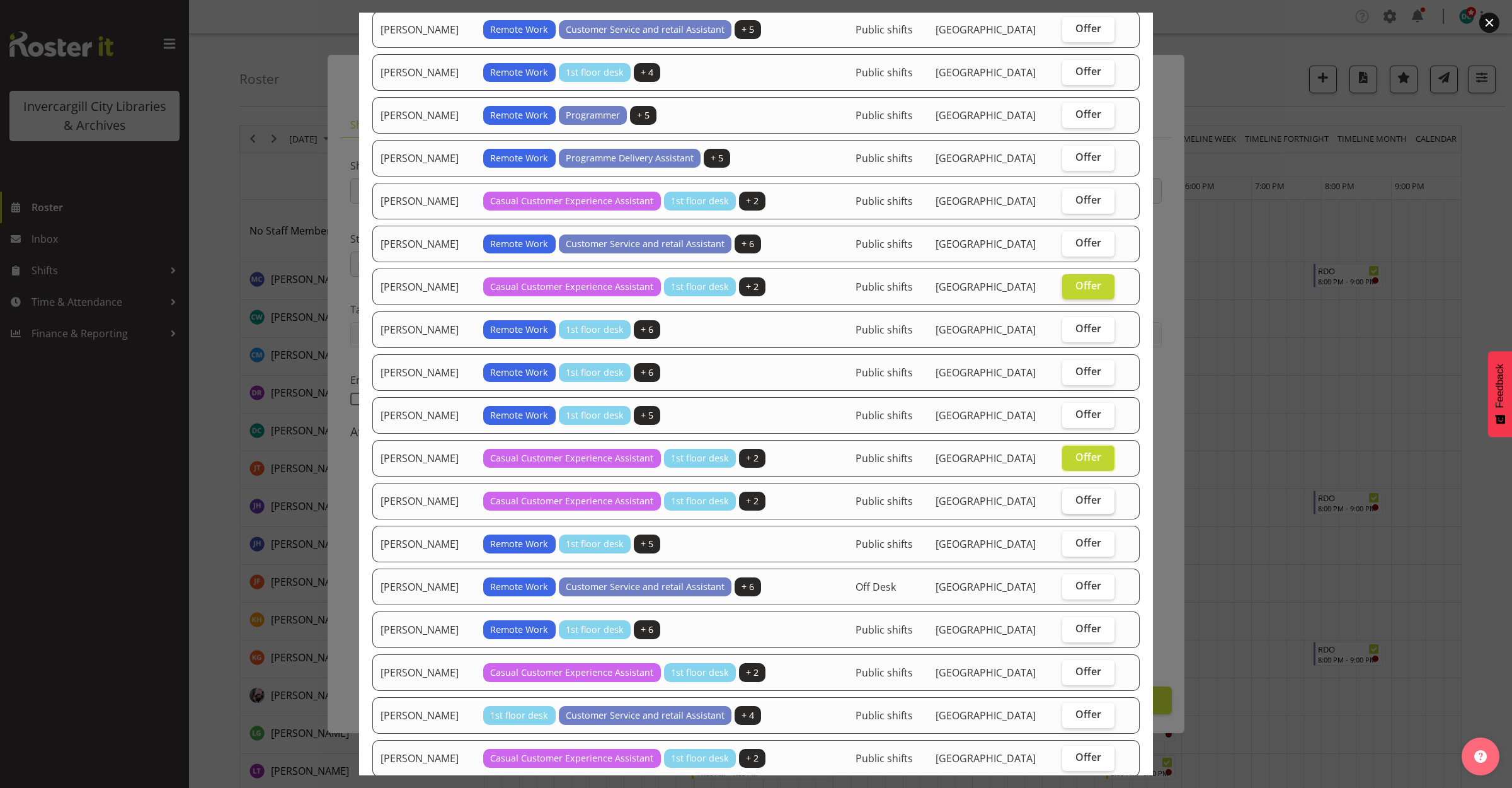
checkbox input "true"
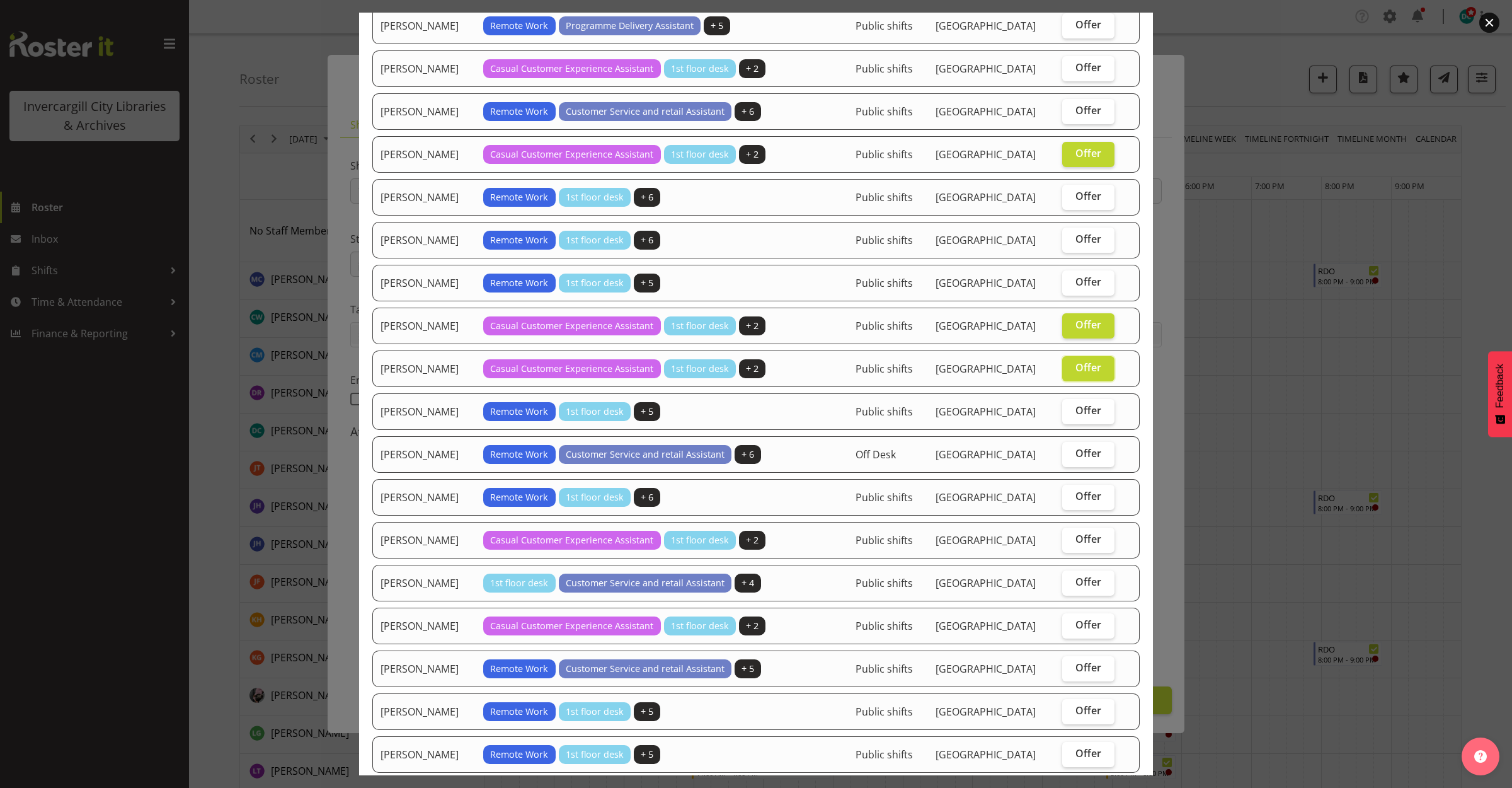
scroll to position [630, 0]
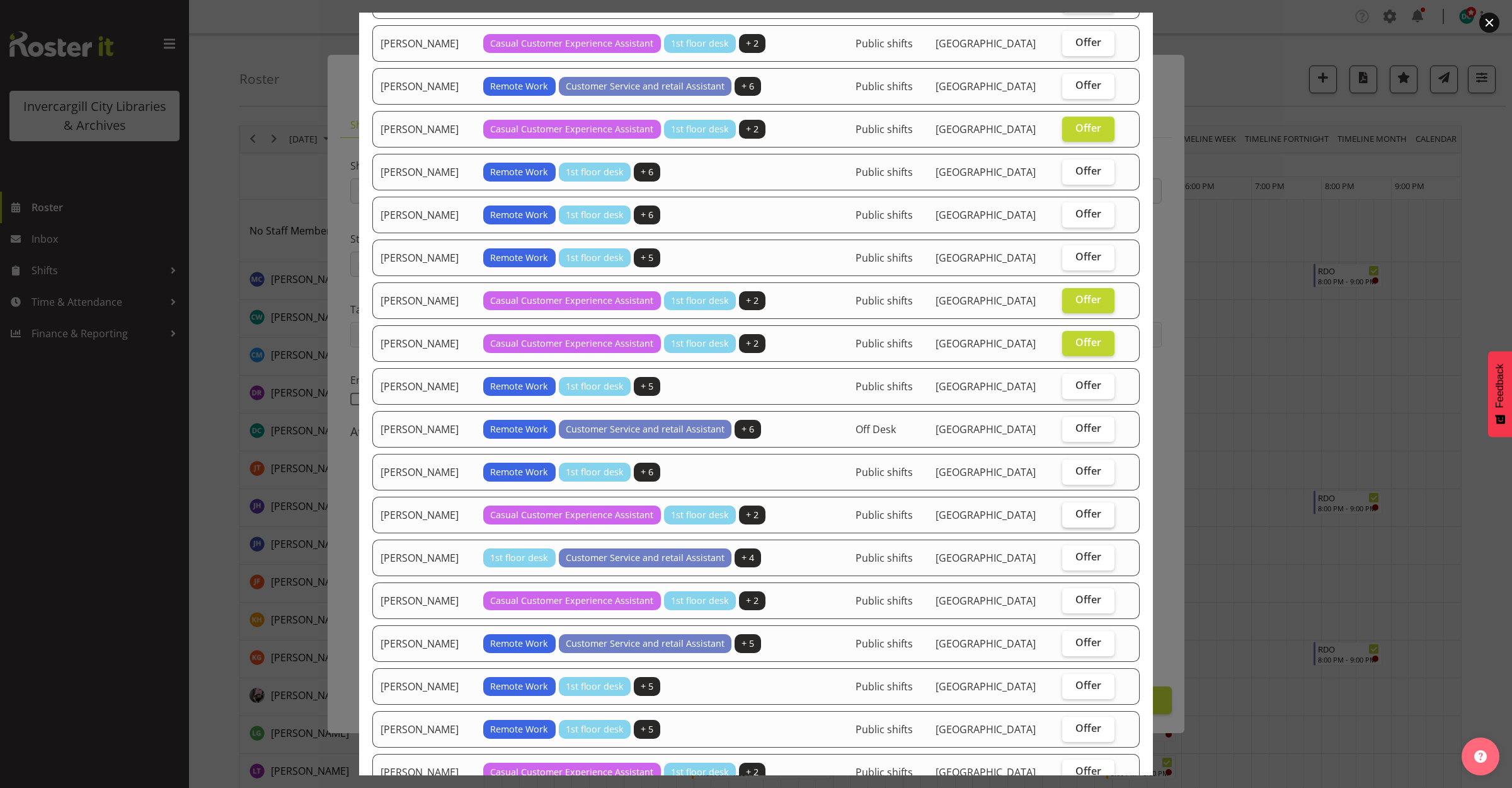
click at [1079, 518] on span "Offer" at bounding box center [1088, 514] width 26 height 13
click at [1071, 518] on input "Offer" at bounding box center [1067, 514] width 8 height 8
checkbox input "true"
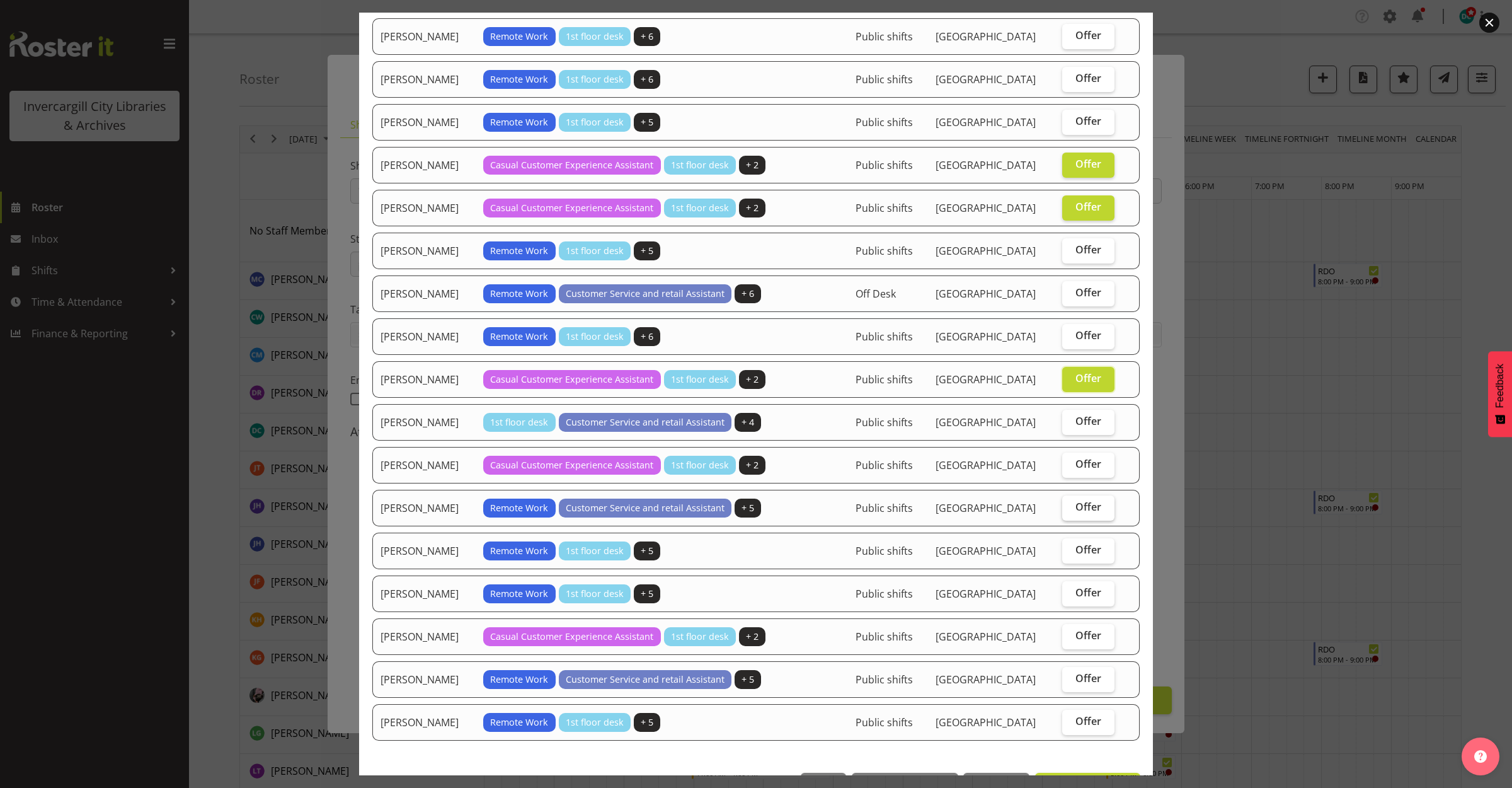
scroll to position [820, 0]
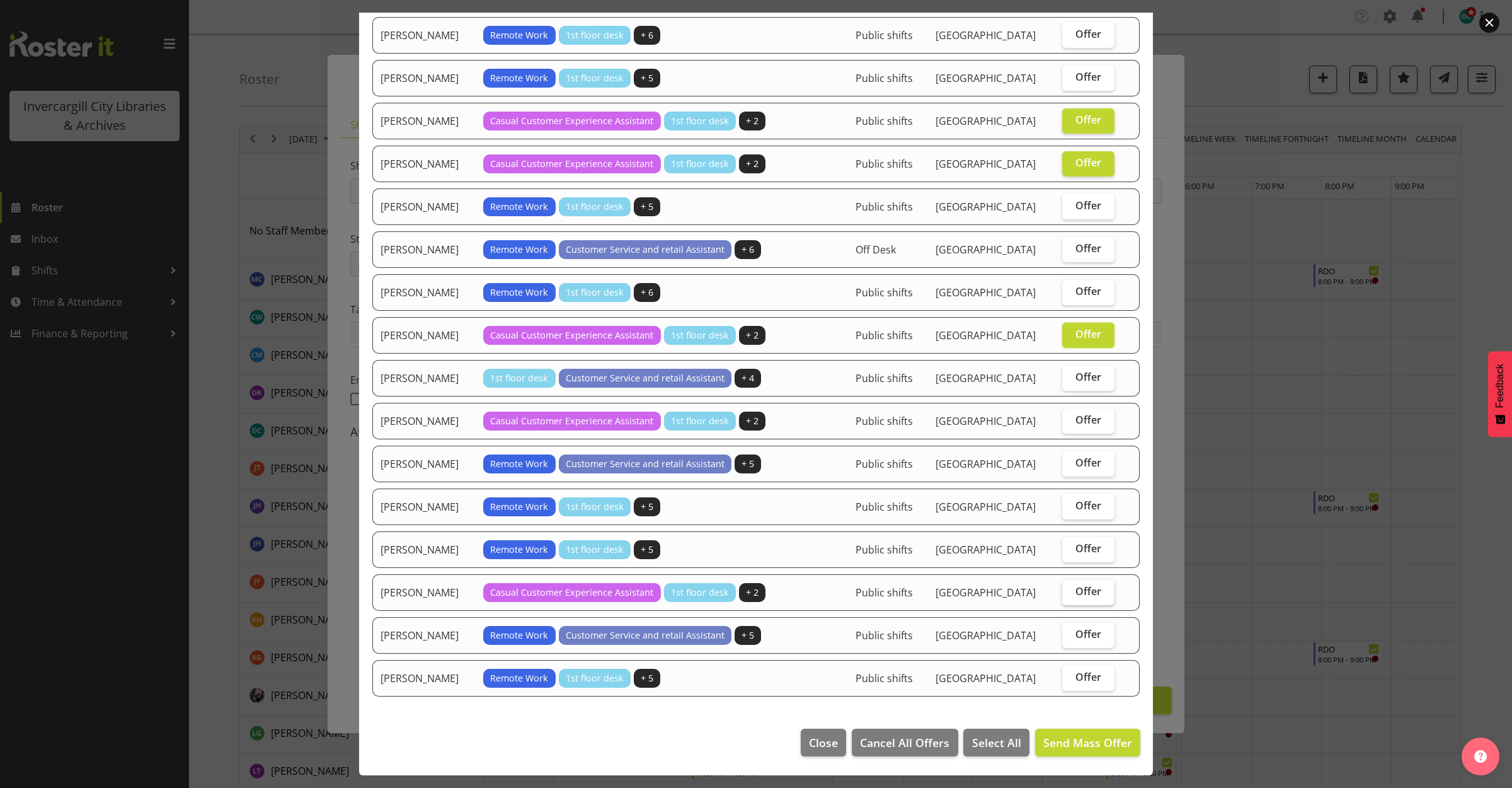
click at [1063, 591] on label "Offer" at bounding box center [1089, 592] width 52 height 25
click at [1063, 591] on input "Offer" at bounding box center [1067, 591] width 8 height 8
checkbox input "true"
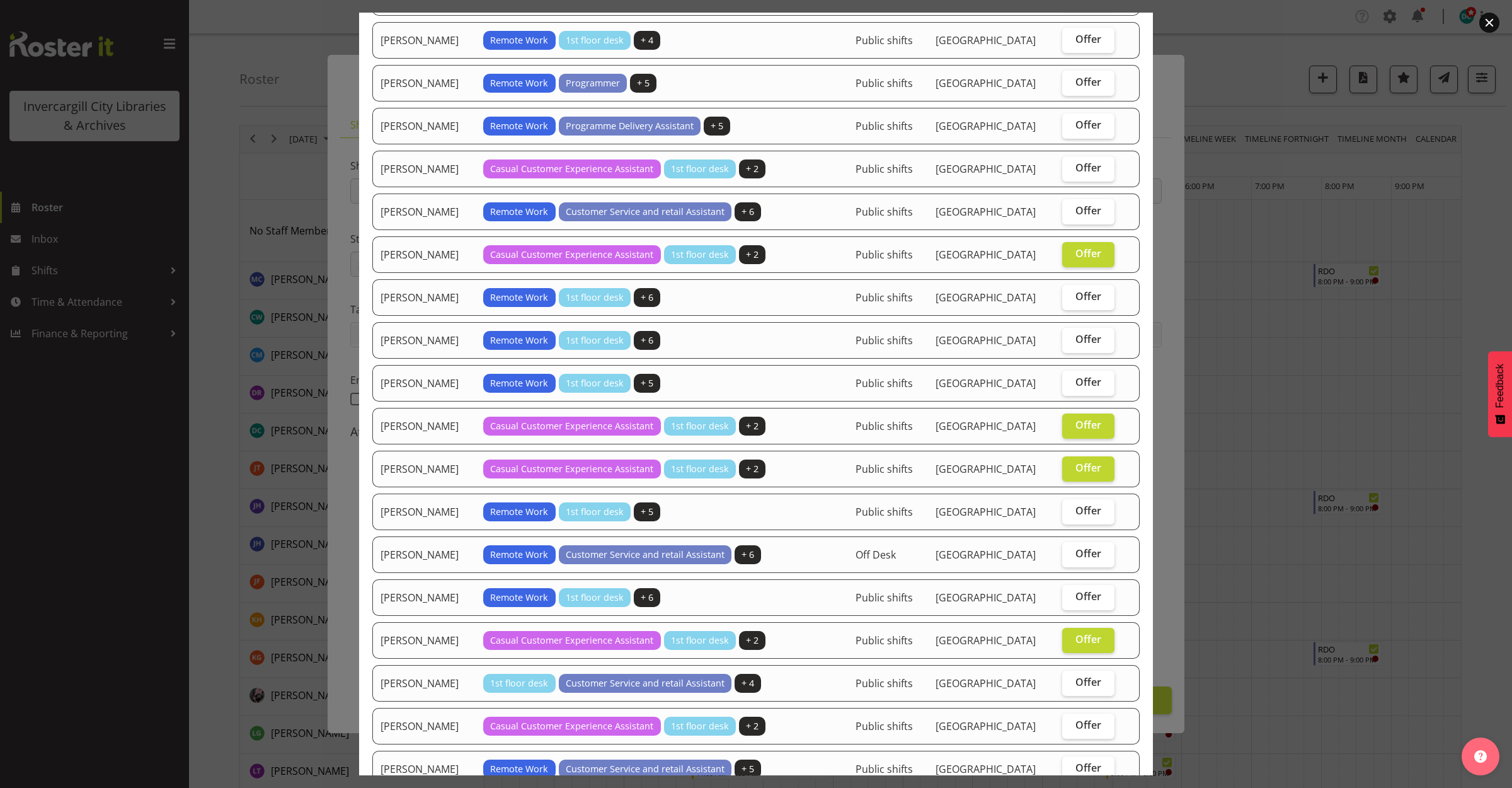
scroll to position [504, 0]
click at [1094, 166] on label "Offer" at bounding box center [1089, 170] width 52 height 25
click at [1071, 166] on input "Offer" at bounding box center [1067, 169] width 8 height 8
checkbox input "true"
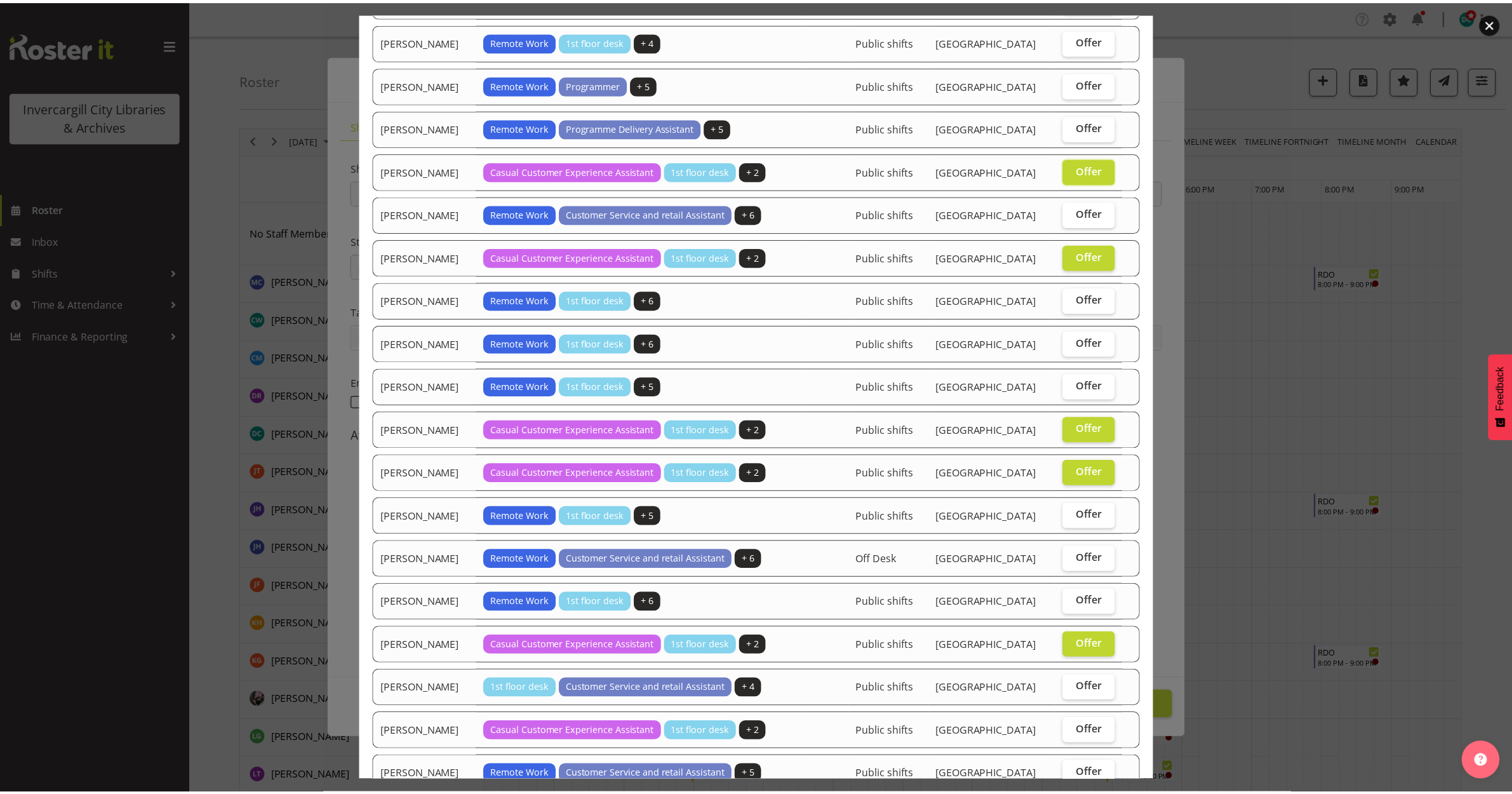
scroll to position [826, 0]
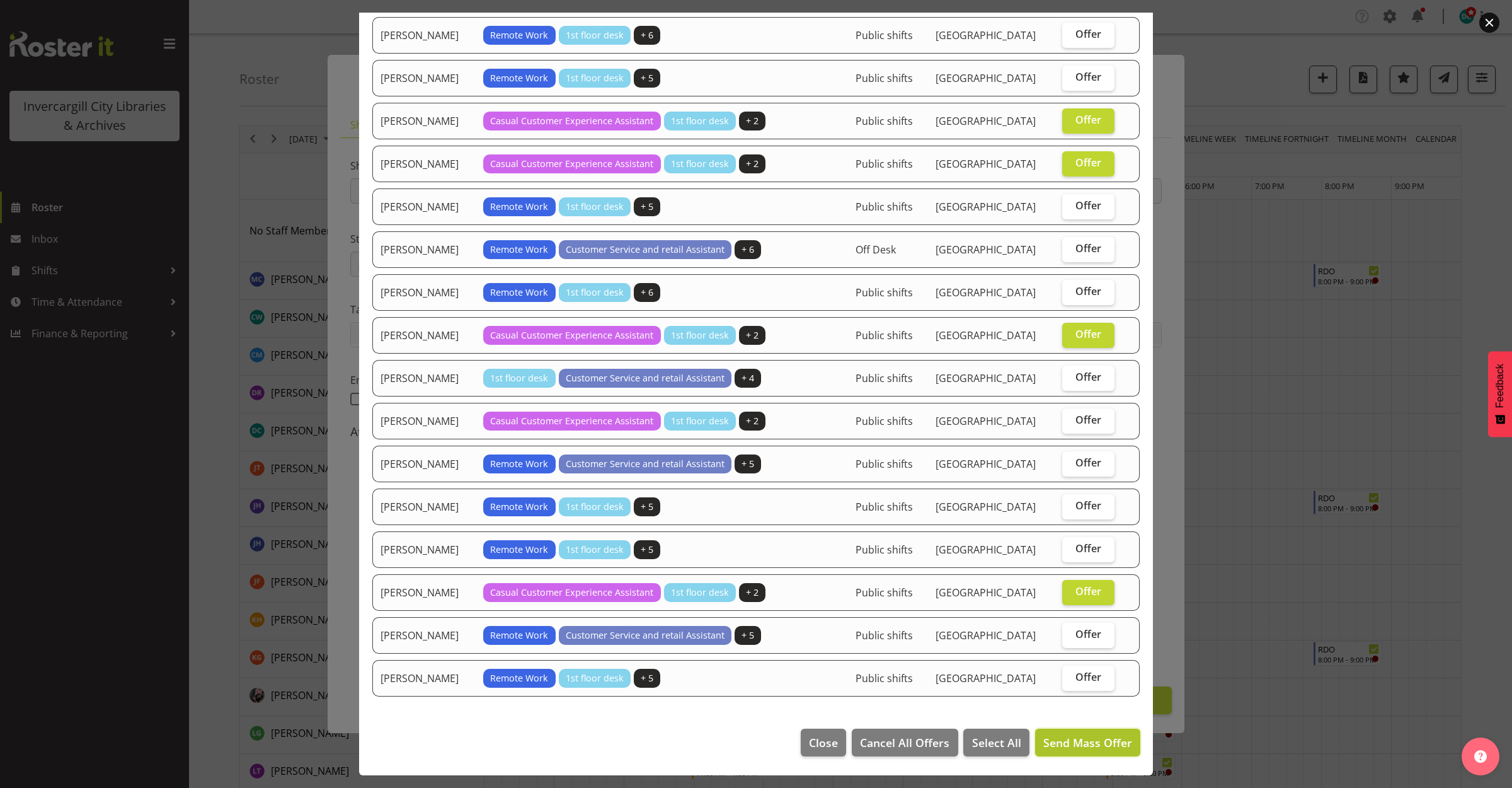
click at [1087, 740] on span "Send Mass Offer" at bounding box center [1088, 742] width 89 height 15
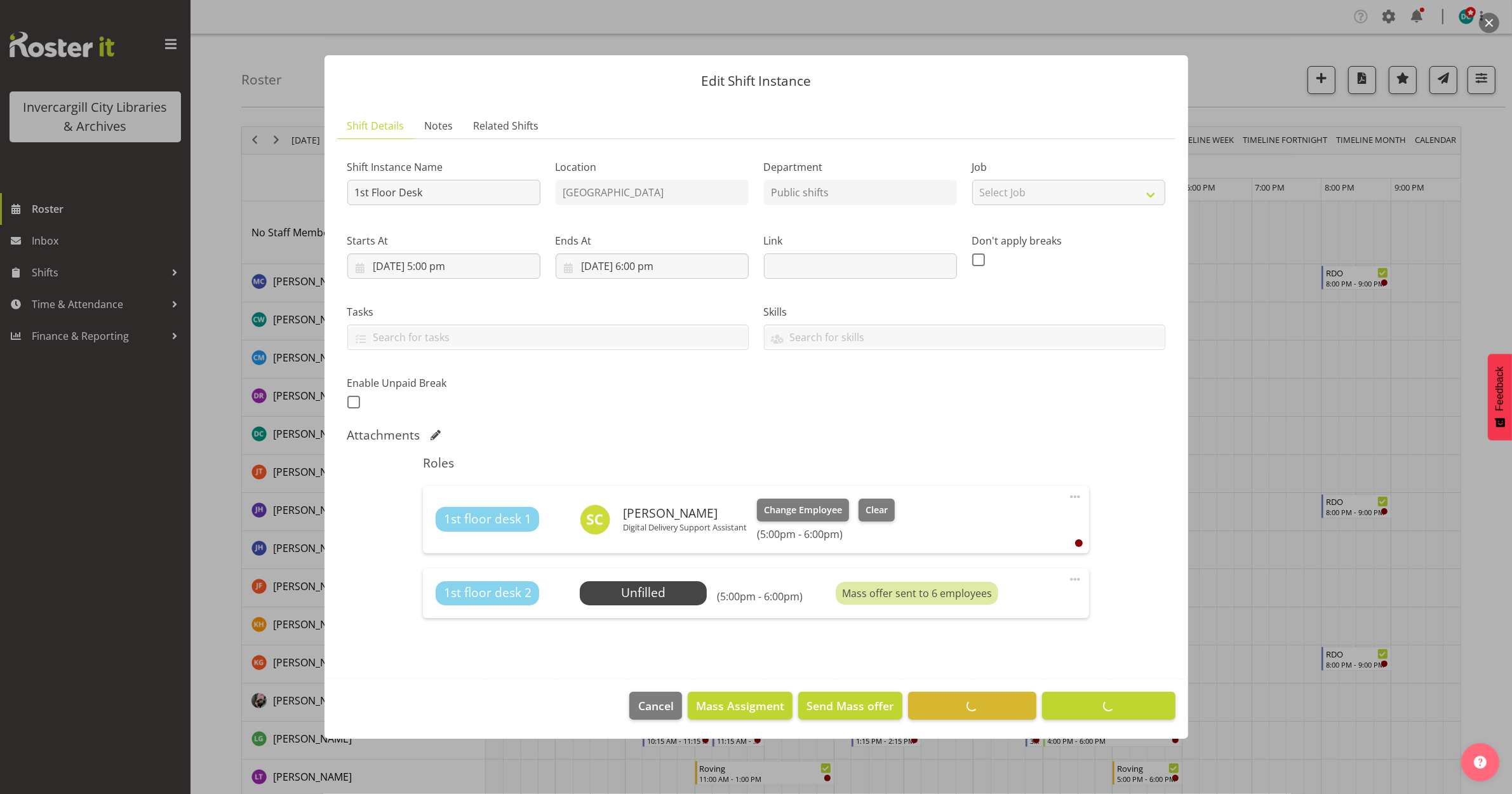
click at [1250, 348] on div at bounding box center [756, 397] width 1512 height 794
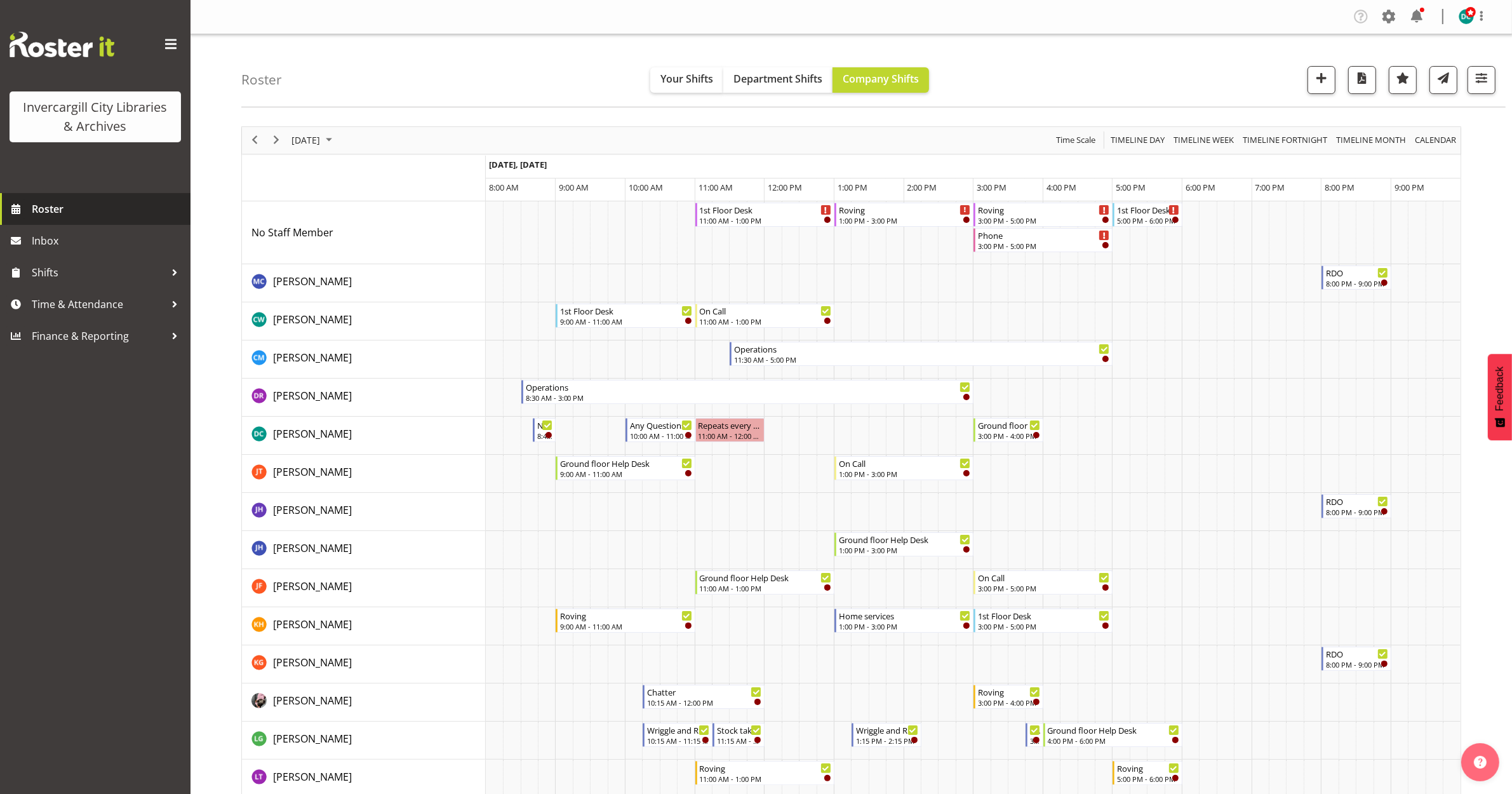
click at [37, 207] on span "Roster" at bounding box center [108, 209] width 153 height 19
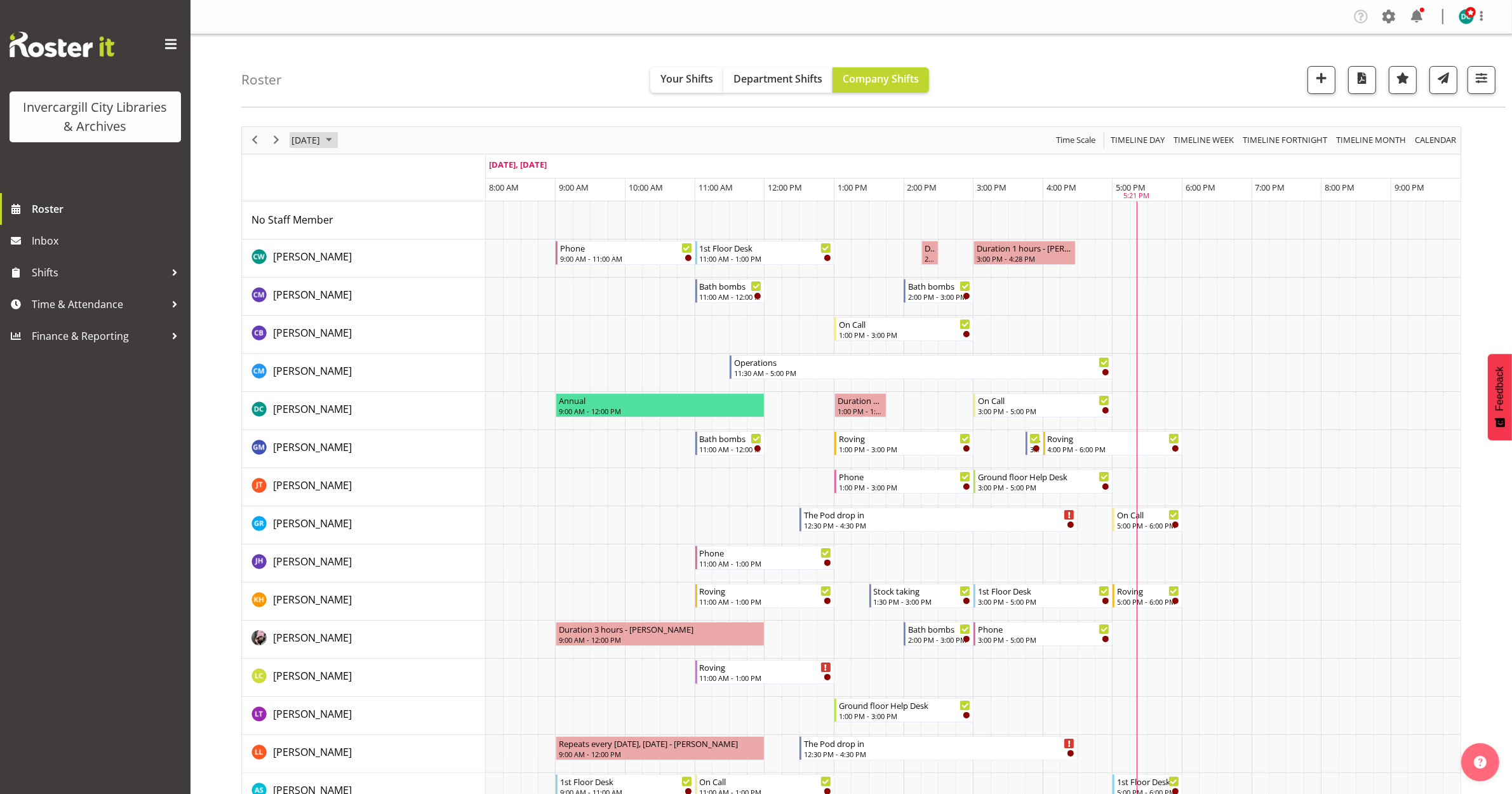
click at [305, 141] on span "[DATE]" at bounding box center [305, 140] width 31 height 16
click at [322, 236] on span "6" at bounding box center [325, 237] width 19 height 19
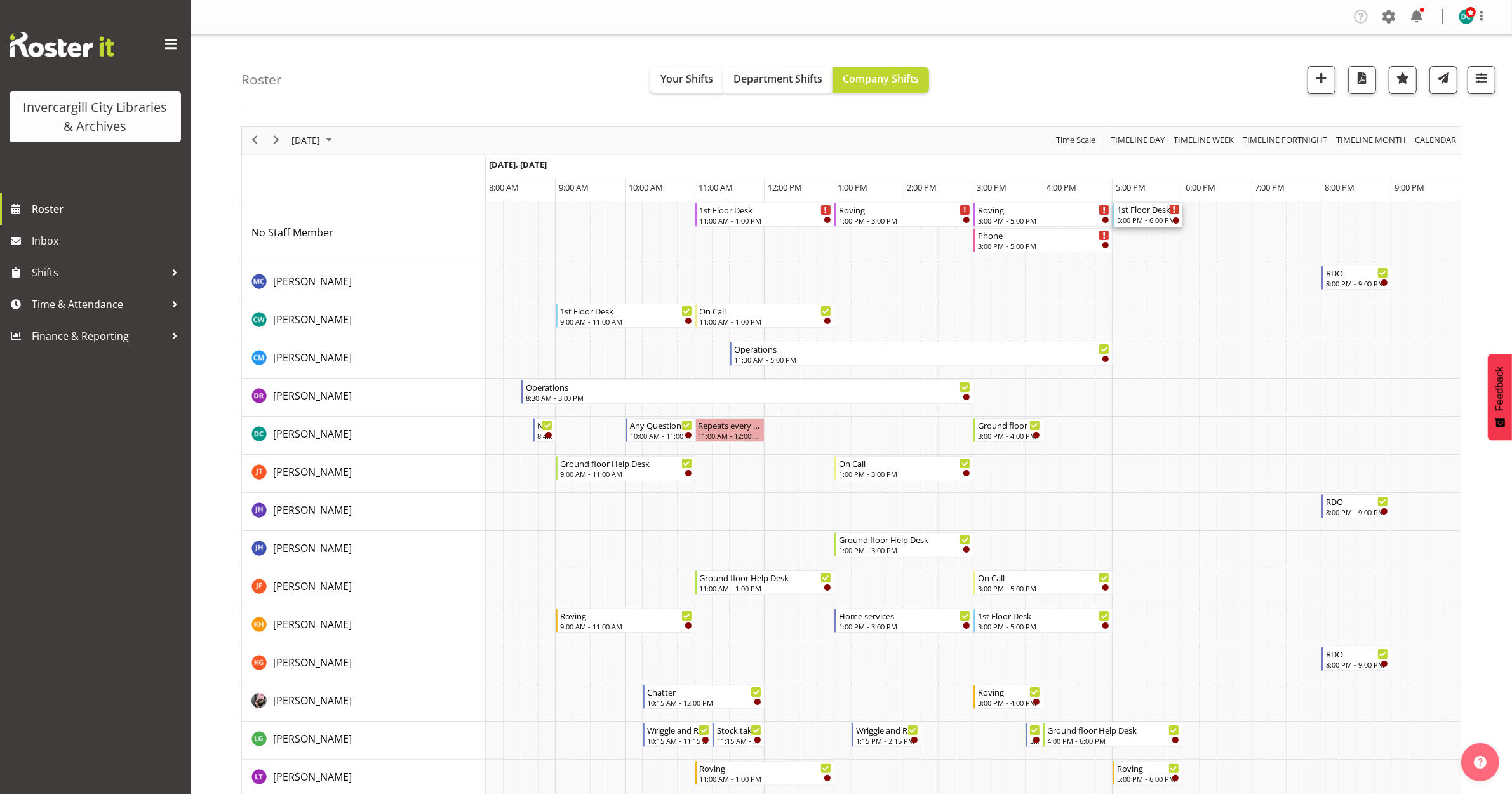
click at [1139, 221] on div "5:00 PM - 6:00 PM" at bounding box center [1149, 220] width 63 height 10
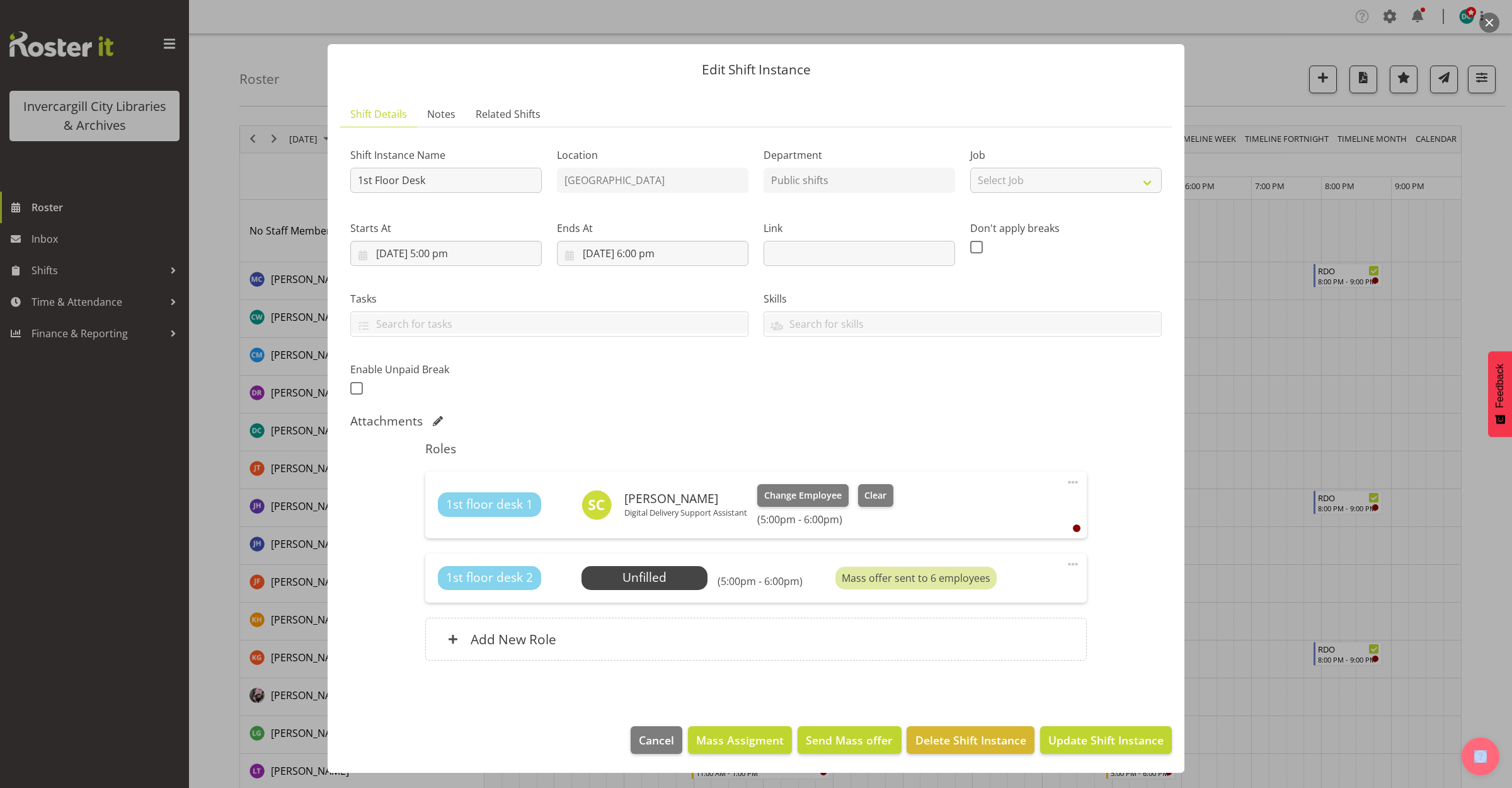
click at [1488, 23] on button "button" at bounding box center [1489, 22] width 20 height 20
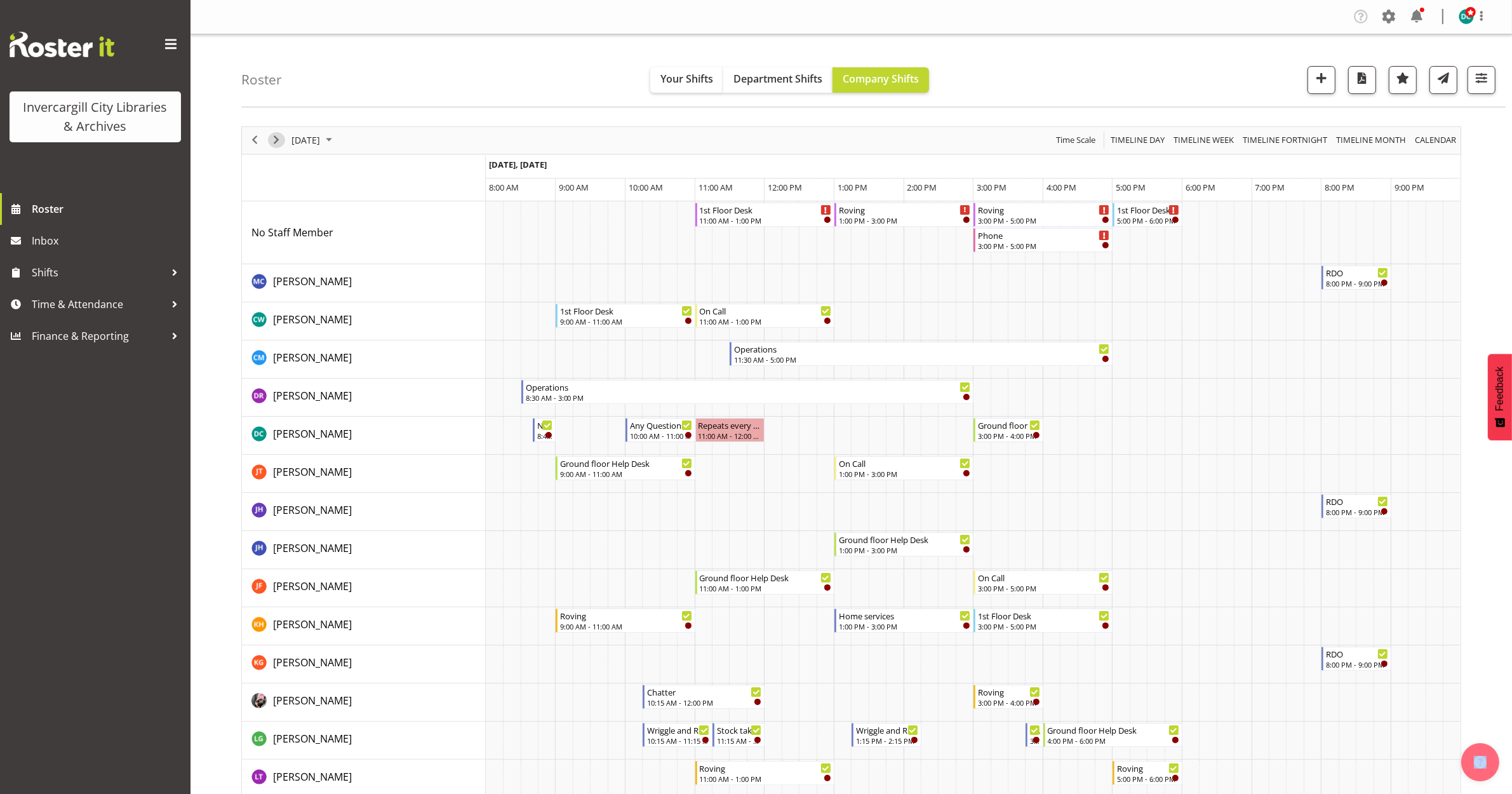
click at [274, 141] on span "Next" at bounding box center [276, 140] width 15 height 16
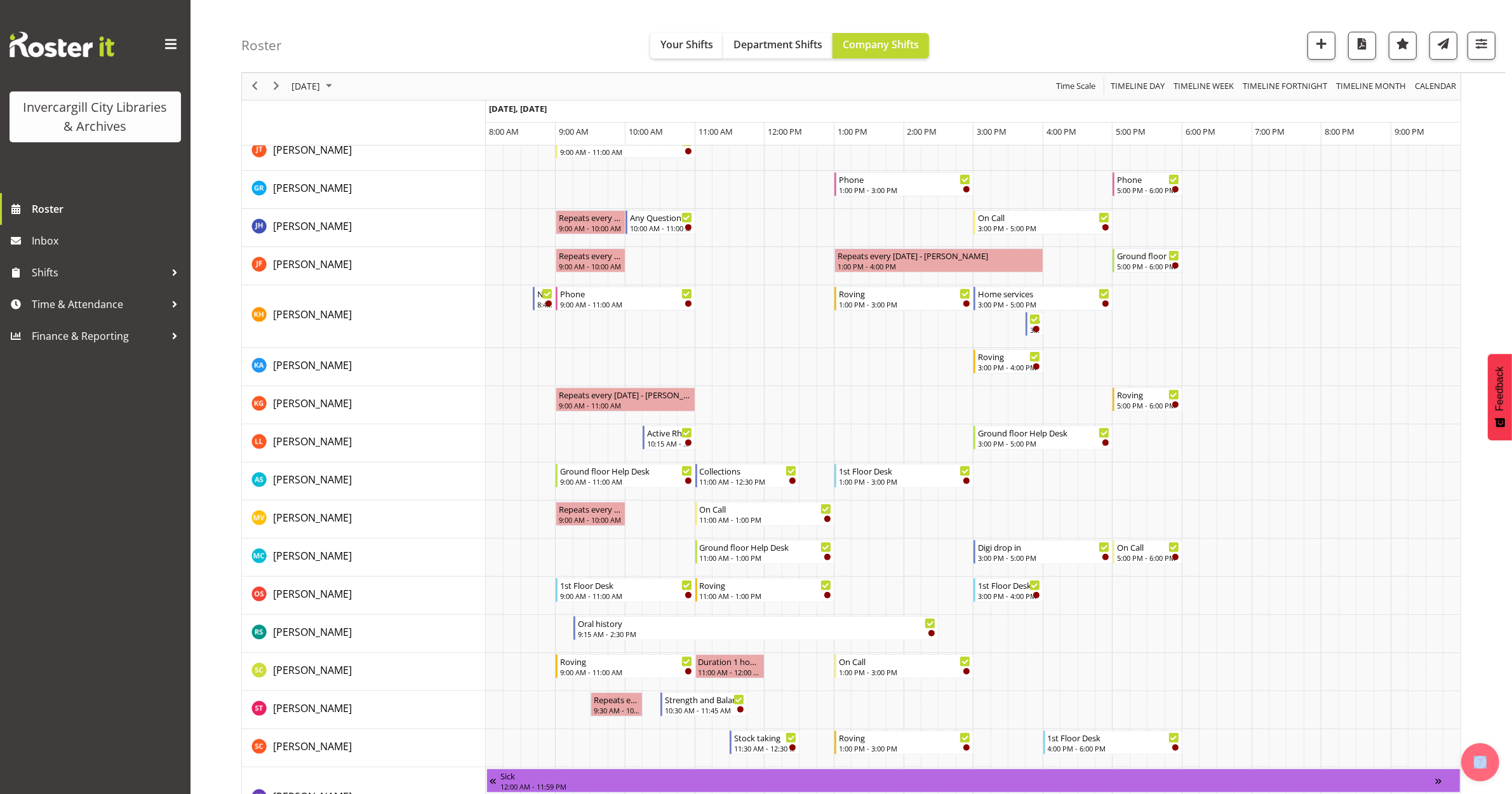
scroll to position [397, 0]
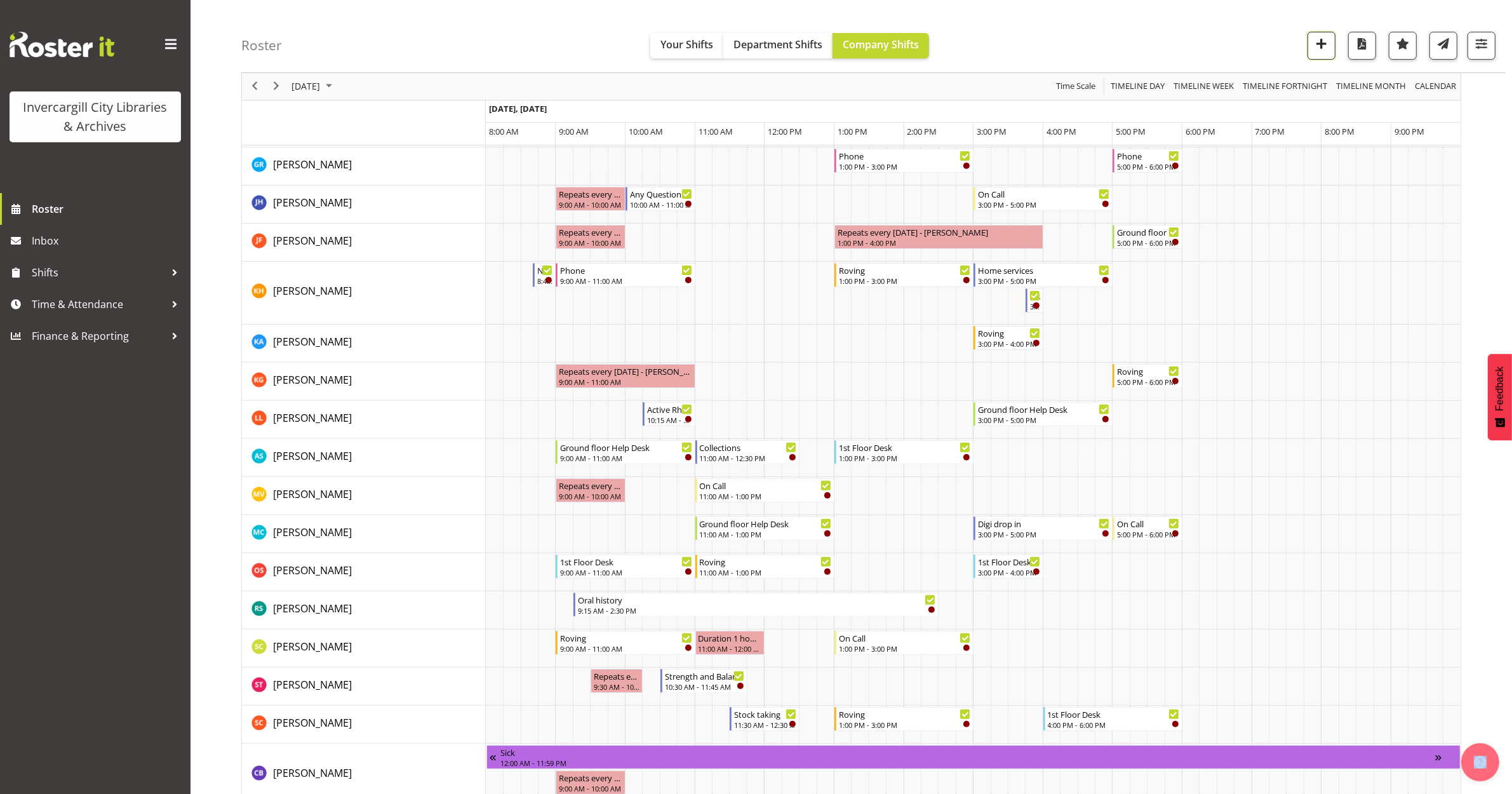
click at [1313, 51] on span "button" at bounding box center [1321, 44] width 17 height 17
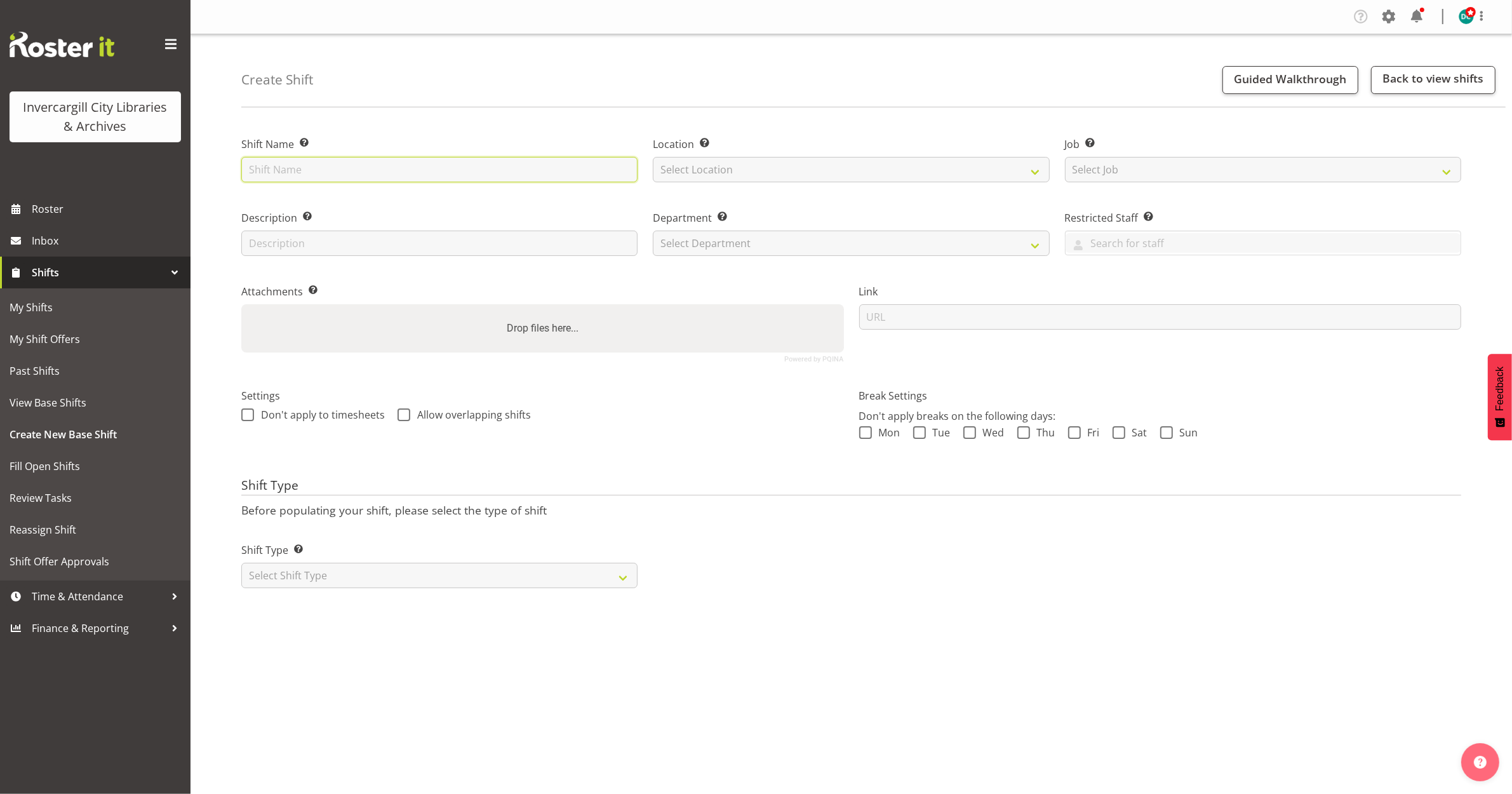
click at [338, 166] on input "text" at bounding box center [439, 169] width 396 height 26
type input "v"
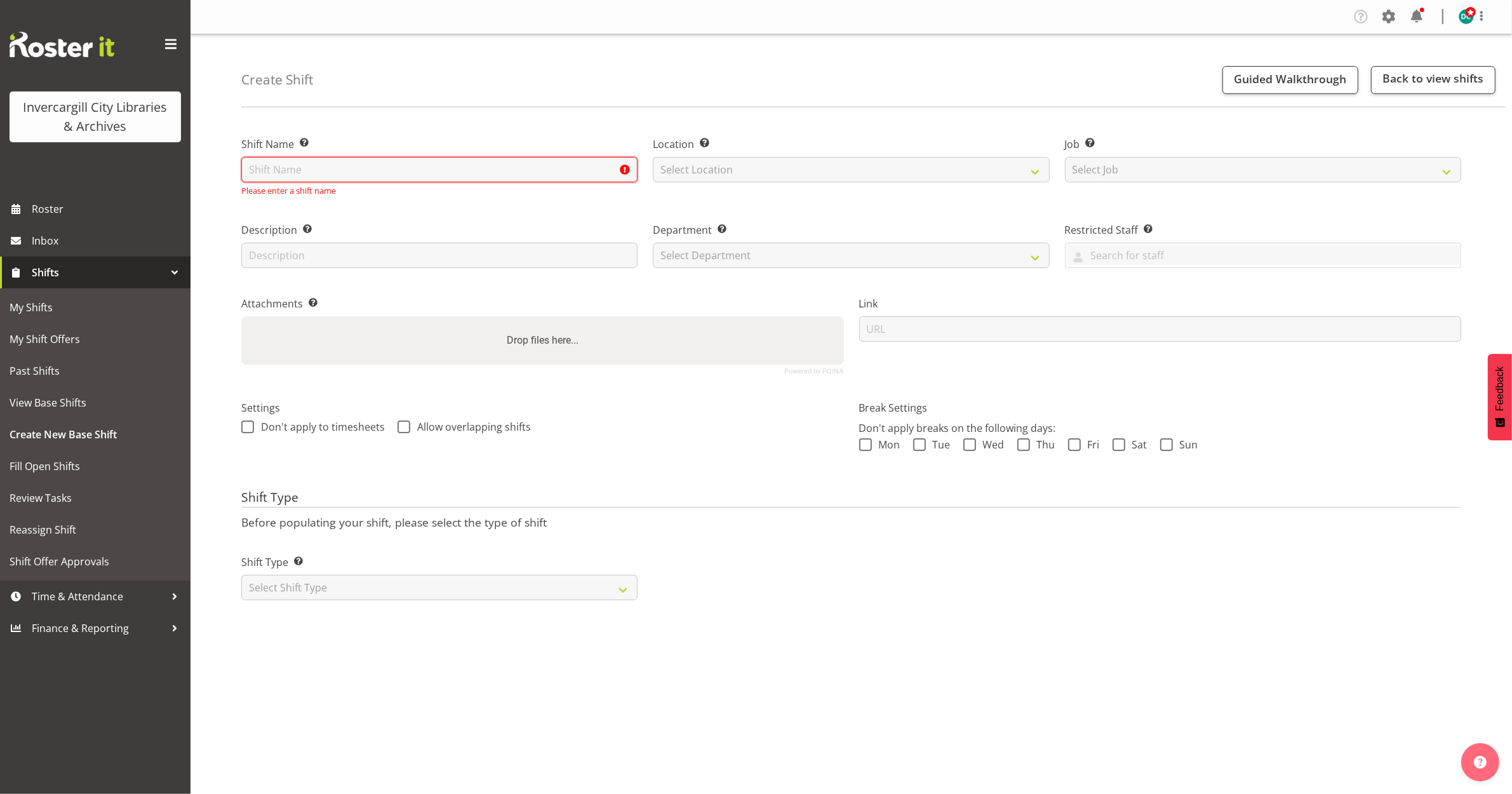
type input "R"
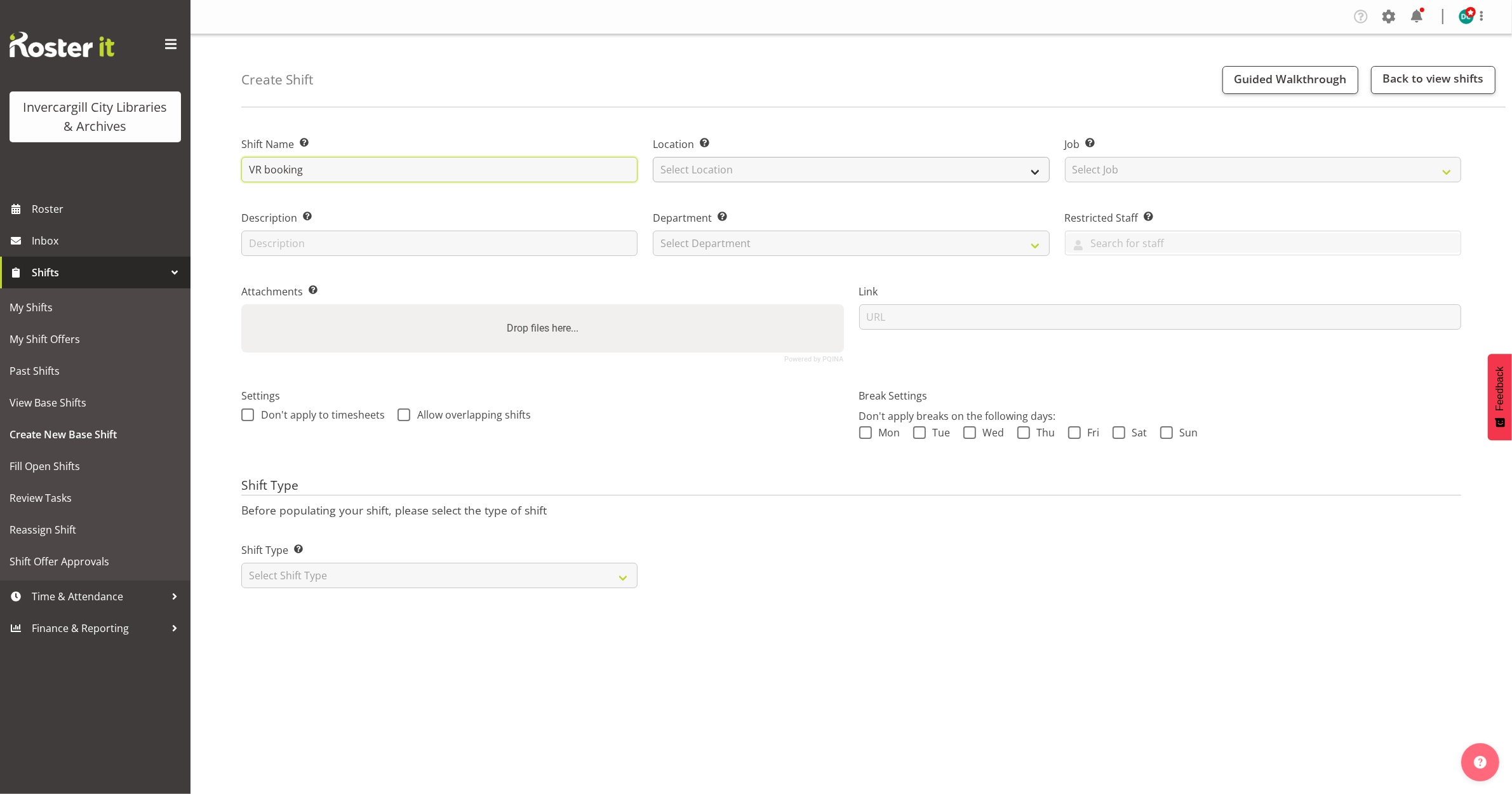
type input "VR booking"
click at [704, 166] on select "Select Location [GEOGRAPHIC_DATA] [GEOGRAPHIC_DATA]" at bounding box center [851, 169] width 396 height 26
select select "1276"
click at [653, 157] on select "Select Location [GEOGRAPHIC_DATA] [GEOGRAPHIC_DATA]" at bounding box center [851, 169] width 396 height 26
click at [690, 232] on select "Select Department Off Desk Public shifts" at bounding box center [851, 244] width 396 height 26
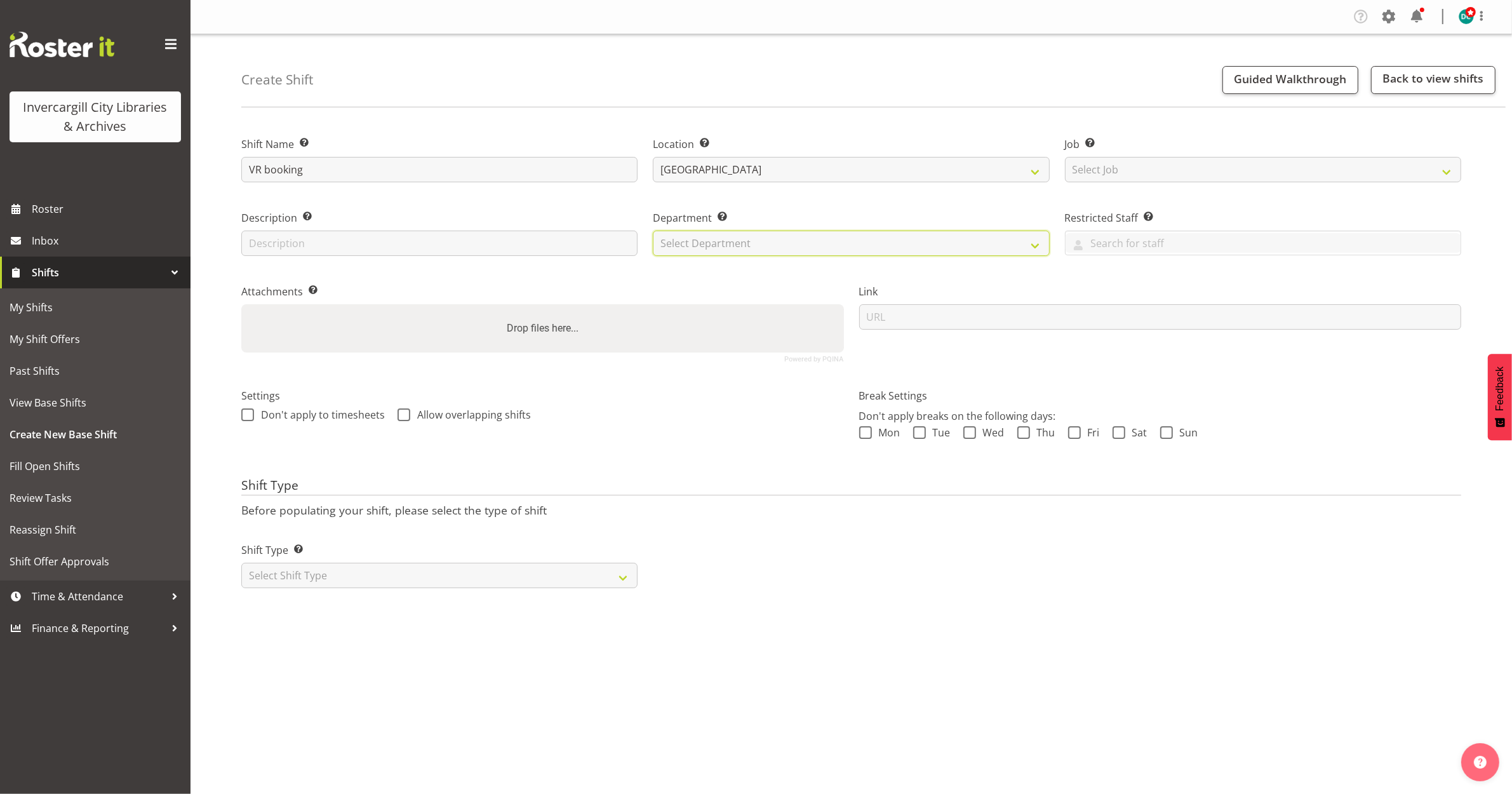
select select "921"
click at [653, 231] on select "Select Department Off Desk Public shifts" at bounding box center [851, 244] width 396 height 26
click at [252, 413] on span at bounding box center [248, 415] width 13 height 13
click at [249, 413] on input "Don't apply to timesheets" at bounding box center [245, 415] width 8 height 8
checkbox input "true"
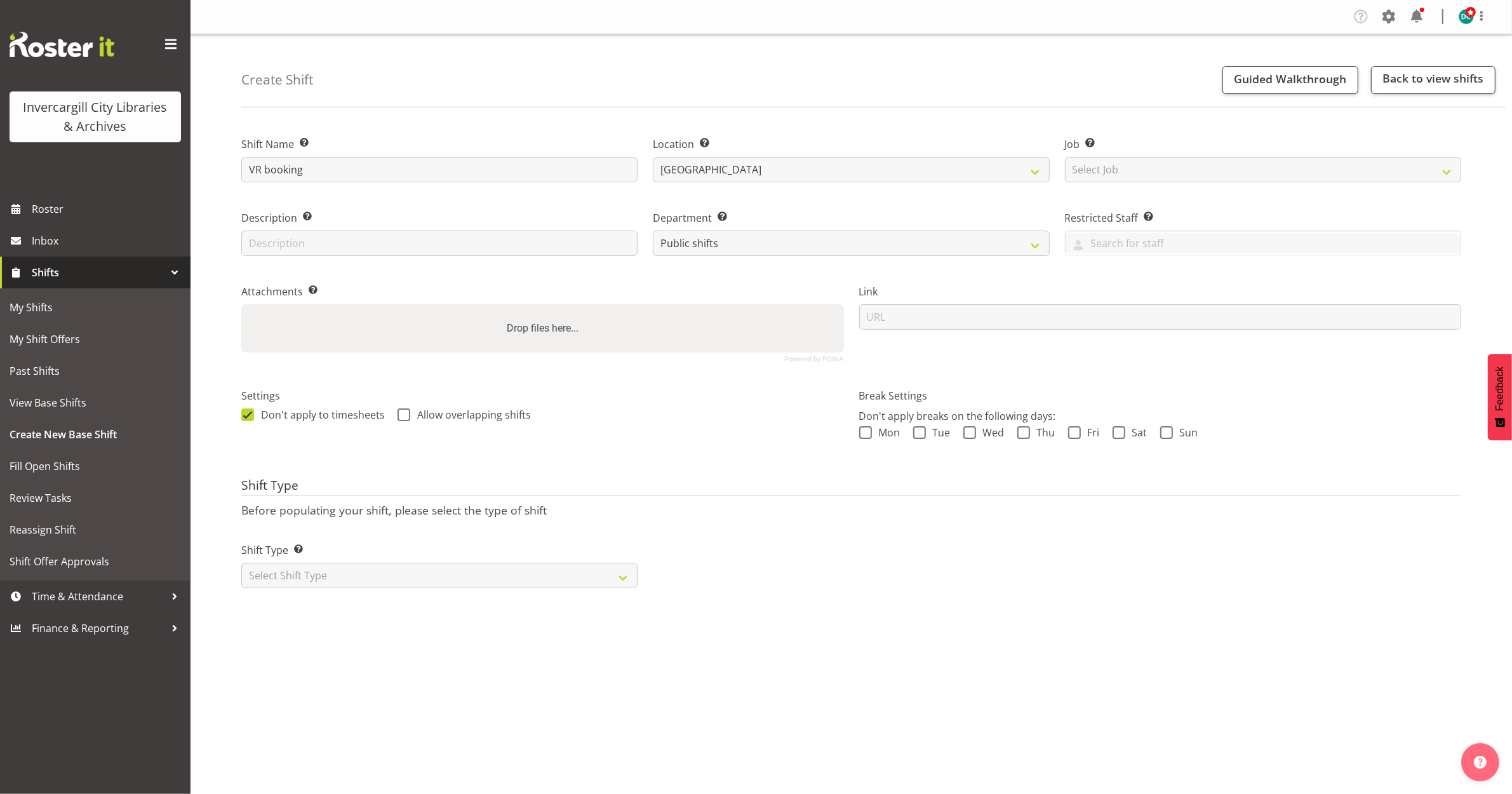
click at [401, 416] on span at bounding box center [404, 415] width 13 height 13
click at [401, 416] on input "Allow overlapping shifts" at bounding box center [402, 415] width 8 height 8
checkbox input "true"
click at [375, 582] on select "Select Shift Type One Off Shift Recurring Shift Rotating Shift" at bounding box center [439, 575] width 396 height 26
click at [241, 563] on select "Select Shift Type One Off Shift Recurring Shift Rotating Shift" at bounding box center [439, 575] width 396 height 26
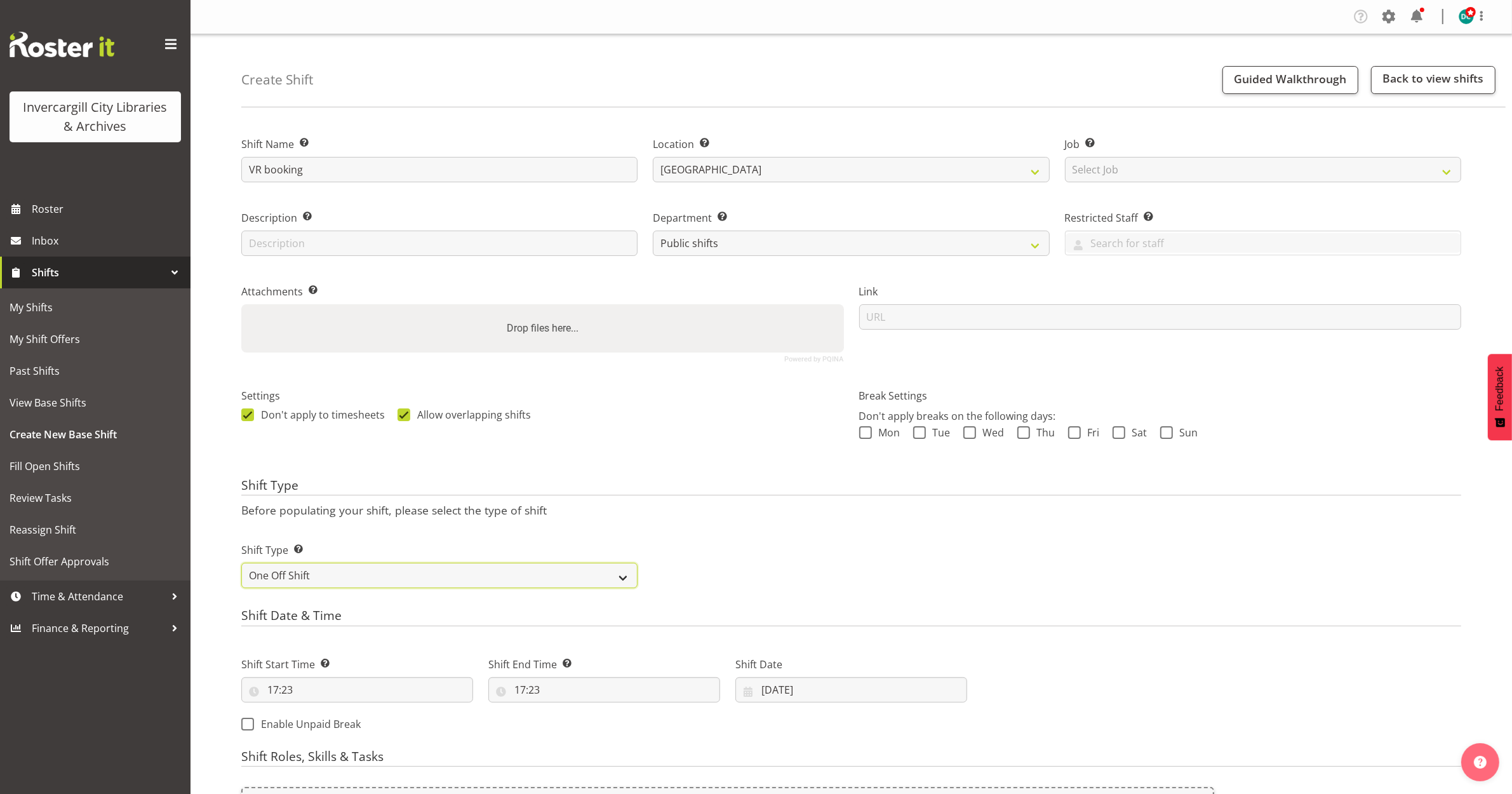
click at [325, 577] on select "One Off Shift Recurring Shift Rotating Shift" at bounding box center [439, 575] width 396 height 26
select select "recurring"
click at [241, 563] on select "One Off Shift Recurring Shift Rotating Shift" at bounding box center [439, 575] width 396 height 26
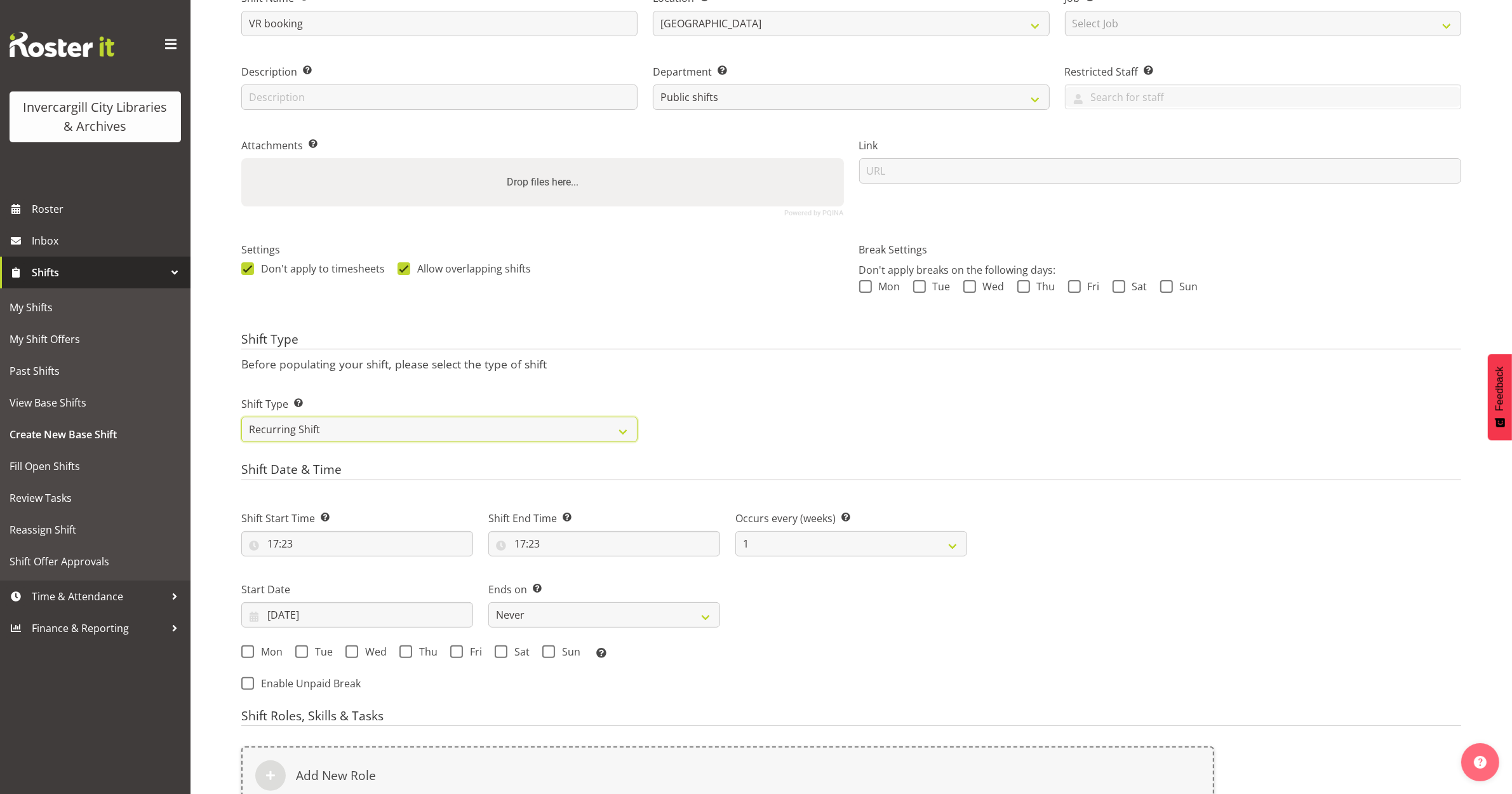
scroll to position [159, 0]
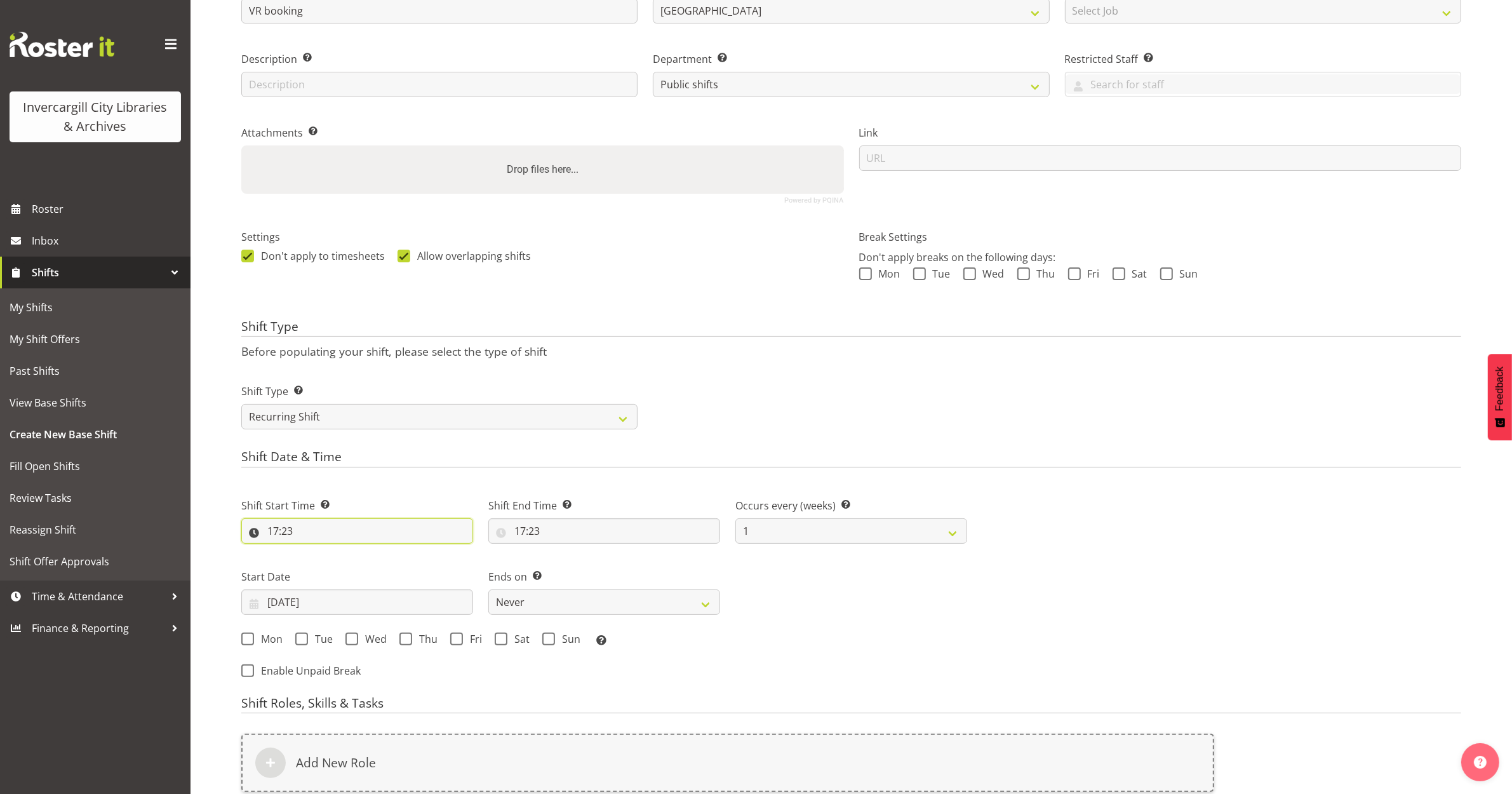
click at [272, 529] on input "17:23" at bounding box center [357, 531] width 232 height 26
click at [329, 570] on select "00 01 02 03 04 05 06 07 08 09 10 11 12 13 14 15 16 17 18 19 20 21 22 23" at bounding box center [328, 564] width 29 height 26
select select "16"
type input "16:23"
click at [357, 573] on select "00 01 02 03 04 05 06 07 08 09 10 11 12 13 14 15 16 17 18 19 20 21 22 23 24 25 2…" at bounding box center [361, 564] width 29 height 26
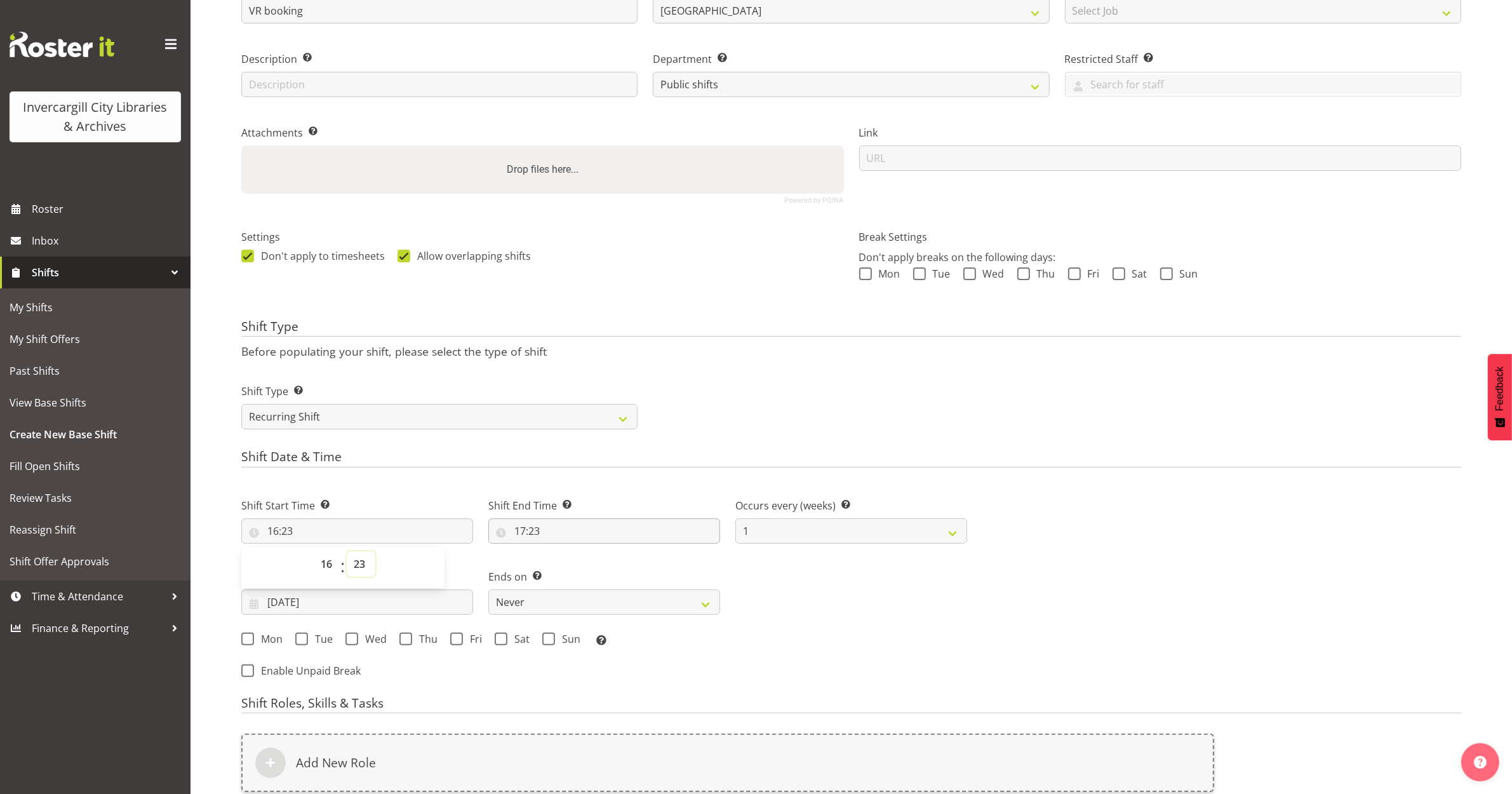
select select "0"
type input "16:00"
click at [524, 524] on input "17:23" at bounding box center [604, 531] width 232 height 26
click at [612, 569] on select "00 01 02 03 04 05 06 07 08 09 10 11 12 13 14 15 16 17 18 19 20 21 22 23 24 25 2…" at bounding box center [608, 564] width 29 height 26
select select "0"
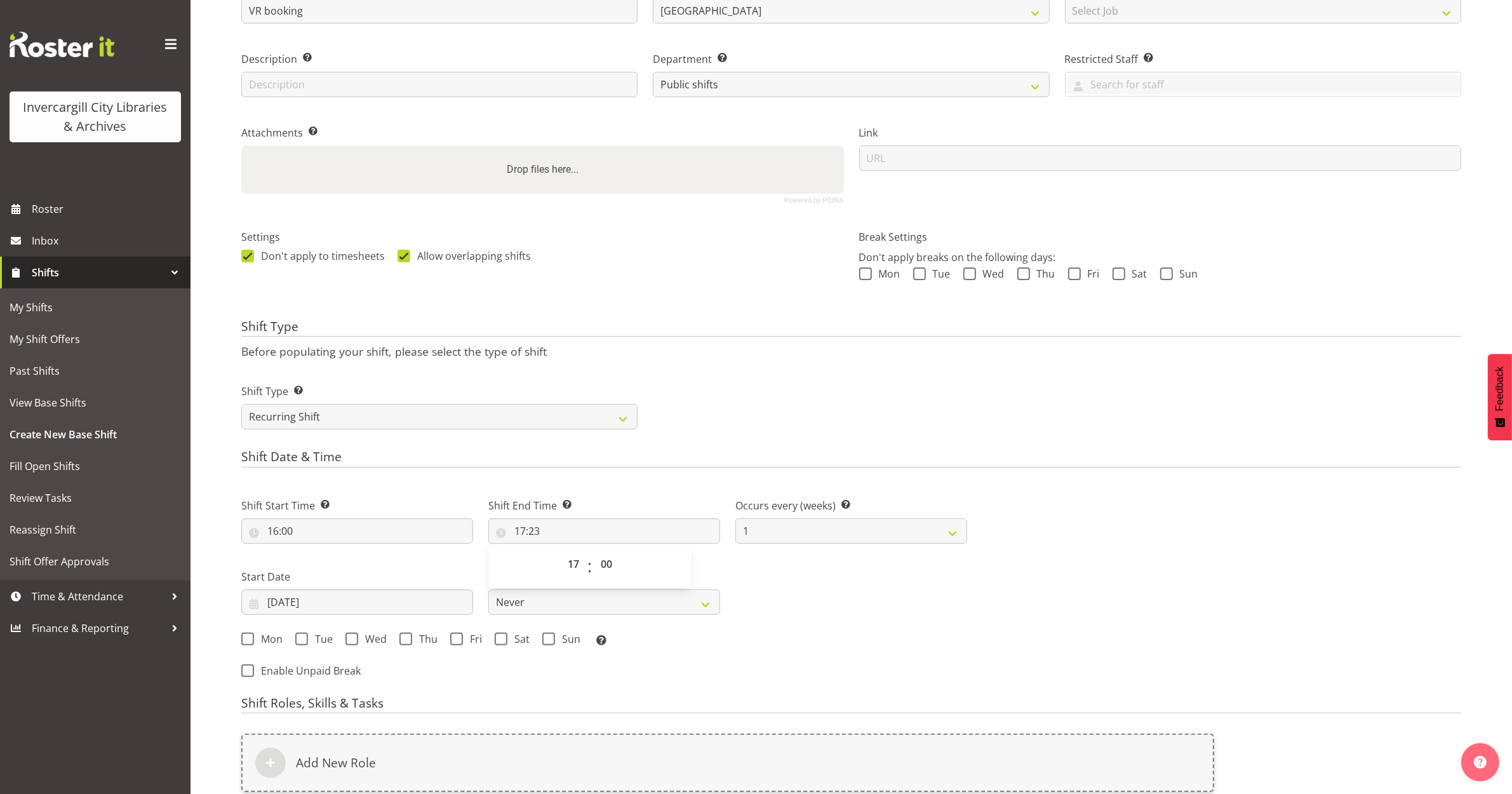
type input "17:00"
click at [909, 601] on div "Shift Start Time Set the time of the day you wish this shift to start 16:00 00 …" at bounding box center [605, 568] width 741 height 177
click at [296, 643] on span at bounding box center [302, 639] width 13 height 13
click at [296, 643] on input "Tue" at bounding box center [300, 638] width 8 height 8
checkbox input "true"
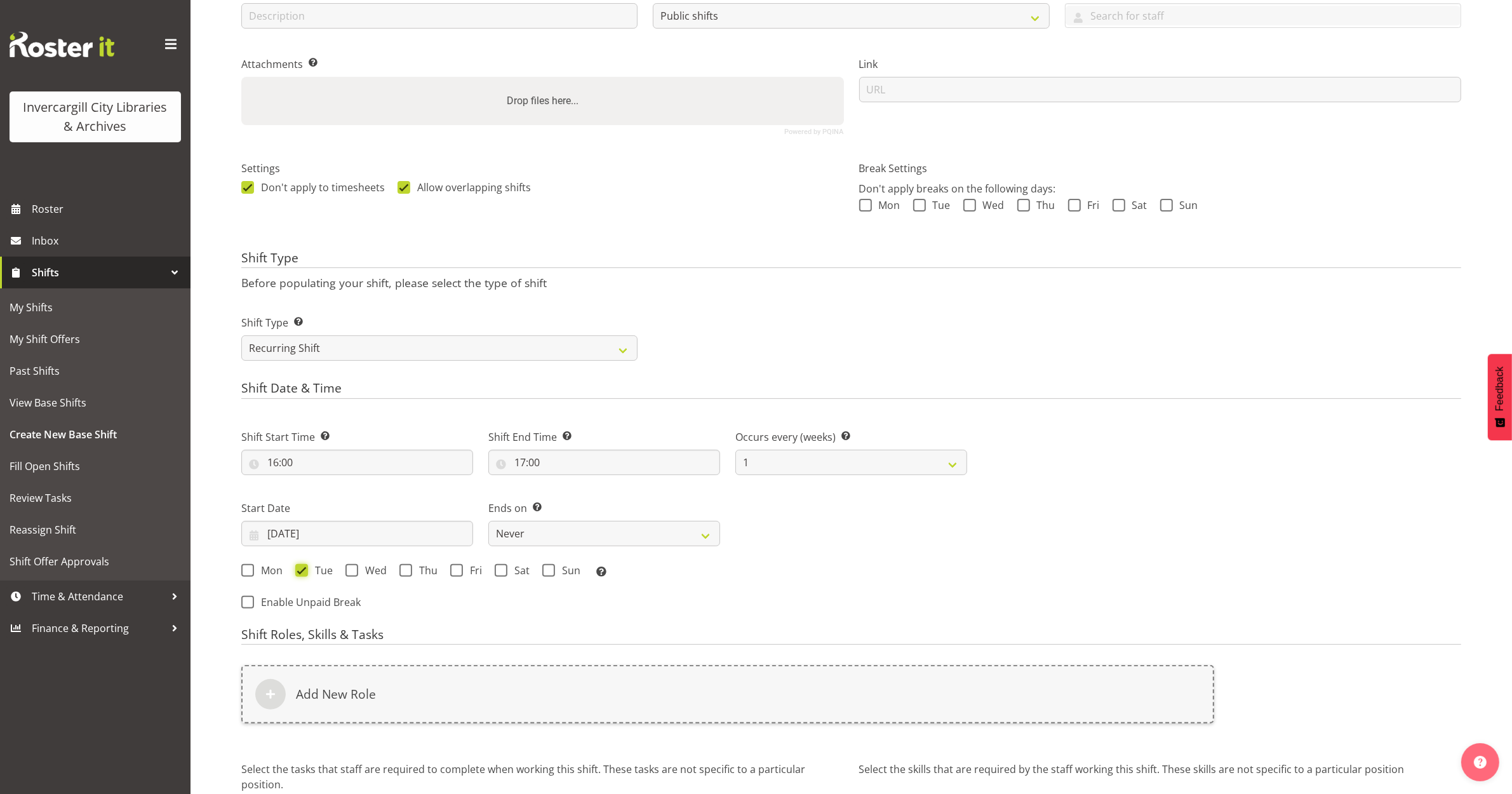
scroll to position [318, 0]
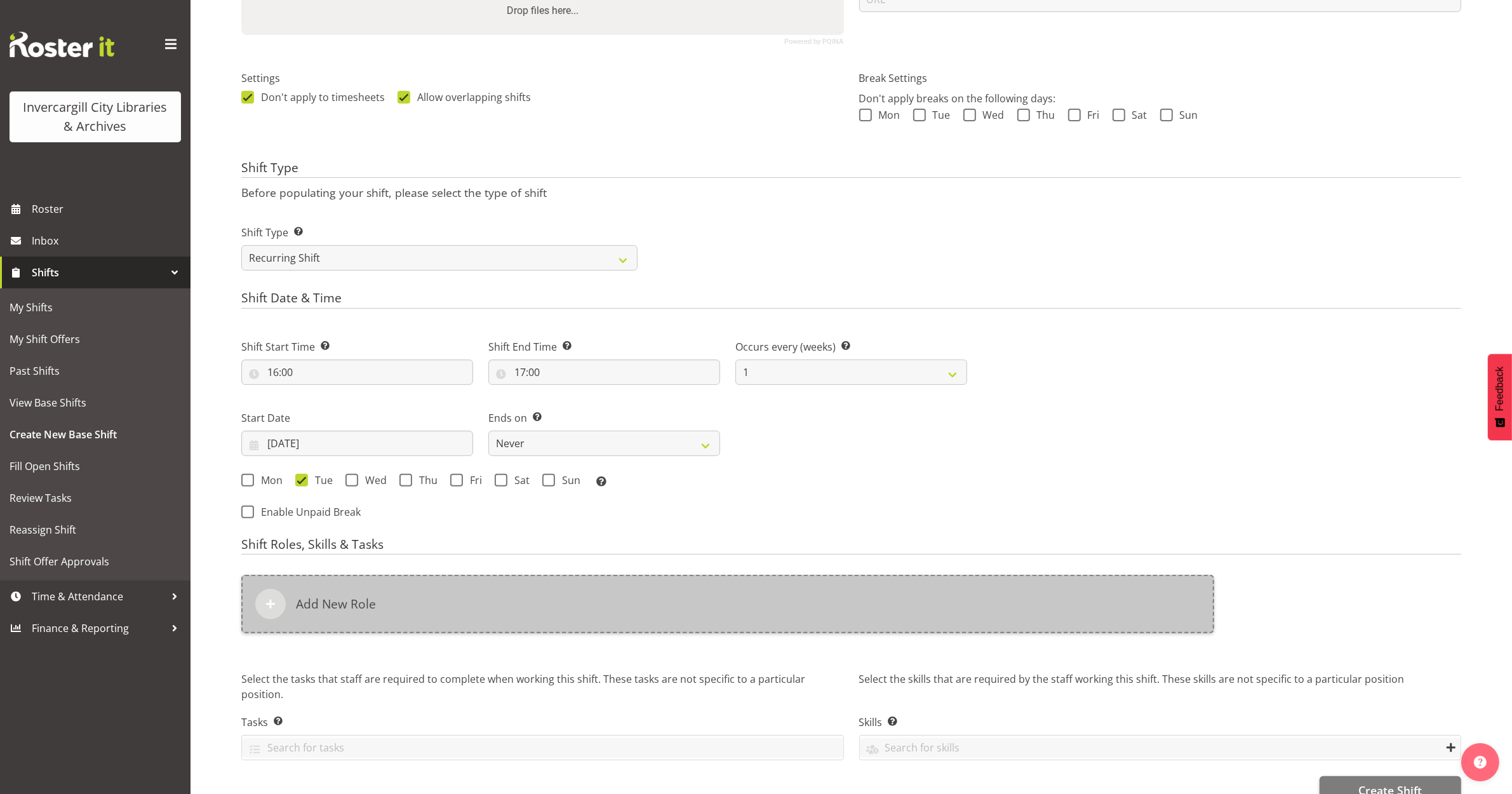
click at [640, 604] on div "Add New Role" at bounding box center [728, 604] width 973 height 58
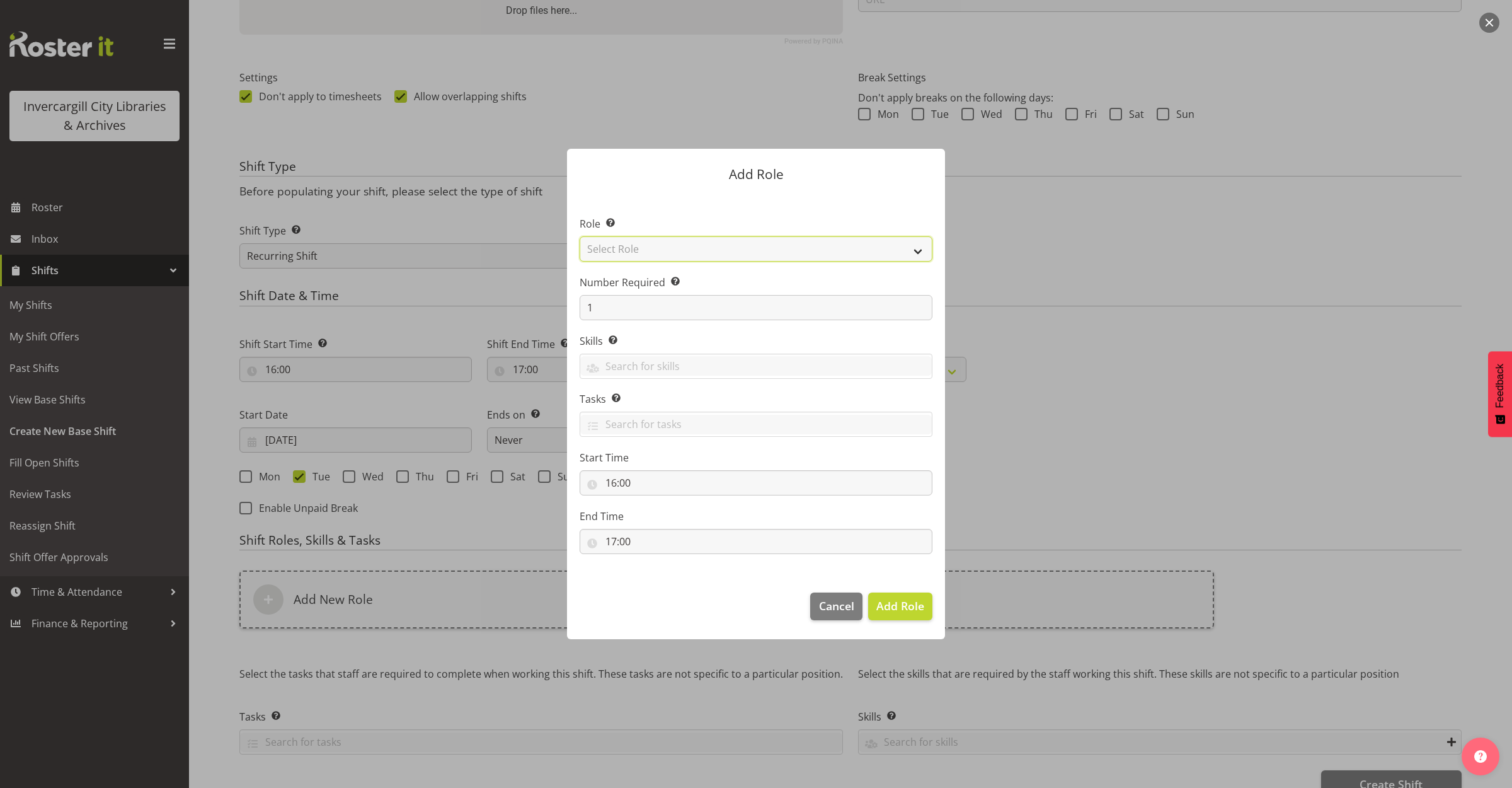
click at [705, 239] on select "Select Role 1st floor desk AQ operator Business Support Team member Casual Cust…" at bounding box center [755, 249] width 353 height 25
select select "1553"
click at [579, 236] on select "Select Role 1st floor desk AQ operator Business Support Team member Casual Cust…" at bounding box center [755, 249] width 353 height 25
click at [909, 603] on span "Add Role" at bounding box center [900, 606] width 48 height 15
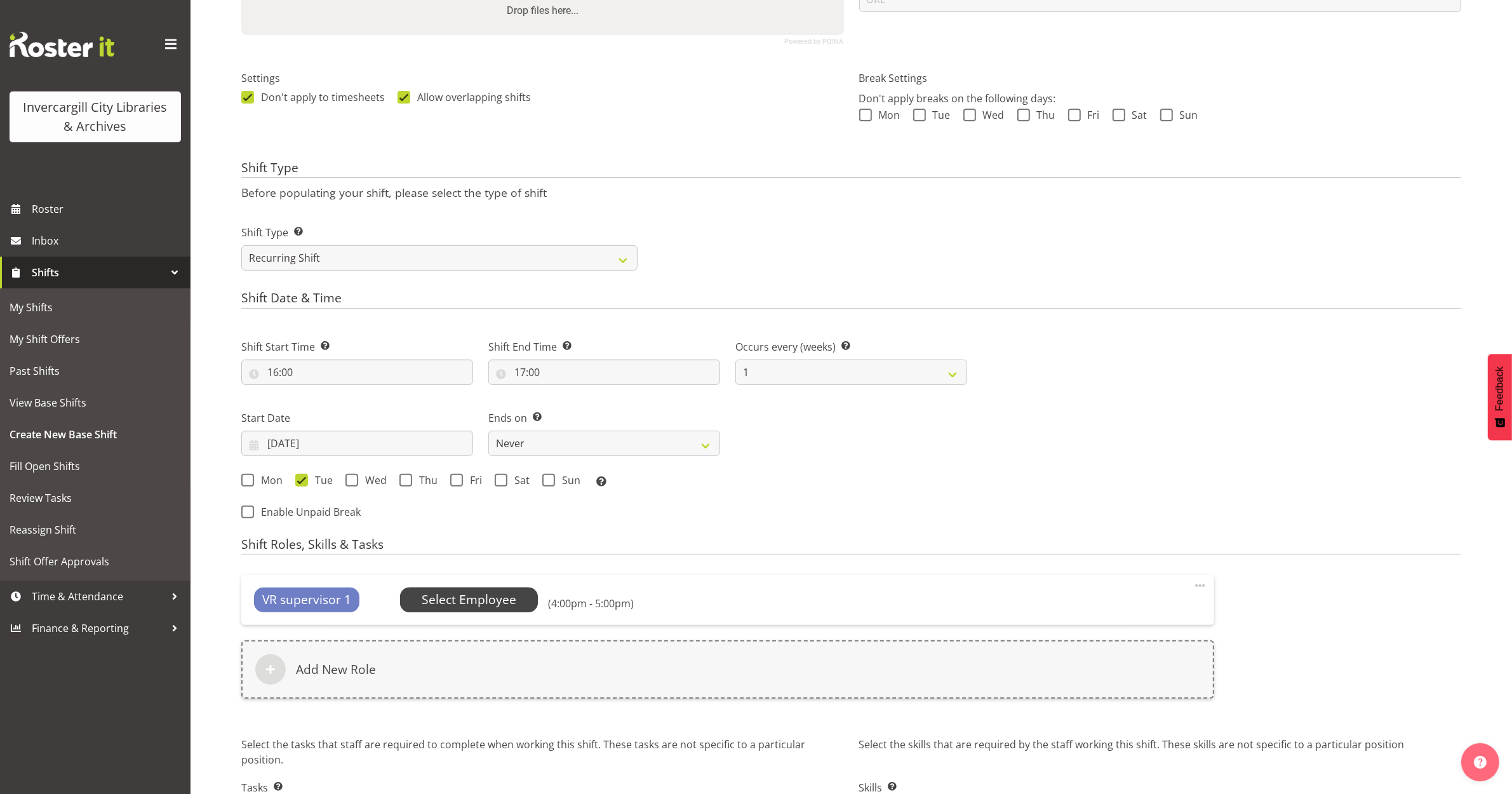
click at [440, 596] on span "Select Employee" at bounding box center [469, 599] width 94 height 18
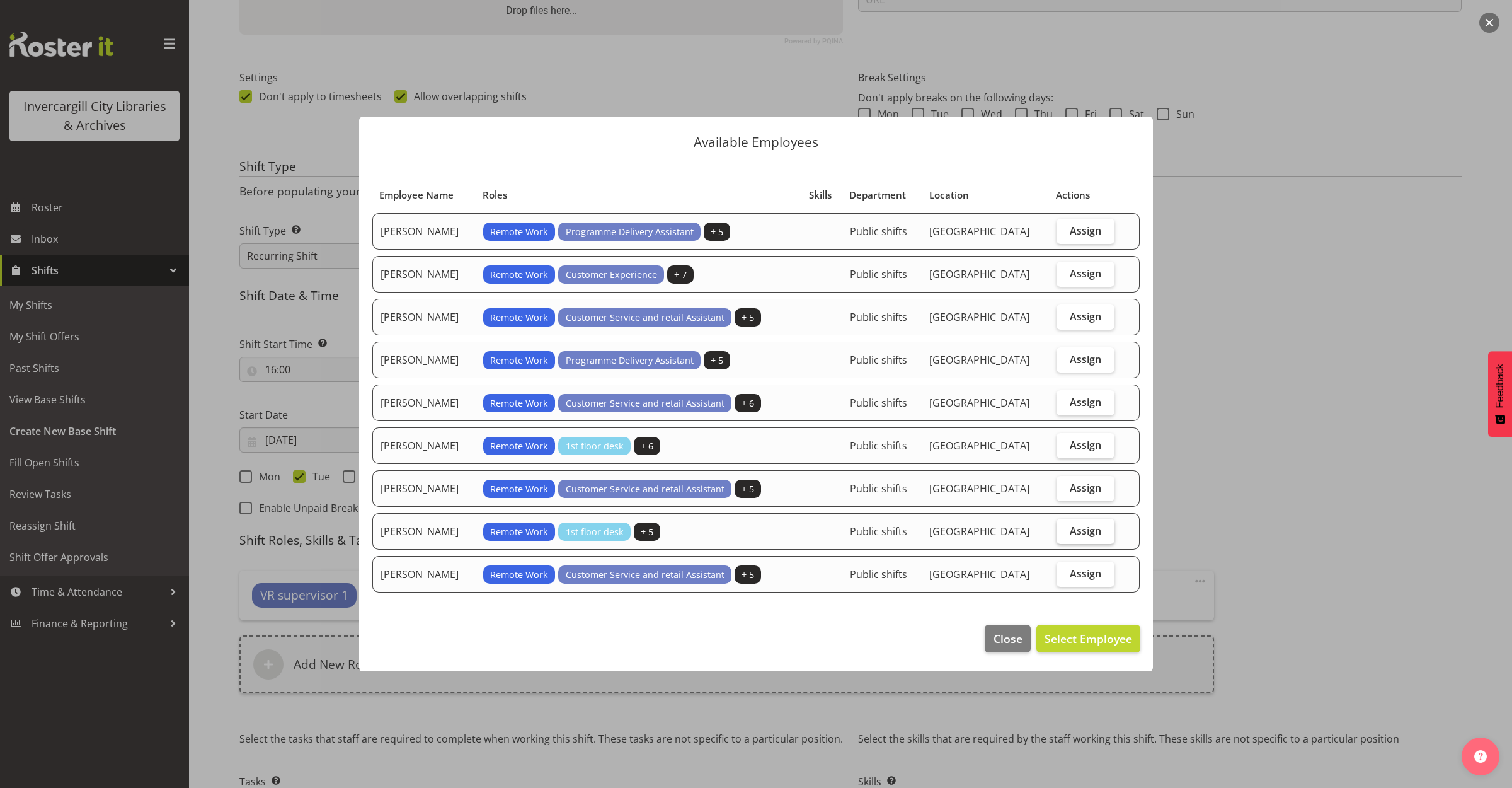
click at [1078, 537] on span "Assign" at bounding box center [1086, 531] width 32 height 13
click at [1065, 534] on input "Assign" at bounding box center [1060, 530] width 8 height 8
checkbox input "true"
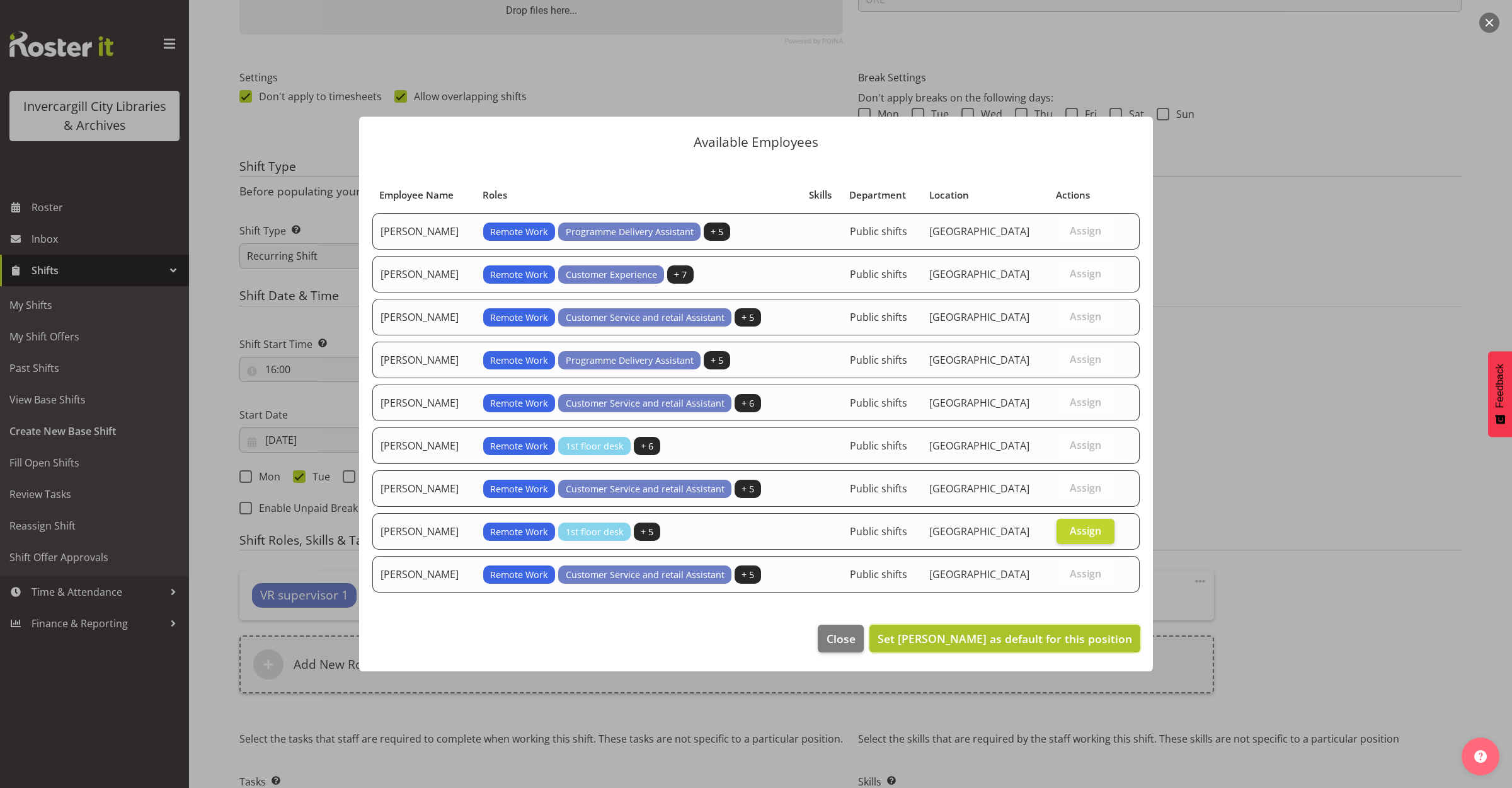
click at [1024, 641] on span "Set Samuel Carter as default for this position" at bounding box center [1005, 638] width 254 height 15
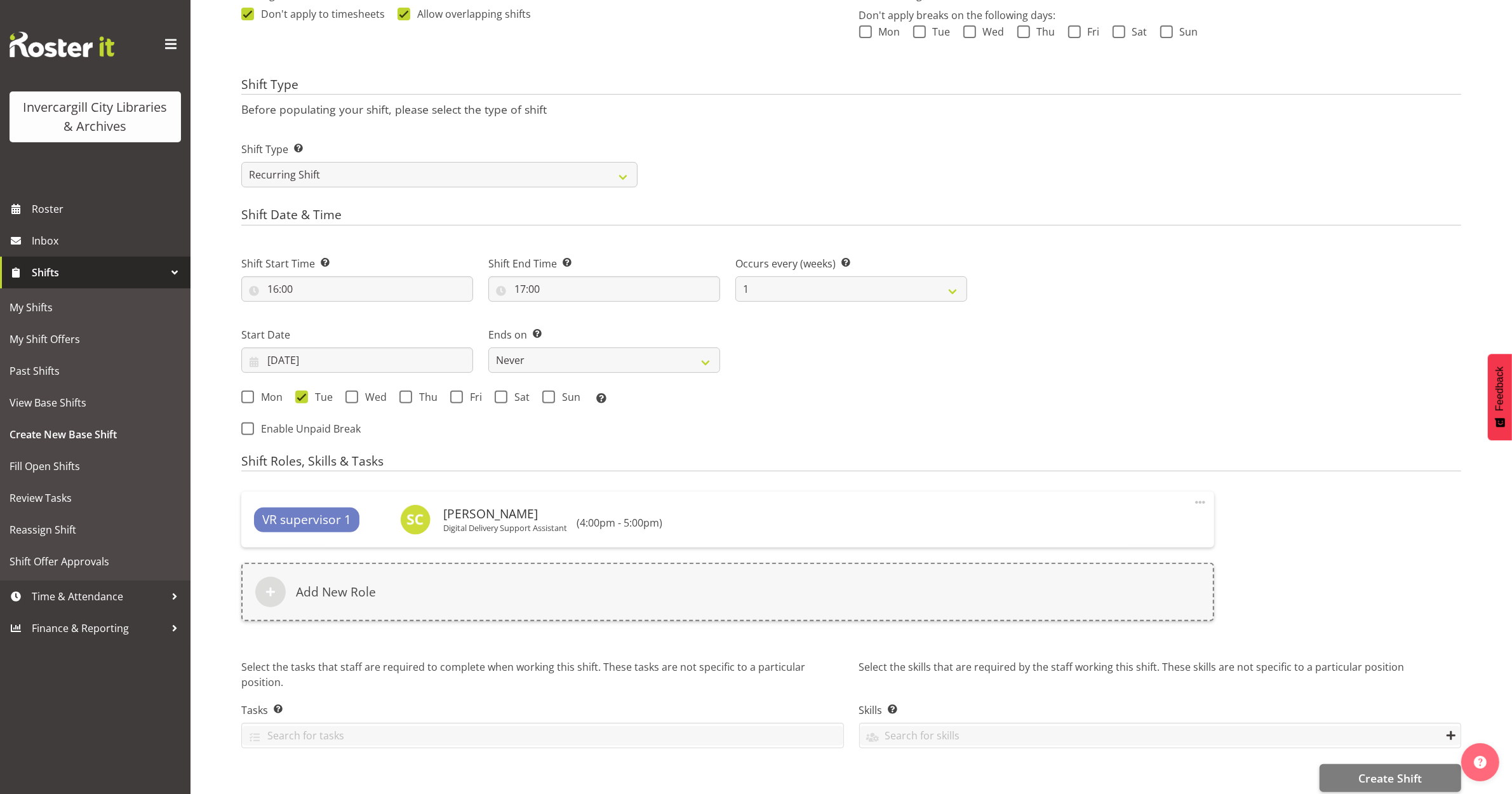
scroll to position [421, 0]
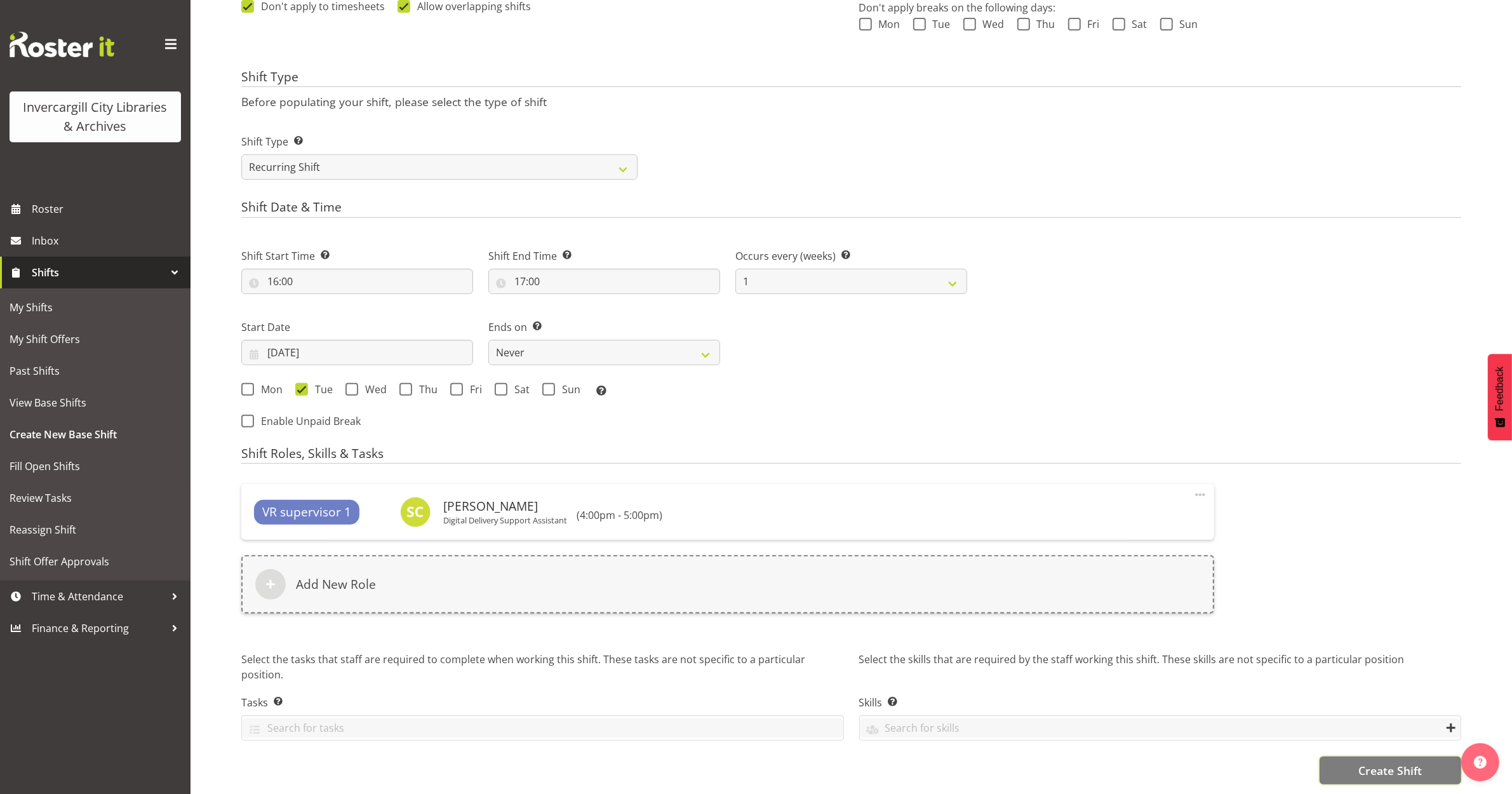
click at [1373, 764] on span "Create Shift" at bounding box center [1391, 770] width 64 height 17
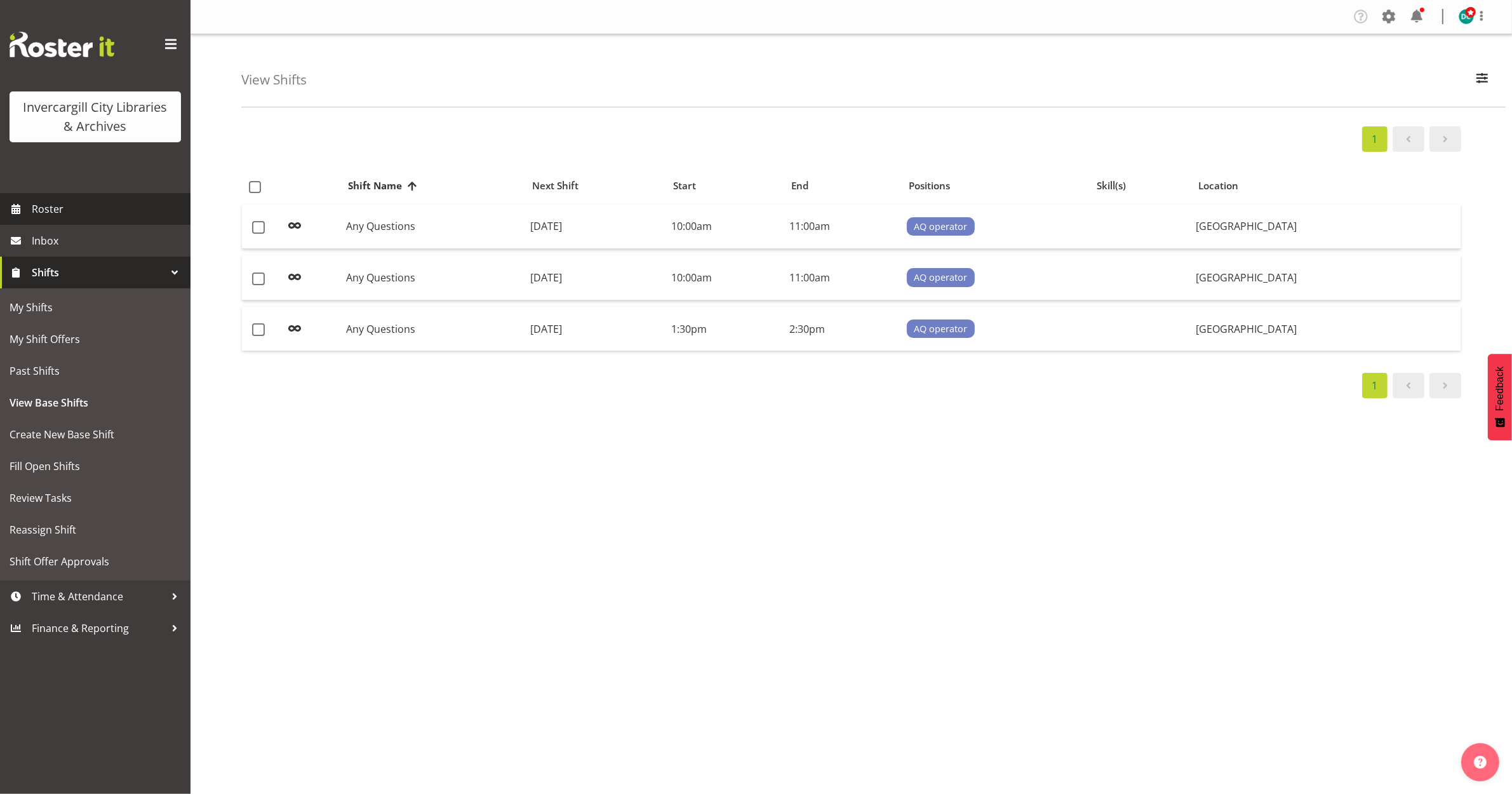
click at [73, 204] on span "Roster" at bounding box center [108, 209] width 153 height 19
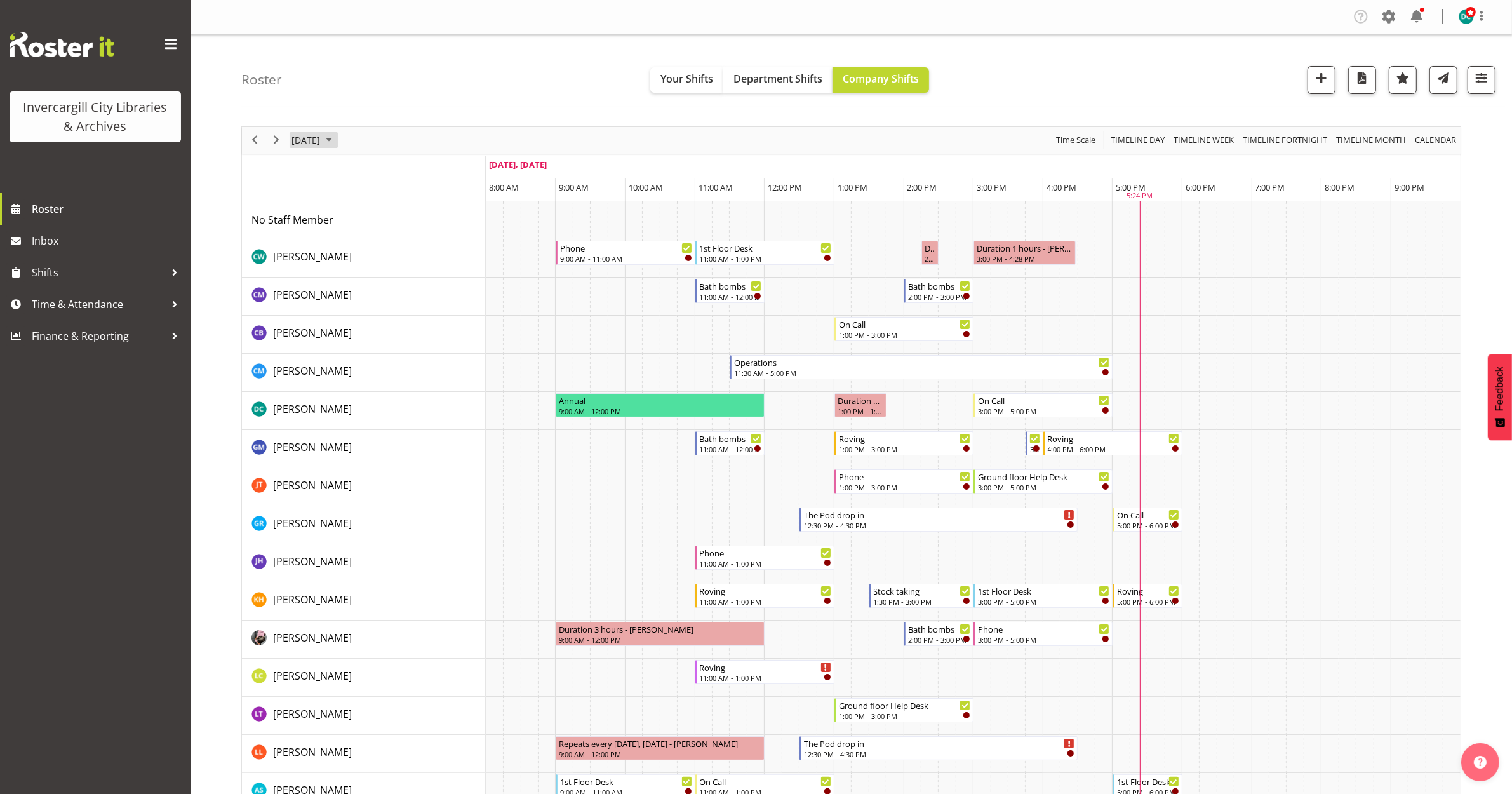
click at [321, 134] on span "[DATE]" at bounding box center [305, 140] width 31 height 16
click at [335, 239] on td "7" at bounding box center [344, 237] width 20 height 22
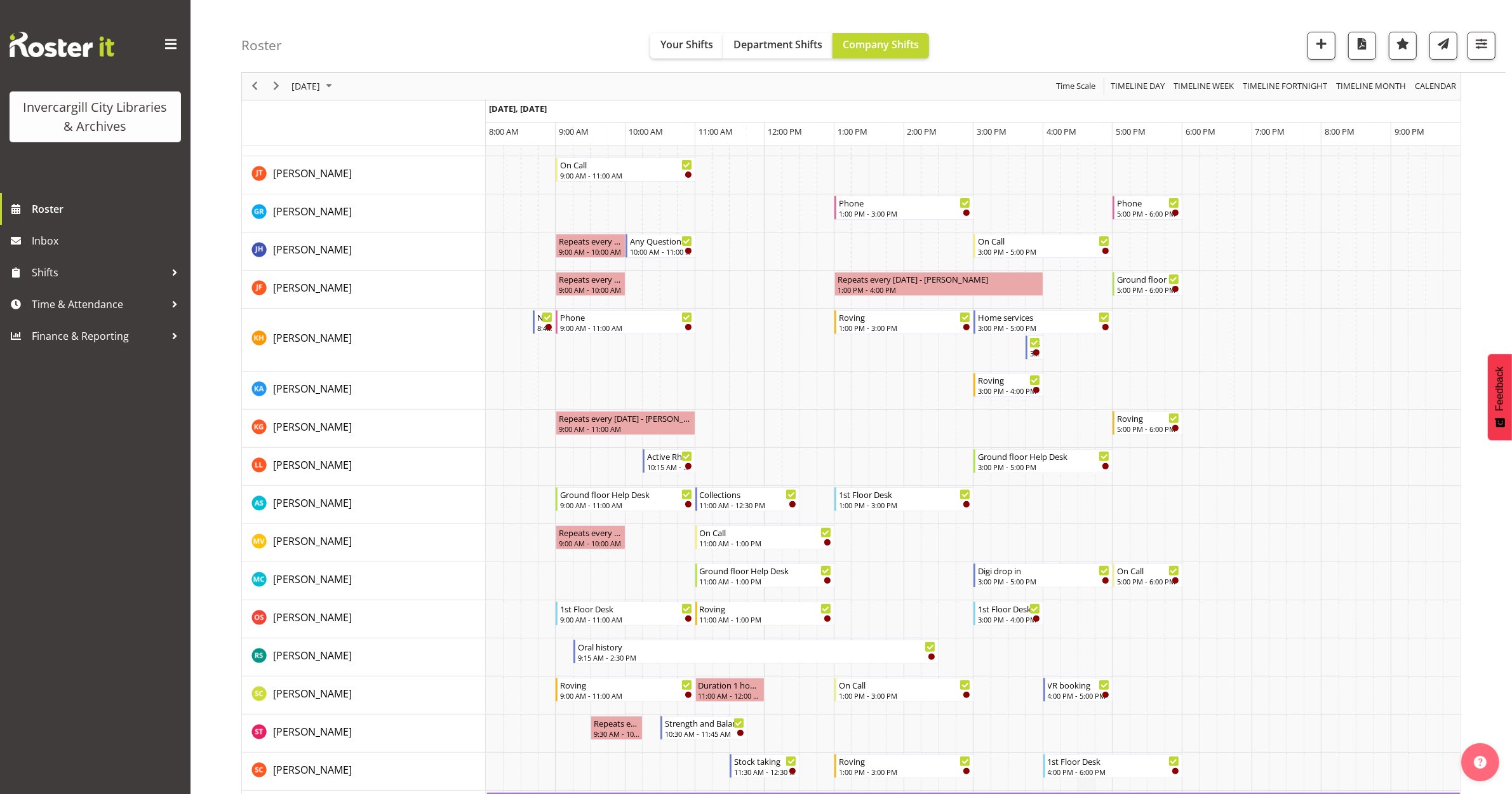
scroll to position [476, 0]
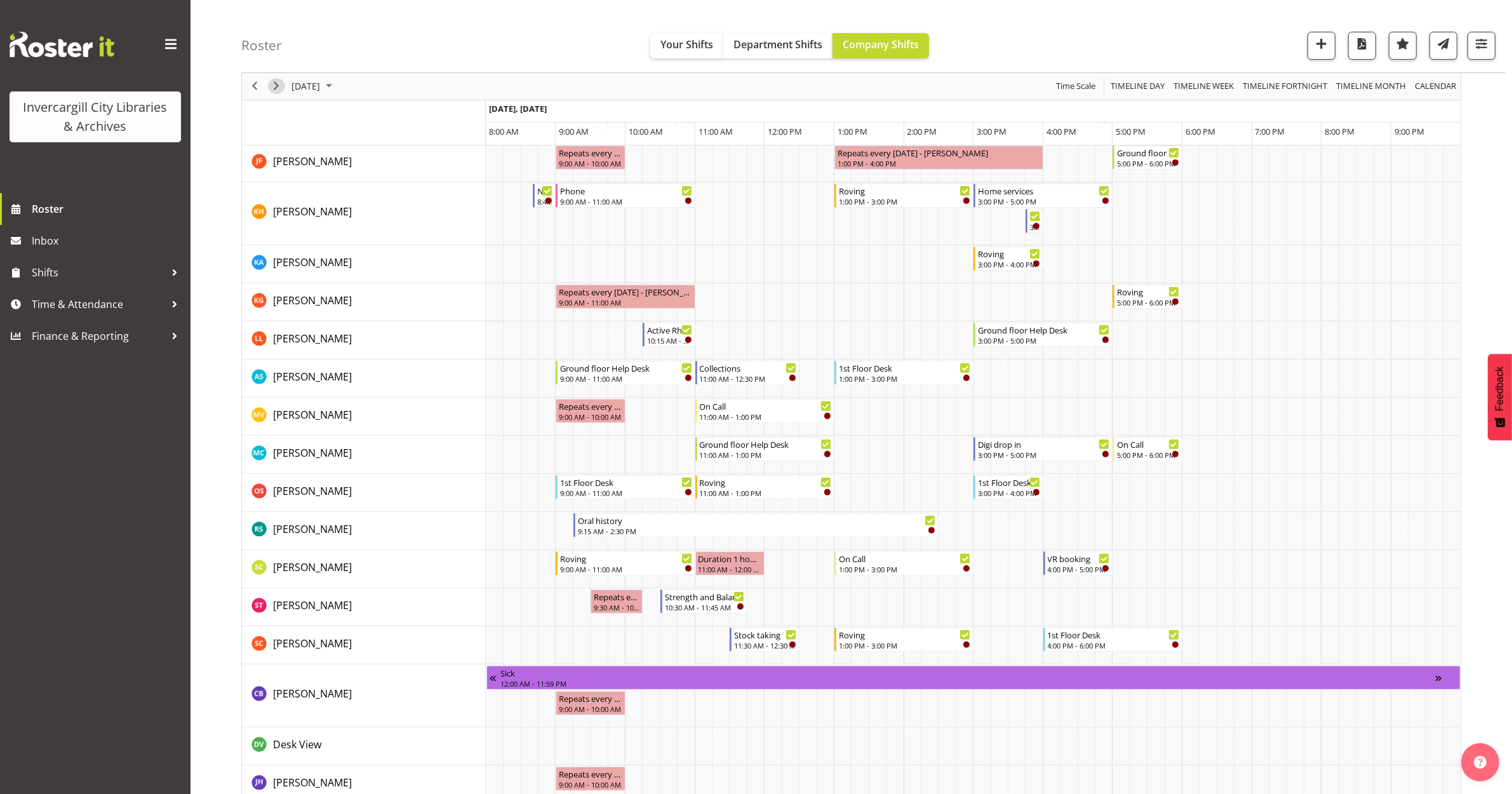
click at [280, 85] on span "Next" at bounding box center [276, 87] width 15 height 16
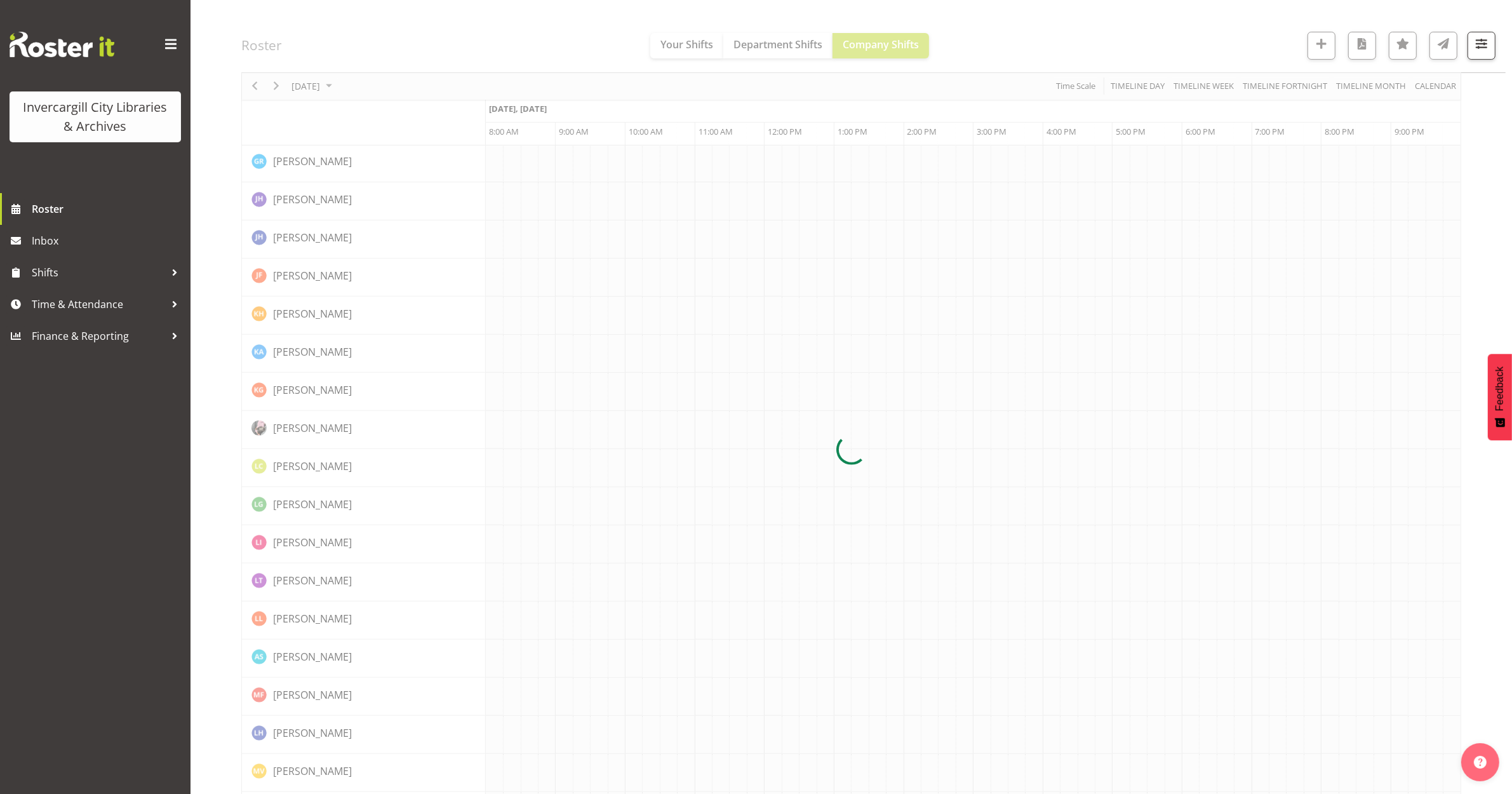
scroll to position [0, 0]
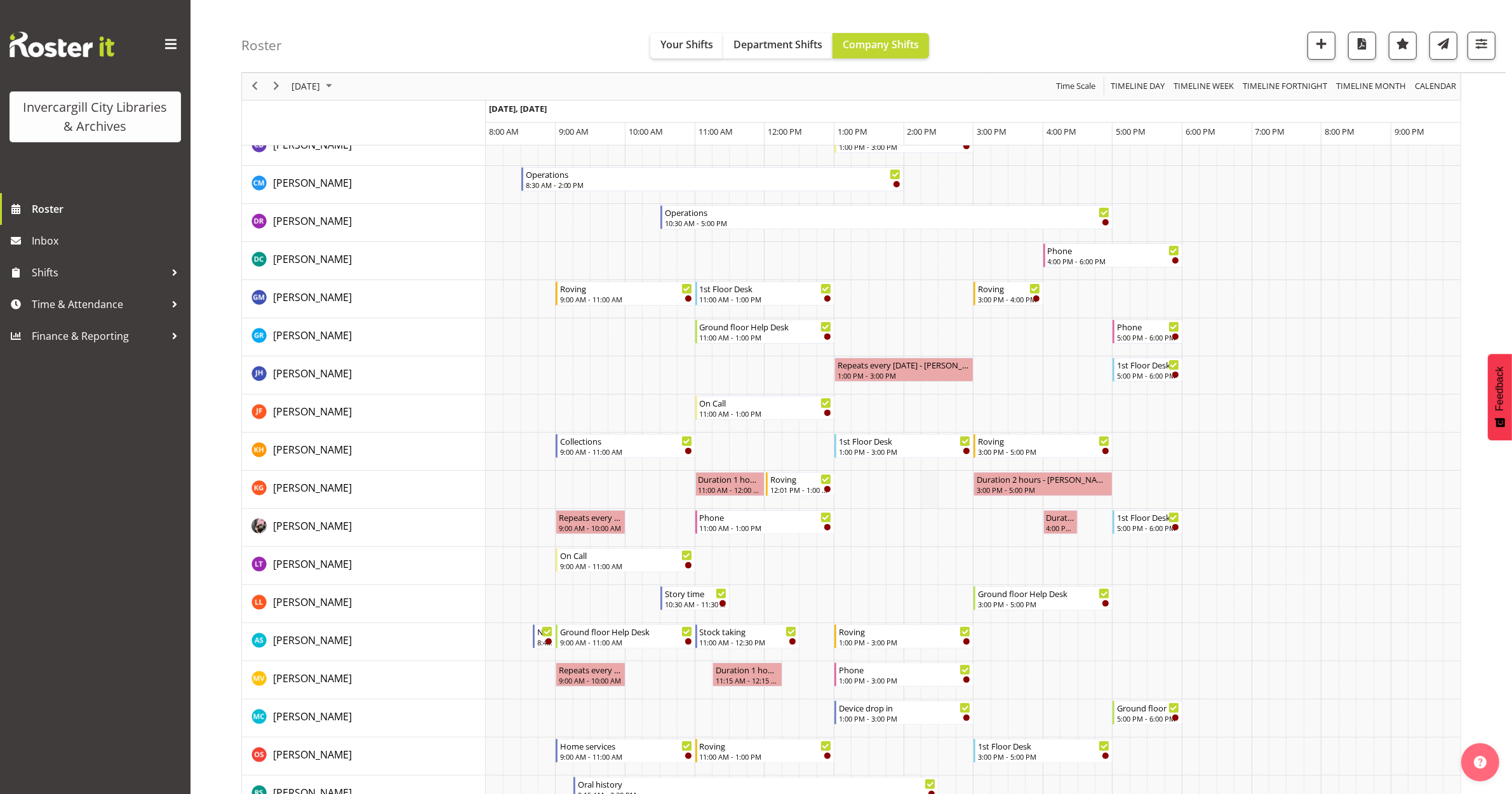
scroll to position [397, 0]
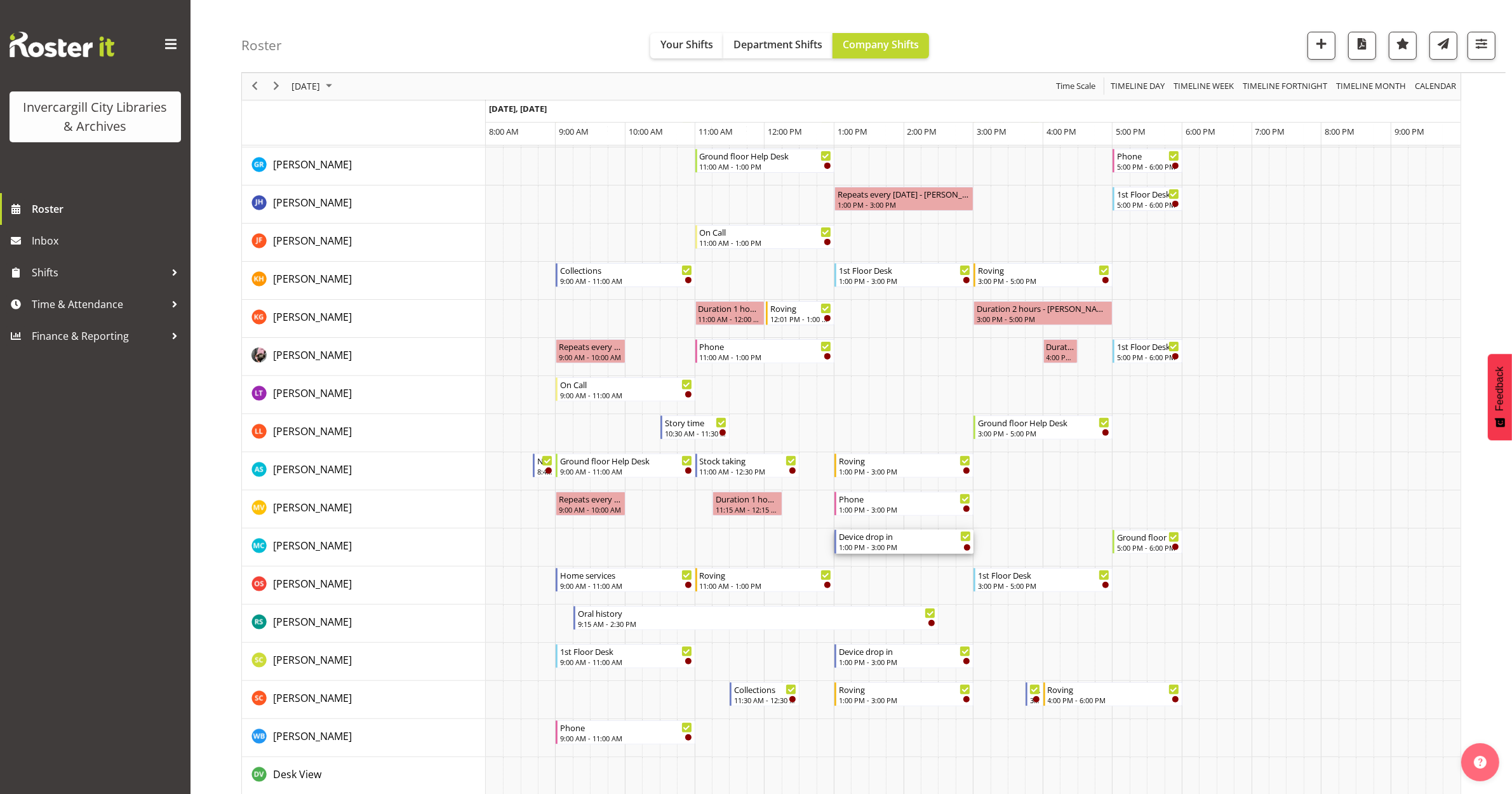
click at [884, 543] on div "Device drop in 1:00 PM - 3:00 PM" at bounding box center [904, 542] width 132 height 24
click at [0, 0] on div at bounding box center [0, 0] width 0 height 0
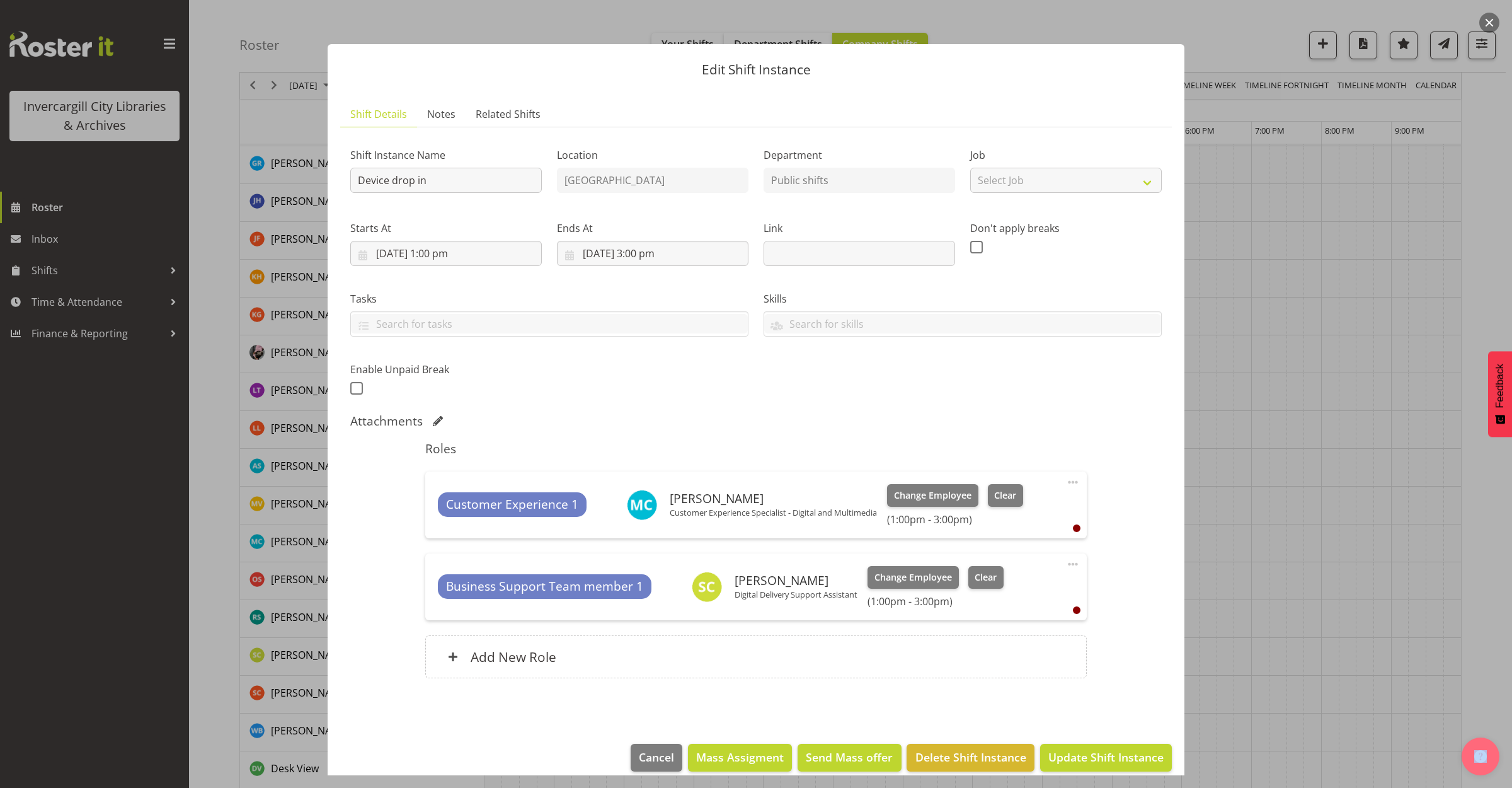
click at [1065, 480] on span at bounding box center [1072, 482] width 15 height 15
click at [991, 553] on link "Delete" at bounding box center [1020, 555] width 121 height 23
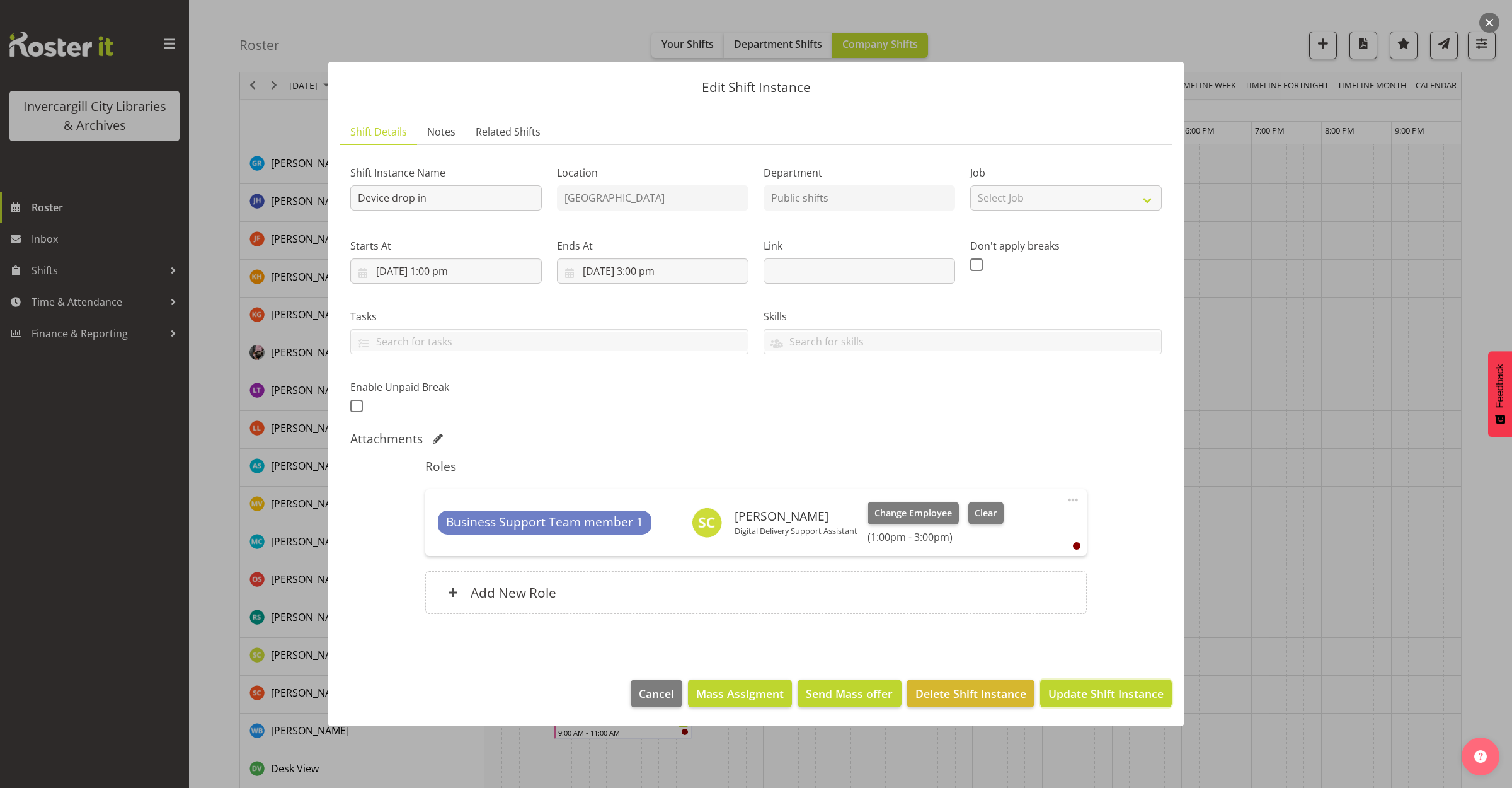
click at [1085, 698] on span "Update Shift Instance" at bounding box center [1106, 693] width 116 height 17
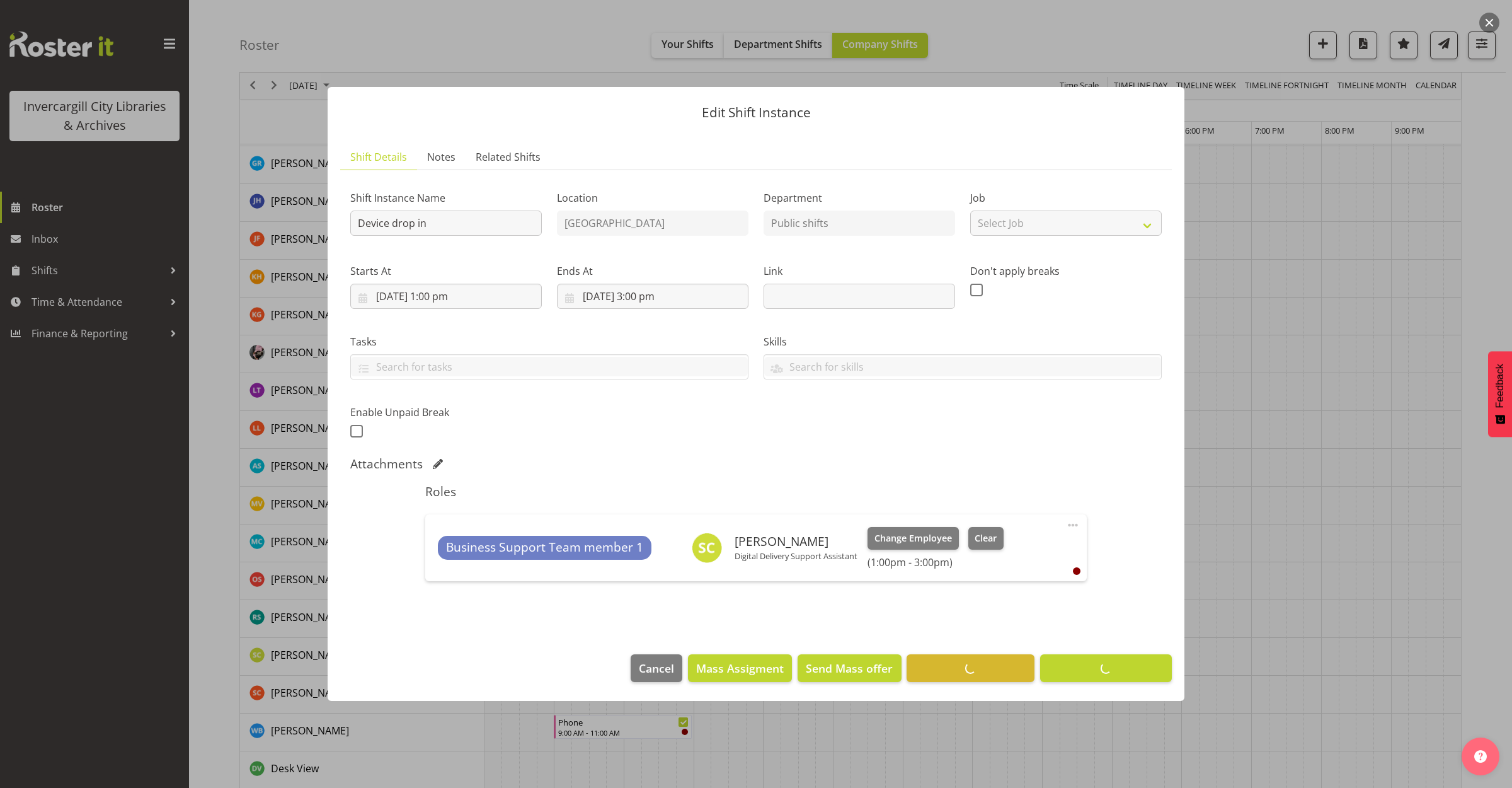
click at [1483, 19] on button "button" at bounding box center [1489, 22] width 20 height 20
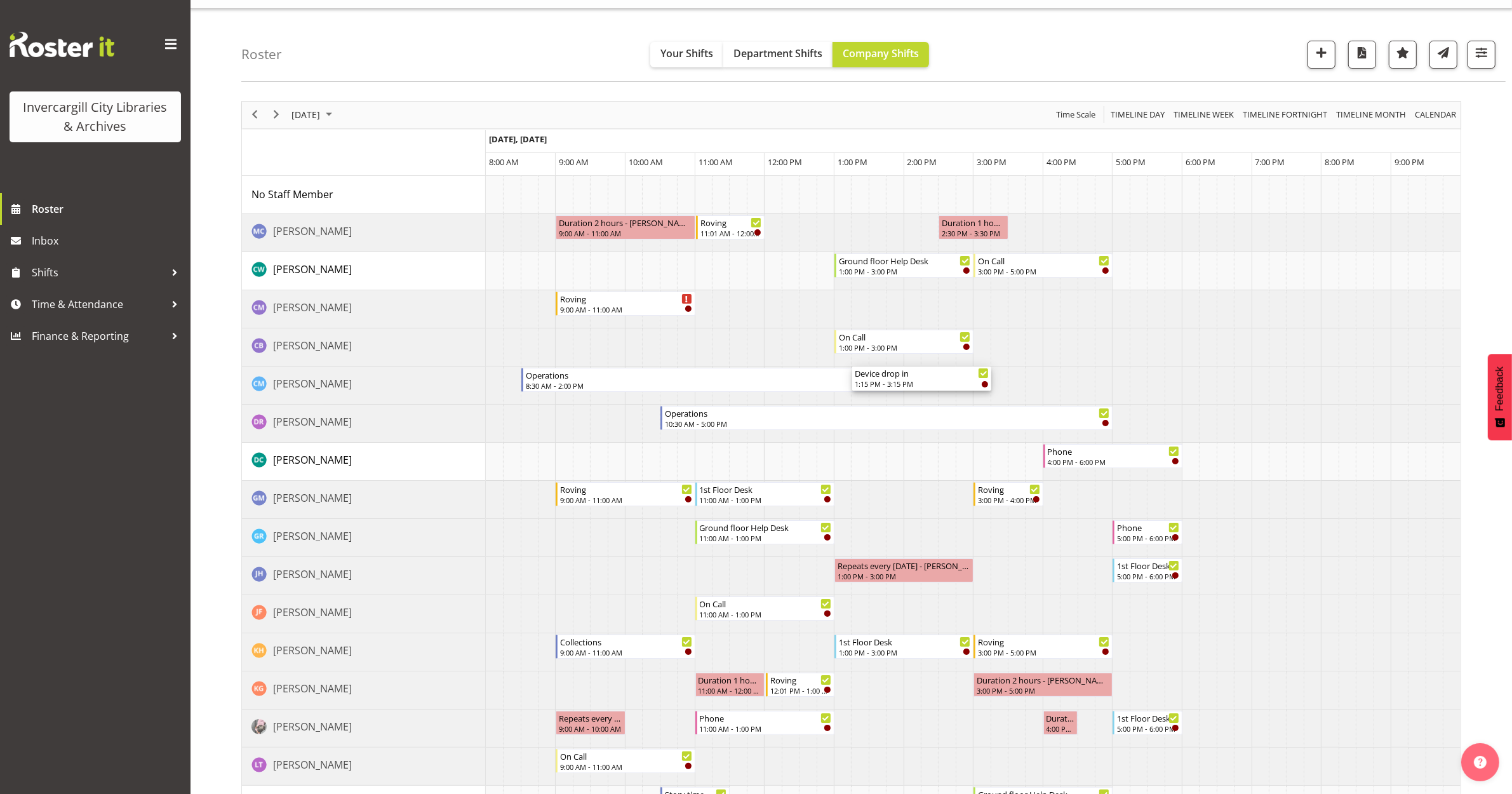
scroll to position [0, 0]
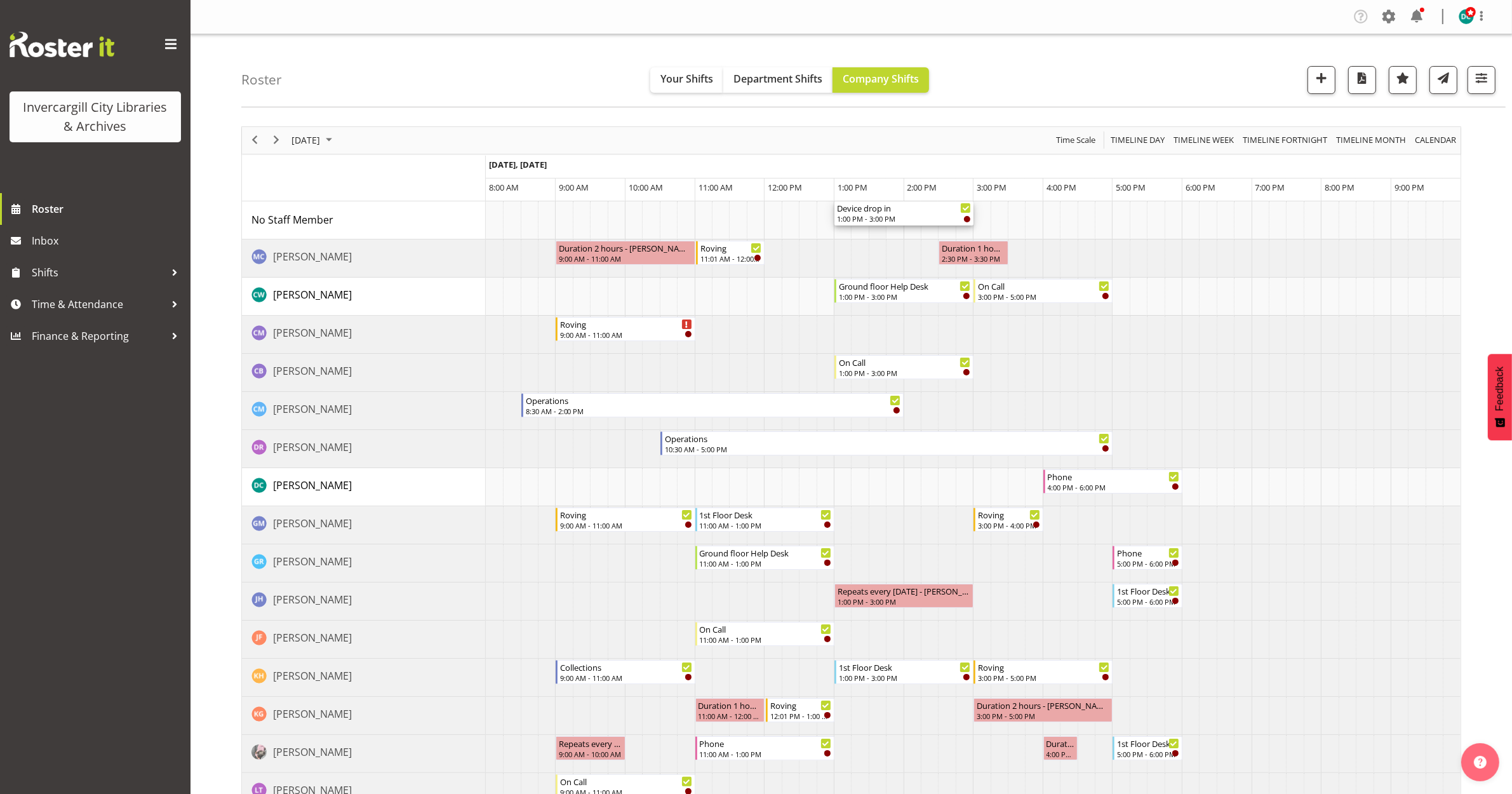
drag, startPoint x: 900, startPoint y: 542, endPoint x: 882, endPoint y: 209, distance: 333.5
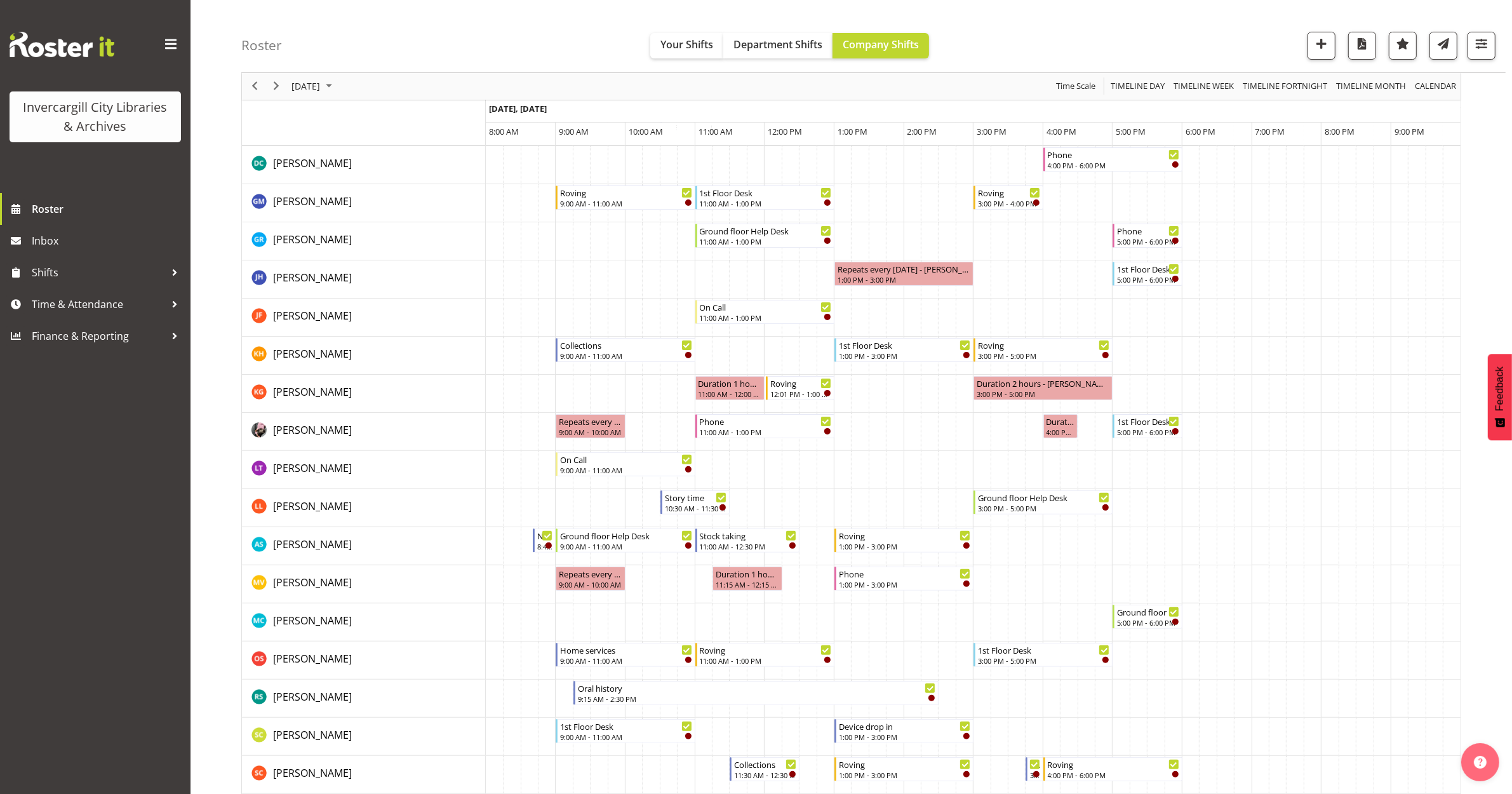
scroll to position [397, 0]
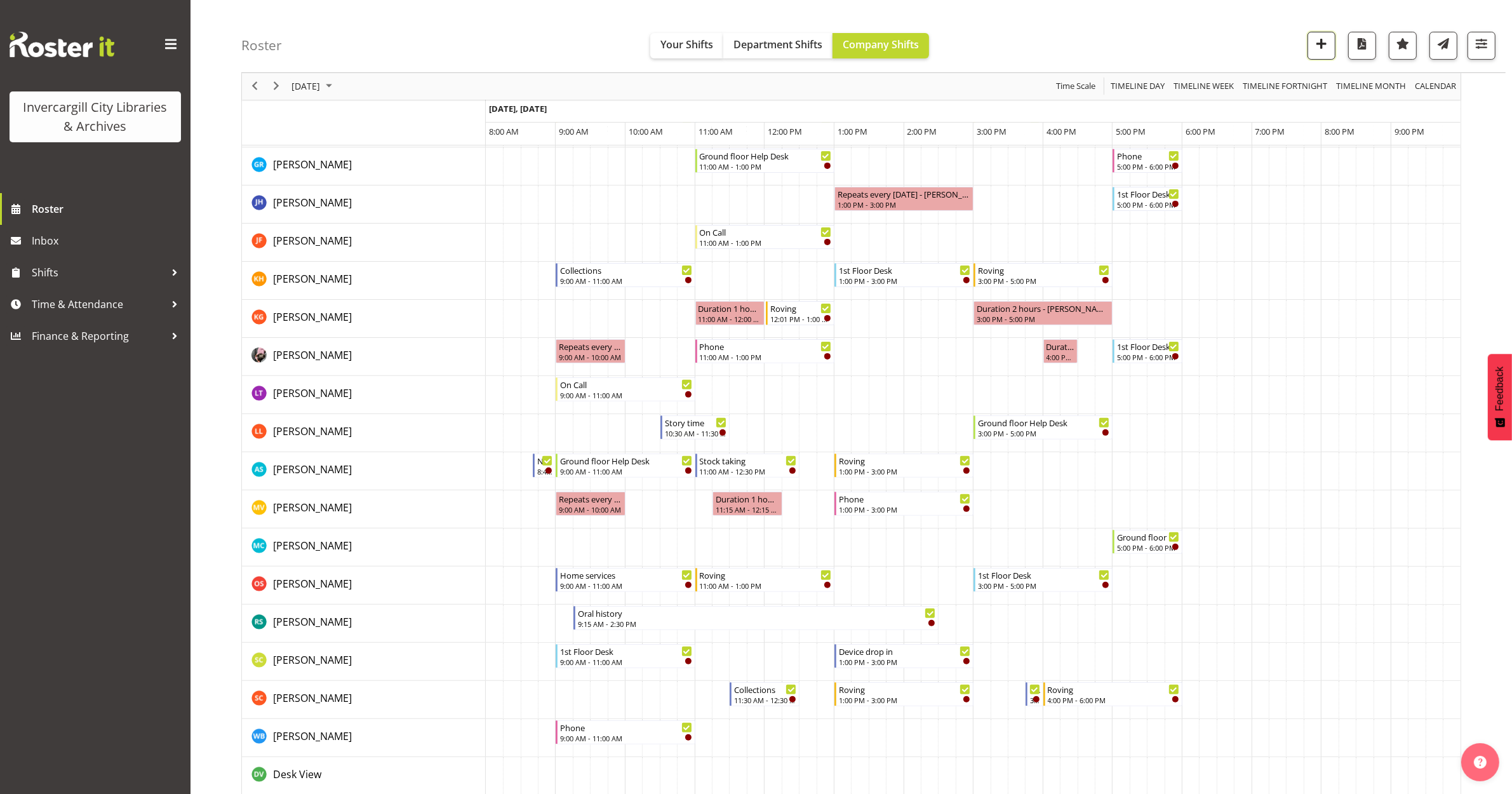
click at [1313, 42] on span "button" at bounding box center [1321, 44] width 17 height 17
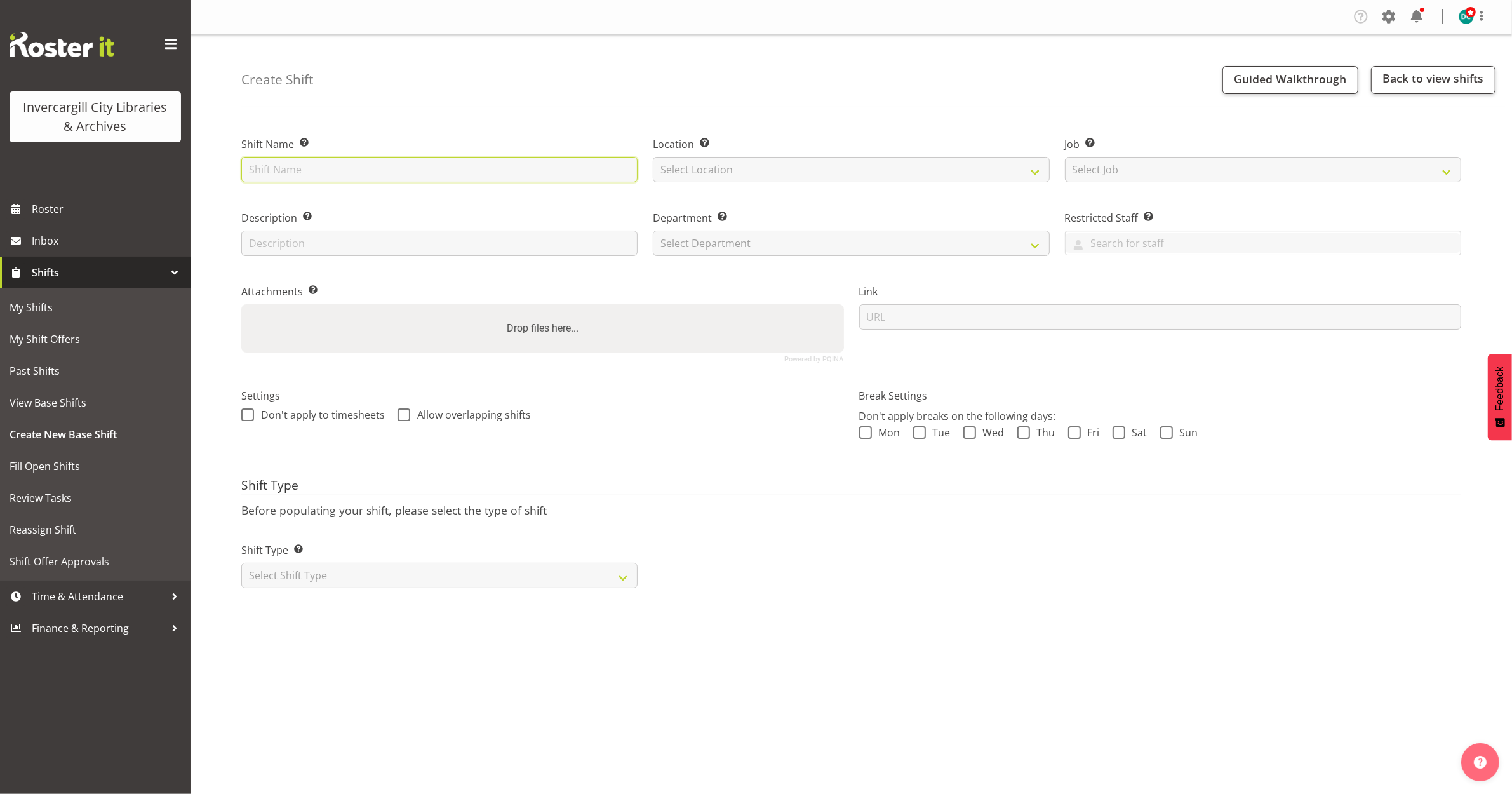
click at [348, 167] on input "text" at bounding box center [439, 169] width 396 height 26
type input "VR booking"
click at [707, 169] on select "Select Location [GEOGRAPHIC_DATA] [GEOGRAPHIC_DATA]" at bounding box center [851, 169] width 396 height 26
select select "1276"
click at [653, 157] on select "Select Location [GEOGRAPHIC_DATA] [GEOGRAPHIC_DATA]" at bounding box center [851, 169] width 396 height 26
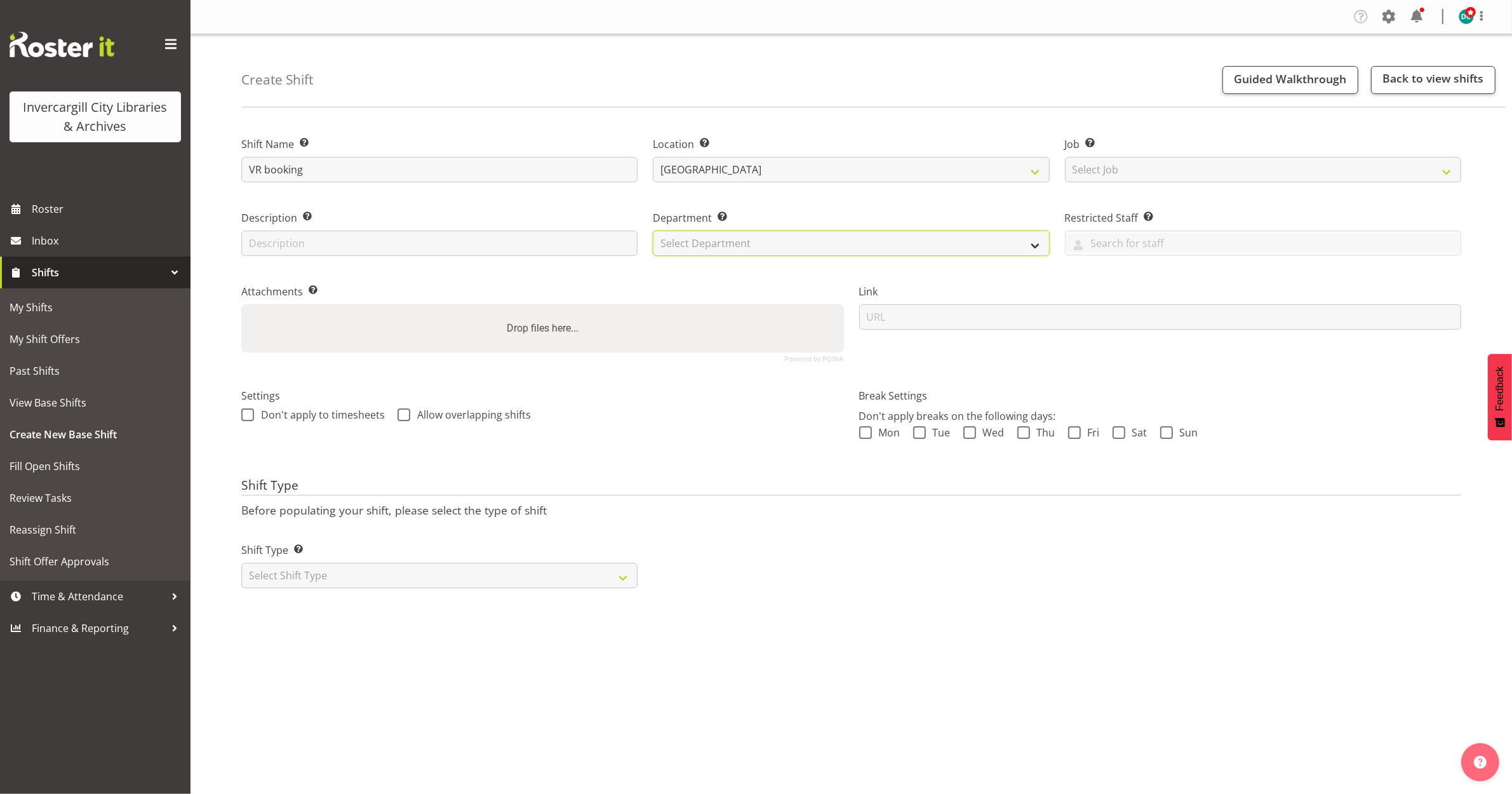
click at [693, 238] on select "Select Department Off Desk Public shifts" at bounding box center [851, 244] width 396 height 26
select select "921"
click at [653, 231] on select "Select Department Off Desk Public shifts" at bounding box center [851, 244] width 396 height 26
click at [245, 418] on span at bounding box center [248, 415] width 13 height 13
click at [245, 418] on input "Don't apply to timesheets" at bounding box center [245, 415] width 8 height 8
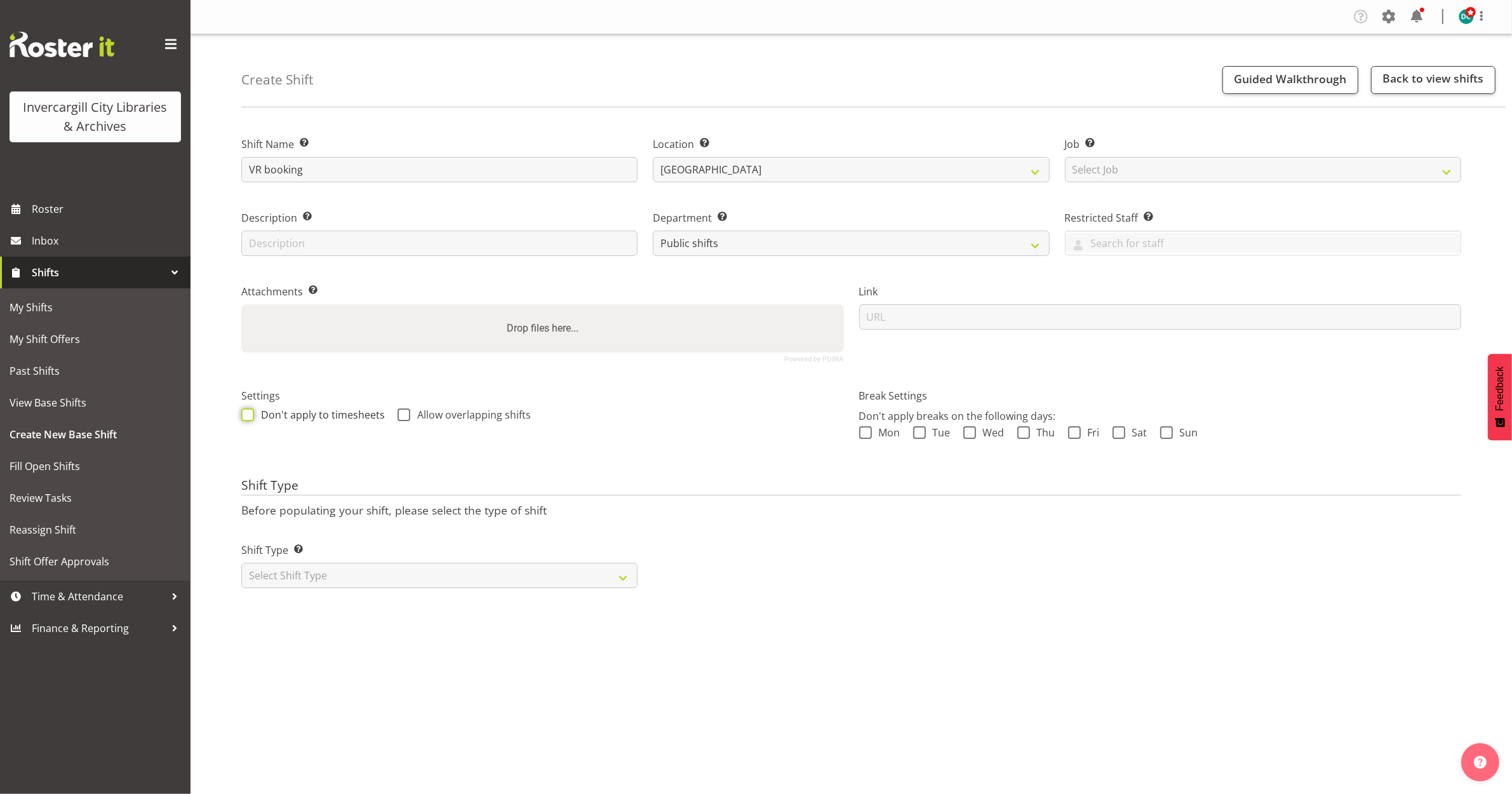
checkbox input "true"
click at [398, 410] on span at bounding box center [404, 415] width 13 height 13
click at [398, 411] on input "Allow overlapping shifts" at bounding box center [402, 415] width 8 height 8
checkbox input "true"
click at [374, 575] on select "Select Shift Type One Off Shift Recurring Shift Rotating Shift" at bounding box center [439, 575] width 396 height 26
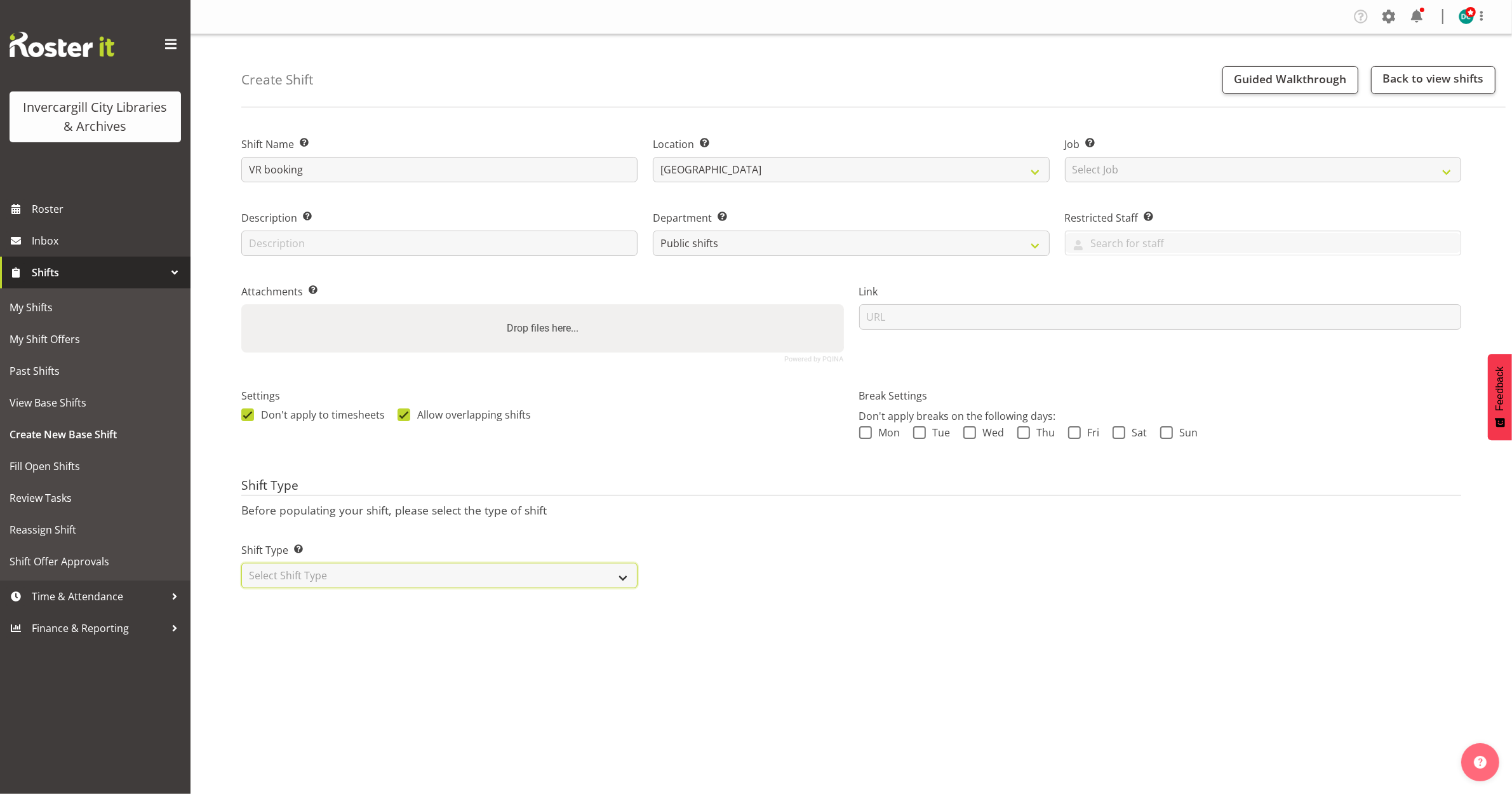
select select "one_off"
click at [241, 563] on select "Select Shift Type One Off Shift Recurring Shift Rotating Shift" at bounding box center [439, 575] width 396 height 26
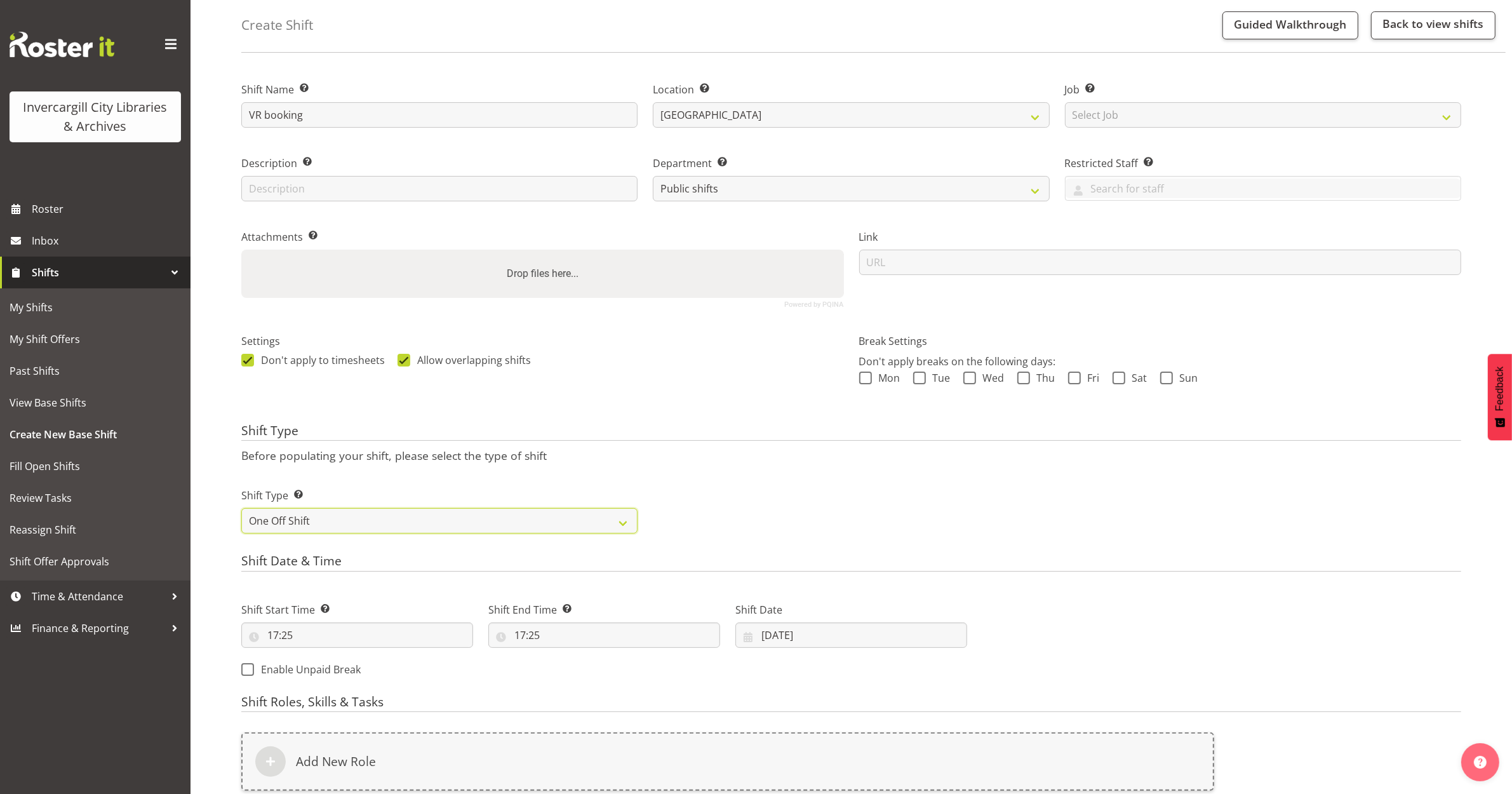
scroll to position [79, 0]
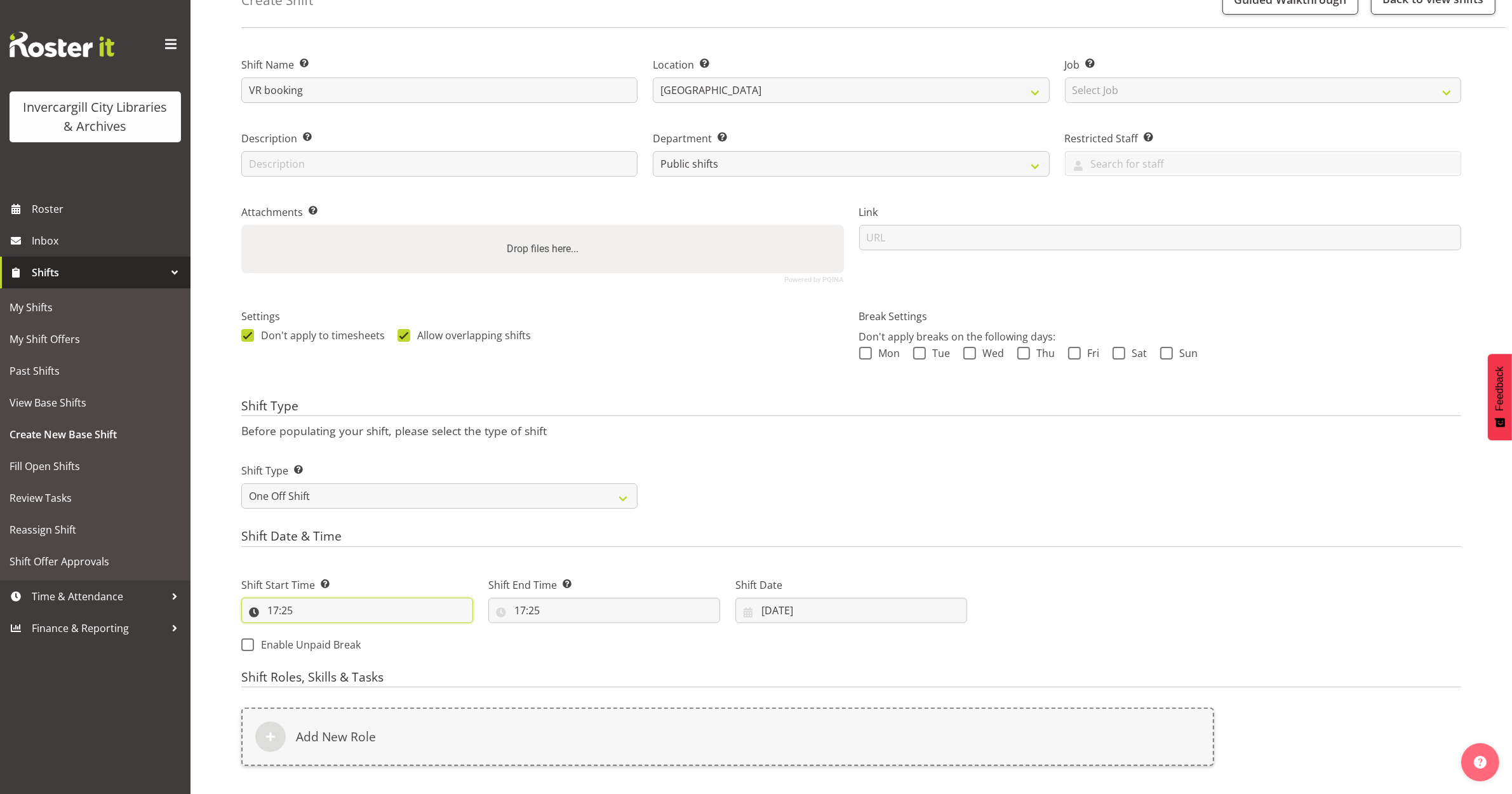
click at [270, 613] on input "17:25" at bounding box center [357, 610] width 232 height 26
click at [326, 649] on select "00 01 02 03 04 05 06 07 08 09 10 11 12 13 14 15 16 17 18 19 20 21 22 23" at bounding box center [328, 644] width 29 height 26
select select "13"
type input "13:25"
click at [365, 640] on select "00 01 02 03 04 05 06 07 08 09 10 11 12 13 14 15 16 17 18 19 20 21 22 23 24 25 2…" at bounding box center [361, 644] width 29 height 26
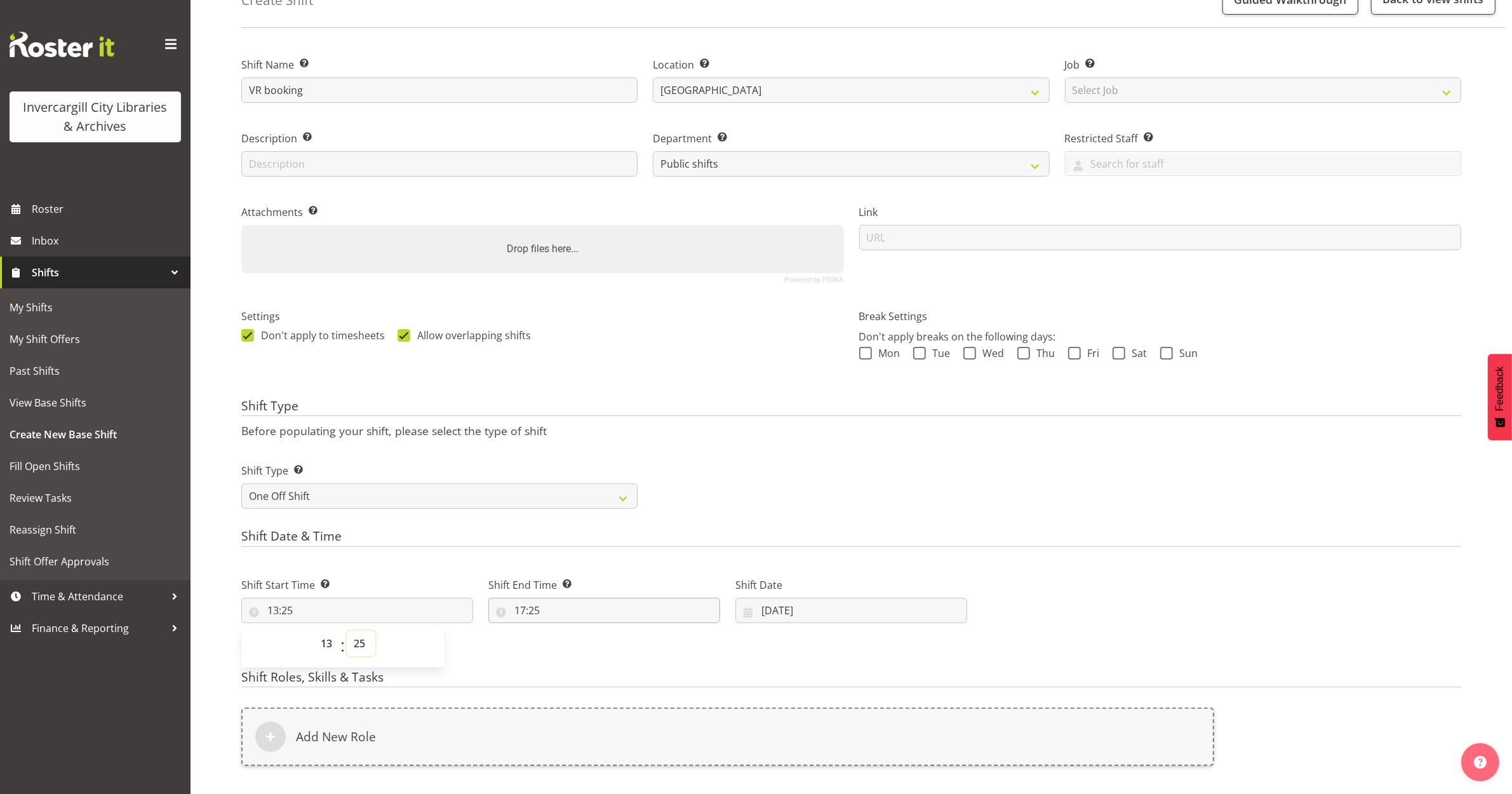
select select "0"
type input "13:00"
click at [516, 611] on input "17:25" at bounding box center [604, 610] width 232 height 26
click at [524, 611] on input "17:25" at bounding box center [604, 610] width 232 height 26
click at [526, 615] on input "17:25" at bounding box center [604, 610] width 232 height 26
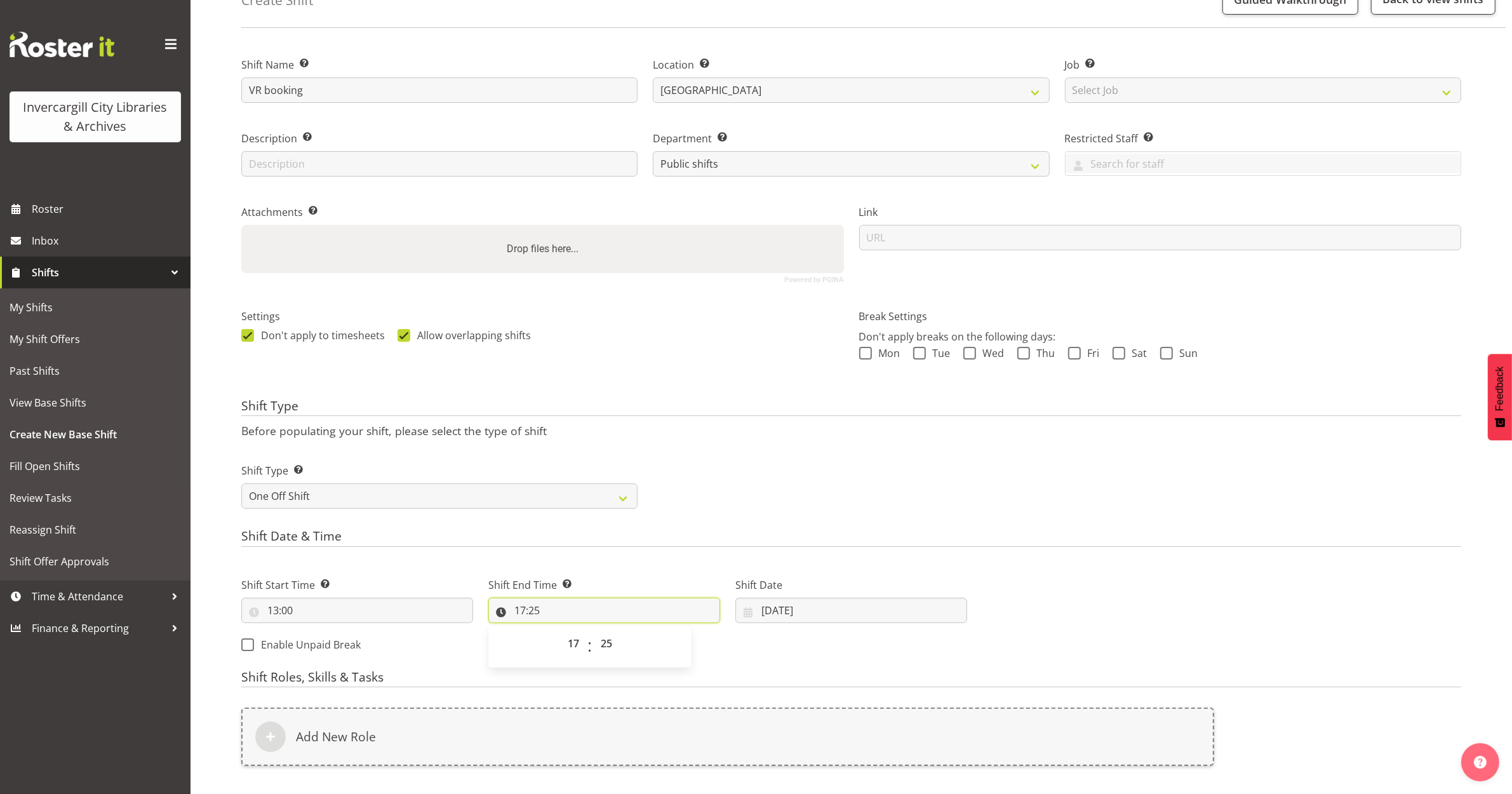
click at [518, 613] on input "17:25" at bounding box center [604, 610] width 232 height 26
click at [518, 614] on input "17:25" at bounding box center [604, 610] width 232 height 26
drag, startPoint x: 518, startPoint y: 614, endPoint x: 572, endPoint y: 648, distance: 63.8
click at [572, 648] on select "00 01 02 03 04 05 06 07 08 09 10 11 12 13 14 15 16 17 18 19 20 21 22 23" at bounding box center [575, 644] width 29 height 26
select select "15"
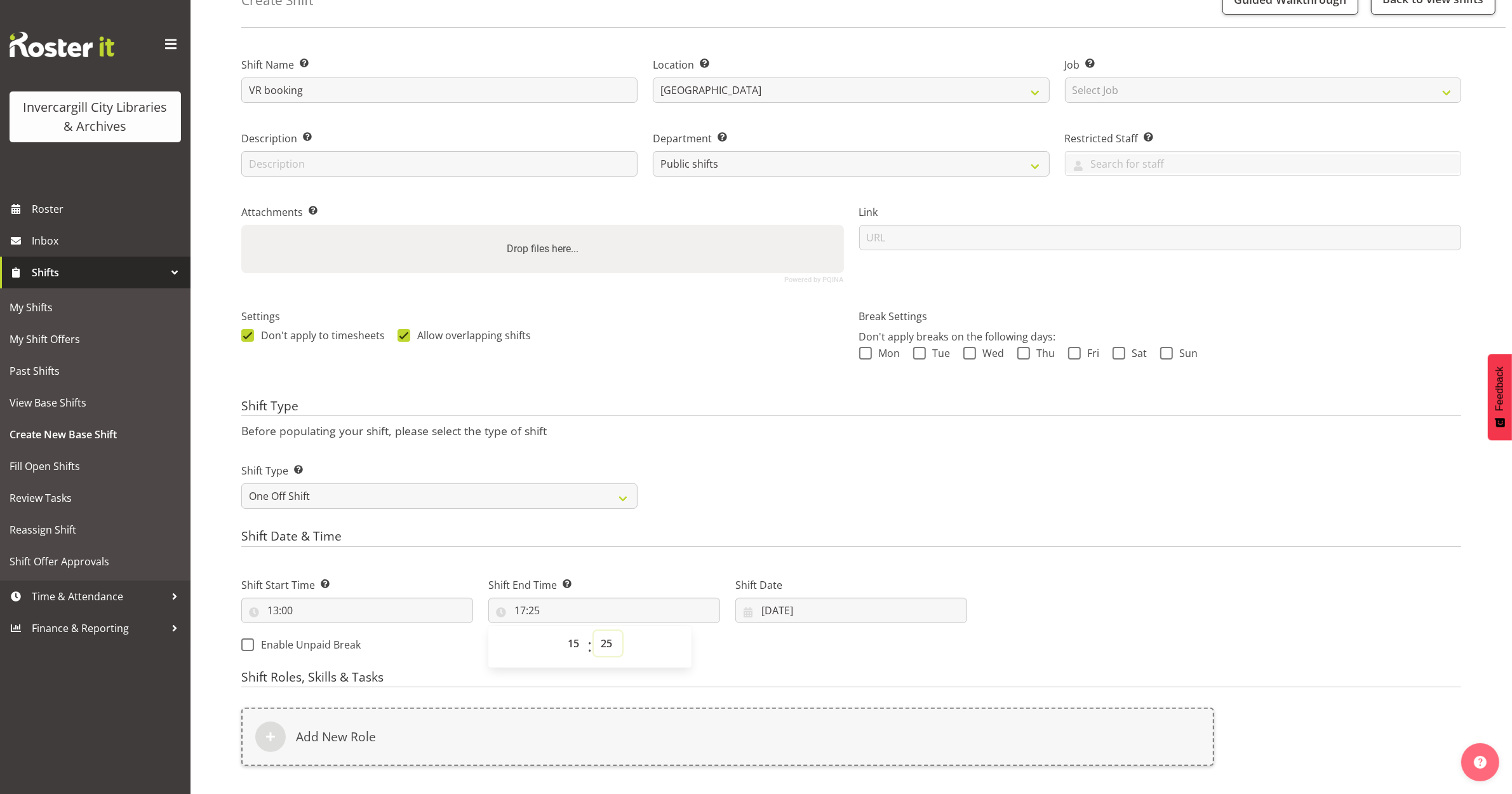
type input "15:25"
click at [611, 643] on select "00 01 02 03 04 05 06 07 08 09 10 11 12 13 14 15 16 17 18 19 20 21 22 23 24 25 2…" at bounding box center [608, 644] width 29 height 26
select select "0"
type input "15:00"
click at [801, 655] on div "Shift Start Time Set the time of the day you wish this shift to start 13:00 00 …" at bounding box center [605, 610] width 741 height 103
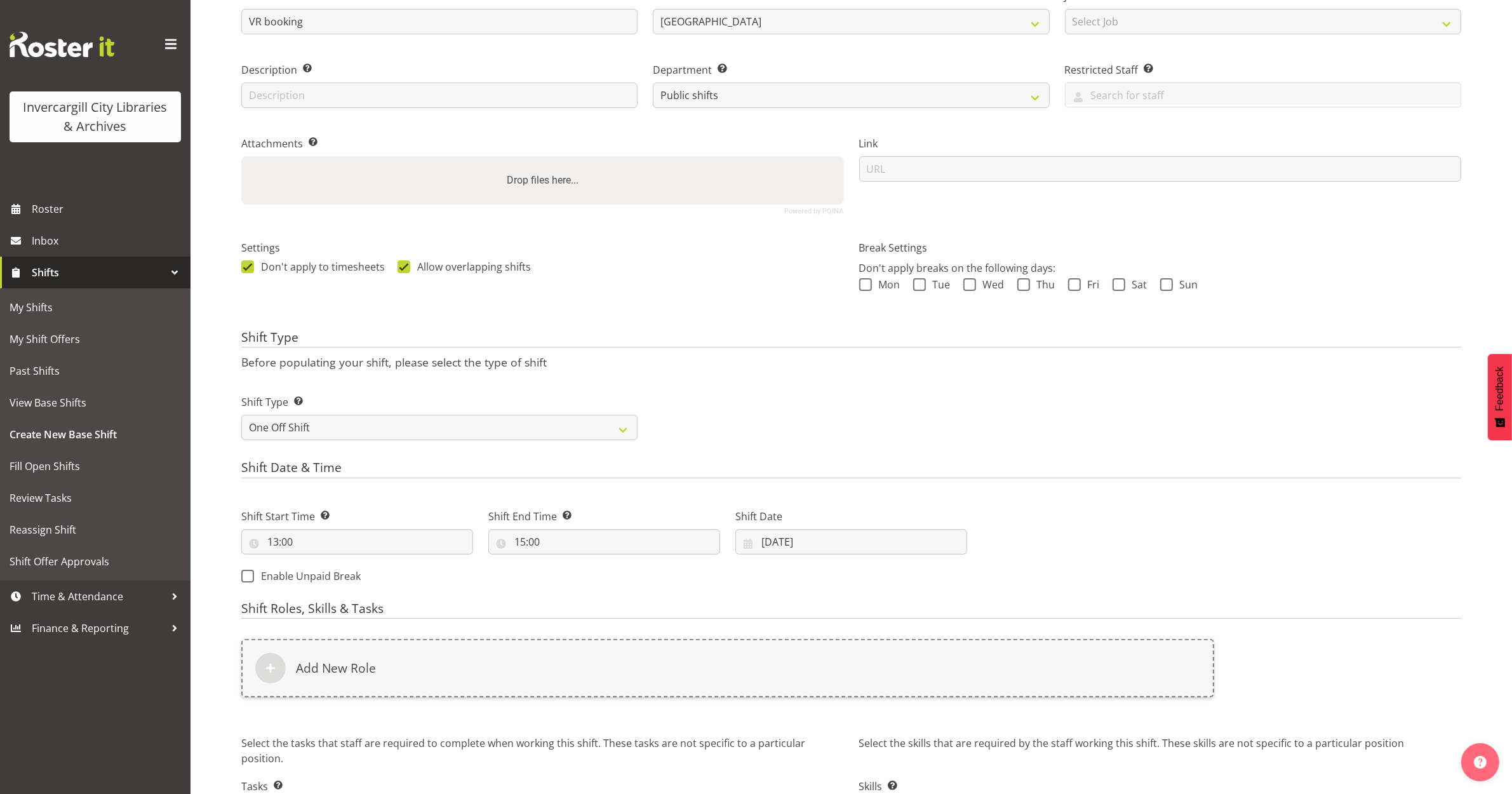
scroll to position [244, 0]
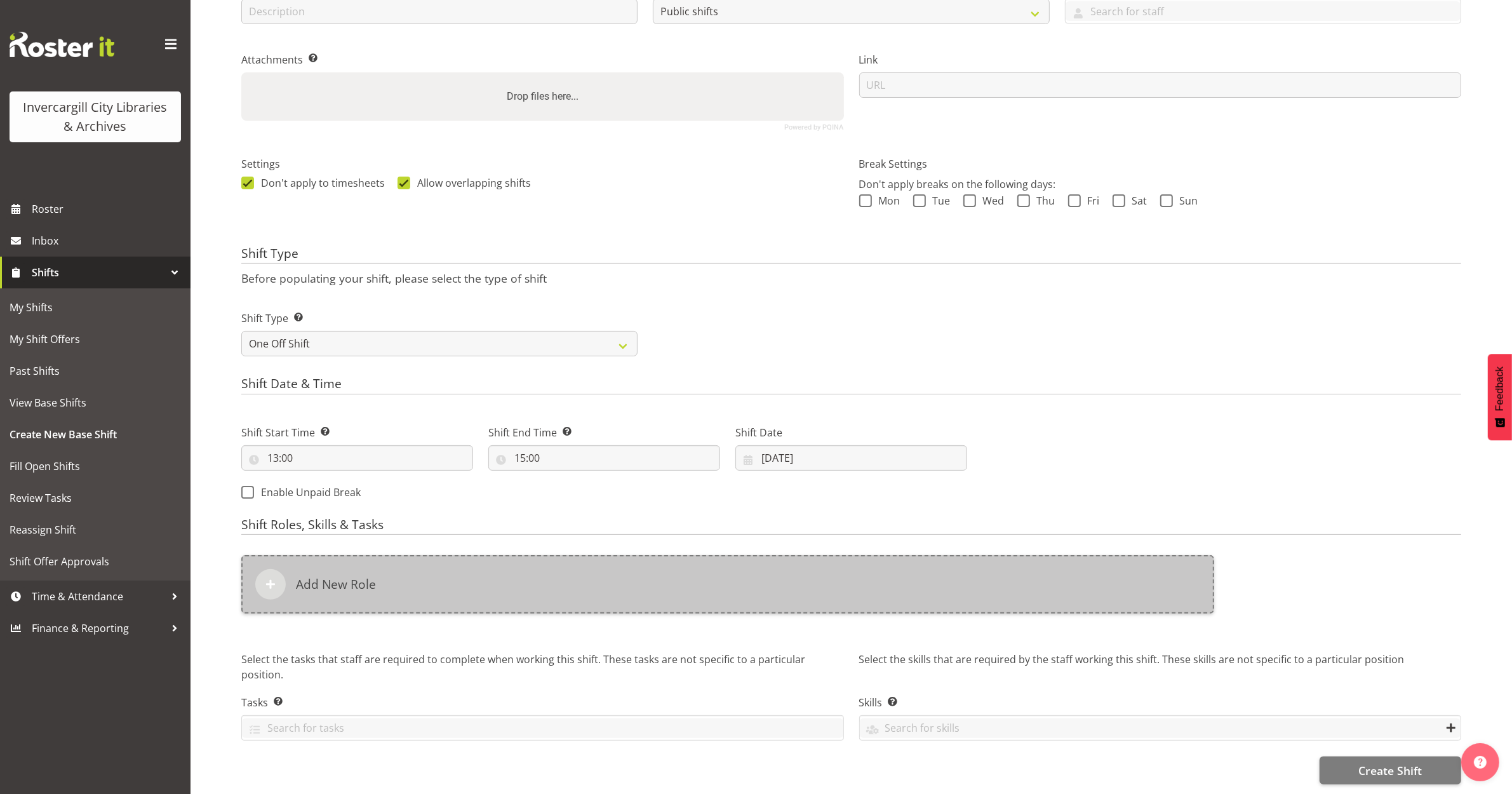
click at [264, 569] on div at bounding box center [271, 584] width 30 height 30
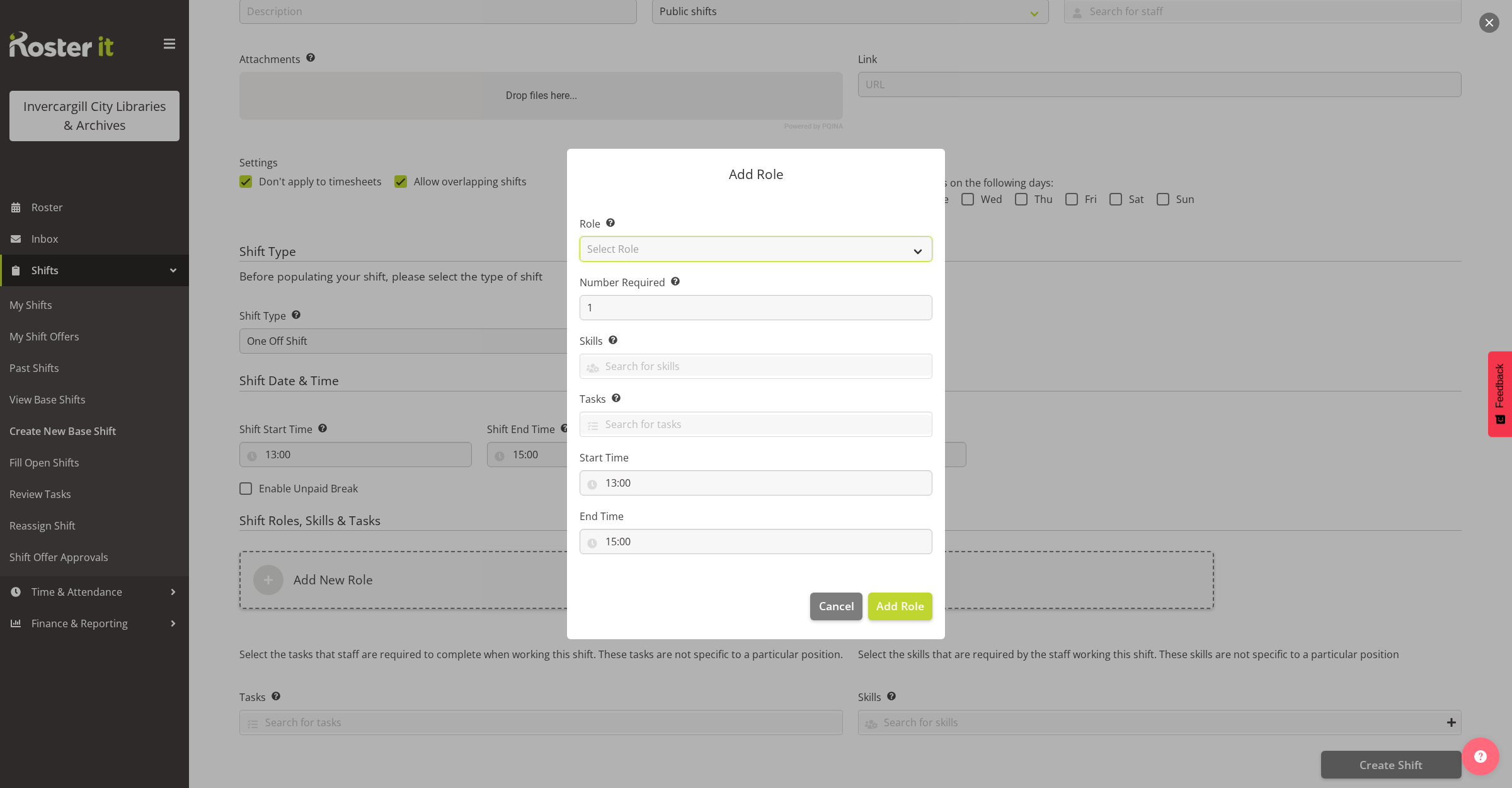
click at [705, 246] on select "Select Role 1st floor desk AQ operator Business Support Team member Casual Cust…" at bounding box center [755, 249] width 353 height 25
select select "1553"
click at [579, 236] on select "Select Role 1st floor desk AQ operator Business Support Team member Casual Cust…" at bounding box center [755, 249] width 353 height 25
click at [904, 613] on span "Add Role" at bounding box center [900, 606] width 48 height 17
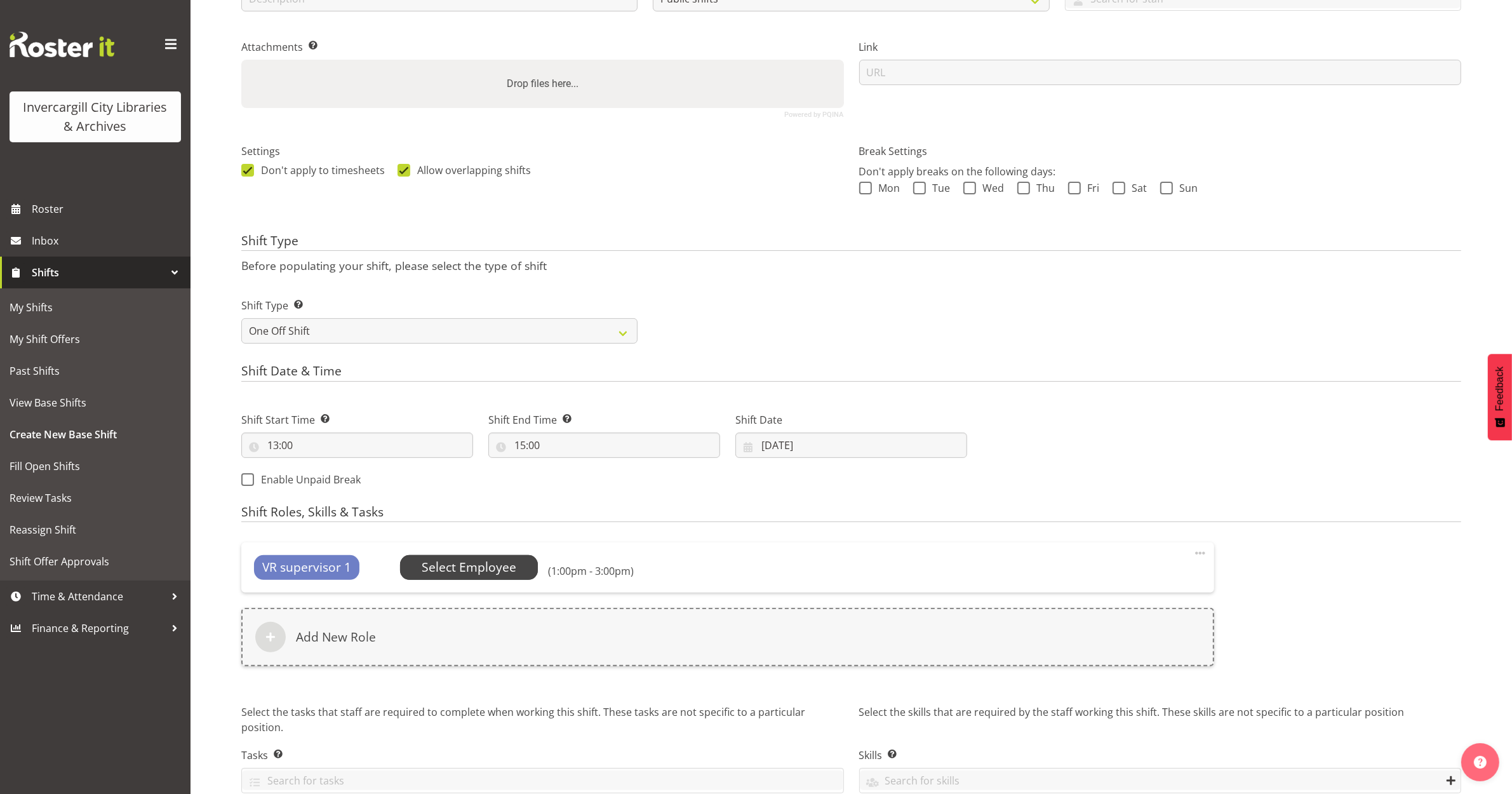
click at [492, 564] on span "Select Employee" at bounding box center [469, 567] width 94 height 18
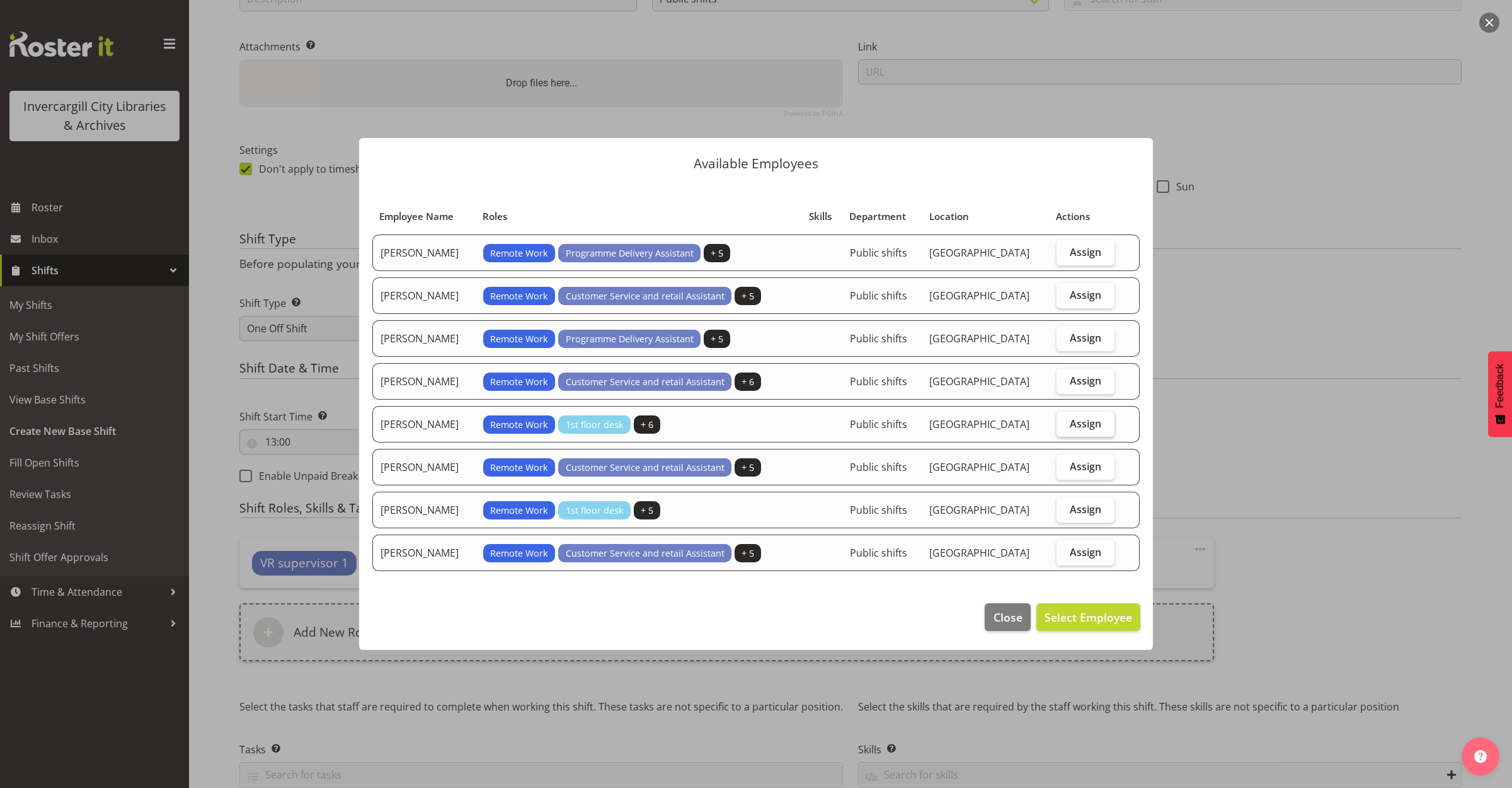
click at [1079, 423] on span "Assign" at bounding box center [1086, 423] width 32 height 13
click at [1065, 423] on input "Assign" at bounding box center [1060, 423] width 8 height 8
checkbox input "true"
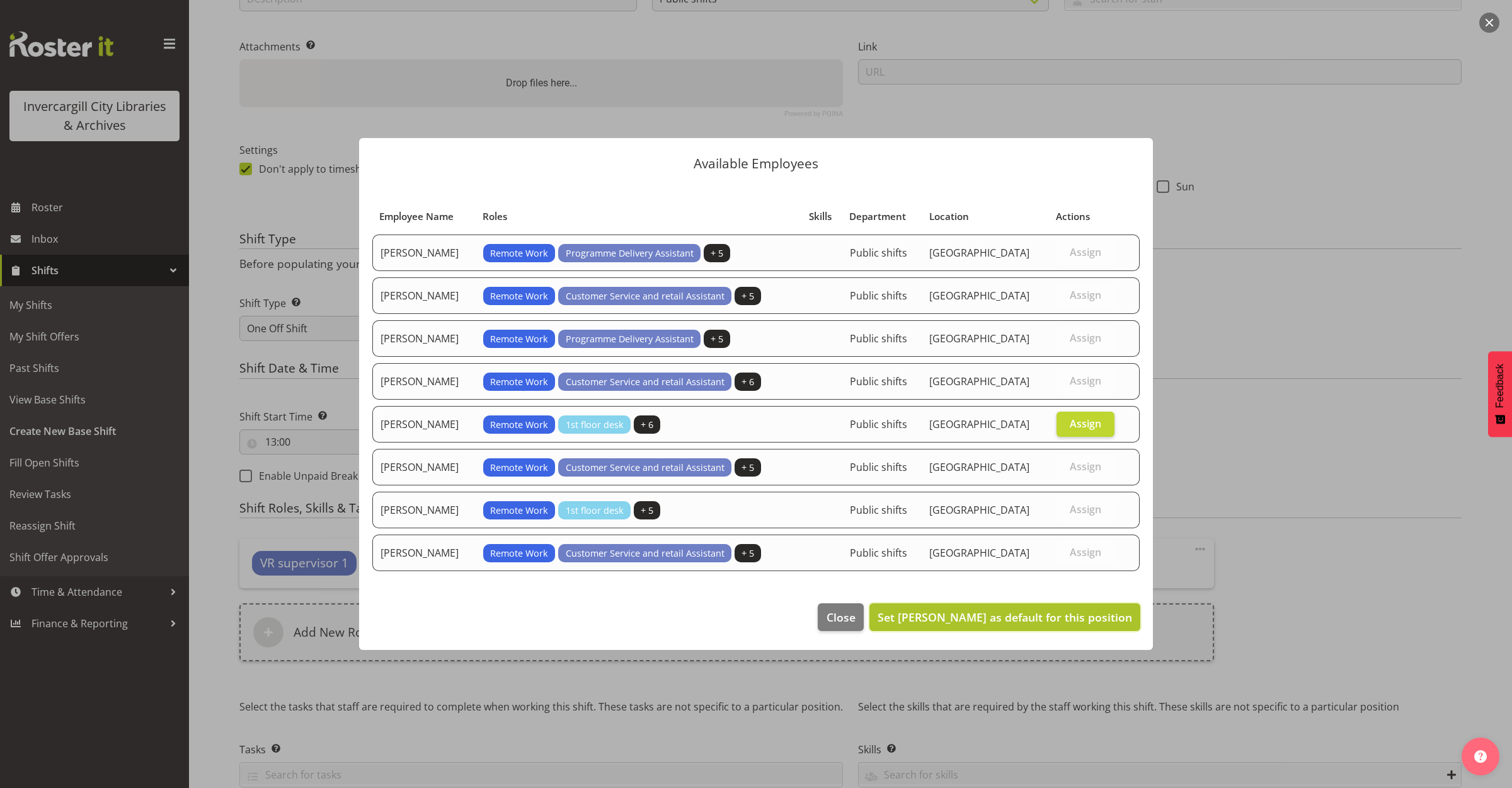
click at [1063, 622] on span "Set Michelle Cunningham as default for this position" at bounding box center [1005, 617] width 254 height 15
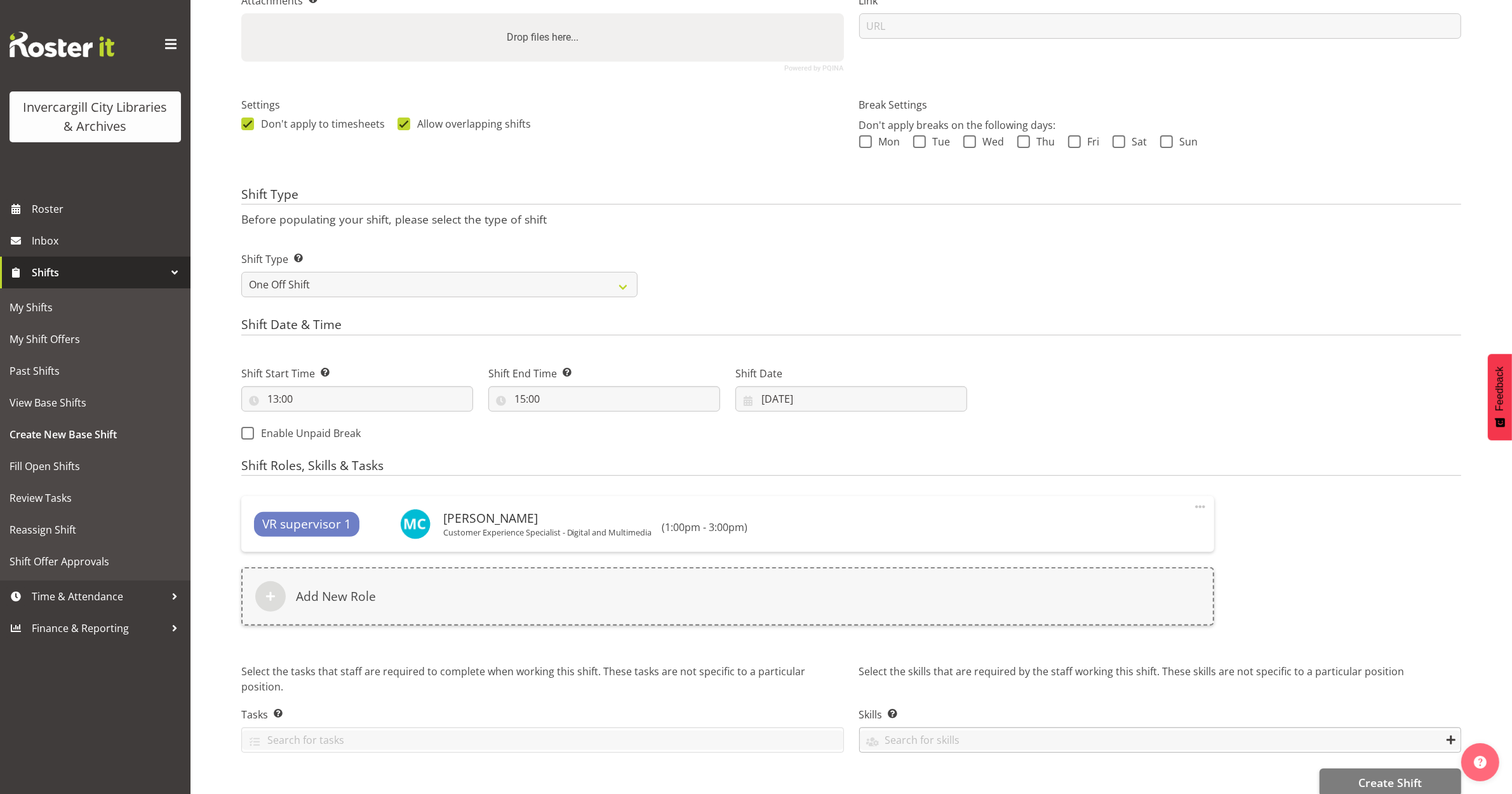
scroll to position [315, 0]
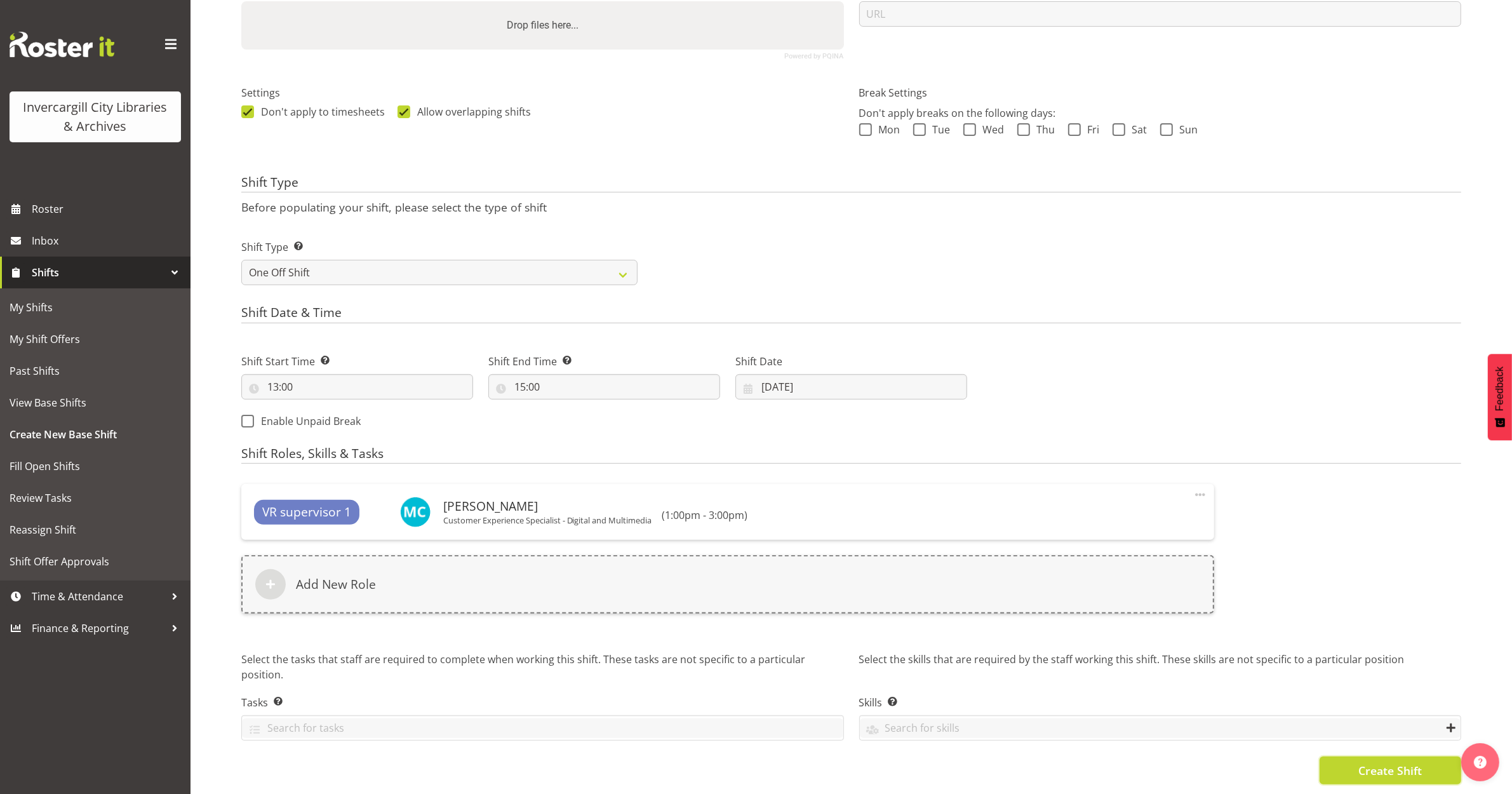
click at [1381, 772] on button "Create Shift" at bounding box center [1390, 770] width 141 height 28
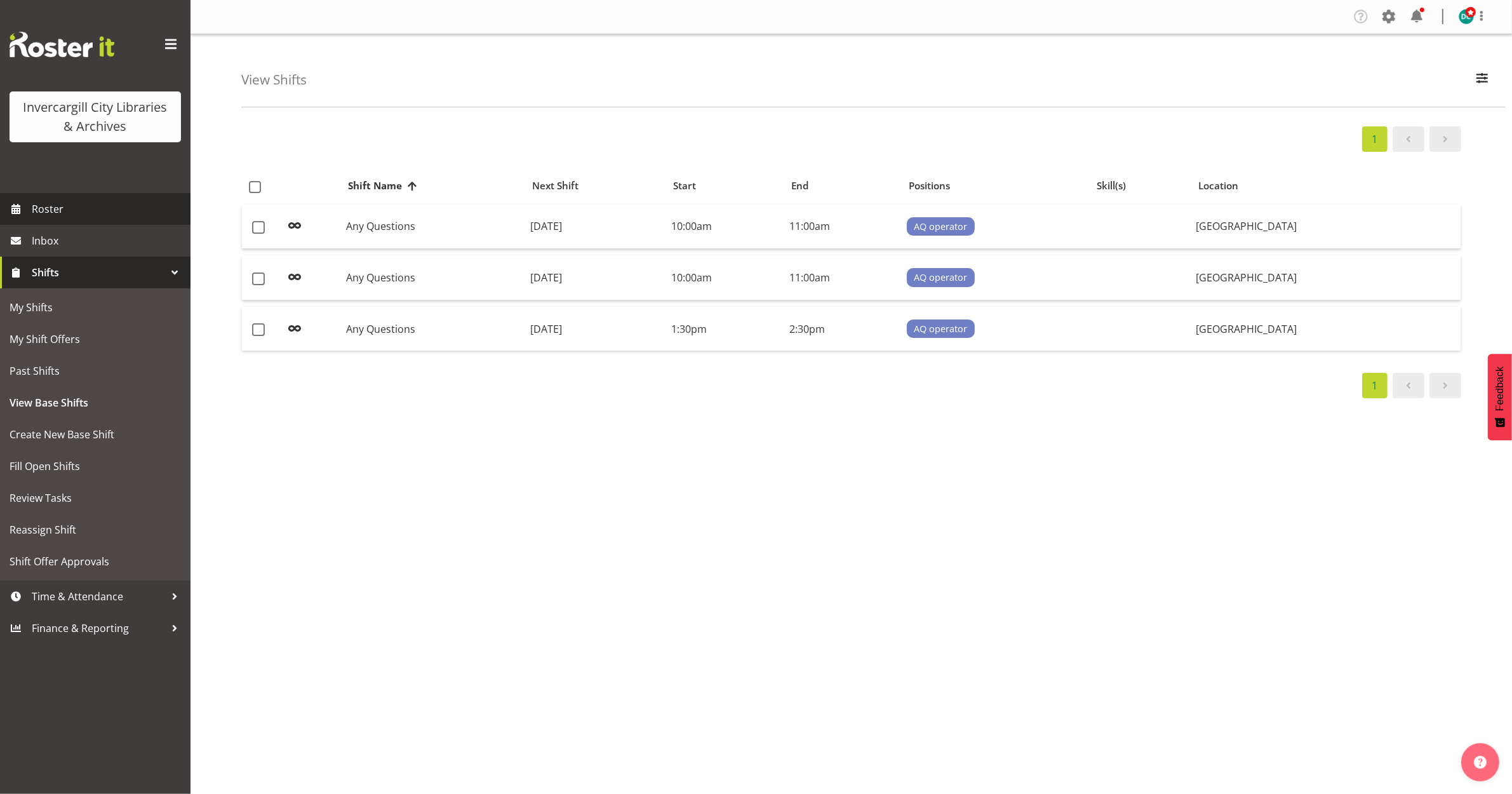
click at [38, 206] on span "Roster" at bounding box center [108, 209] width 153 height 19
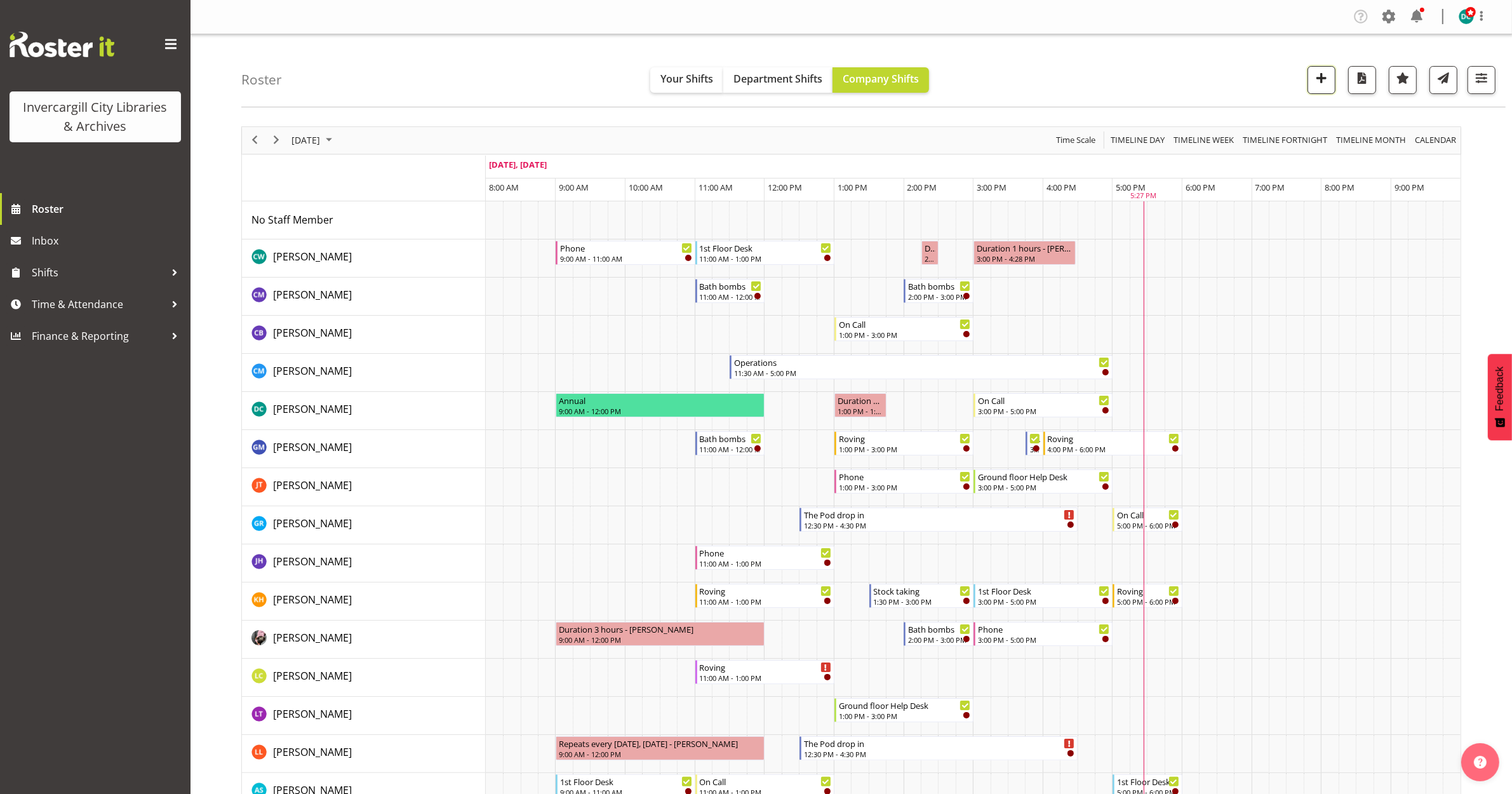
click at [1325, 76] on span "button" at bounding box center [1321, 77] width 17 height 17
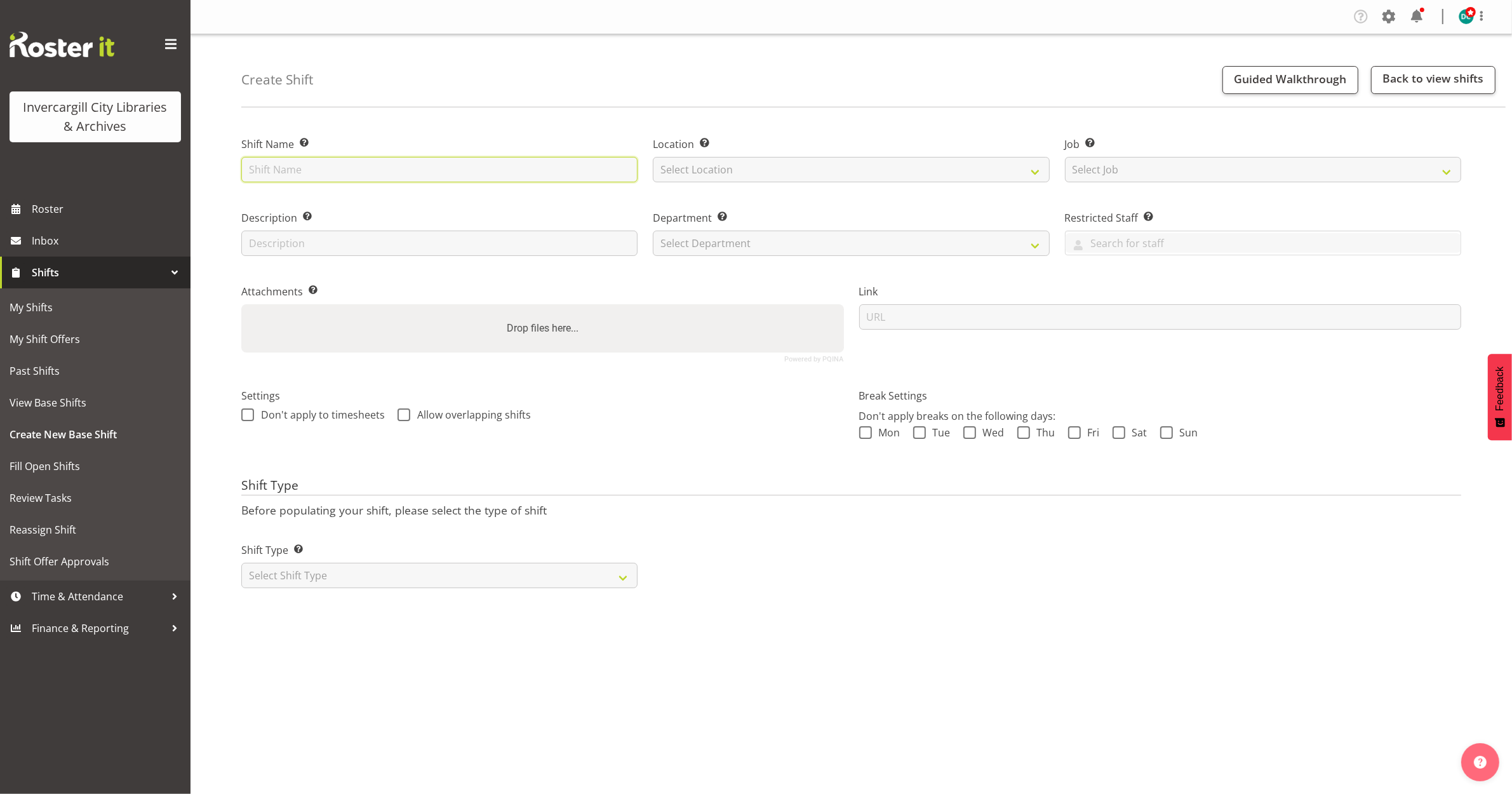
click at [343, 177] on input "text" at bounding box center [439, 169] width 396 height 26
type input "Craft drop in"
click at [690, 162] on select "Select Location [GEOGRAPHIC_DATA] [GEOGRAPHIC_DATA]" at bounding box center [851, 169] width 396 height 26
select select "1276"
click at [653, 157] on select "Select Location [GEOGRAPHIC_DATA] [GEOGRAPHIC_DATA]" at bounding box center [851, 169] width 396 height 26
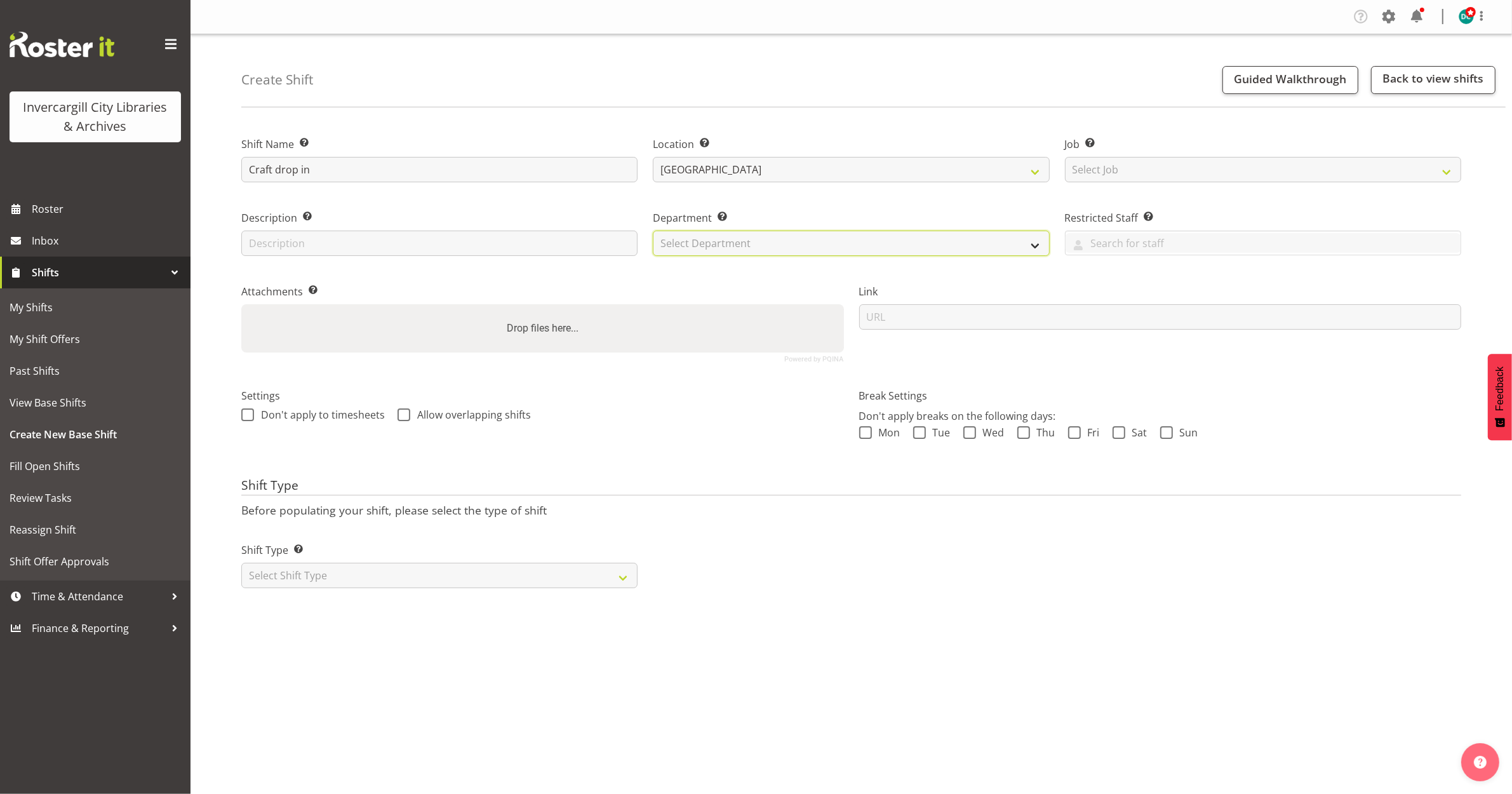
click at [699, 248] on select "Select Department Off Desk Public shifts" at bounding box center [851, 244] width 396 height 26
select select "921"
click at [653, 231] on select "Select Department Off Desk Public shifts" at bounding box center [851, 244] width 396 height 26
click at [240, 411] on div "Settings Don't apply to timesheets Allow overlapping shifts" at bounding box center [543, 421] width 618 height 101
drag, startPoint x: 243, startPoint y: 416, endPoint x: 265, endPoint y: 416, distance: 22.0
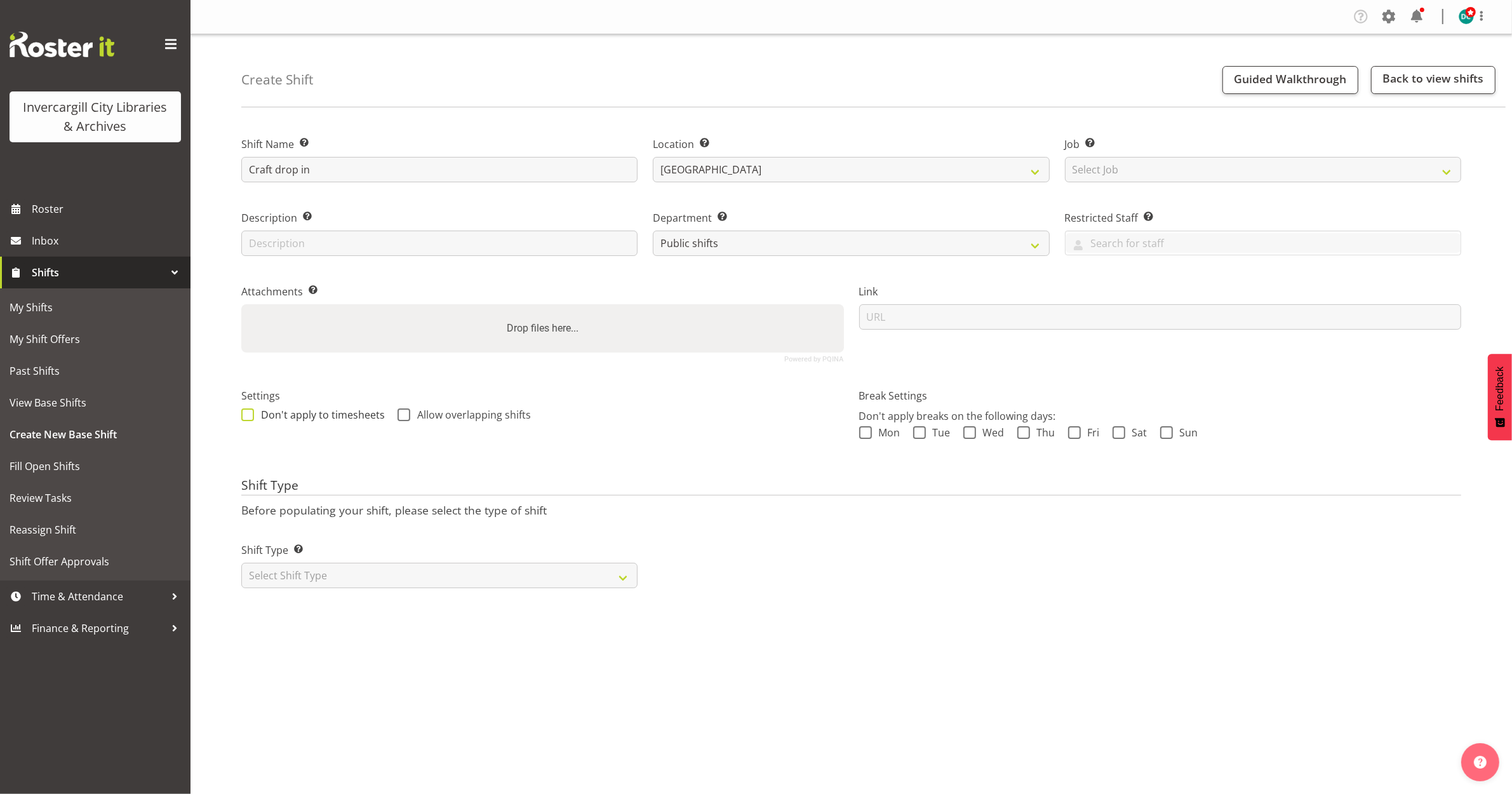
click at [246, 416] on span at bounding box center [248, 415] width 13 height 13
click at [246, 416] on input "Don't apply to timesheets" at bounding box center [245, 415] width 8 height 8
checkbox input "true"
click at [411, 414] on span "Allow overlapping shifts" at bounding box center [470, 415] width 121 height 13
click at [406, 414] on input "Allow overlapping shifts" at bounding box center [402, 415] width 8 height 8
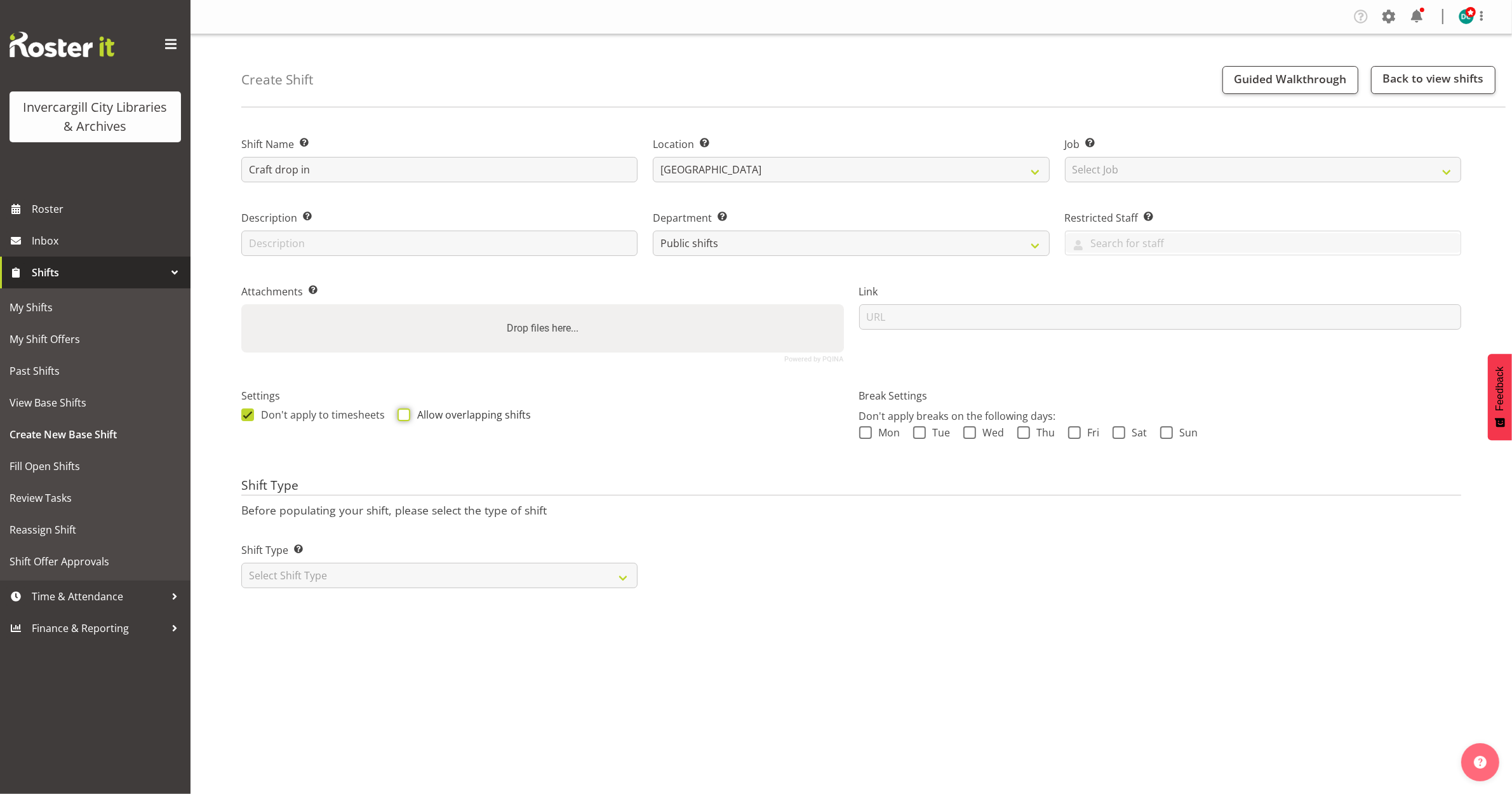
checkbox input "true"
click at [332, 578] on select "Select Shift Type One Off Shift Recurring Shift Rotating Shift" at bounding box center [439, 575] width 396 height 26
select select "recurring"
click at [241, 563] on select "Select Shift Type One Off Shift Recurring Shift Rotating Shift" at bounding box center [439, 575] width 396 height 26
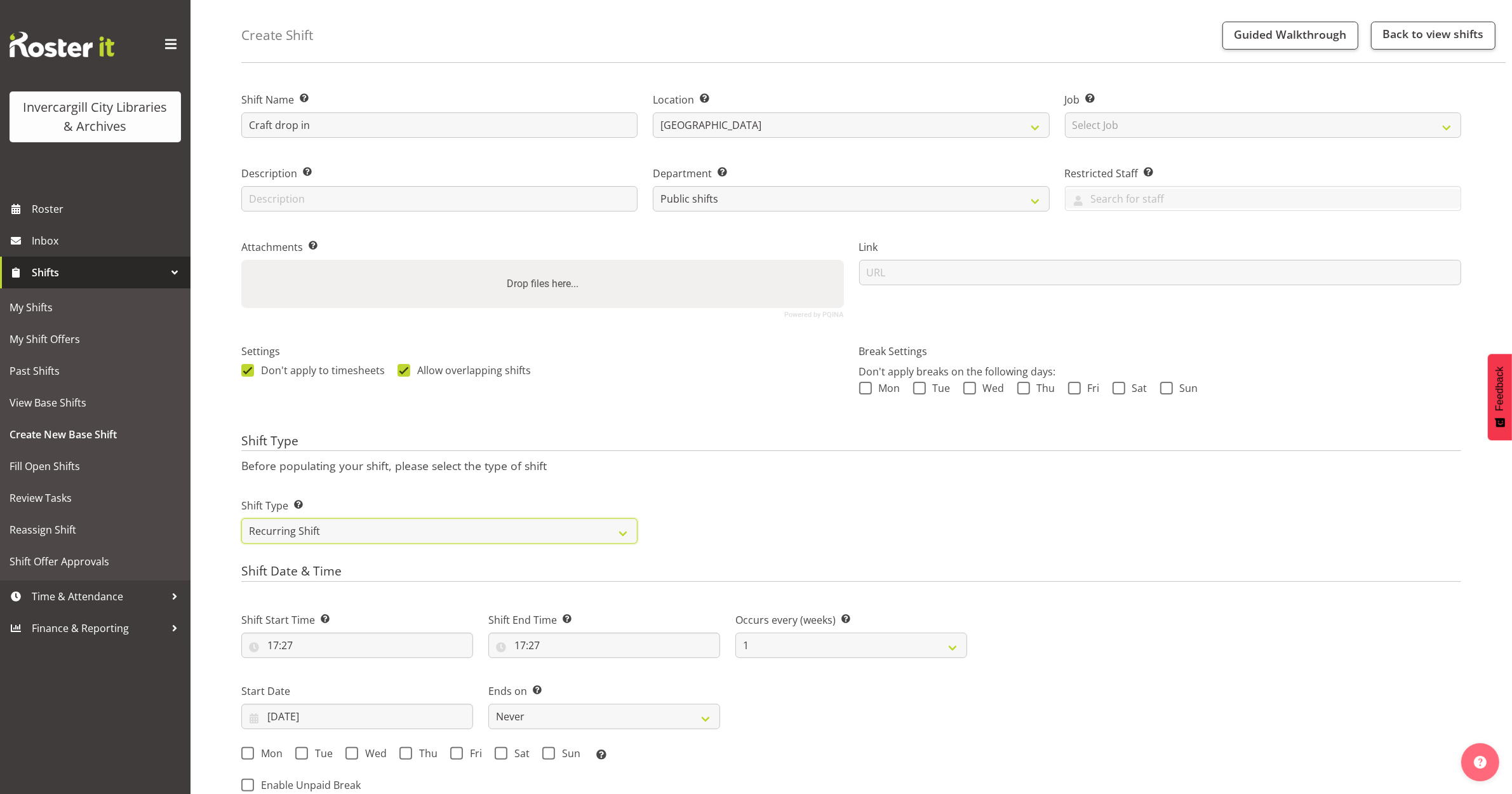
scroll to position [79, 0]
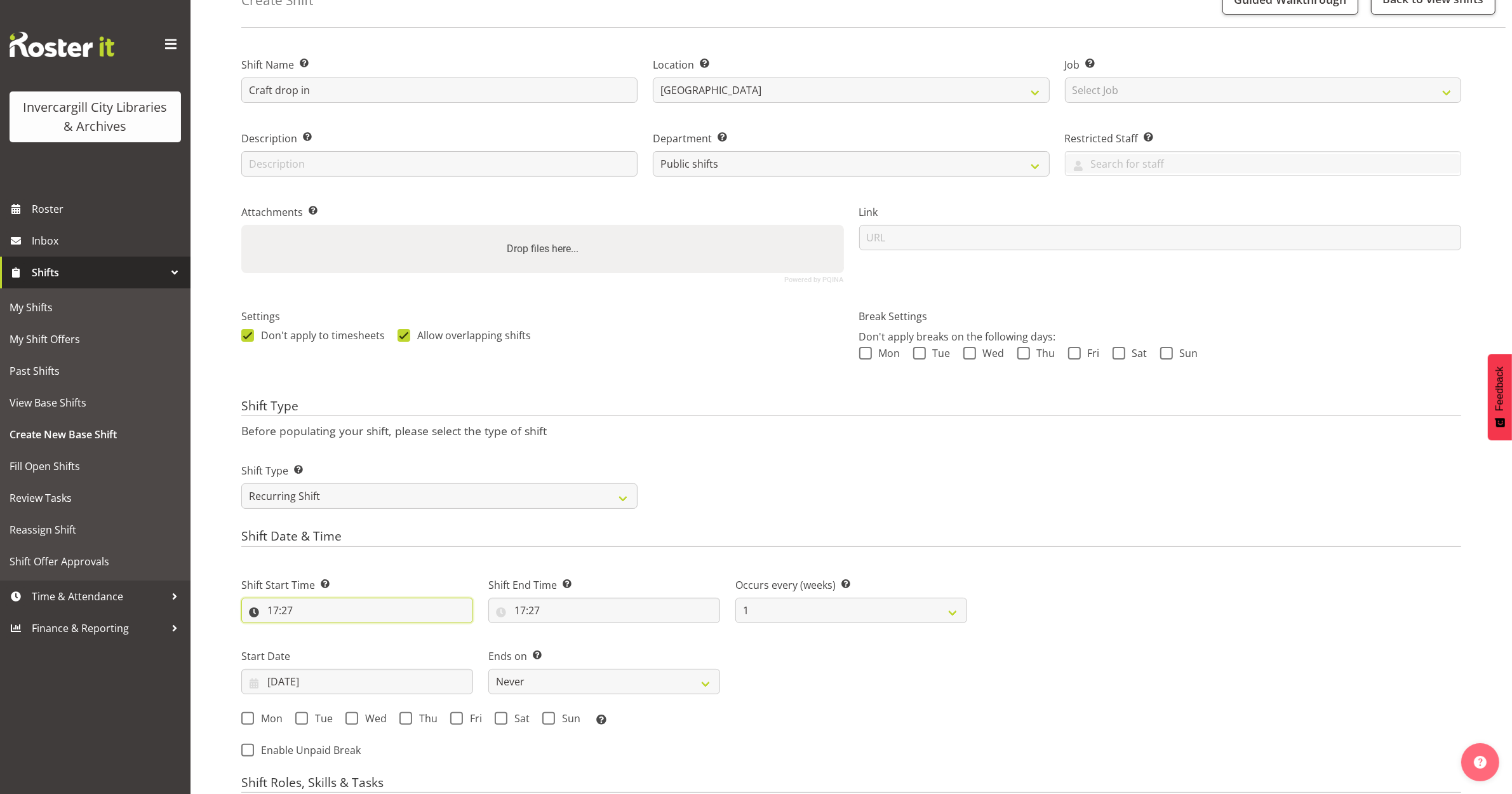
click at [277, 612] on input "17:27" at bounding box center [357, 610] width 232 height 26
click at [322, 646] on select "00 01 02 03 04 05 06 07 08 09 10 11 12 13 14 15 16 17 18 19 20 21 22 23" at bounding box center [328, 644] width 29 height 26
select select "15"
type input "15:27"
click at [355, 646] on select "00 01 02 03 04 05 06 07 08 09 10 11 12 13 14 15 16 17 18 19 20 21 22 23 24 25 2…" at bounding box center [361, 644] width 29 height 26
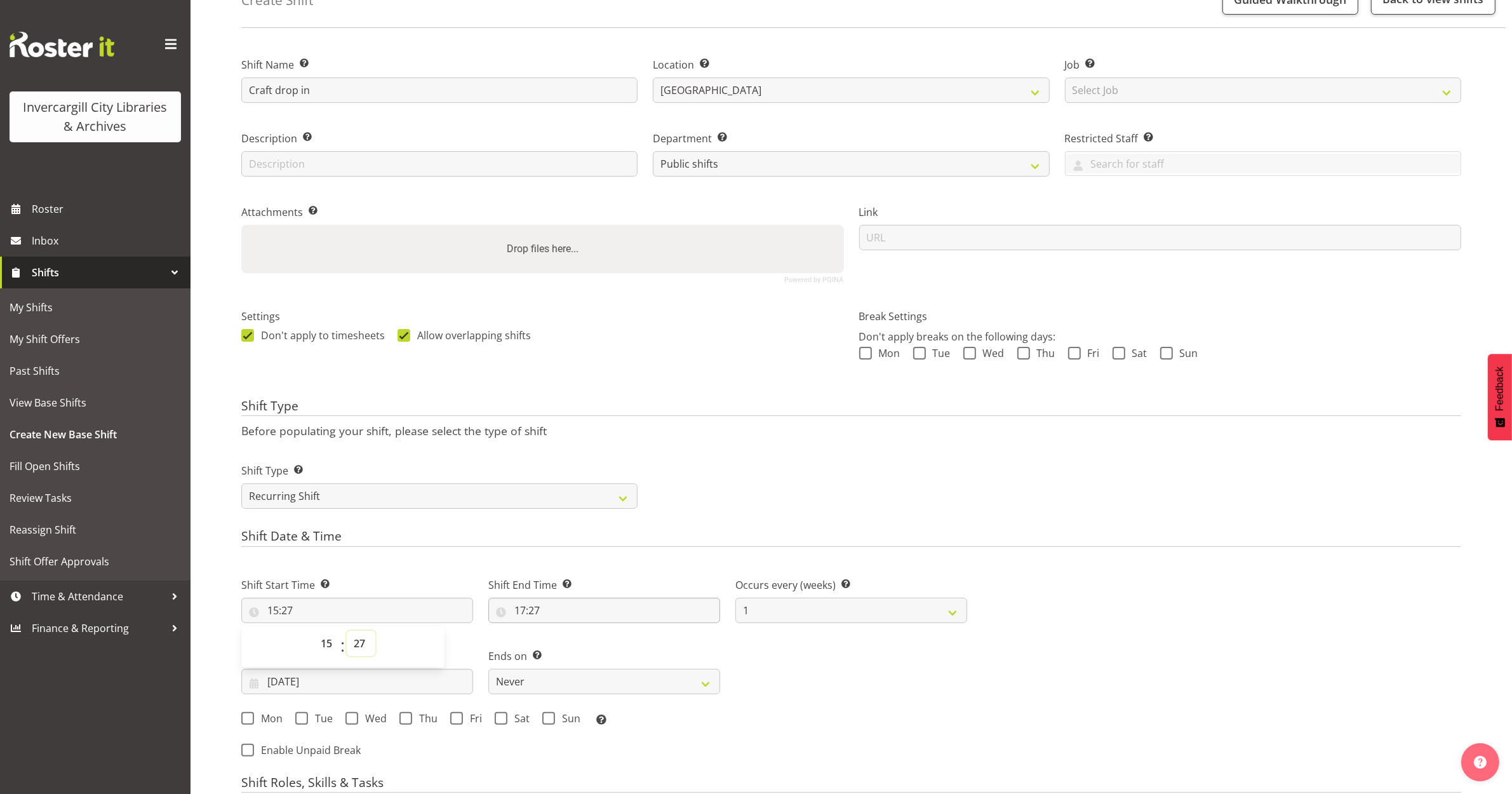
select select "1"
type input "15:01"
click at [522, 613] on input "17:27" at bounding box center [604, 610] width 232 height 26
click at [601, 645] on select "00 01 02 03 04 05 06 07 08 09 10 11 12 13 14 15 16 17 18 19 20 21 22 23 24 25 2…" at bounding box center [608, 644] width 29 height 26
select select "0"
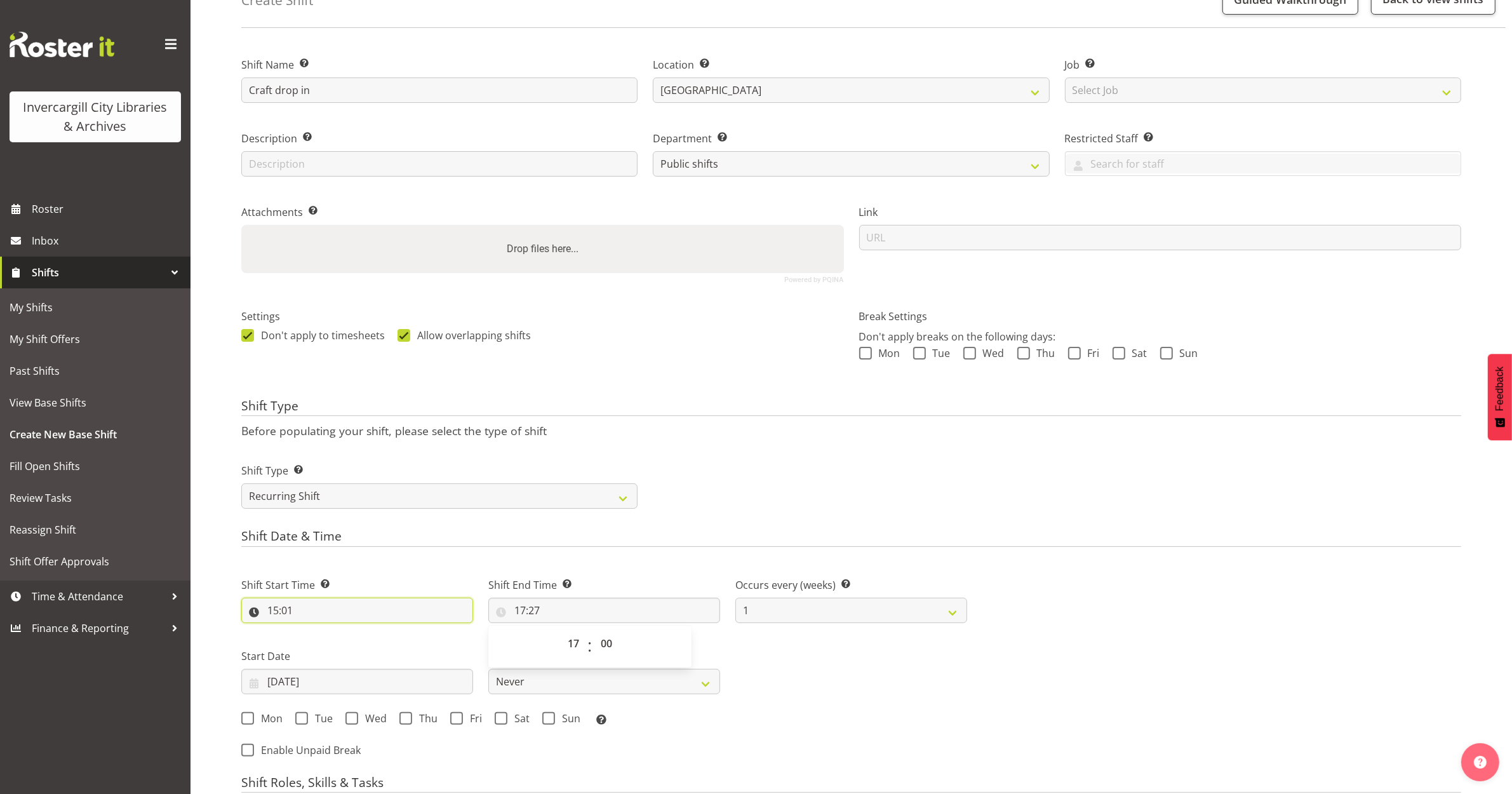
type input "17:00"
click at [284, 613] on input "15:01" at bounding box center [357, 610] width 232 height 26
click at [360, 641] on select "00 01 02 03 04 05 06 07 08 09 10 11 12 13 14 15 16 17 18 19 20 21 22 23 24 25 2…" at bounding box center [361, 644] width 29 height 26
select select "2"
type input "15:02"
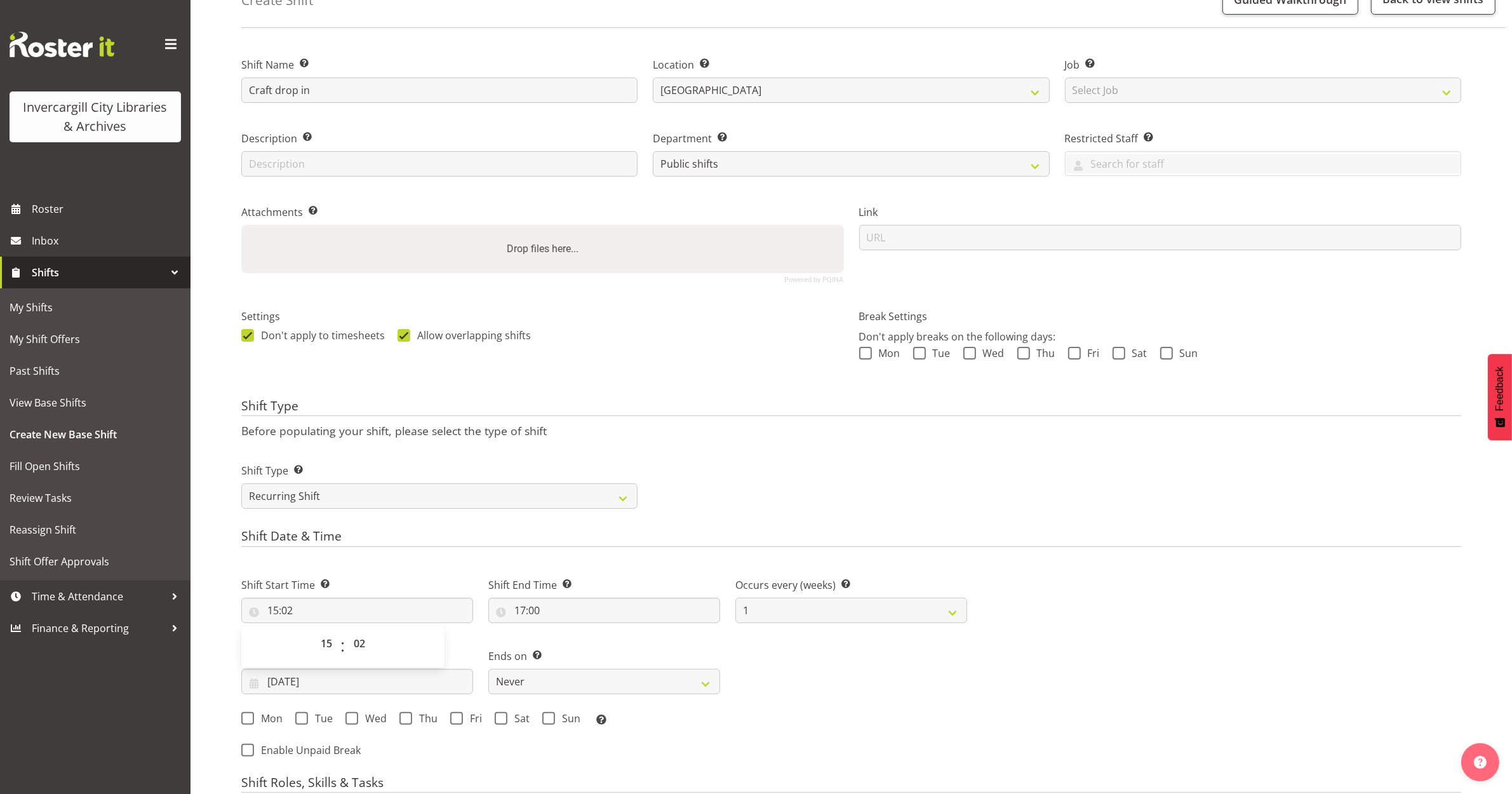
click at [356, 212] on label "Attachments Add any relevant attachments to the shift (e.g. Health & Safety Pla…" at bounding box center [542, 212] width 603 height 15
click at [288, 610] on input "15:02" at bounding box center [357, 610] width 232 height 26
click at [358, 649] on select "00 01 02 03 04 05 06 07 08 09 10 11 12 13 14 15 16 17 18 19 20 21 22 23 24 25 2…" at bounding box center [361, 644] width 29 height 26
select select "0"
click at [347, 631] on select "00 01 02 03 04 05 06 07 08 09 10 11 12 13 14 15 16 17 18 19 20 21 22 23 24 25 2…" at bounding box center [361, 644] width 29 height 26
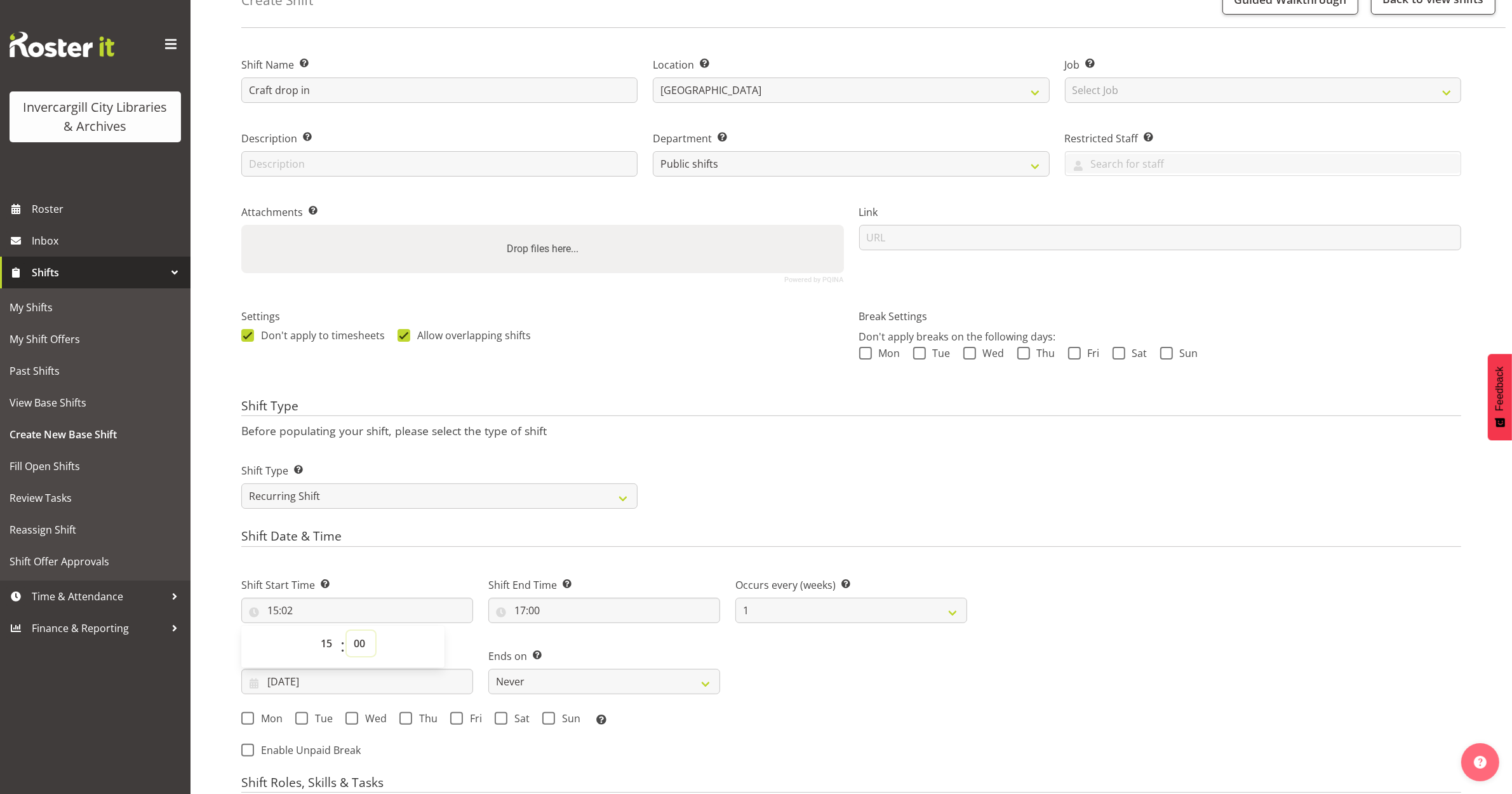
type input "15:00"
drag, startPoint x: 798, startPoint y: 665, endPoint x: 712, endPoint y: 664, distance: 86.0
click at [796, 665] on div "Shift Start Time Set the time of the day you wish this shift to start 15:00 00 …" at bounding box center [605, 647] width 741 height 177
drag, startPoint x: 248, startPoint y: 712, endPoint x: 261, endPoint y: 716, distance: 13.6
click at [248, 712] on span at bounding box center [248, 718] width 13 height 13
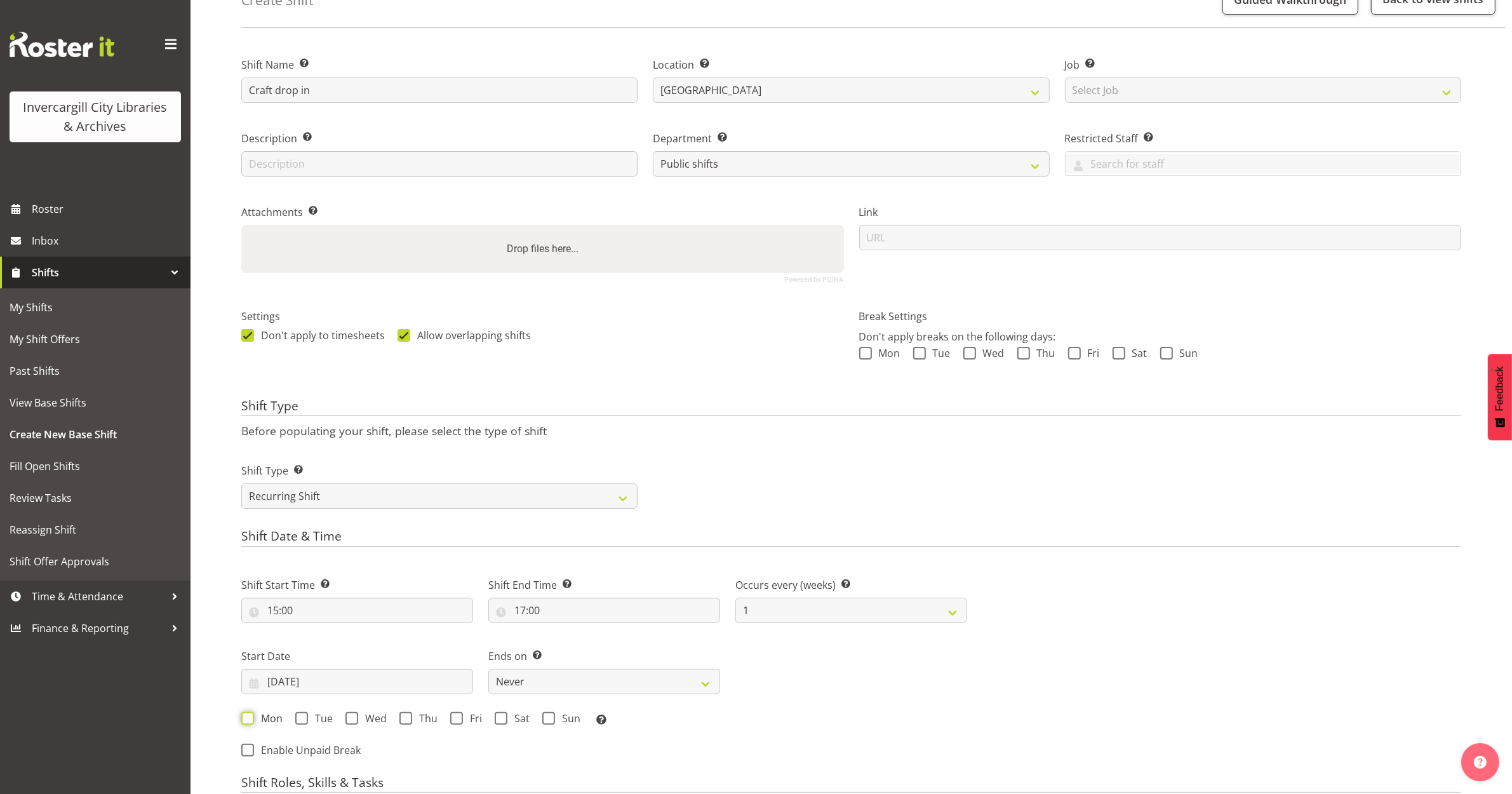
click at [248, 714] on input "Mon" at bounding box center [245, 718] width 8 height 8
checkbox input "true"
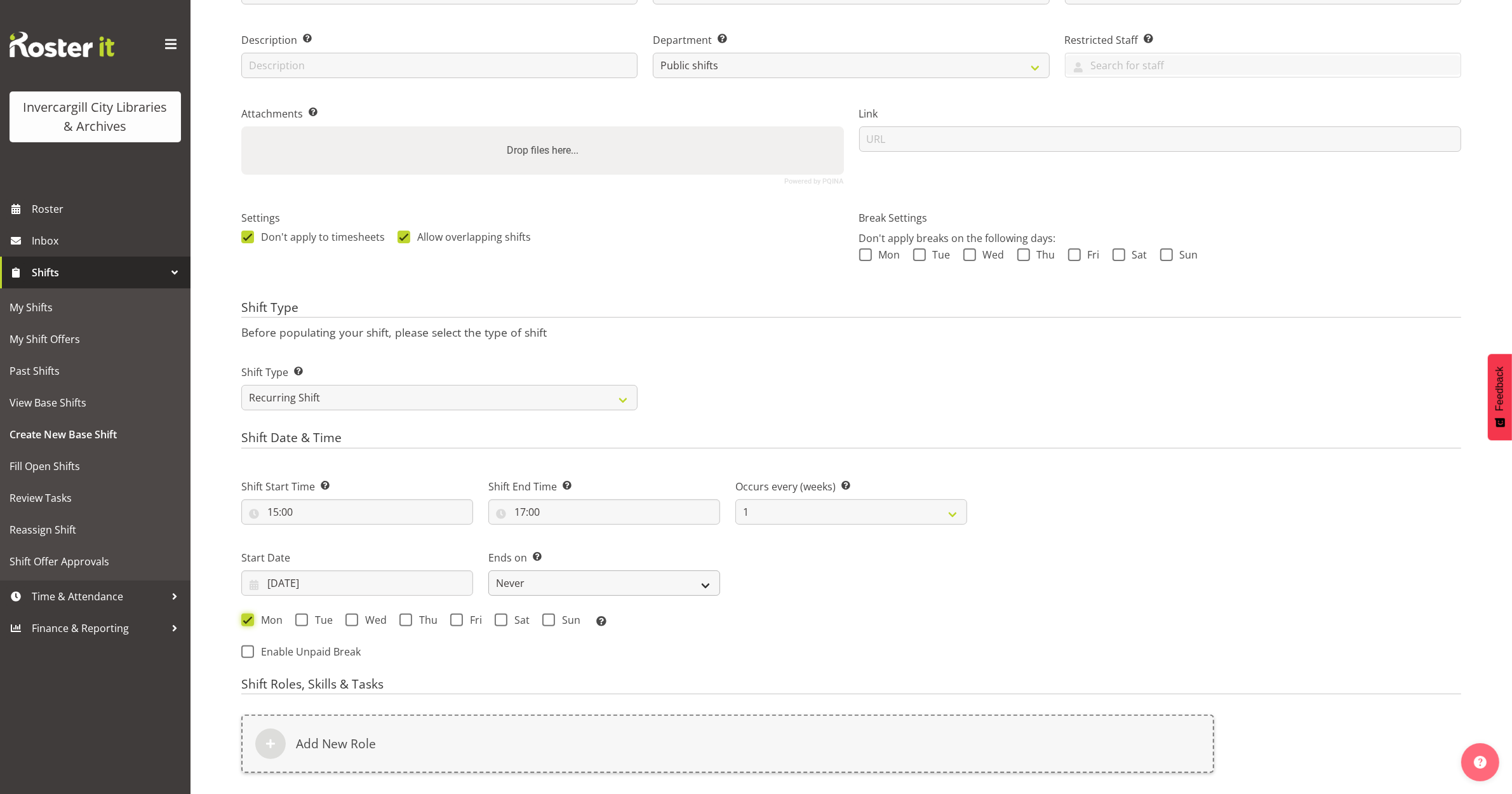
scroll to position [318, 0]
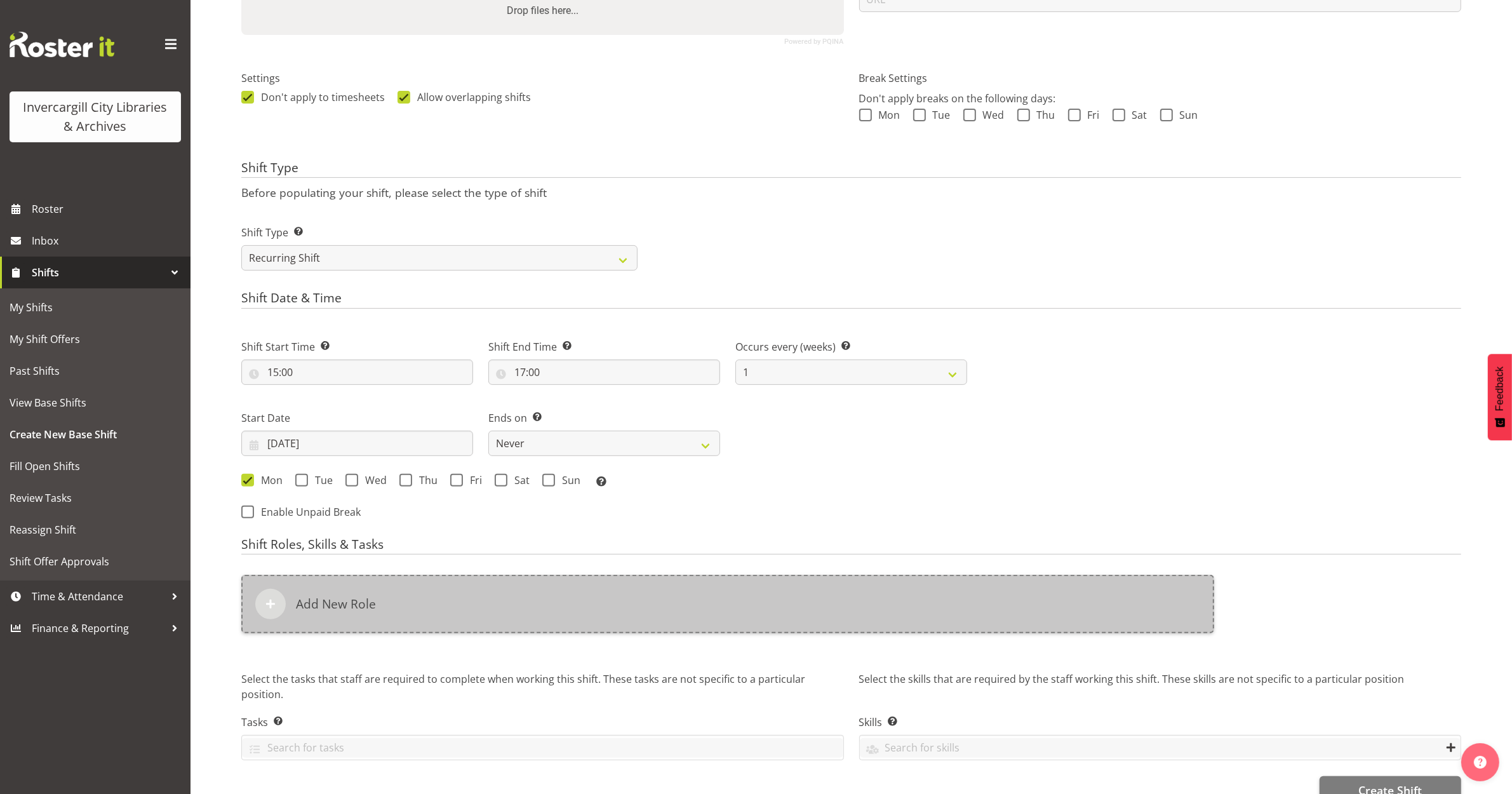
click at [535, 631] on div "Add New Role" at bounding box center [728, 604] width 973 height 58
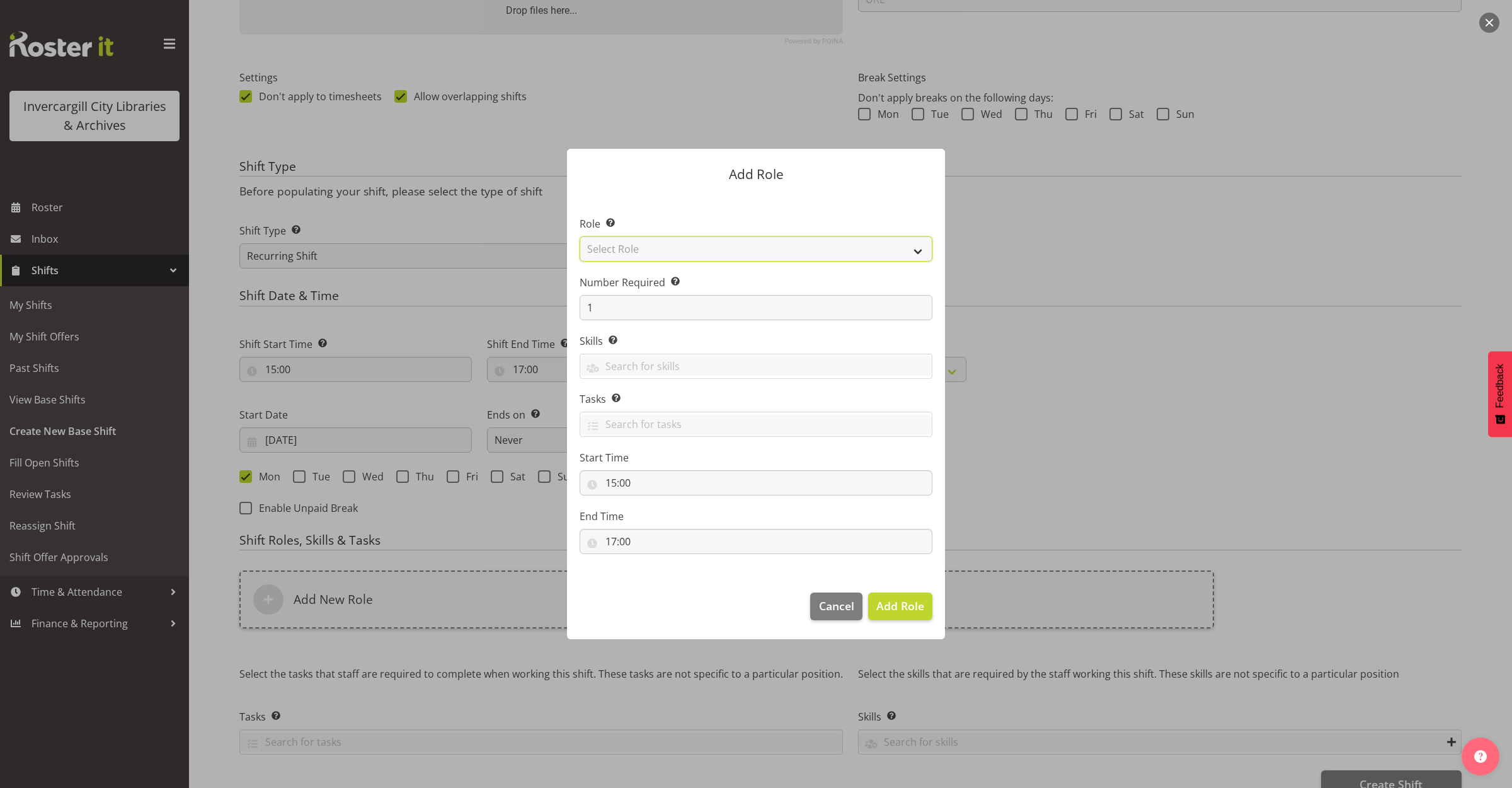
click at [792, 252] on select "Select Role 1st floor desk AQ operator Business Support Team member Casual Cust…" at bounding box center [755, 249] width 353 height 25
select select "1533"
click at [579, 236] on select "Select Role 1st floor desk AQ operator Business Support Team member Casual Cust…" at bounding box center [755, 249] width 353 height 25
click at [895, 606] on span "Add Role" at bounding box center [900, 606] width 48 height 15
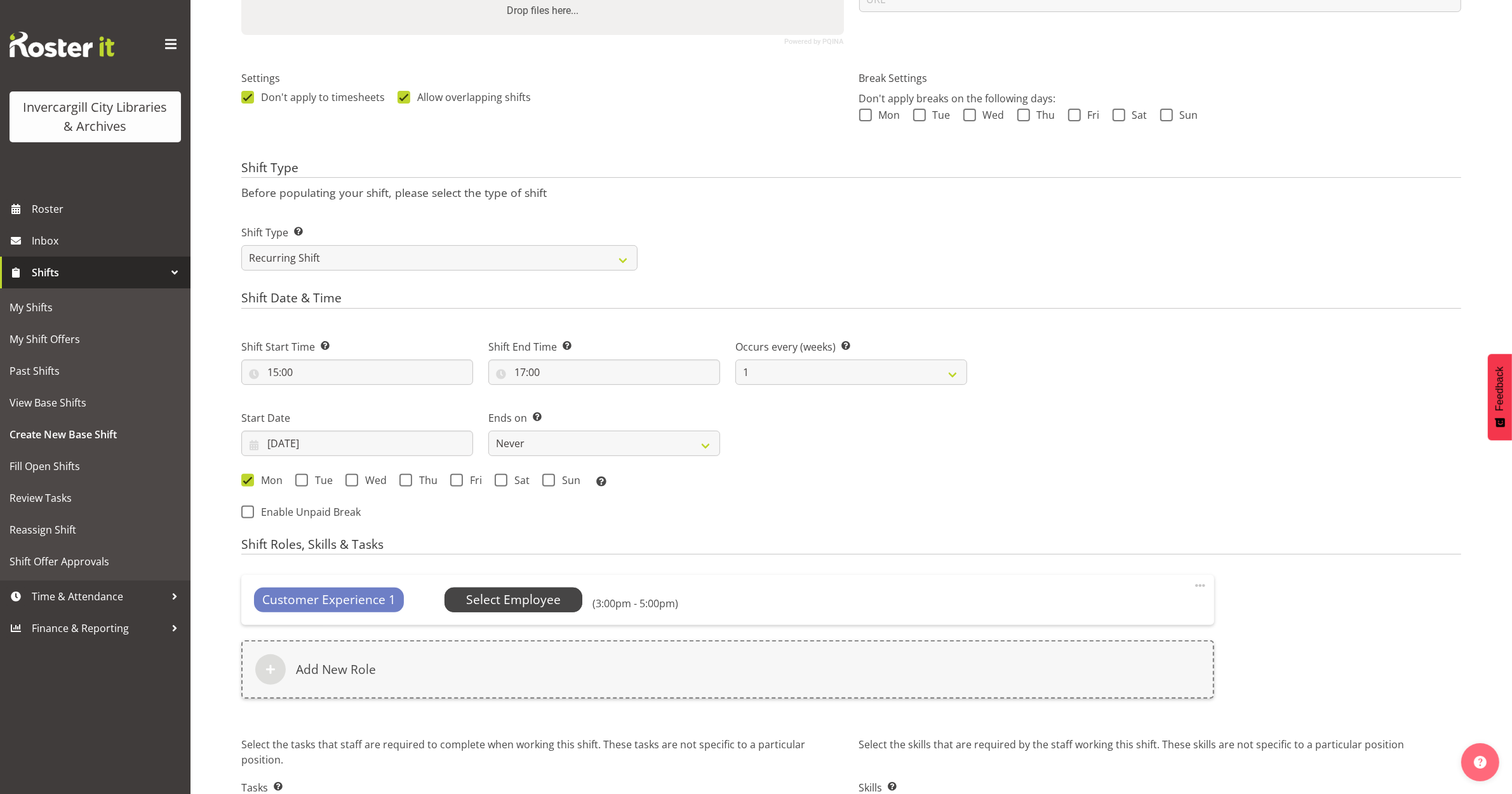
click at [481, 597] on span "Select Employee" at bounding box center [514, 599] width 94 height 18
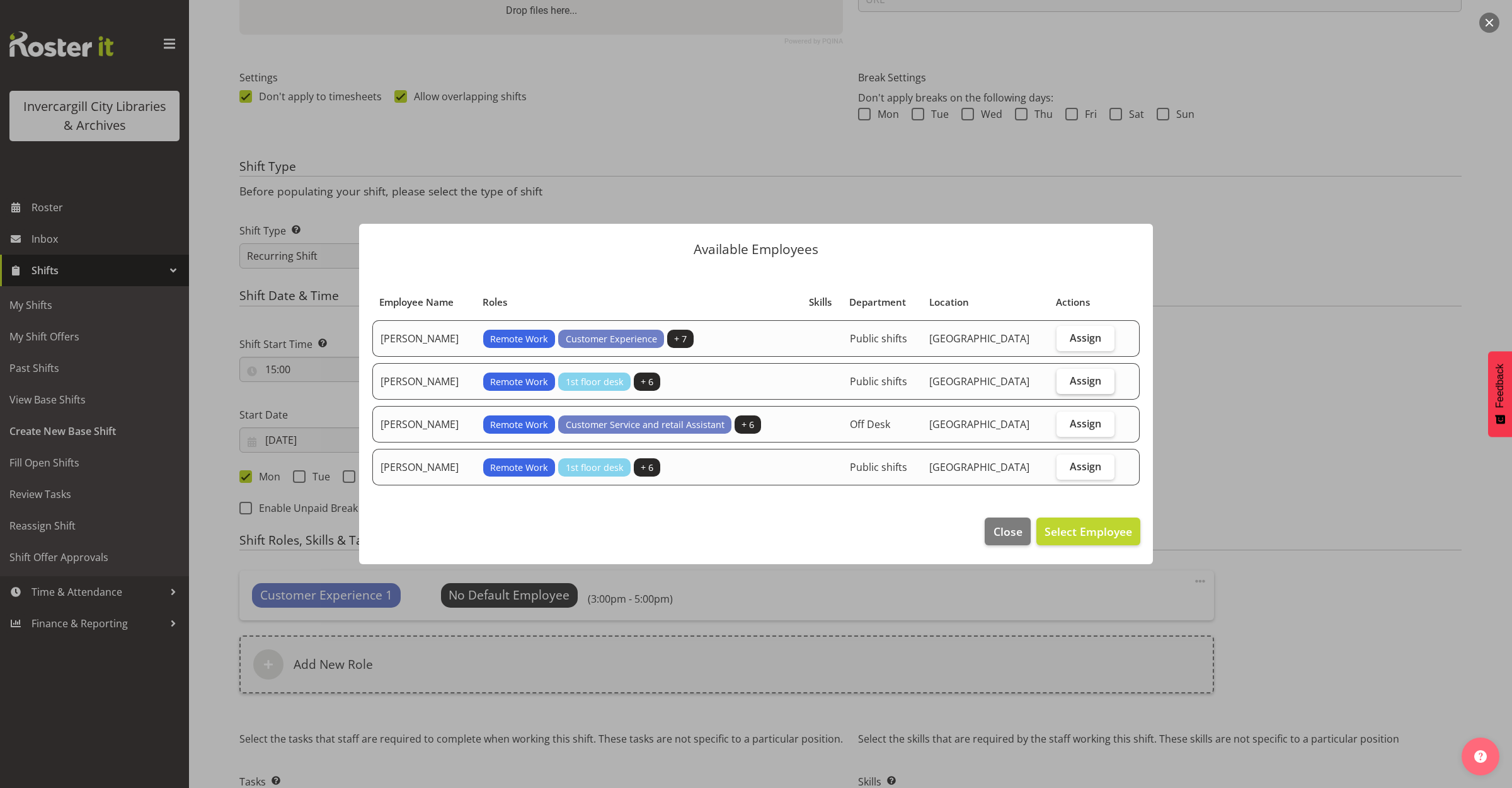
click at [1082, 377] on span "Assign" at bounding box center [1086, 381] width 32 height 13
click at [1065, 377] on input "Assign" at bounding box center [1060, 381] width 8 height 8
checkbox input "true"
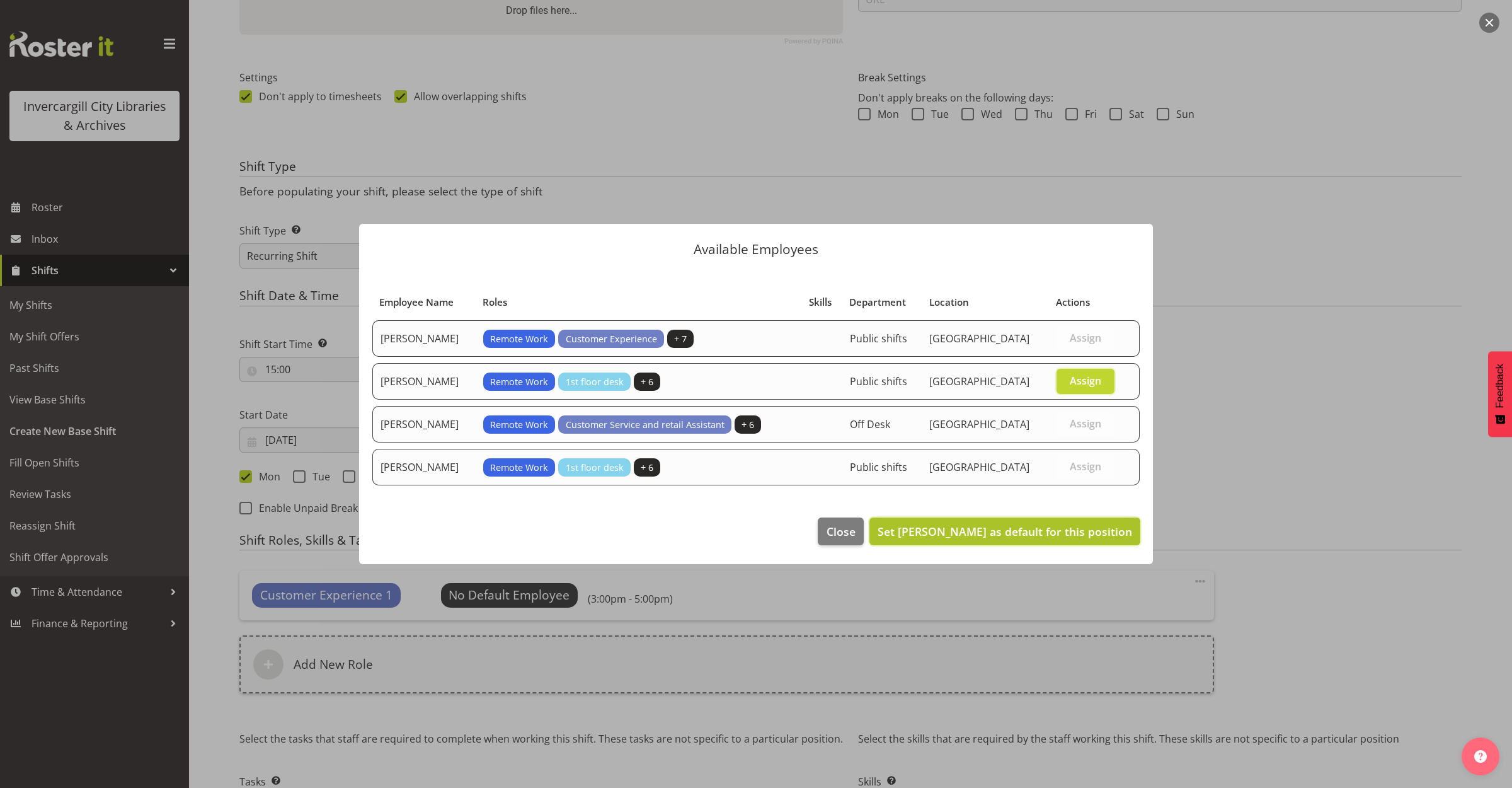
click at [1046, 527] on span "Set Lynette Lockett as default for this position" at bounding box center [1005, 531] width 254 height 15
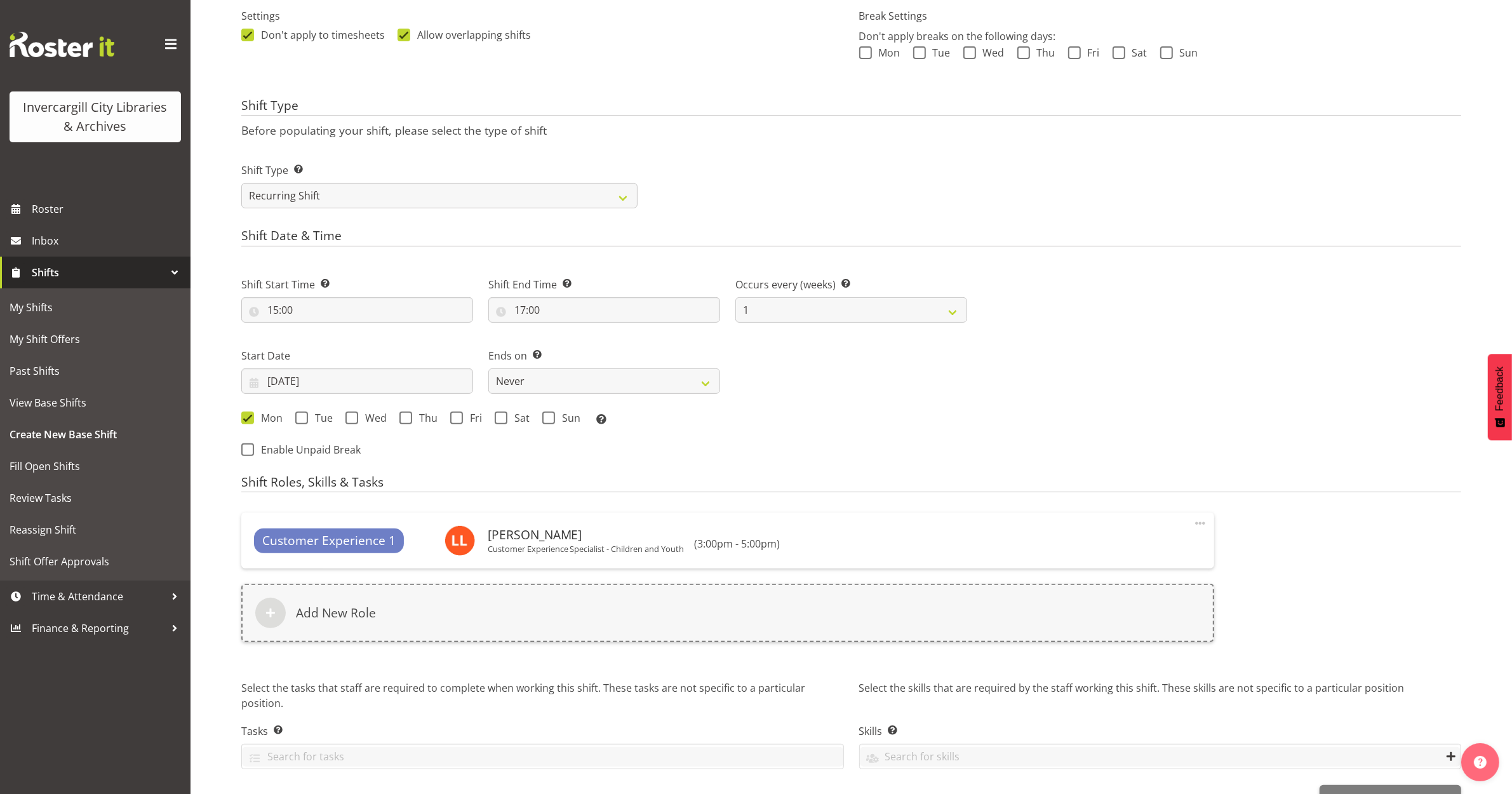
scroll to position [421, 0]
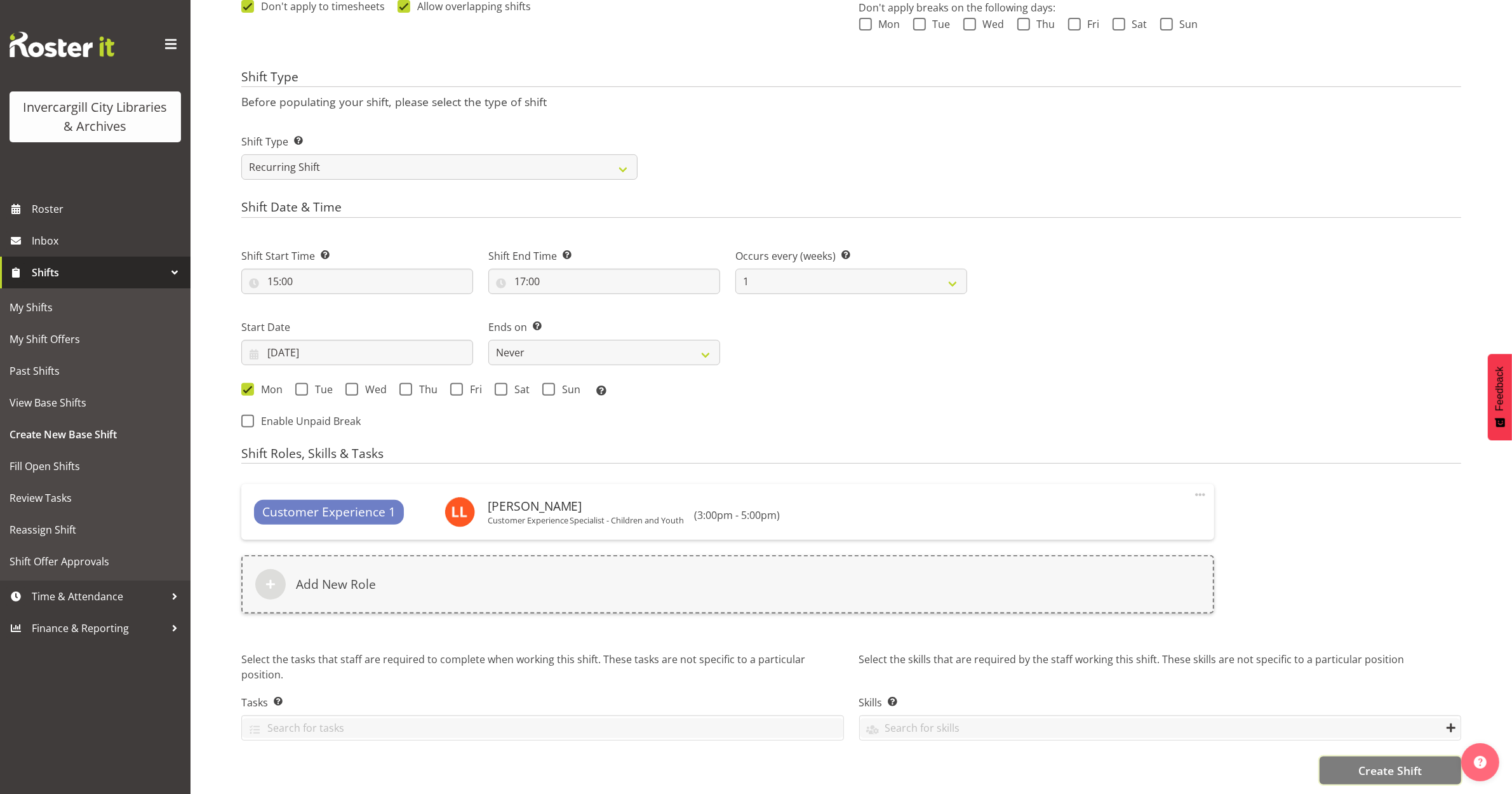
click at [1374, 762] on span "Create Shift" at bounding box center [1391, 770] width 64 height 17
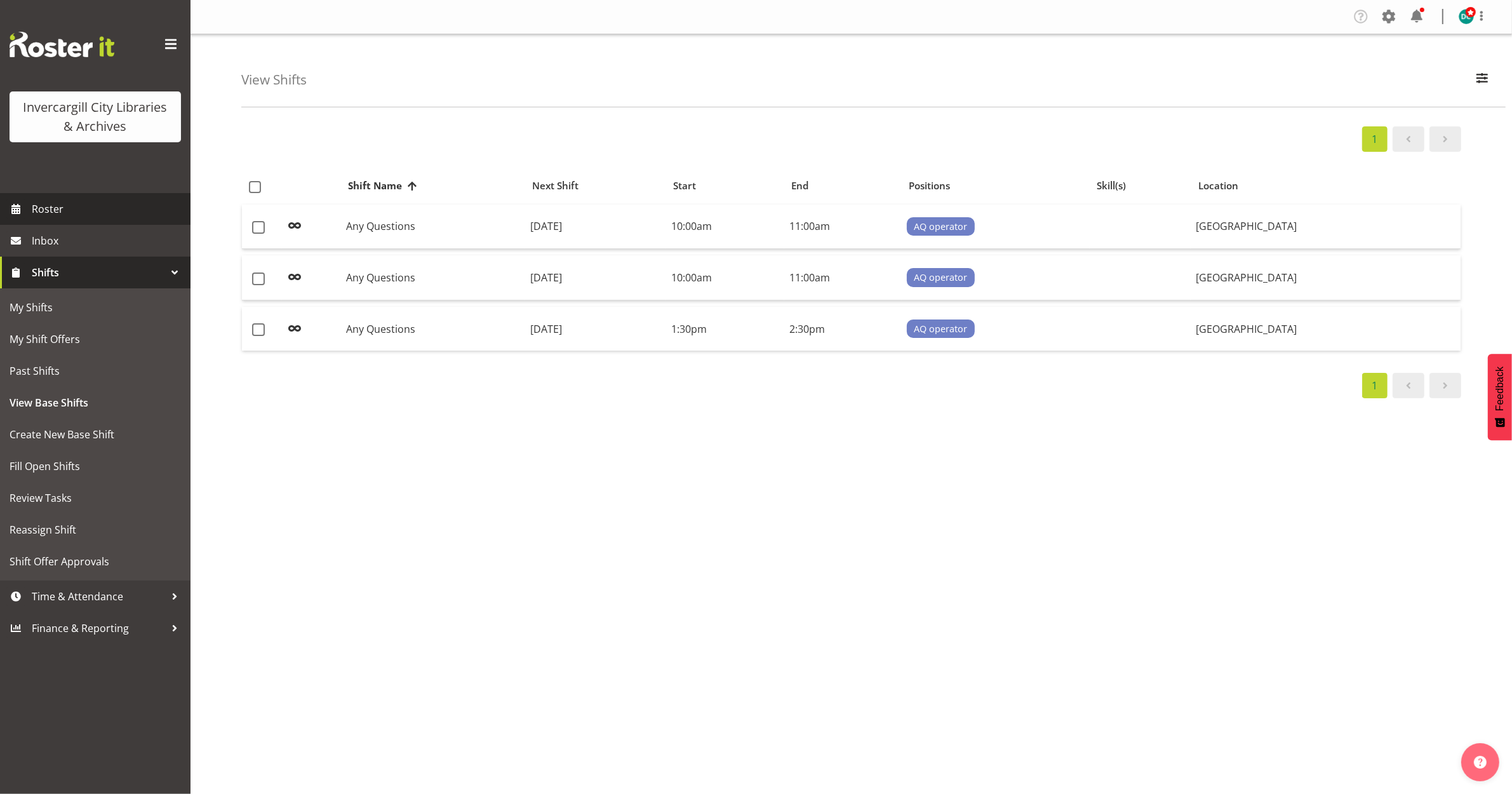
click at [79, 212] on span "Roster" at bounding box center [108, 209] width 153 height 19
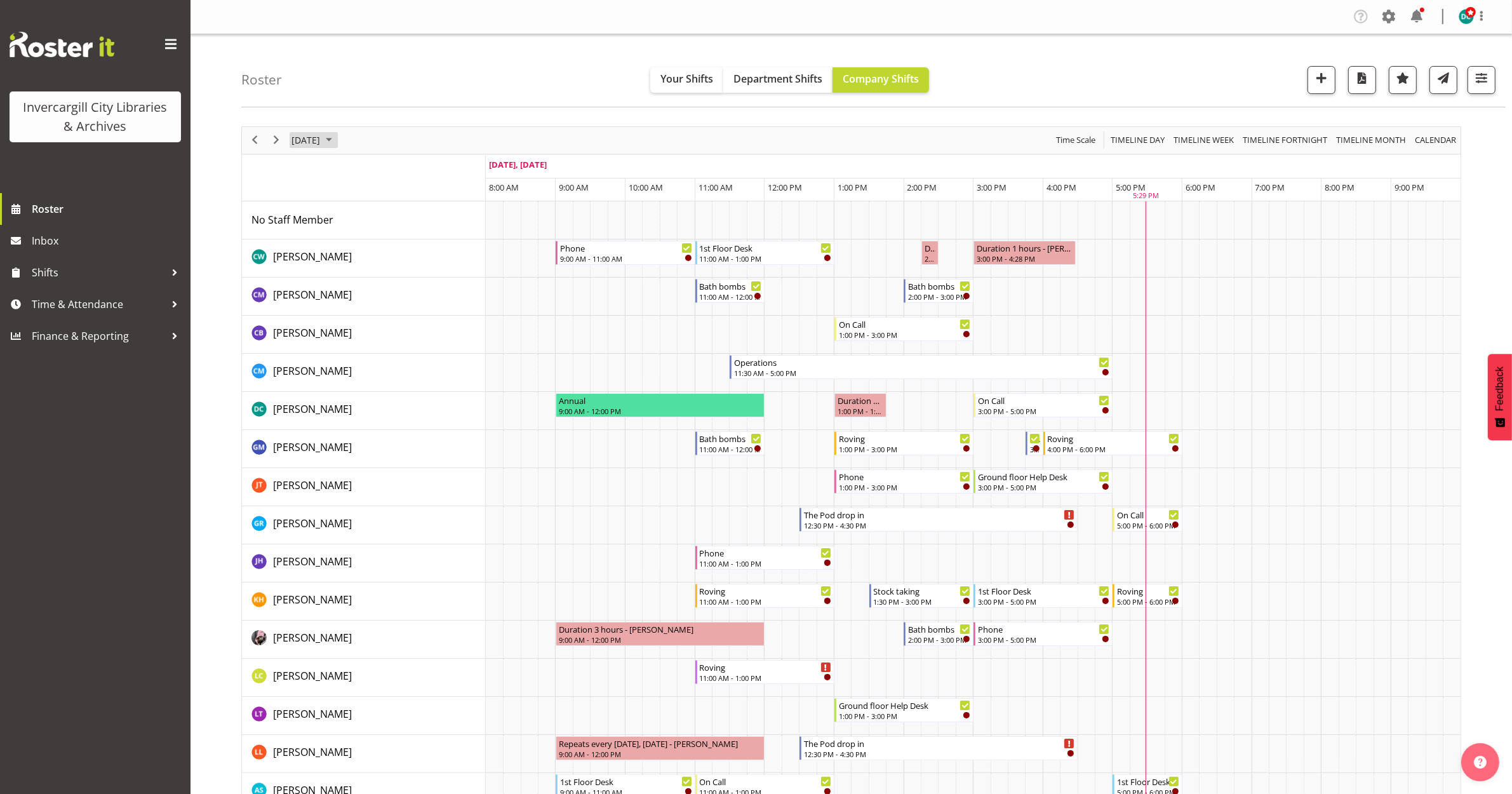
click at [308, 147] on span "[DATE]" at bounding box center [305, 140] width 31 height 16
click at [321, 242] on span "6" at bounding box center [325, 237] width 19 height 19
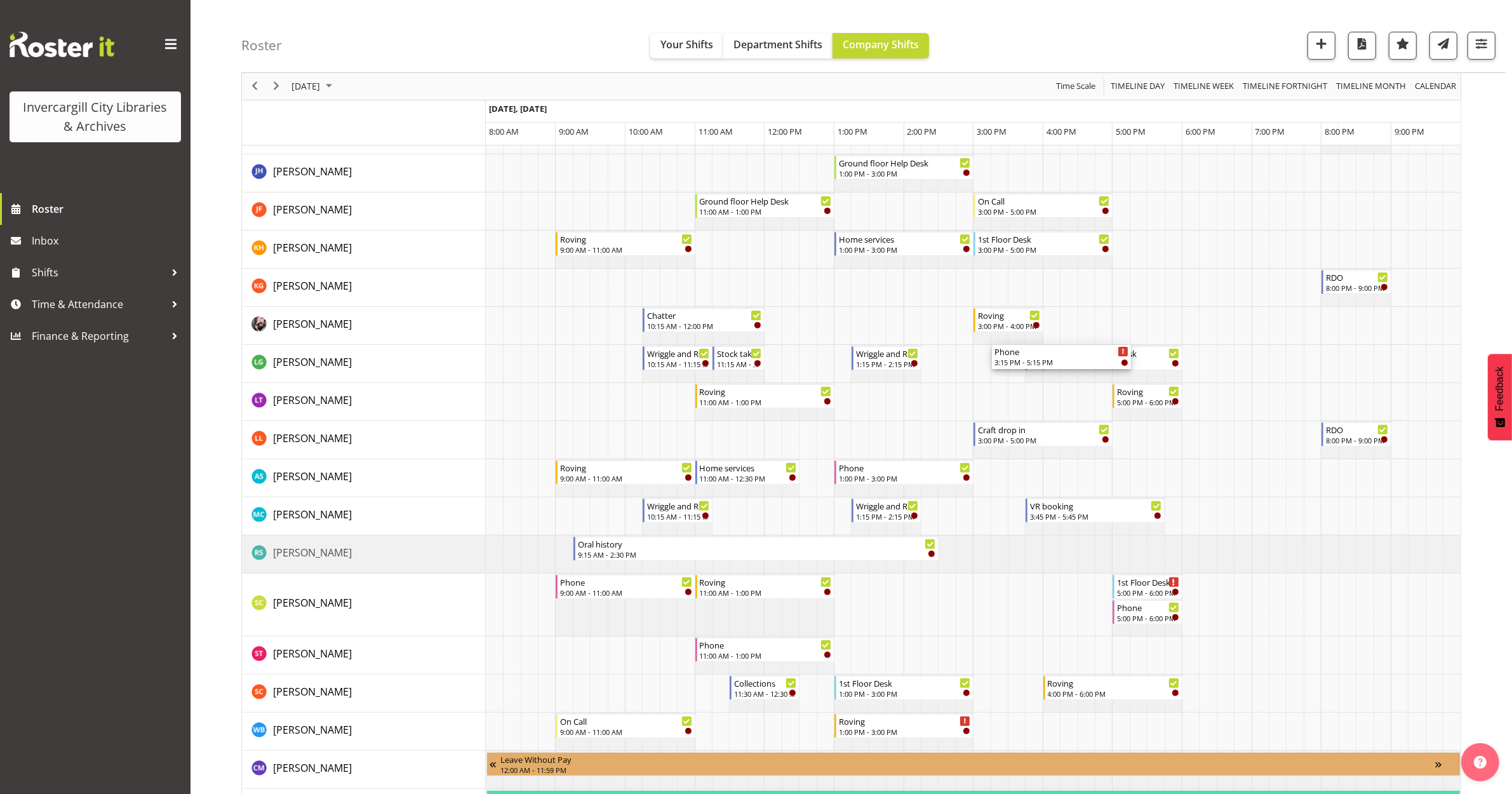
scroll to position [476, 0]
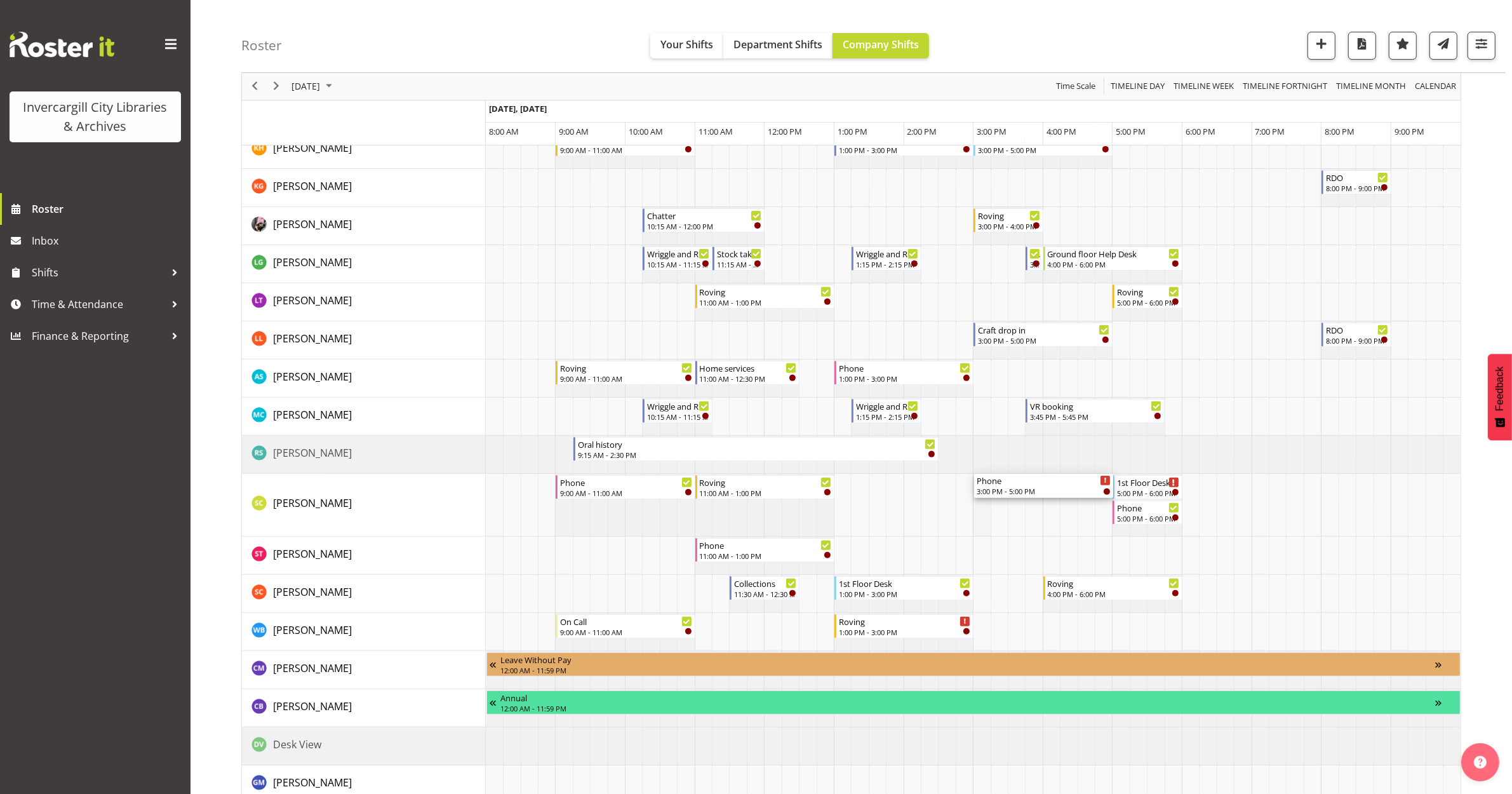
drag, startPoint x: 1024, startPoint y: 236, endPoint x: 986, endPoint y: 518, distance: 284.5
click at [986, 518] on div "1st Floor Desk 11:00 AM - 1:00 PM Roving 1:00 PM - 3:00 PM Roving 3:00 PM - 5:0…" at bounding box center [973, 512] width 974 height 1574
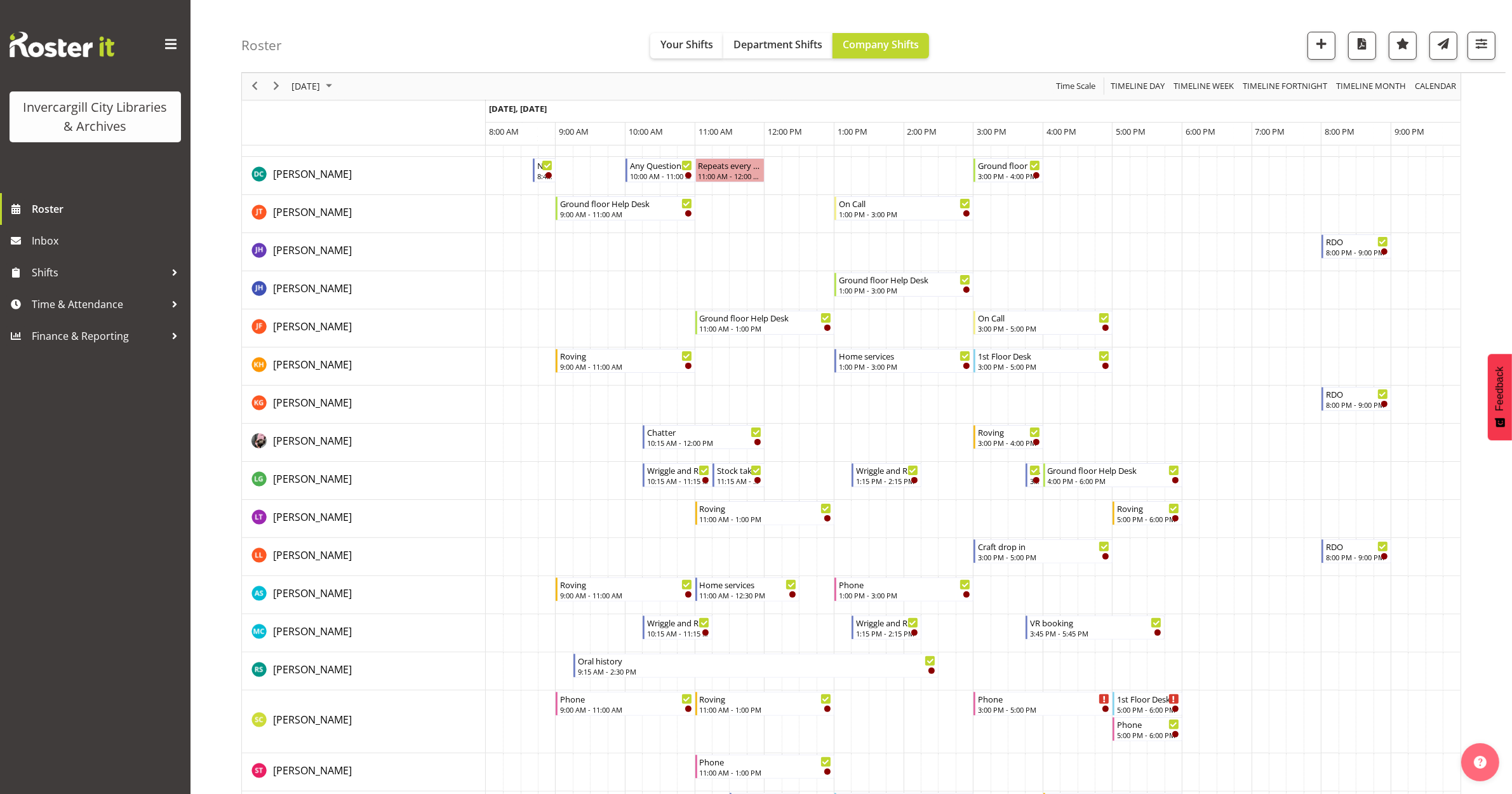
scroll to position [213, 0]
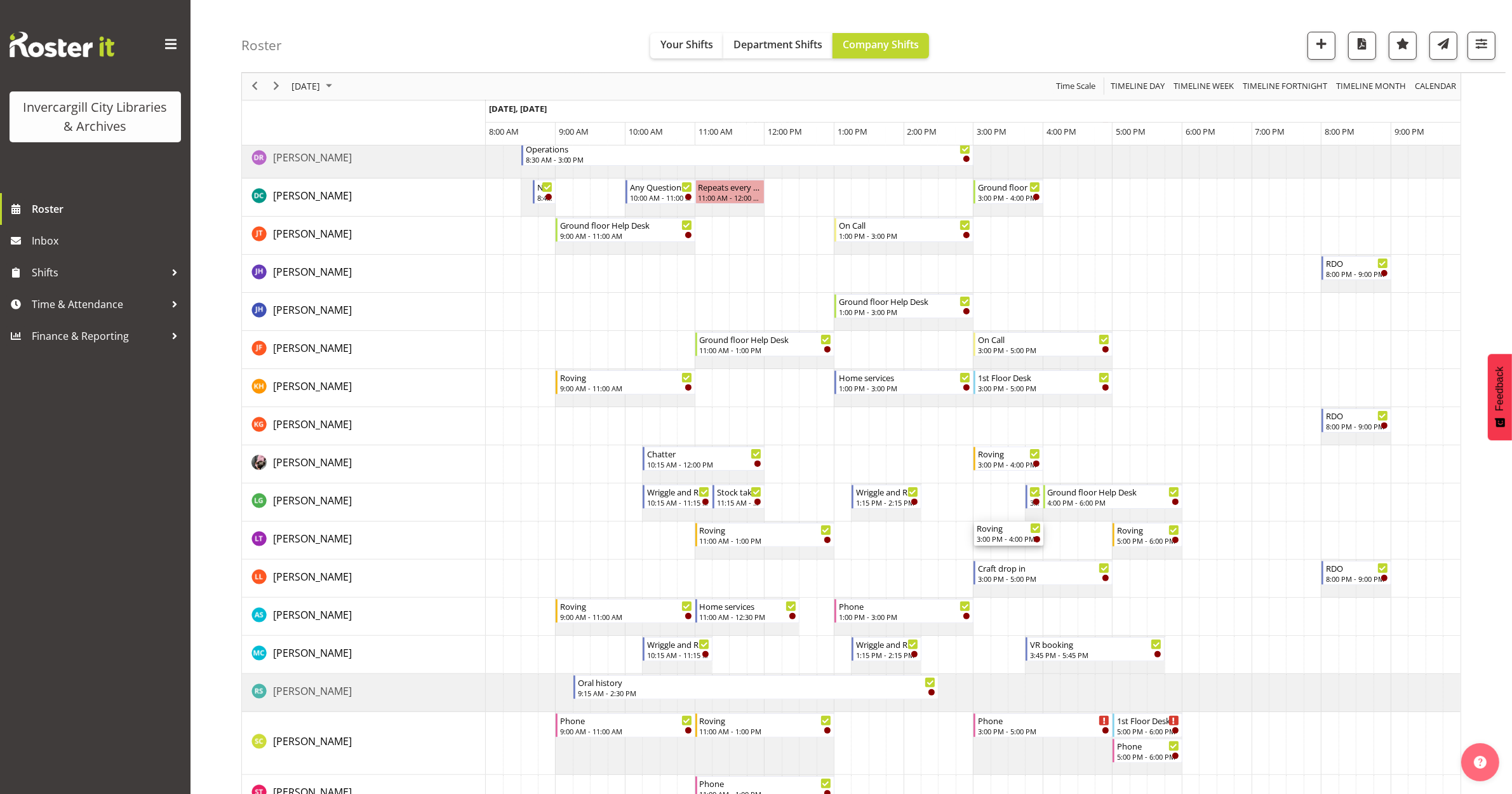
drag, startPoint x: 1001, startPoint y: 514, endPoint x: 1030, endPoint y: 542, distance: 40.3
click at [1030, 551] on td "Timeline Day of October 6, 2025" at bounding box center [1033, 541] width 17 height 38
drag, startPoint x: 52, startPoint y: 506, endPoint x: 58, endPoint y: 510, distance: 7.2
click at [58, 510] on div "Invercargill City Libraries & Archives Roster Inbox Shifts Time & Attendance Fi…" at bounding box center [95, 397] width 191 height 794
click at [45, 207] on span "Roster" at bounding box center [108, 209] width 153 height 19
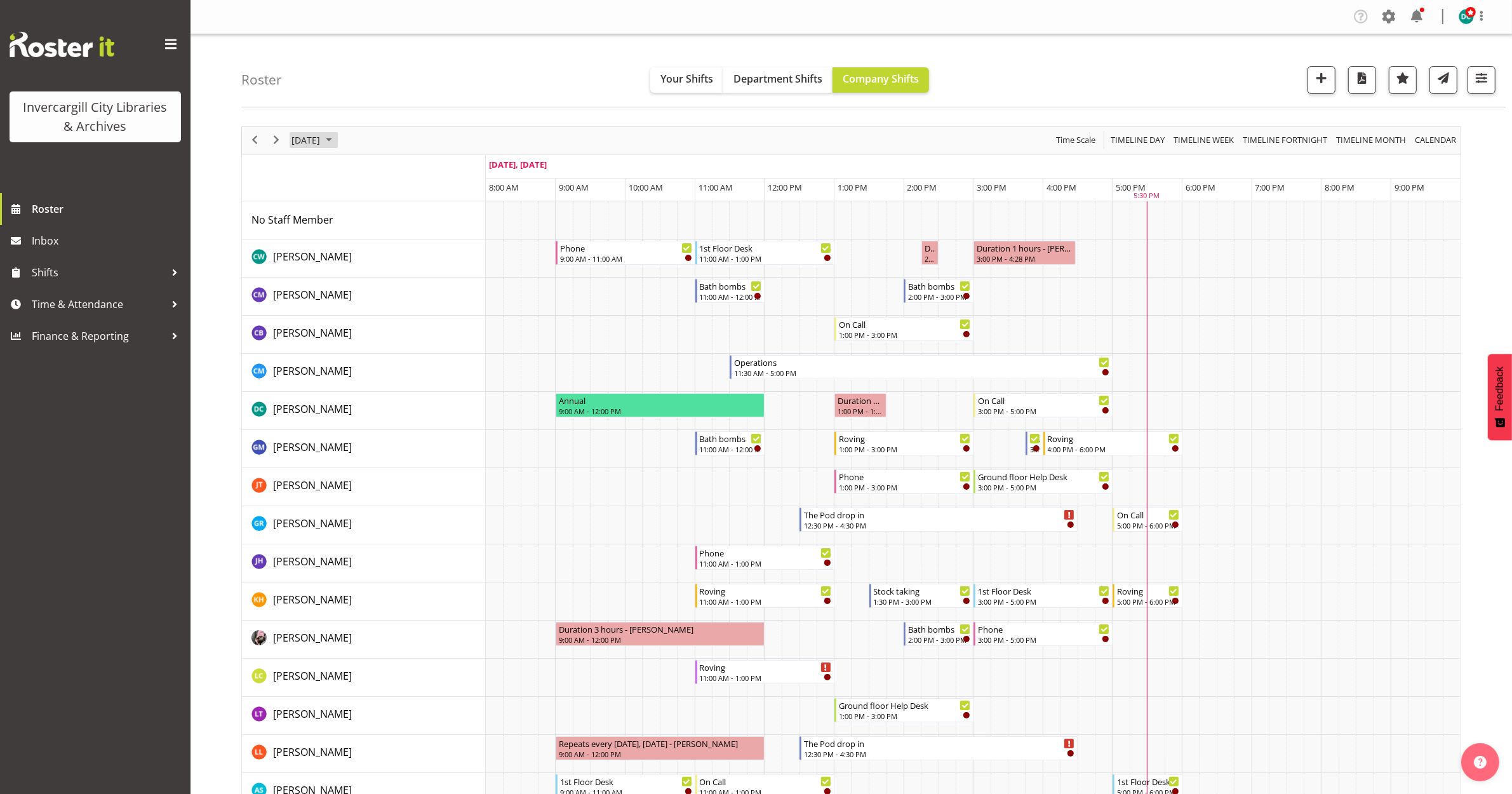
click at [315, 144] on span "[DATE]" at bounding box center [305, 140] width 31 height 16
click at [327, 240] on span "6" at bounding box center [325, 237] width 19 height 19
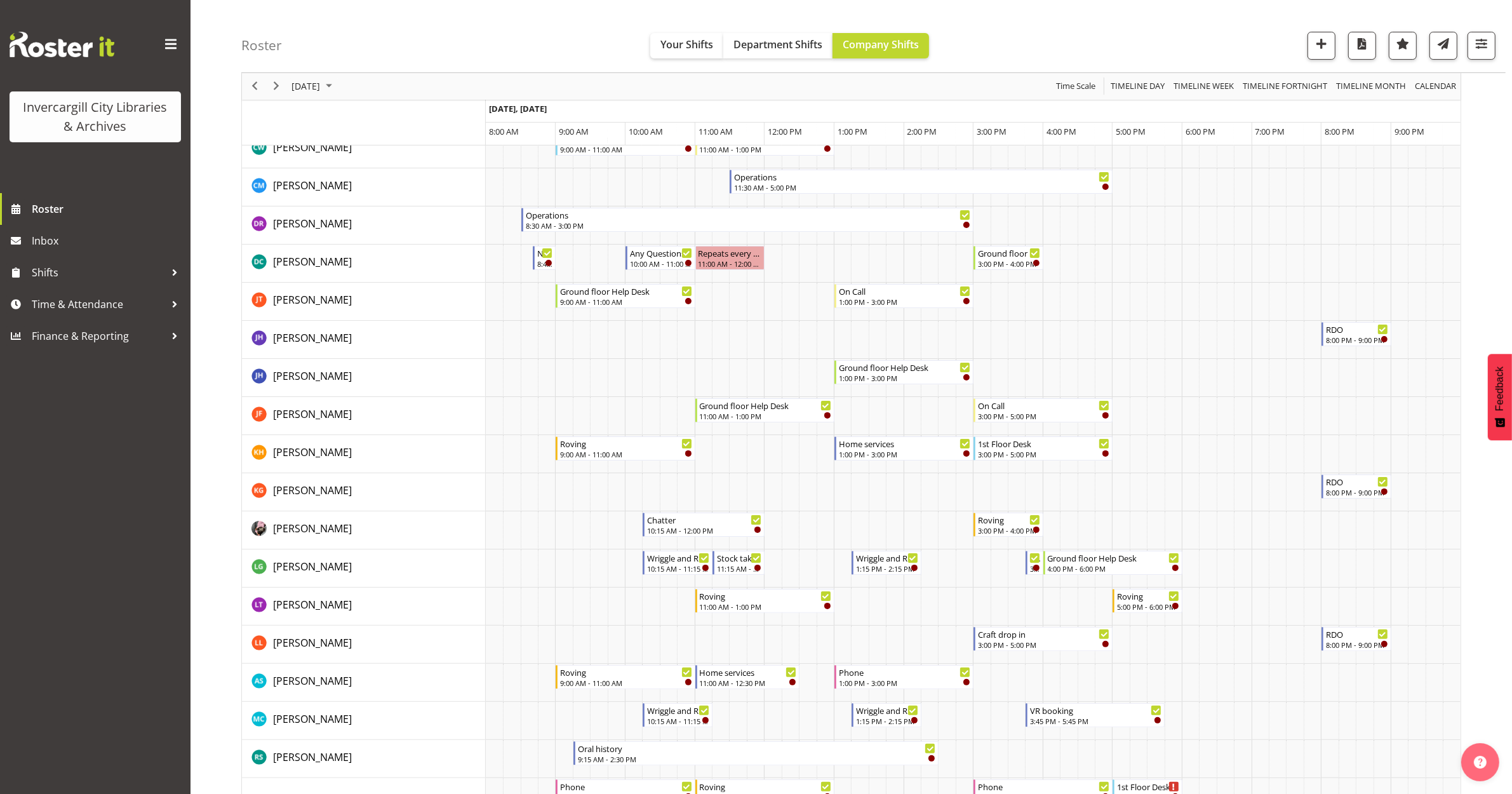
scroll to position [159, 0]
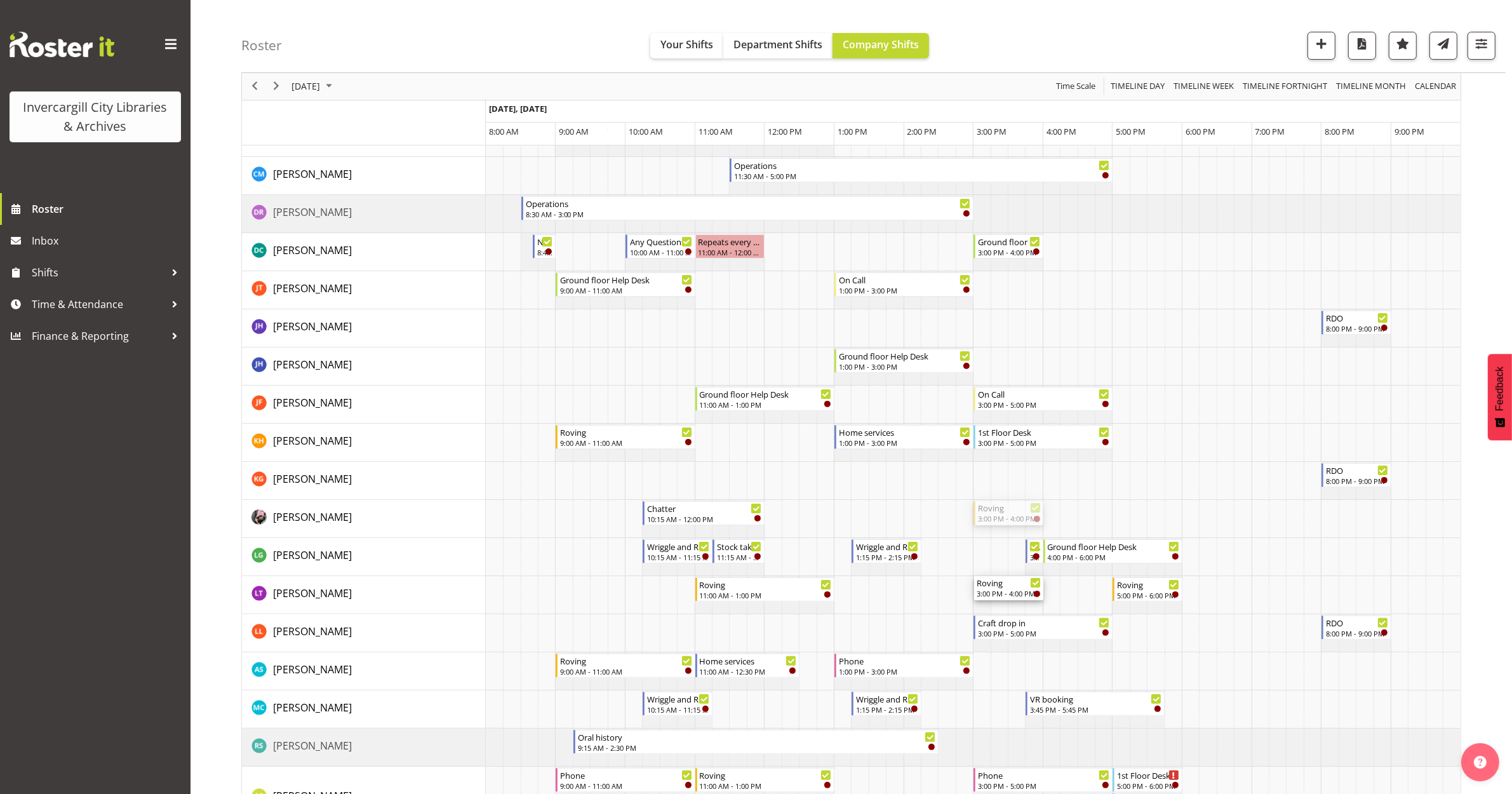
drag, startPoint x: 1003, startPoint y: 615, endPoint x: 987, endPoint y: 605, distance: 18.9
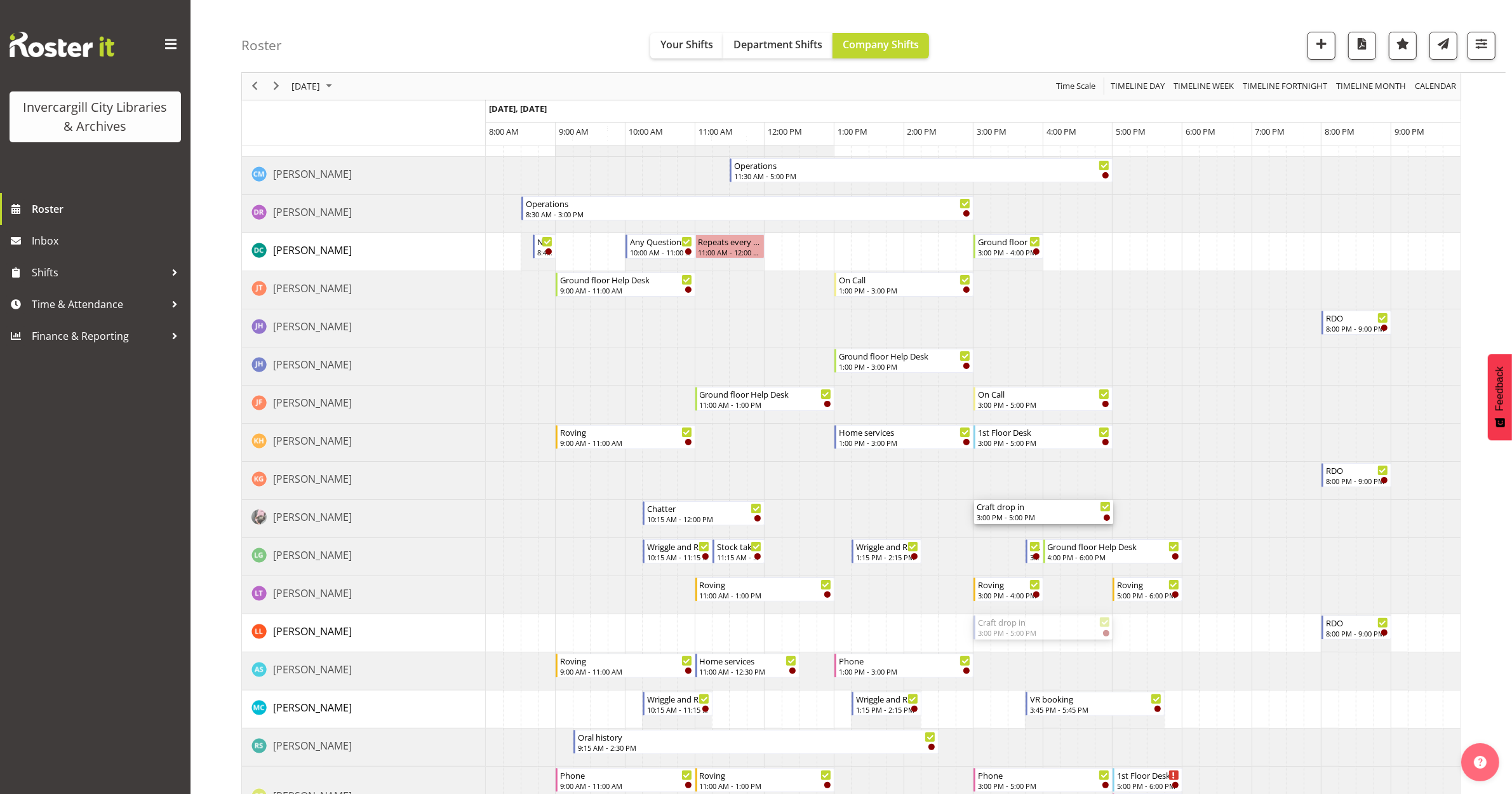
drag, startPoint x: 1006, startPoint y: 630, endPoint x: 1006, endPoint y: 534, distance: 96.0
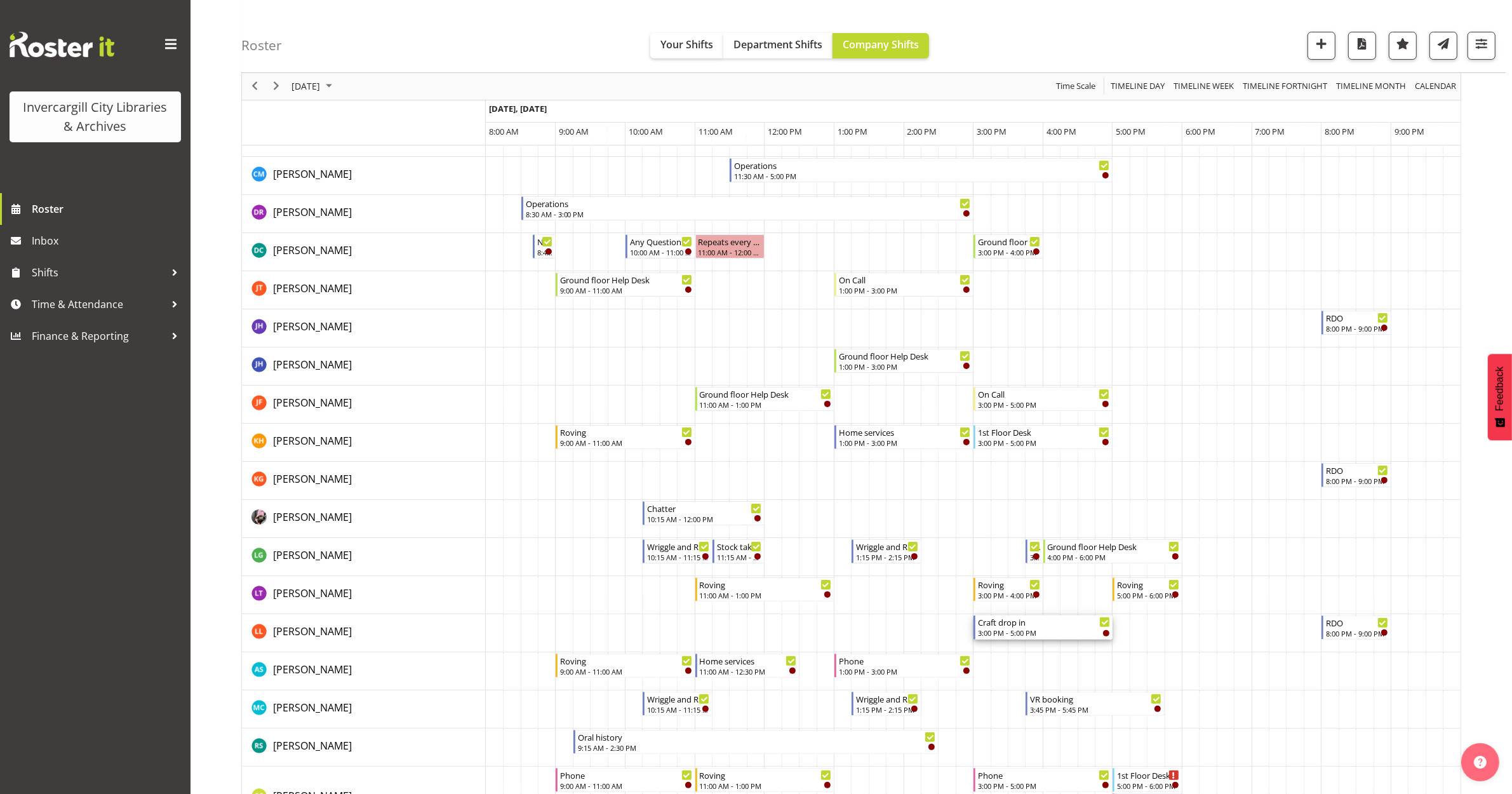
click at [1023, 628] on div "Craft drop in" at bounding box center [1043, 621] width 132 height 13
click at [0, 0] on div at bounding box center [0, 0] width 0 height 0
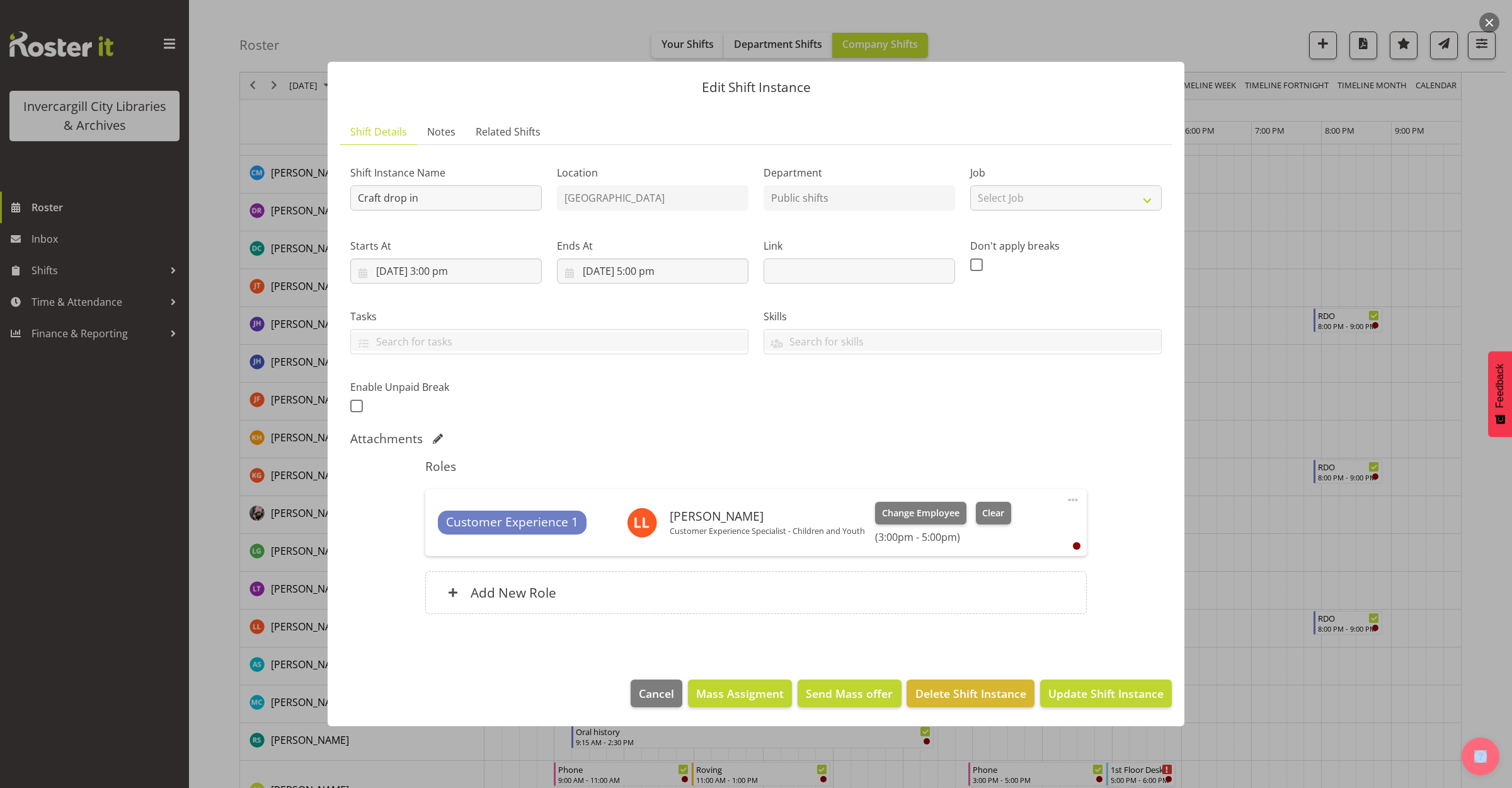
click at [1071, 496] on span at bounding box center [1072, 499] width 15 height 15
click at [1014, 564] on link "Delete" at bounding box center [1020, 572] width 121 height 23
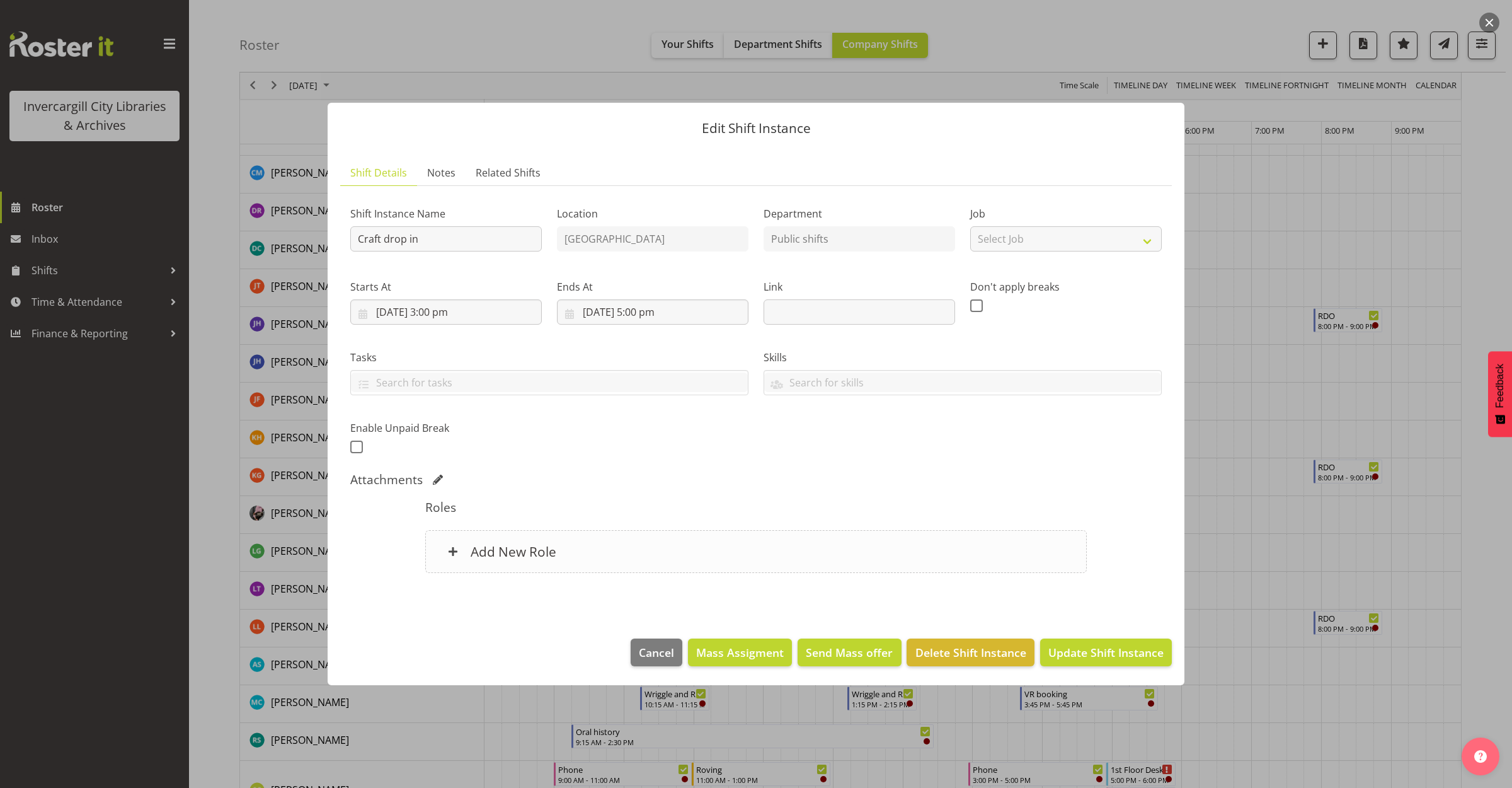
click at [840, 569] on div "Add New Role" at bounding box center [756, 552] width 661 height 43
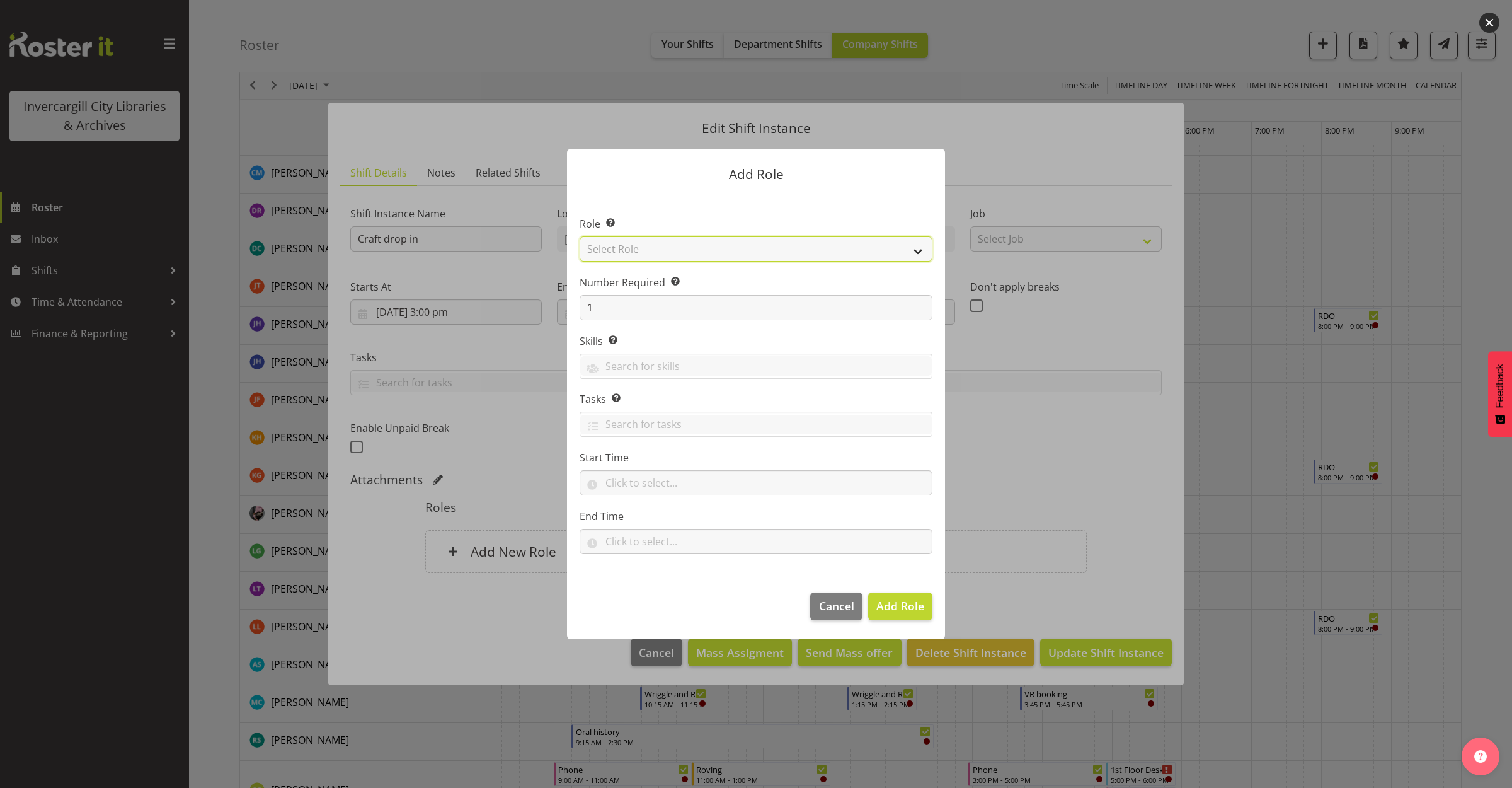
click at [628, 247] on select "Select Role 1st floor desk AQ operator Business Support Team member Casual Cust…" at bounding box center [755, 249] width 353 height 25
select select "1508"
click at [579, 236] on select "Select Role 1st floor desk AQ operator Business Support Team member Casual Cust…" at bounding box center [755, 249] width 353 height 25
click at [893, 609] on span "Add Role" at bounding box center [900, 606] width 48 height 15
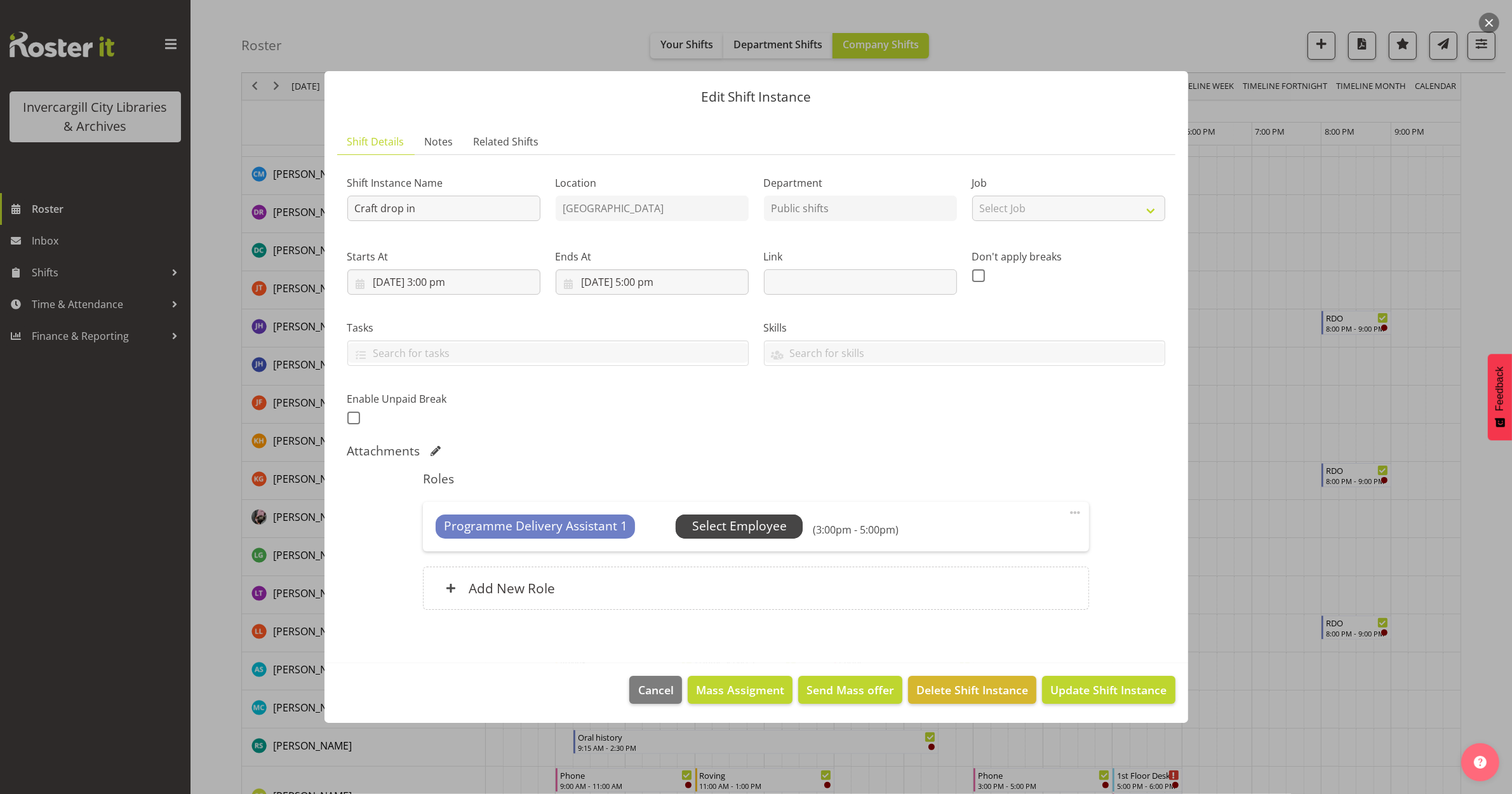
click at [740, 531] on span "Select Employee" at bounding box center [740, 526] width 94 height 18
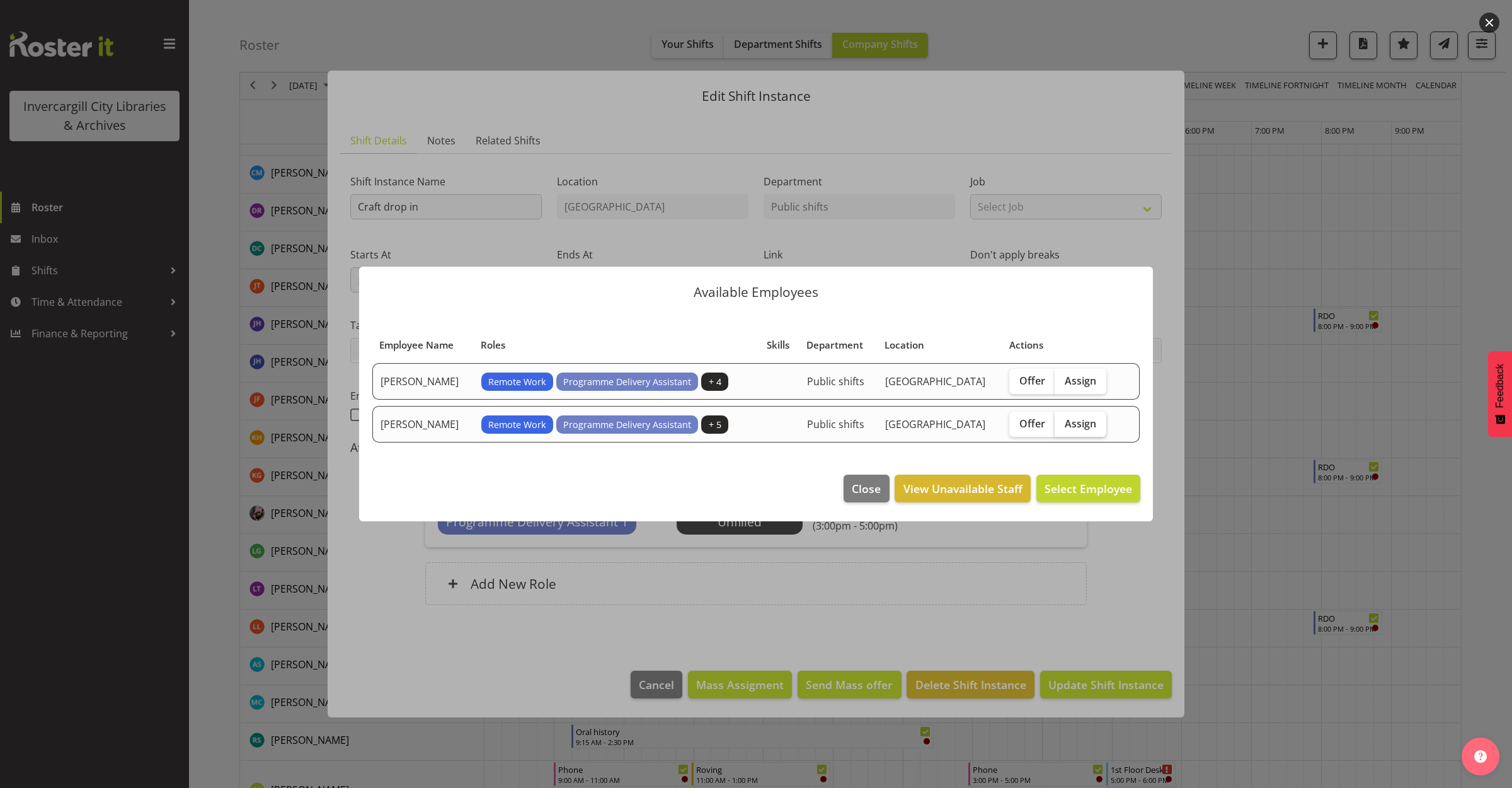
click at [1075, 423] on span "Assign" at bounding box center [1081, 423] width 32 height 13
click at [1063, 423] on input "Assign" at bounding box center [1059, 423] width 8 height 8
checkbox input "true"
click at [1063, 488] on span "Assign Keyu Chen" at bounding box center [1068, 488] width 128 height 15
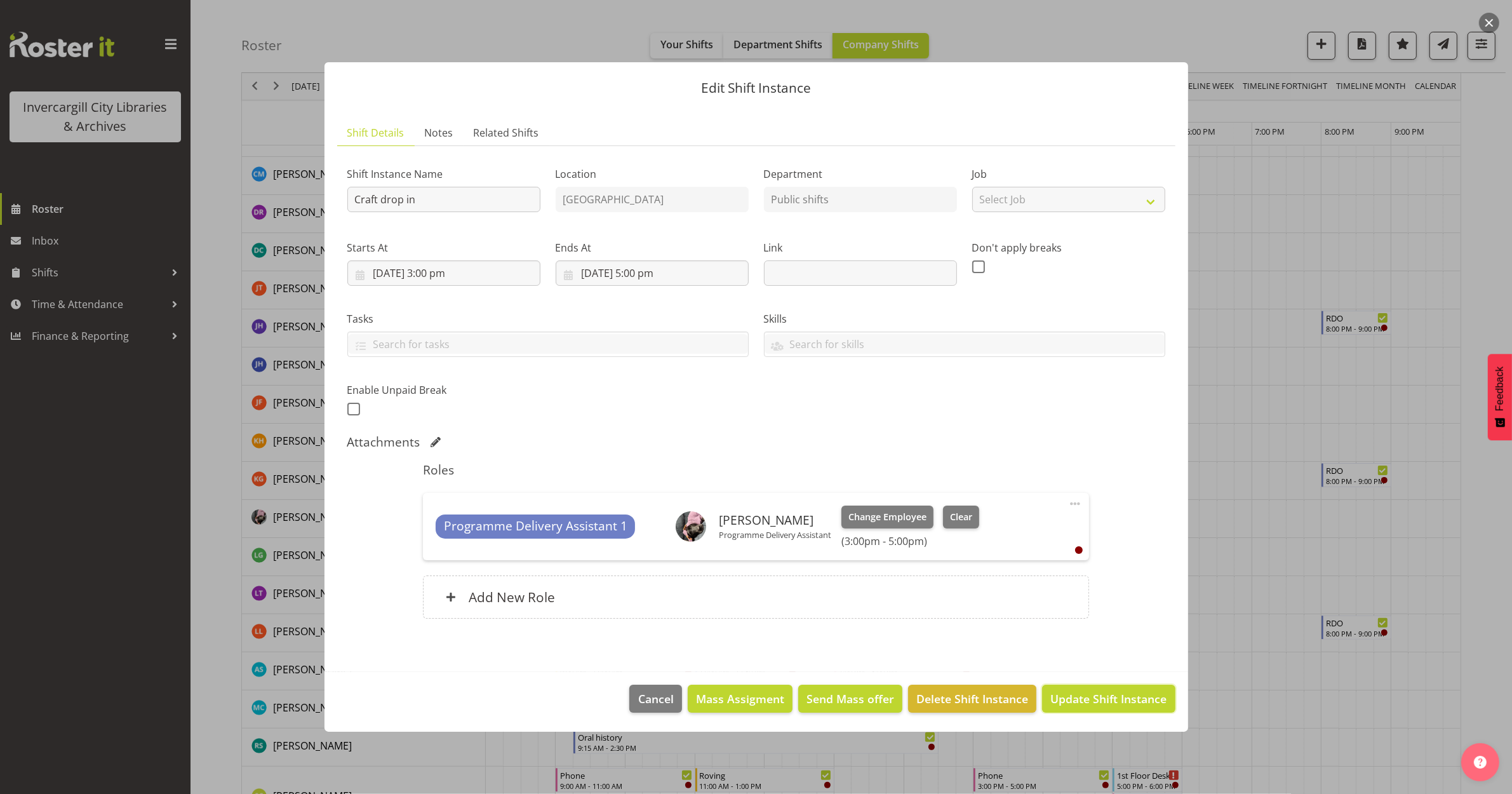
click at [1090, 697] on span "Update Shift Instance" at bounding box center [1109, 698] width 117 height 17
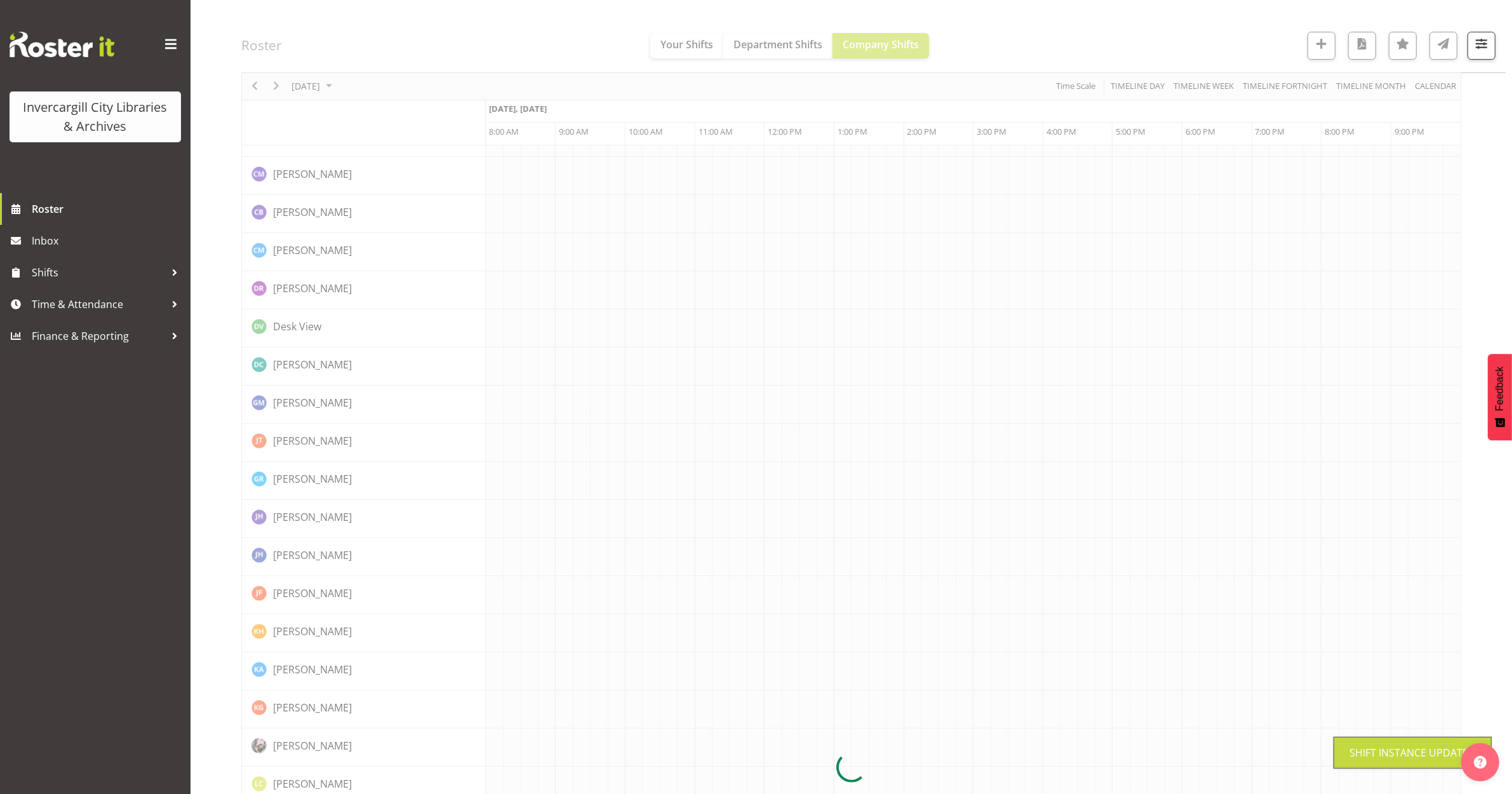
scroll to position [0, 0]
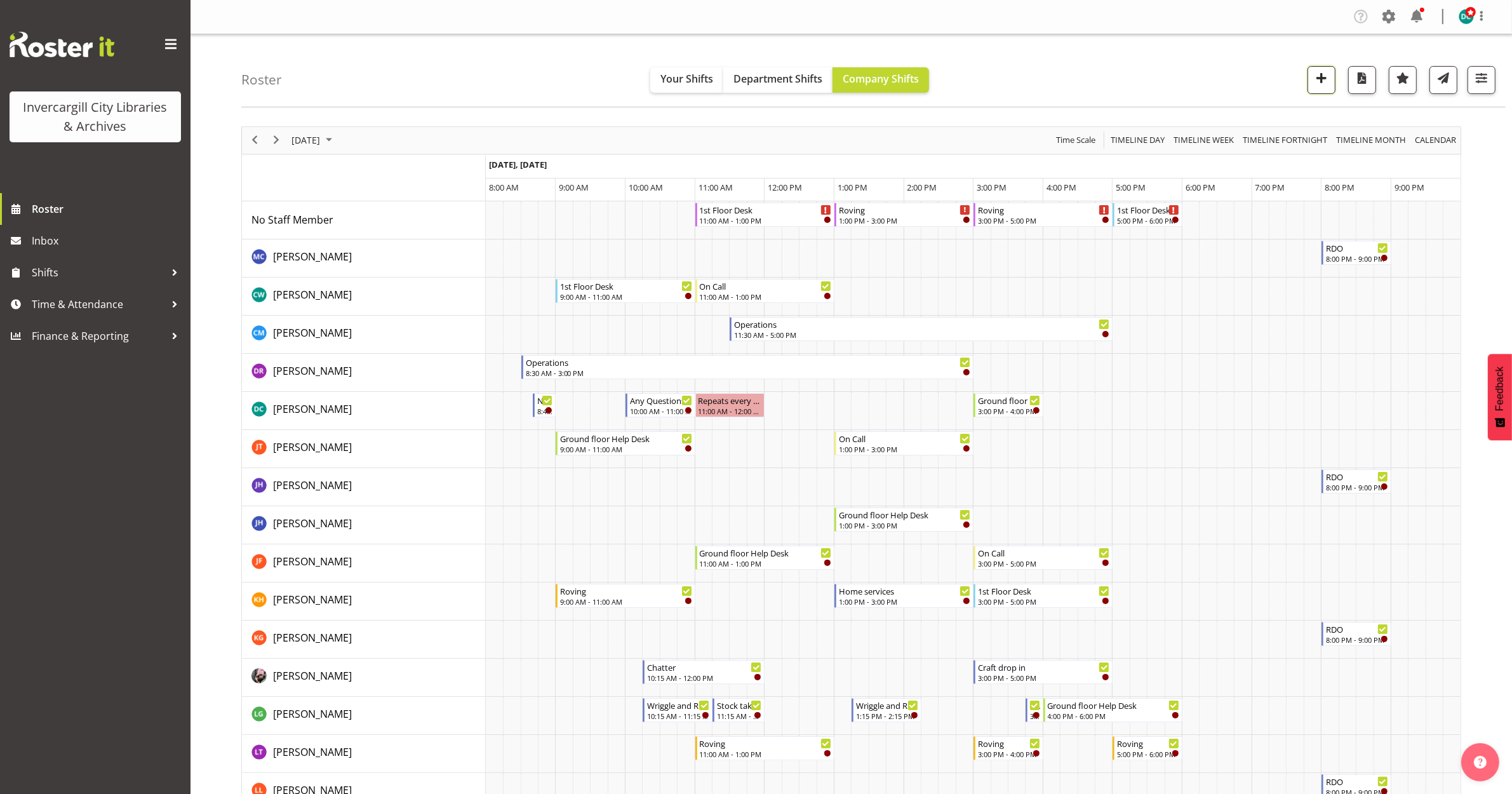
click at [1319, 81] on span "button" at bounding box center [1321, 77] width 17 height 17
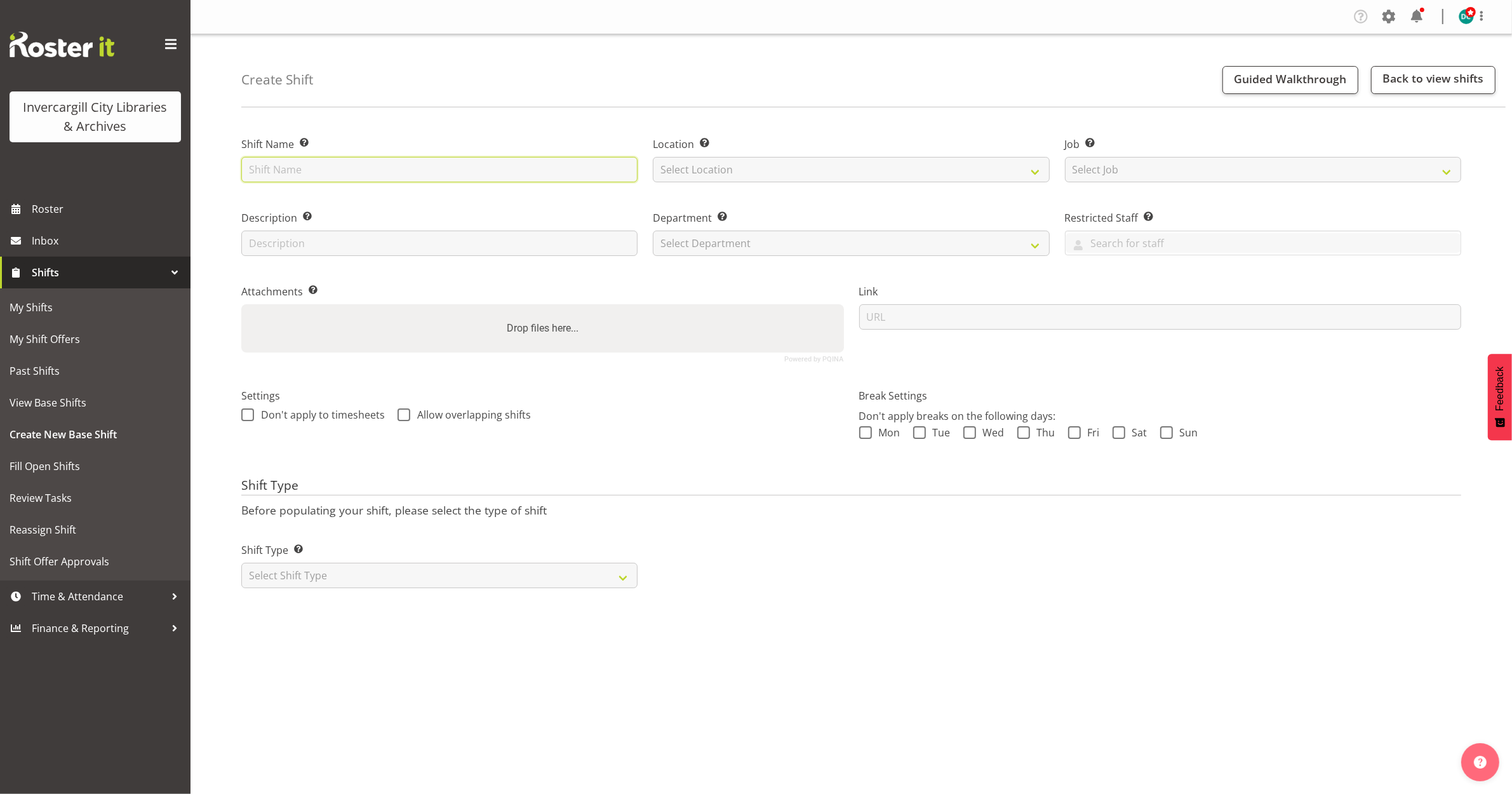
click at [339, 164] on input "text" at bounding box center [439, 169] width 396 height 26
type input "Digi drop in"
click at [733, 169] on select "Select Location Bluff Library Invercargill Library" at bounding box center [851, 169] width 396 height 26
select select "1276"
click at [653, 157] on select "Select Location Bluff Library Invercargill Library" at bounding box center [851, 169] width 396 height 26
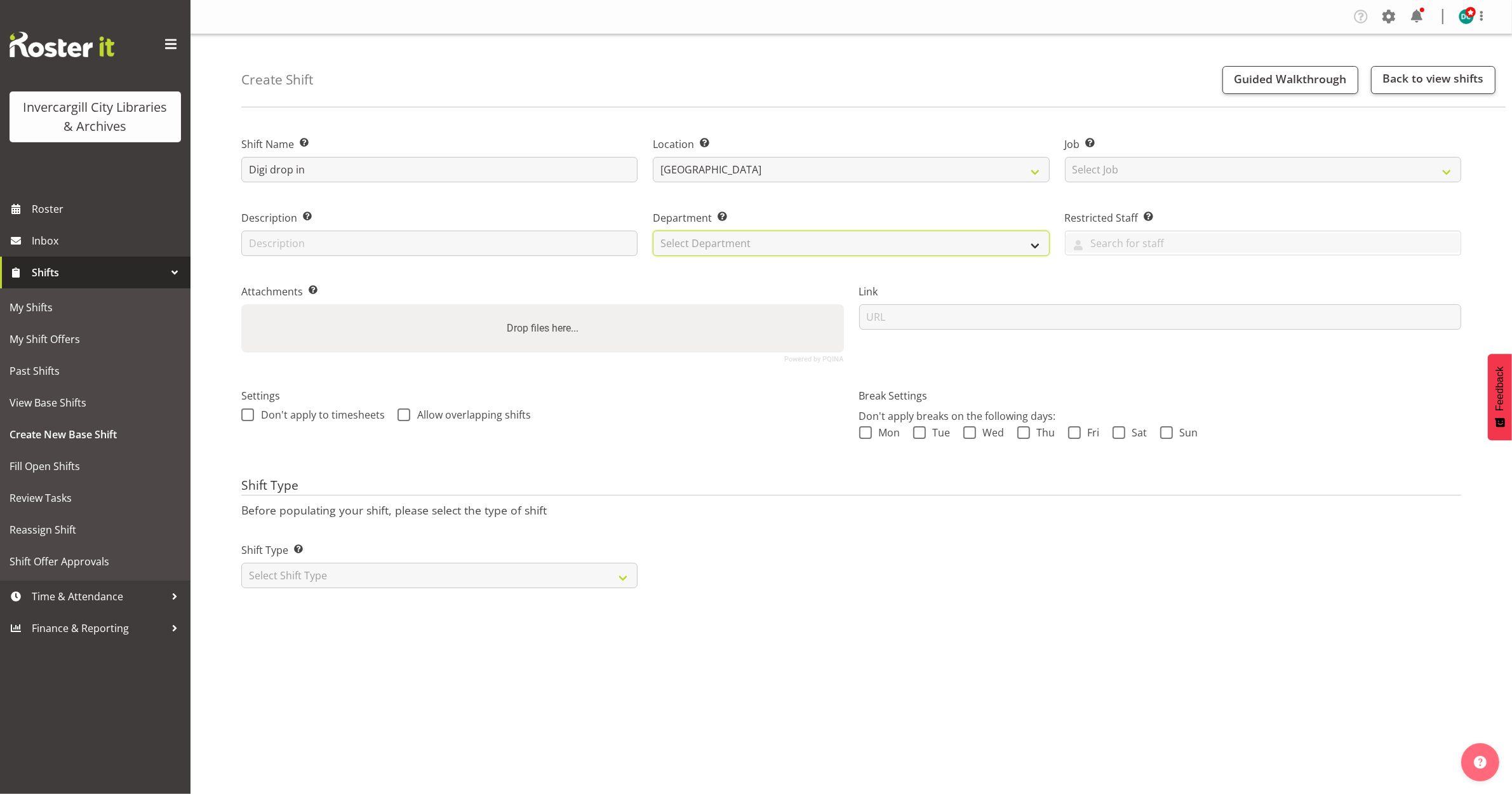
click at [711, 240] on select "Select Department Off Desk Public shifts" at bounding box center [851, 244] width 396 height 26
select select "921"
click at [653, 231] on select "Select Department Off Desk Public shifts" at bounding box center [851, 244] width 396 height 26
click at [252, 420] on span at bounding box center [248, 415] width 13 height 13
click at [249, 419] on input "Don't apply to timesheets" at bounding box center [245, 415] width 8 height 8
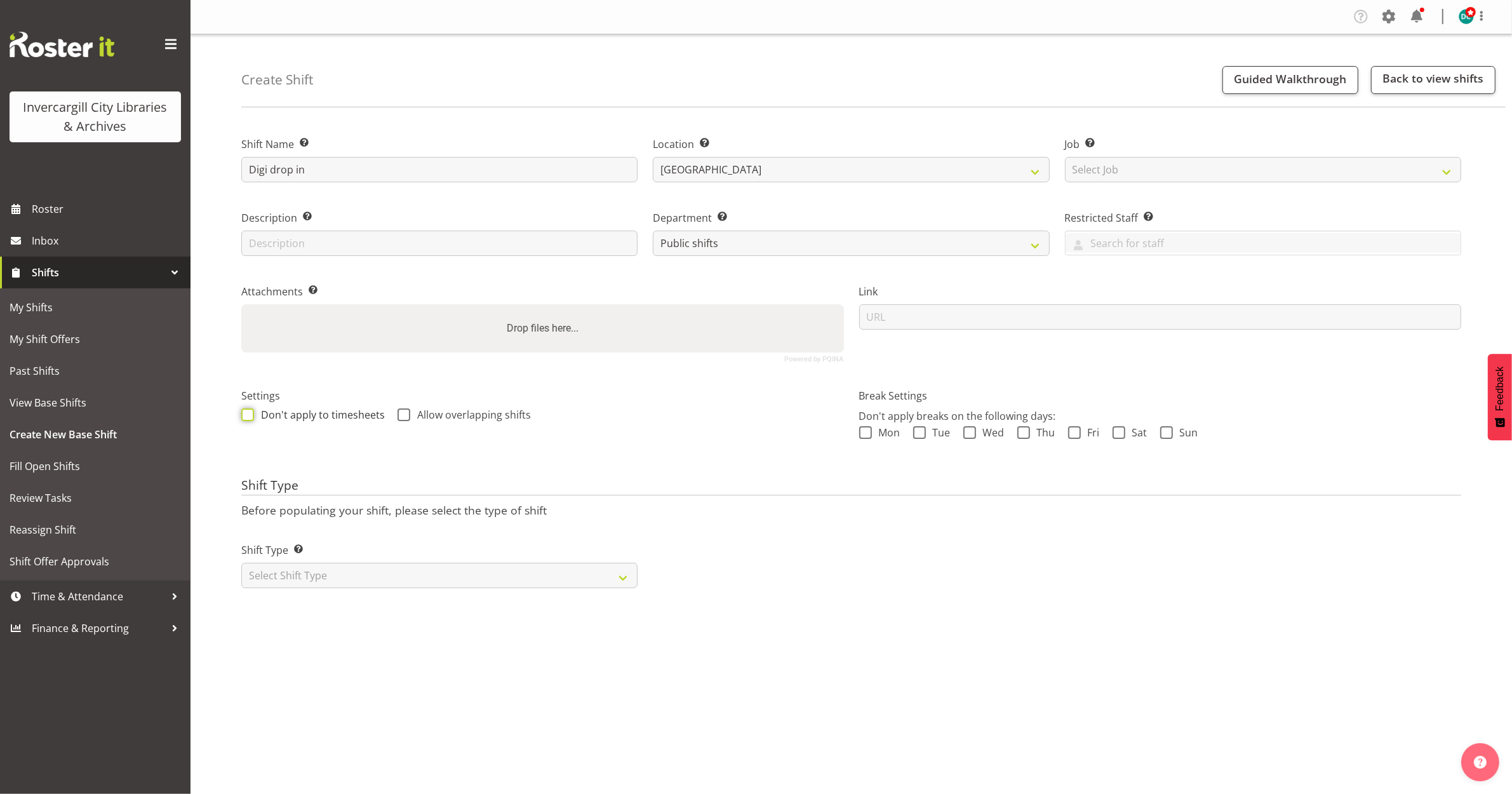
checkbox input "true"
drag, startPoint x: 402, startPoint y: 420, endPoint x: 414, endPoint y: 544, distance: 124.6
click at [401, 420] on span at bounding box center [404, 415] width 13 height 13
click at [401, 419] on input "Allow overlapping shifts" at bounding box center [402, 415] width 8 height 8
checkbox input "true"
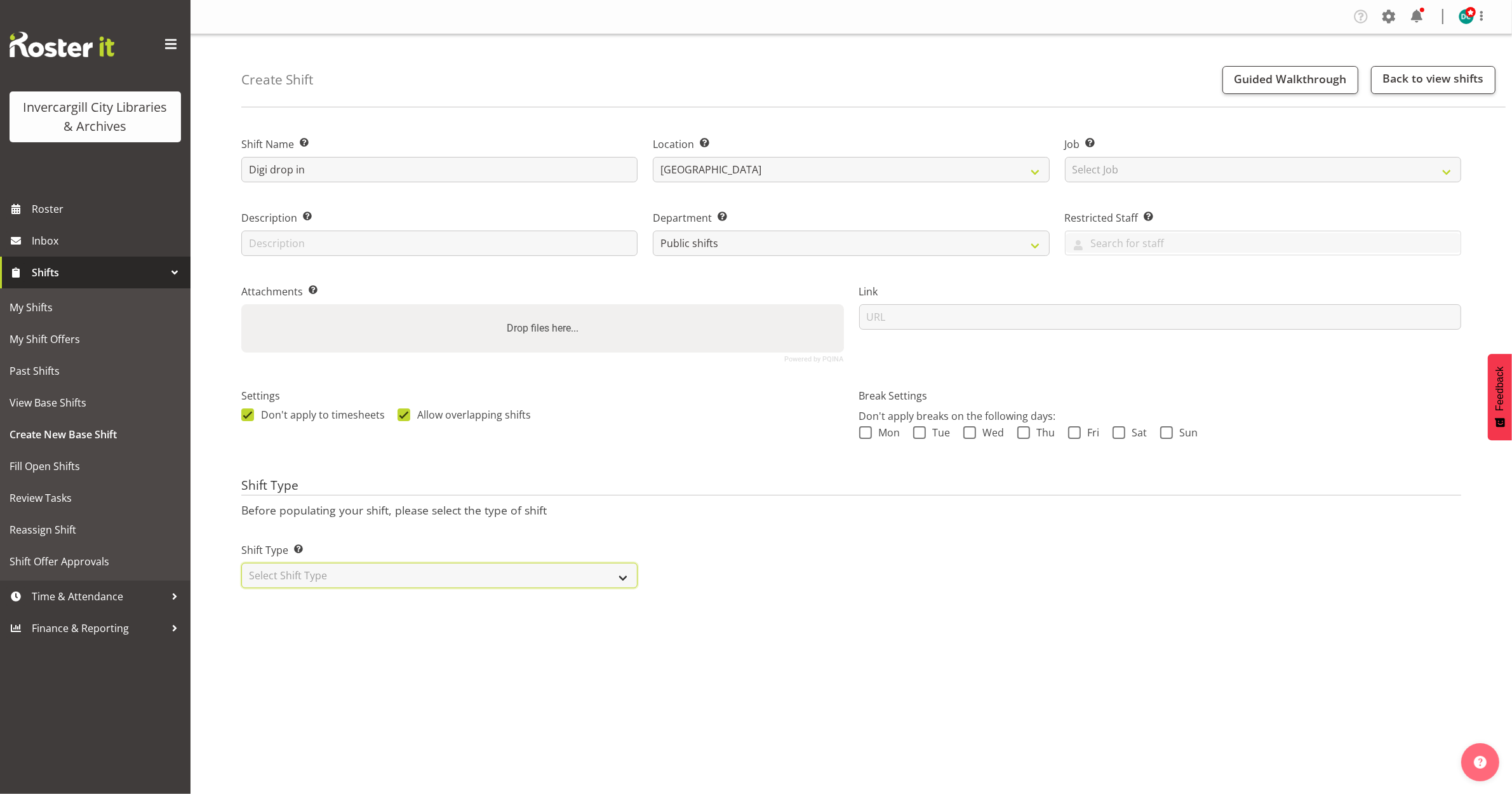
click at [395, 575] on select "Select Shift Type One Off Shift Recurring Shift Rotating Shift" at bounding box center [439, 575] width 396 height 26
select select "recurring"
click at [241, 563] on select "Select Shift Type One Off Shift Recurring Shift Rotating Shift" at bounding box center [439, 575] width 396 height 26
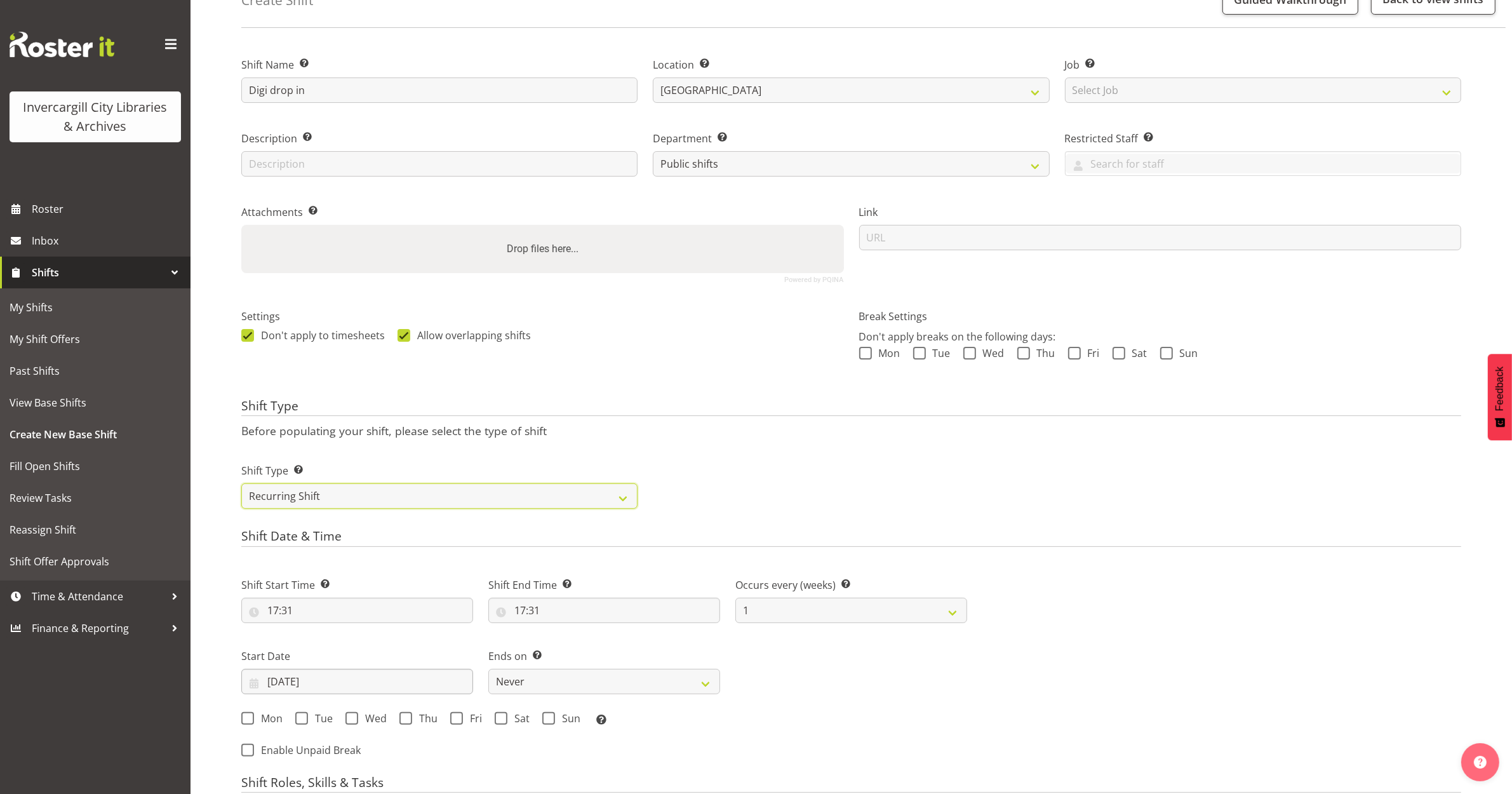
scroll to position [159, 0]
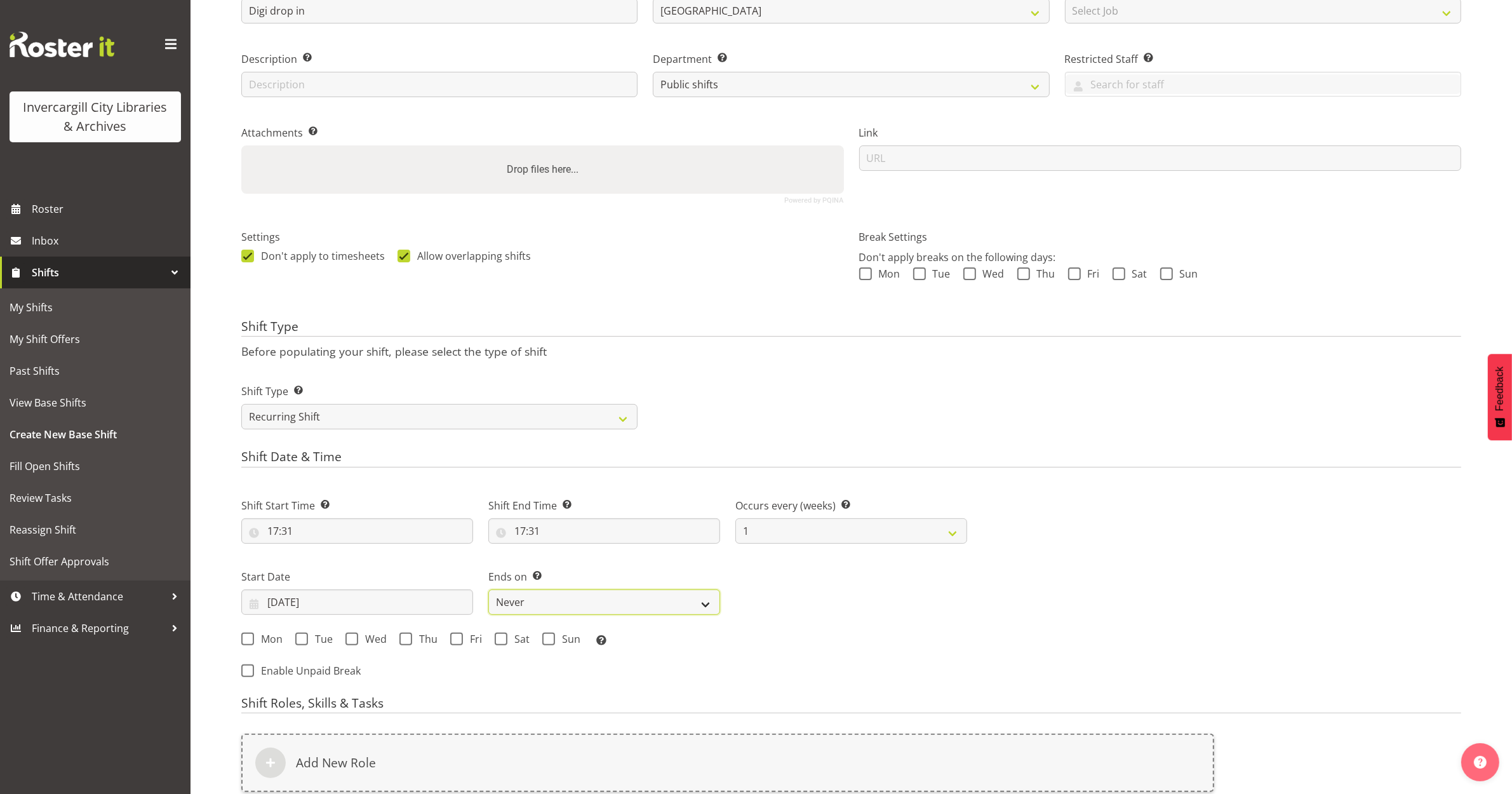
click at [529, 599] on select "Never On Date" at bounding box center [604, 602] width 232 height 26
click at [768, 657] on div "Mon Tue Wed Thu Fri Sat Sun Select the days of the week you wish to create this…" at bounding box center [605, 639] width 741 height 34
click at [308, 638] on span "Tue" at bounding box center [320, 639] width 25 height 13
click at [304, 638] on input "Tue" at bounding box center [300, 638] width 8 height 8
checkbox input "true"
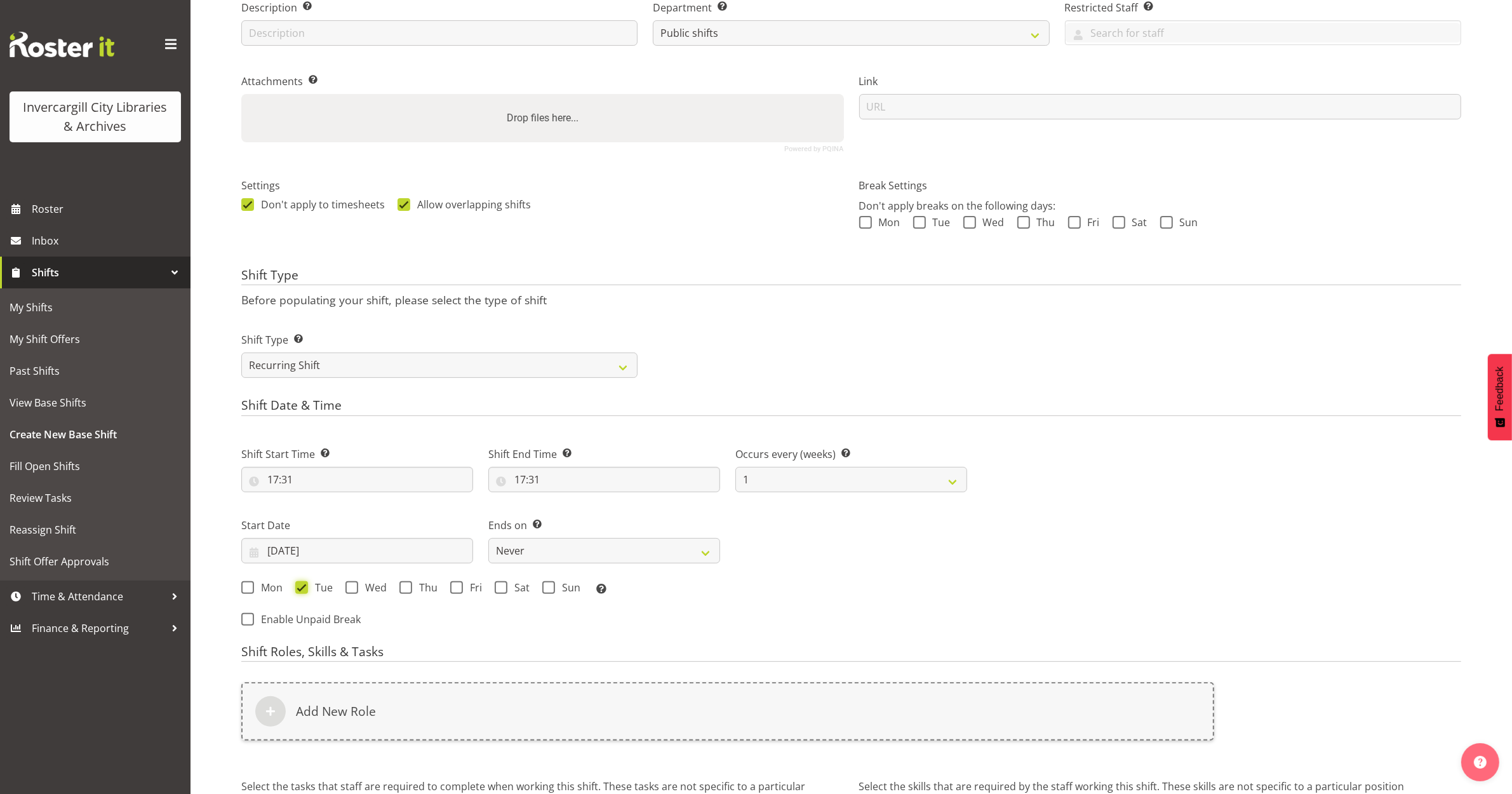
scroll to position [350, 0]
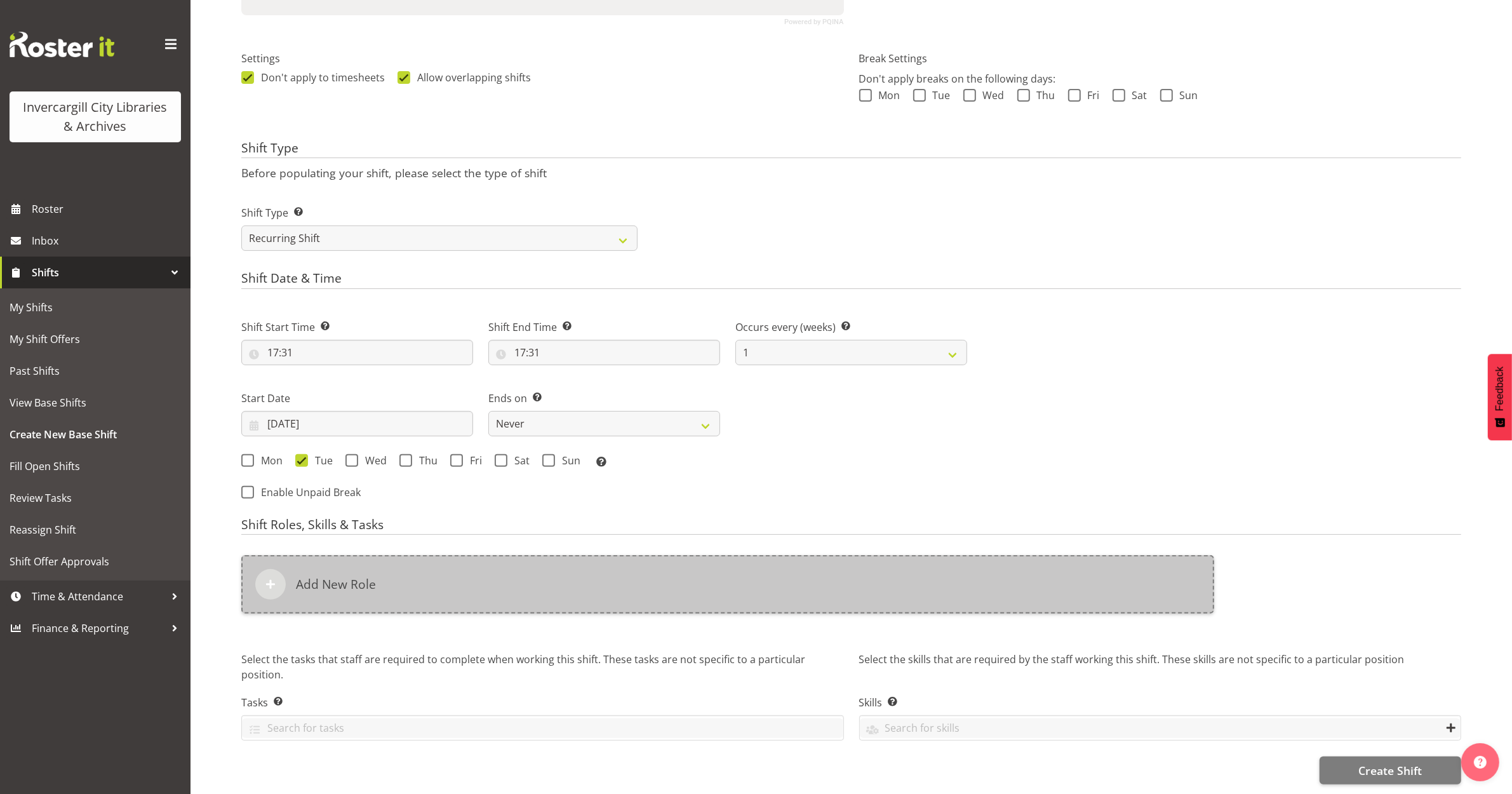
click at [325, 586] on div "Add New Role" at bounding box center [728, 584] width 973 height 58
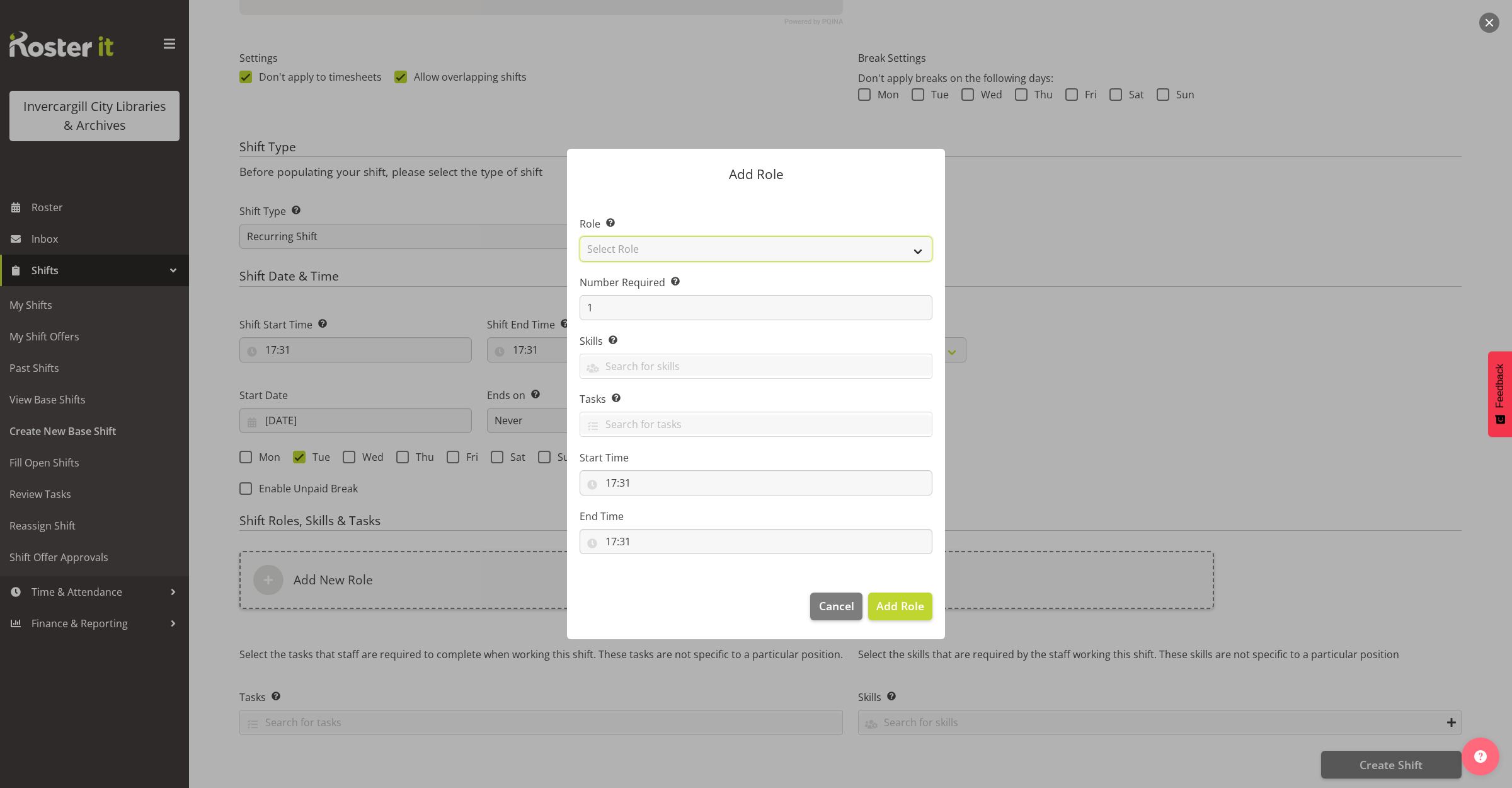
click at [674, 253] on select "Select Role 1st floor desk AQ operator Business Support Team member Casual Cust…" at bounding box center [755, 249] width 353 height 25
select select "1533"
click at [579, 236] on select "Select Role 1st floor desk AQ operator Business Support Team member Casual Cust…" at bounding box center [755, 249] width 353 height 25
click at [888, 600] on span "Add Role" at bounding box center [900, 606] width 48 height 15
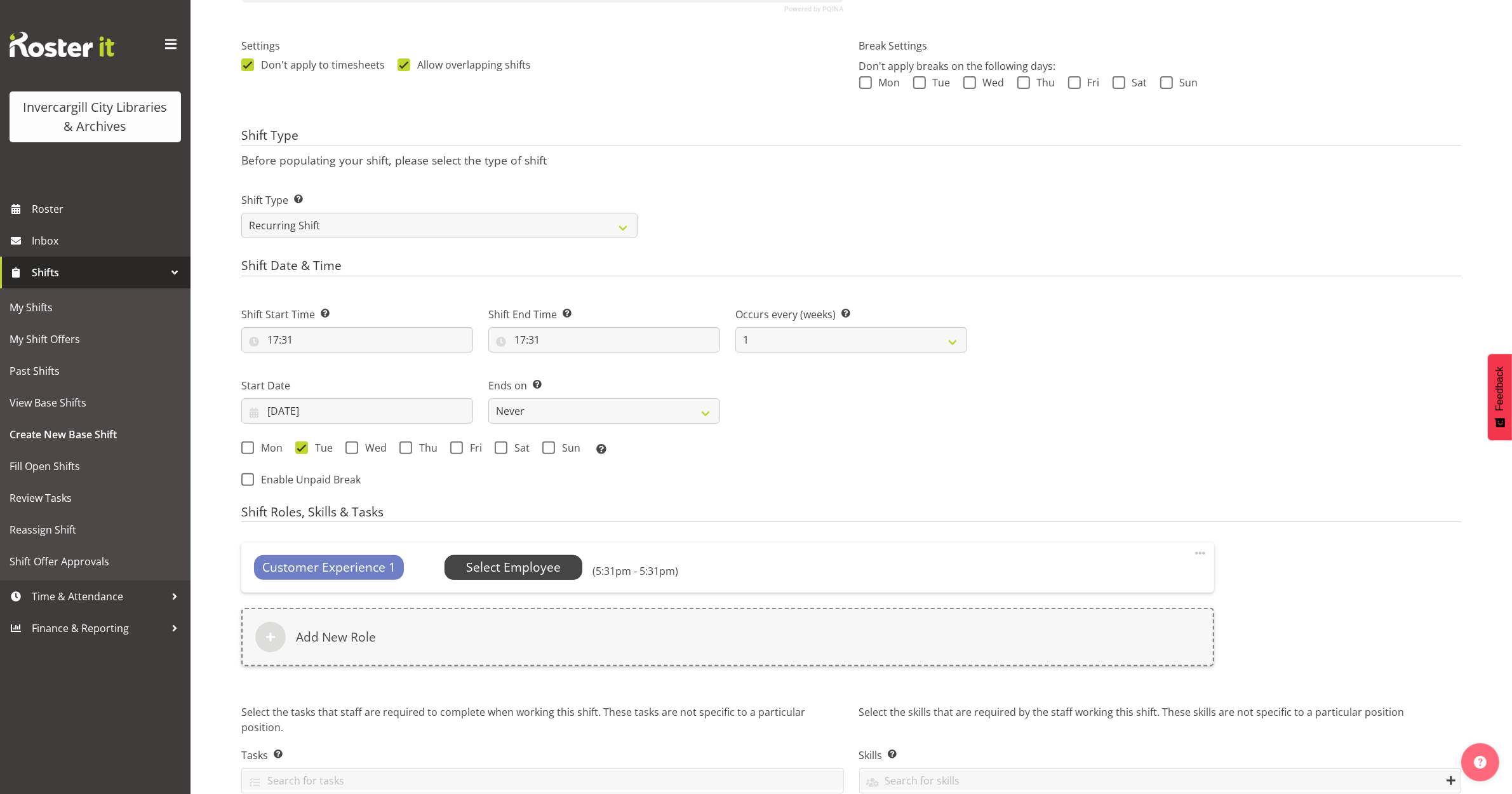
click at [530, 567] on span "Select Employee" at bounding box center [514, 567] width 94 height 18
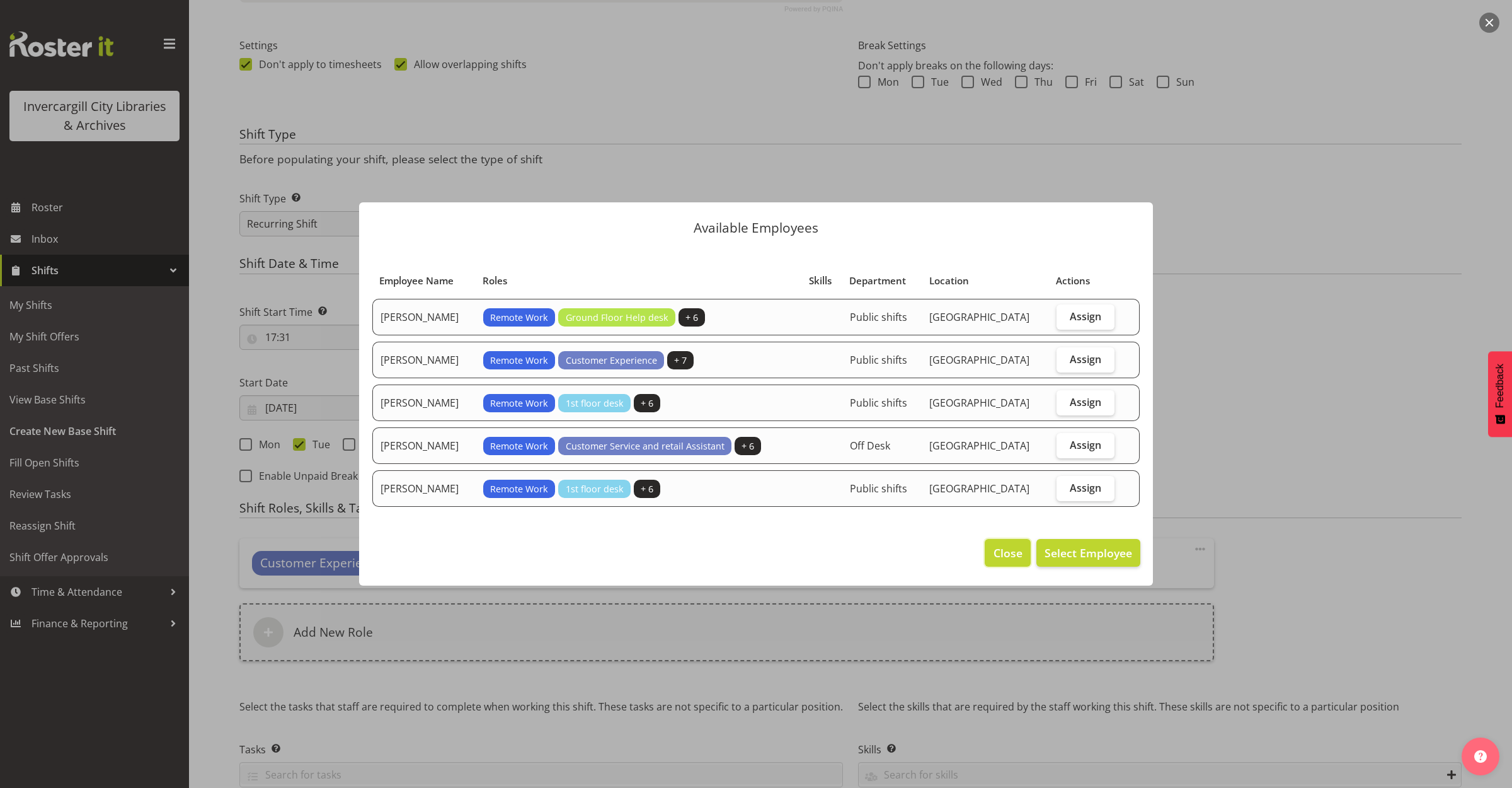
click at [1009, 549] on span "Close" at bounding box center [1008, 553] width 29 height 17
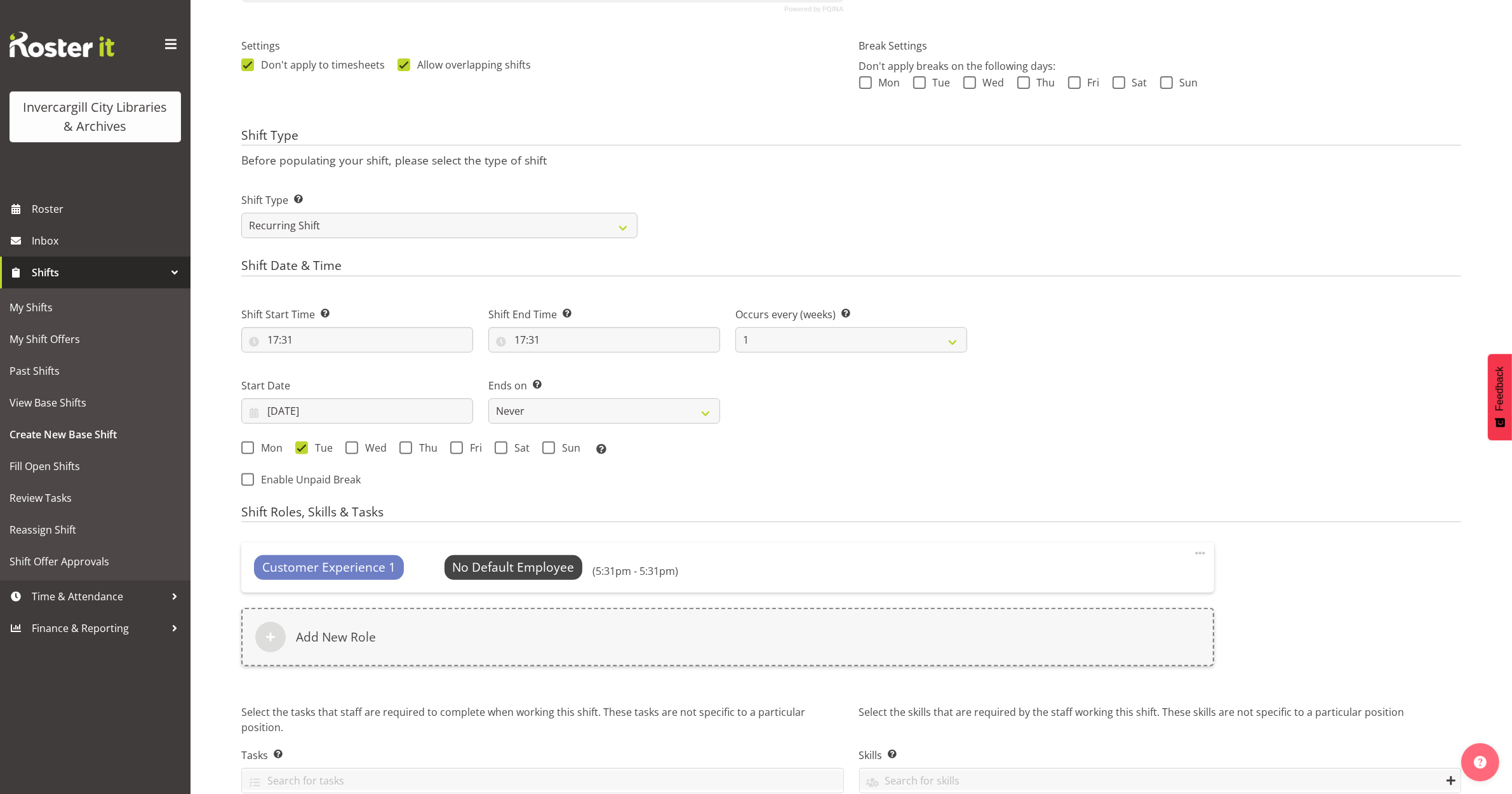
click at [1197, 556] on span at bounding box center [1200, 553] width 15 height 15
click at [1147, 610] on link "Delete" at bounding box center [1147, 604] width 122 height 23
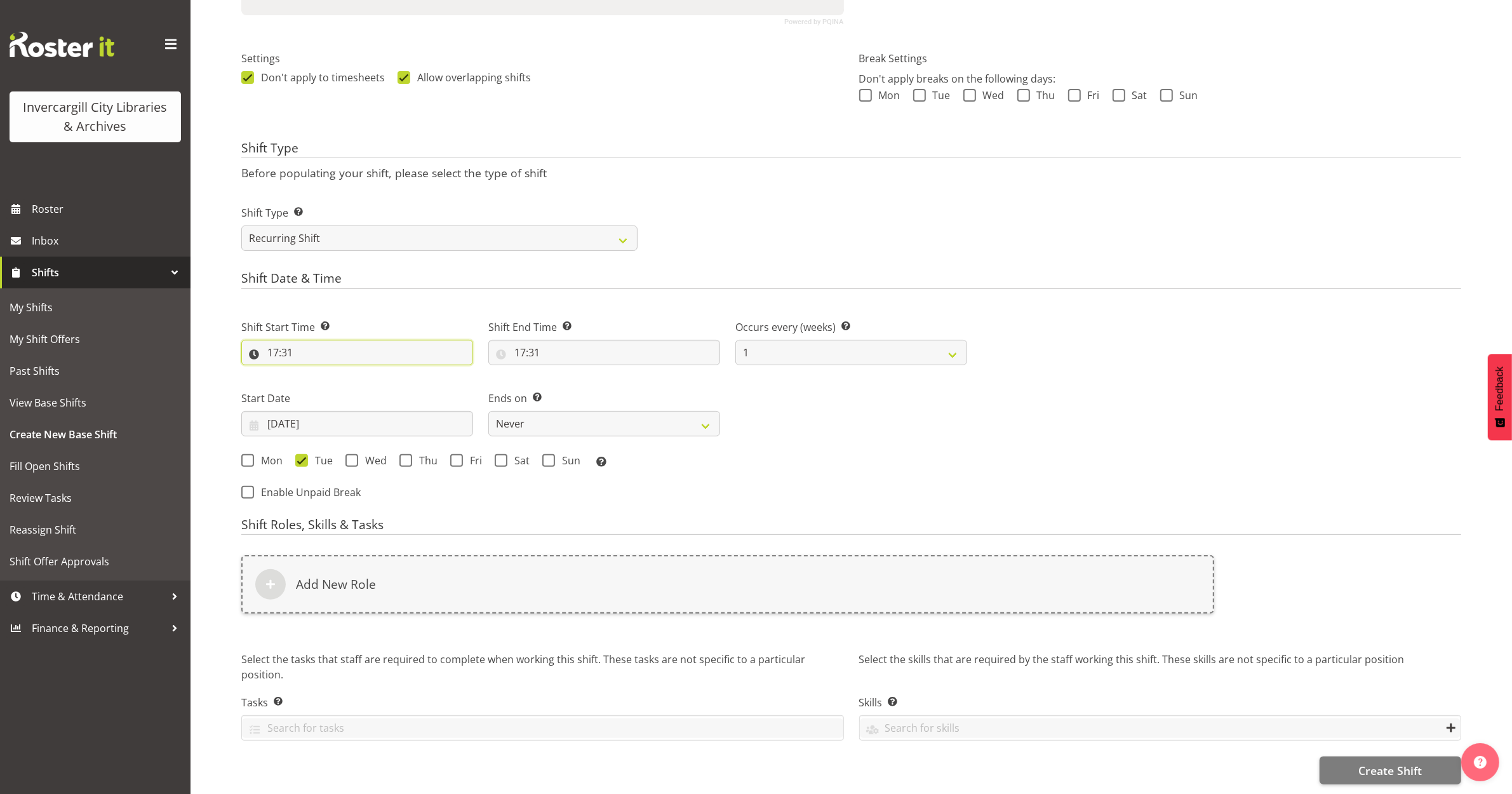
click at [371, 339] on input "17:31" at bounding box center [357, 352] width 232 height 26
click at [330, 373] on select "00 01 02 03 04 05 06 07 08 09 10 11 12 13 14 15 16 17 18 19 20 21 22 23" at bounding box center [328, 386] width 29 height 26
select select "15"
type input "15:31"
click at [355, 378] on select "00 01 02 03 04 05 06 07 08 09 10 11 12 13 14 15 16 17 18 19 20 21 22 23 24 25 2…" at bounding box center [361, 386] width 29 height 26
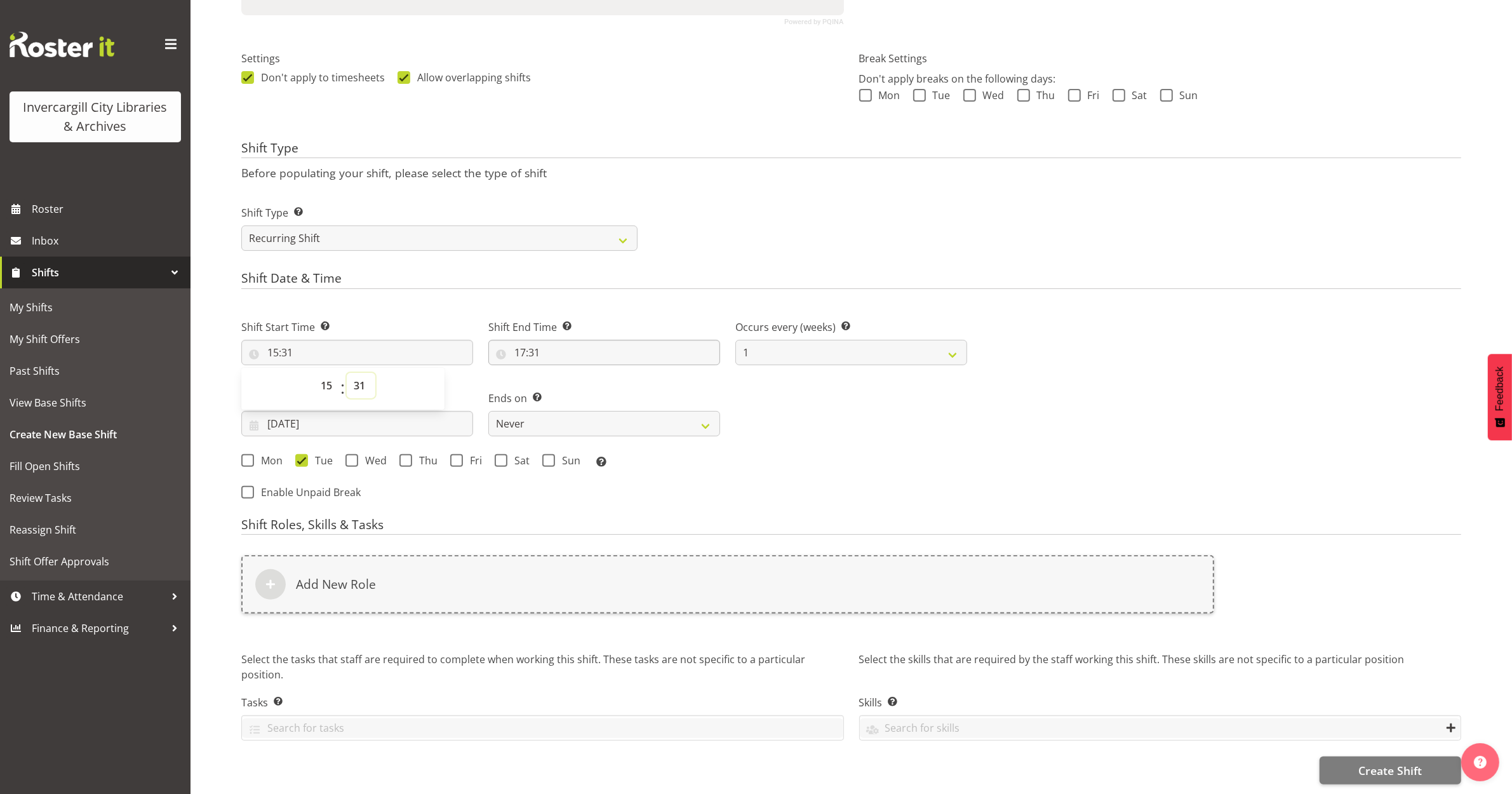
select select "0"
type input "15:00"
click at [529, 339] on input "17:31" at bounding box center [604, 352] width 232 height 26
click at [605, 379] on select "00 01 02 03 04 05 06 07 08 09 10 11 12 13 14 15 16 17 18 19 20 21 22 23 24 25 2…" at bounding box center [608, 386] width 29 height 26
select select "0"
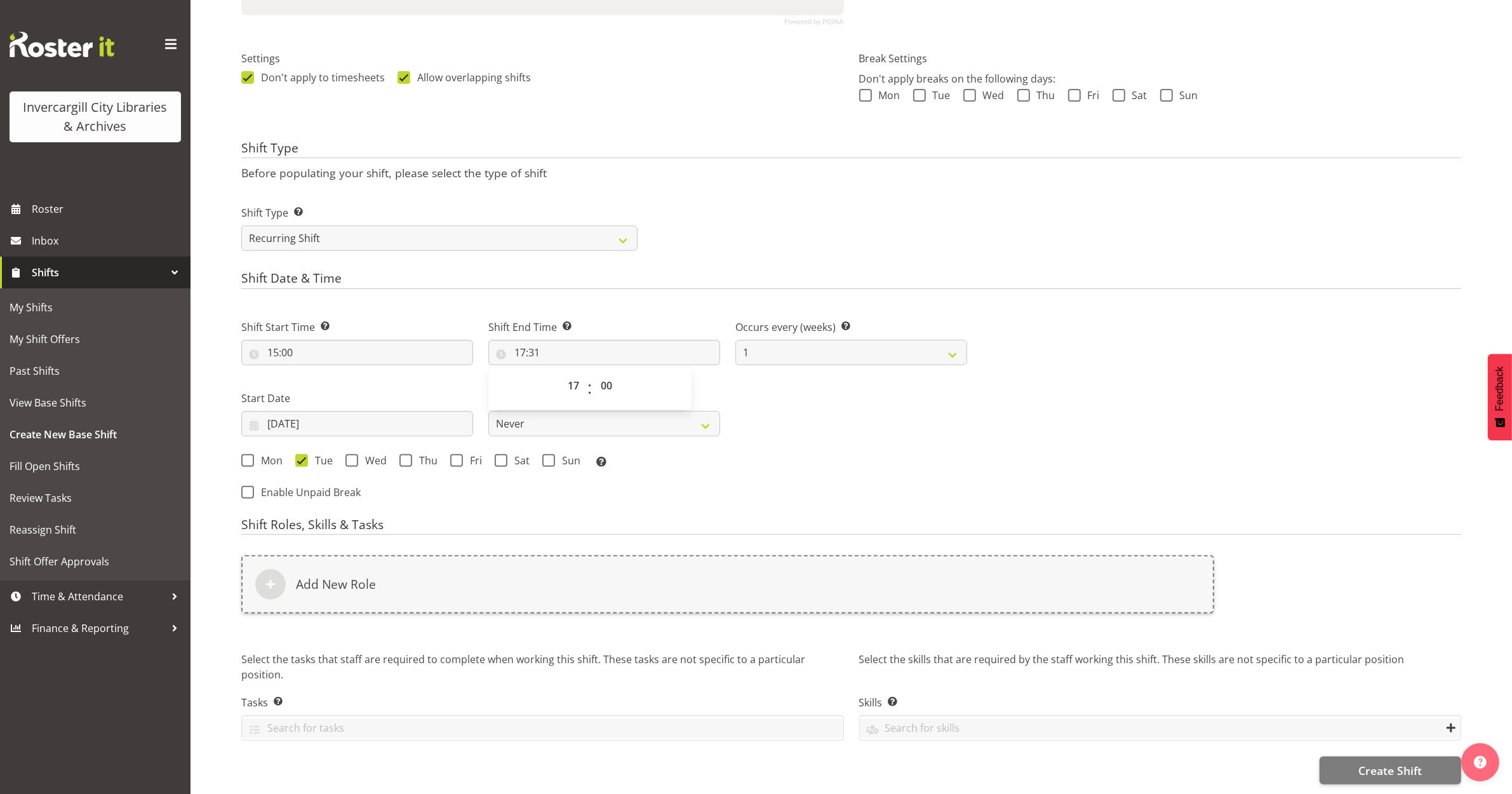
type input "17:00"
click at [911, 454] on div "Mon Tue Wed Thu Fri Sat Sun Select the days of the week you wish to create this…" at bounding box center [604, 462] width 726 height 17
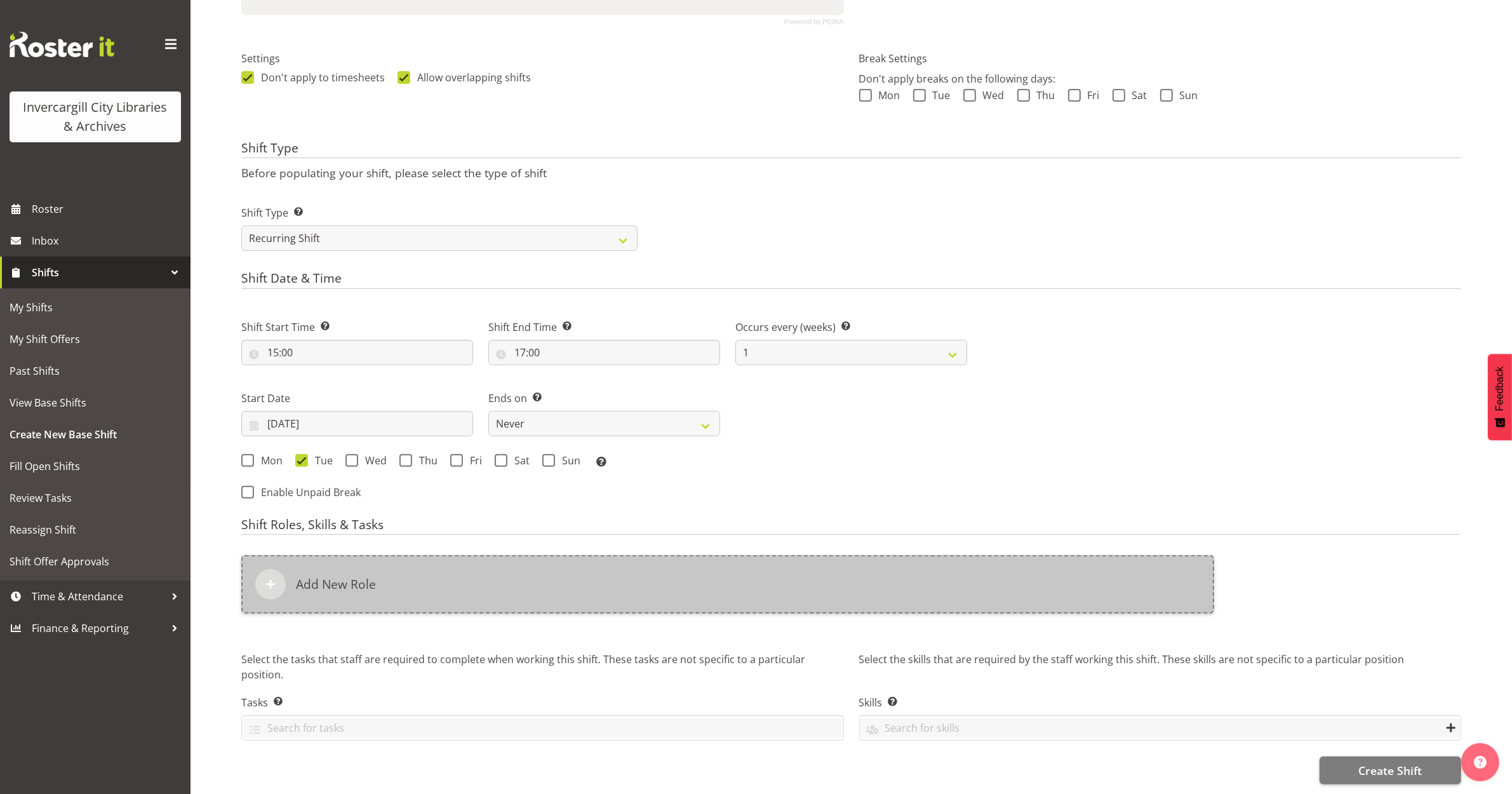
click at [653, 575] on div "Add New Role" at bounding box center [728, 584] width 973 height 58
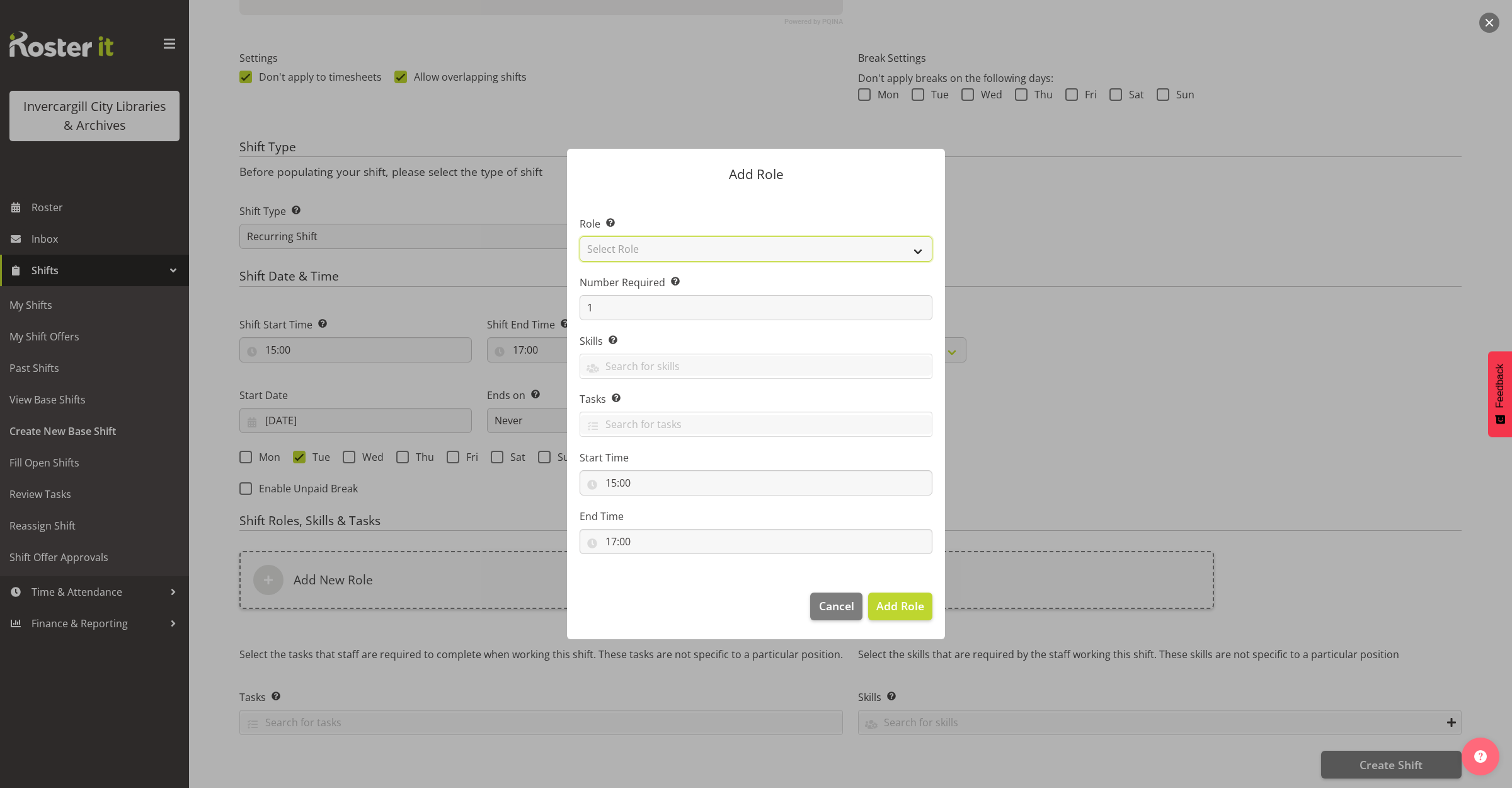
click at [643, 256] on select "Select Role 1st floor desk AQ operator Business Support Team member Casual Cust…" at bounding box center [755, 249] width 353 height 25
select select "1533"
click at [579, 236] on select "Select Role 1st floor desk AQ operator Business Support Team member Casual Cust…" at bounding box center [755, 249] width 353 height 25
click at [893, 609] on span "Add Role" at bounding box center [900, 606] width 48 height 15
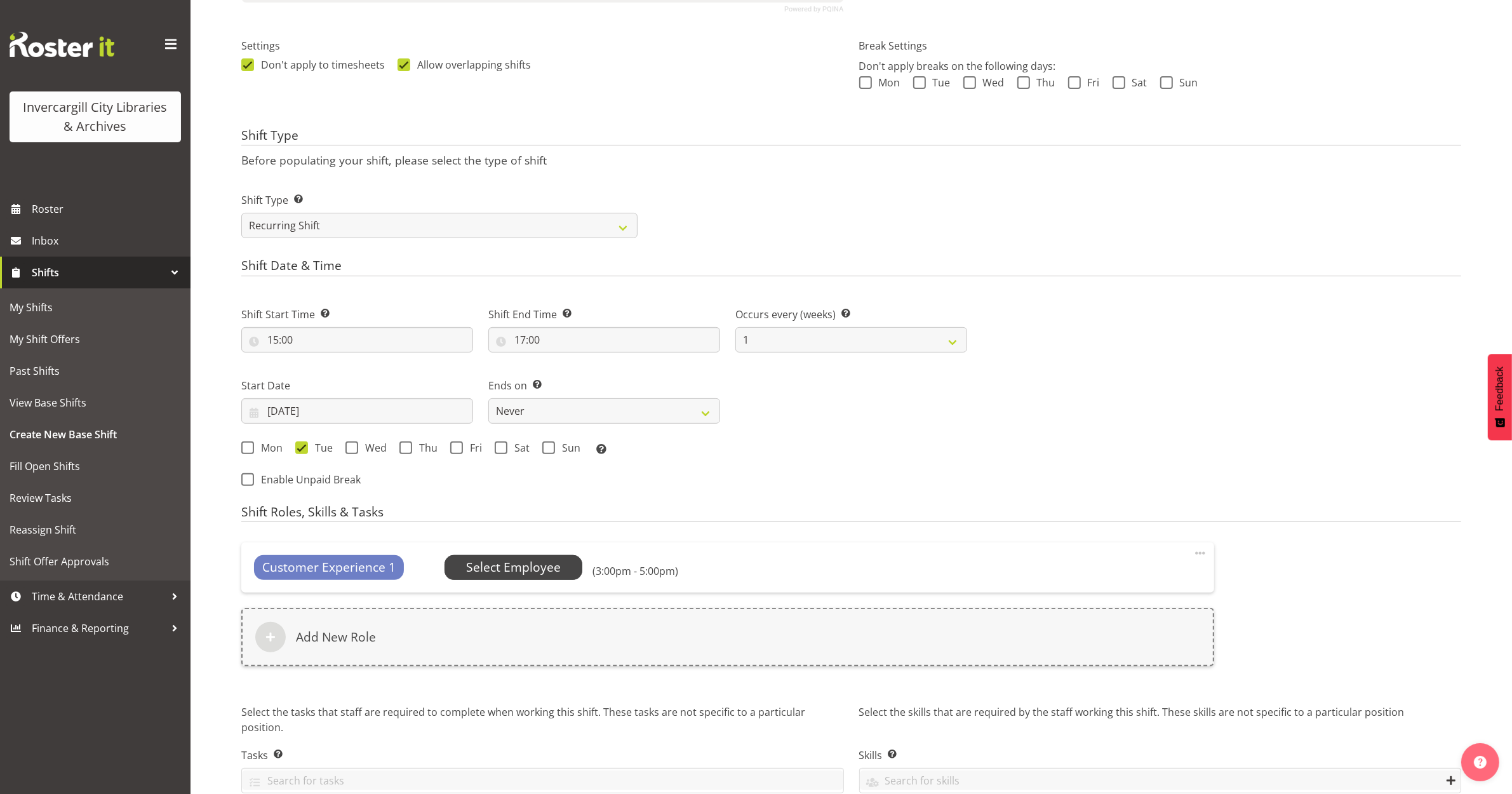
click at [510, 566] on span "Select Employee" at bounding box center [514, 567] width 94 height 18
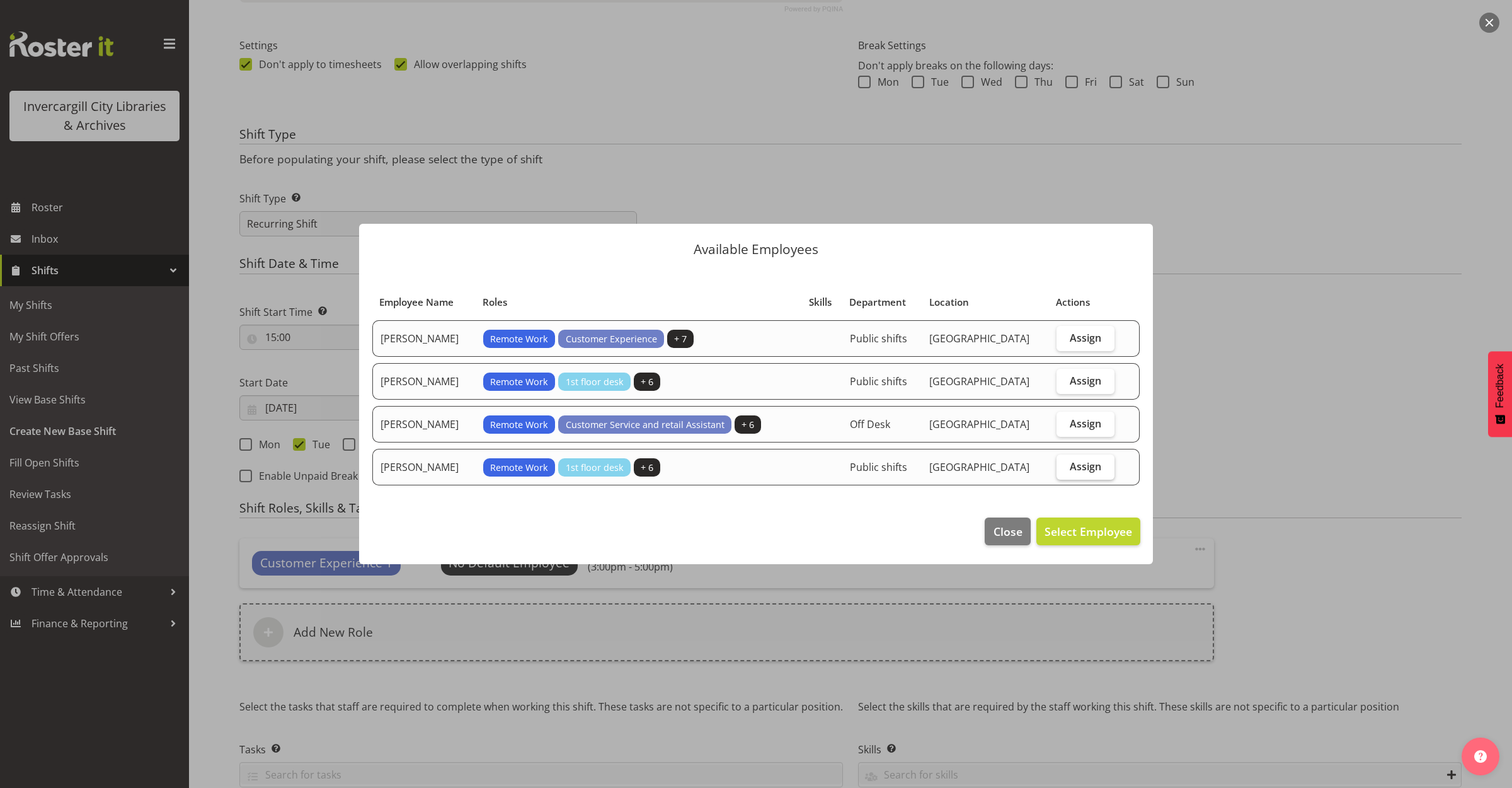
click at [1081, 468] on span "Assign" at bounding box center [1086, 466] width 32 height 13
click at [1065, 468] on input "Assign" at bounding box center [1060, 466] width 8 height 8
checkbox input "true"
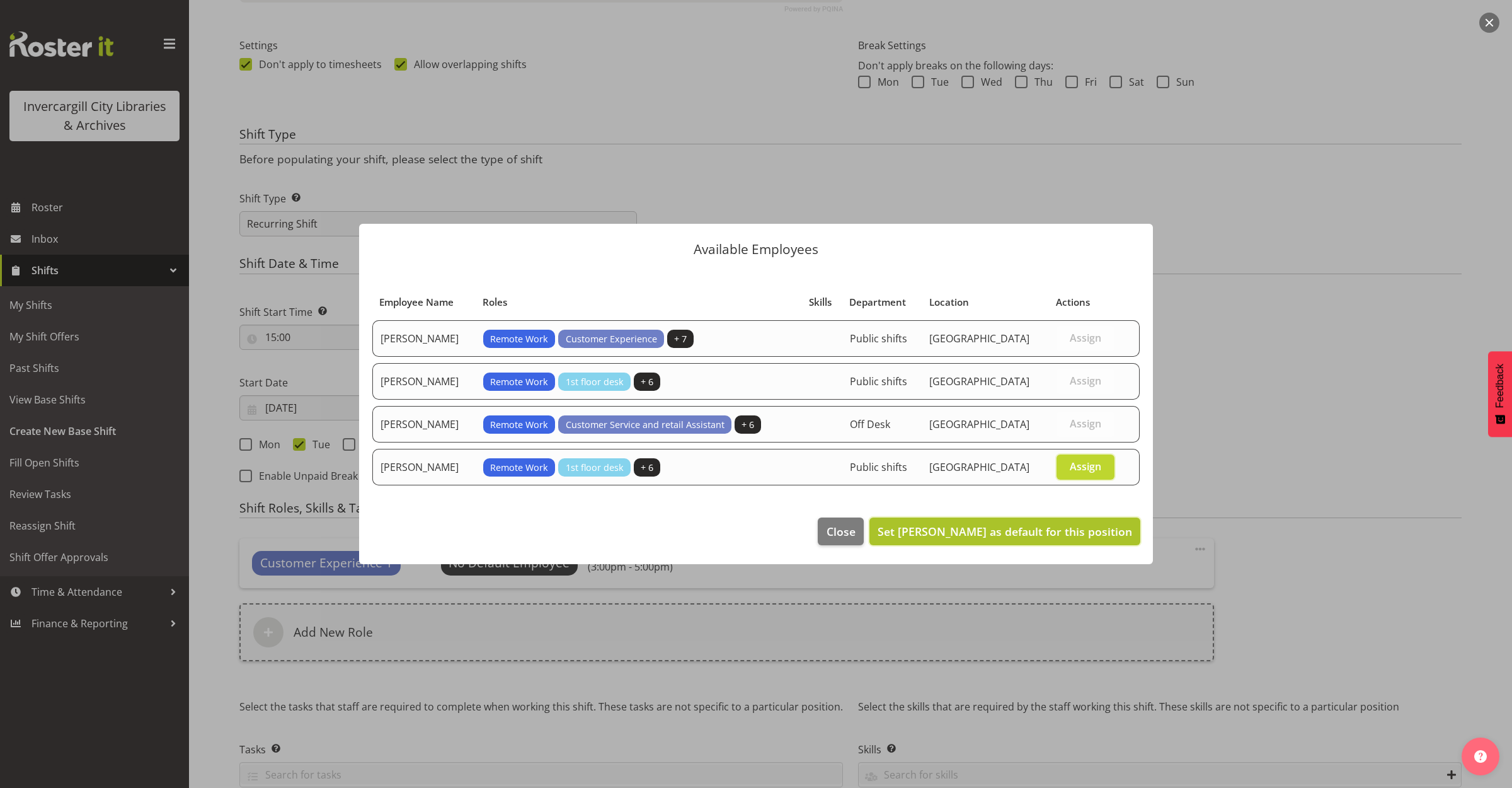
click at [1051, 534] on span "Set [PERSON_NAME] as default for this position" at bounding box center [1005, 531] width 254 height 15
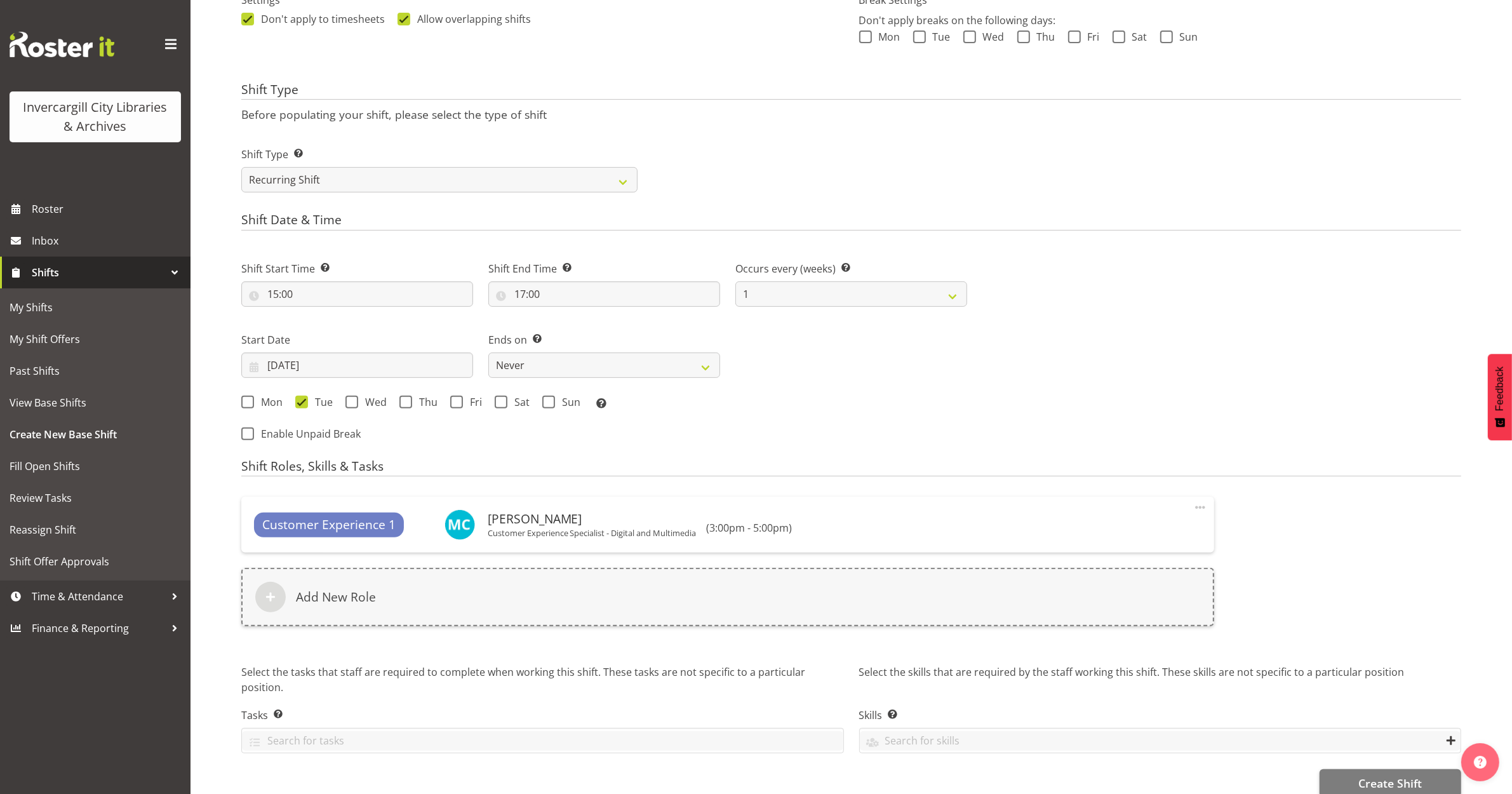
scroll to position [421, 0]
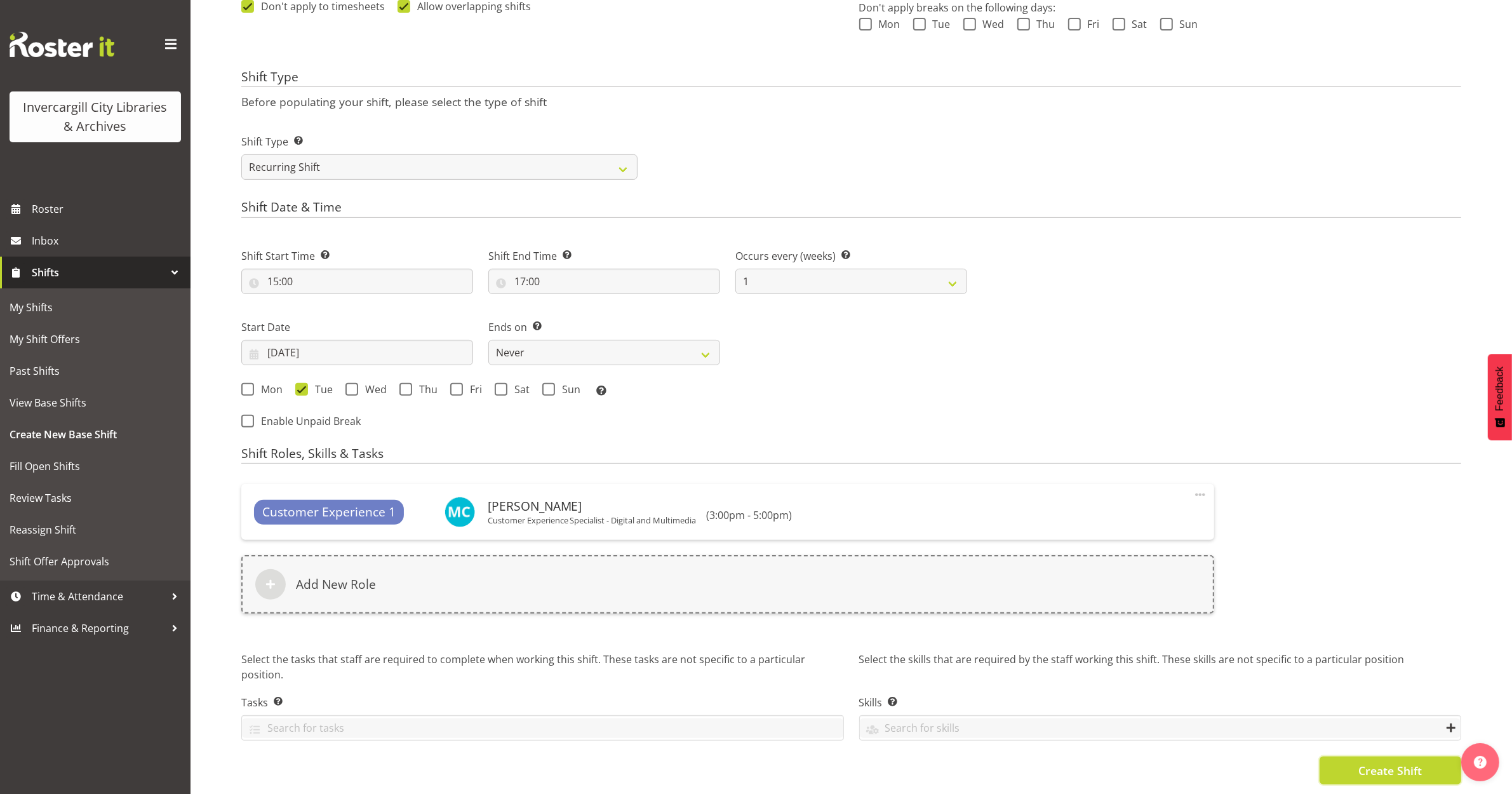
click at [1361, 762] on span "Create Shift" at bounding box center [1391, 770] width 64 height 17
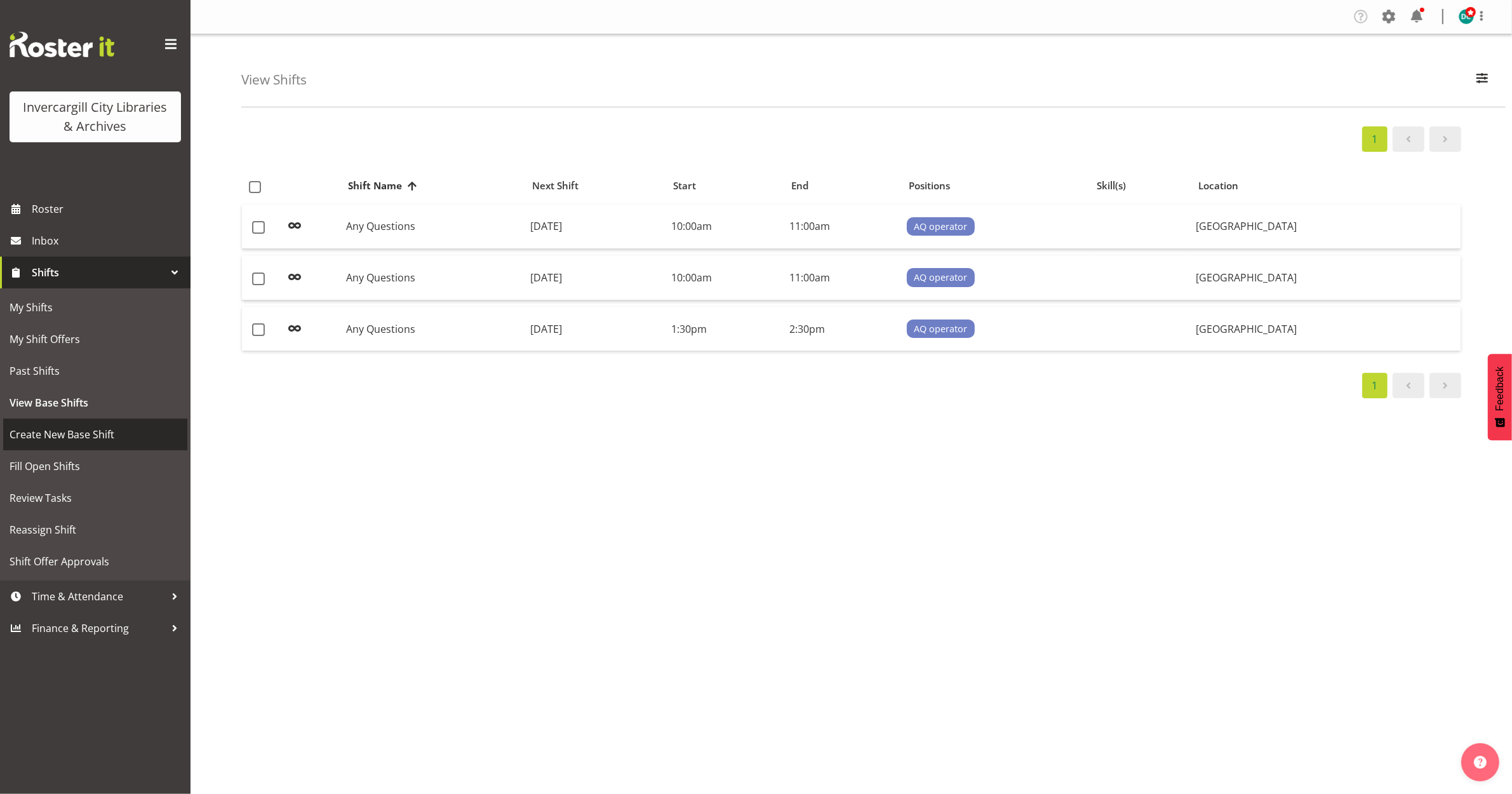
click at [65, 437] on span "Create New Base Shift" at bounding box center [95, 435] width 172 height 19
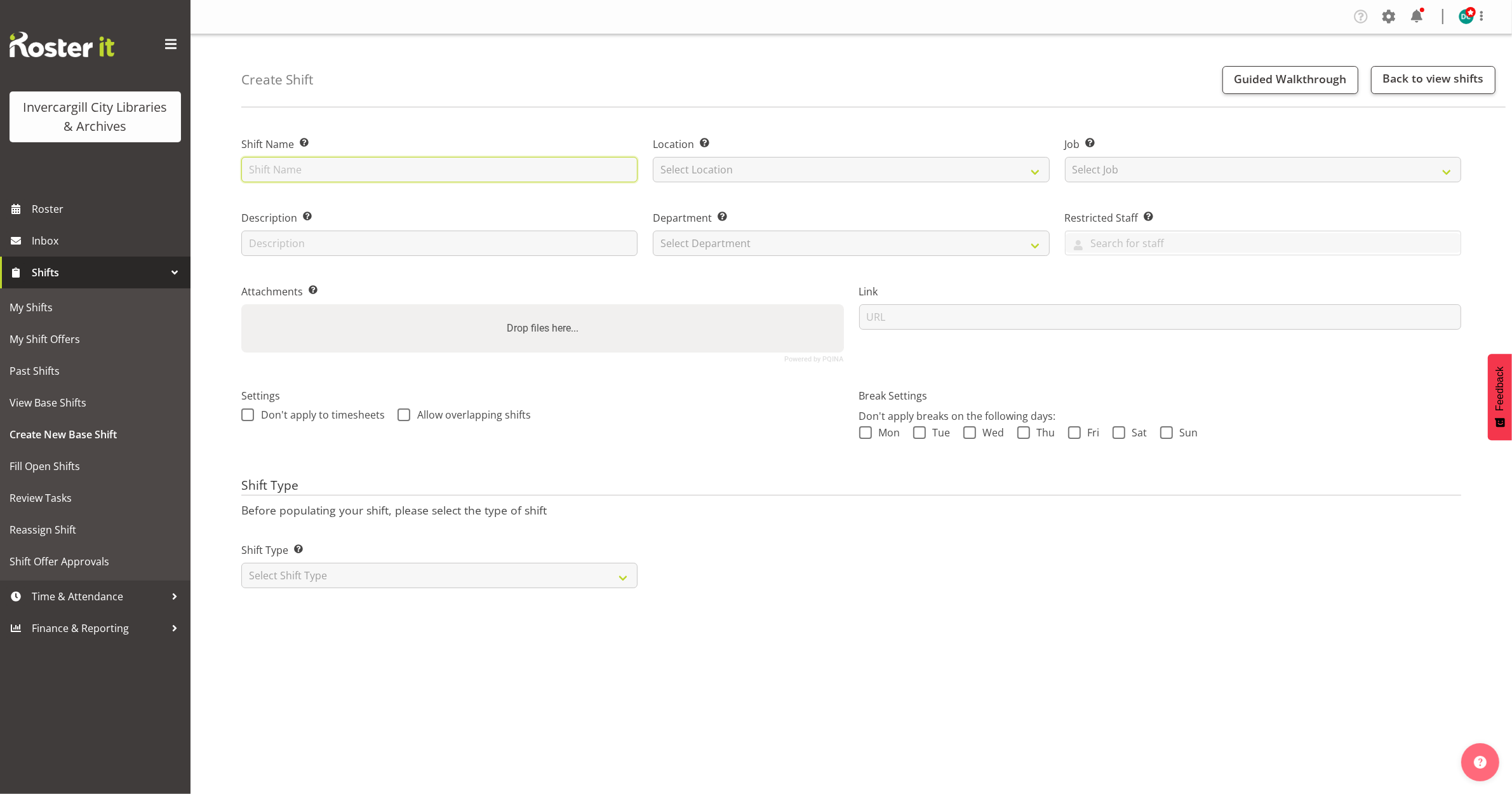
click at [404, 173] on input "text" at bounding box center [439, 169] width 396 height 26
type input "Drawing Club"
click at [859, 172] on select "Select Location [GEOGRAPHIC_DATA] [GEOGRAPHIC_DATA]" at bounding box center [851, 169] width 396 height 26
select select "1276"
click at [653, 157] on select "Select Location [GEOGRAPHIC_DATA] [GEOGRAPHIC_DATA]" at bounding box center [851, 169] width 396 height 26
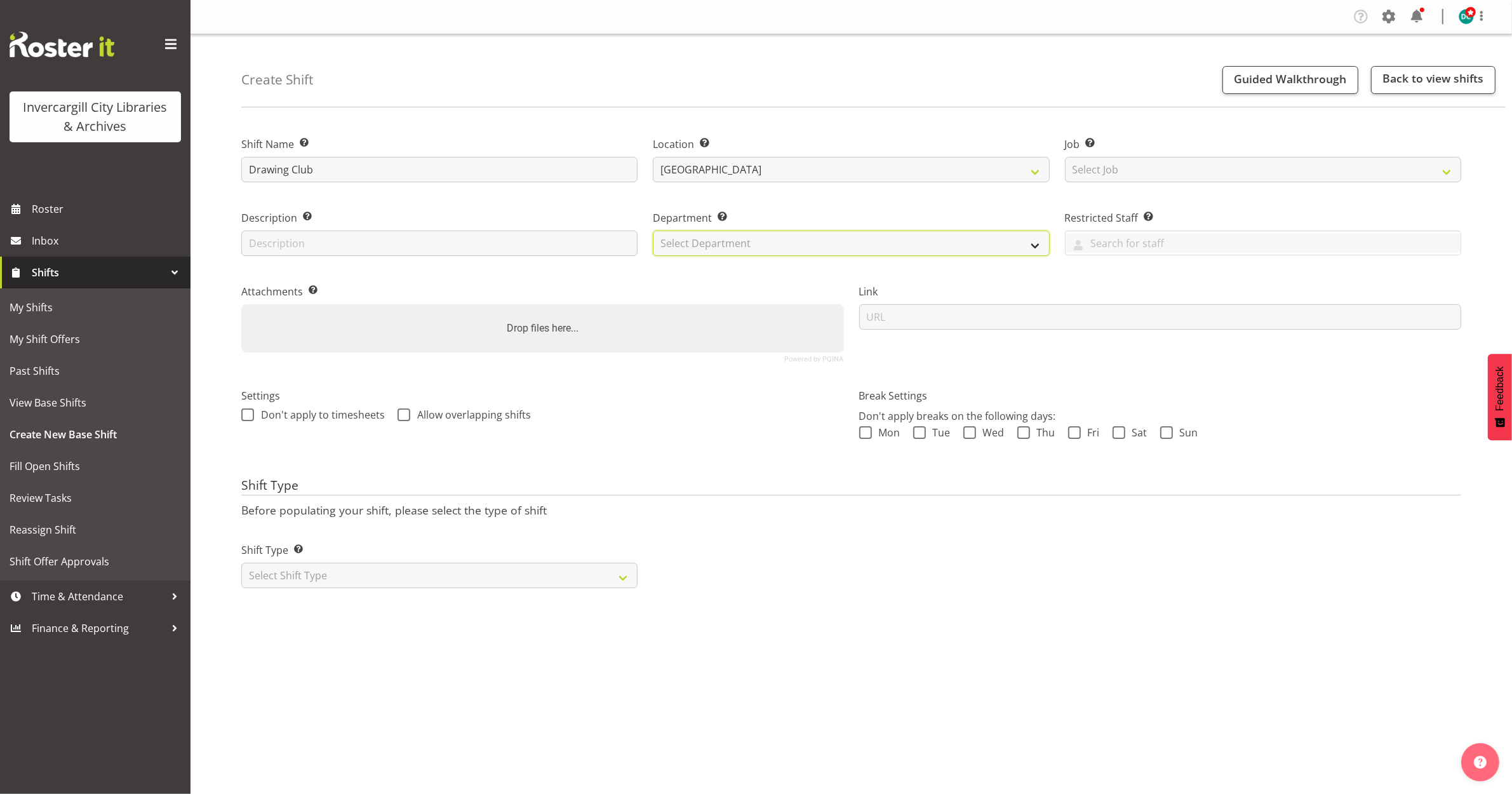
click at [782, 236] on select "Select Department Off Desk Public shifts" at bounding box center [851, 244] width 396 height 26
select select "921"
click at [653, 231] on select "Select Department Off Desk Public shifts" at bounding box center [851, 244] width 396 height 26
drag, startPoint x: 249, startPoint y: 410, endPoint x: 342, endPoint y: 414, distance: 93.1
click at [260, 411] on label "Don't apply to timesheets" at bounding box center [313, 415] width 144 height 13
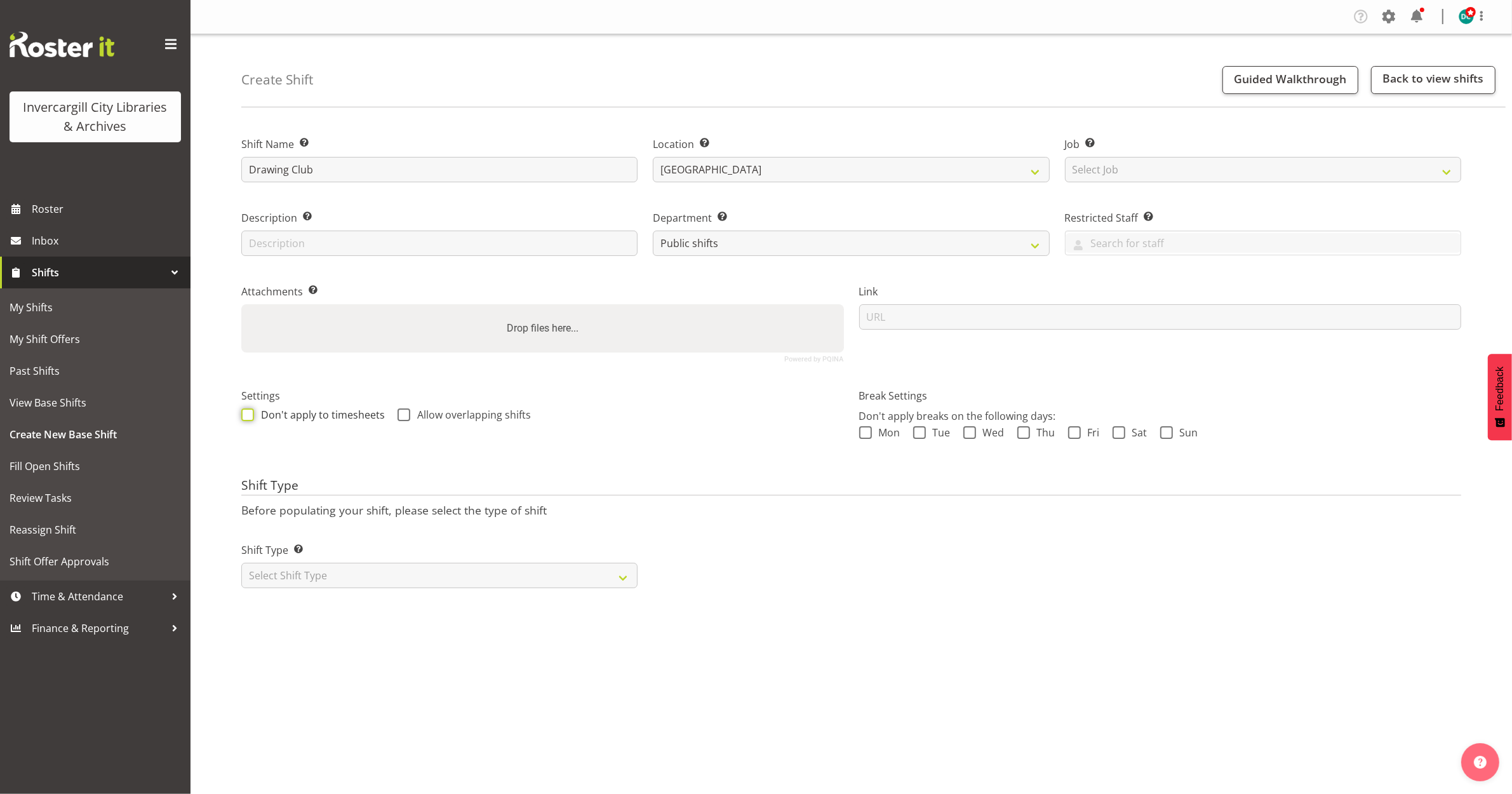
click at [249, 411] on input "Don't apply to timesheets" at bounding box center [245, 415] width 8 height 8
checkbox input "true"
click at [400, 413] on span at bounding box center [404, 415] width 13 height 13
click at [400, 413] on input "Allow overlapping shifts" at bounding box center [402, 415] width 8 height 8
checkbox input "true"
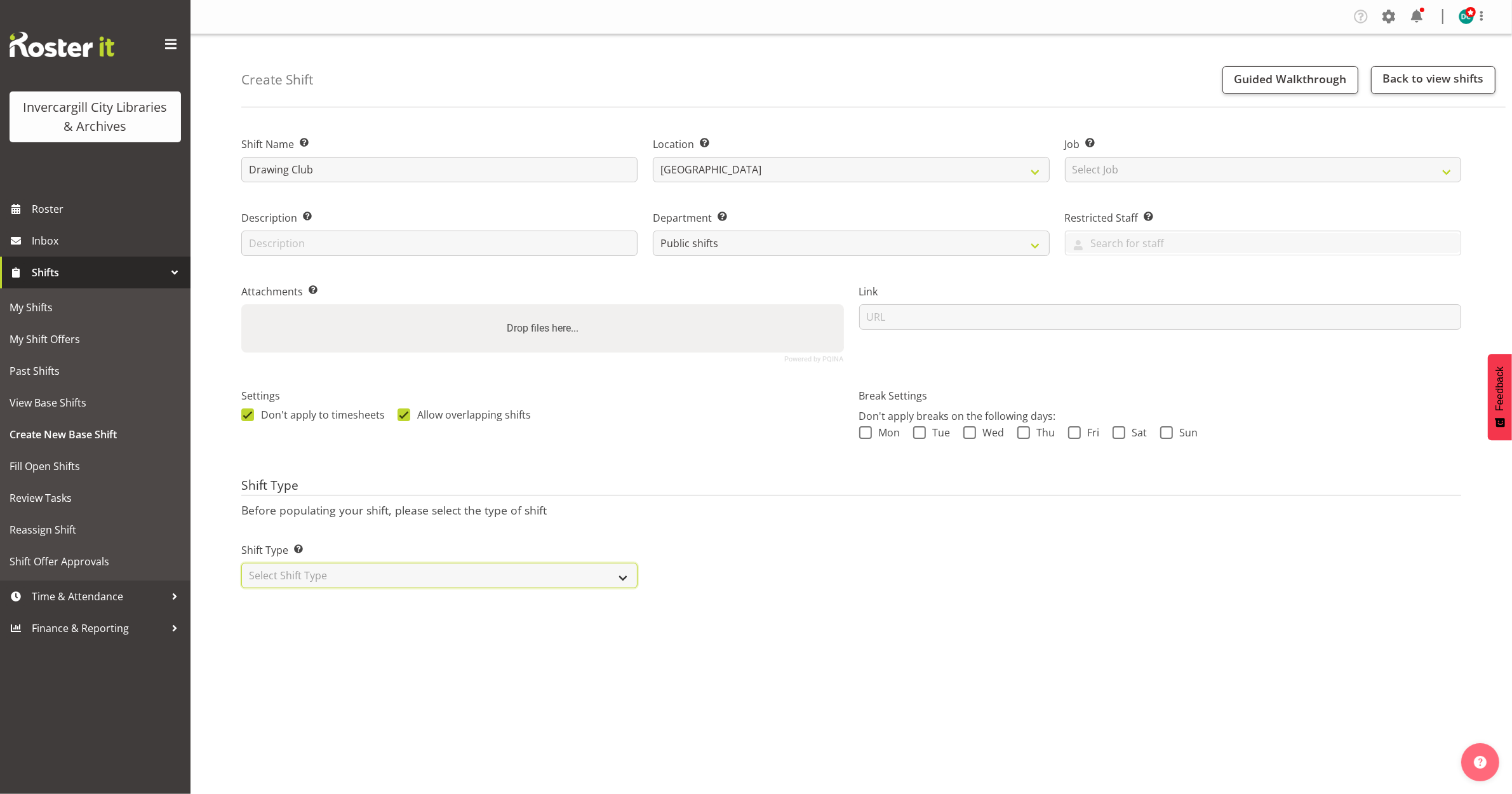
click at [315, 583] on select "Select Shift Type One Off Shift Recurring Shift Rotating Shift" at bounding box center [439, 575] width 396 height 26
select select "recurring"
click at [241, 563] on select "Select Shift Type One Off Shift Recurring Shift Rotating Shift" at bounding box center [439, 575] width 396 height 26
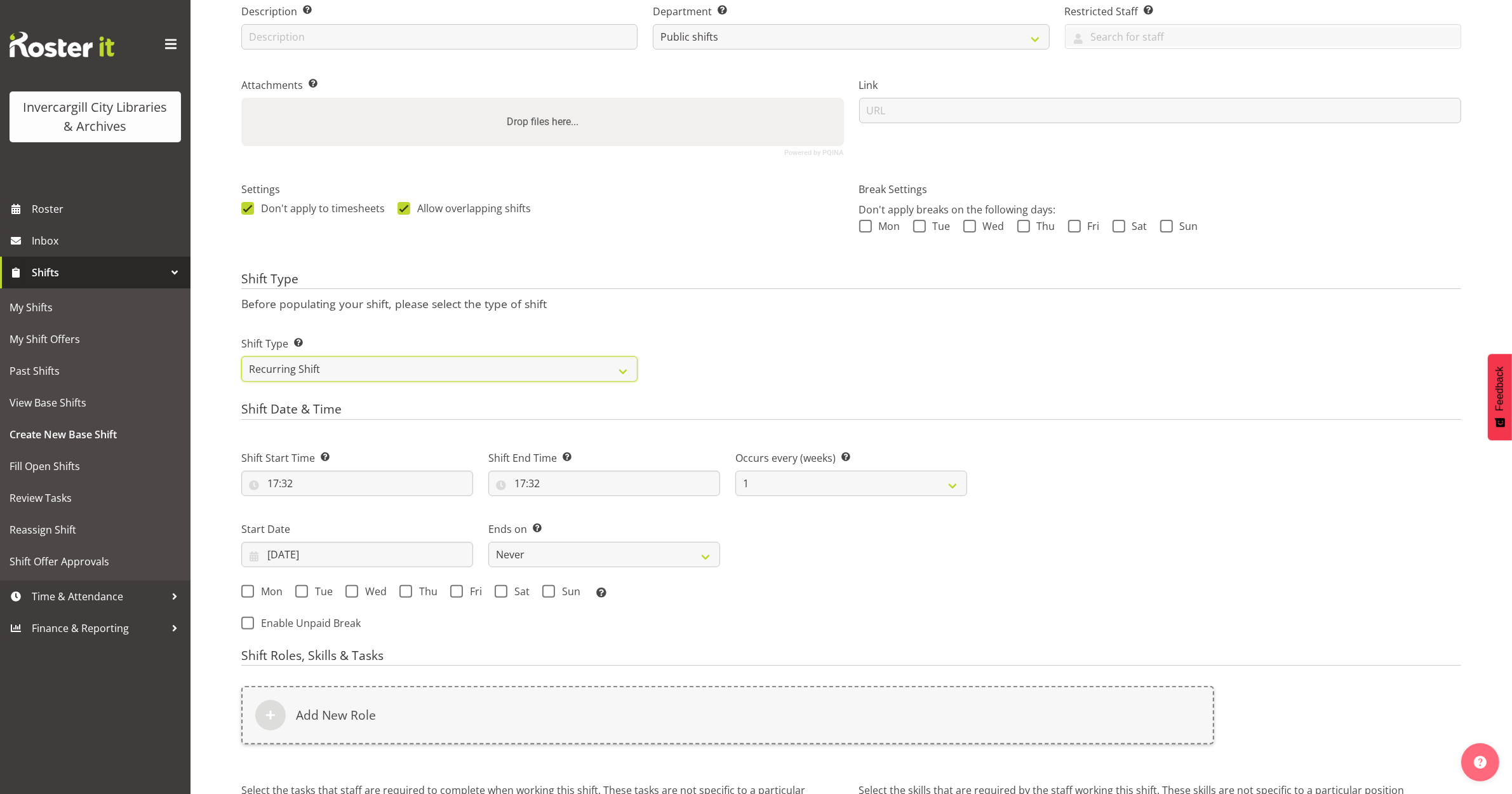
scroll to position [238, 0]
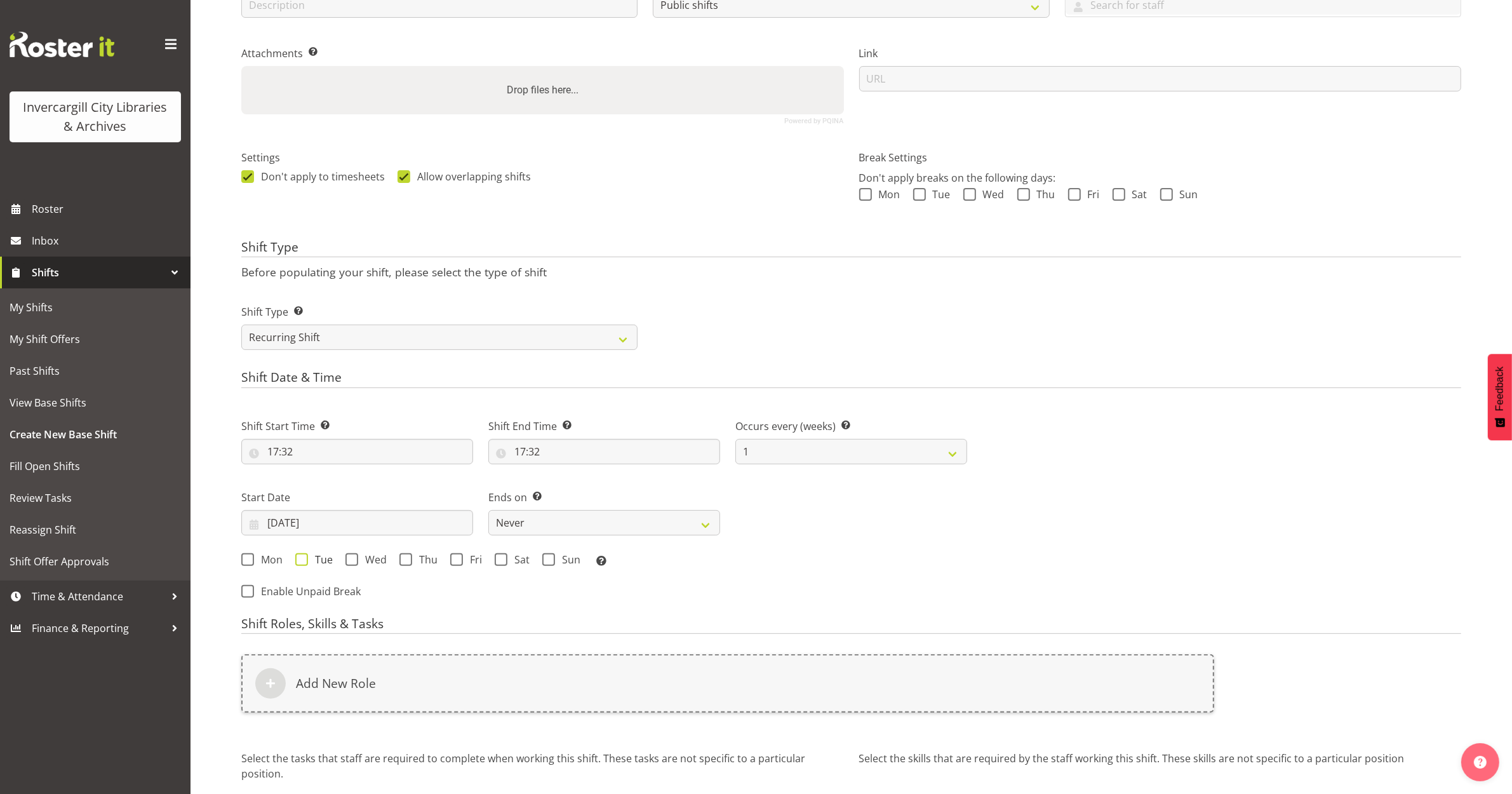
click at [304, 562] on span at bounding box center [302, 560] width 13 height 13
click at [304, 562] on input "Tue" at bounding box center [300, 559] width 8 height 8
checkbox input "true"
click at [274, 449] on input "17:32" at bounding box center [357, 451] width 232 height 26
click at [327, 486] on select "00 01 02 03 04 05 06 07 08 09 10 11 12 13 14 15 16 17 18 19 20 21 22 23" at bounding box center [328, 485] width 29 height 26
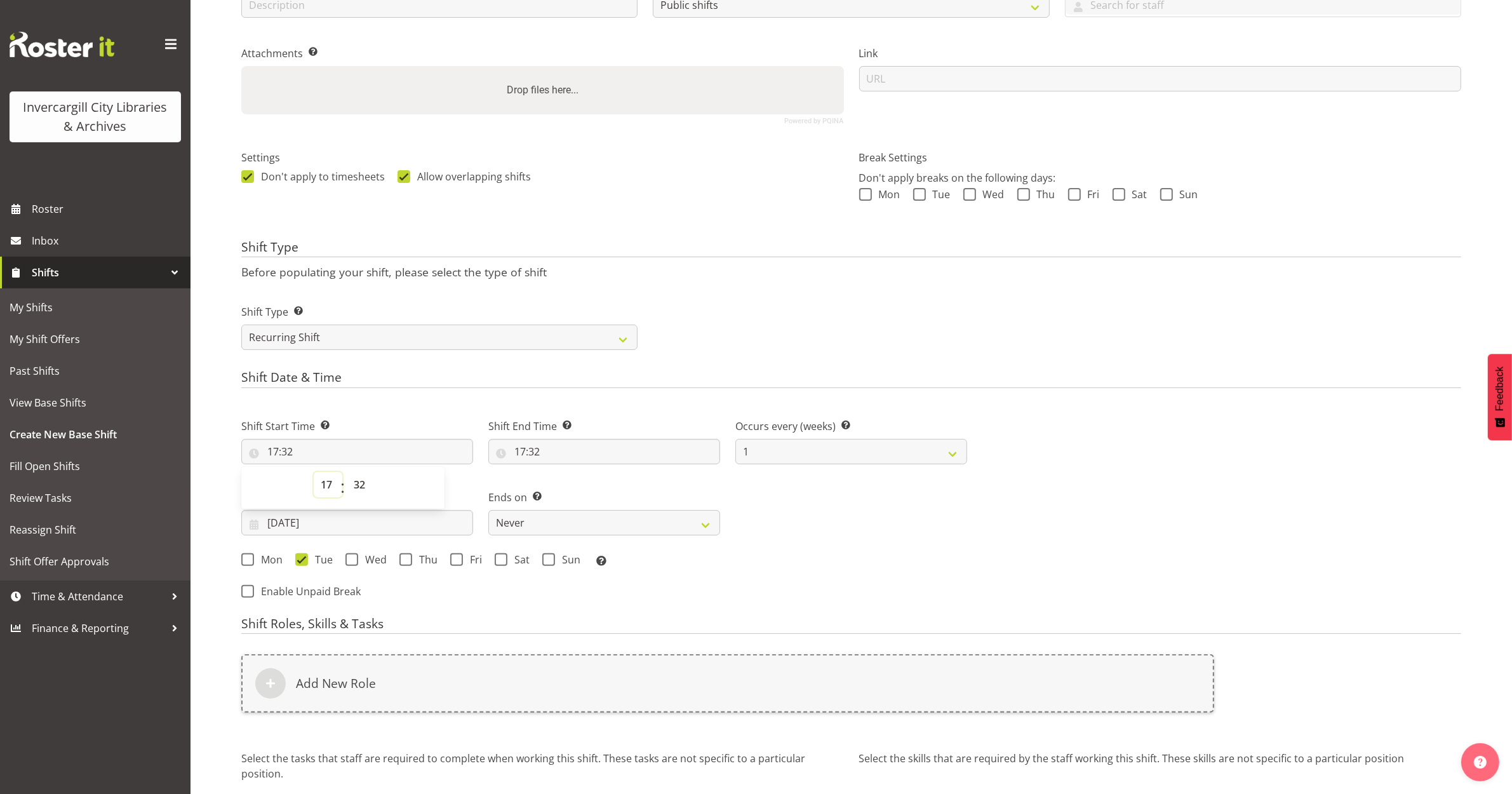
select select "15"
type input "15:32"
click at [356, 490] on select "00 01 02 03 04 05 06 07 08 09 10 11 12 13 14 15 16 17 18 19 20 21 22 23 24 25 2…" at bounding box center [361, 485] width 29 height 26
select select "45"
type input "15:45"
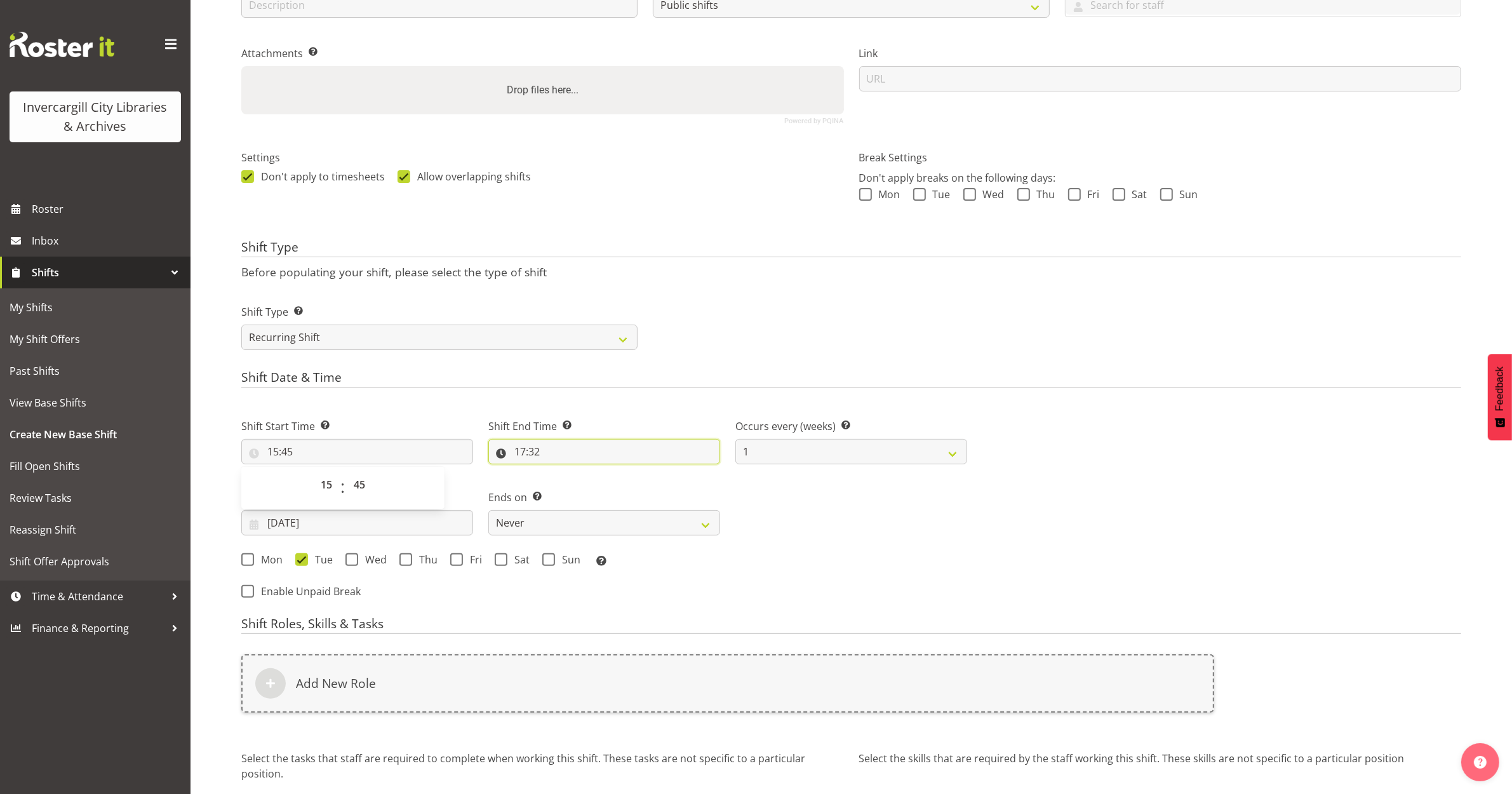
click at [522, 455] on input "17:32" at bounding box center [604, 451] width 232 height 26
click at [577, 484] on select "00 01 02 03 04 05 06 07 08 09 10 11 12 13 14 15 16 17 18 19 20 21 22 23" at bounding box center [575, 485] width 29 height 26
select select "16"
type input "16:32"
click at [605, 484] on select "00 01 02 03 04 05 06 07 08 09 10 11 12 13 14 15 16 17 18 19 20 21 22 23 24 25 2…" at bounding box center [608, 485] width 29 height 26
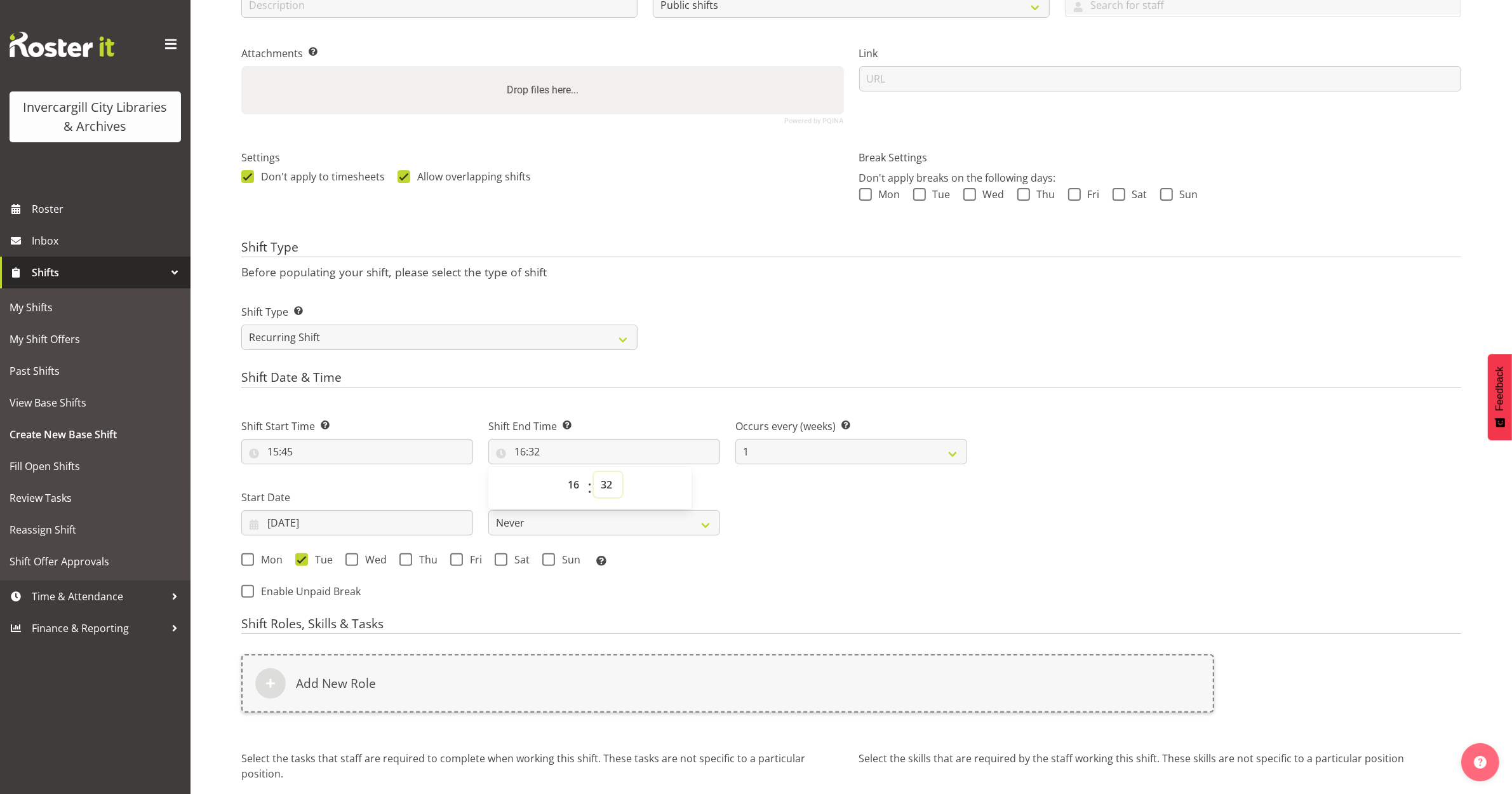
select select "45"
type input "16:45"
click at [816, 538] on div "Shift Start Time Set the time of the day you wish this shift to start 15:45 00 …" at bounding box center [605, 489] width 741 height 177
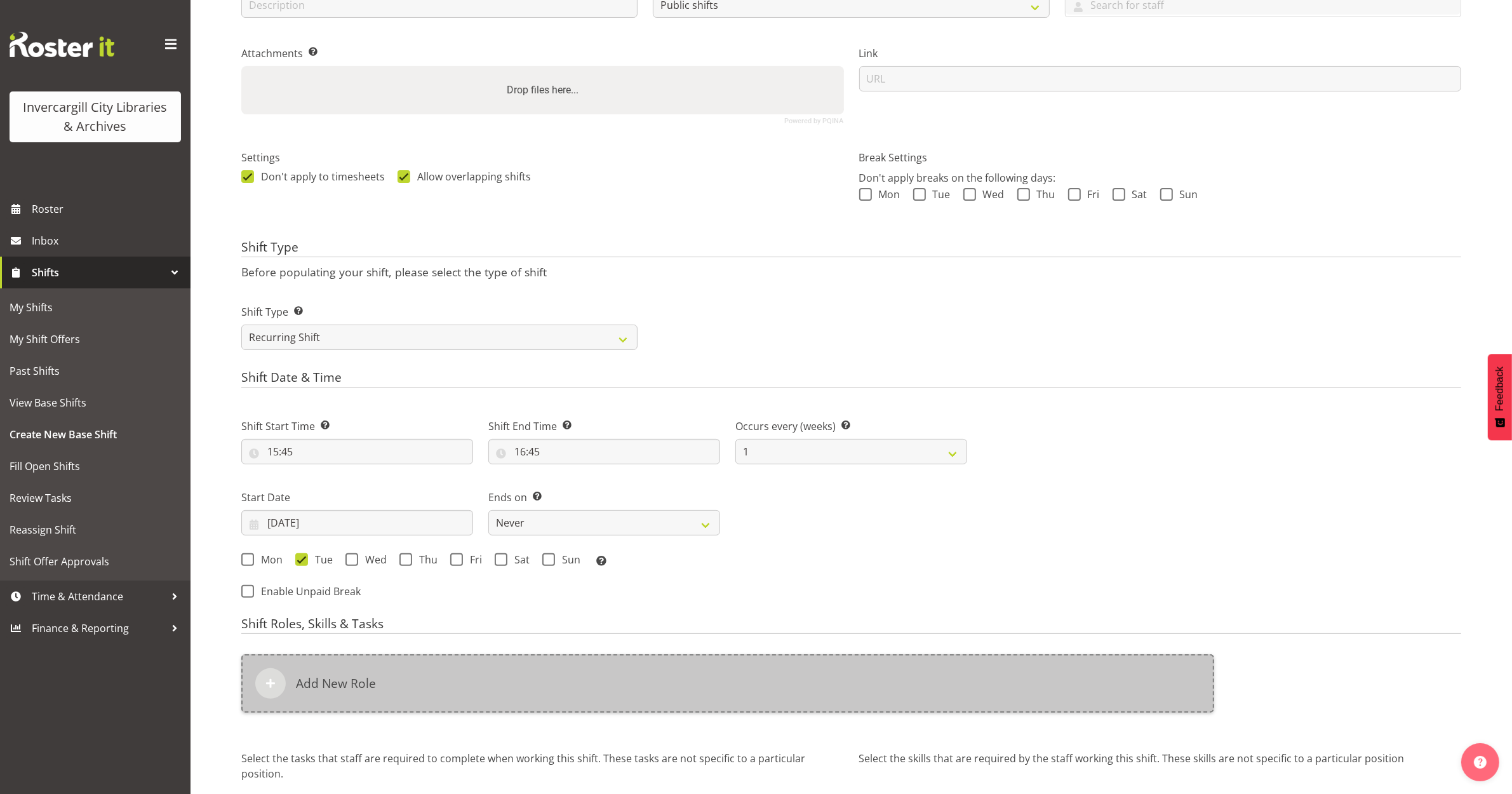
click at [375, 681] on div "Add New Role" at bounding box center [728, 683] width 973 height 58
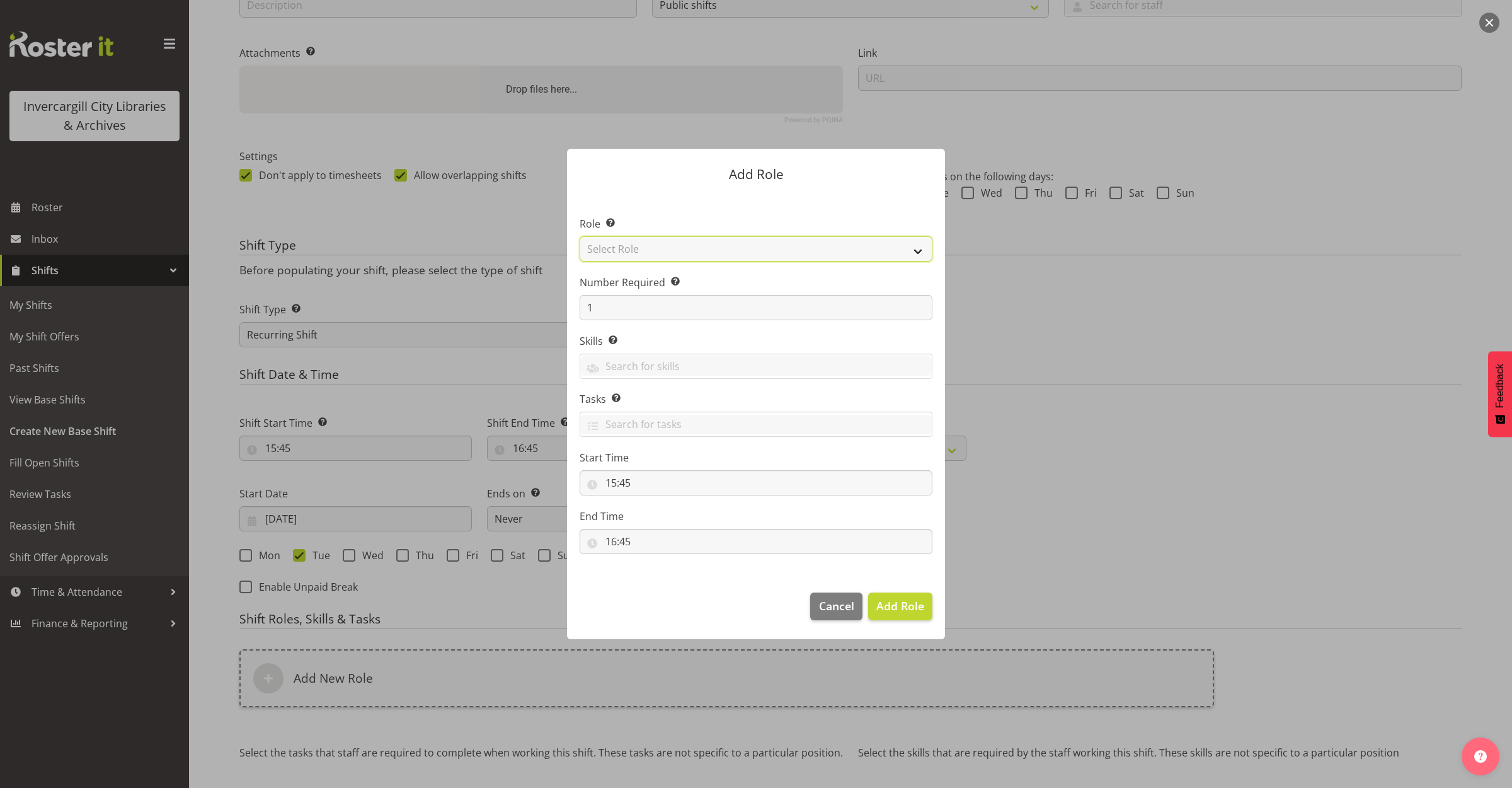
click at [698, 243] on select "Select Role 1st floor desk AQ operator Business Support Team member Casual Cust…" at bounding box center [755, 249] width 353 height 25
select select "1508"
click at [579, 236] on select "Select Role 1st floor desk AQ operator Business Support Team member Casual Cust…" at bounding box center [755, 249] width 353 height 25
click at [899, 607] on span "Add Role" at bounding box center [900, 606] width 48 height 15
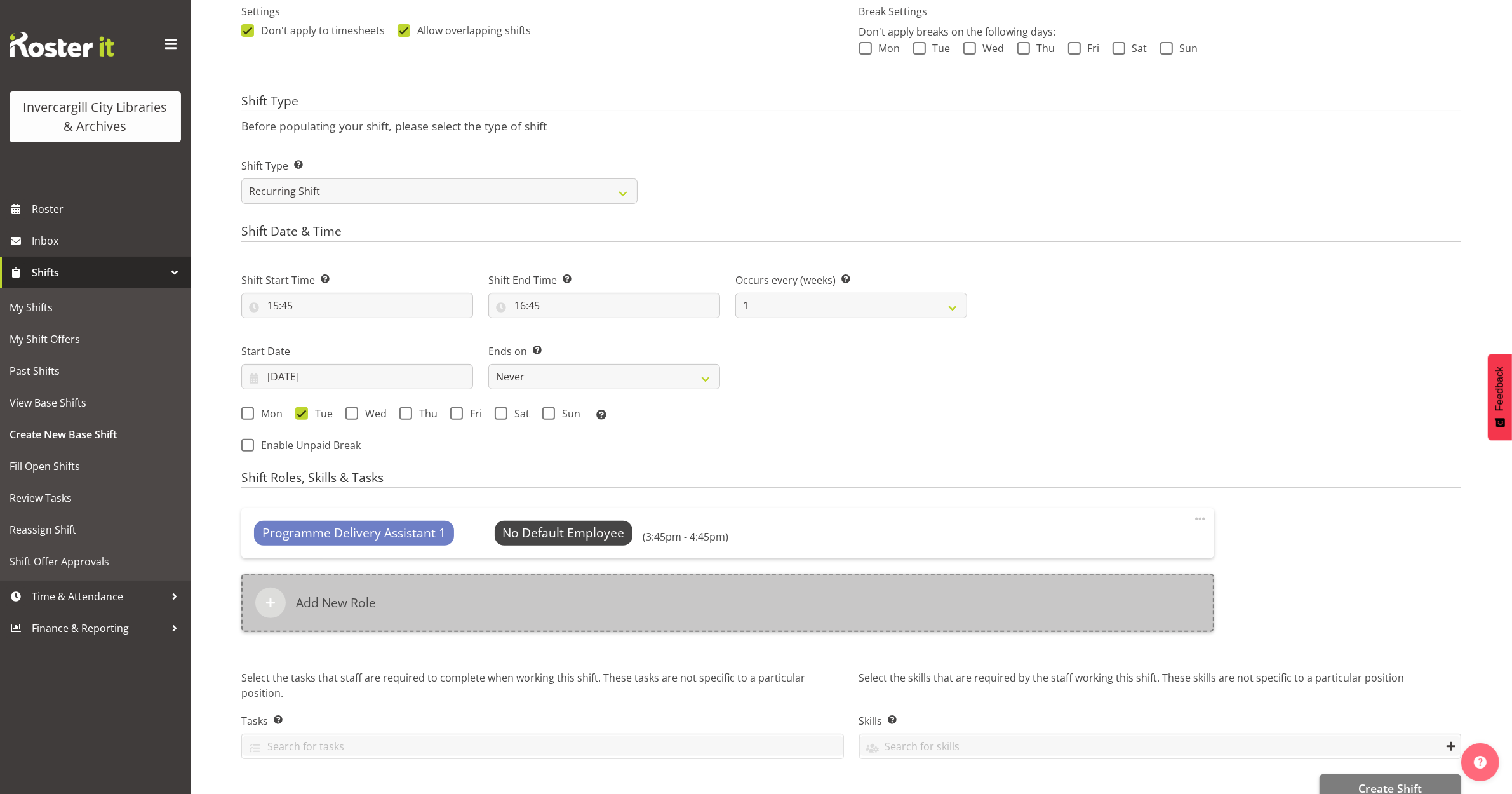
scroll to position [397, 0]
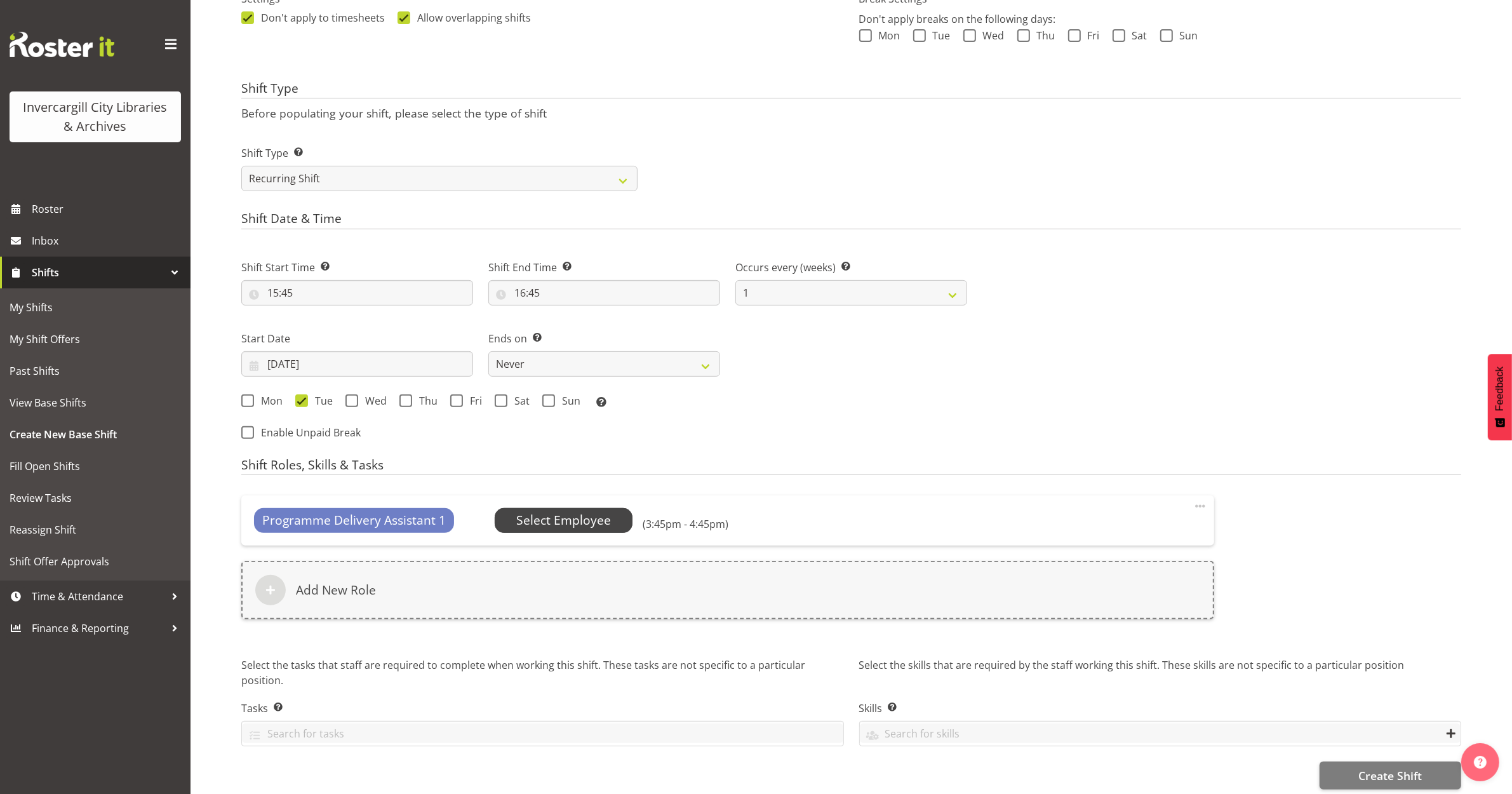
click at [546, 522] on span "Select Employee" at bounding box center [563, 520] width 94 height 18
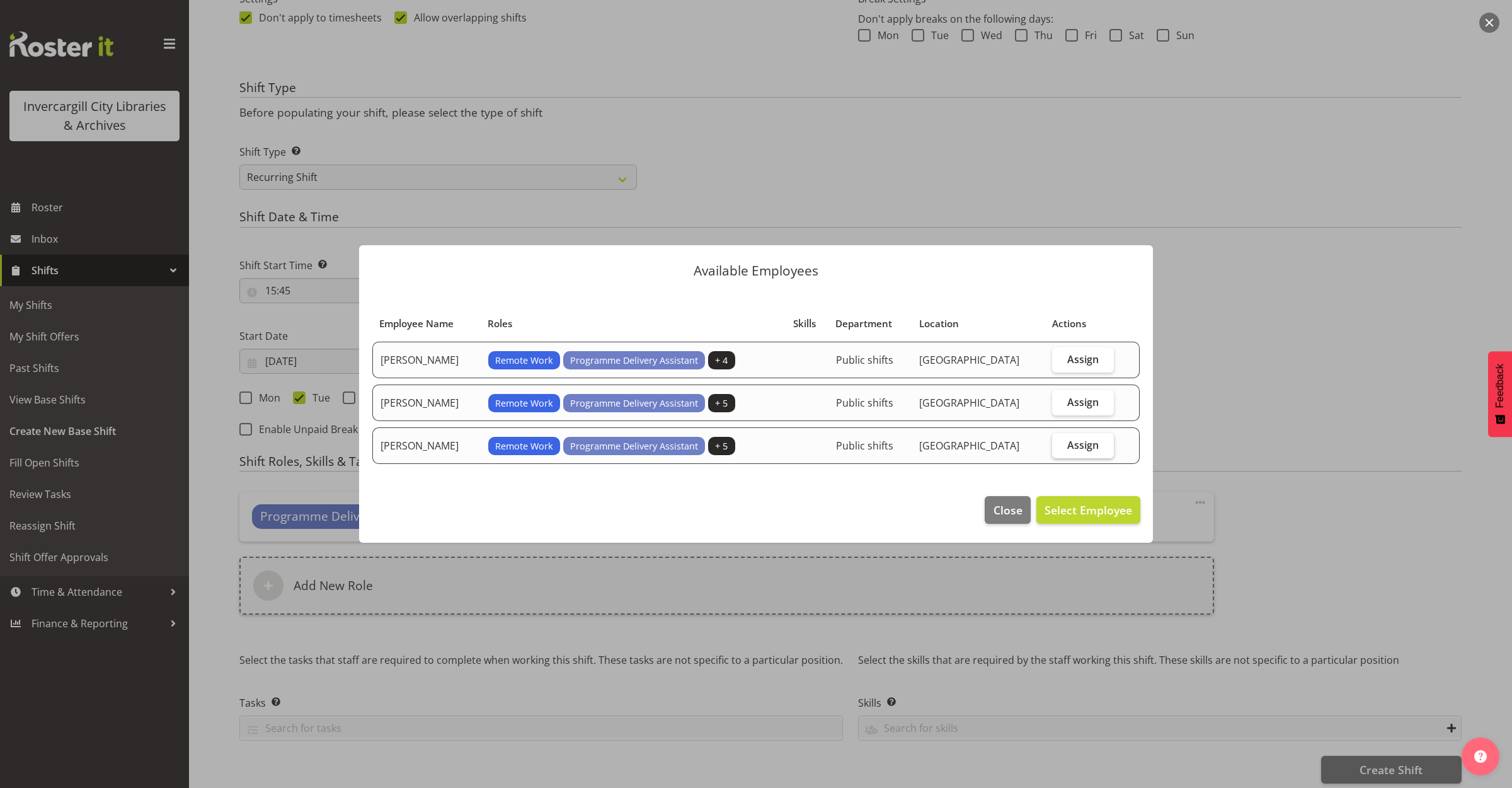
click at [1091, 445] on span "Assign" at bounding box center [1083, 445] width 32 height 13
click at [1060, 445] on input "Assign" at bounding box center [1056, 445] width 8 height 8
checkbox input "true"
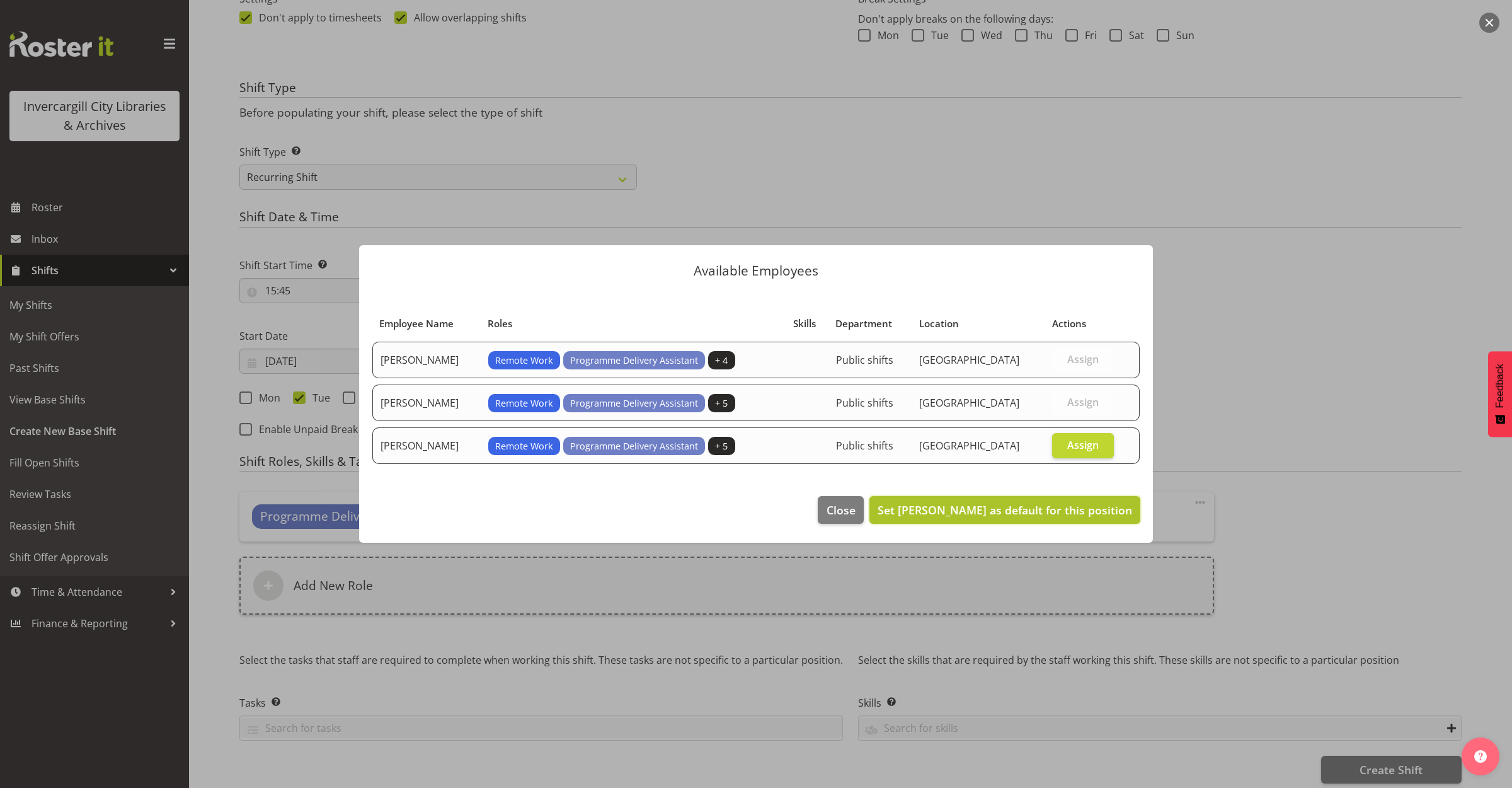
click at [1081, 506] on span "Set Keyu Chen as default for this position" at bounding box center [1005, 510] width 254 height 15
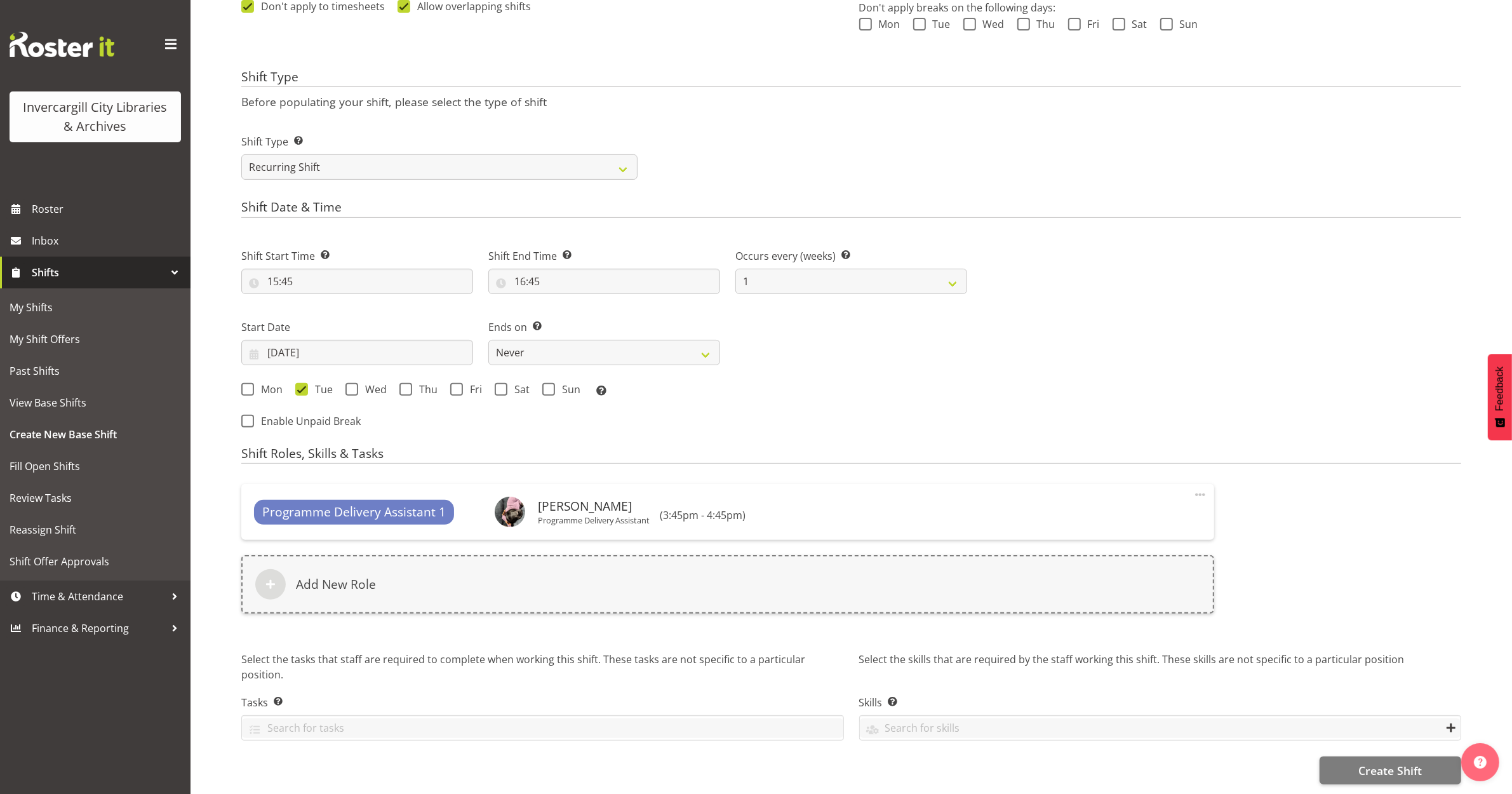
scroll to position [421, 0]
click at [1387, 764] on span "Create Shift" at bounding box center [1391, 770] width 64 height 17
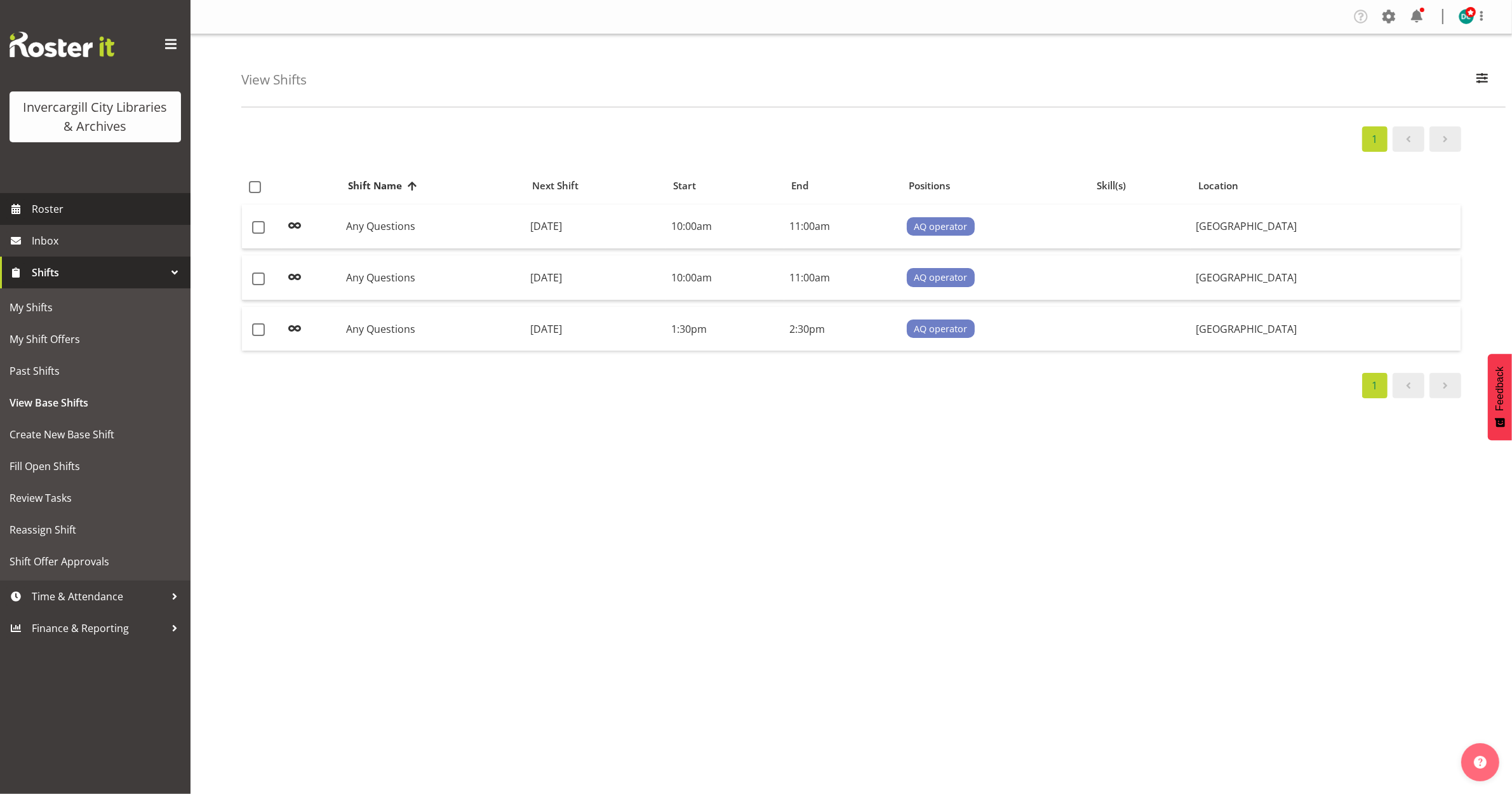
click at [45, 209] on span "Roster" at bounding box center [108, 209] width 153 height 19
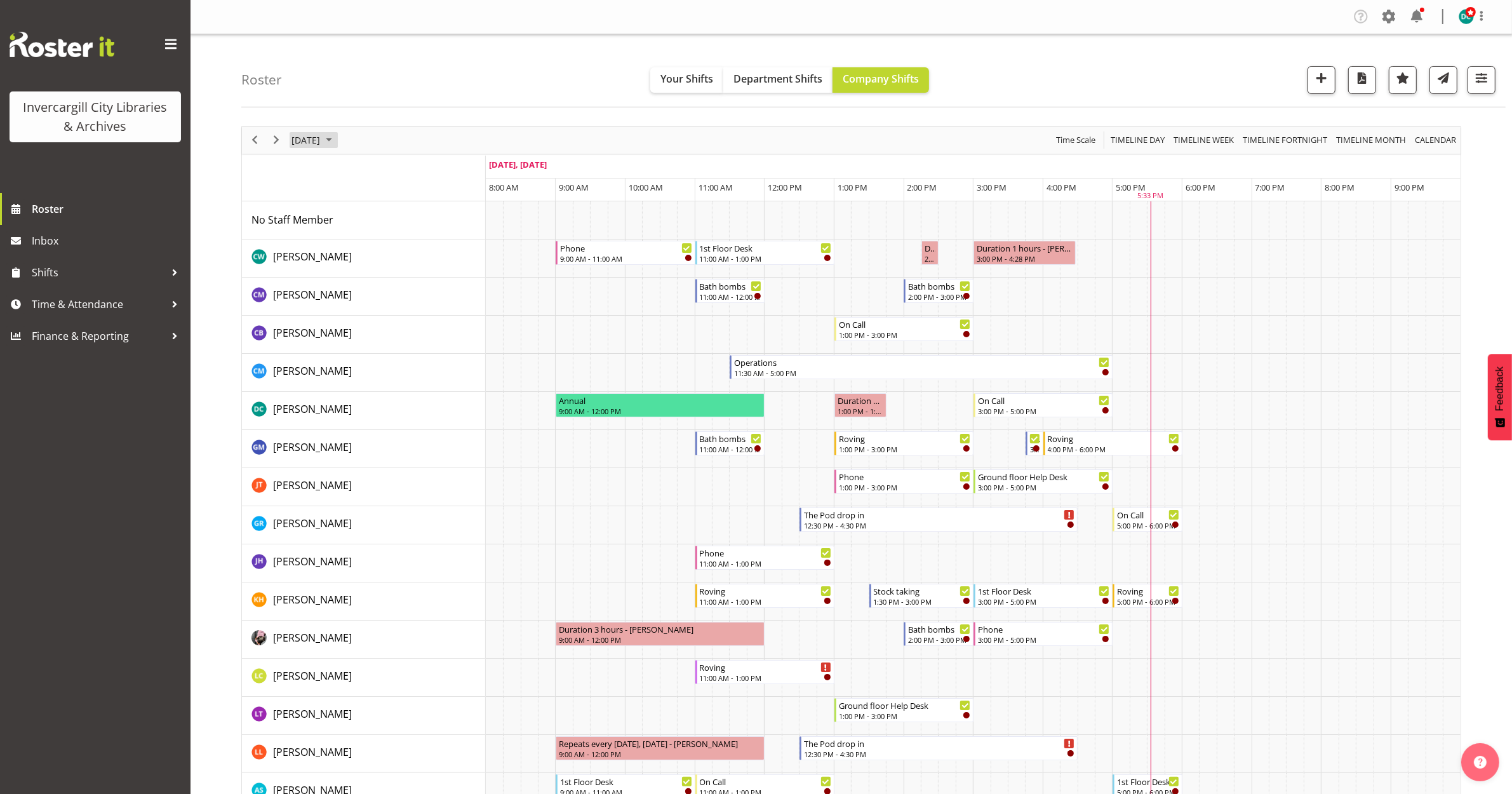
click at [321, 141] on span "[DATE]" at bounding box center [305, 140] width 31 height 16
click at [340, 240] on span "7" at bounding box center [346, 237] width 19 height 19
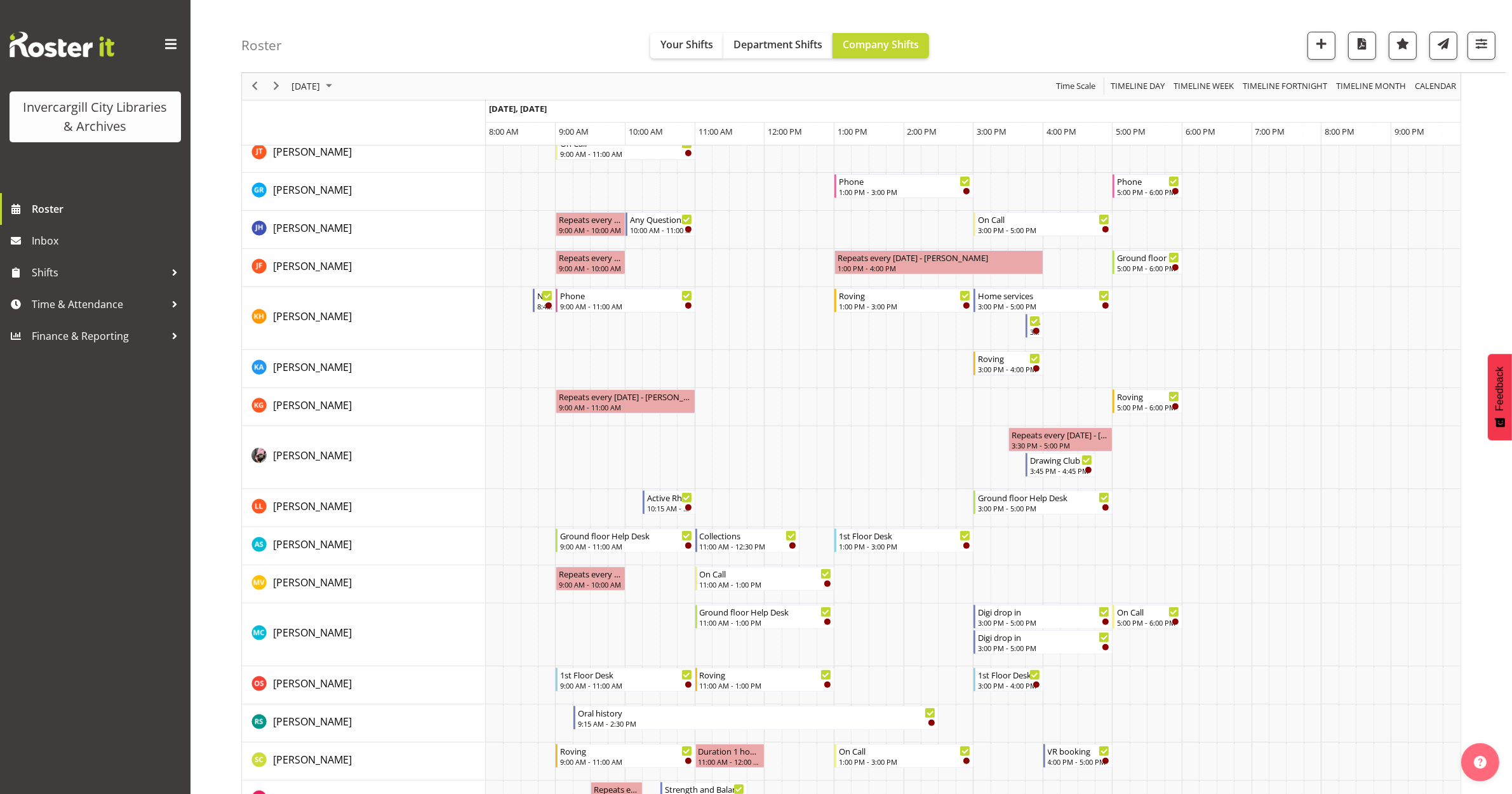
scroll to position [397, 0]
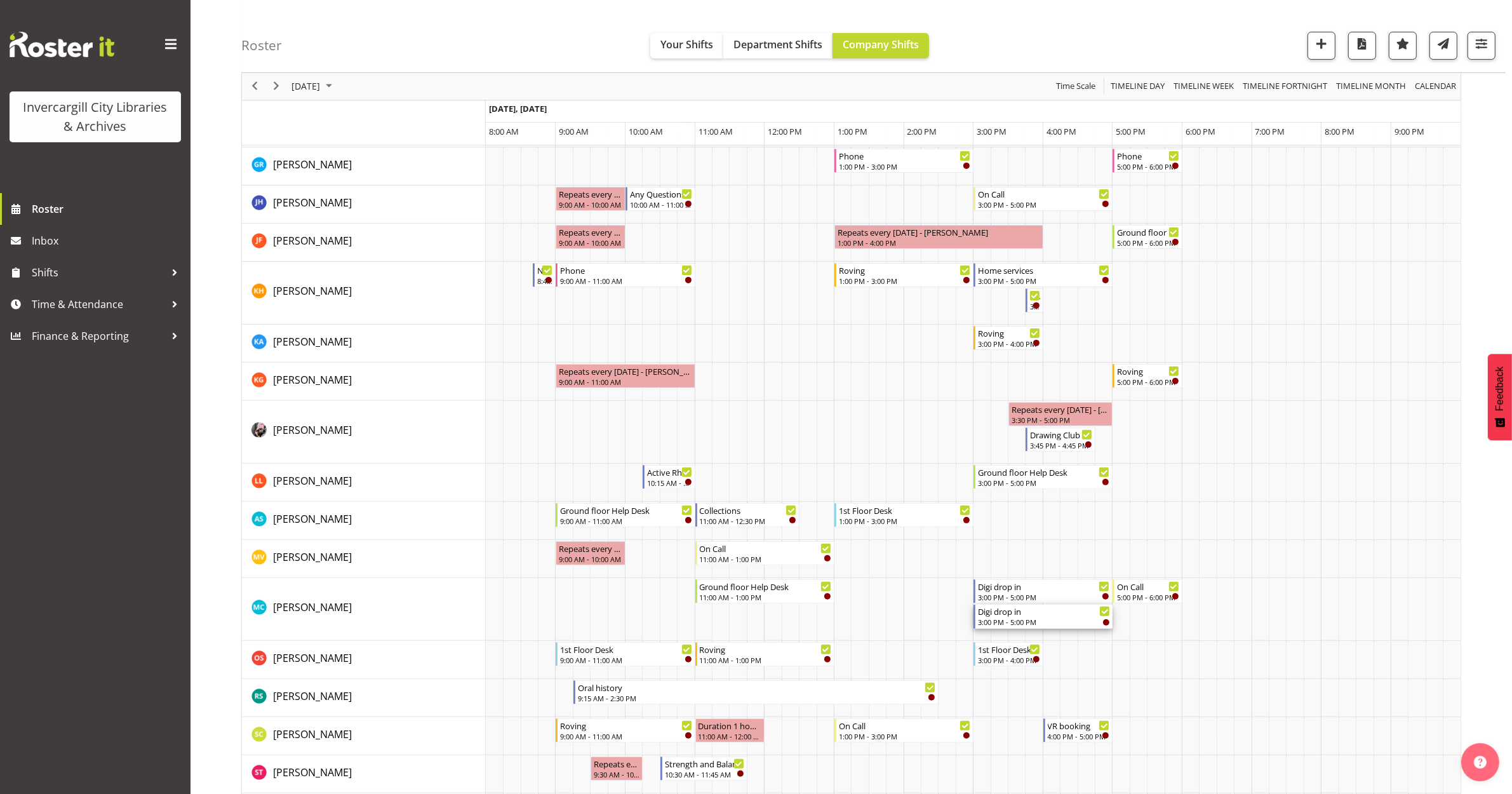
click at [1062, 620] on div "3:00 PM - 5:00 PM" at bounding box center [1043, 621] width 132 height 10
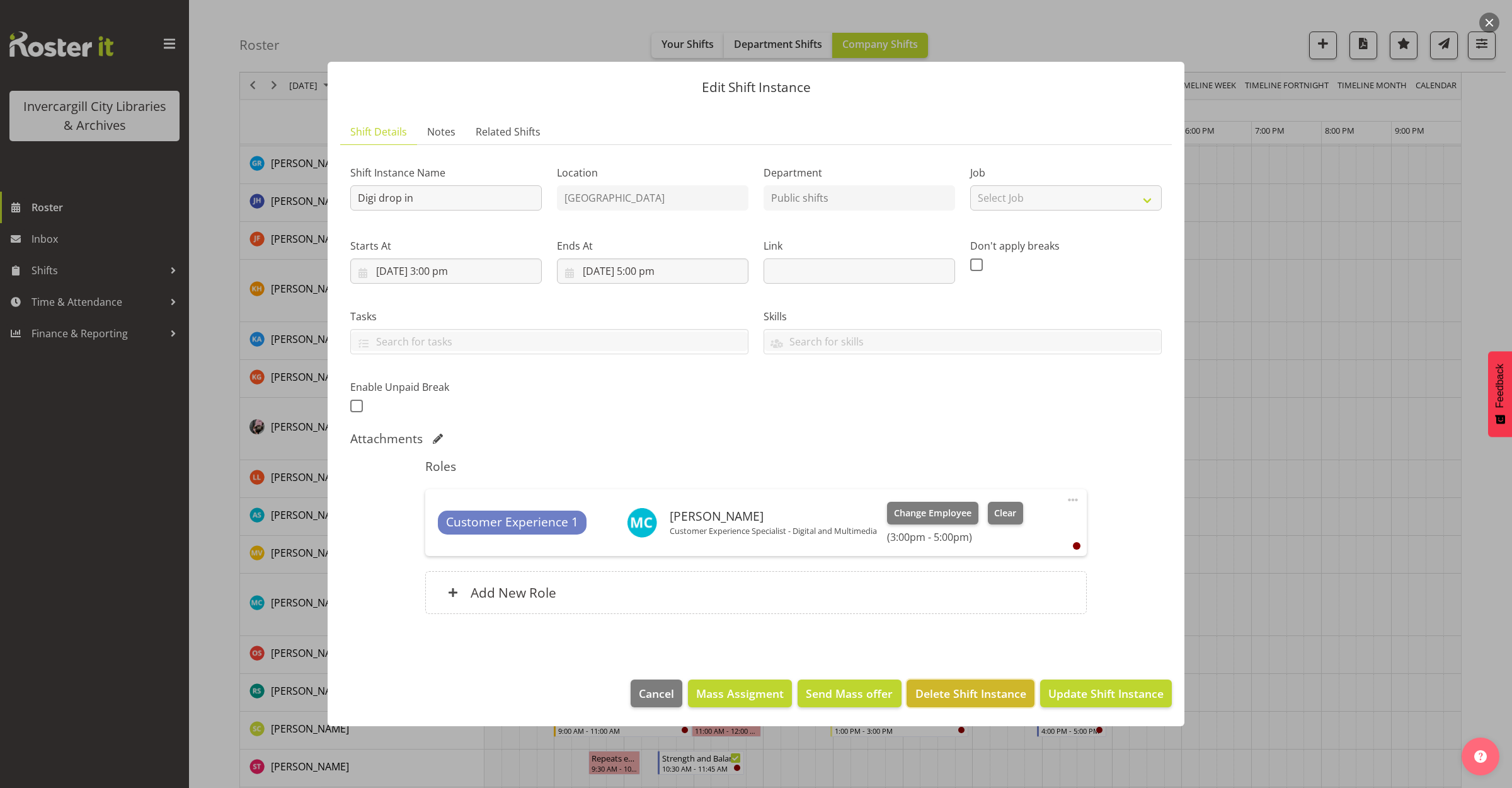
click at [979, 687] on span "Delete Shift Instance" at bounding box center [971, 693] width 111 height 17
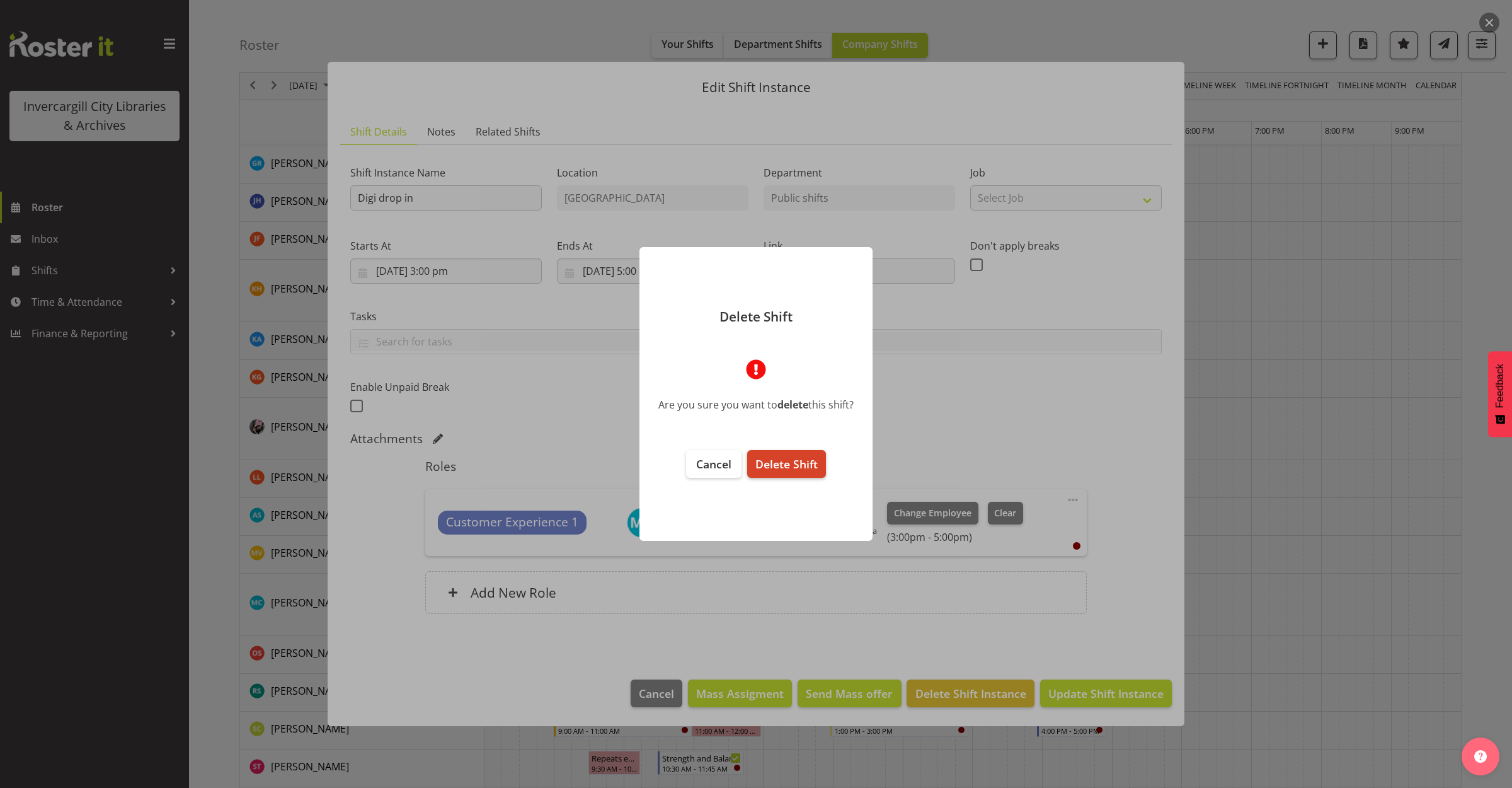
click at [779, 465] on span "Delete Shift" at bounding box center [786, 464] width 63 height 15
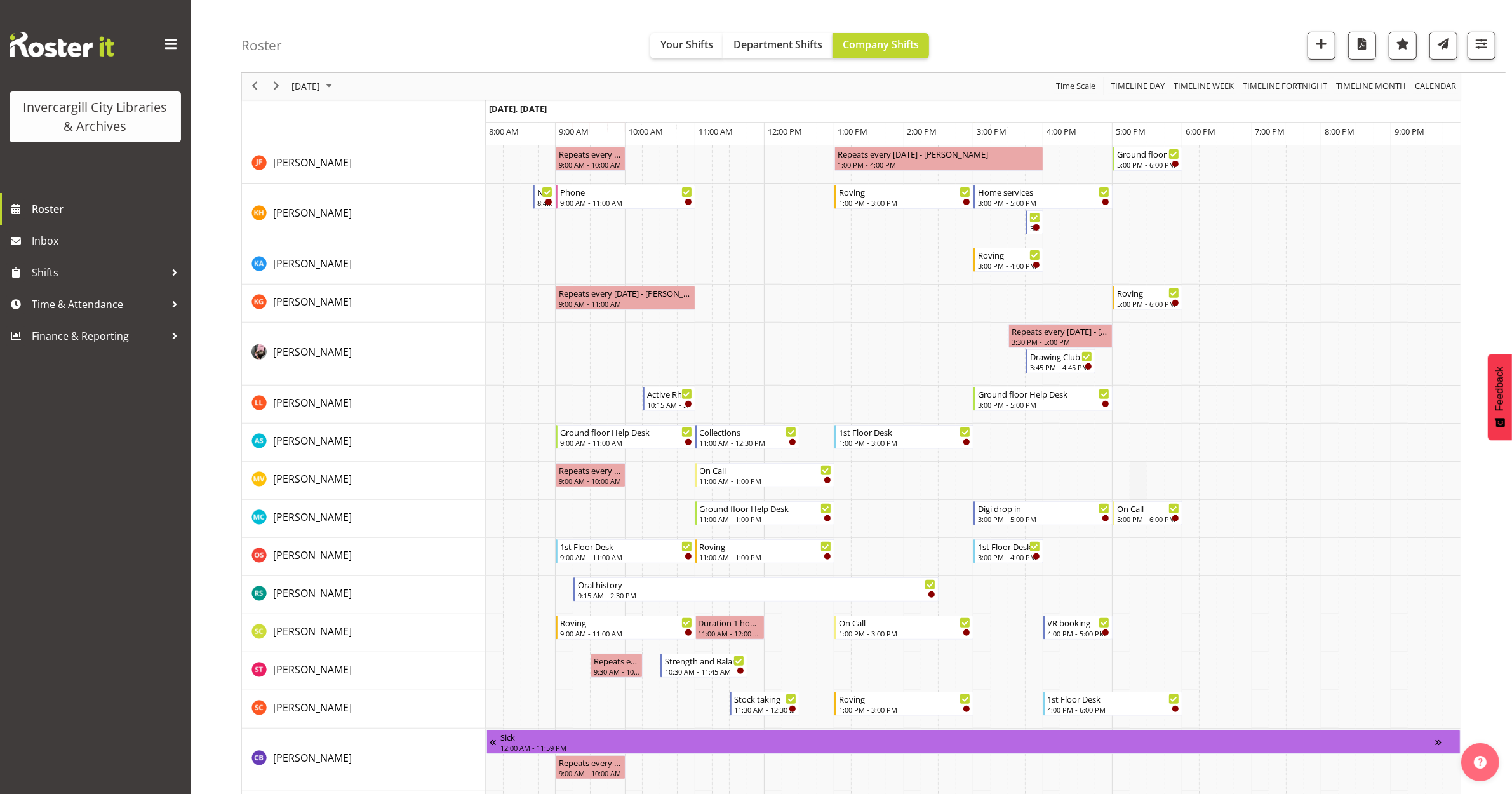
scroll to position [476, 0]
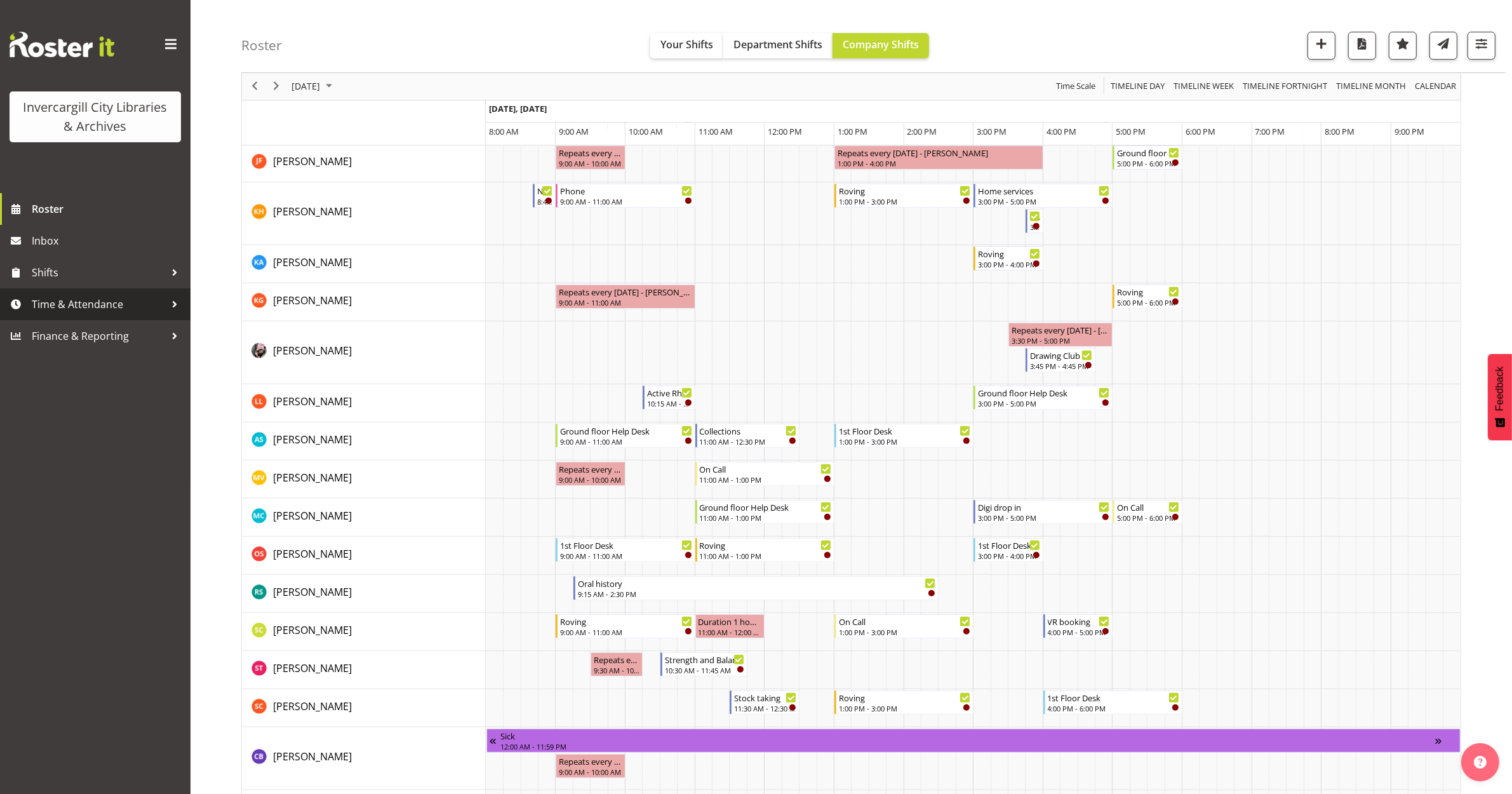
click at [179, 305] on div at bounding box center [175, 304] width 19 height 19
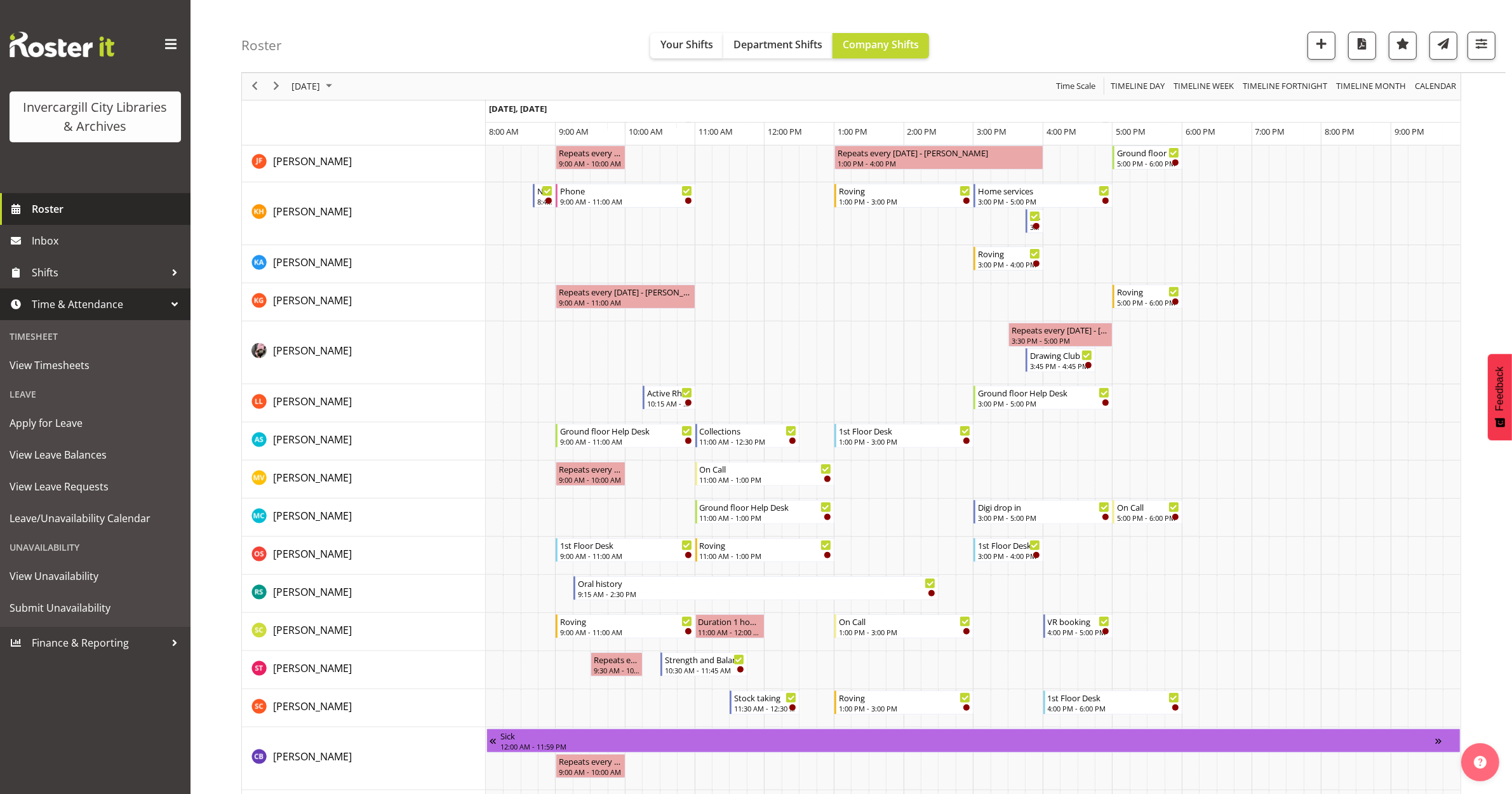
click at [55, 204] on span "Roster" at bounding box center [108, 209] width 153 height 19
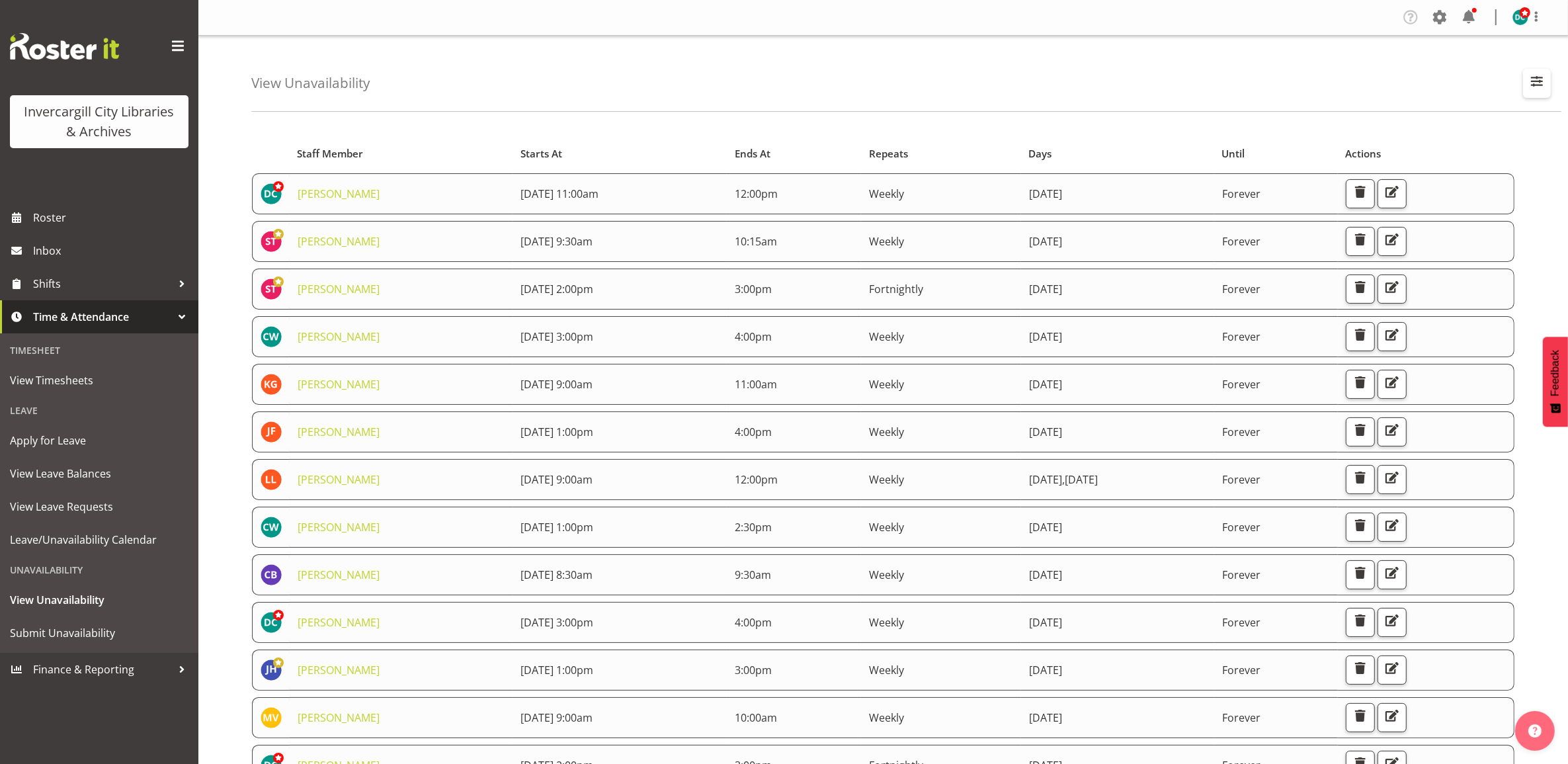
click at [1540, 83] on span "button" at bounding box center [1536, 81] width 17 height 17
click at [1387, 137] on input "text" at bounding box center [1452, 144] width 177 height 27
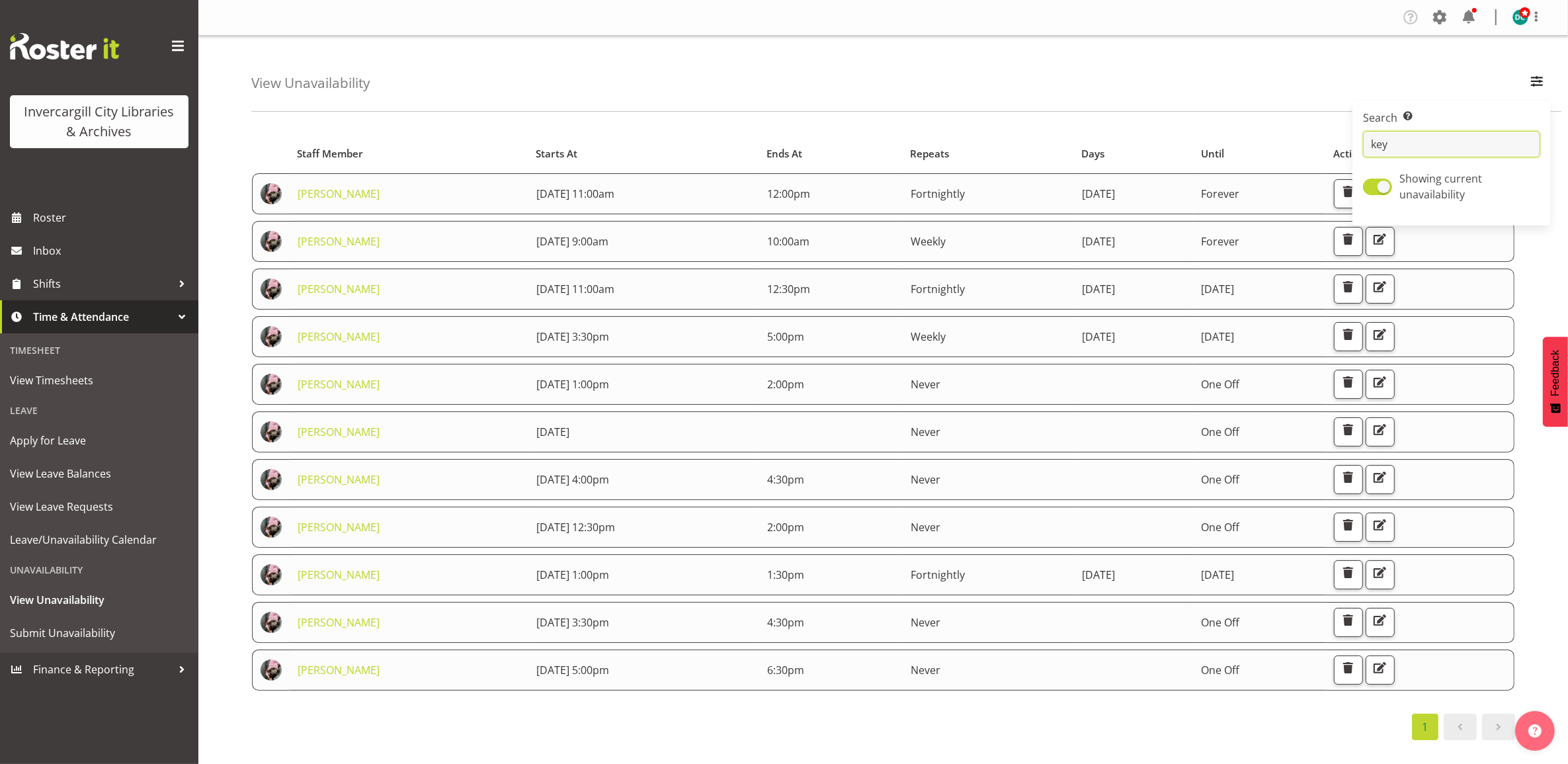
type input "keyu"
click at [1388, 339] on span "button" at bounding box center [1379, 335] width 17 height 17
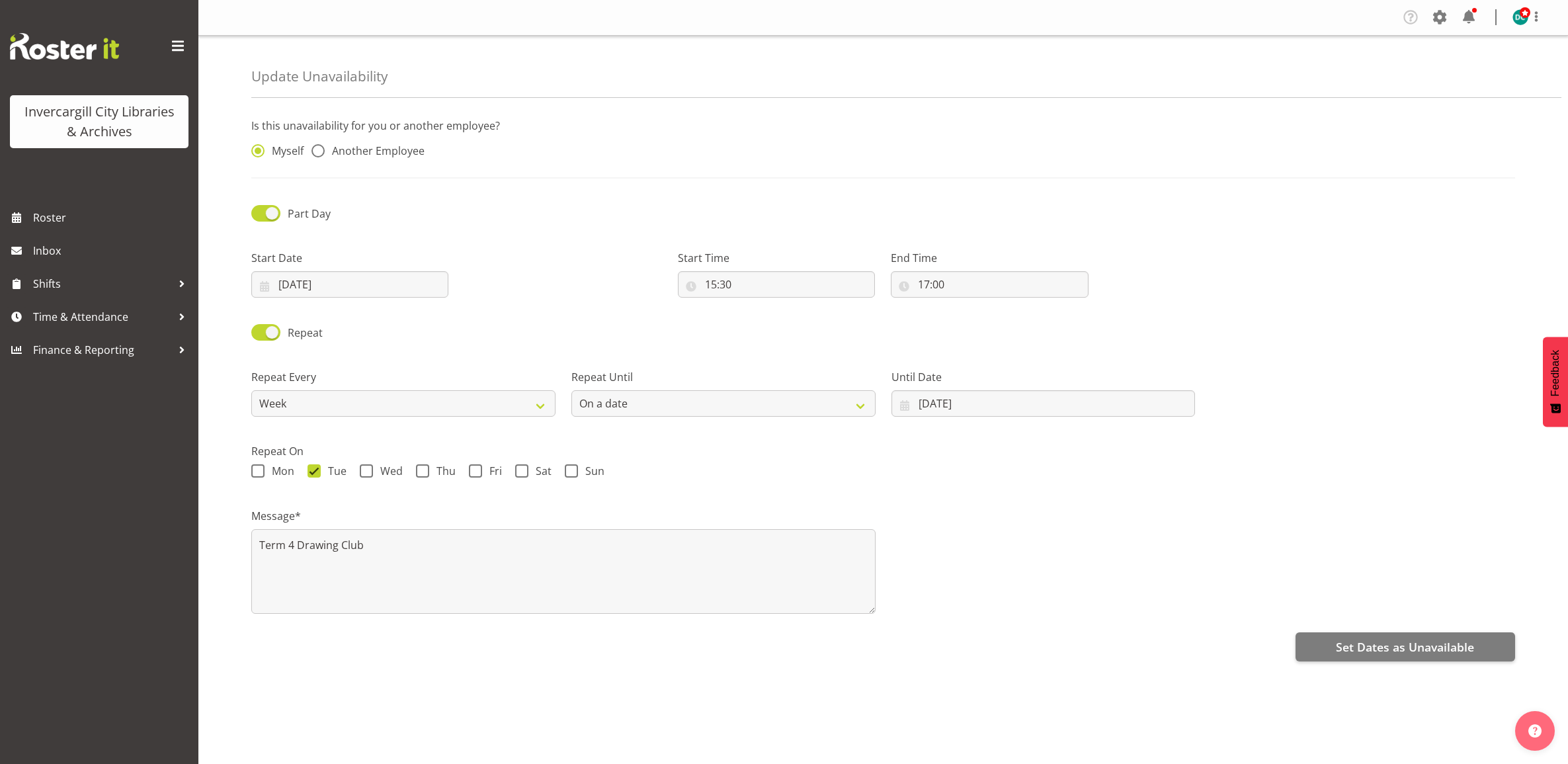
select select "date"
radio input "false"
radio input "true"
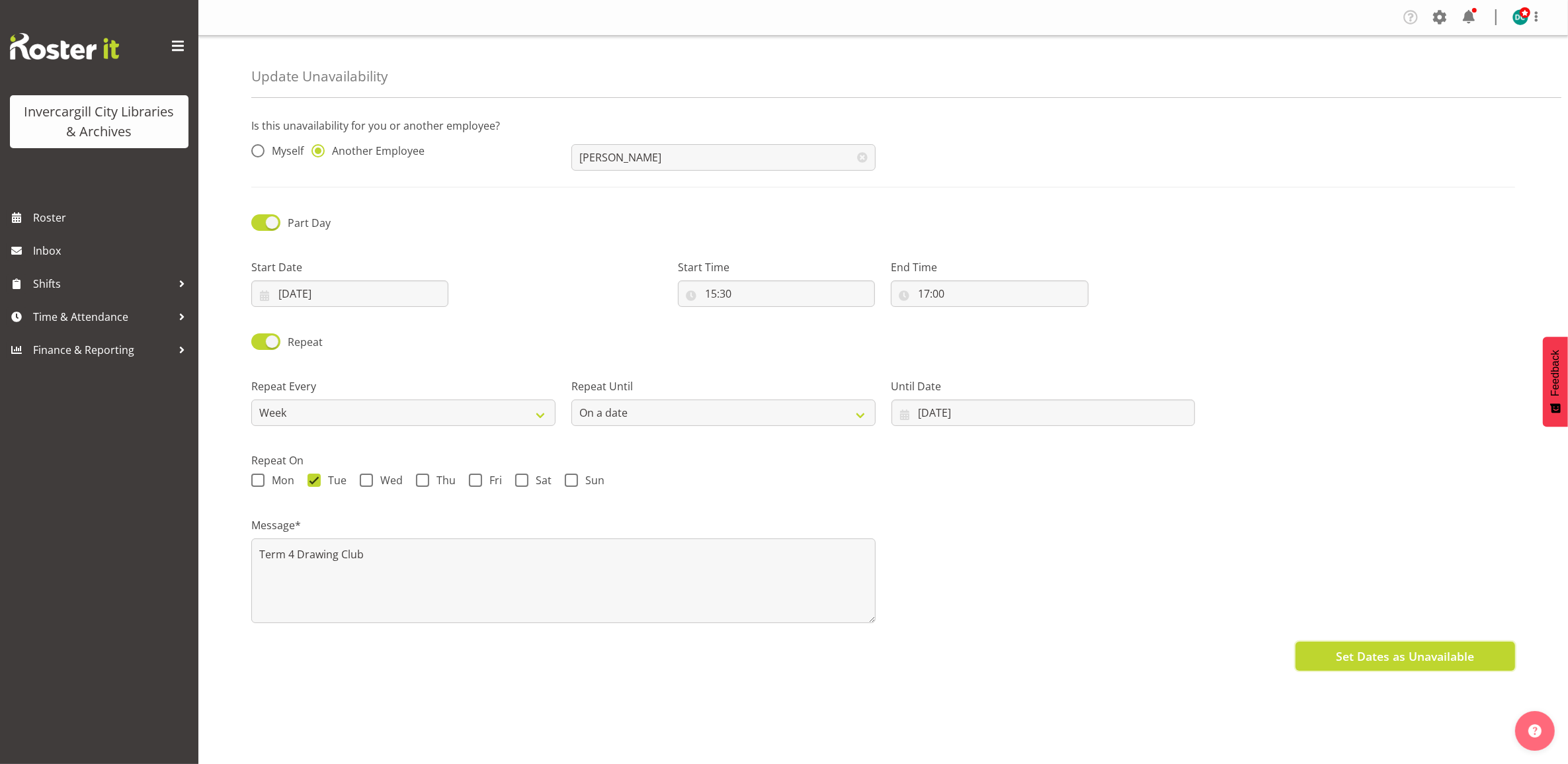
click at [1412, 655] on span "Set Dates as Unavailable" at bounding box center [1405, 656] width 138 height 17
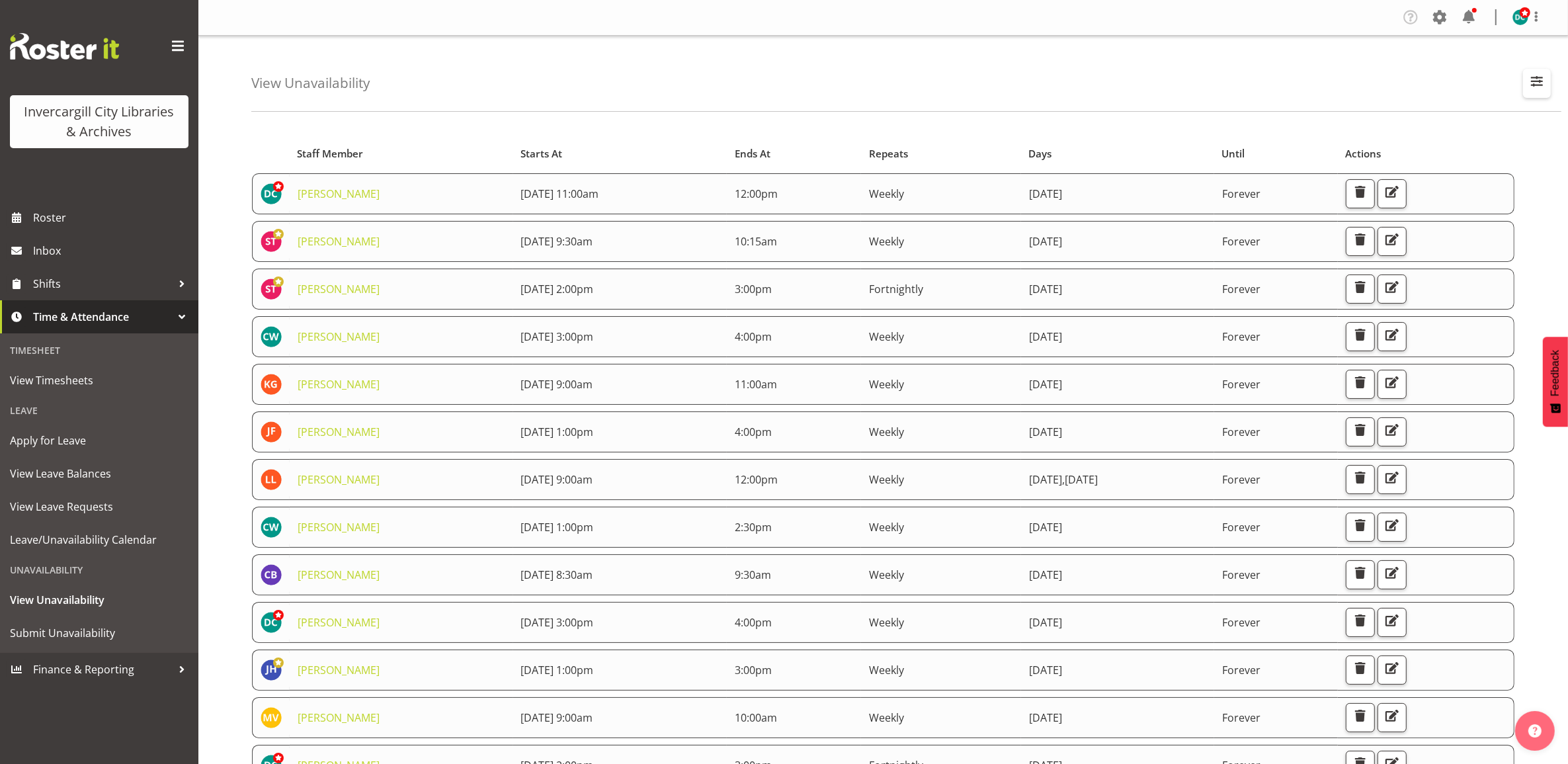
click at [1538, 84] on span "button" at bounding box center [1536, 81] width 17 height 17
click at [1413, 153] on input "text" at bounding box center [1452, 144] width 177 height 27
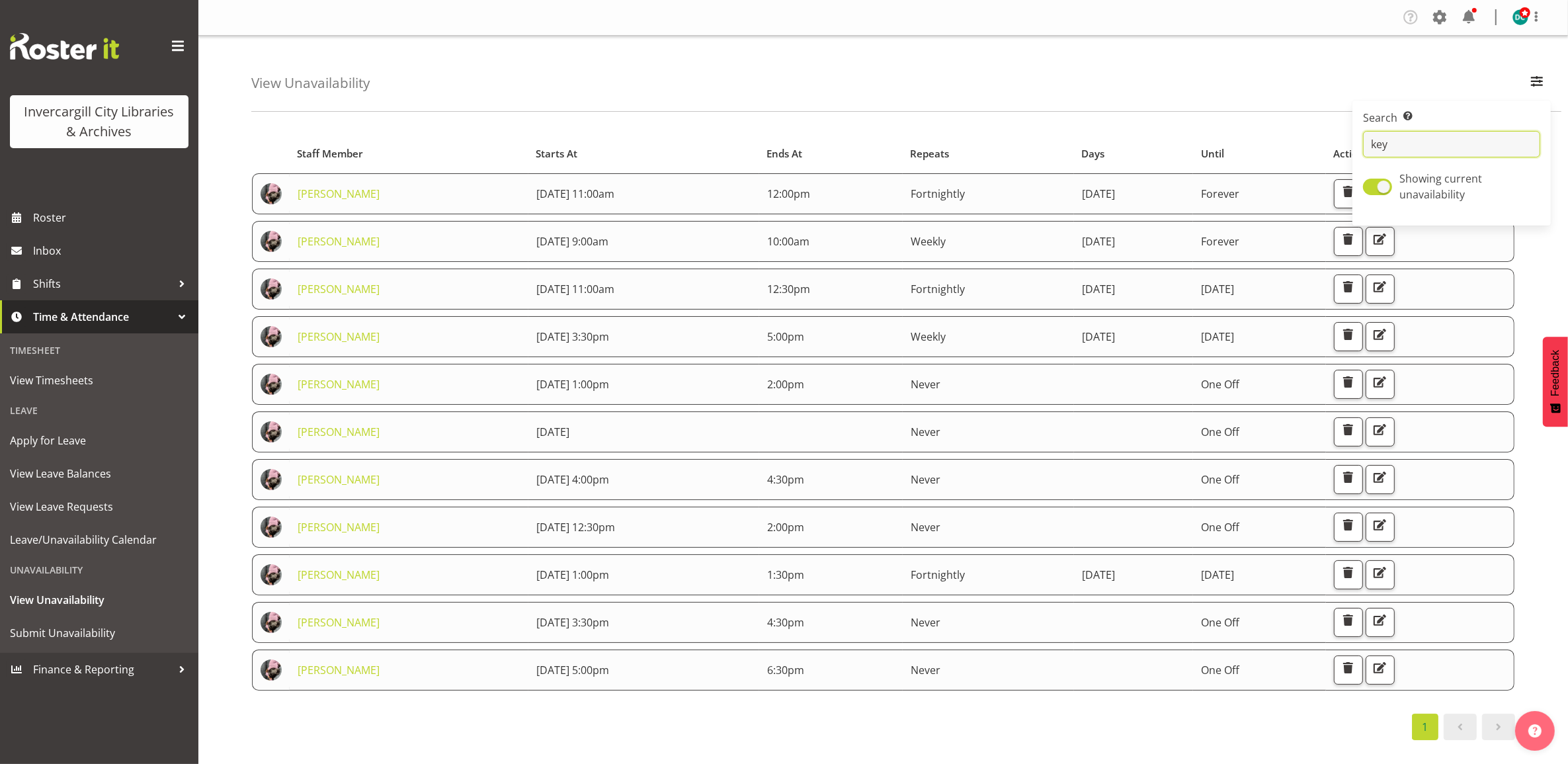
type input "key"
click at [642, 103] on div "View Unavailability Search Search for a particular employee key Showing current…" at bounding box center [906, 73] width 1310 height 76
click at [1357, 341] on span "button" at bounding box center [1348, 335] width 17 height 17
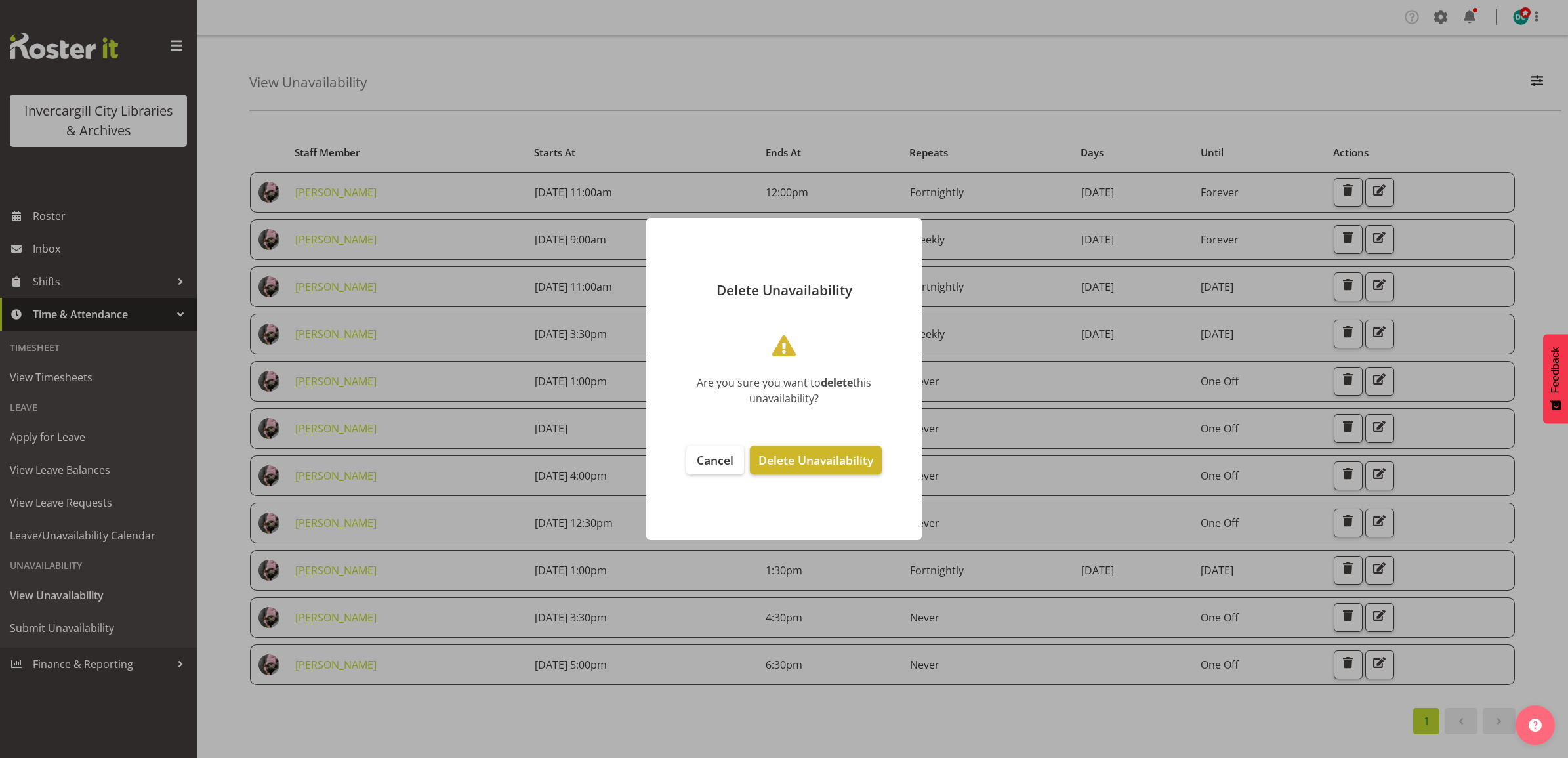
click at [831, 460] on span "Delete Unavailability" at bounding box center [815, 460] width 115 height 16
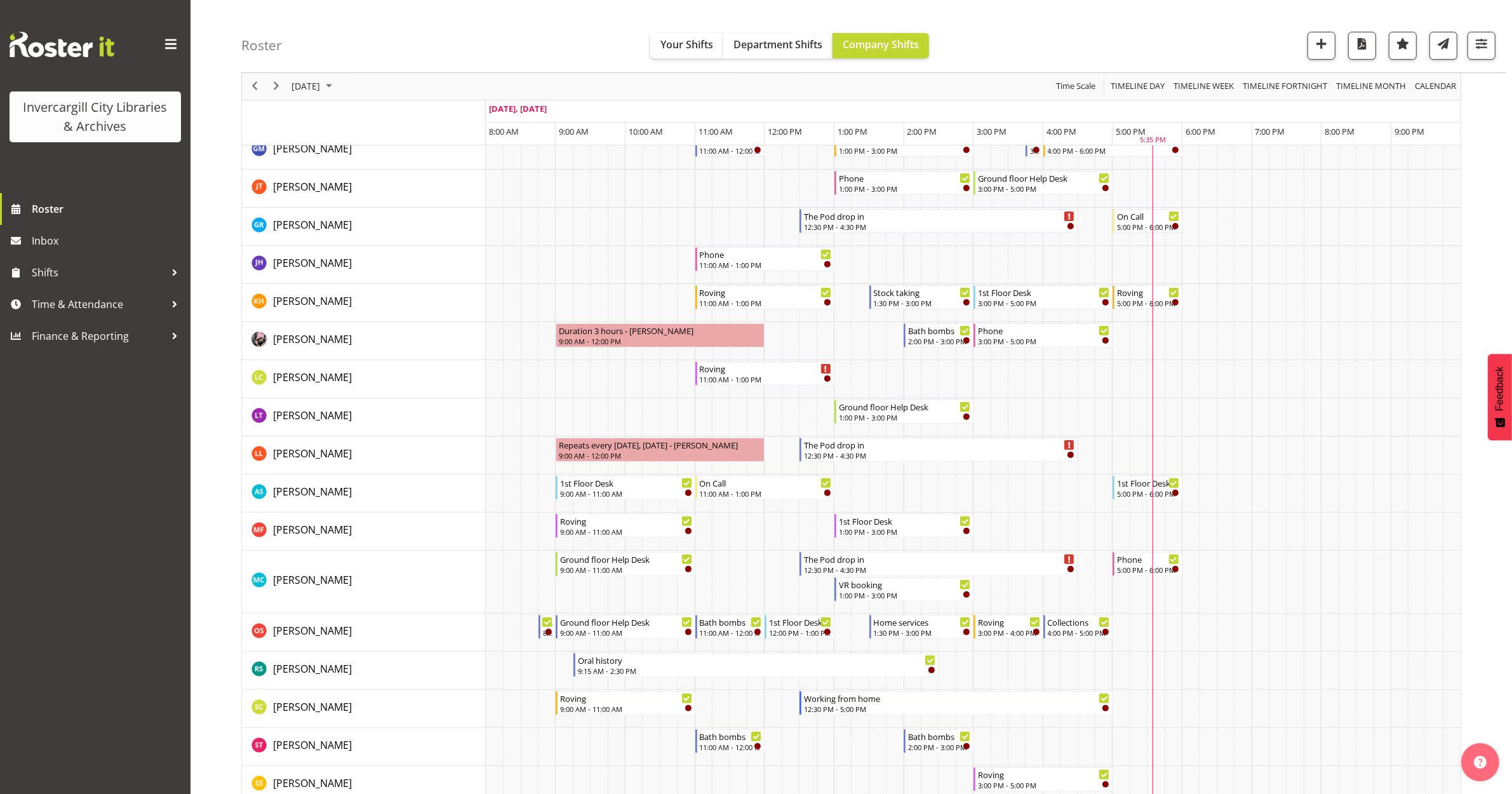
scroll to position [397, 0]
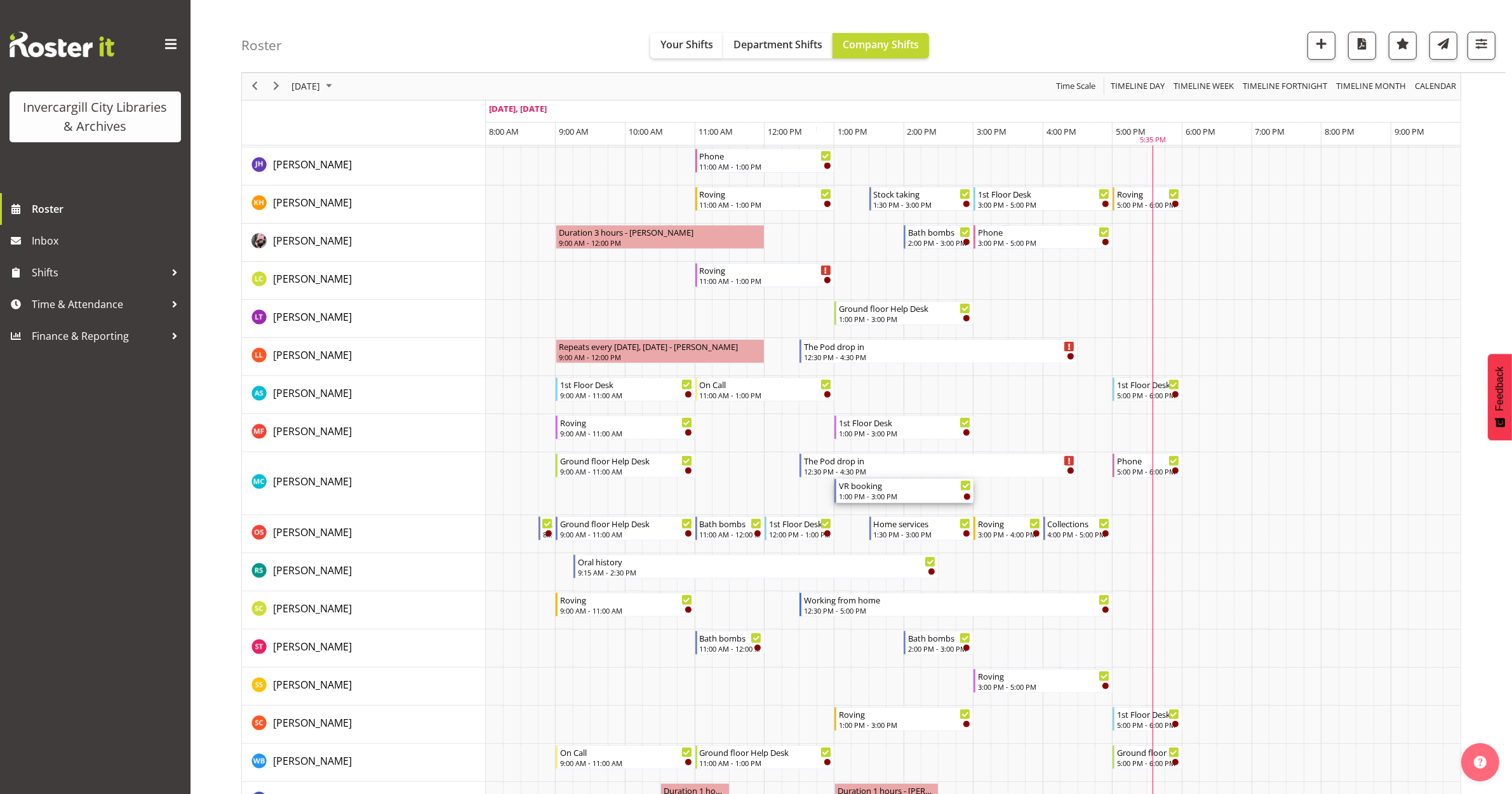
click at [900, 499] on div "1:00 PM - 3:00 PM" at bounding box center [904, 496] width 132 height 10
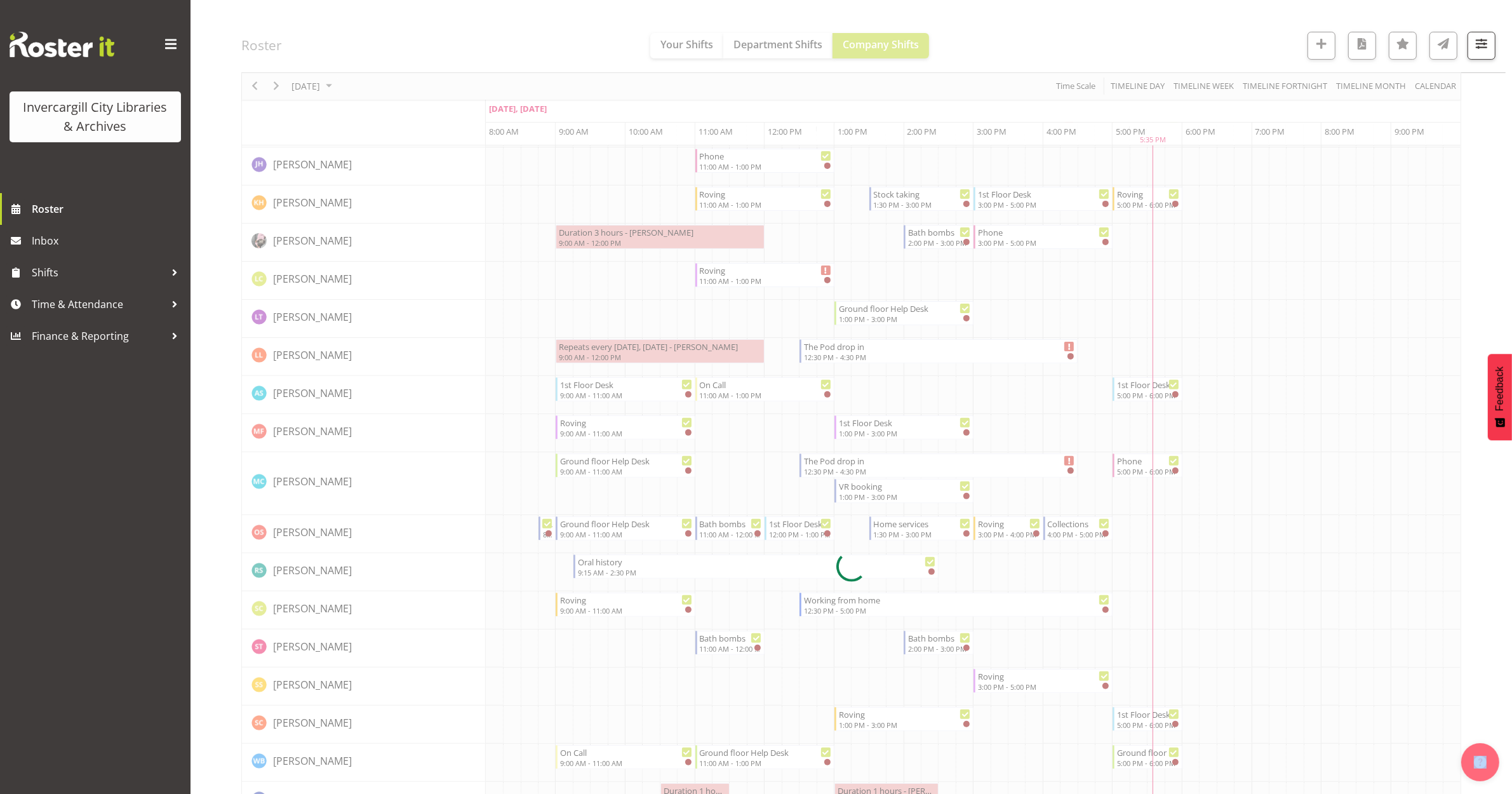
click at [900, 499] on div at bounding box center [851, 566] width 1220 height 1674
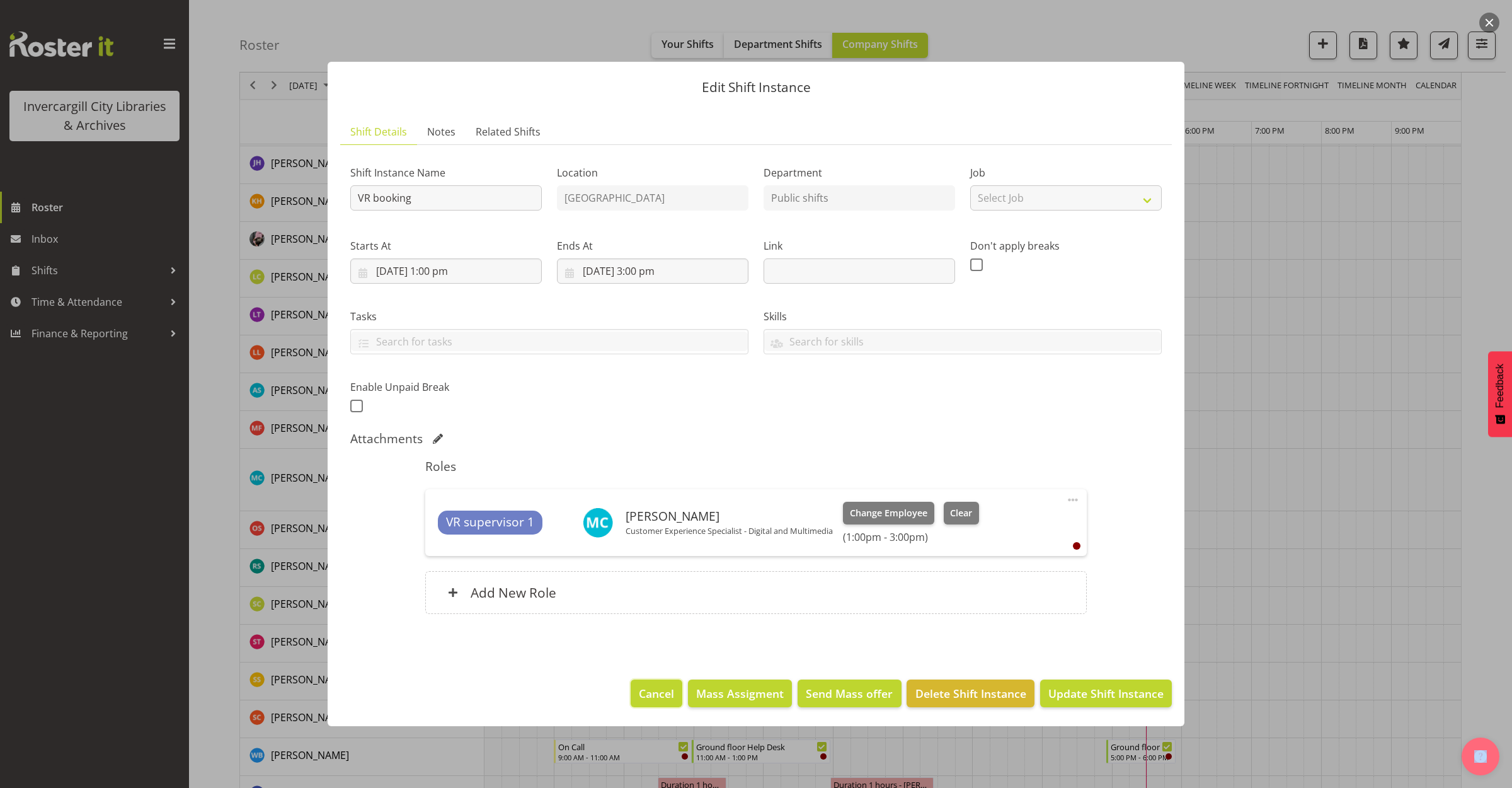
click at [655, 689] on span "Cancel" at bounding box center [656, 693] width 36 height 17
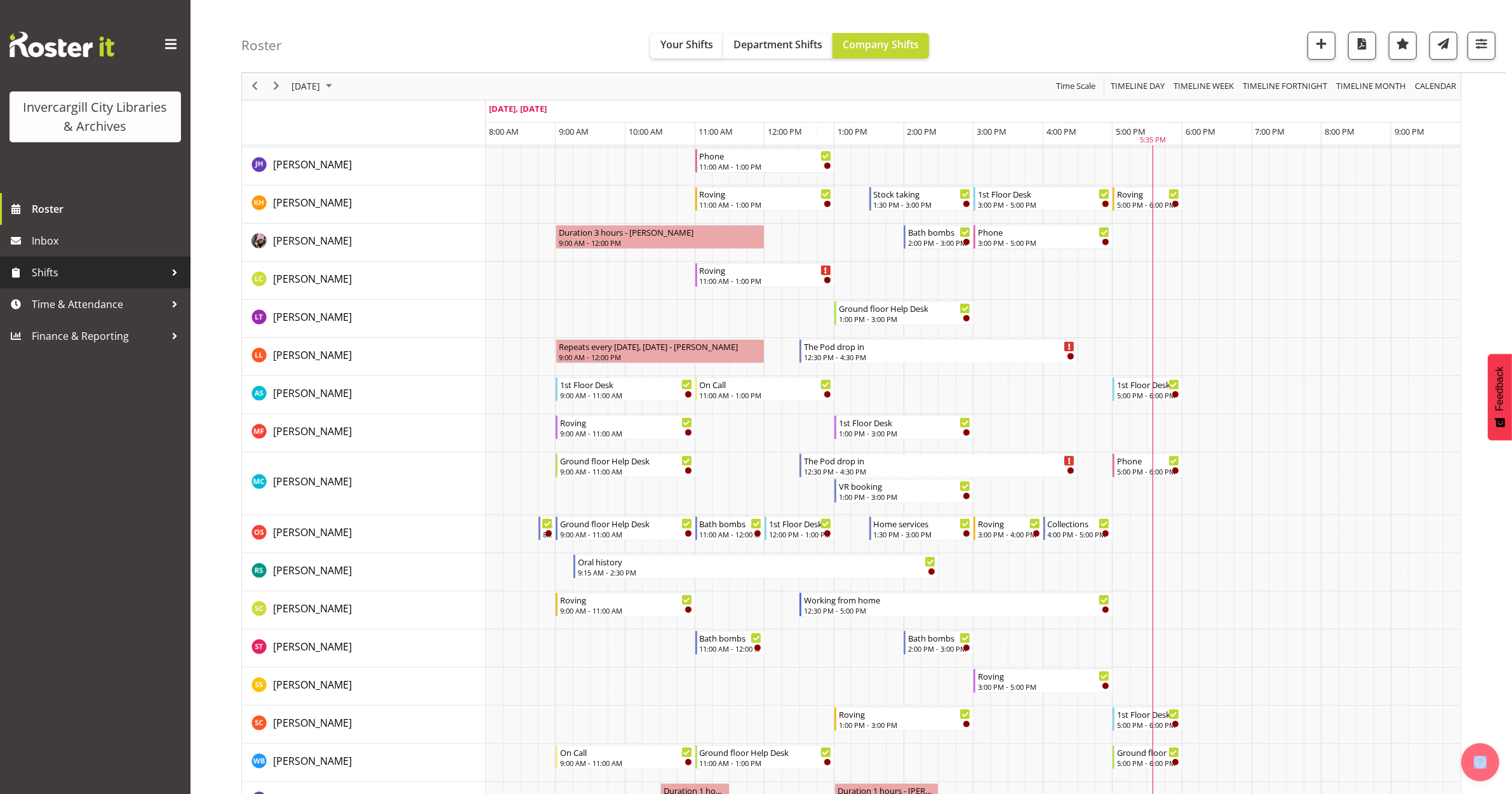
click at [64, 271] on span "Shifts" at bounding box center [98, 272] width 133 height 19
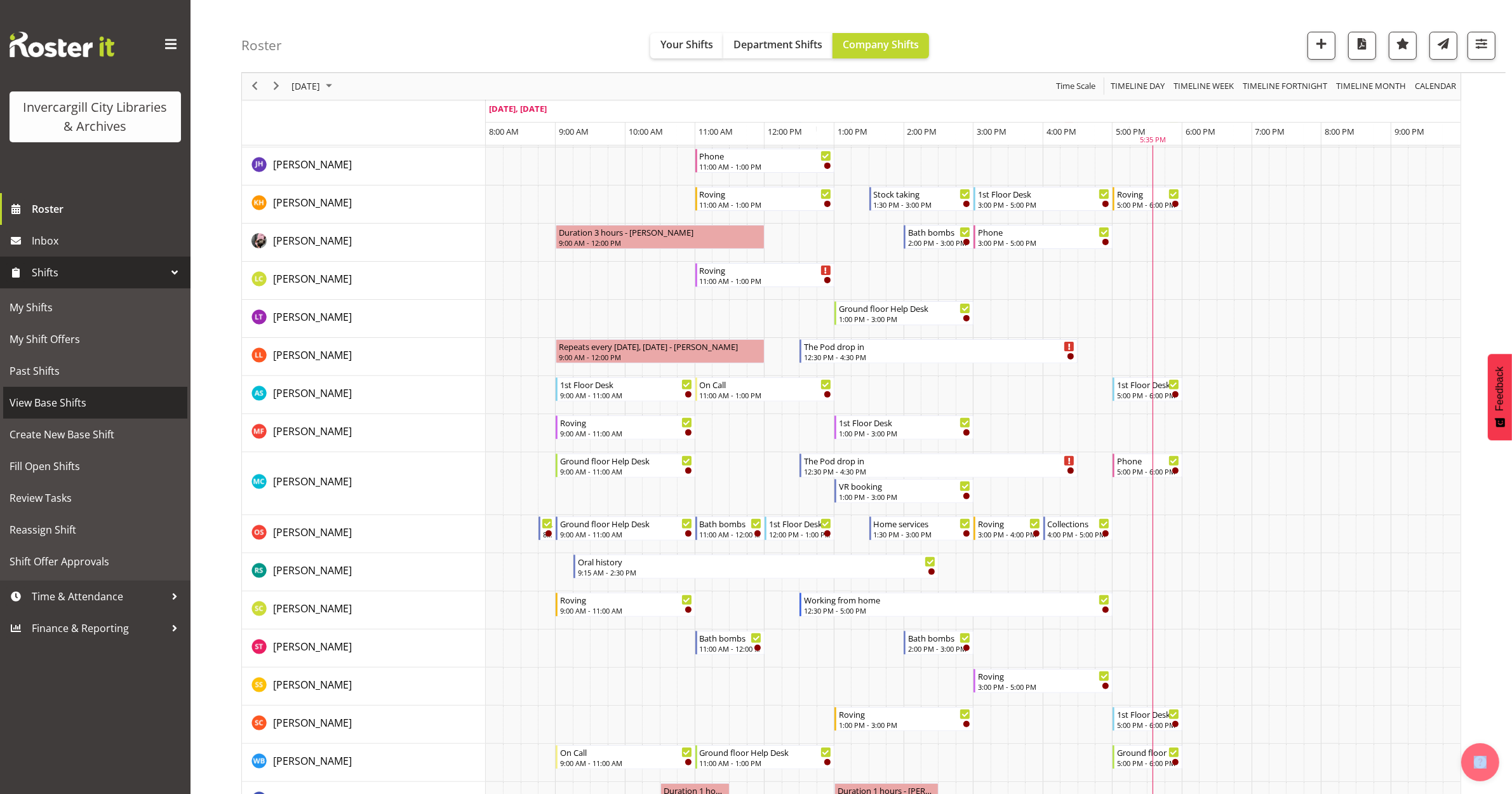
click at [52, 402] on span "View Base Shifts" at bounding box center [95, 403] width 172 height 19
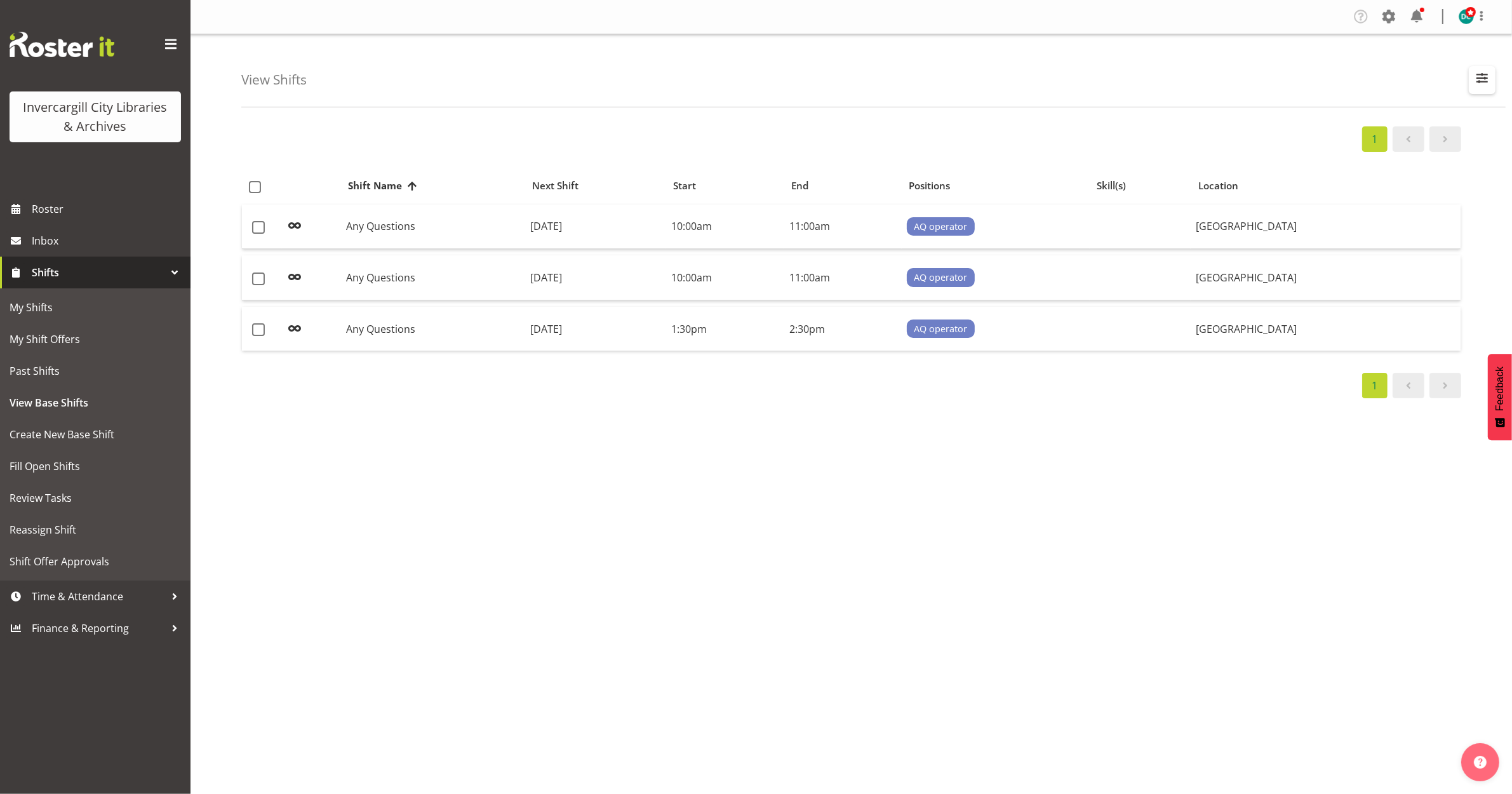
click at [1487, 75] on span "button" at bounding box center [1482, 77] width 17 height 17
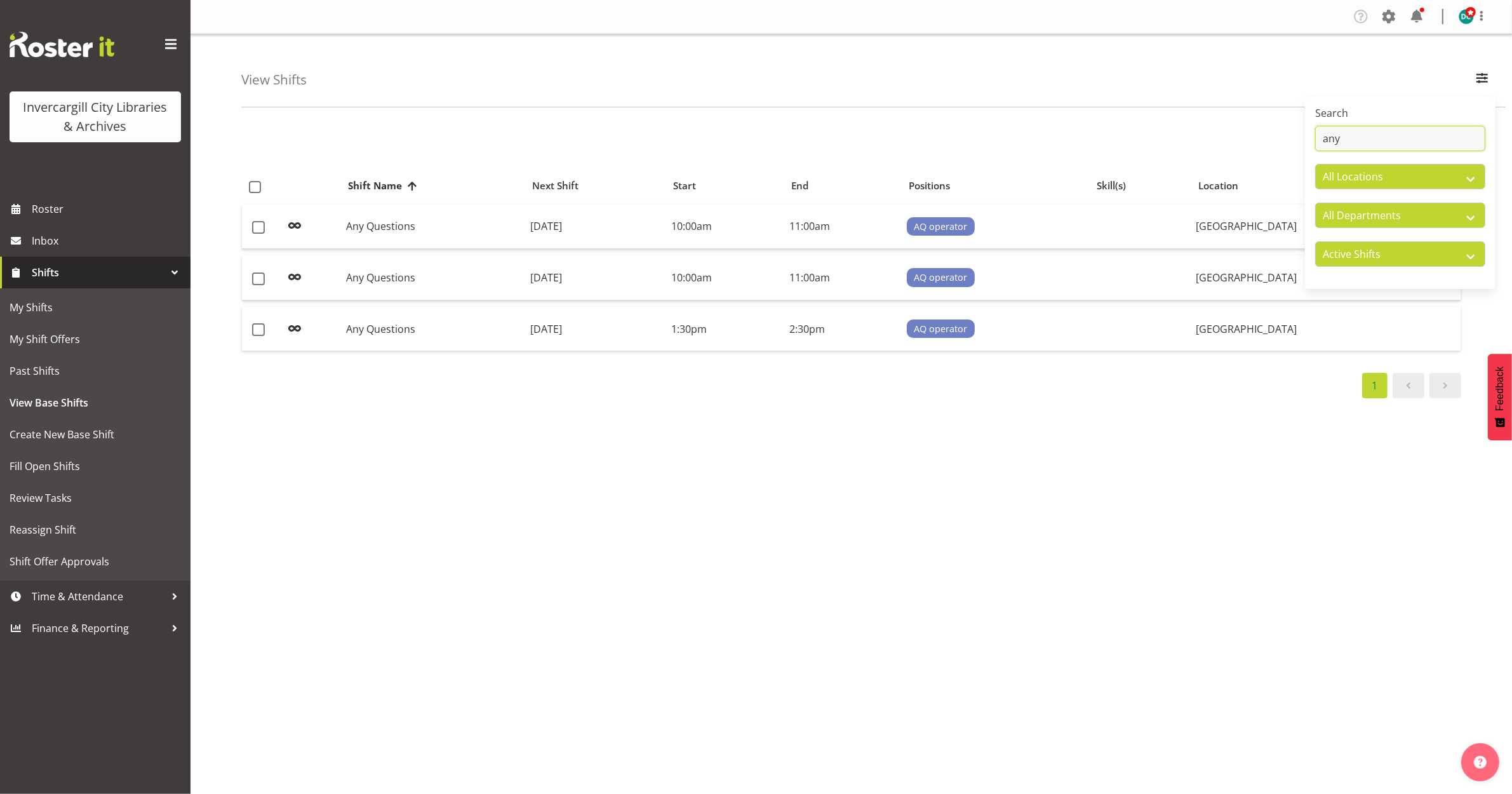
drag, startPoint x: 1354, startPoint y: 145, endPoint x: 1182, endPoint y: 173, distance: 174.3
click at [1195, 169] on div "View Shifts Search any All Locations [GEOGRAPHIC_DATA] [GEOGRAPHIC_DATA] All De…" at bounding box center [851, 329] width 1322 height 590
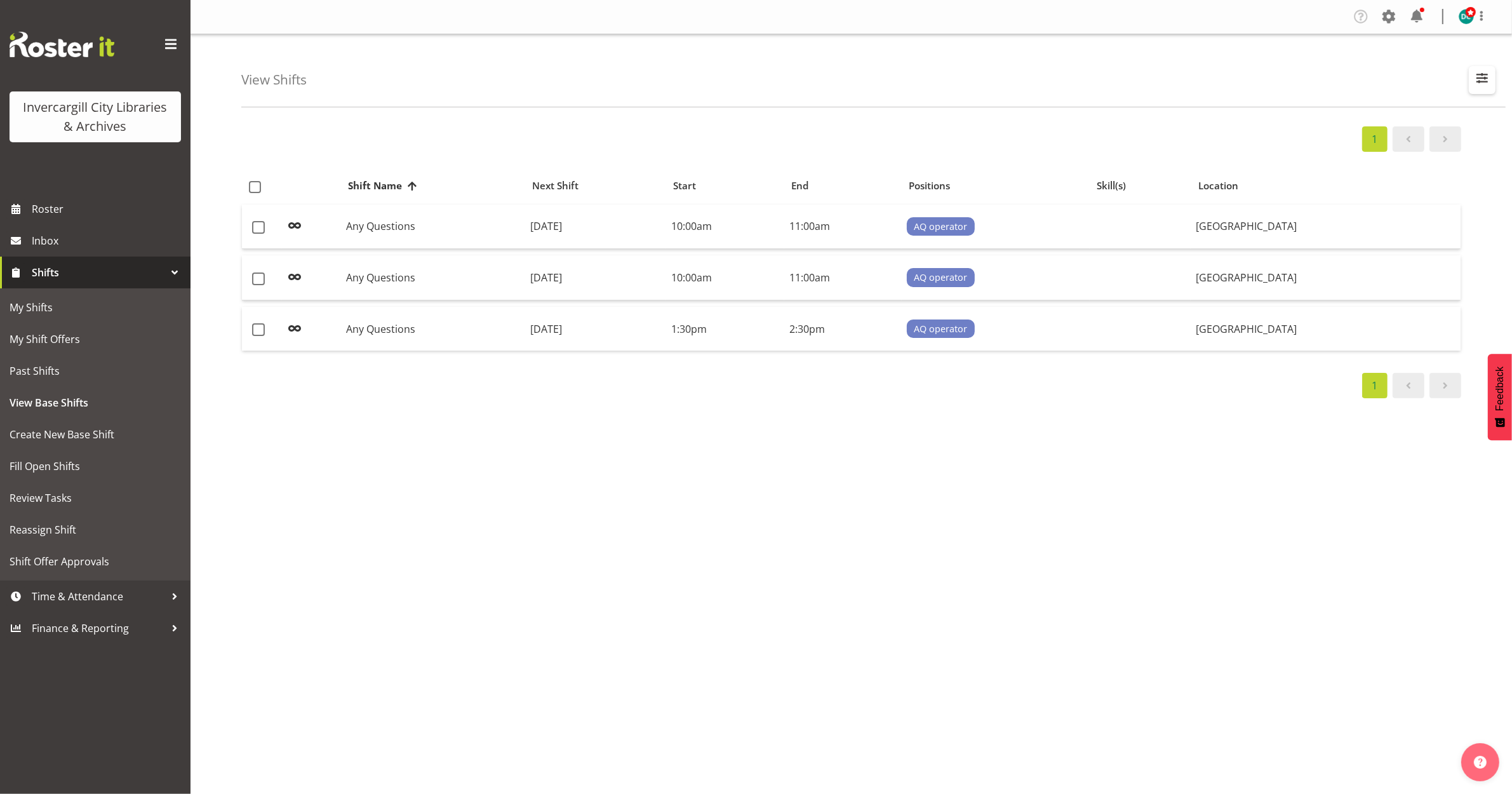
click at [1490, 73] on button "button" at bounding box center [1482, 80] width 26 height 28
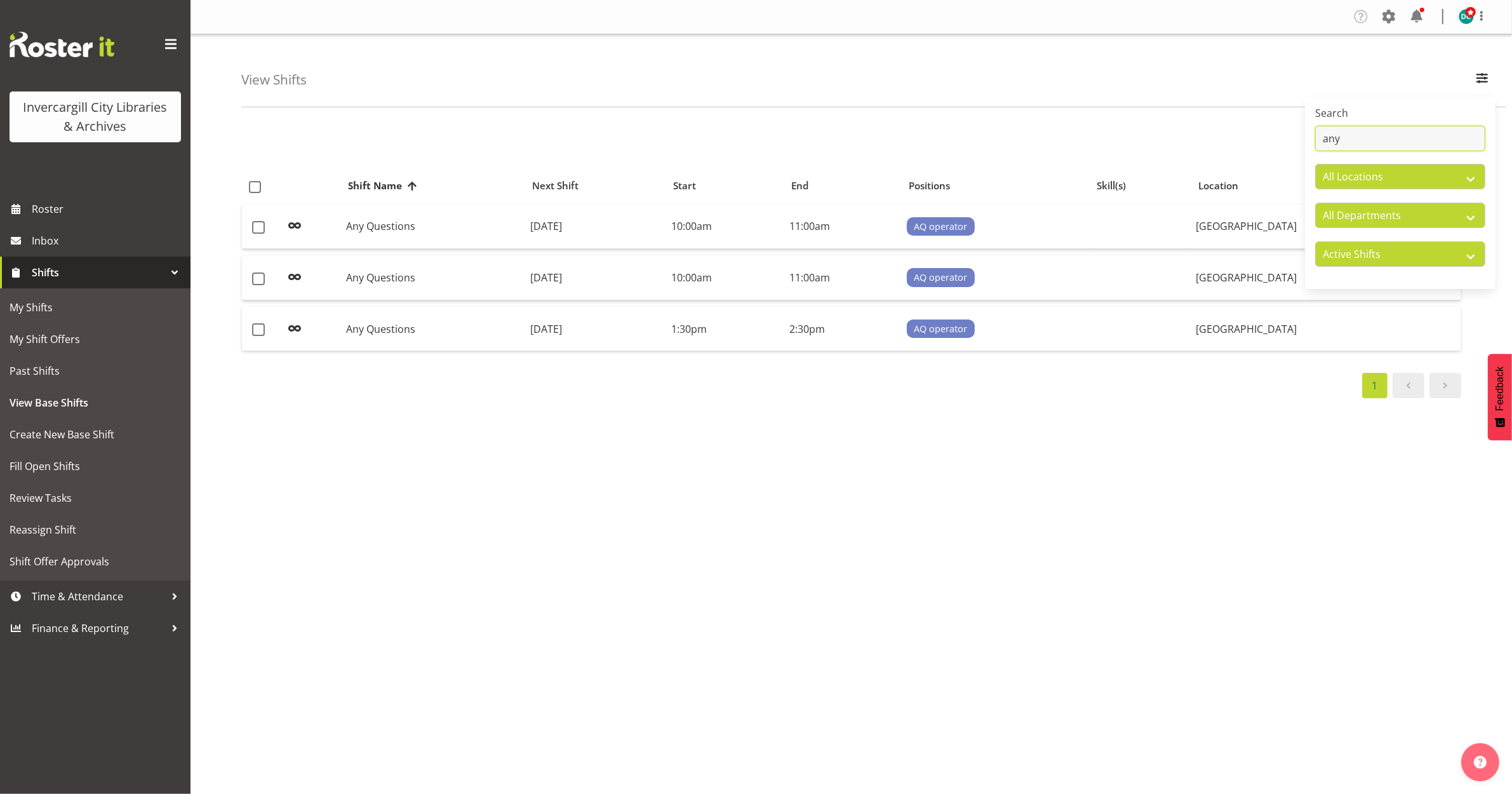
click at [1358, 149] on input "any" at bounding box center [1400, 138] width 170 height 26
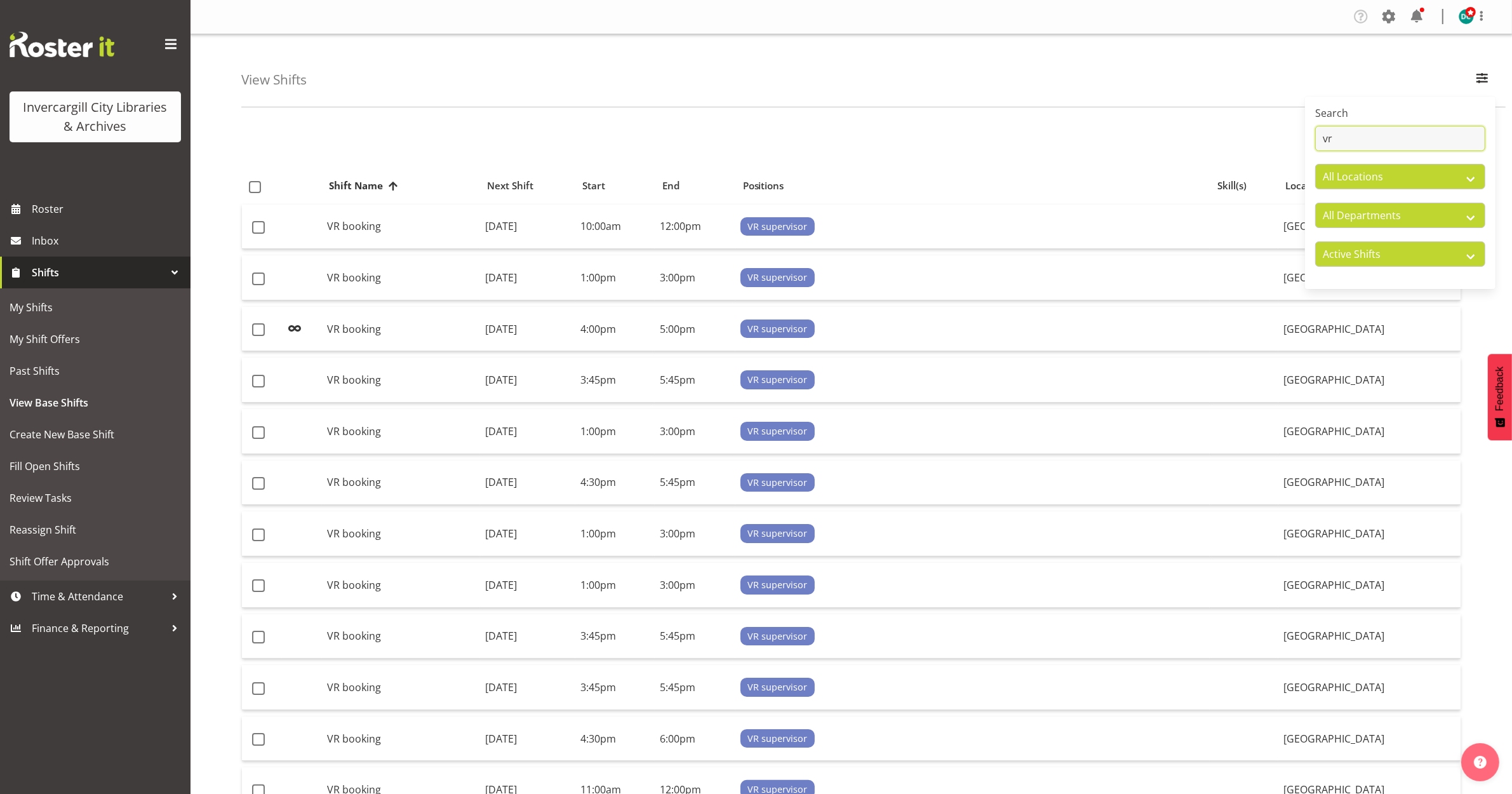
type input "vr"
click at [667, 111] on div "View Shifts Search vr All Locations [GEOGRAPHIC_DATA] [GEOGRAPHIC_DATA] All Dep…" at bounding box center [851, 734] width 1322 height 1400
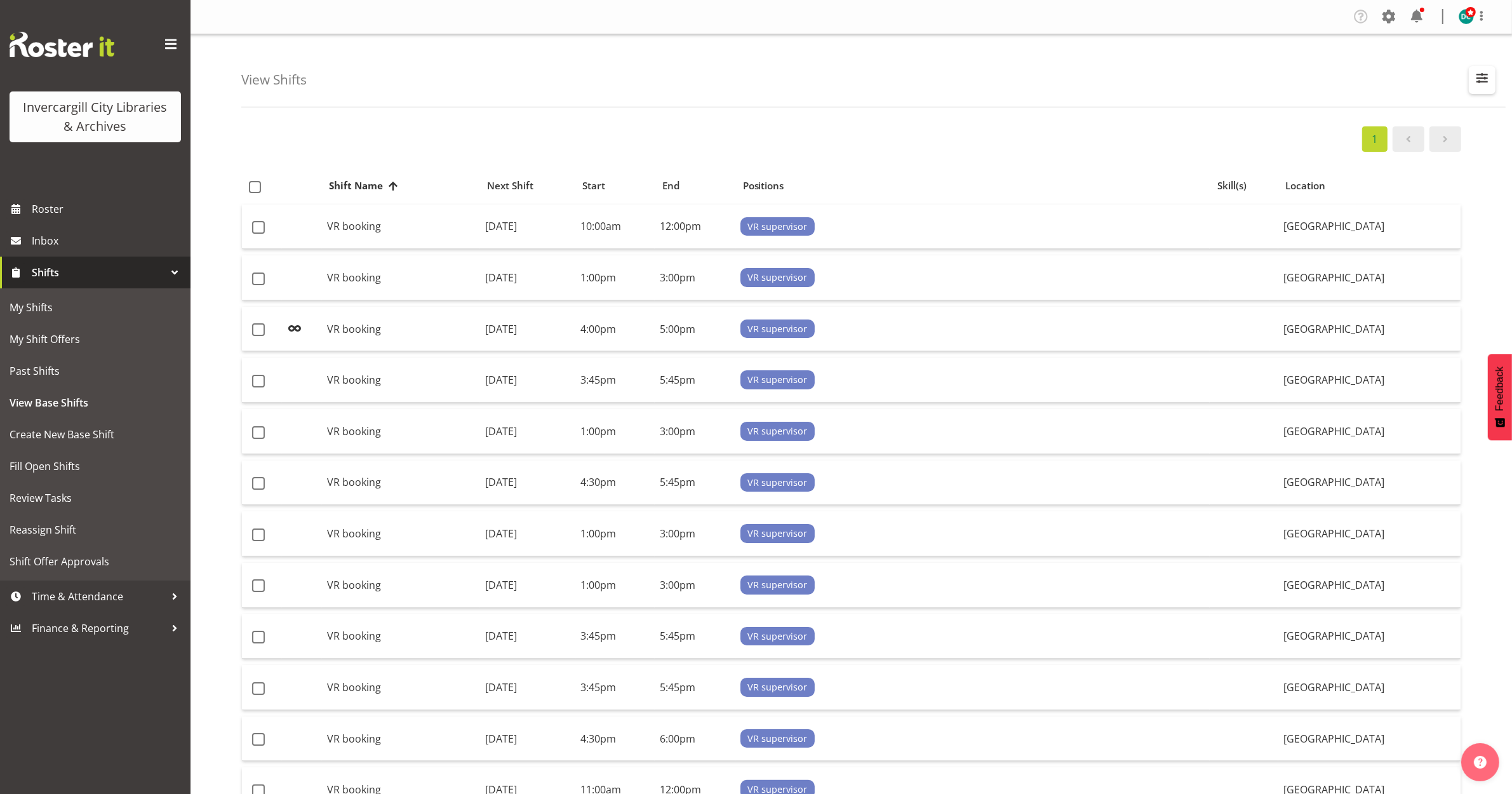
click at [1490, 77] on button "button" at bounding box center [1482, 80] width 26 height 28
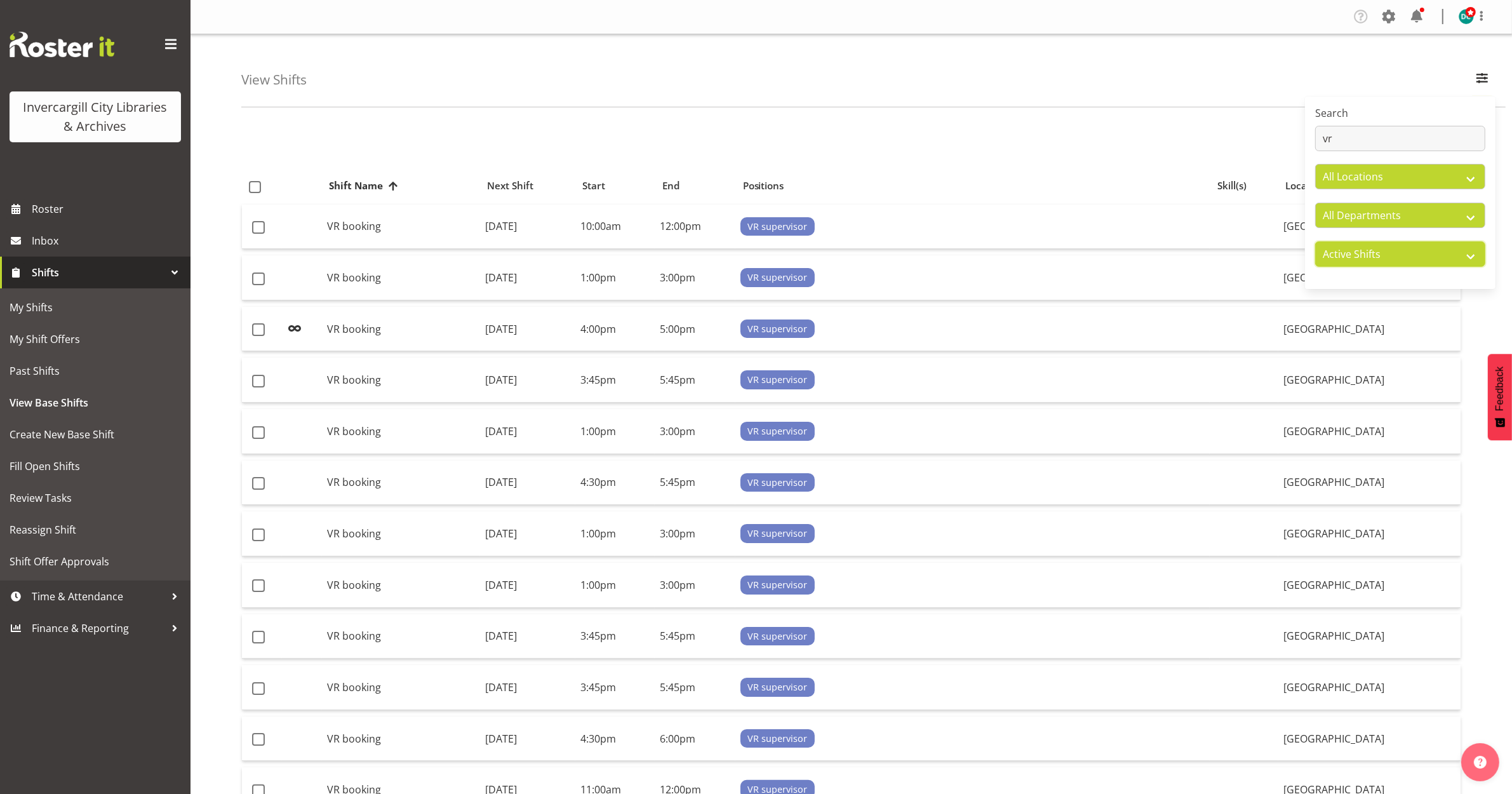
click at [1392, 254] on select "Active Shifts Inactive Shifts" at bounding box center [1400, 254] width 170 height 26
click at [1379, 246] on select "Active Shifts Inactive Shifts" at bounding box center [1400, 254] width 170 height 26
click at [1201, 108] on div "View Shifts Search vr All Locations [GEOGRAPHIC_DATA] [GEOGRAPHIC_DATA] All Dep…" at bounding box center [851, 734] width 1322 height 1400
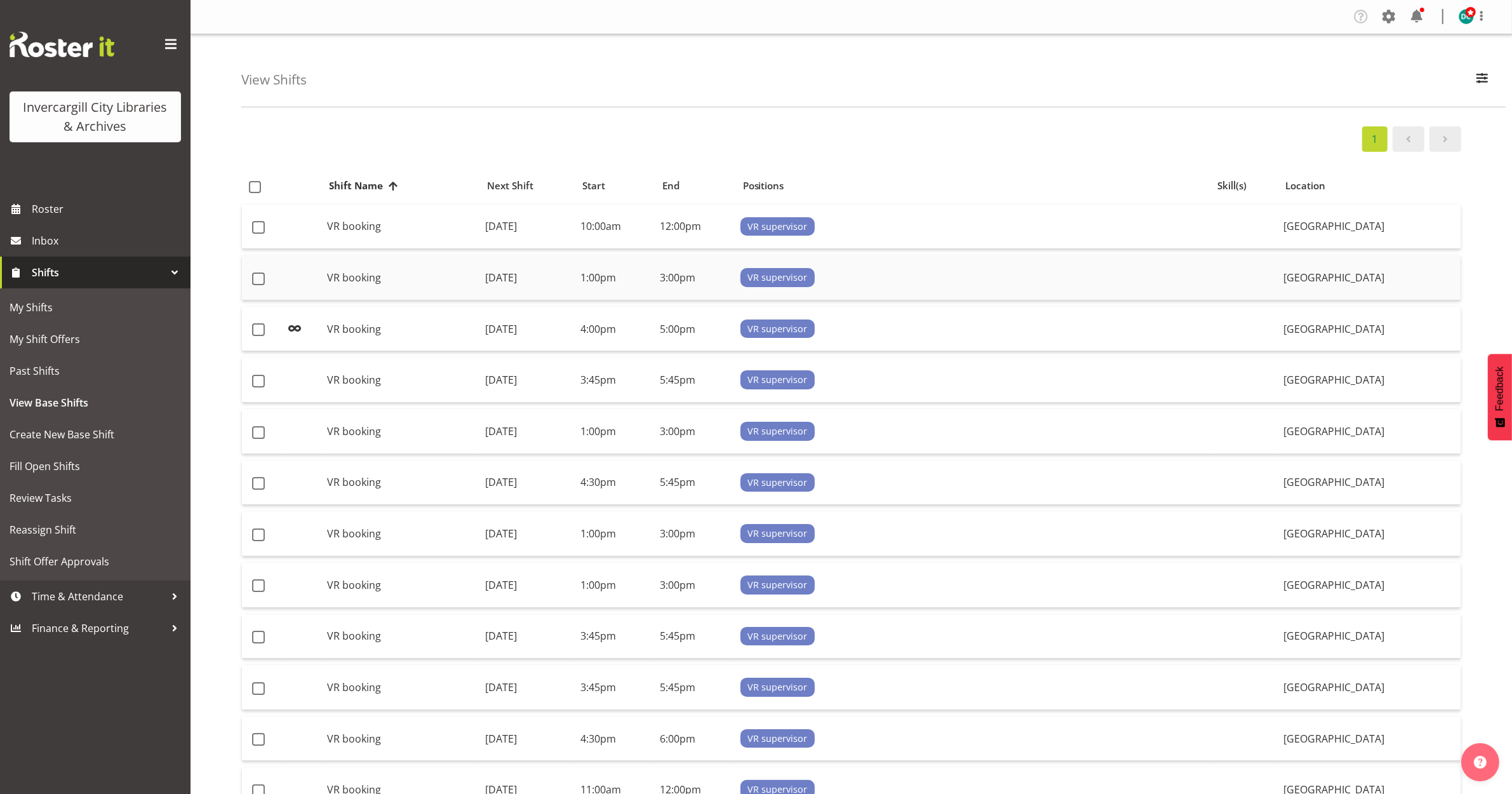
click at [495, 278] on td "[DATE]" at bounding box center [527, 278] width 95 height 45
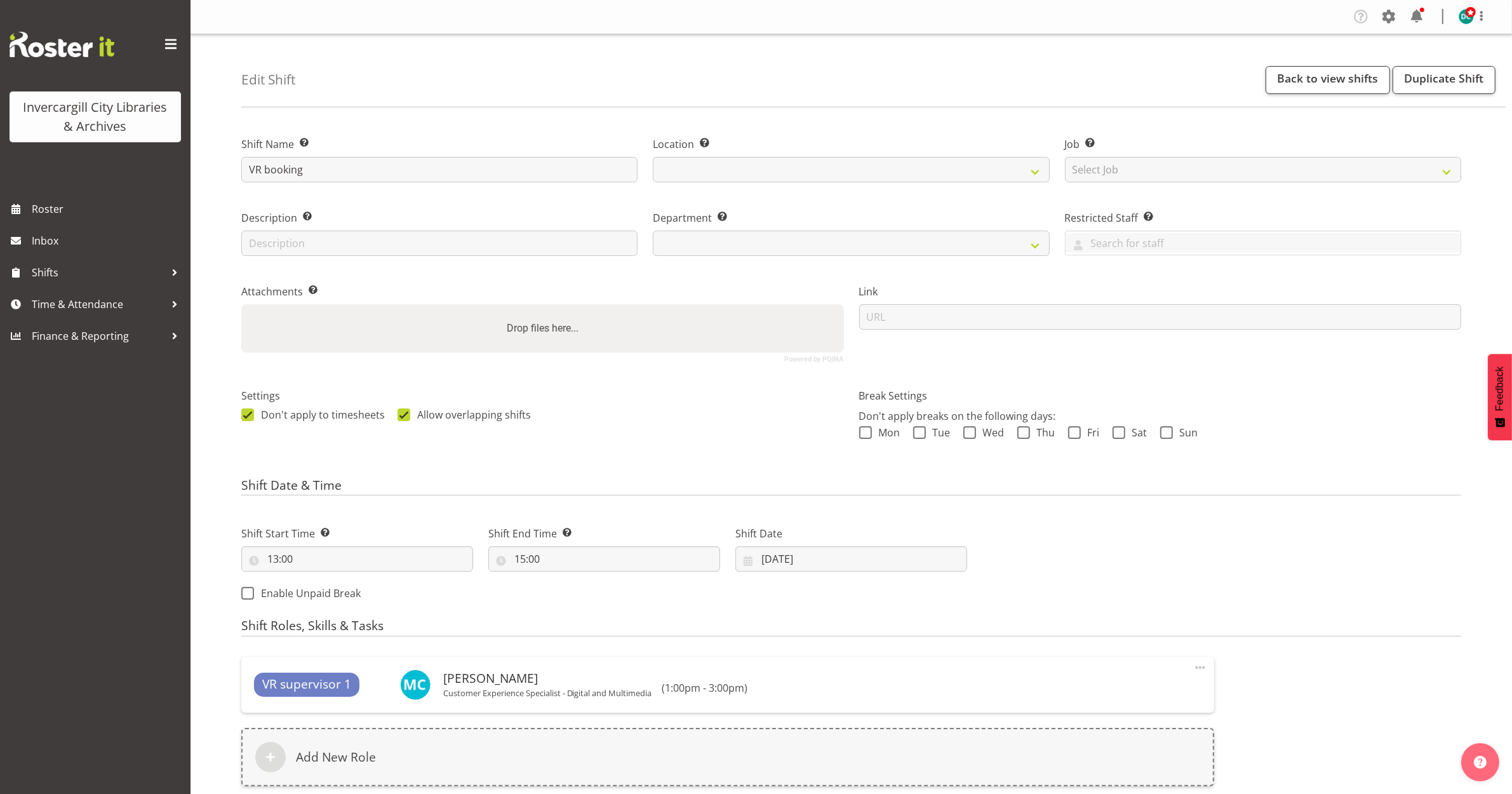
select select
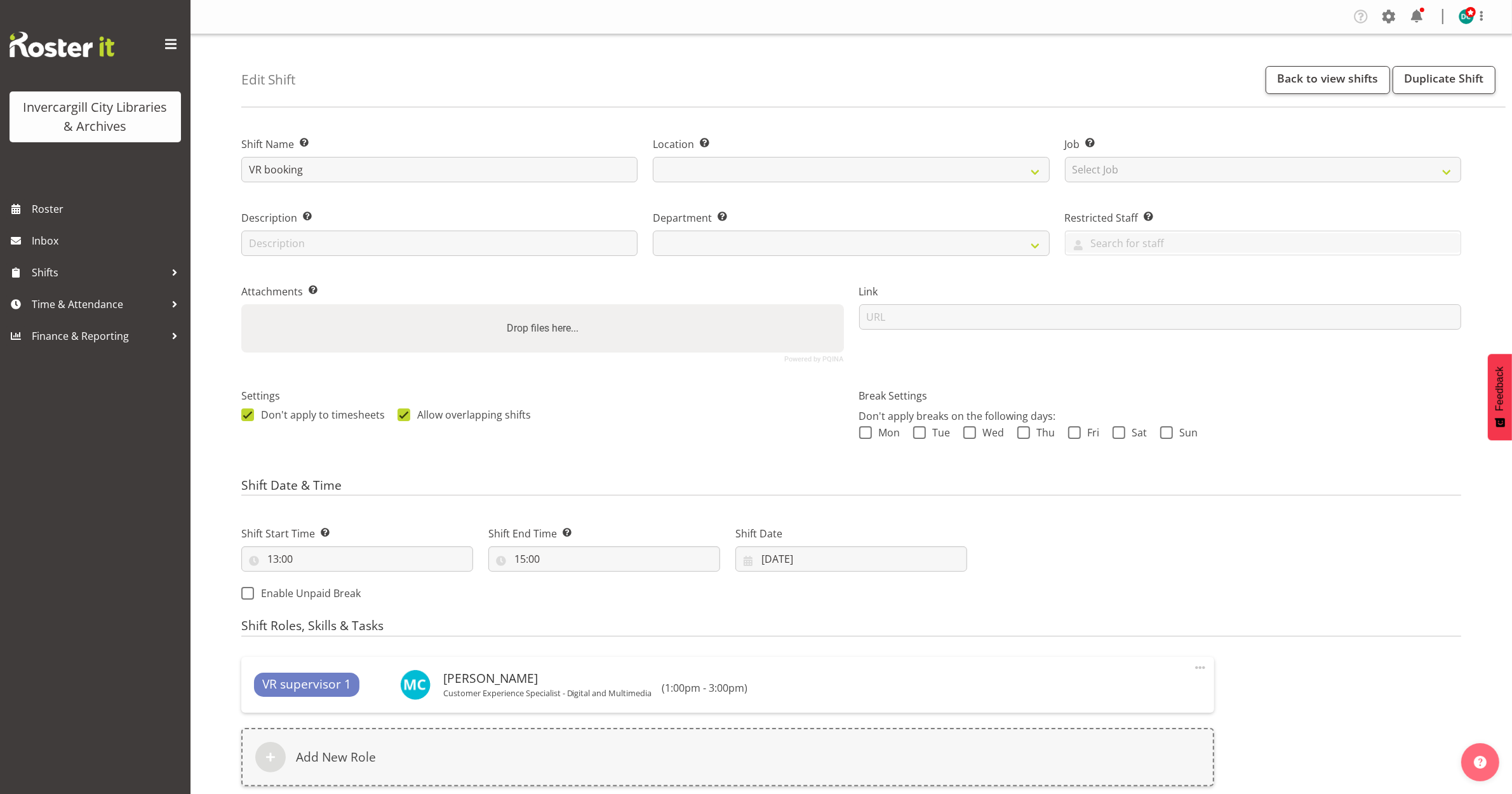
select select
select select "1276"
select select "921"
click at [1279, 84] on link "Back to view shifts" at bounding box center [1328, 80] width 125 height 28
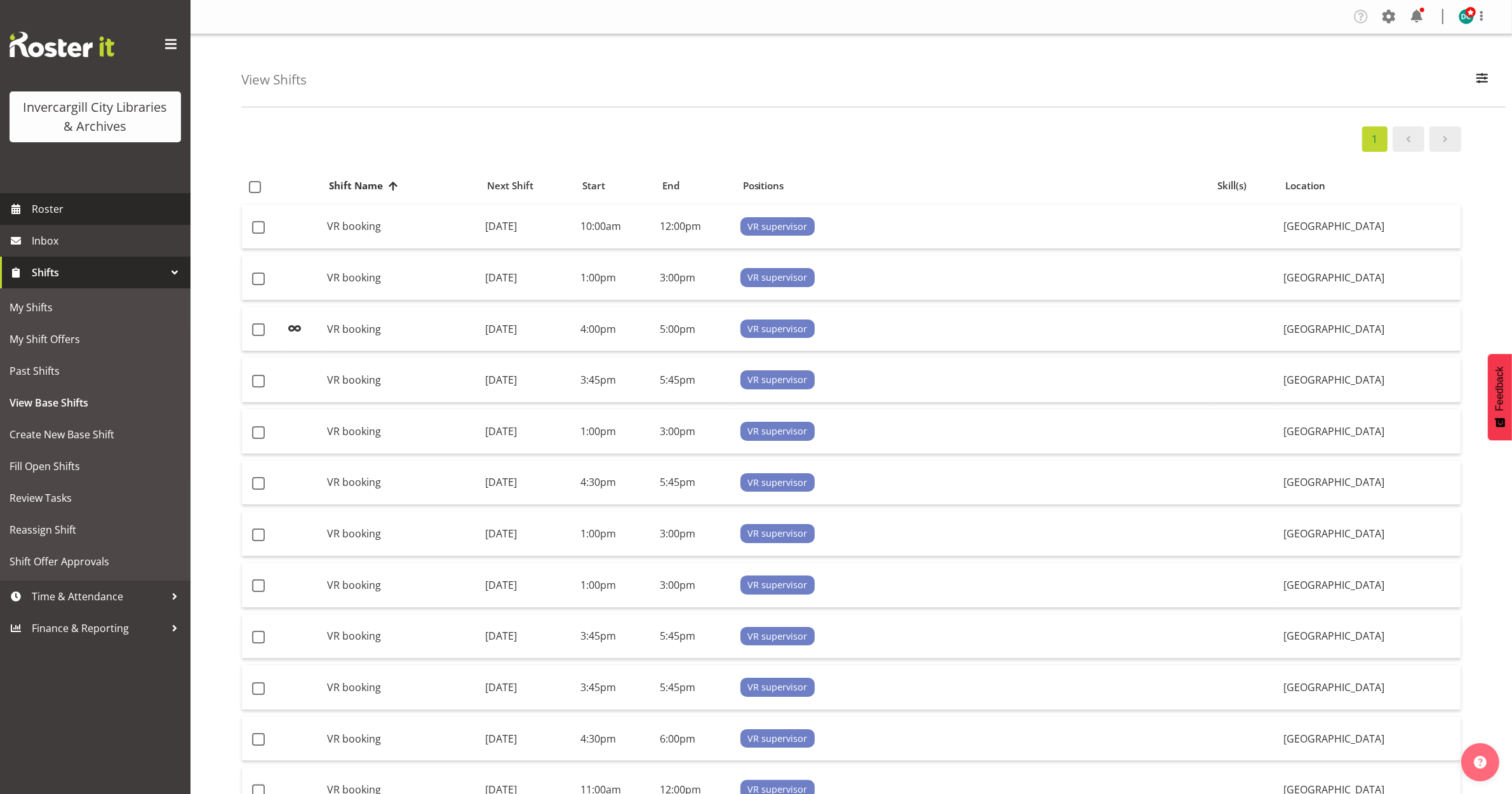
click at [83, 197] on link "Roster" at bounding box center [95, 209] width 191 height 32
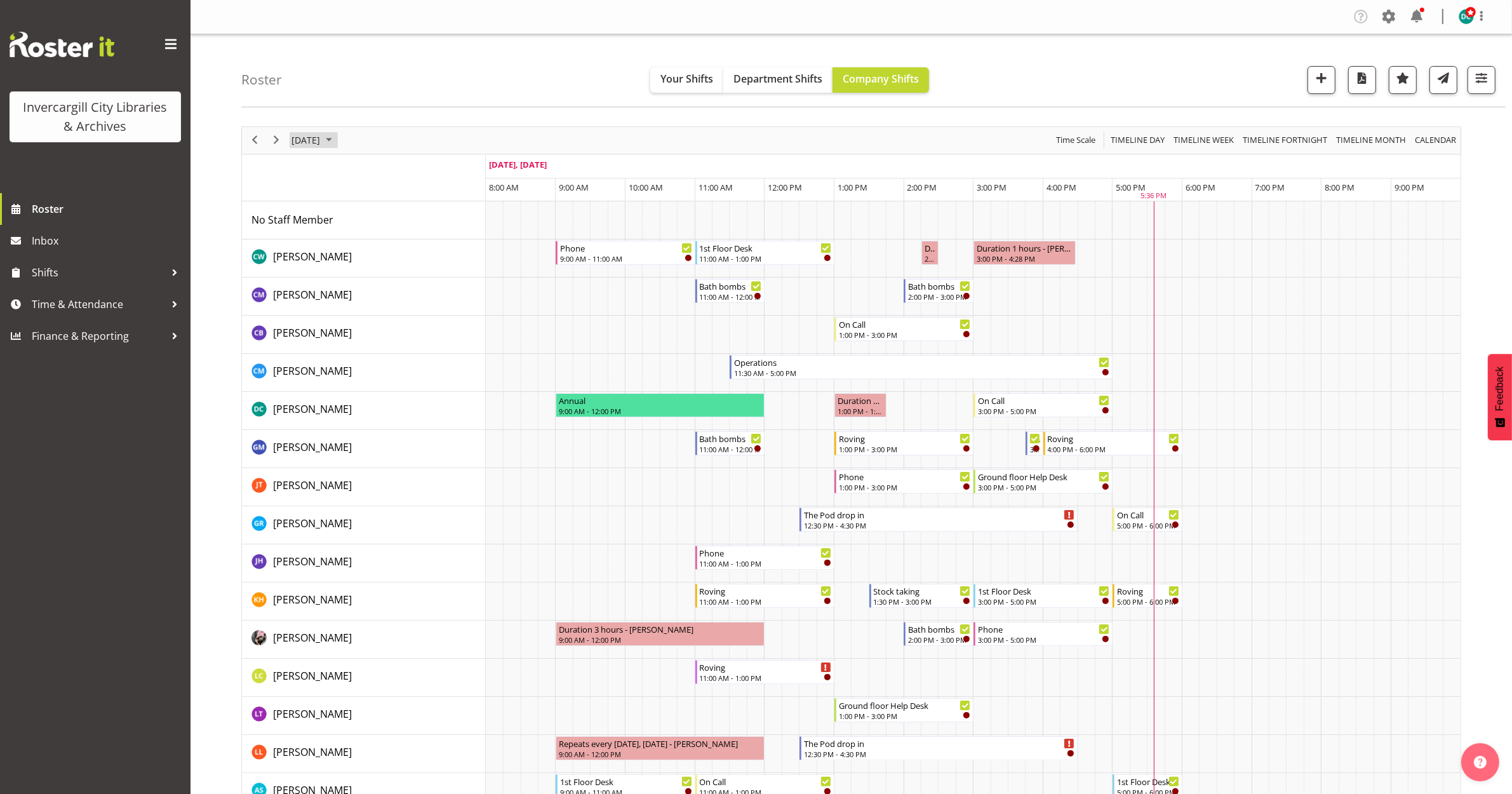
click at [305, 143] on span "[DATE]" at bounding box center [305, 140] width 31 height 16
click at [363, 243] on span "8" at bounding box center [366, 237] width 19 height 19
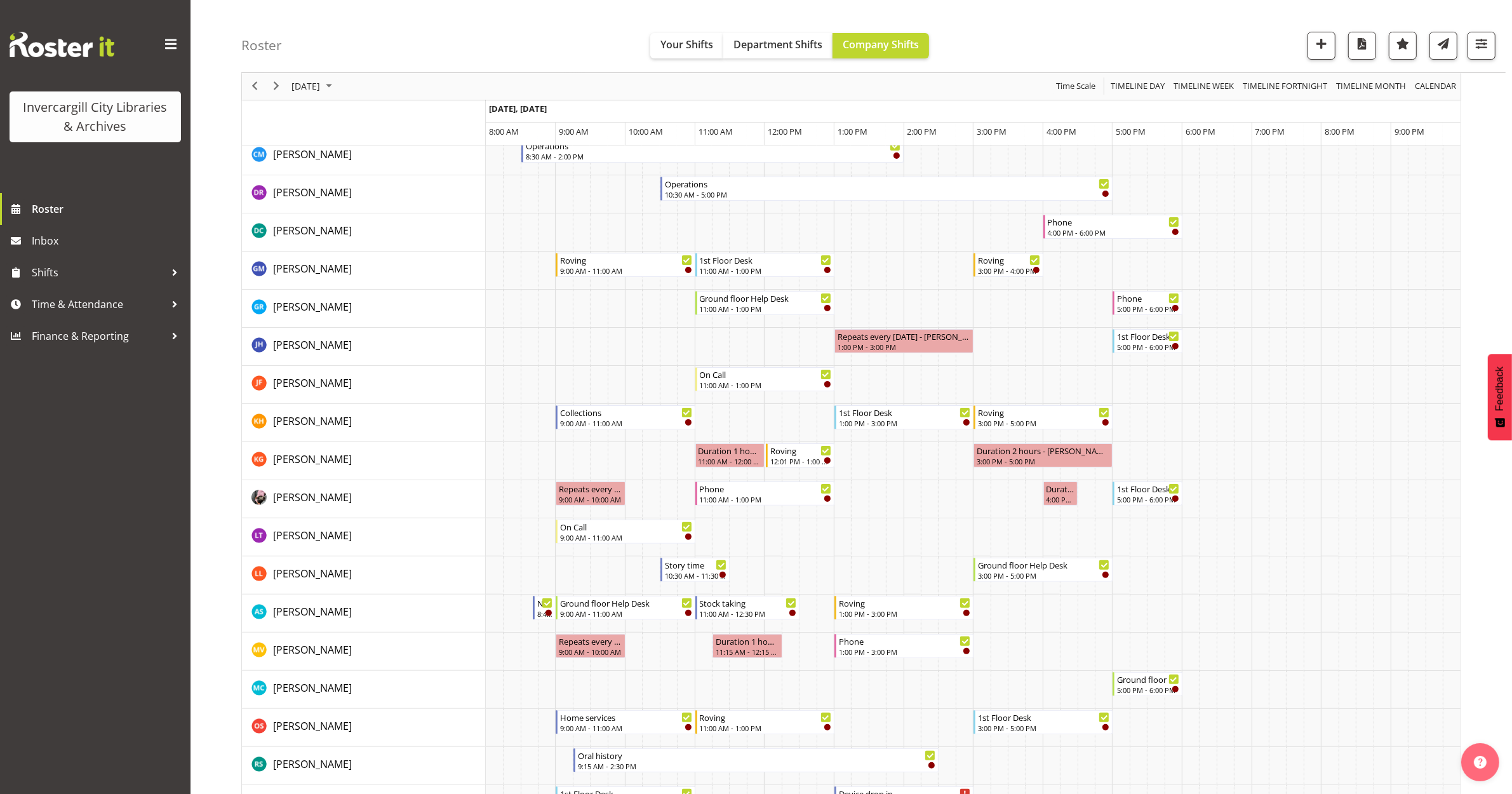
scroll to position [252, 0]
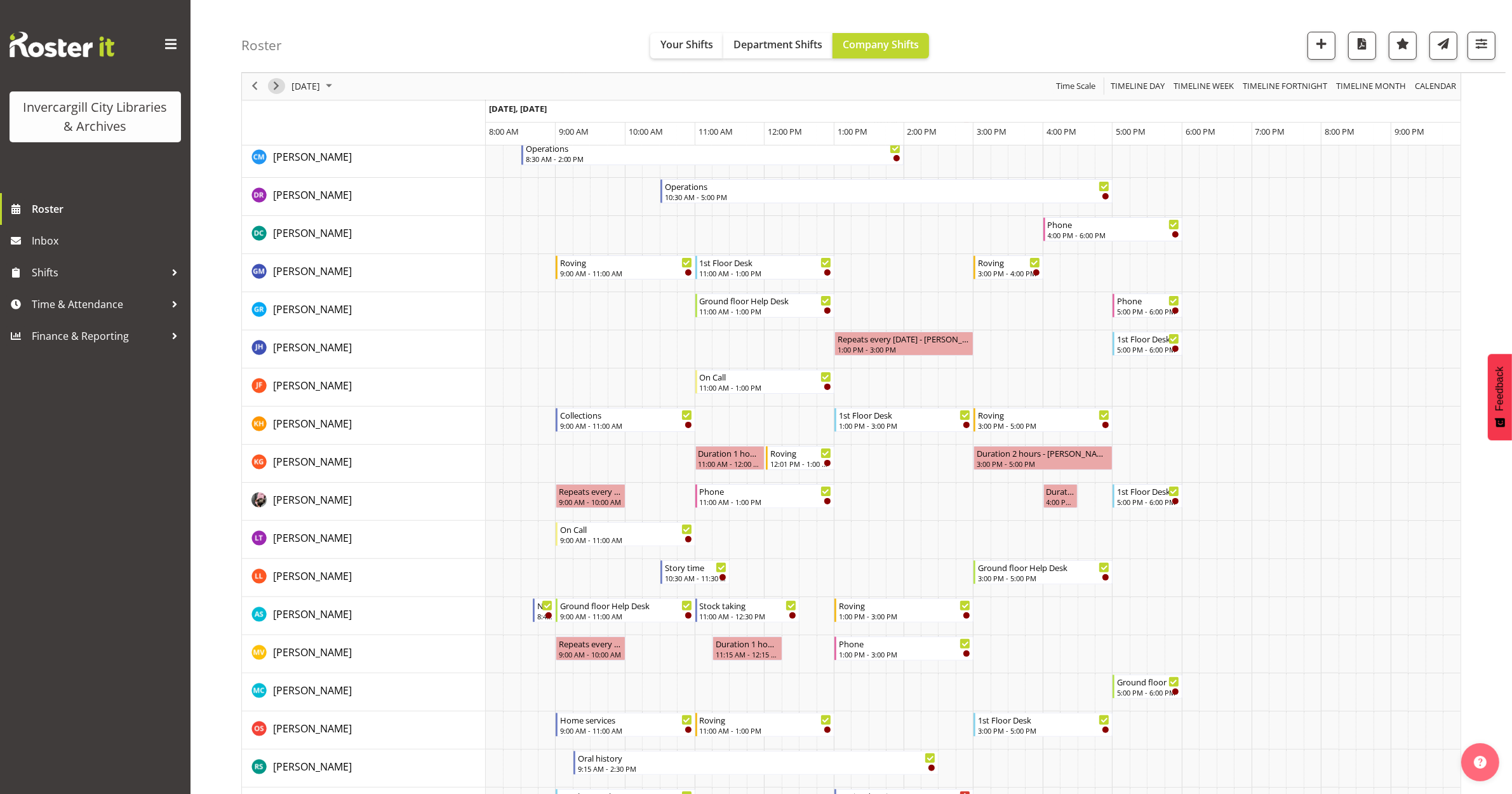
drag, startPoint x: 275, startPoint y: 91, endPoint x: 286, endPoint y: 94, distance: 11.4
click at [275, 90] on span "Next" at bounding box center [276, 87] width 15 height 16
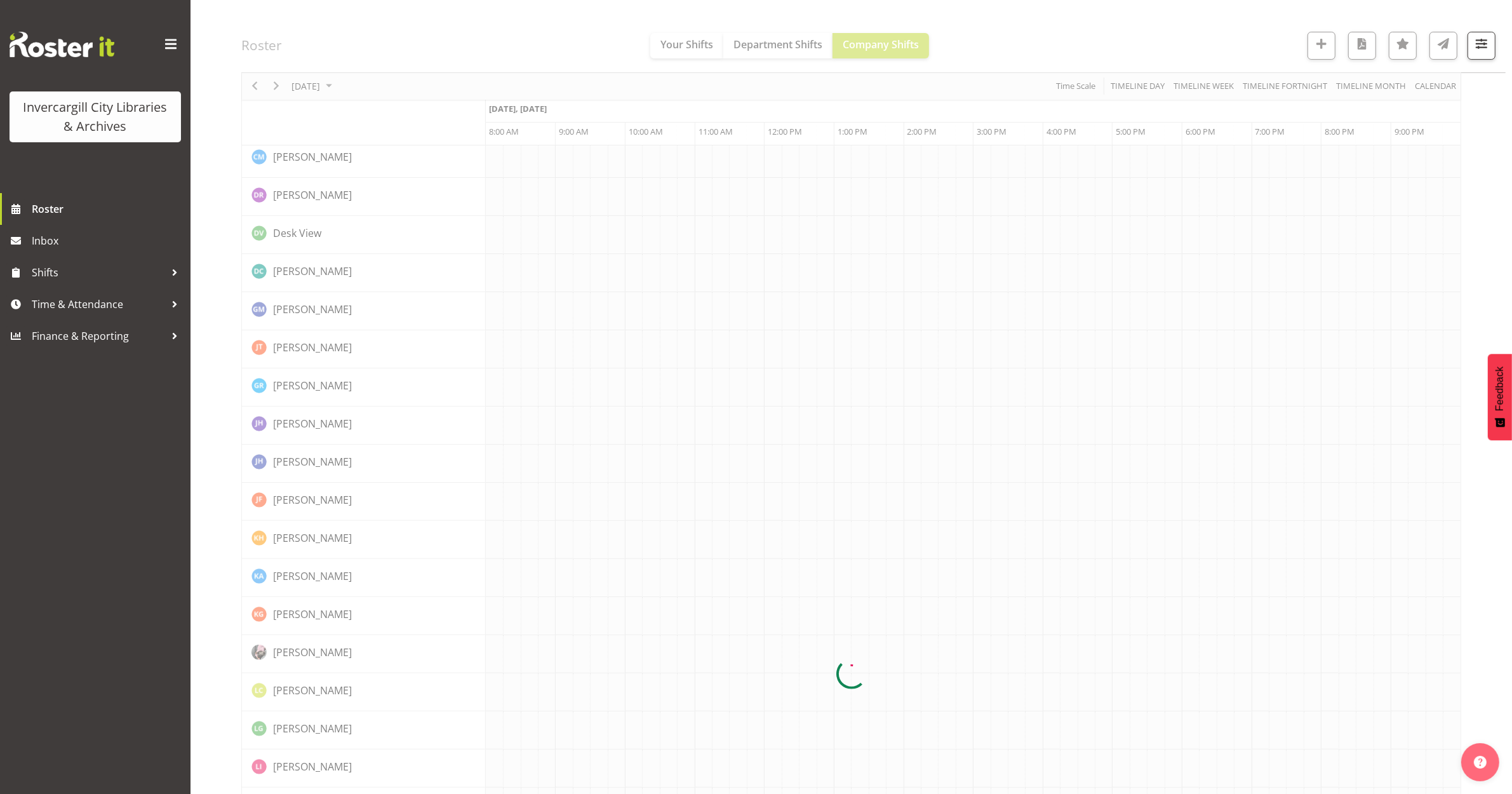
scroll to position [0, 0]
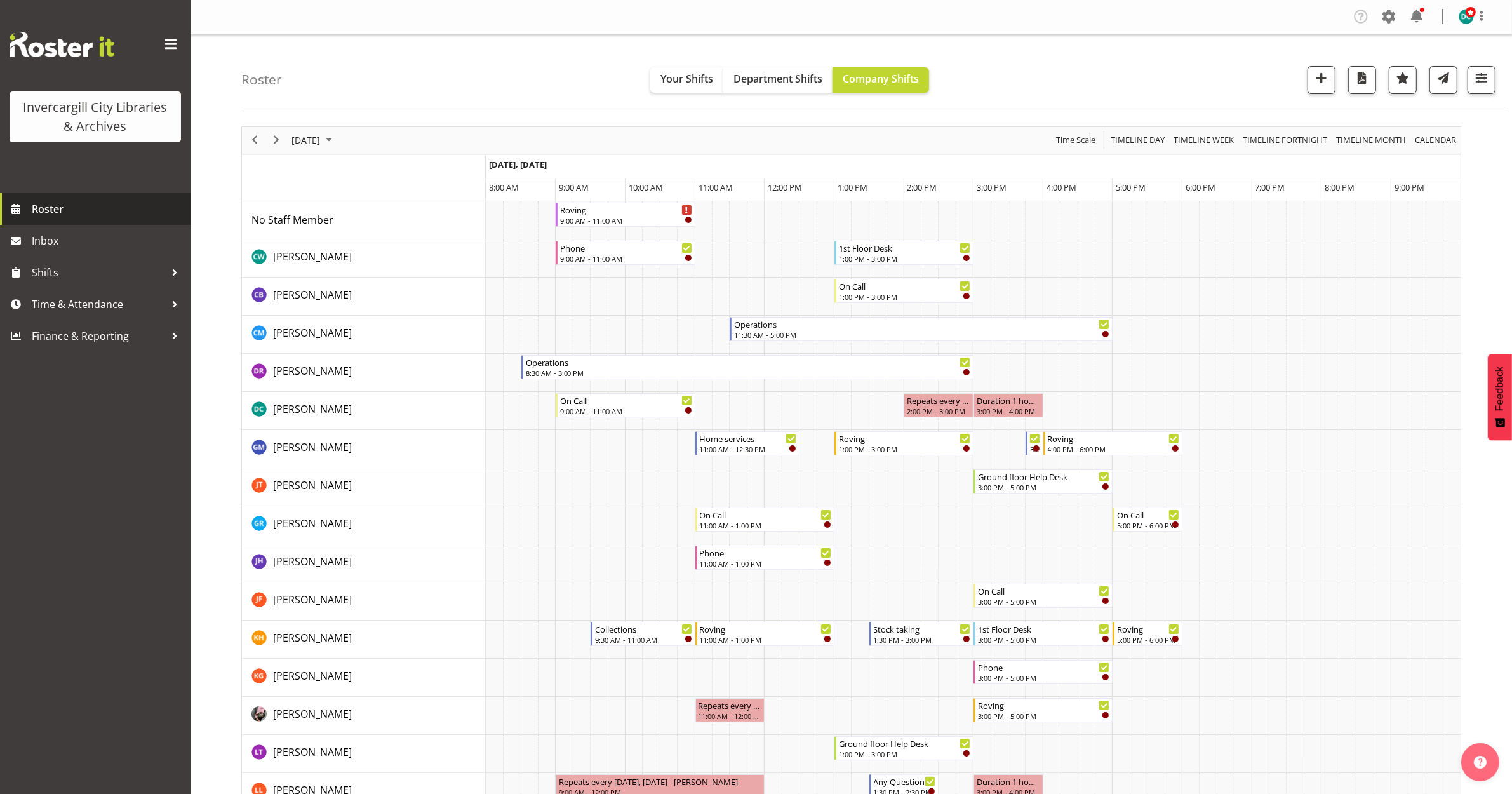
click at [30, 212] on link "Roster" at bounding box center [95, 209] width 191 height 32
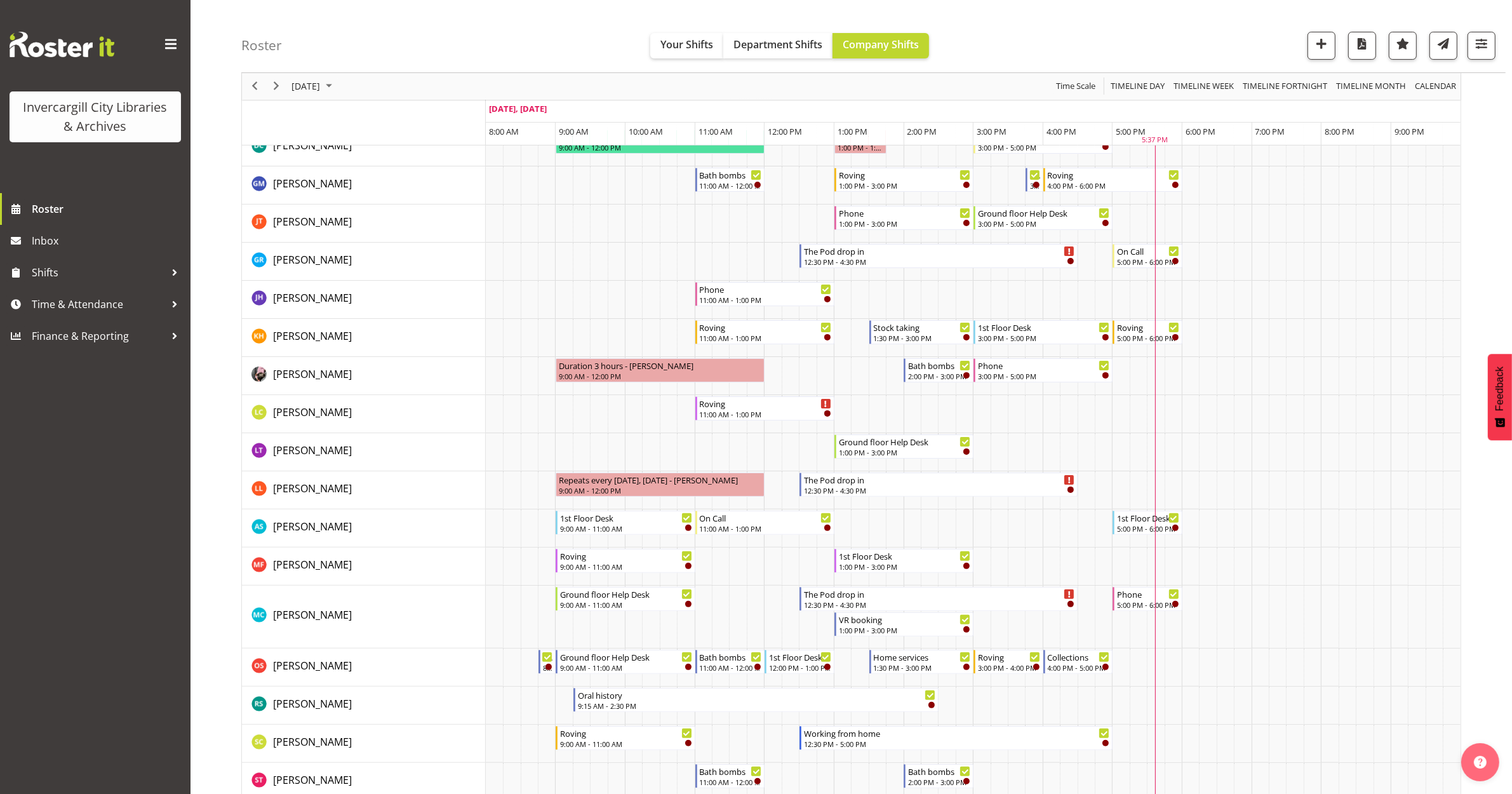
scroll to position [318, 0]
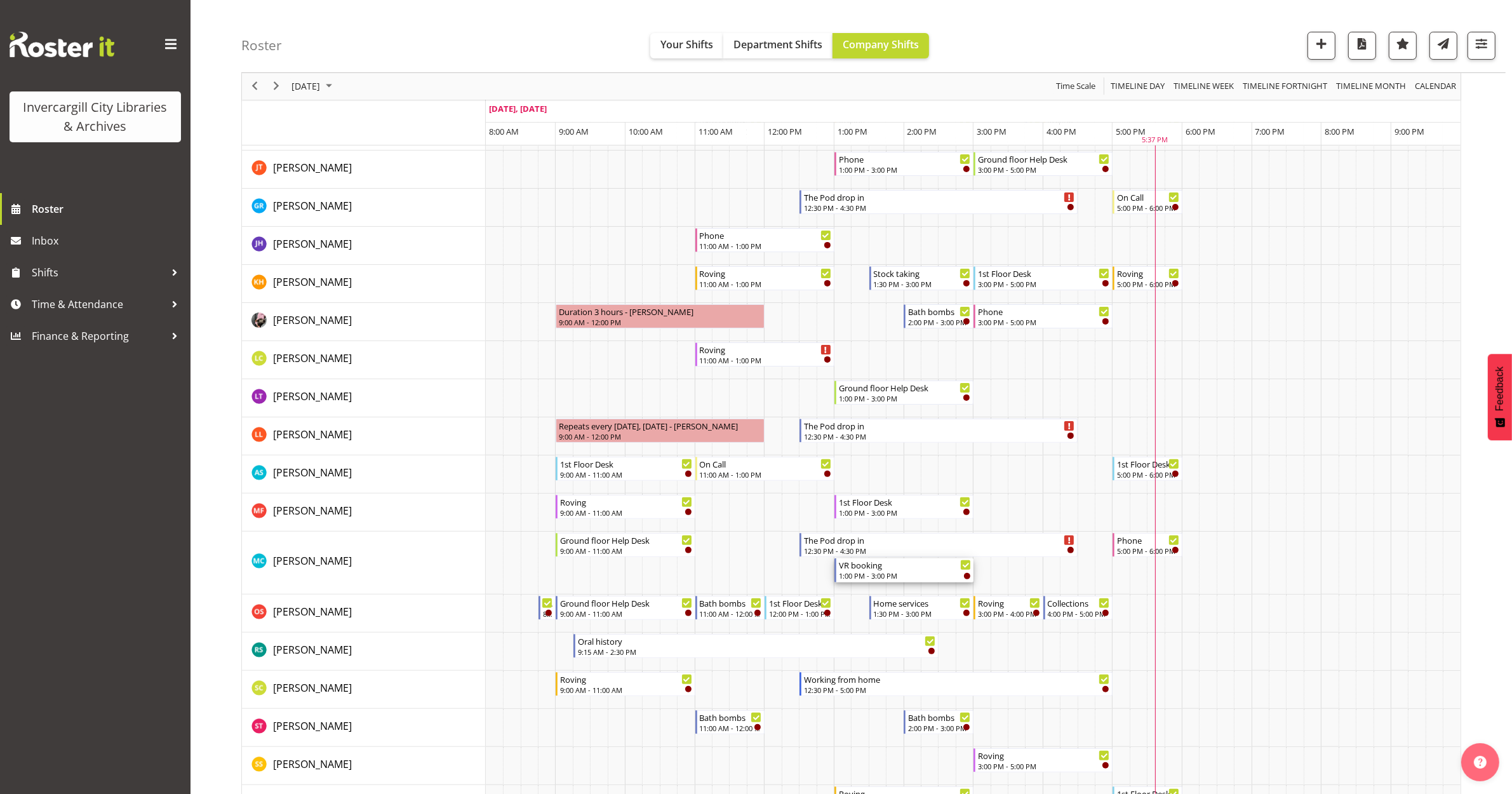
click at [911, 572] on div "1:00 PM - 3:00 PM" at bounding box center [904, 575] width 132 height 10
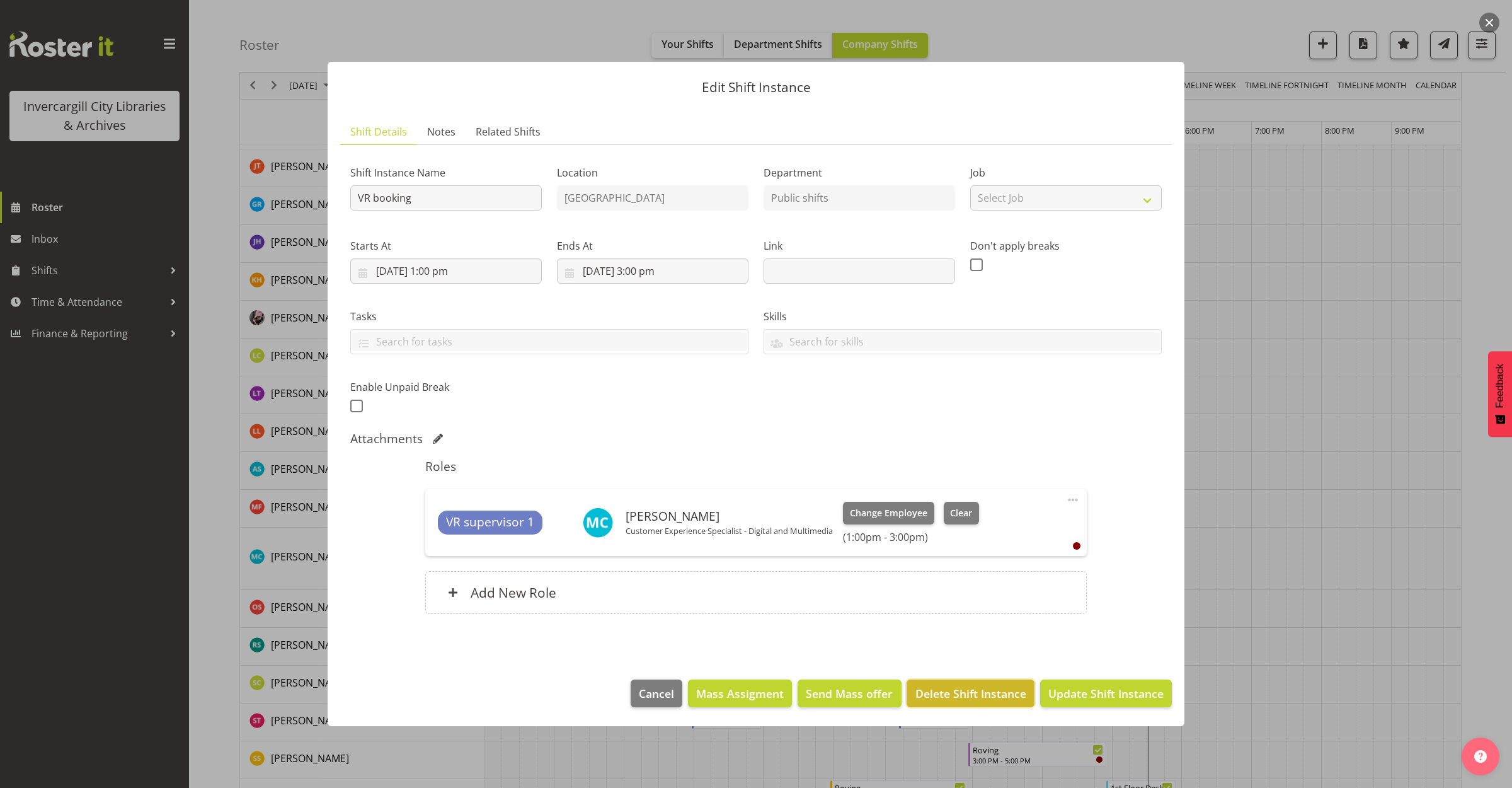
click at [966, 694] on span "Delete Shift Instance" at bounding box center [971, 693] width 111 height 17
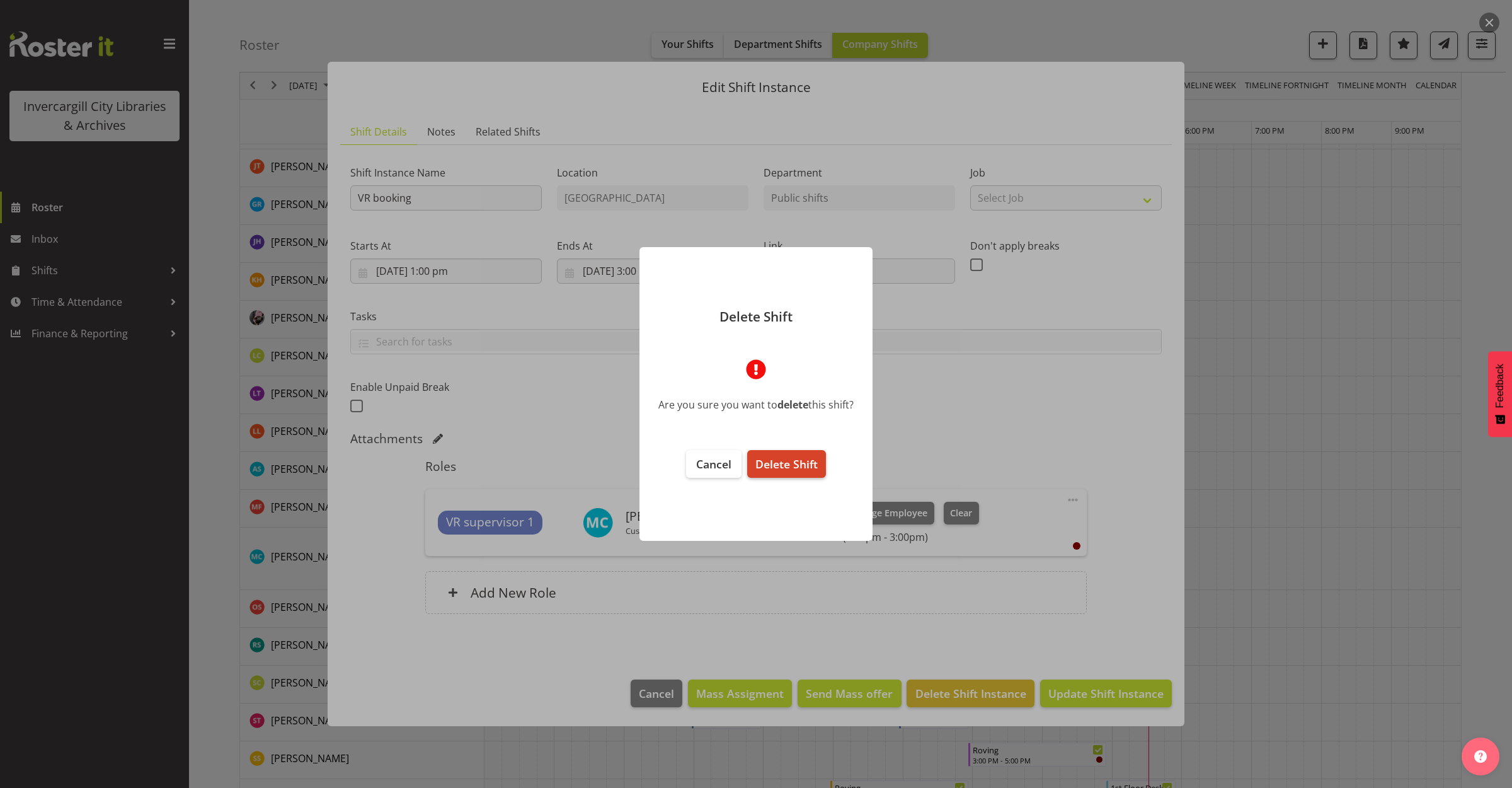
click at [785, 462] on span "Delete Shift" at bounding box center [786, 464] width 63 height 15
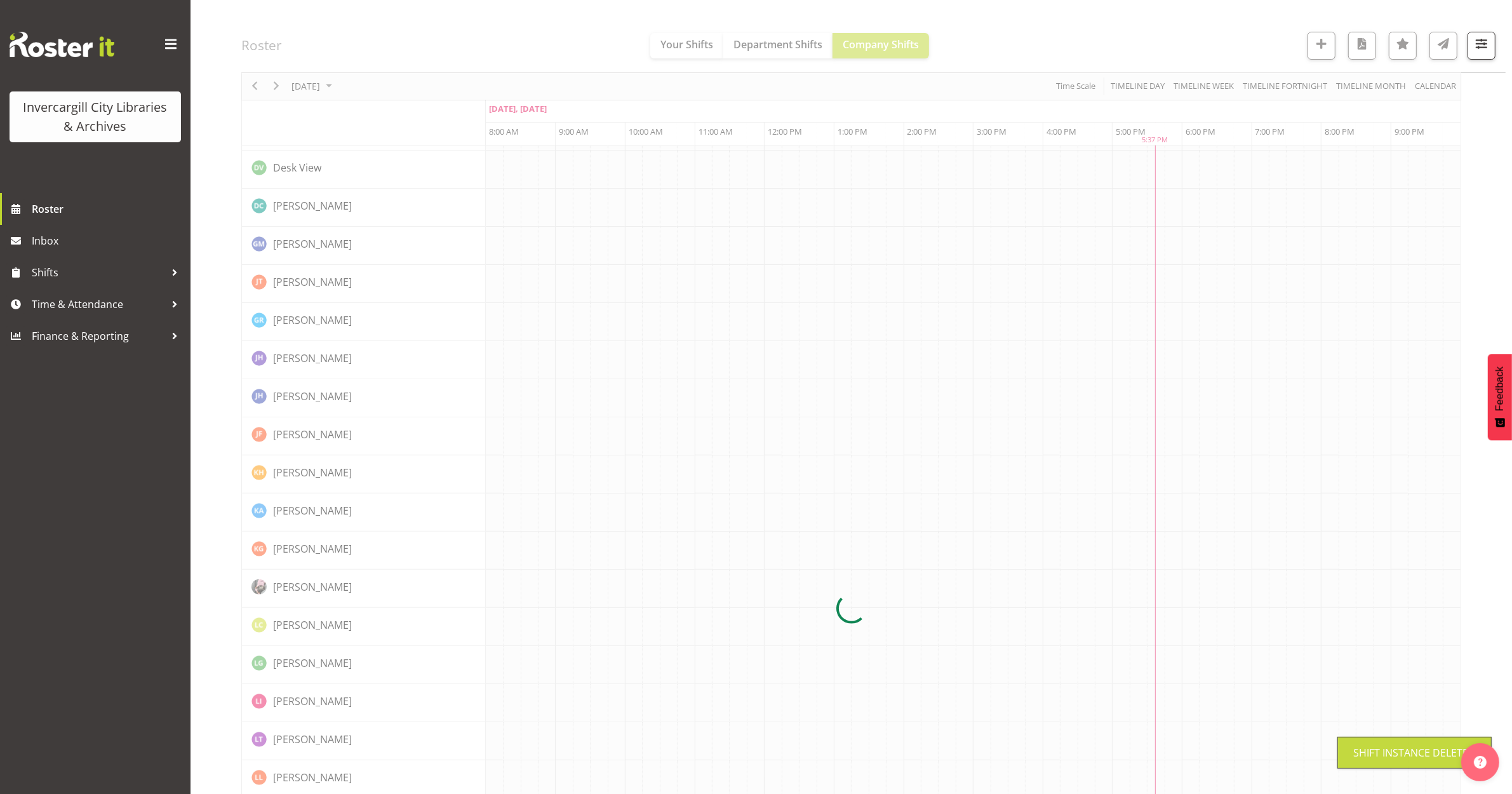
scroll to position [0, 0]
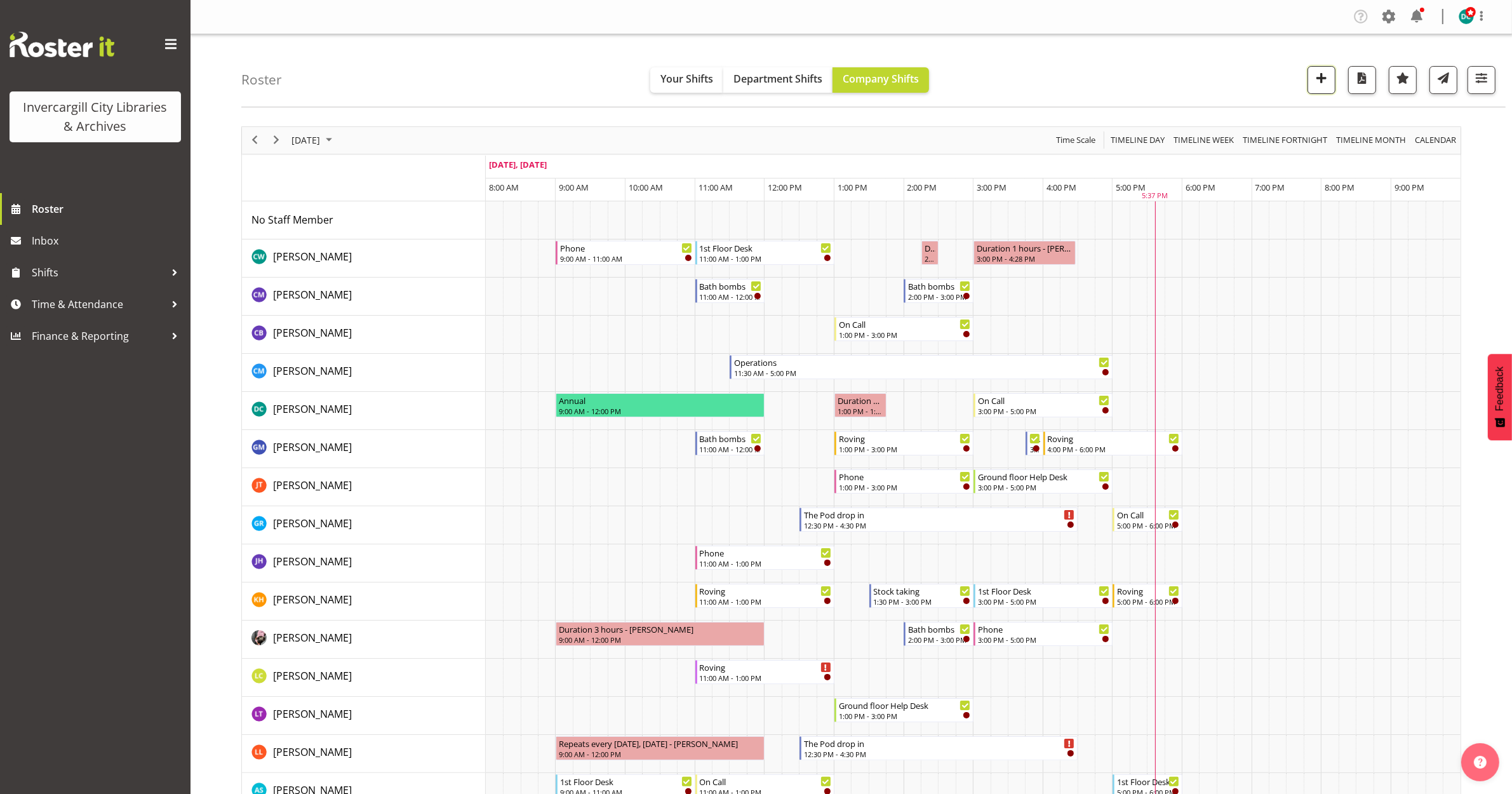
click at [1321, 85] on span "button" at bounding box center [1321, 77] width 17 height 17
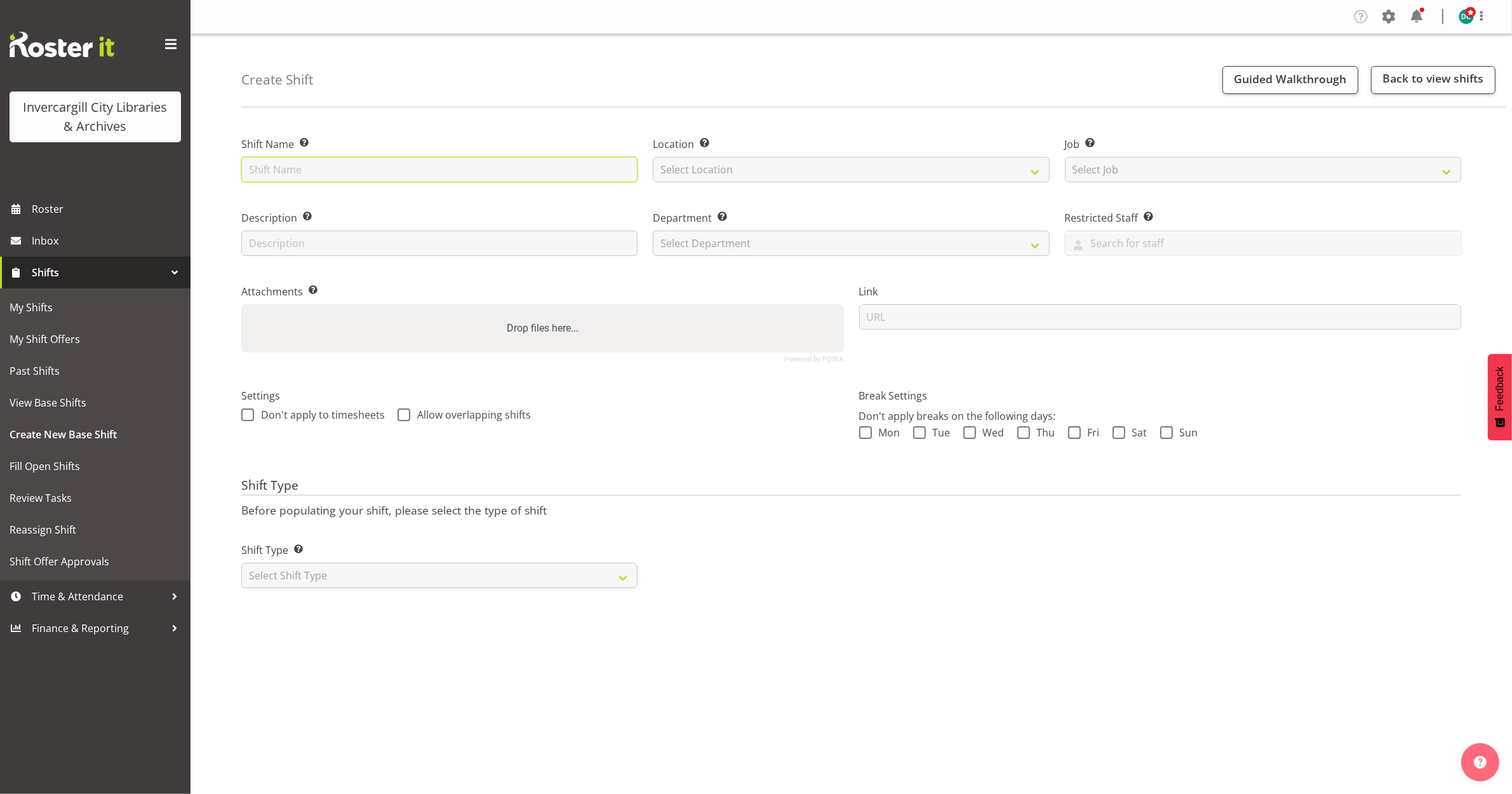
click at [328, 163] on input "text" at bounding box center [439, 169] width 396 height 26
type input "VR booking"
click at [738, 169] on select "Select Location [GEOGRAPHIC_DATA] [GEOGRAPHIC_DATA]" at bounding box center [851, 169] width 396 height 26
select select "1276"
click at [653, 157] on select "Select Location [GEOGRAPHIC_DATA] [GEOGRAPHIC_DATA]" at bounding box center [851, 169] width 396 height 26
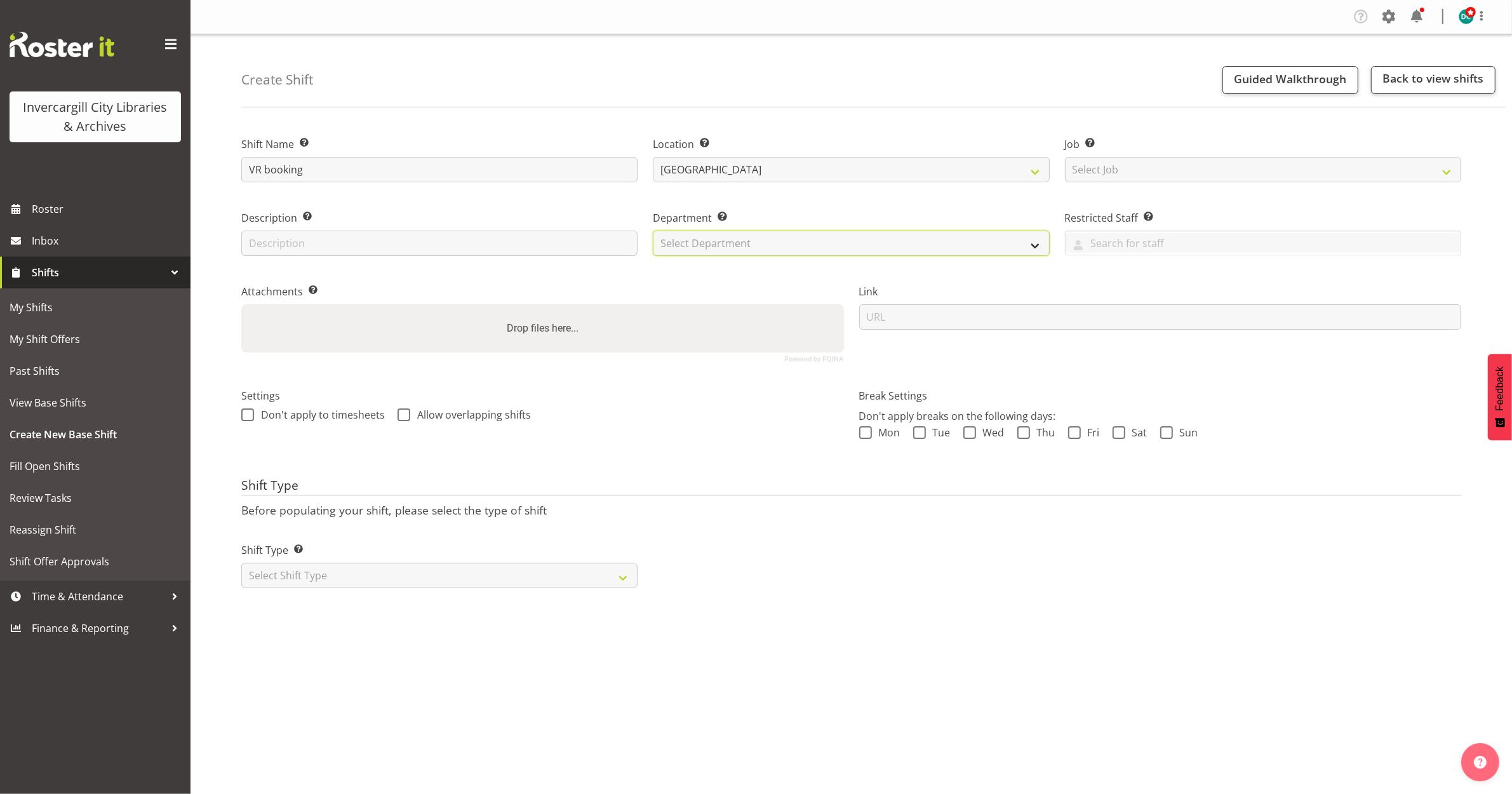
click at [732, 244] on select "Select Department Off Desk Public shifts" at bounding box center [851, 244] width 396 height 26
select select "921"
click at [653, 231] on select "Select Department Off Desk Public shifts" at bounding box center [851, 244] width 396 height 26
click at [288, 587] on select "Select Shift Type One Off Shift Recurring Shift Rotating Shift" at bounding box center [439, 575] width 396 height 26
select select "one_off"
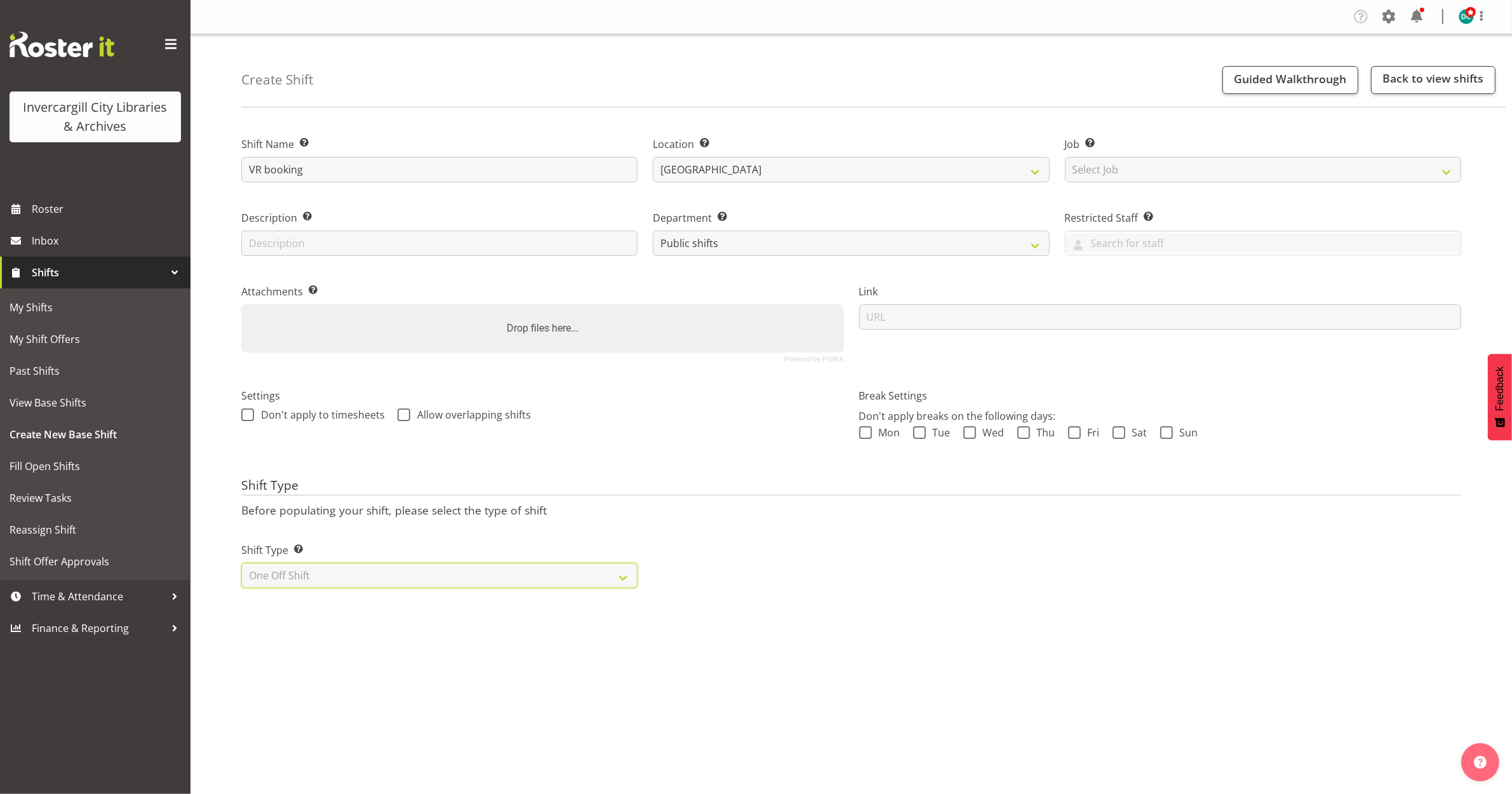
click at [241, 563] on select "Select Shift Type One Off Shift Recurring Shift Rotating Shift" at bounding box center [439, 575] width 396 height 26
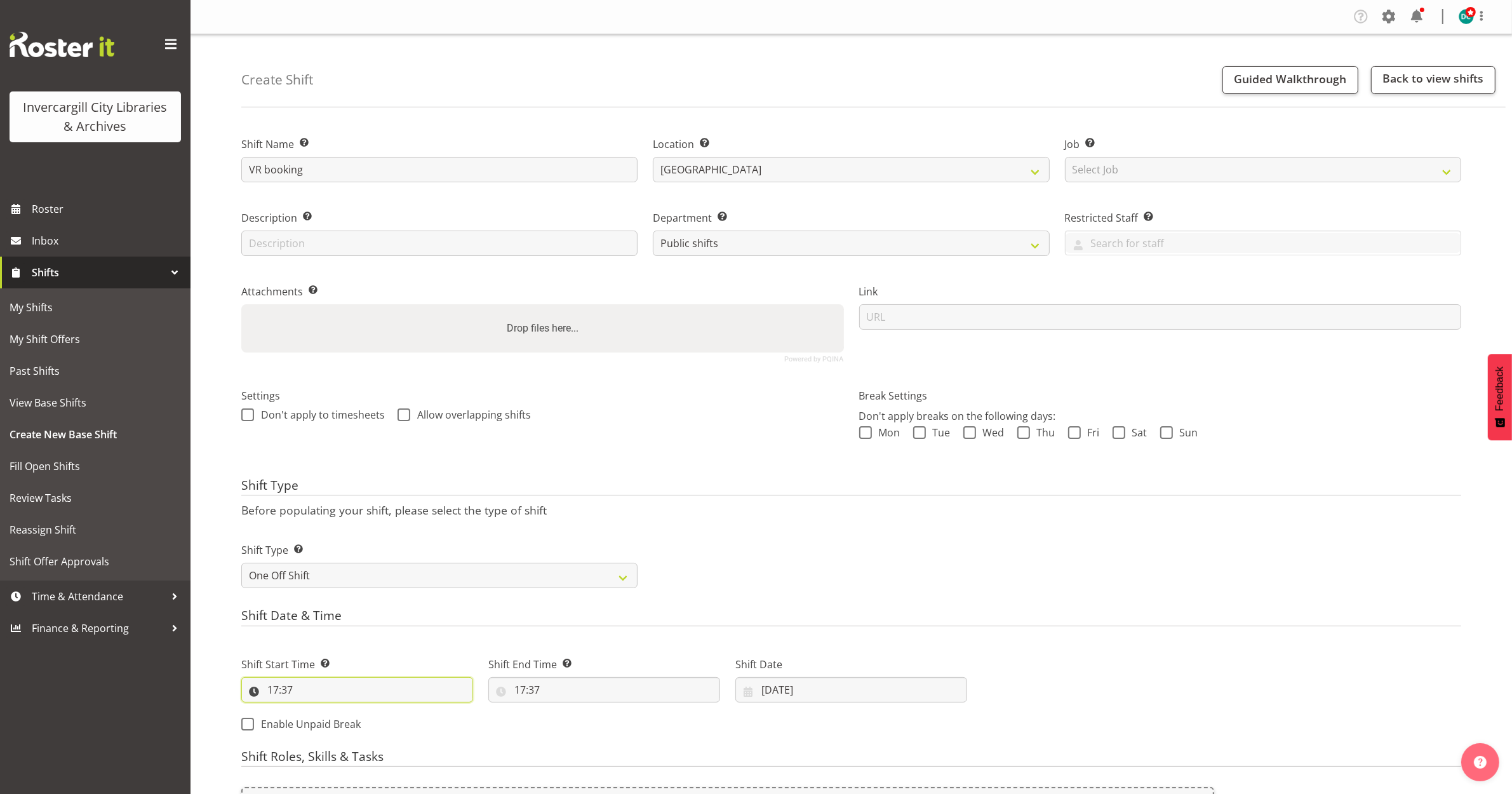
click at [271, 688] on input "17:37" at bounding box center [357, 690] width 232 height 26
click at [325, 731] on select "00 01 02 03 04 05 06 07 08 09 10 11 12 13 14 15 16 17 18 19 20 21 22 23" at bounding box center [328, 723] width 29 height 26
select select "13"
type input "13:37"
click at [350, 728] on select "00 01 02 03 04 05 06 07 08 09 10 11 12 13 14 15 16 17 18 19 20 21 22 23 24 25 2…" at bounding box center [361, 723] width 29 height 26
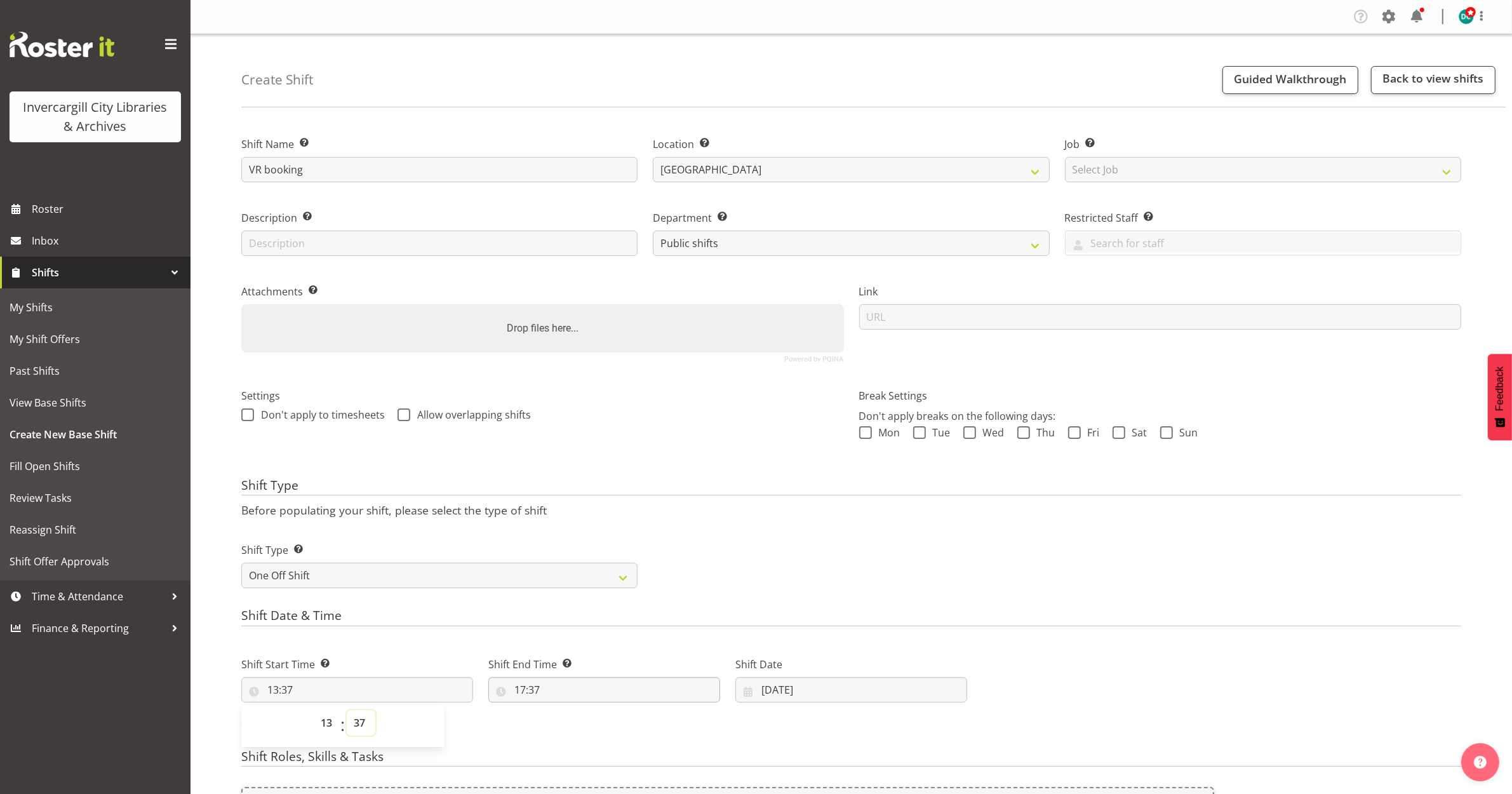
select select "0"
type input "13:00"
click at [516, 694] on input "17:37" at bounding box center [604, 690] width 232 height 26
click at [572, 722] on select "00 01 02 03 04 05 06 07 08 09 10 11 12 13 14 15 16 17 18 19 20 21 22 23" at bounding box center [575, 723] width 29 height 26
select select "15"
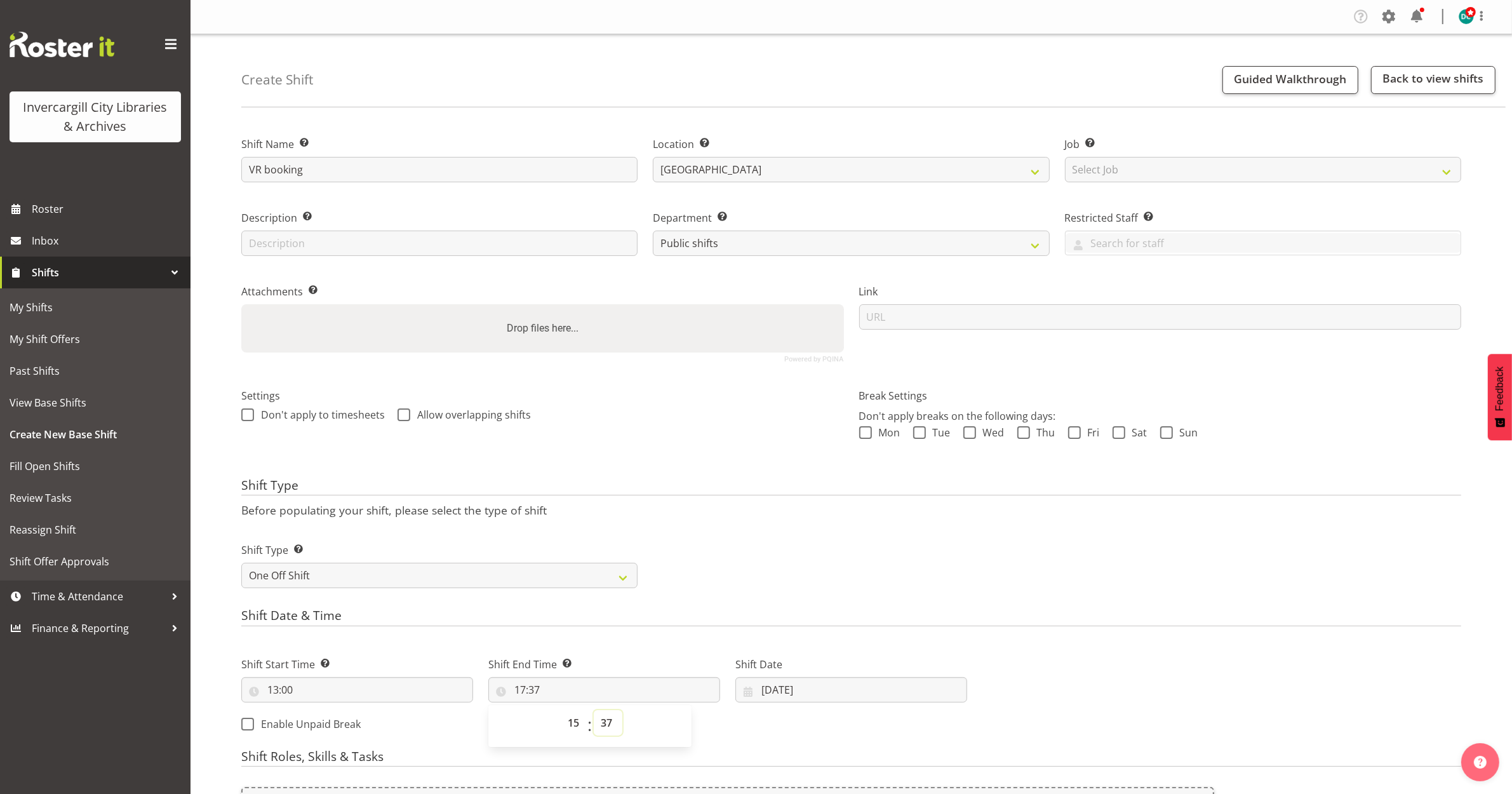
type input "15:37"
click at [604, 726] on select "00 01 02 03 04 05 06 07 08 09 10 11 12 13 14 15 16 17 18 19 20 21 22 23 24 25 2…" at bounding box center [608, 723] width 29 height 26
select select "0"
type input "15:00"
click at [816, 740] on div "Shift Start Time Set the time of the day you wish this shift to start 13:00 00 …" at bounding box center [605, 690] width 741 height 103
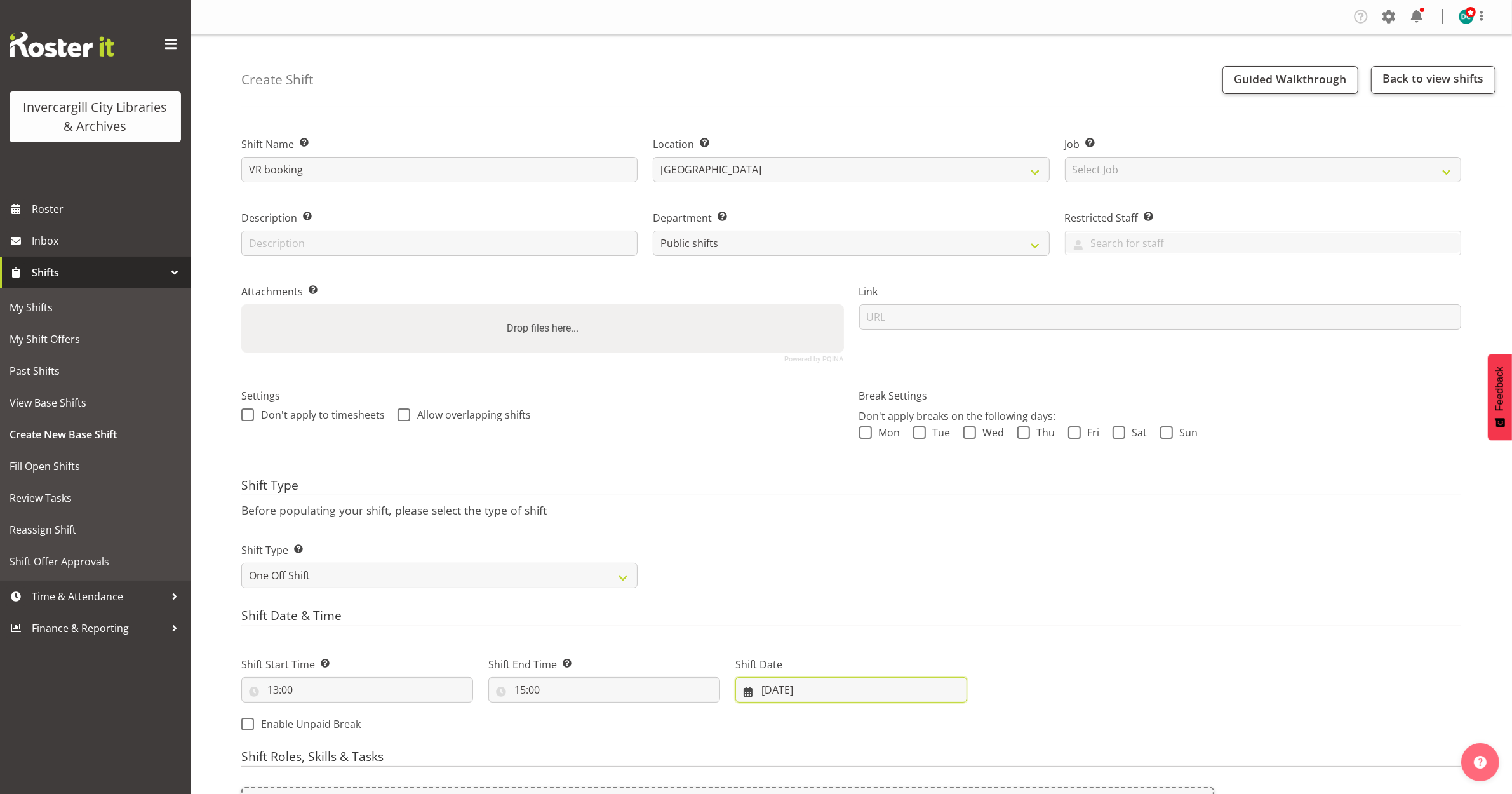
click at [782, 689] on input "02/10/2025" at bounding box center [851, 690] width 232 height 26
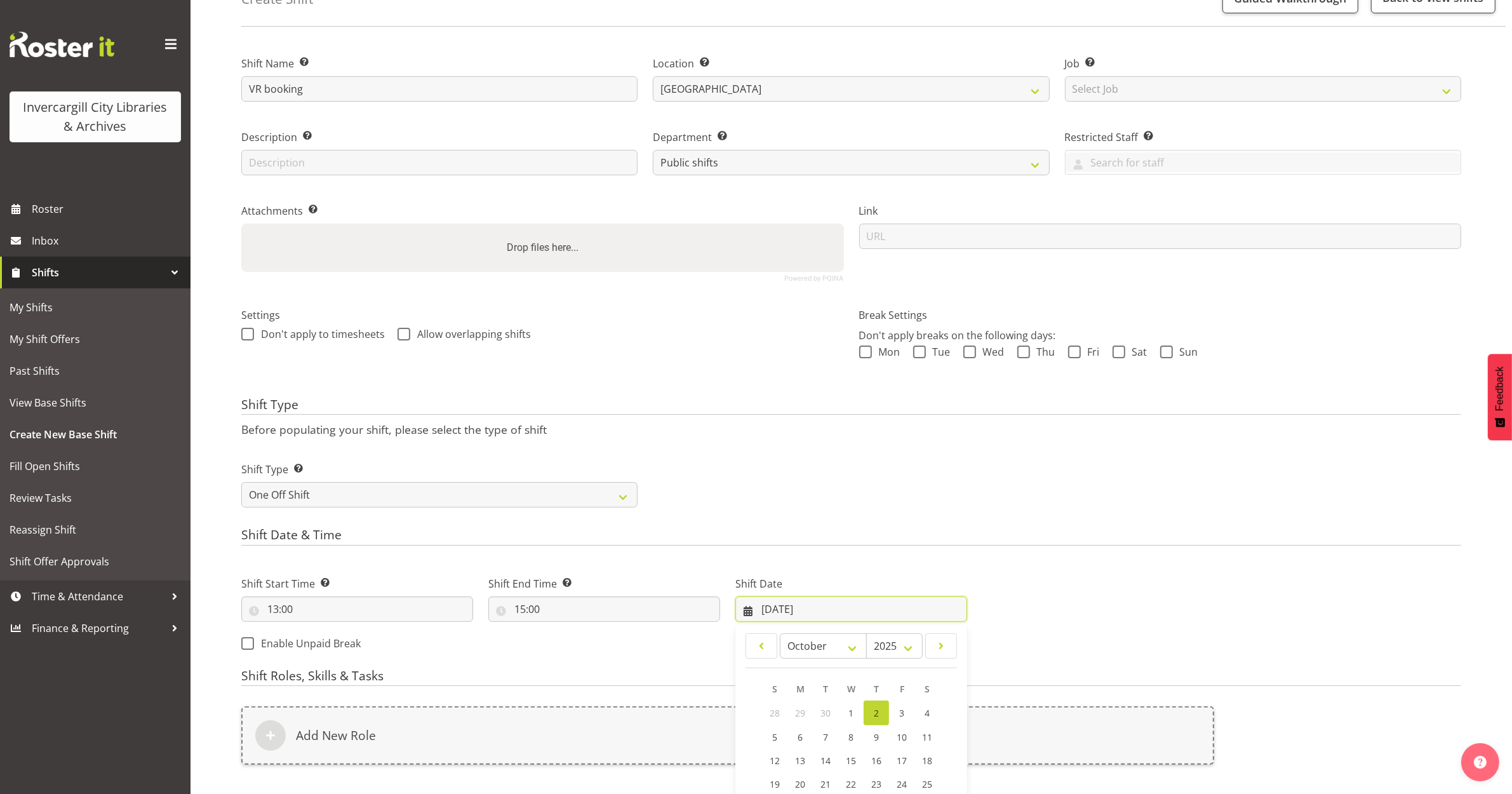
scroll to position [238, 0]
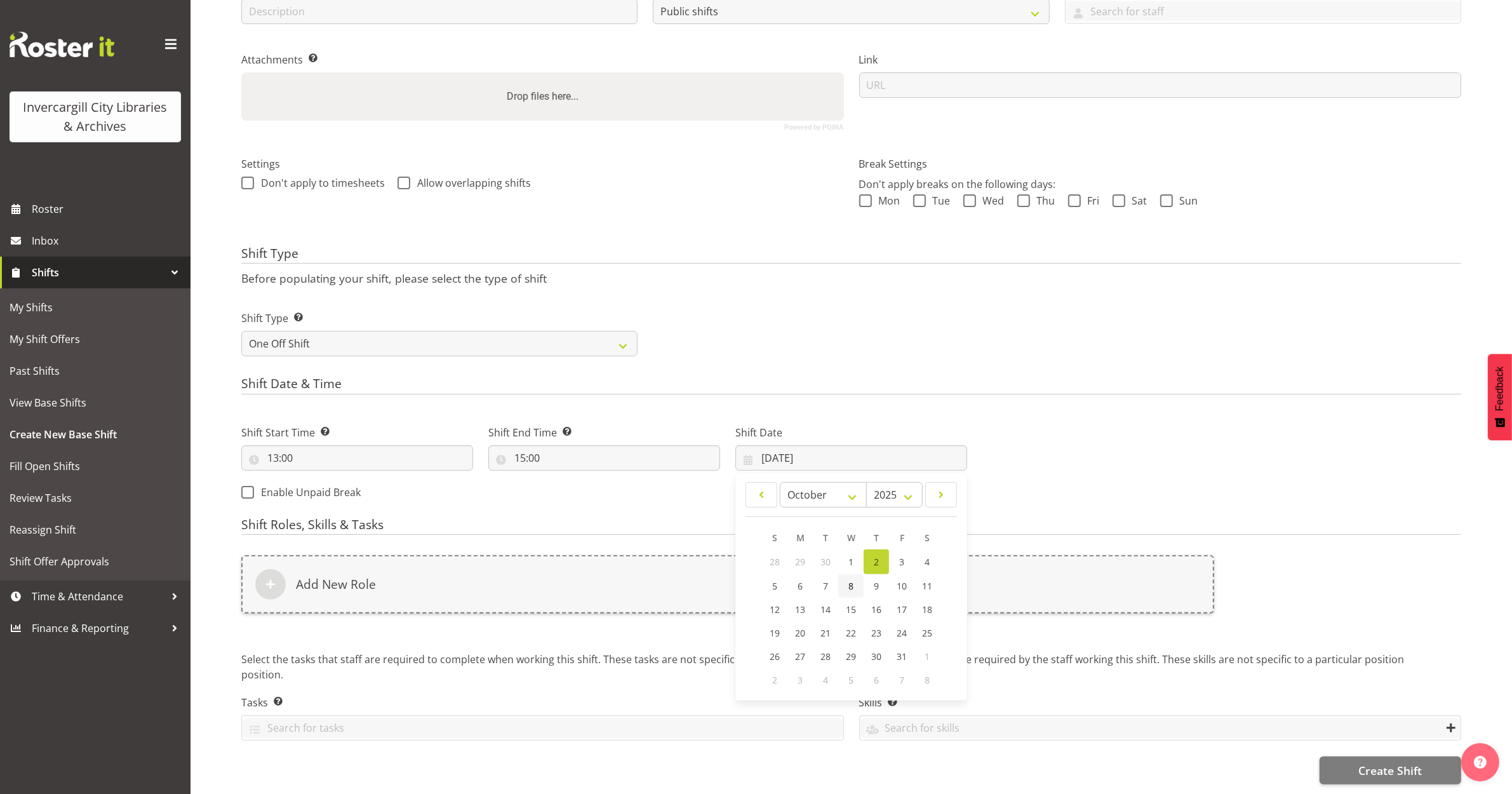
click at [847, 585] on link "8" at bounding box center [851, 586] width 26 height 23
type input "08/10/2025"
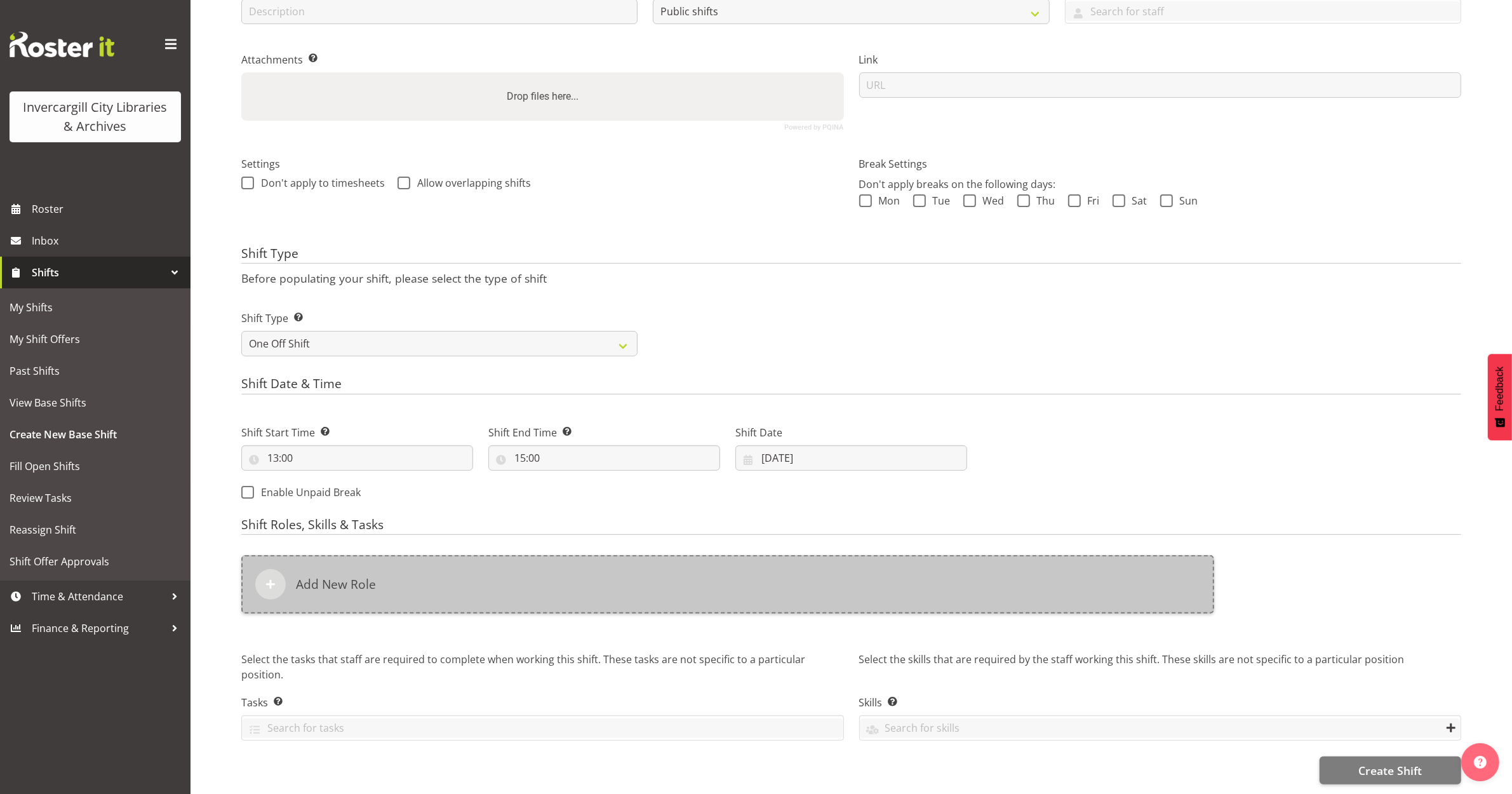
click at [397, 575] on div "Add New Role" at bounding box center [728, 584] width 973 height 58
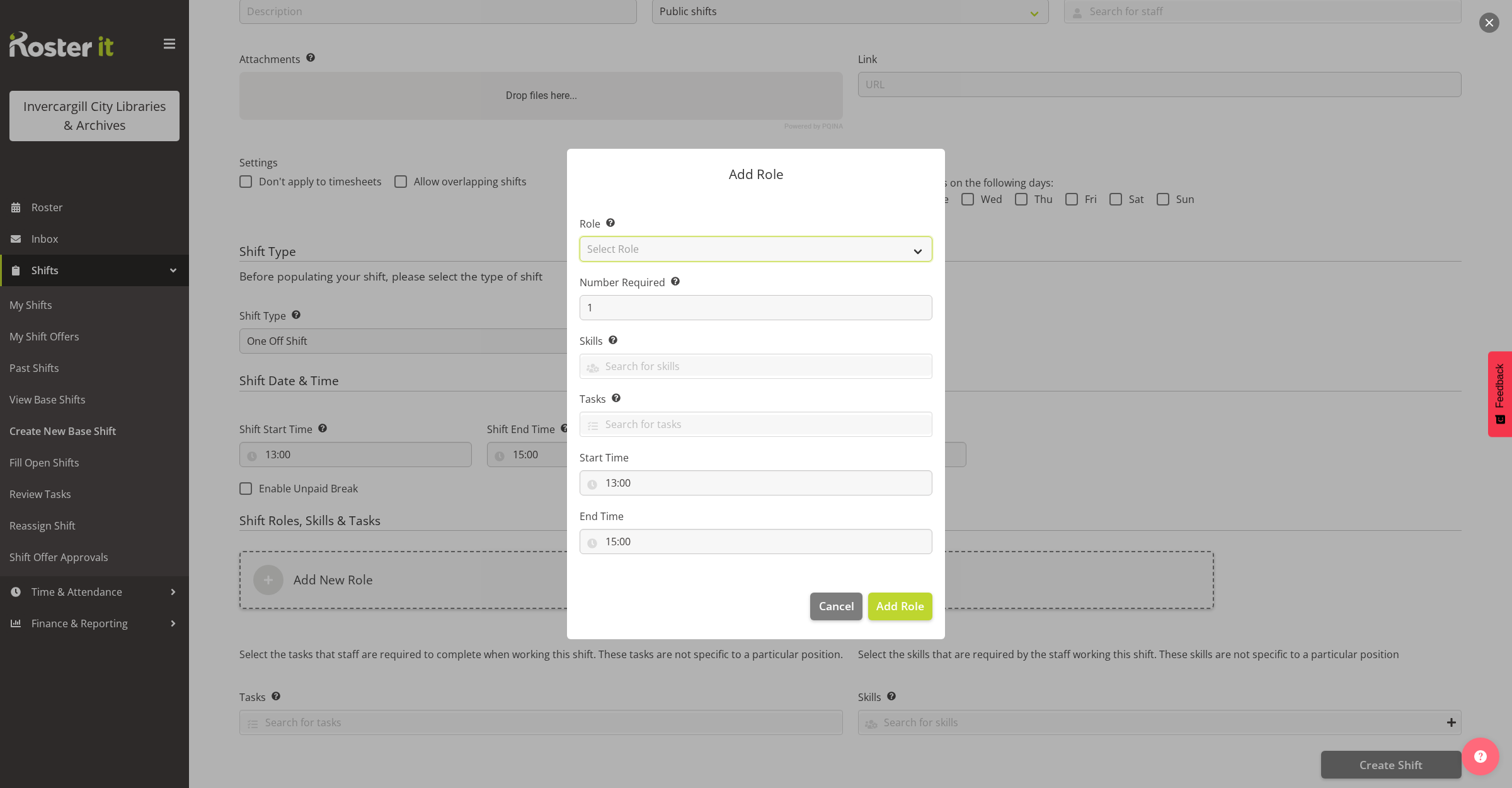
click at [628, 246] on select "Select Role 1st floor desk AQ operator Business Support Team member Casual Cust…" at bounding box center [755, 249] width 353 height 25
select select "1553"
click at [579, 236] on select "Select Role 1st floor desk AQ operator Business Support Team member Casual Cust…" at bounding box center [755, 249] width 353 height 25
click at [876, 599] on button "Add Role" at bounding box center [900, 606] width 64 height 28
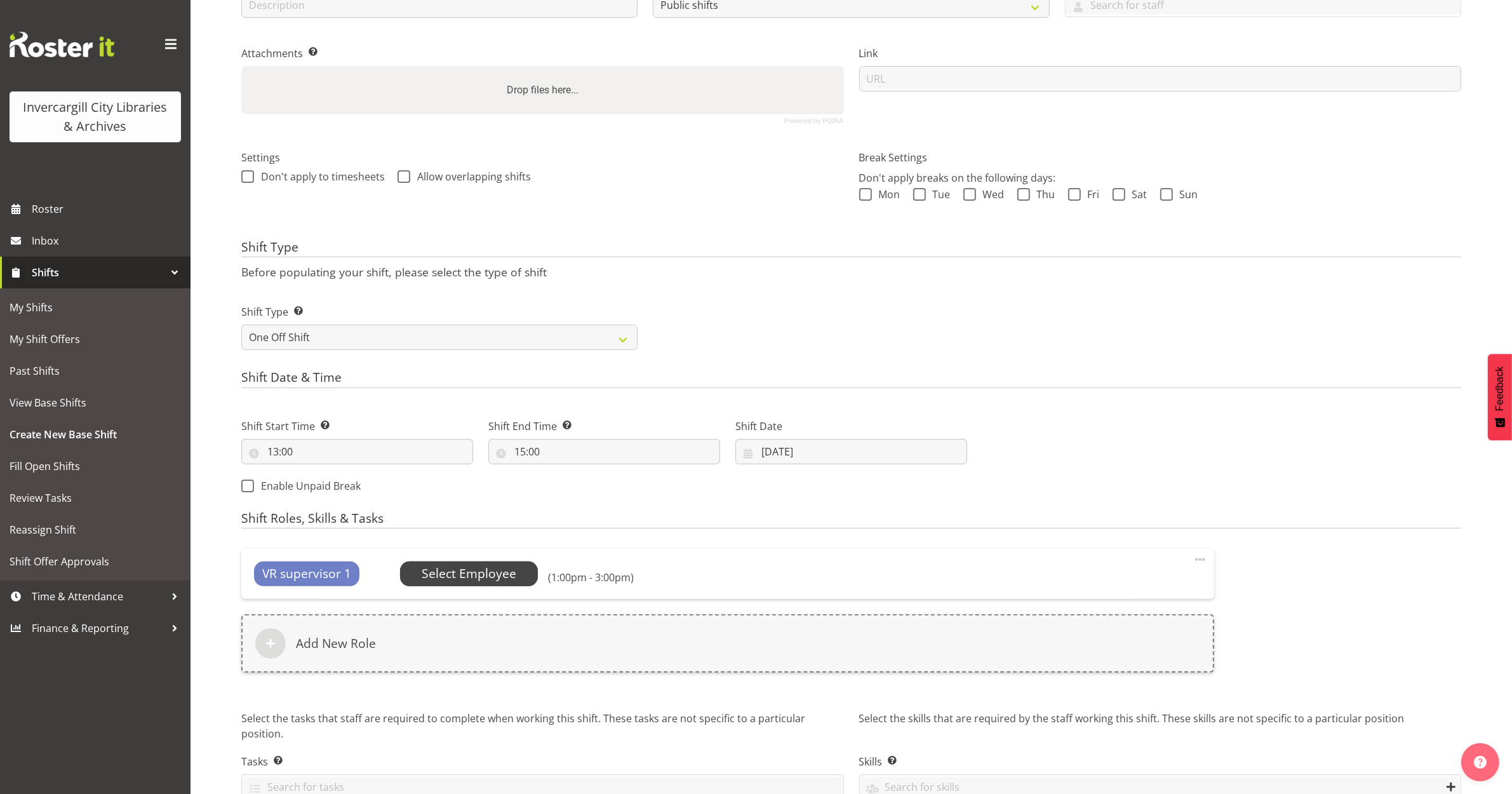
click at [491, 578] on span "Select Employee" at bounding box center [469, 574] width 94 height 18
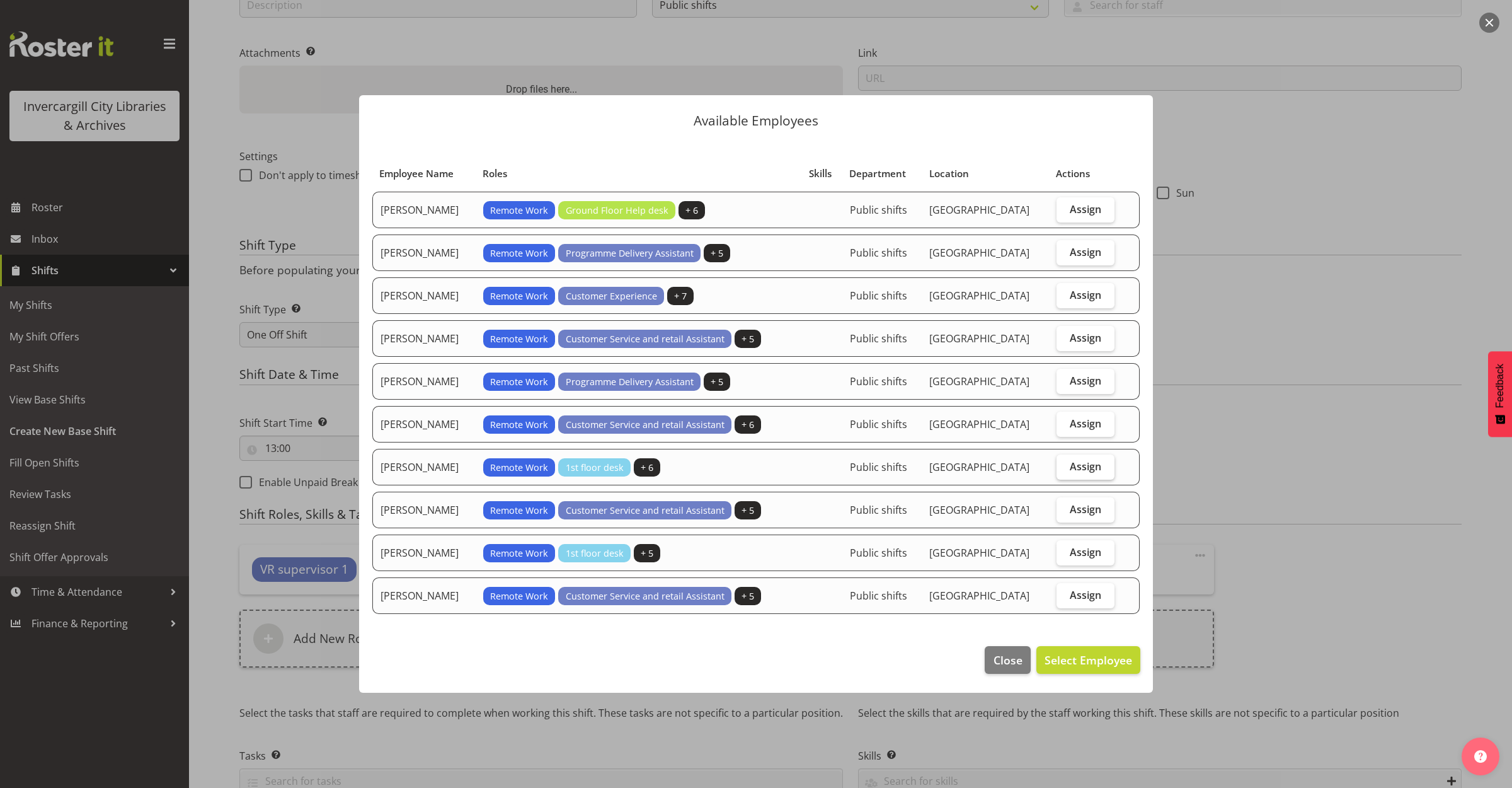
click at [1081, 457] on label "Assign" at bounding box center [1086, 467] width 59 height 25
click at [1065, 462] on input "Assign" at bounding box center [1060, 466] width 8 height 8
checkbox input "true"
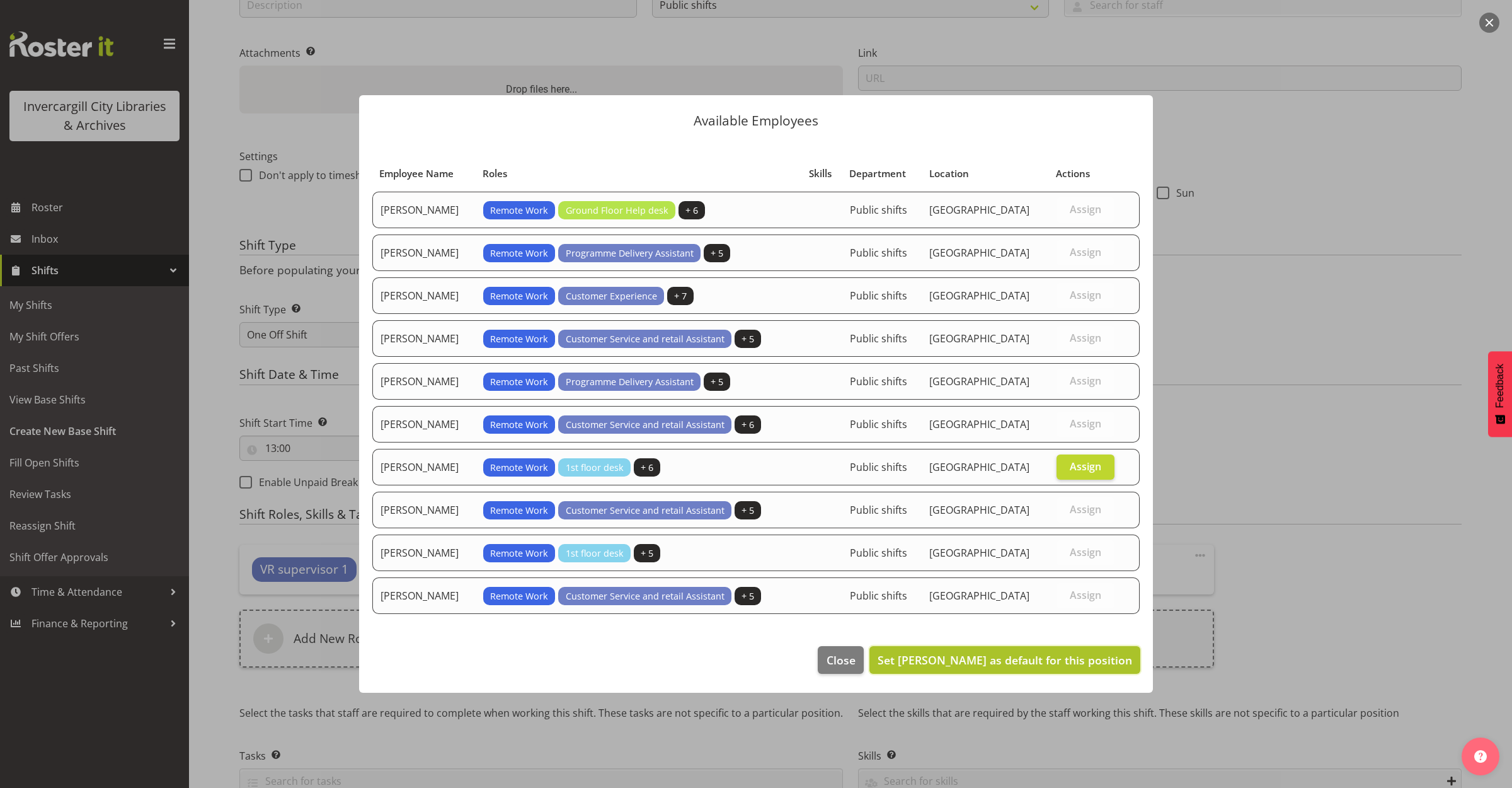
click at [1047, 663] on span "Set Michelle Cunningham as default for this position" at bounding box center [1005, 660] width 254 height 15
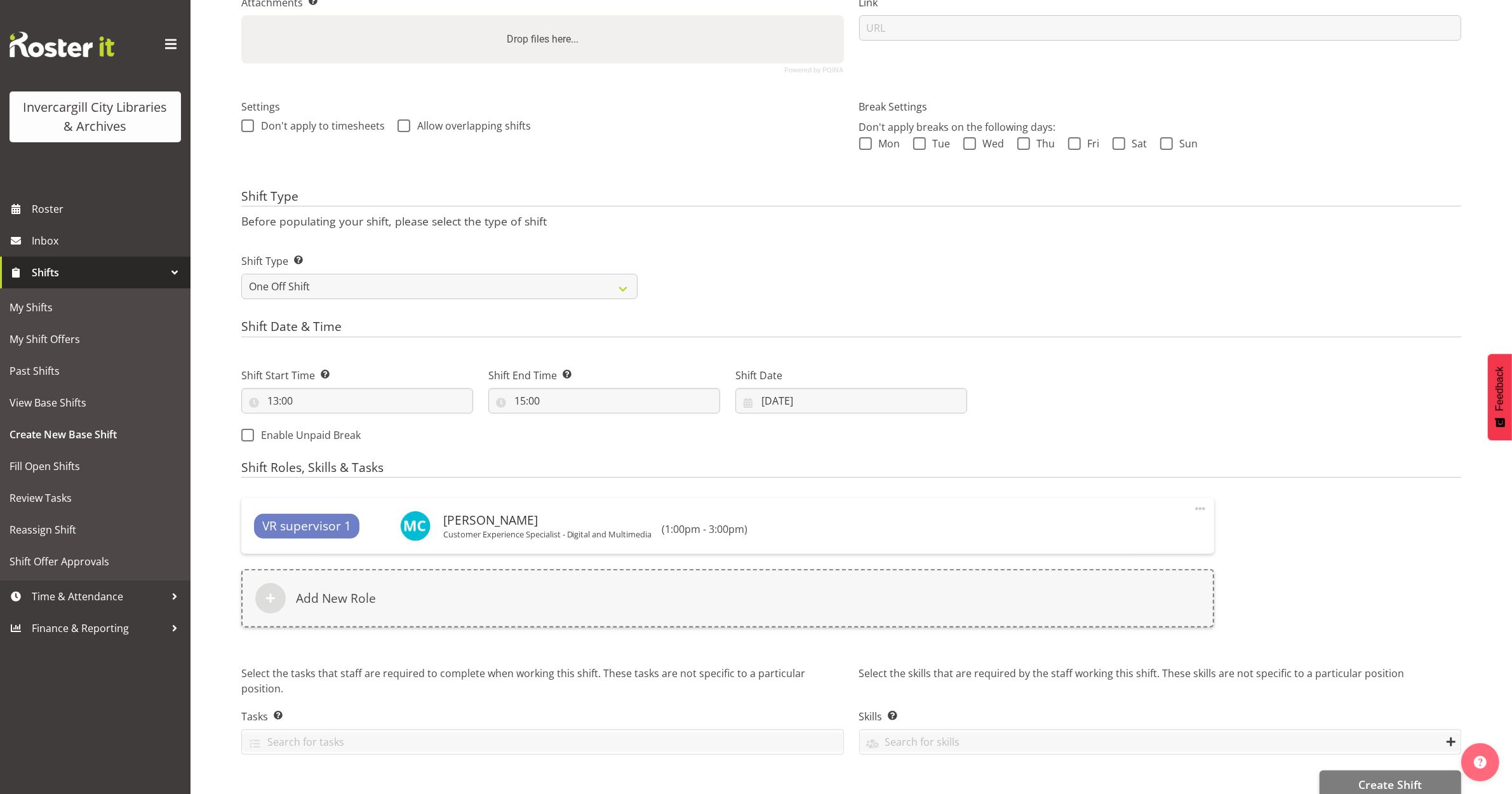
scroll to position [315, 0]
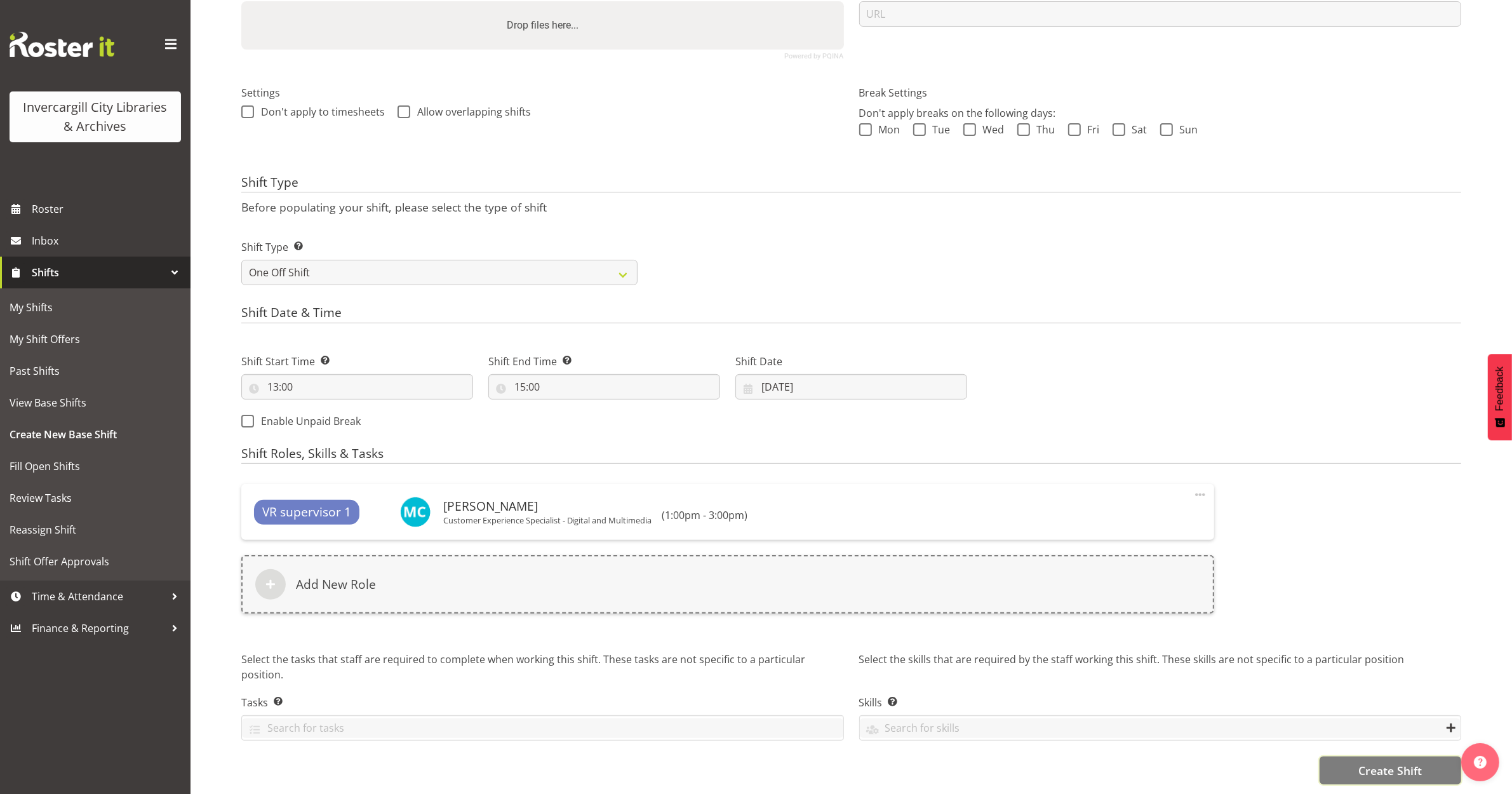
click at [1348, 756] on button "Create Shift" at bounding box center [1390, 770] width 141 height 28
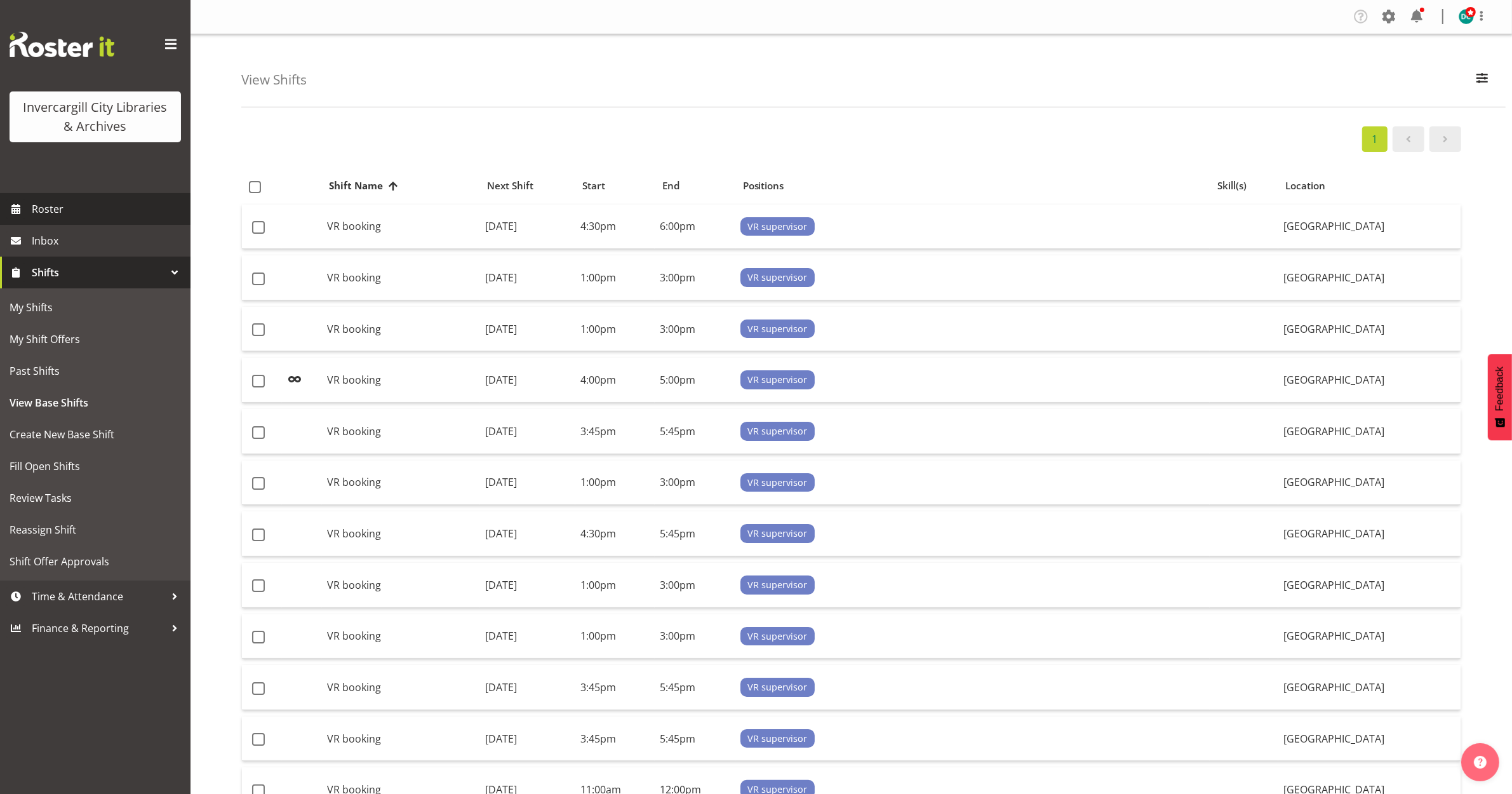
click at [58, 209] on span "Roster" at bounding box center [108, 209] width 153 height 19
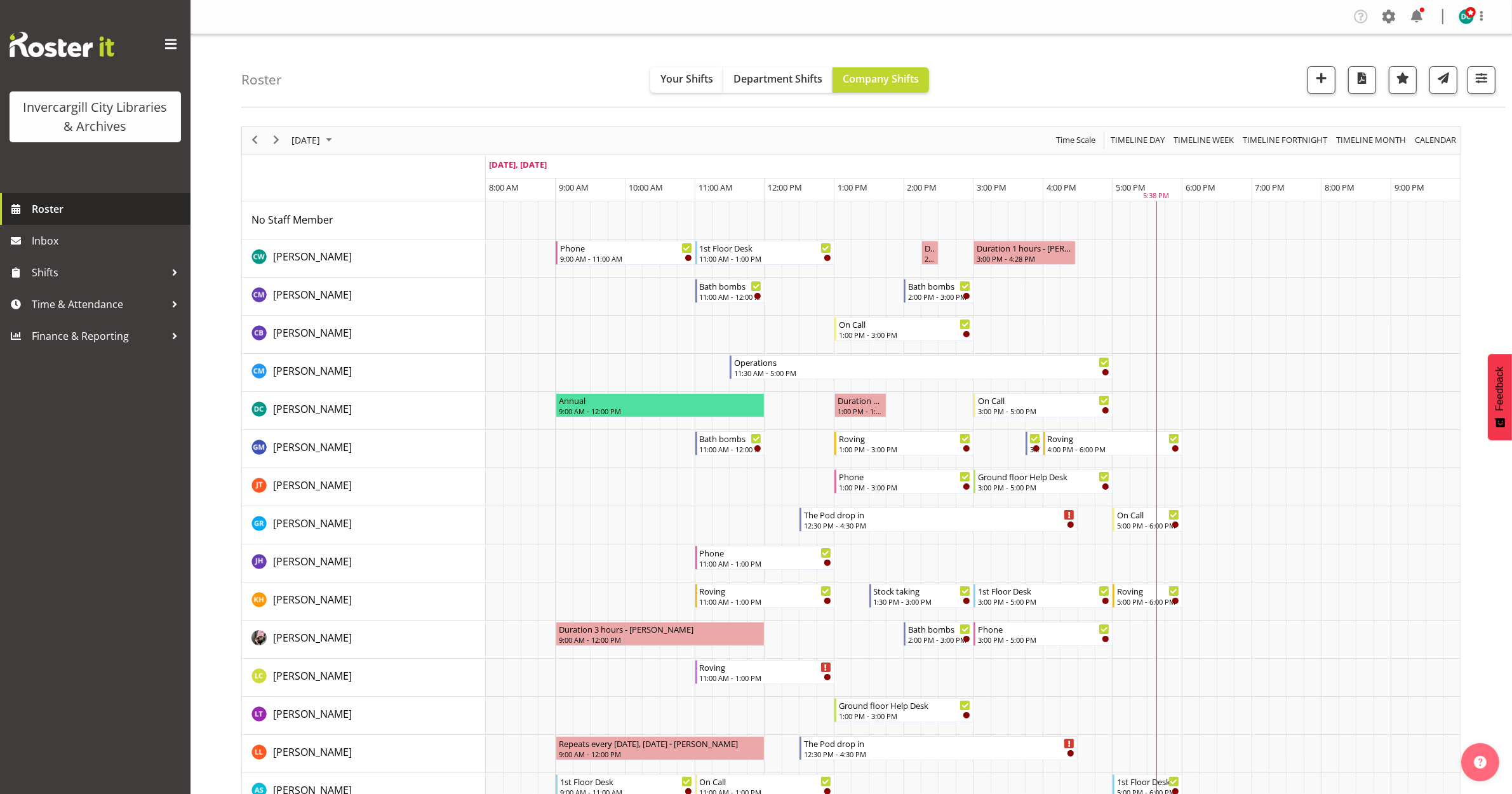
click at [92, 211] on span "Roster" at bounding box center [108, 209] width 153 height 19
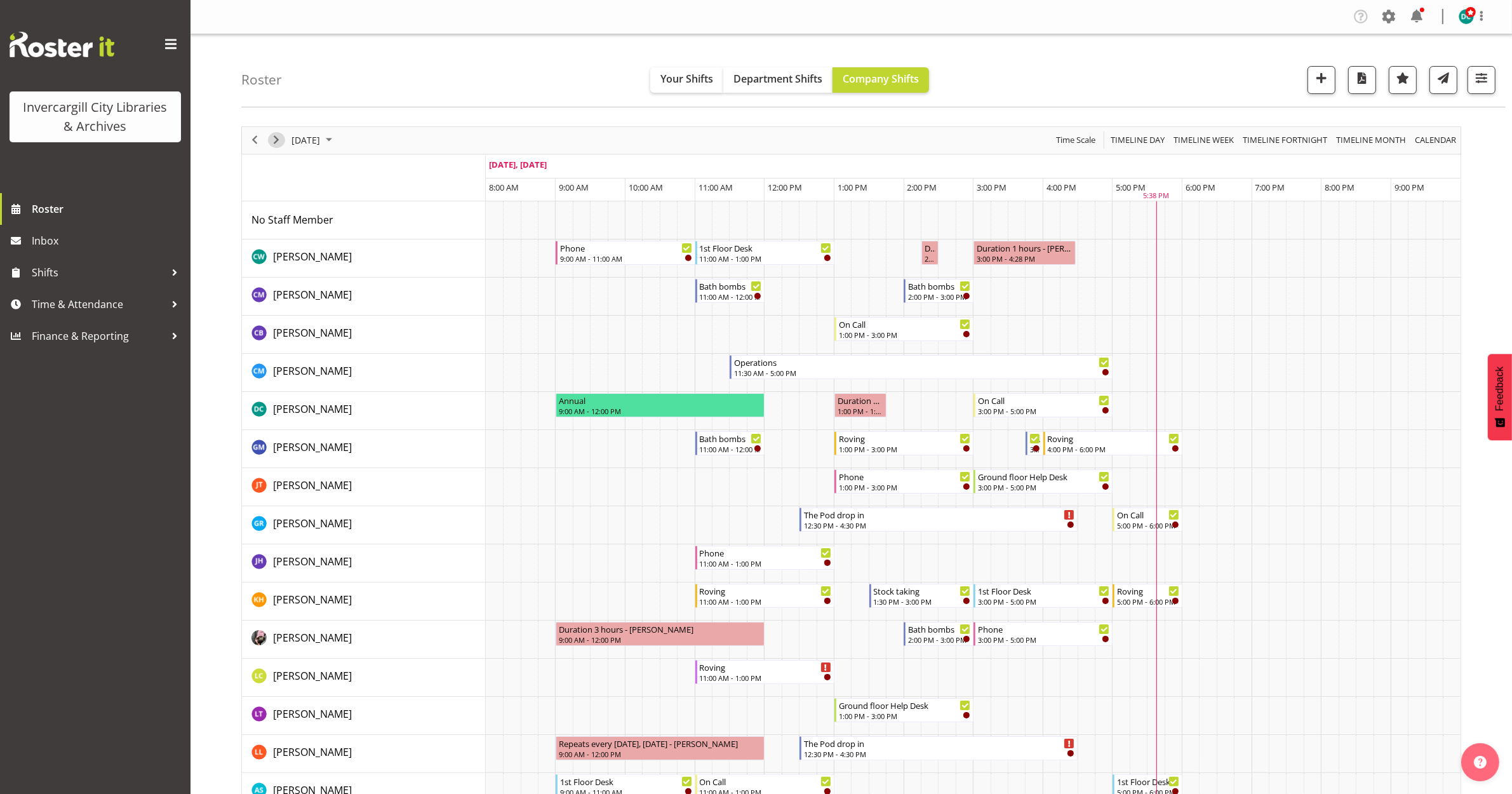
click at [280, 140] on span "Next" at bounding box center [276, 140] width 15 height 16
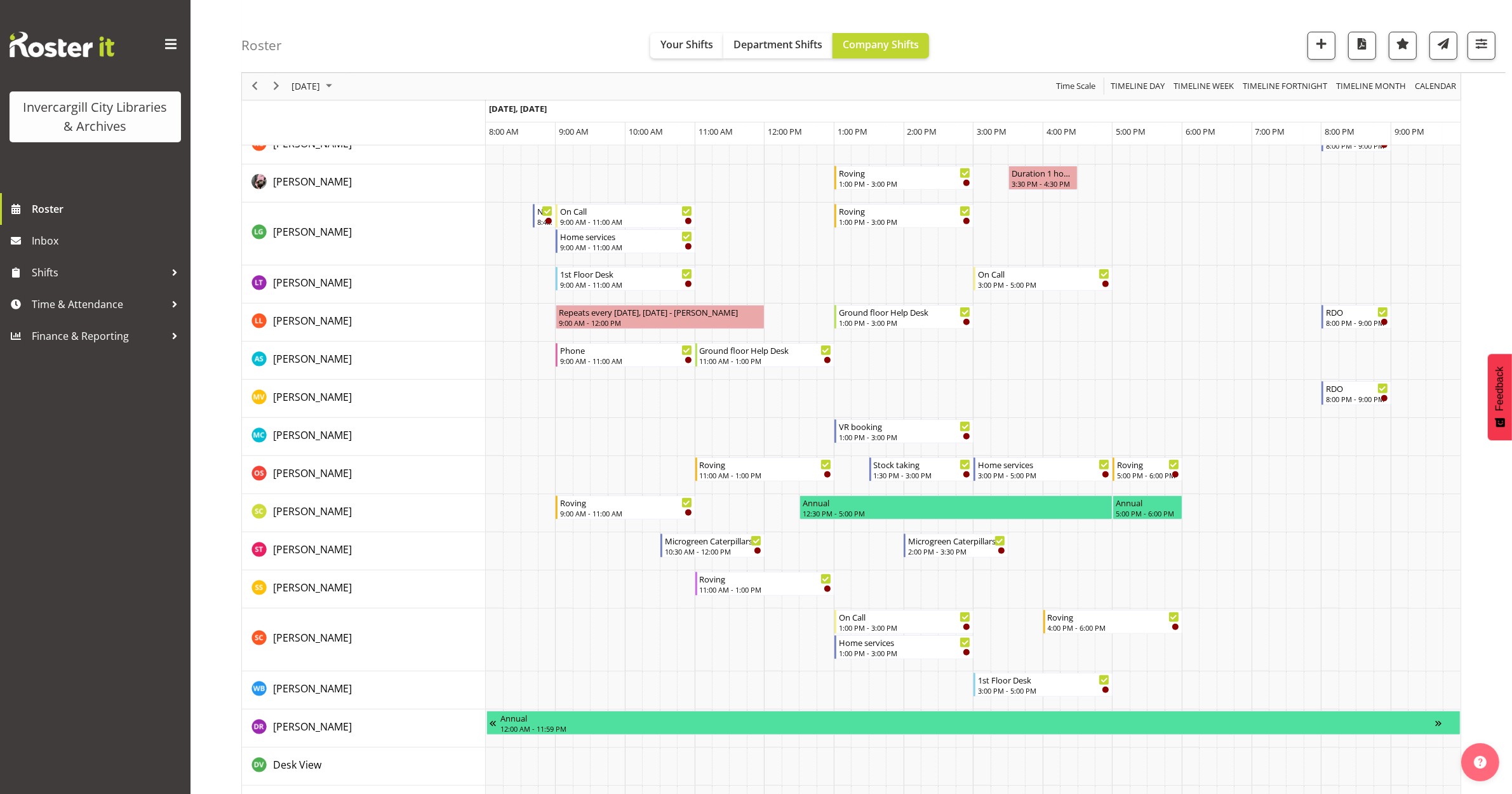
scroll to position [635, 0]
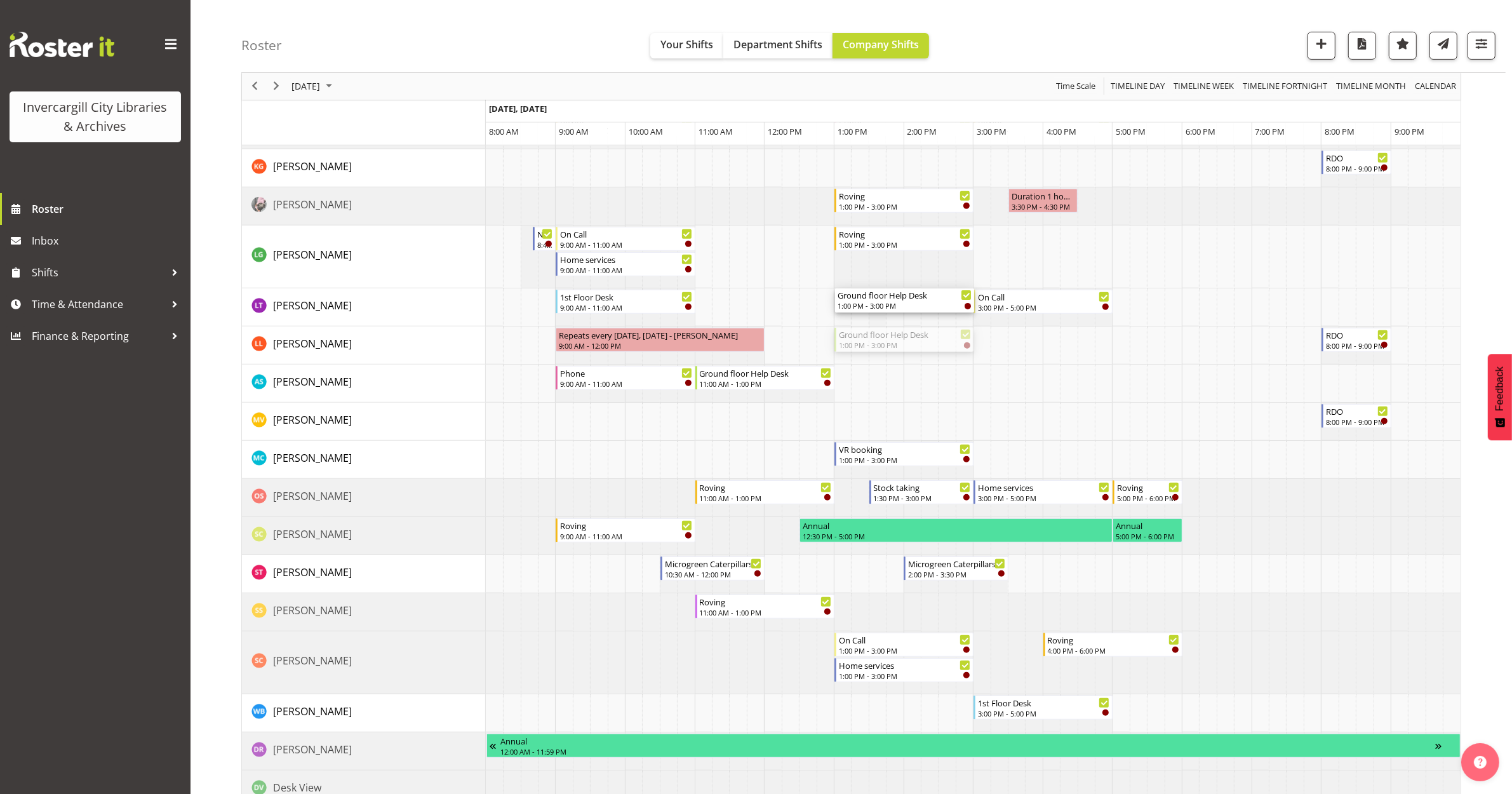
drag, startPoint x: 899, startPoint y: 337, endPoint x: 877, endPoint y: 315, distance: 31.1
click at [877, 315] on div "Duration 2 hours - [PERSON_NAME] 10:15 AM - 12:30 PM Roving 3:00 PM - 4:00 PM R…" at bounding box center [973, 378] width 974 height 1623
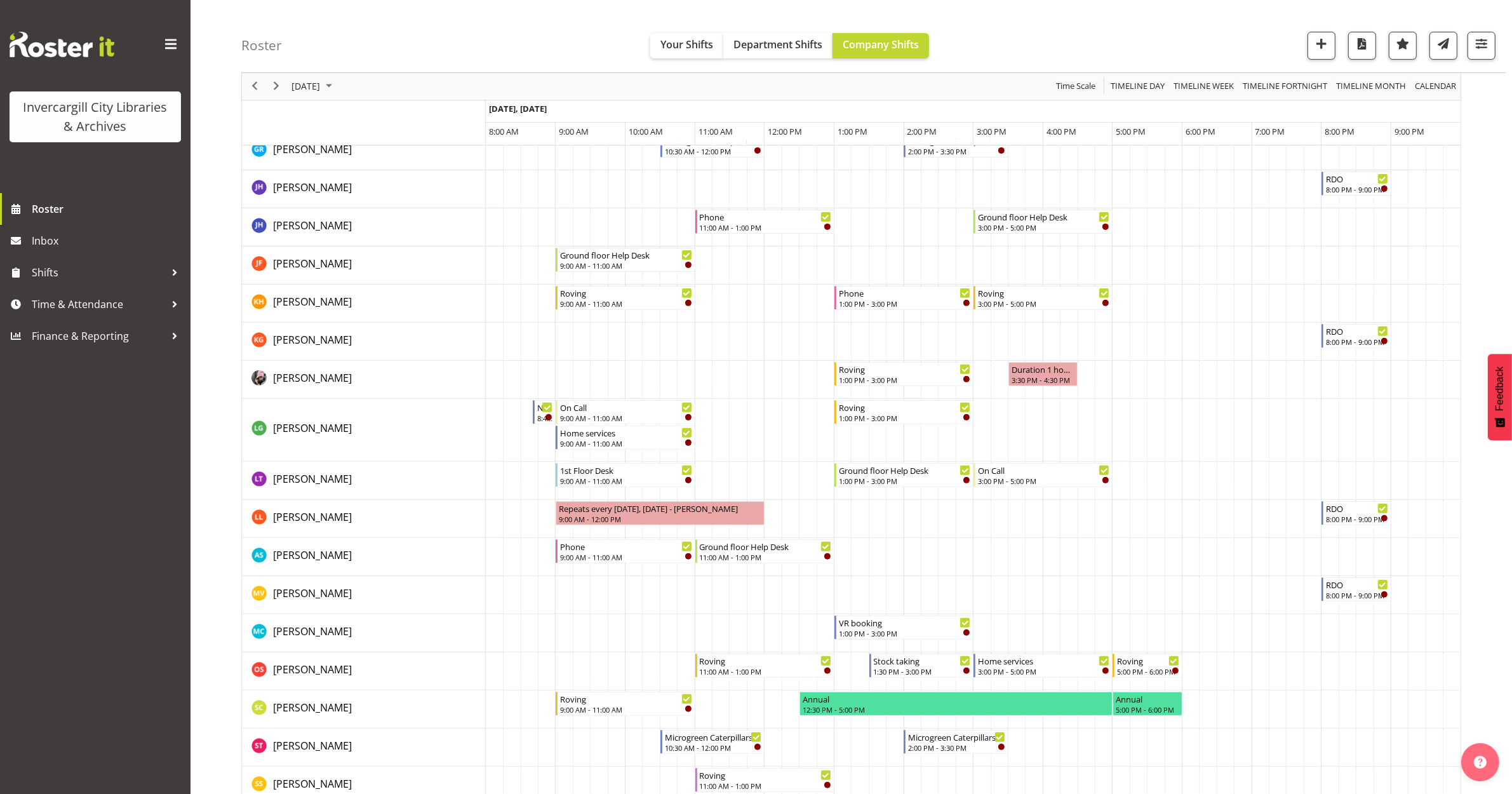
scroll to position [318, 0]
